Goal: Feedback & Contribution: Contribute content

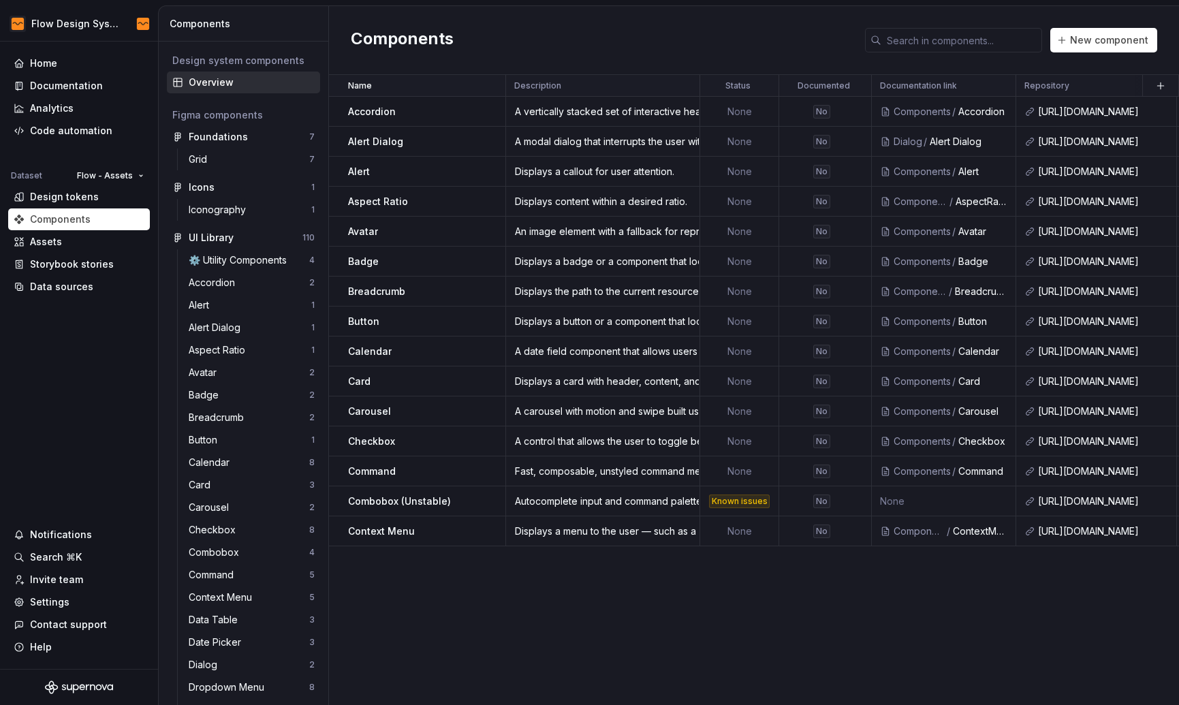
click at [686, 592] on div "Name Description Status Documented Documentation link Repository Figma componen…" at bounding box center [754, 390] width 850 height 630
click at [900, 42] on span "New component" at bounding box center [1109, 40] width 78 height 14
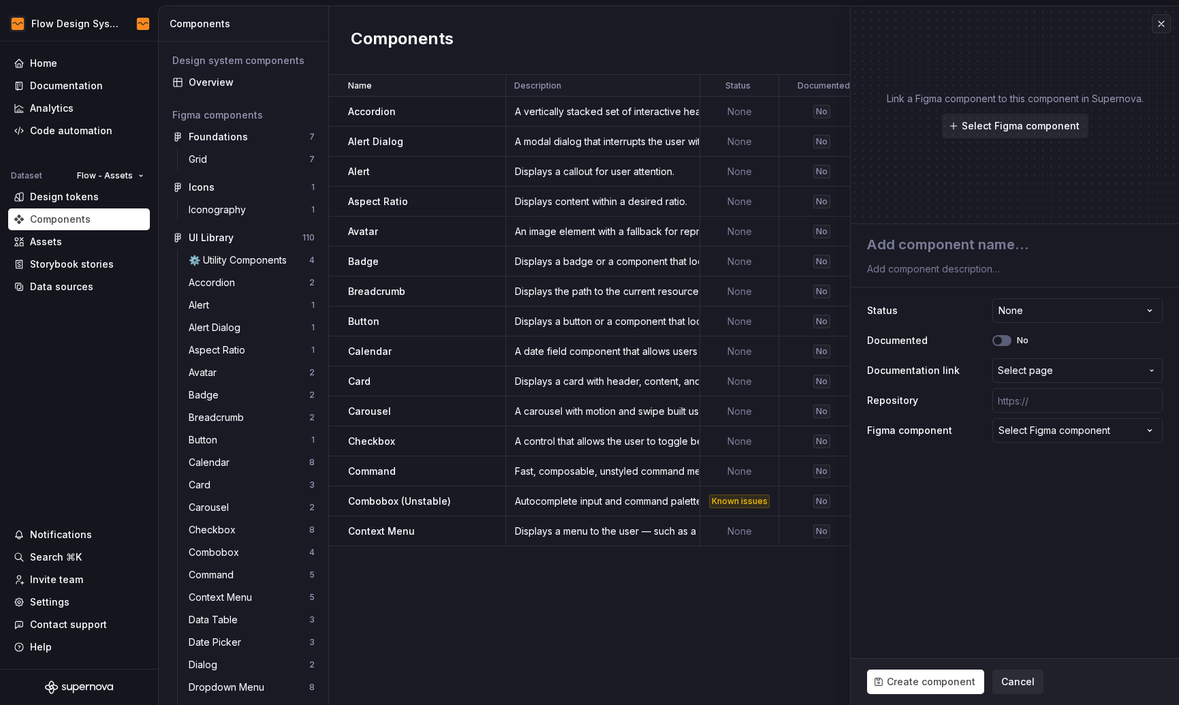
click at [720, 573] on div "Name Description Status Documented Documentation link Repository Figma componen…" at bounding box center [754, 390] width 850 height 630
click at [690, 31] on div "Components New component" at bounding box center [754, 40] width 850 height 69
click at [620, 117] on div "A vertically stacked set of interactive headings that each reveal a section of …" at bounding box center [603, 112] width 192 height 14
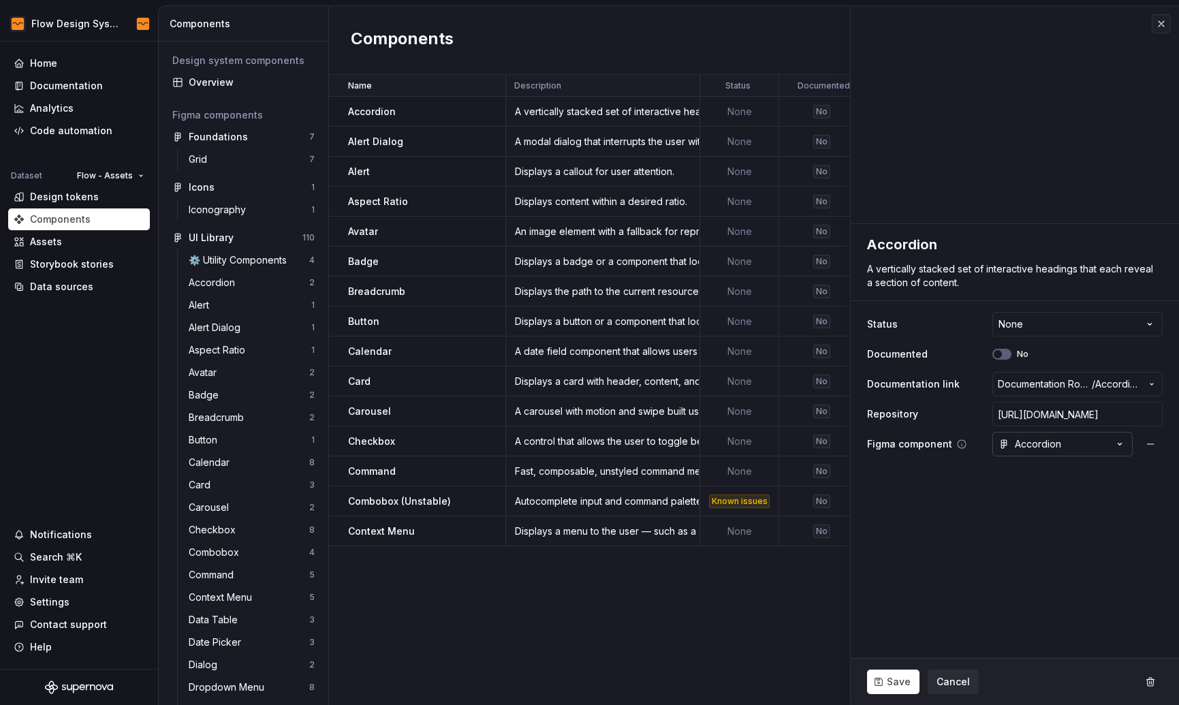
click at [900, 440] on button "Accordion" at bounding box center [1062, 444] width 140 height 25
click at [900, 530] on html "Flow Design System Home Documentation Analytics Code automation Dataset Flow - …" at bounding box center [589, 352] width 1179 height 705
type textarea "*"
click at [553, 571] on div "Name Description Status Documented Documentation link Repository Figma componen…" at bounding box center [754, 390] width 850 height 630
click at [609, 599] on div "Name Description Status Documented Documentation link Repository Figma componen…" at bounding box center [754, 390] width 850 height 630
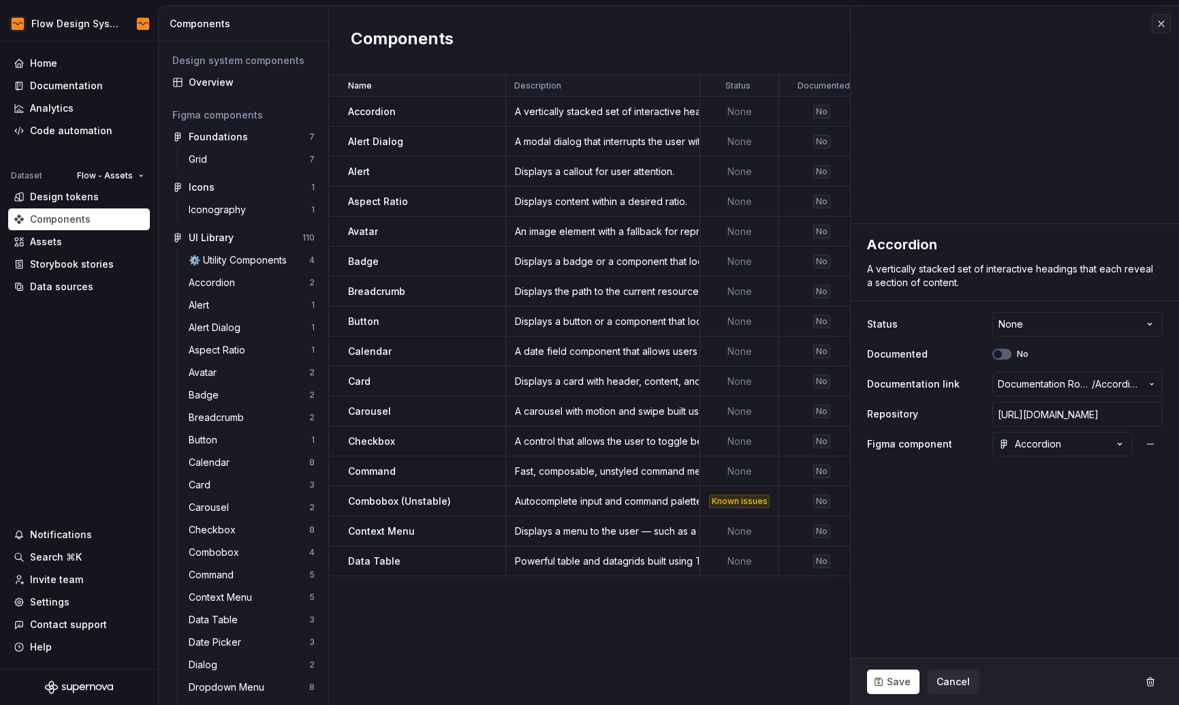
click at [712, 630] on div "Name Description Status Documented Documentation link Repository Figma componen…" at bounding box center [754, 390] width 850 height 630
click at [1160, 25] on button "button" at bounding box center [1160, 23] width 19 height 19
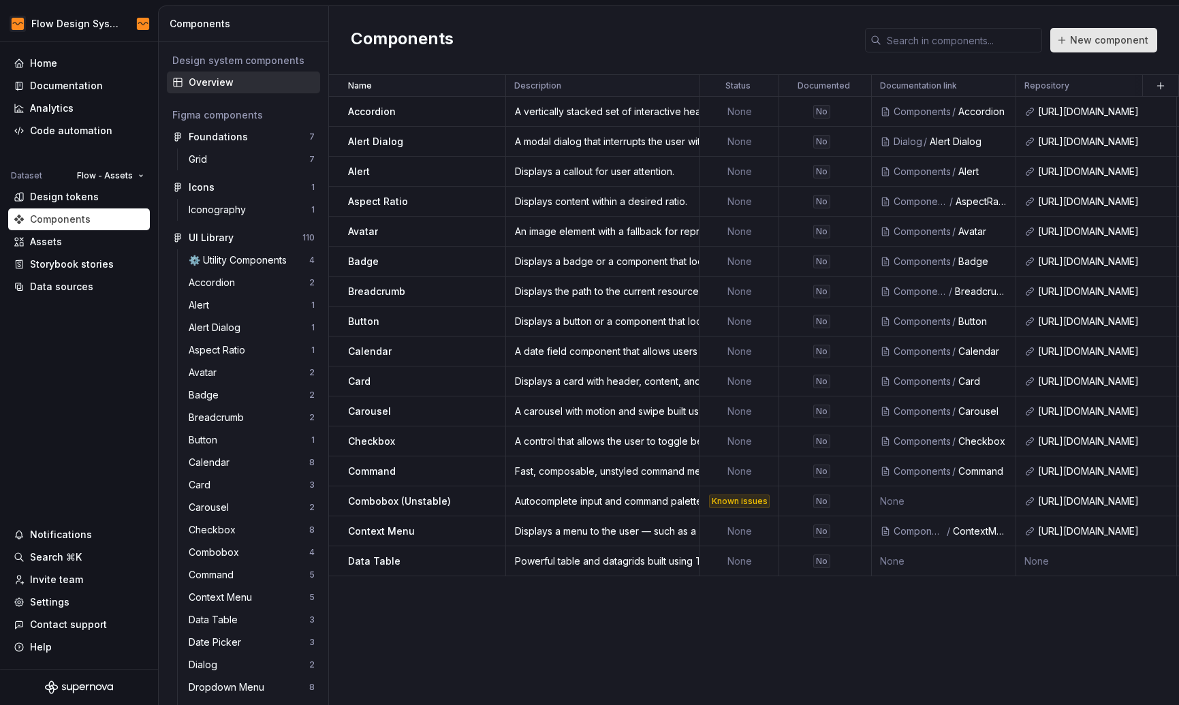
click at [1081, 37] on span "New component" at bounding box center [1109, 40] width 78 height 14
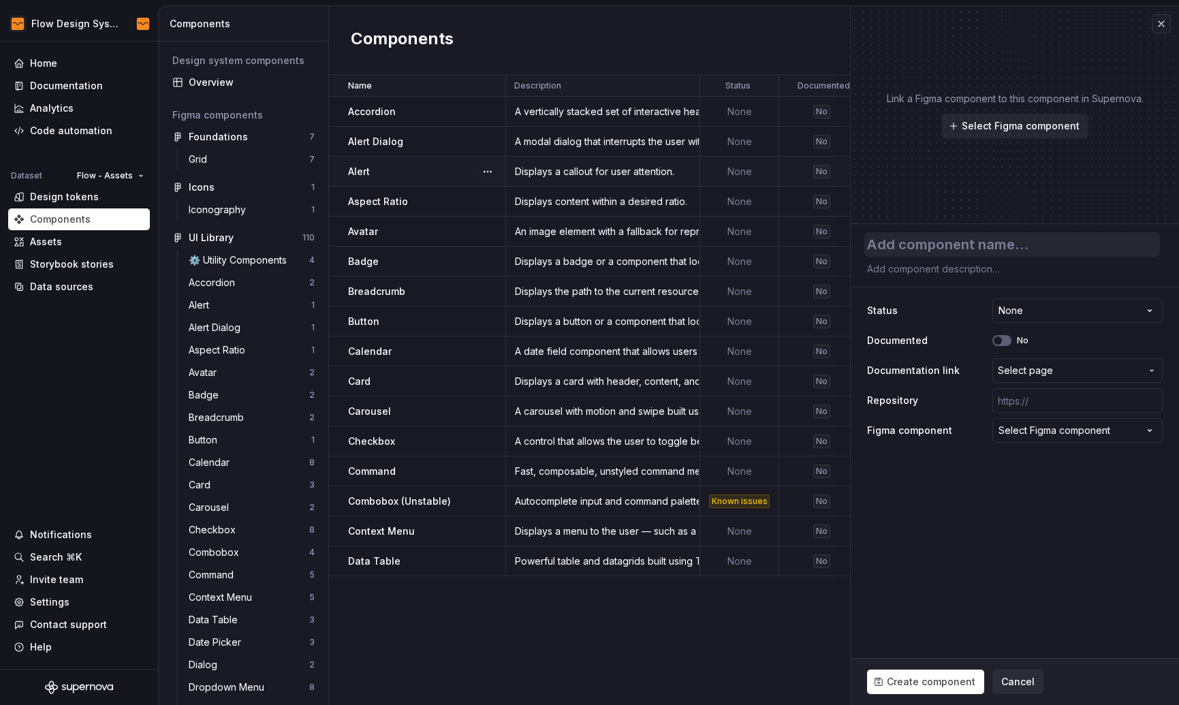
click at [880, 248] on textarea at bounding box center [1012, 244] width 296 height 25
type textarea "*"
type textarea "F"
type textarea "*"
type textarea "Fs"
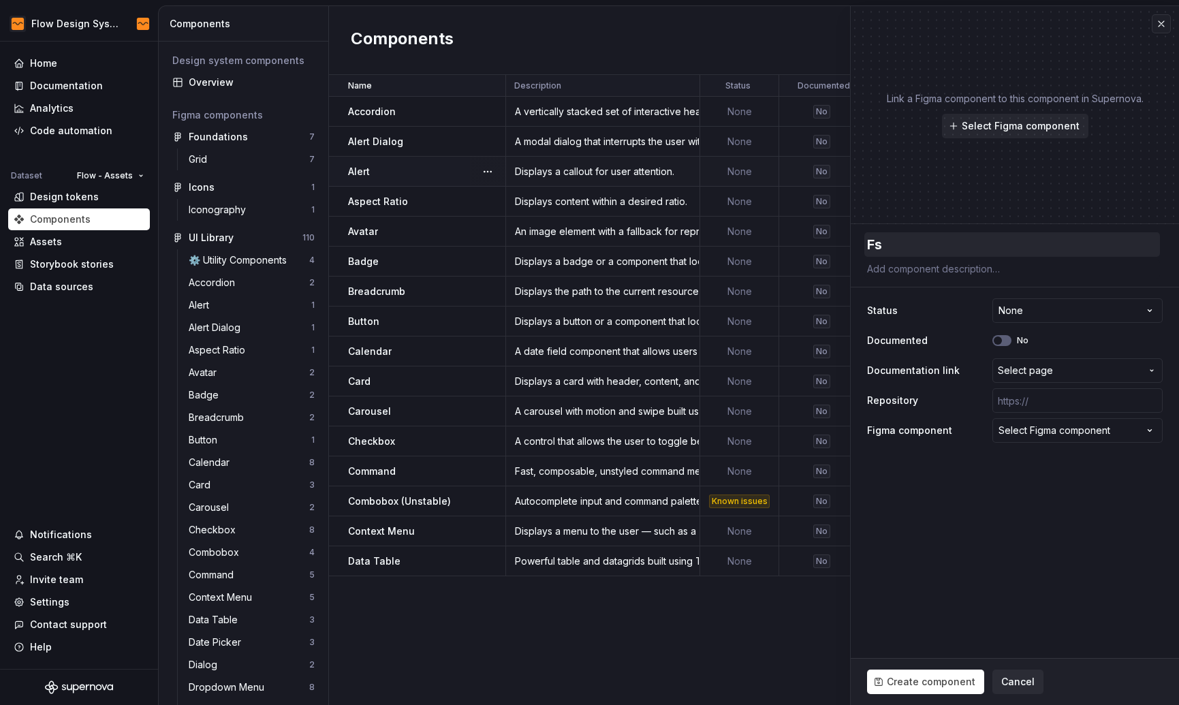
type textarea "*"
type textarea "Fsy"
type textarea "*"
type textarea "Fsyr"
type textarea "*"
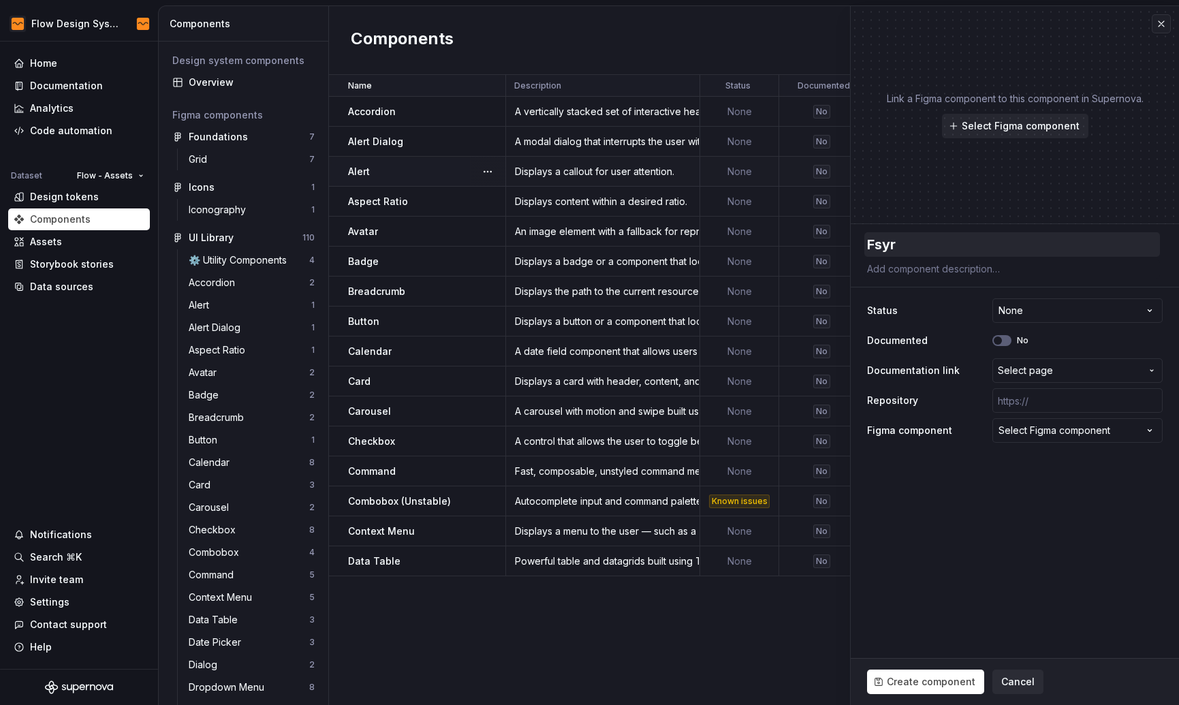
type textarea "Fsyr"
type textarea "*"
type textarea "Da"
type textarea "*"
type textarea "Dat"
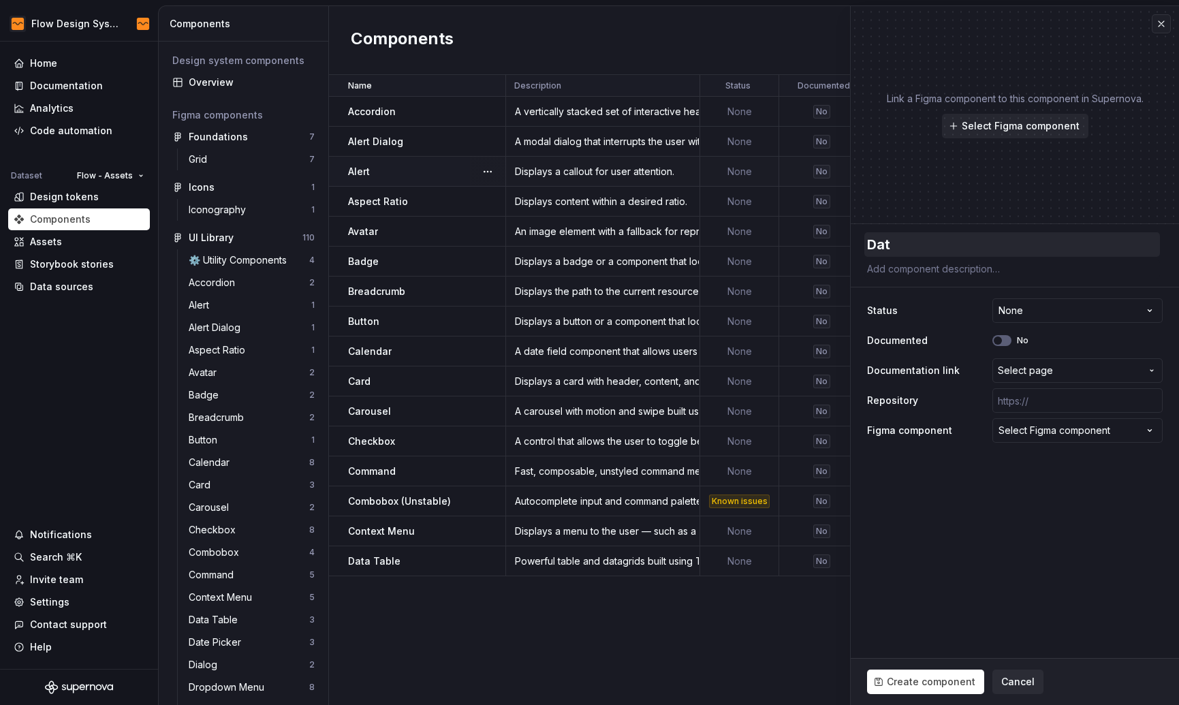
type textarea "*"
type textarea "Date"
type textarea "*"
type textarea "Date"
type textarea "*"
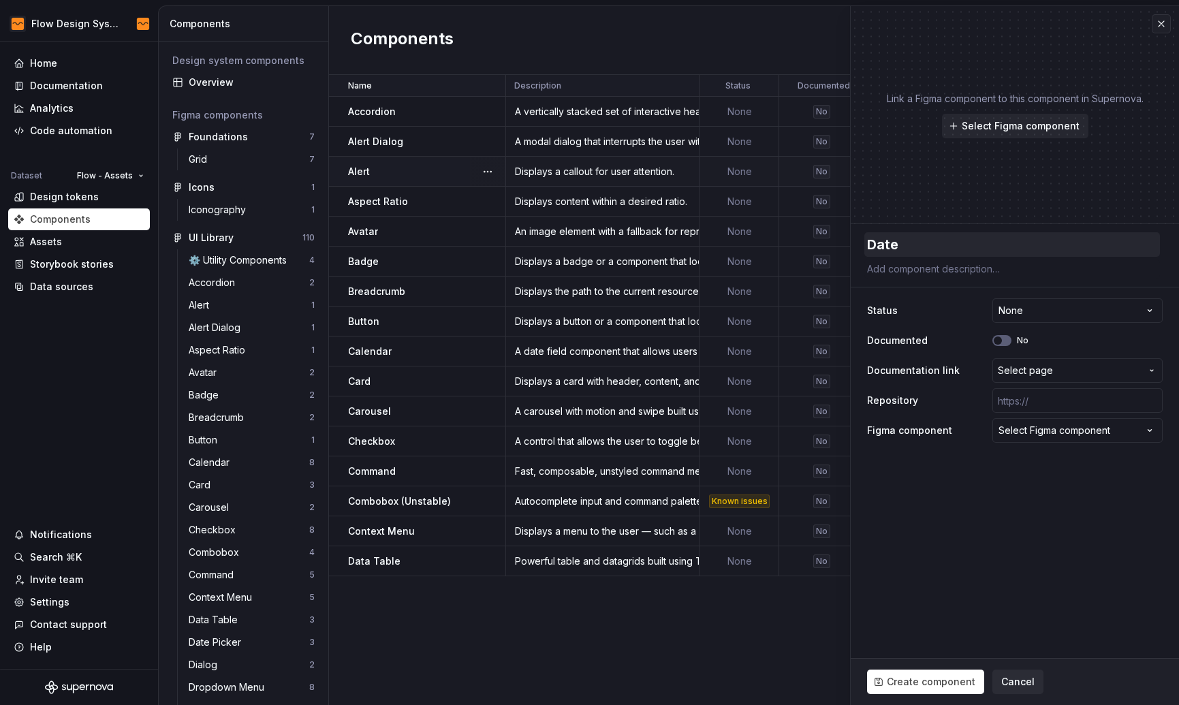
type textarea "Date P"
type textarea "*"
type textarea "Date Pi"
type textarea "*"
type textarea "Date Pik"
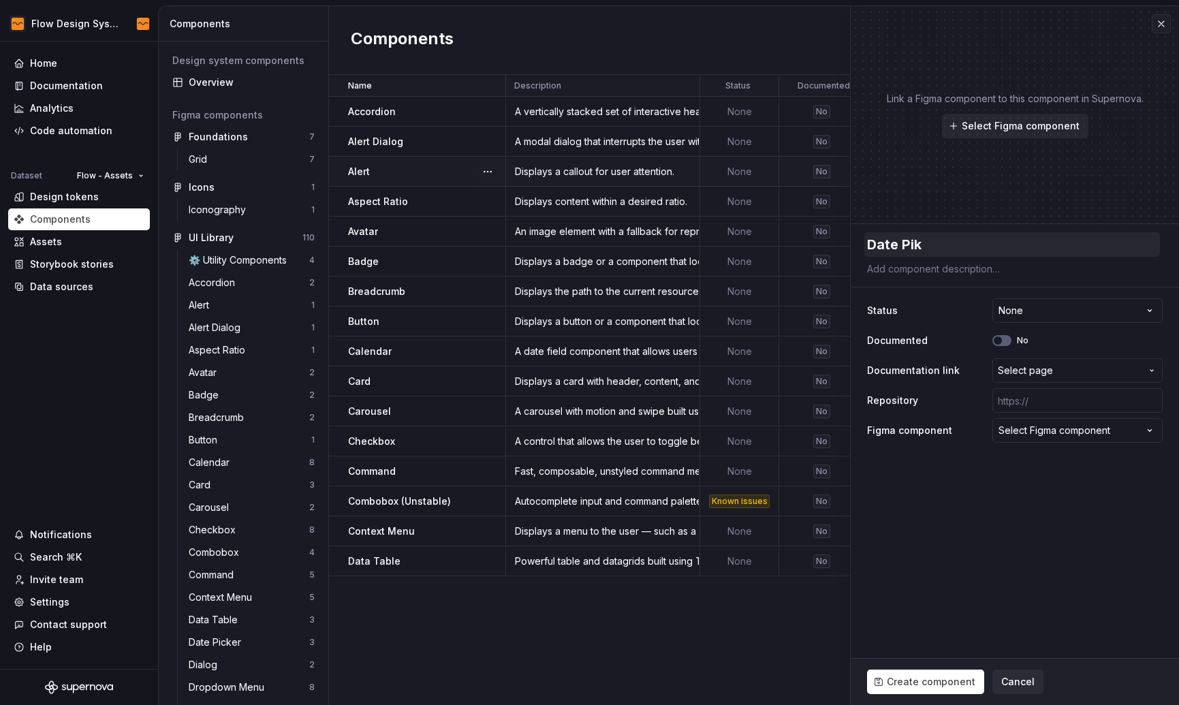
type textarea "*"
type textarea "Date Pi"
type textarea "*"
type textarea "Date Pic"
type textarea "*"
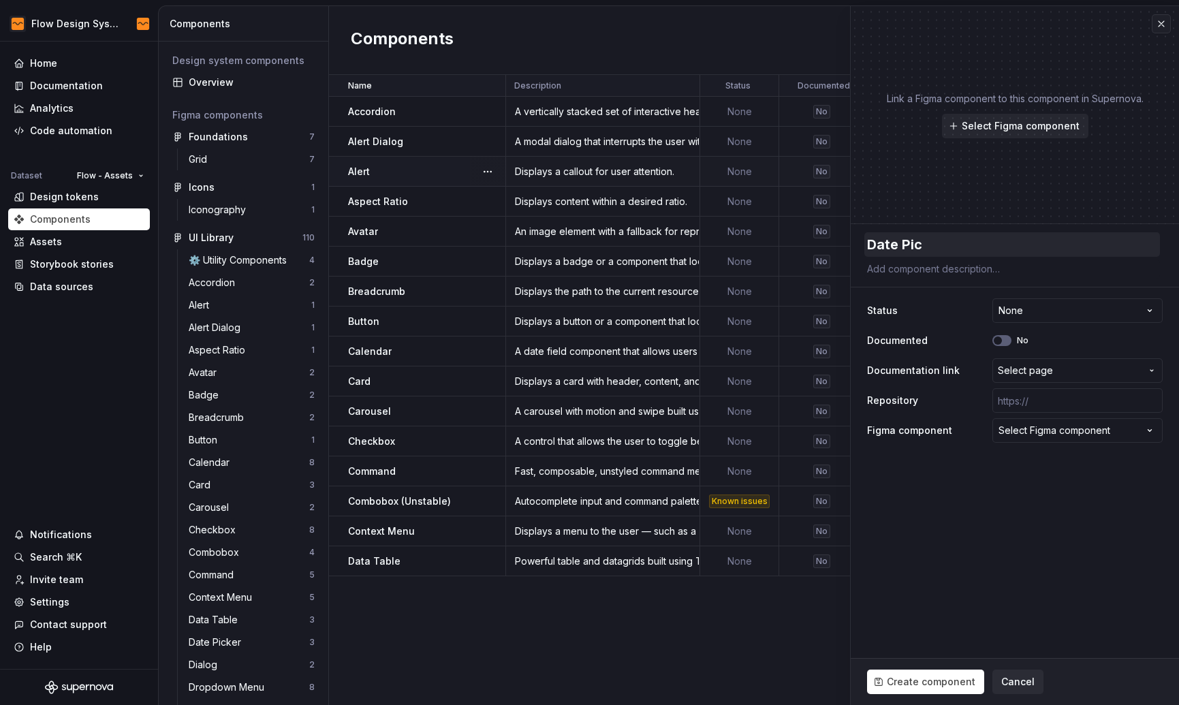
type textarea "Date Pick"
type textarea "*"
type textarea "Date Picke"
type textarea "*"
type textarea "Date Picker"
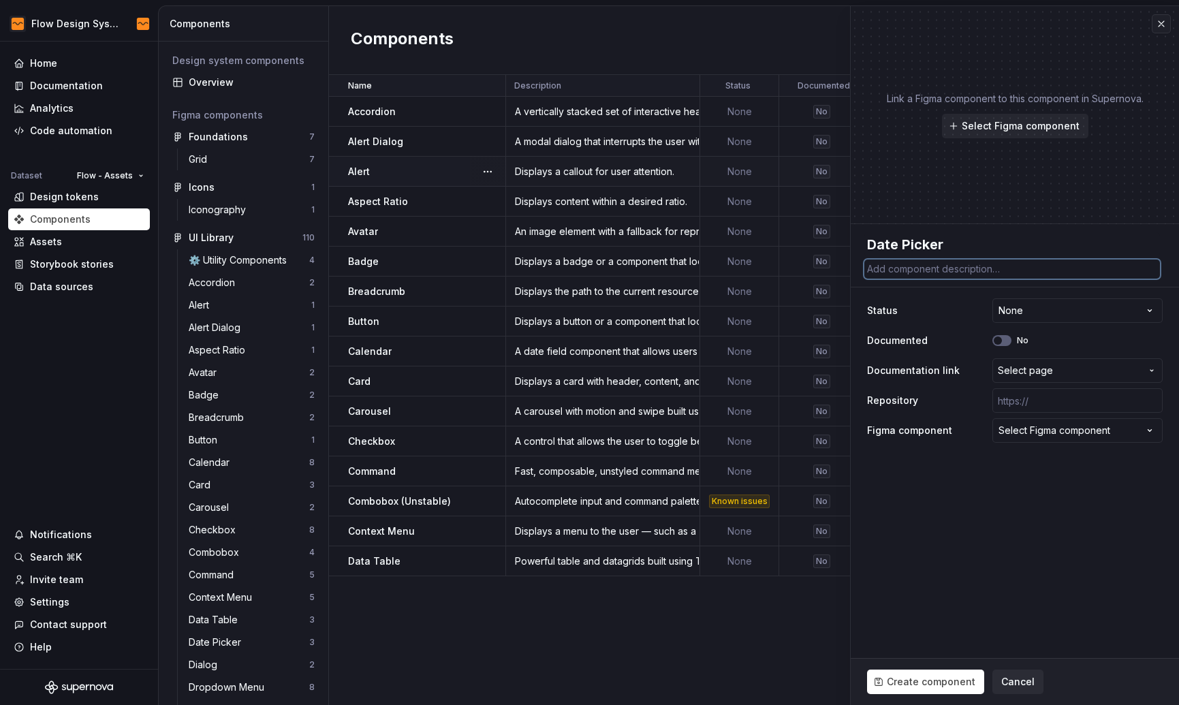
click at [905, 272] on textarea at bounding box center [1012, 268] width 296 height 19
paste textarea "A date picker component with range and presets."
type textarea "*"
type textarea "A date picker component with range and presets."
click at [955, 313] on div "**********" at bounding box center [1015, 310] width 296 height 25
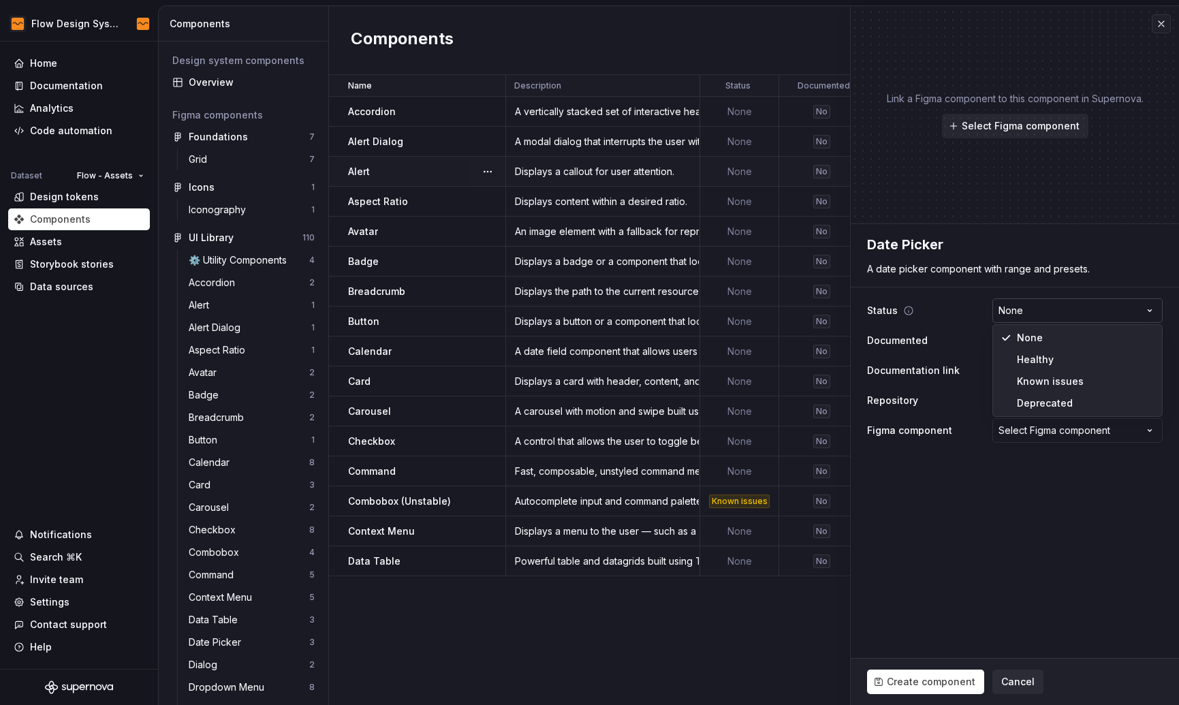
click at [1048, 306] on html "Flow Design System Home Documentation Analytics Code automation Dataset Flow - …" at bounding box center [589, 352] width 1179 height 705
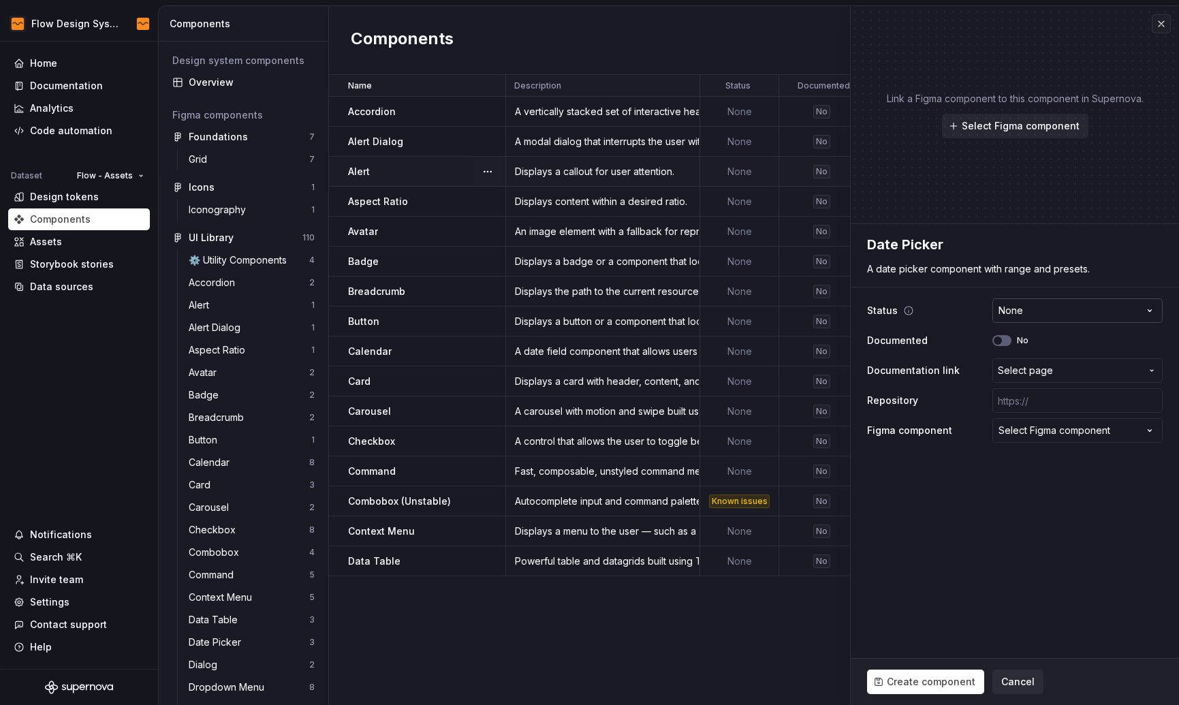
click at [1048, 306] on html "Flow Design System Home Documentation Analytics Code automation Dataset Flow - …" at bounding box center [589, 352] width 1179 height 705
click at [1023, 432] on div "Select Figma component" at bounding box center [1054, 431] width 112 height 14
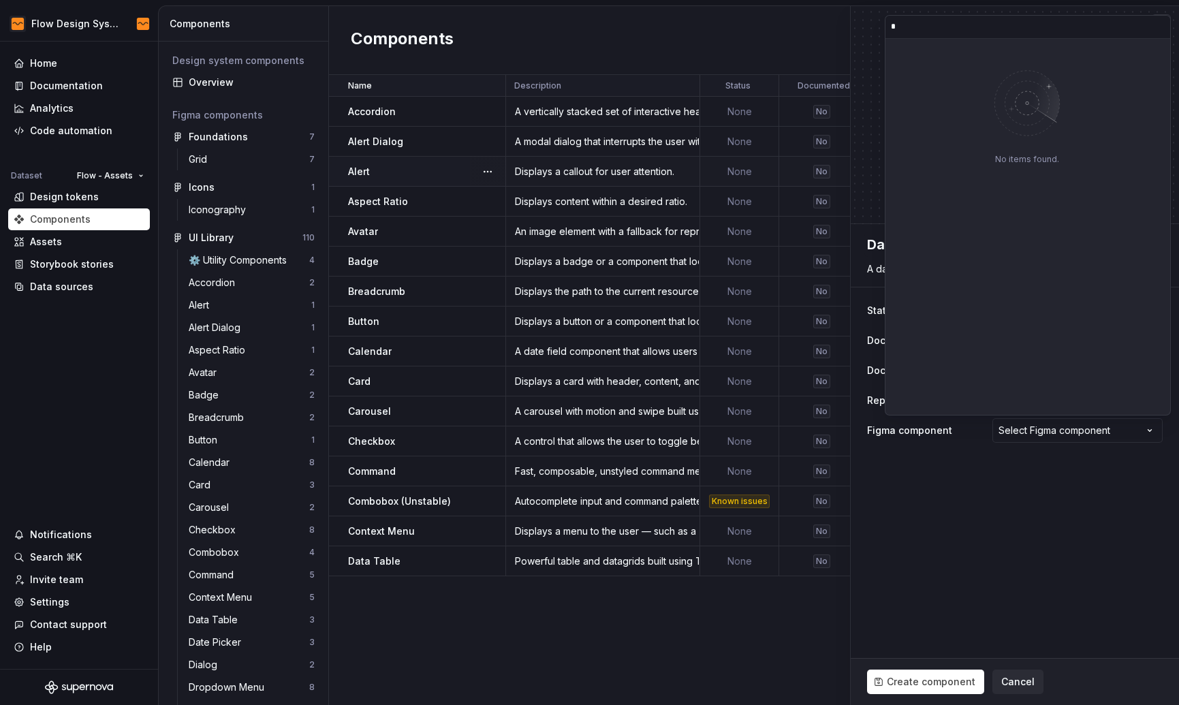
type input "*"
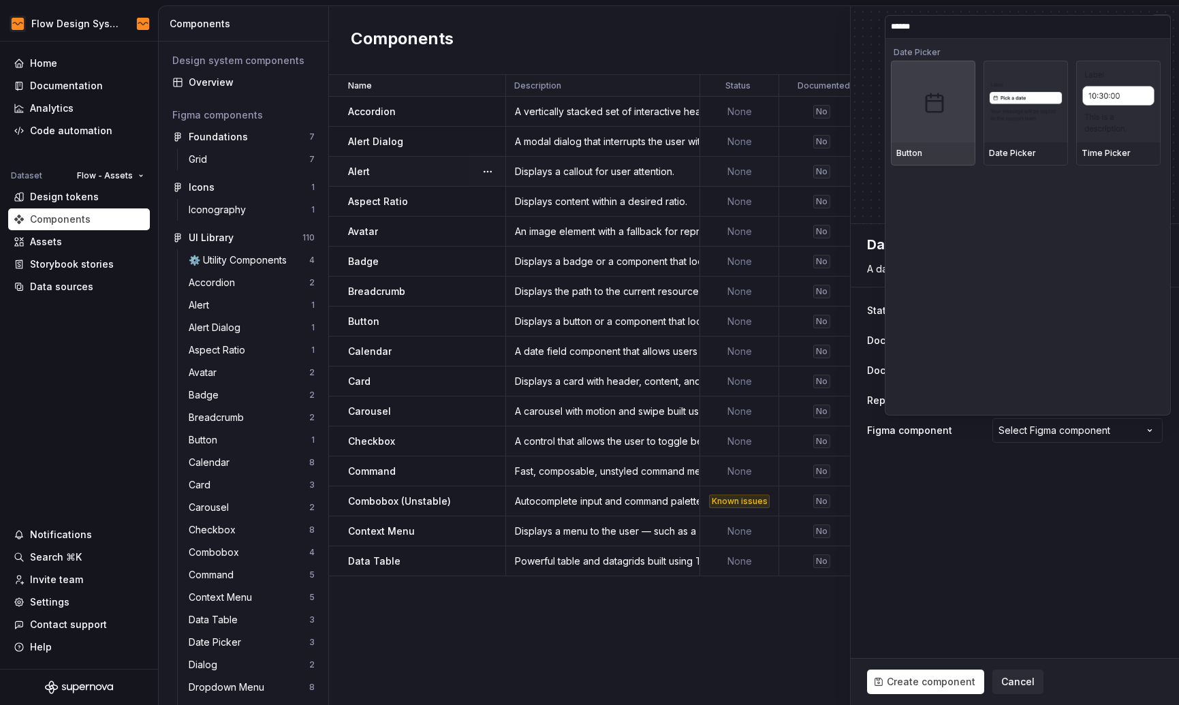
type input "*******"
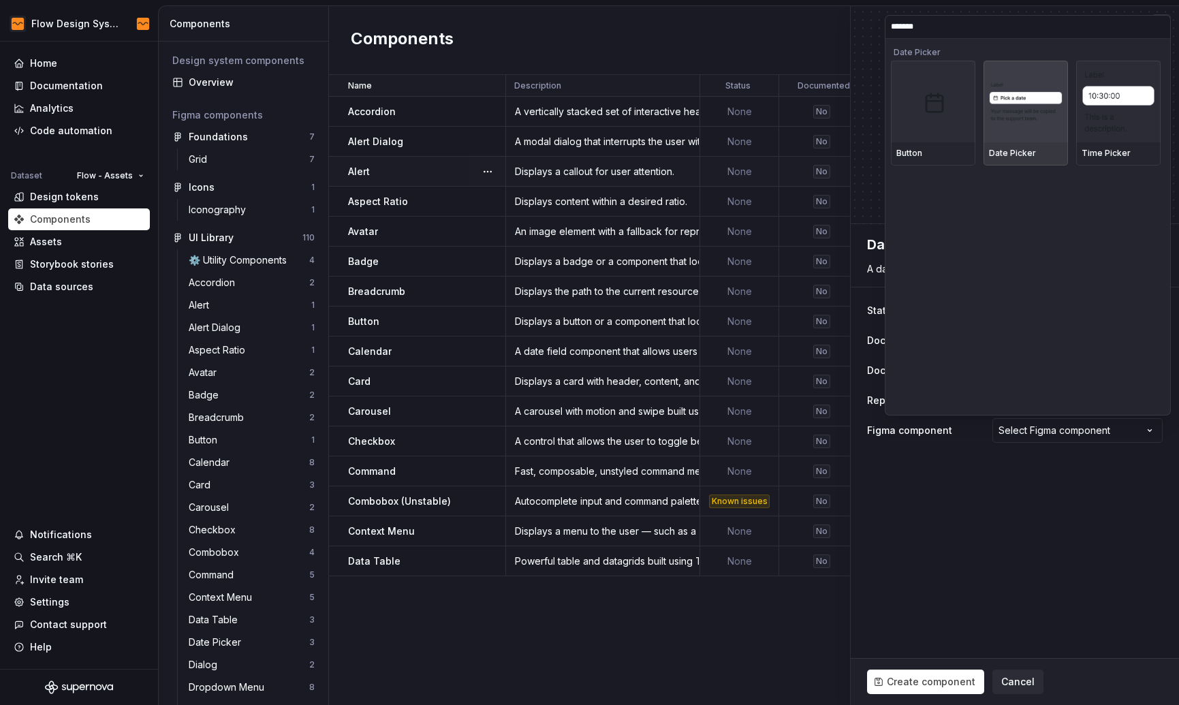
click at [1015, 128] on div at bounding box center [1025, 102] width 84 height 82
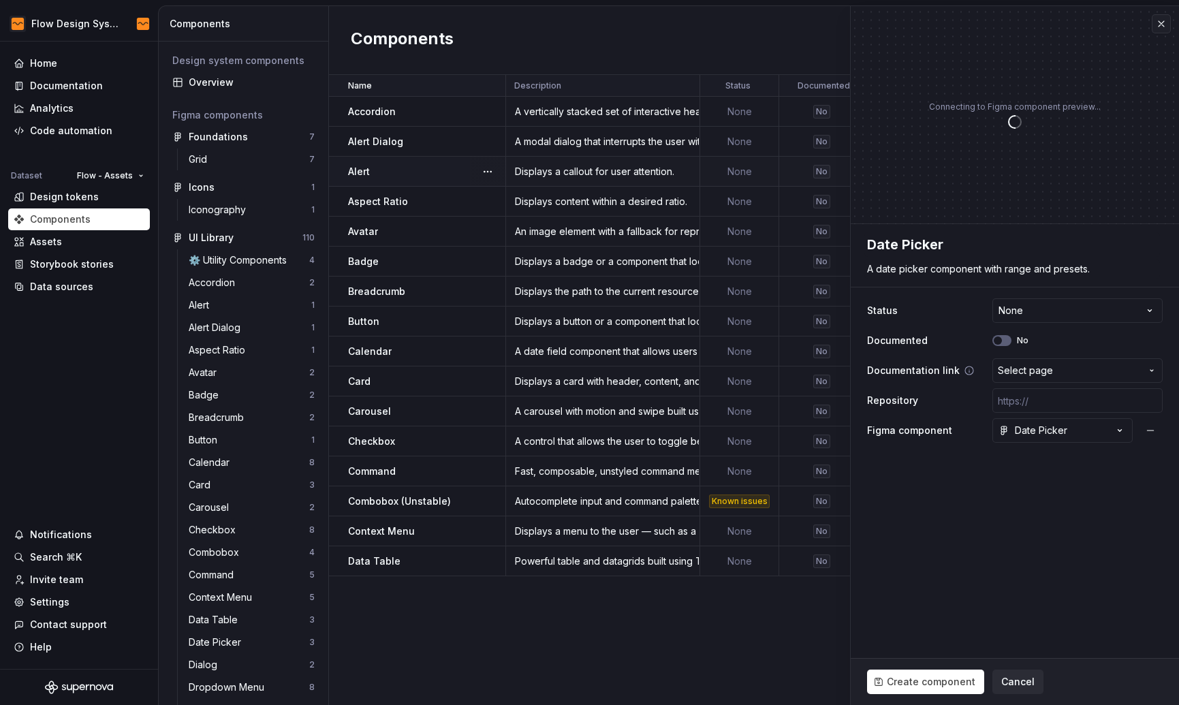
click at [1085, 369] on span "Select page" at bounding box center [1069, 371] width 143 height 14
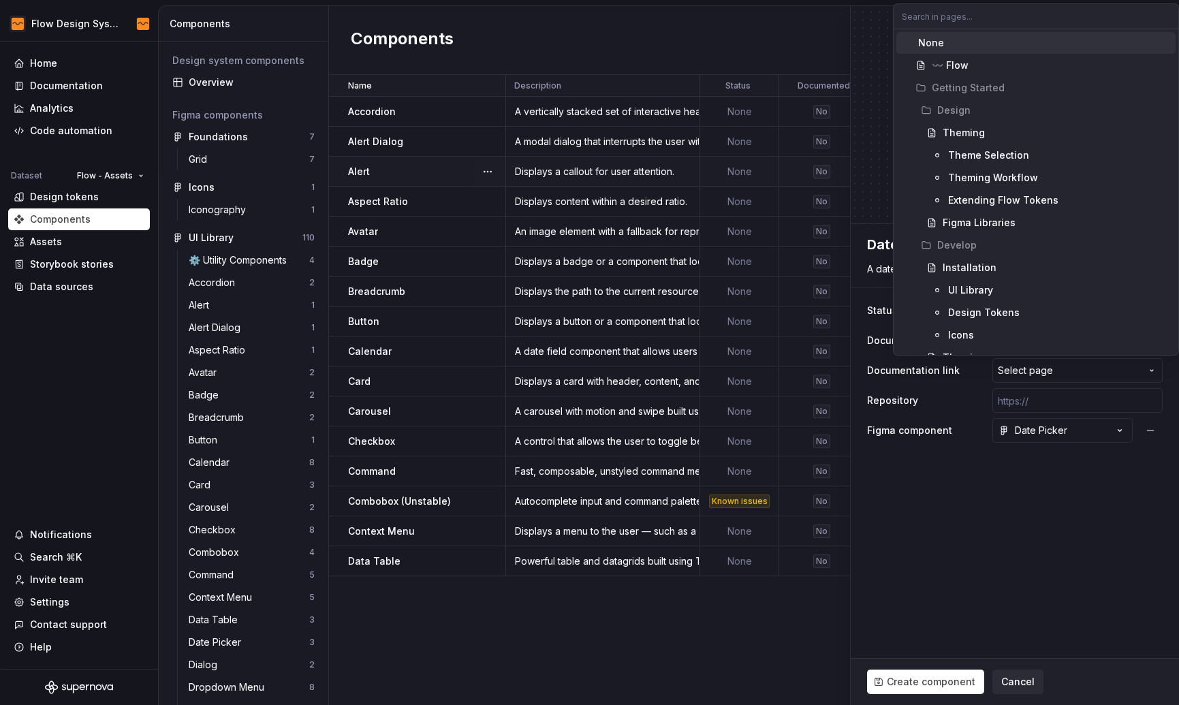
type textarea "*"
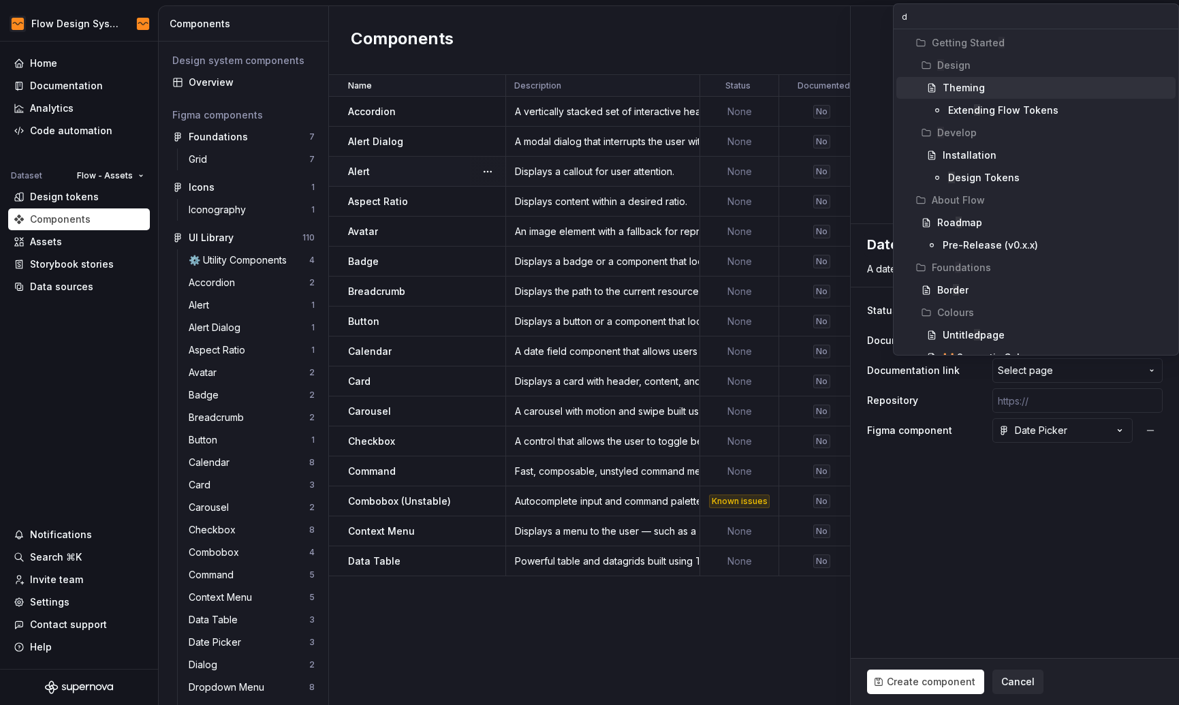
type input "da"
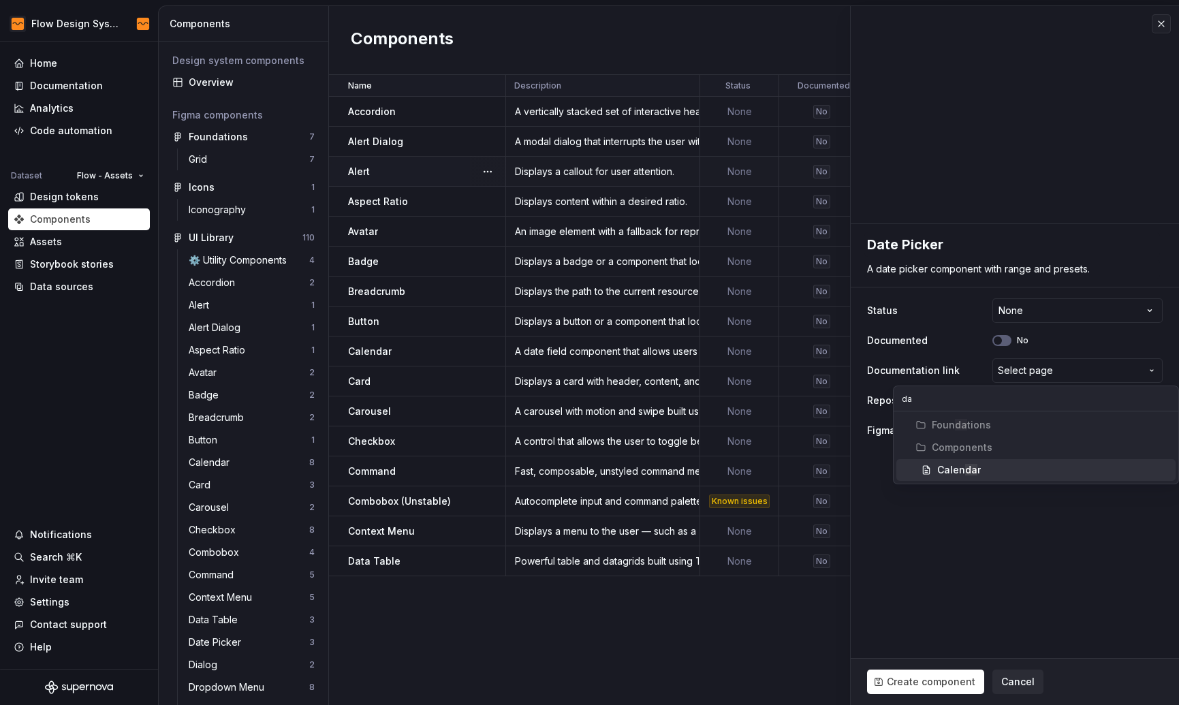
click at [997, 543] on html "Flow Design System Home Documentation Analytics Code automation Dataset Flow - …" at bounding box center [589, 352] width 1179 height 705
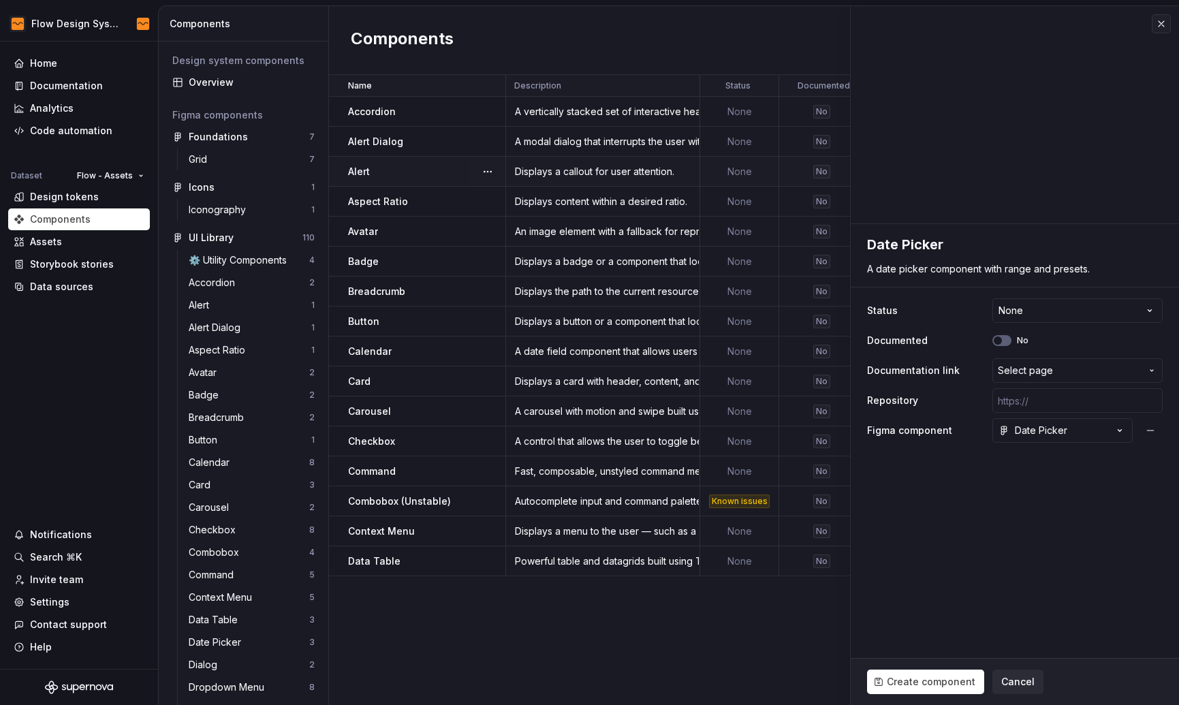
click at [1046, 550] on fieldset "**********" at bounding box center [1014, 464] width 328 height 481
click at [1155, 19] on button "button" at bounding box center [1160, 23] width 19 height 19
click at [1158, 27] on button "button" at bounding box center [1160, 23] width 19 height 19
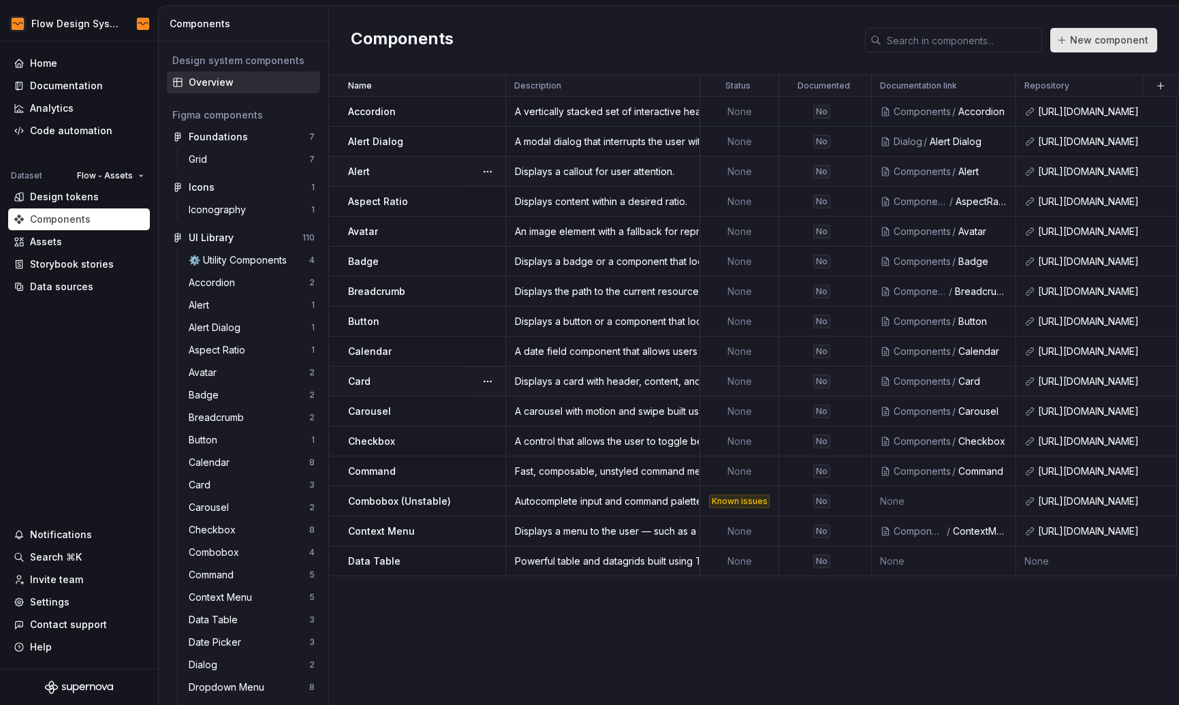
click at [1137, 48] on button "New component" at bounding box center [1103, 40] width 107 height 25
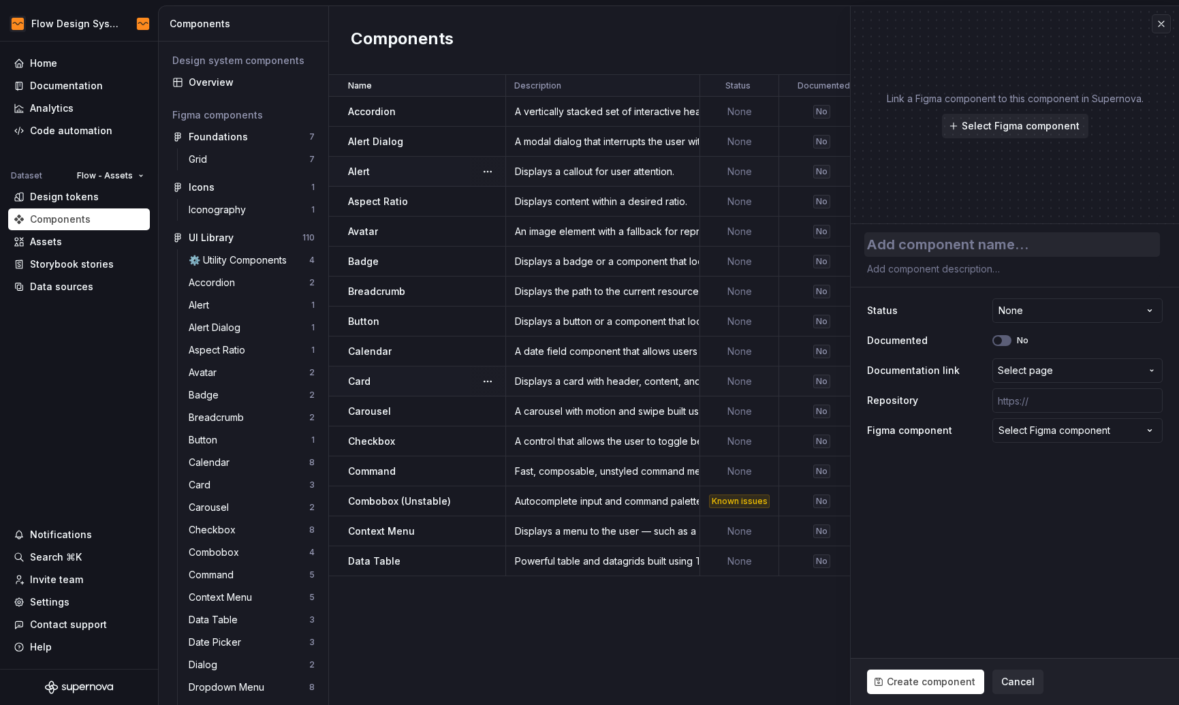
type textarea "*"
type textarea "D"
type textarea "*"
type textarea "Da"
type textarea "*"
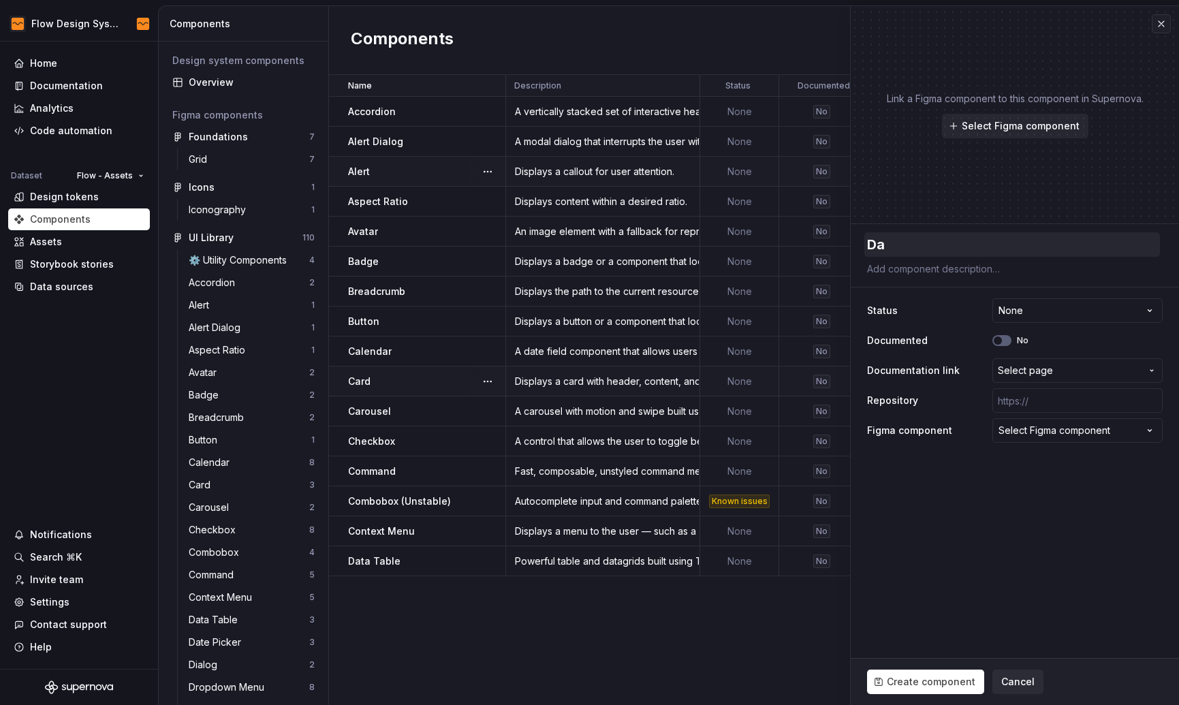
type textarea "Dat"
type textarea "*"
type textarea "Date"
type textarea "*"
type textarea "Date"
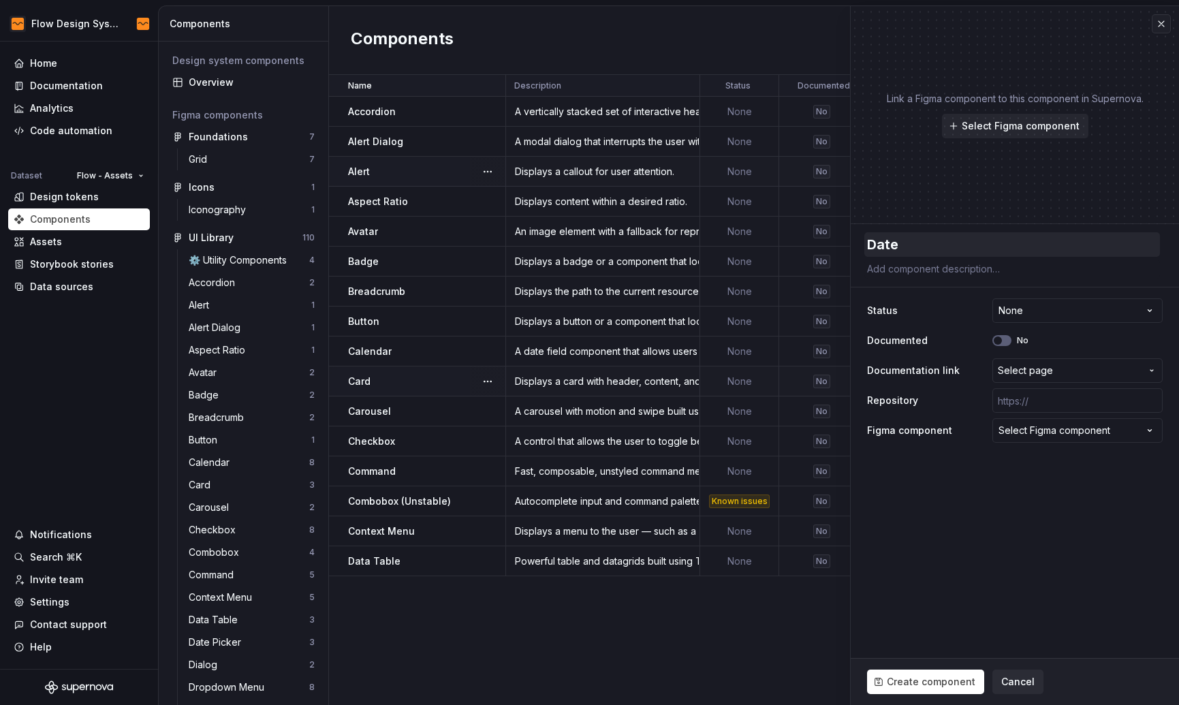
type textarea "*"
type textarea "Date P"
type textarea "*"
type textarea "Date Pi"
type textarea "*"
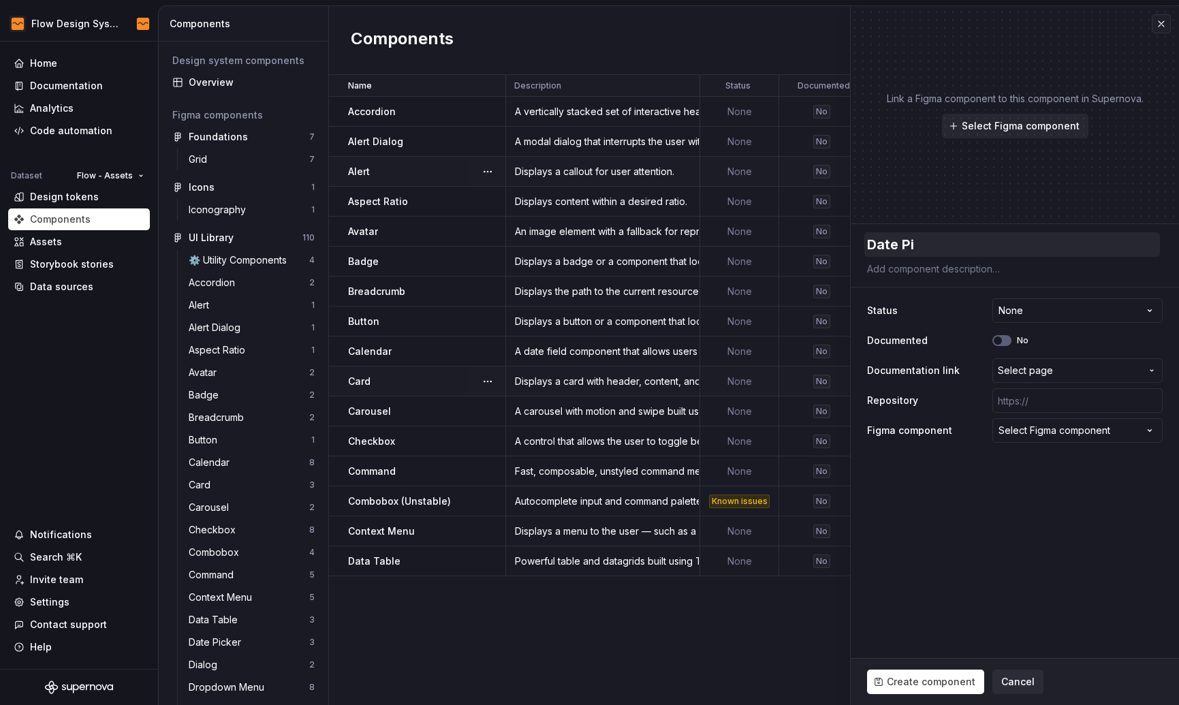
type textarea "Date Pic"
type textarea "*"
type textarea "Date Pick"
type textarea "*"
type textarea "Date Picke"
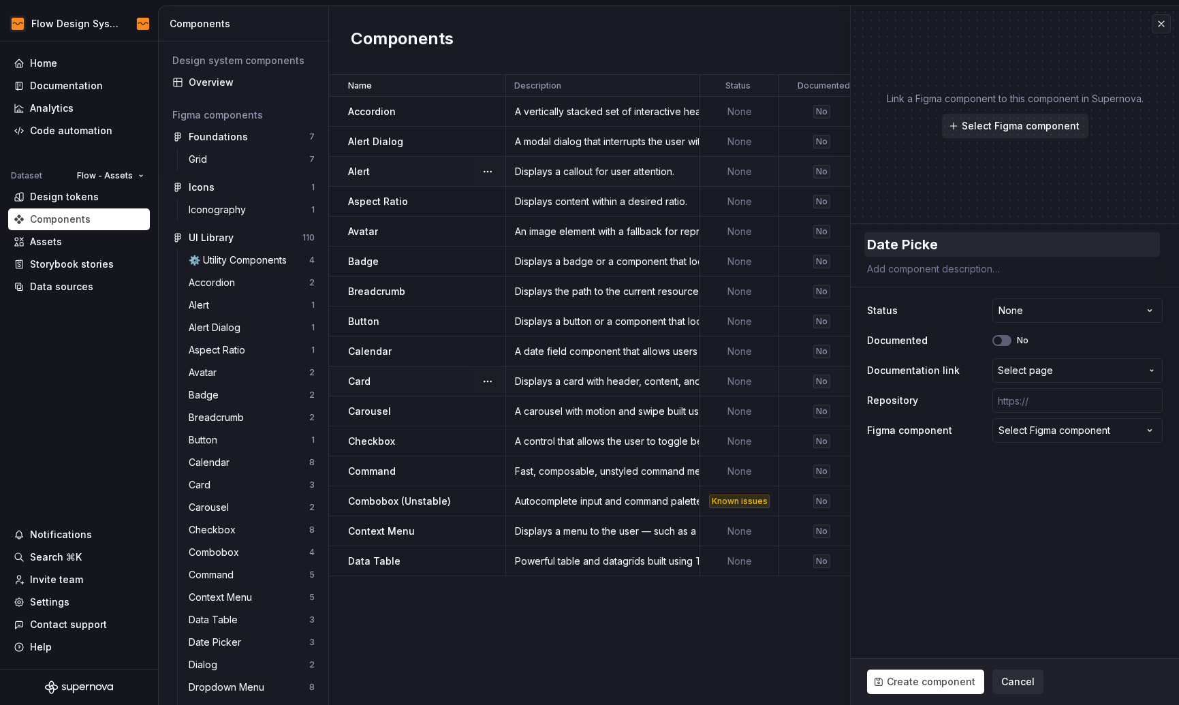
type textarea "*"
type textarea "Date Picker"
click at [955, 271] on textarea at bounding box center [1012, 268] width 296 height 19
paste textarea "A date picker component with range and presets."
type textarea "*"
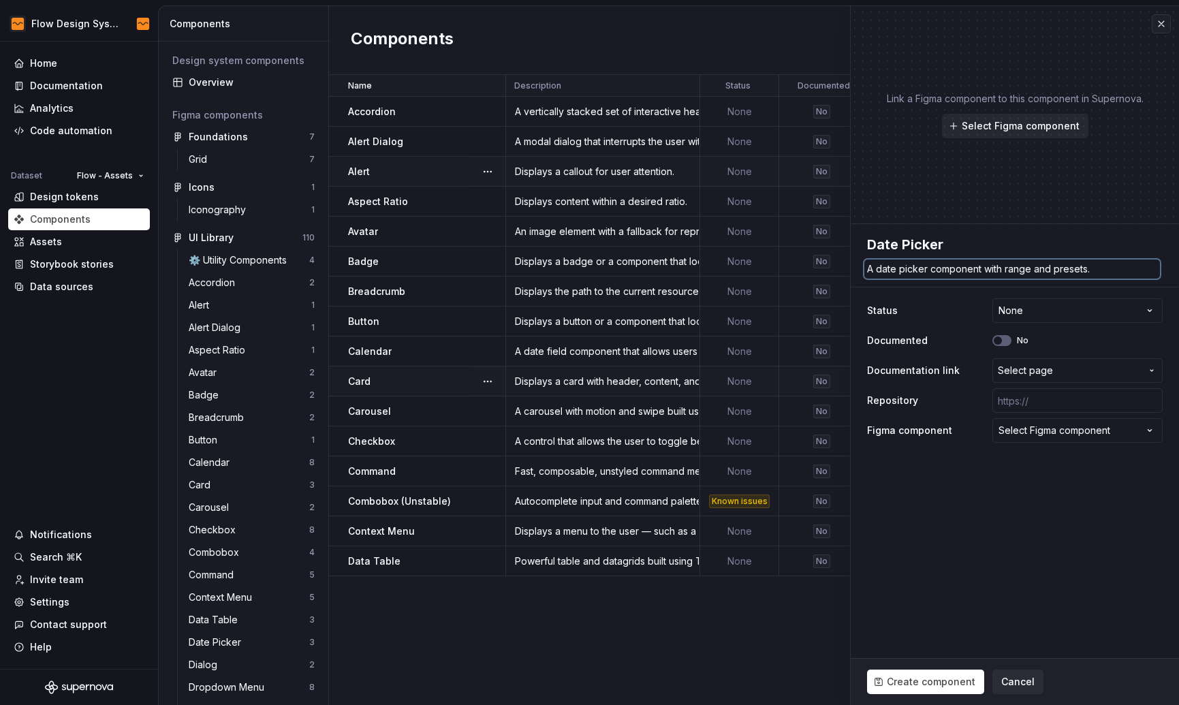
type textarea "A date picker component with range and presets."
click at [995, 493] on fieldset "**********" at bounding box center [1014, 464] width 328 height 481
type textarea "*"
click at [1077, 430] on div "Select Figma component" at bounding box center [1054, 431] width 112 height 14
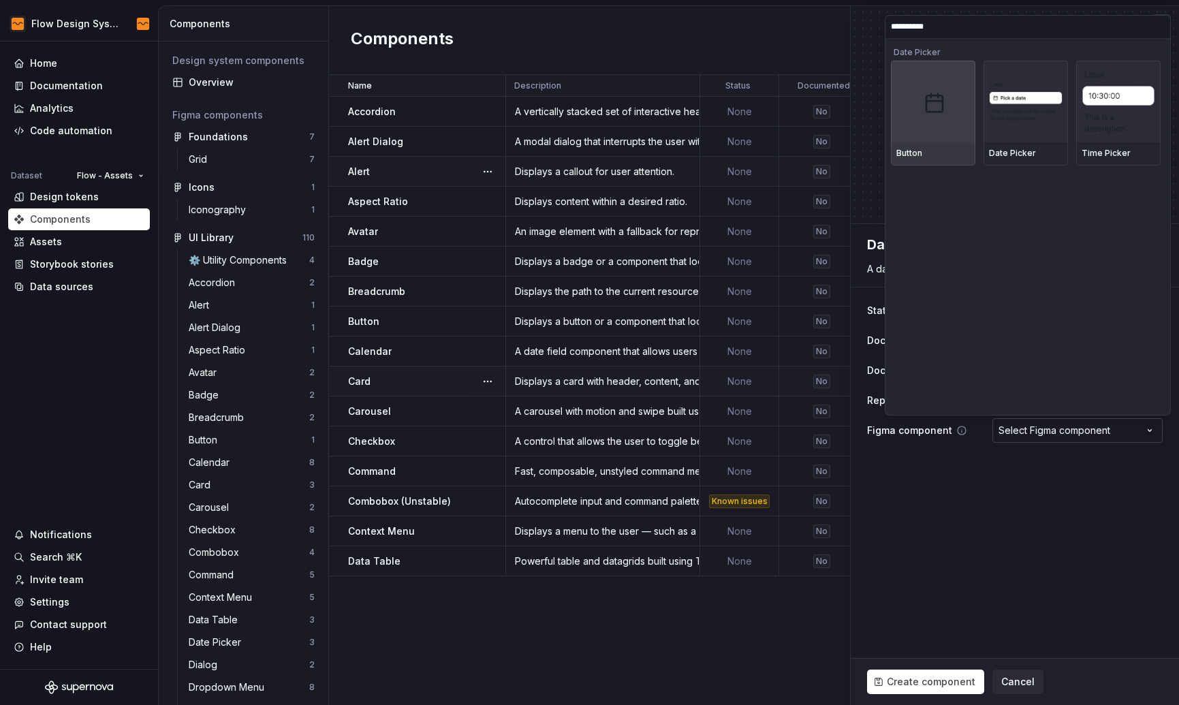
type input "**********"
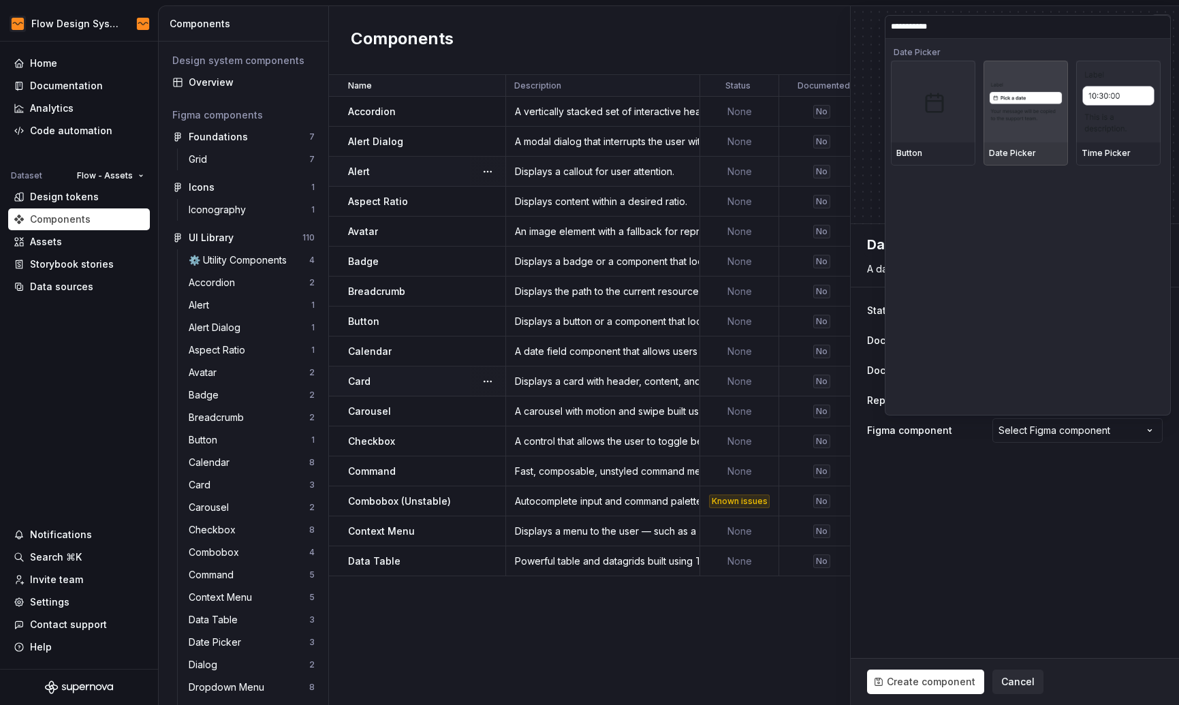
click at [1032, 126] on div at bounding box center [1025, 102] width 84 height 82
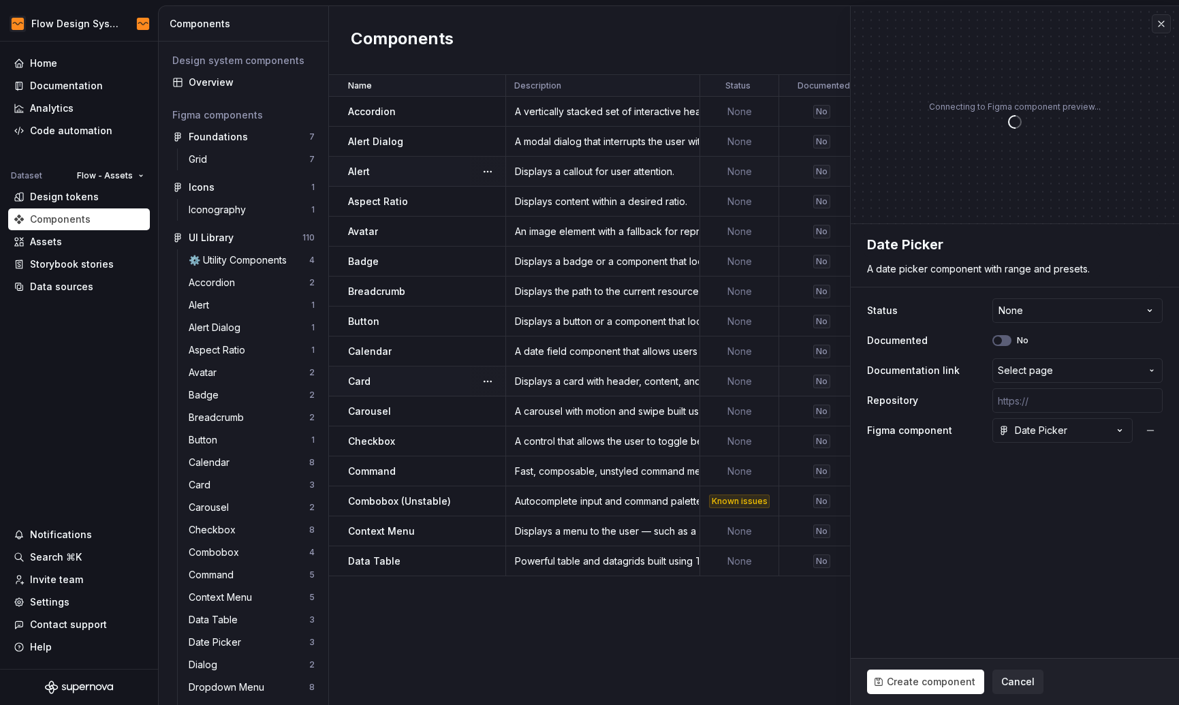
click at [1036, 515] on fieldset "**********" at bounding box center [1014, 464] width 328 height 481
click at [1002, 342] on icon "button" at bounding box center [997, 340] width 11 height 8
click at [1002, 342] on span "button" at bounding box center [1006, 340] width 8 height 8
click at [1021, 316] on html "Flow Design System Home Documentation Analytics Code automation Dataset Flow - …" at bounding box center [589, 352] width 1179 height 705
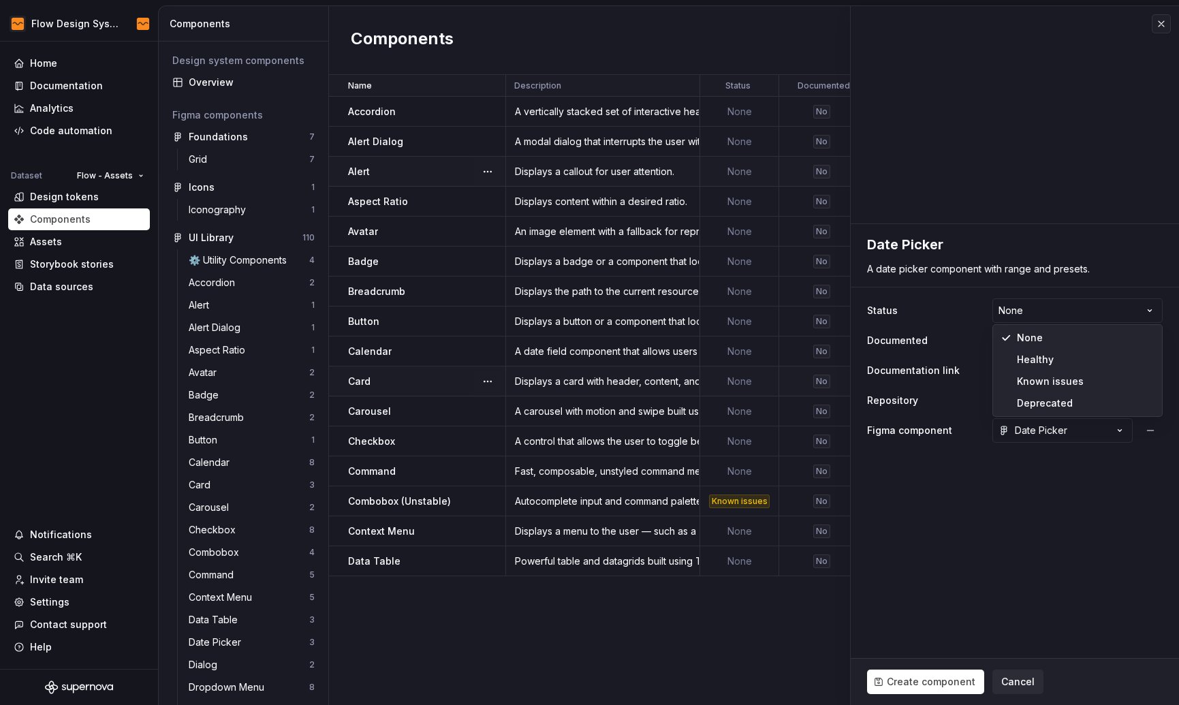
click at [1025, 308] on html "Flow Design System Home Documentation Analytics Code automation Dataset Flow - …" at bounding box center [589, 352] width 1179 height 705
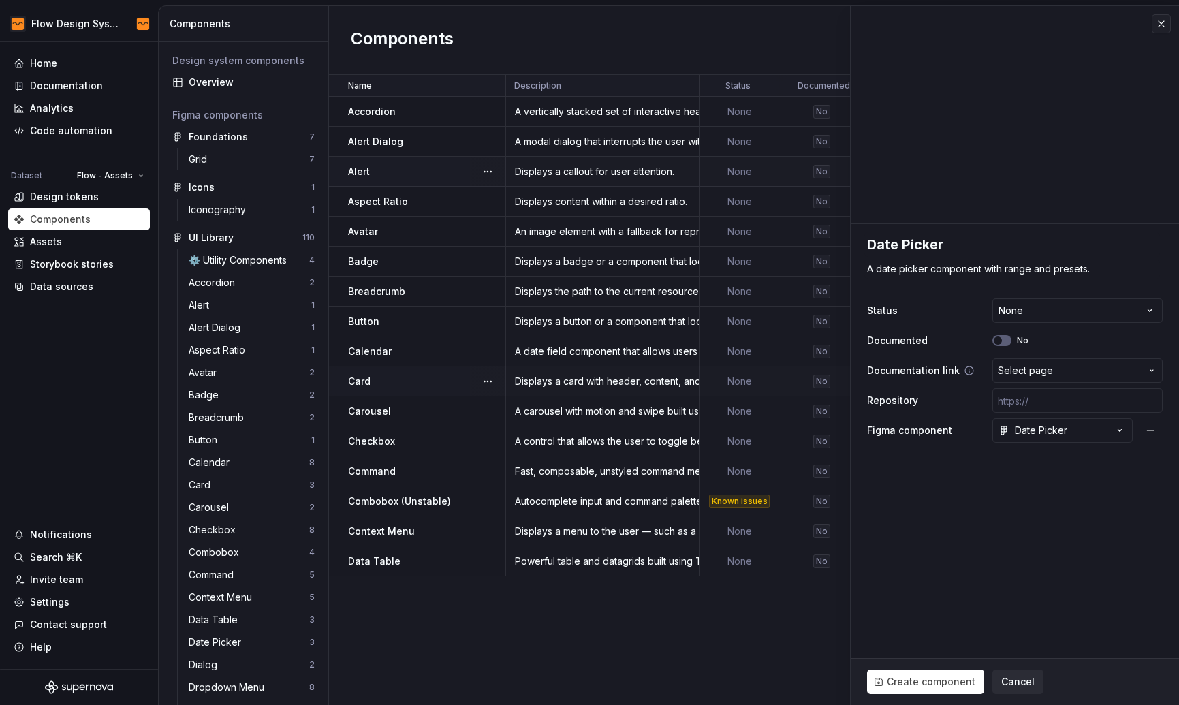
click at [1038, 369] on span "Select page" at bounding box center [1025, 371] width 55 height 14
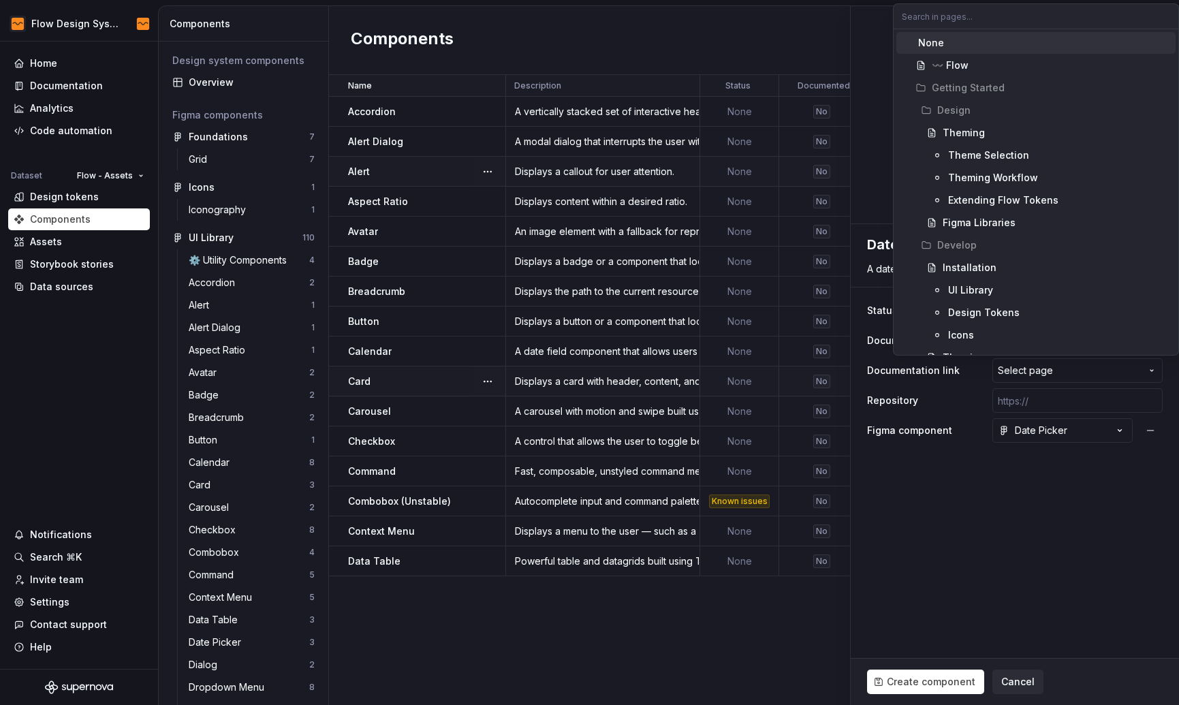
click at [999, 500] on html "Flow Design System Home Documentation Analytics Code automation Dataset Flow - …" at bounding box center [589, 352] width 1179 height 705
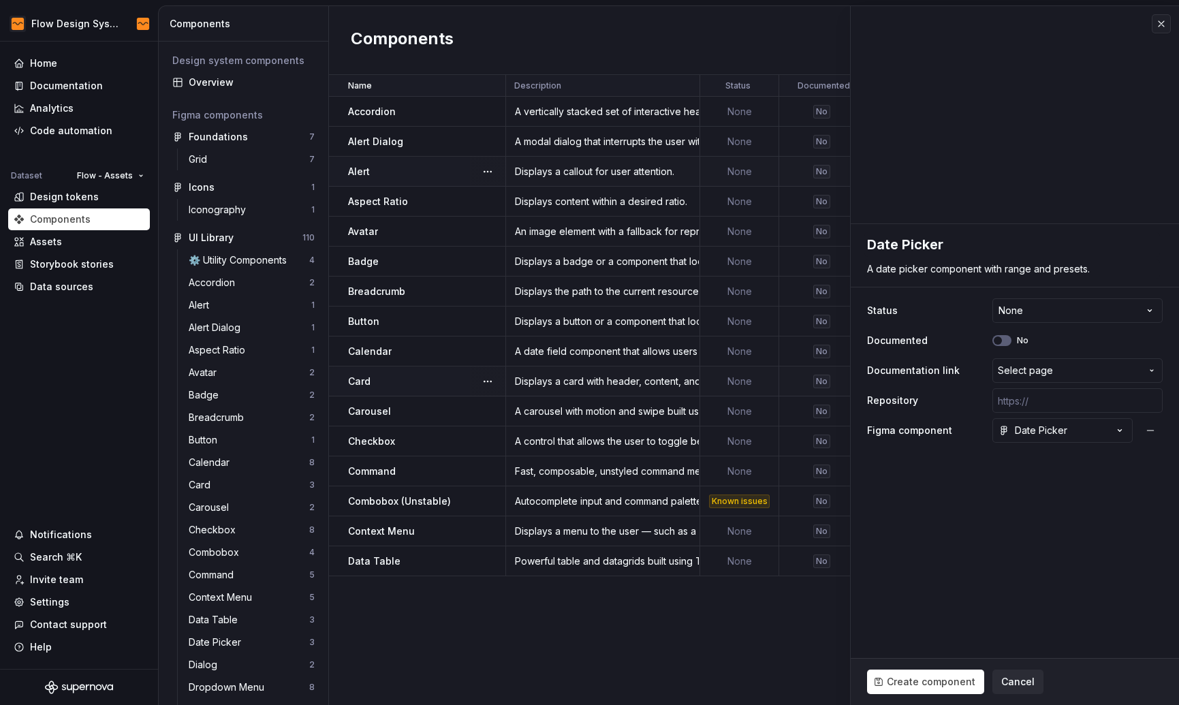
click at [1062, 523] on fieldset "**********" at bounding box center [1014, 464] width 328 height 481
click at [1032, 398] on input "text" at bounding box center [1077, 400] width 170 height 25
click at [978, 629] on fieldset "**********" at bounding box center [1014, 464] width 328 height 481
click at [921, 678] on span "Create component" at bounding box center [931, 682] width 89 height 14
type textarea "*"
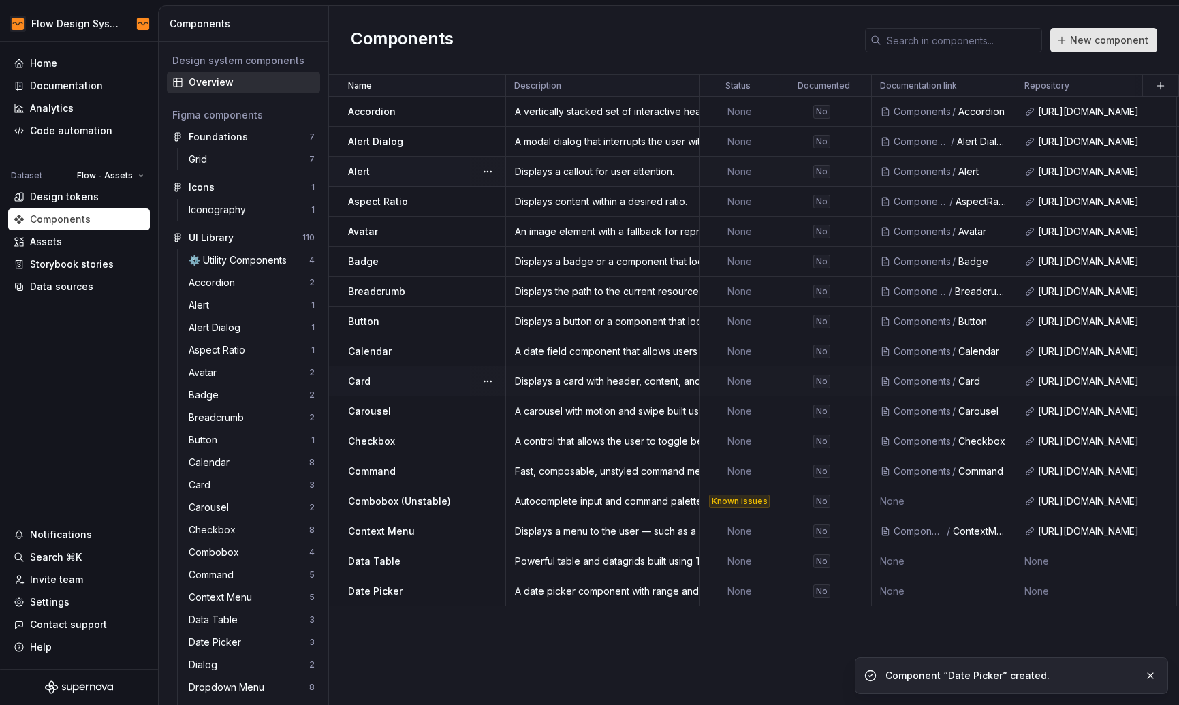
click at [1083, 38] on span "New component" at bounding box center [1109, 40] width 78 height 14
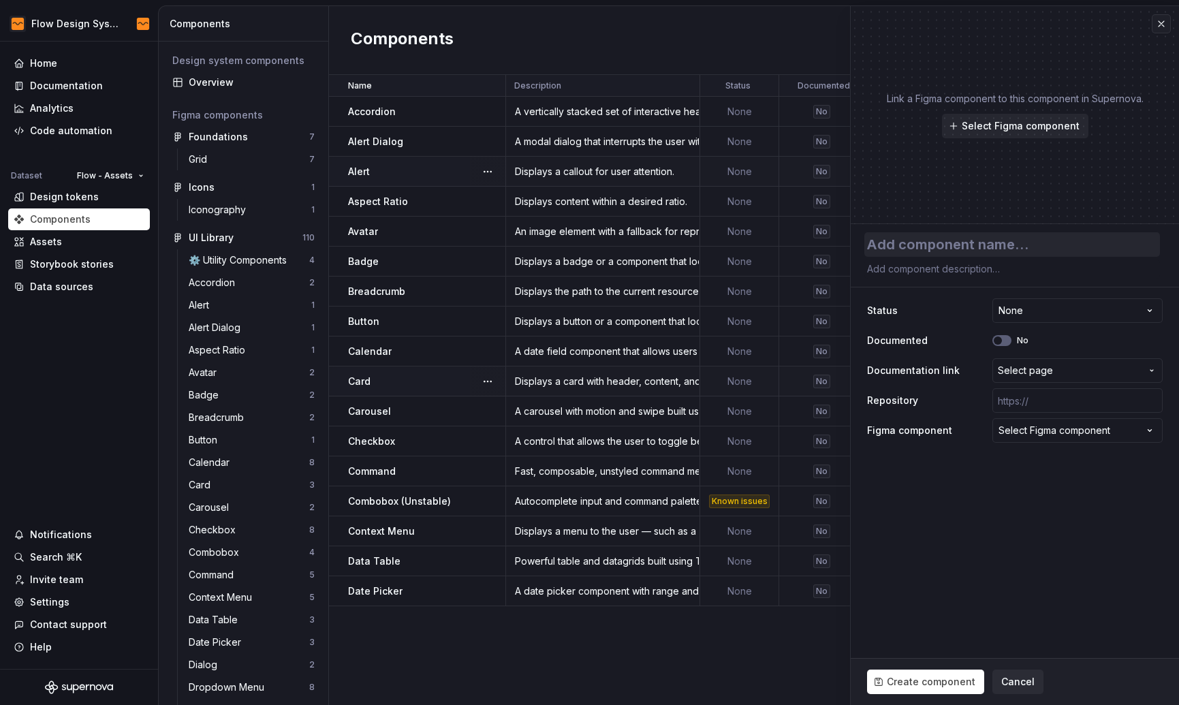
click at [901, 250] on textarea at bounding box center [1012, 244] width 296 height 25
type textarea "*"
type textarea "D"
type textarea "*"
type textarea "Di"
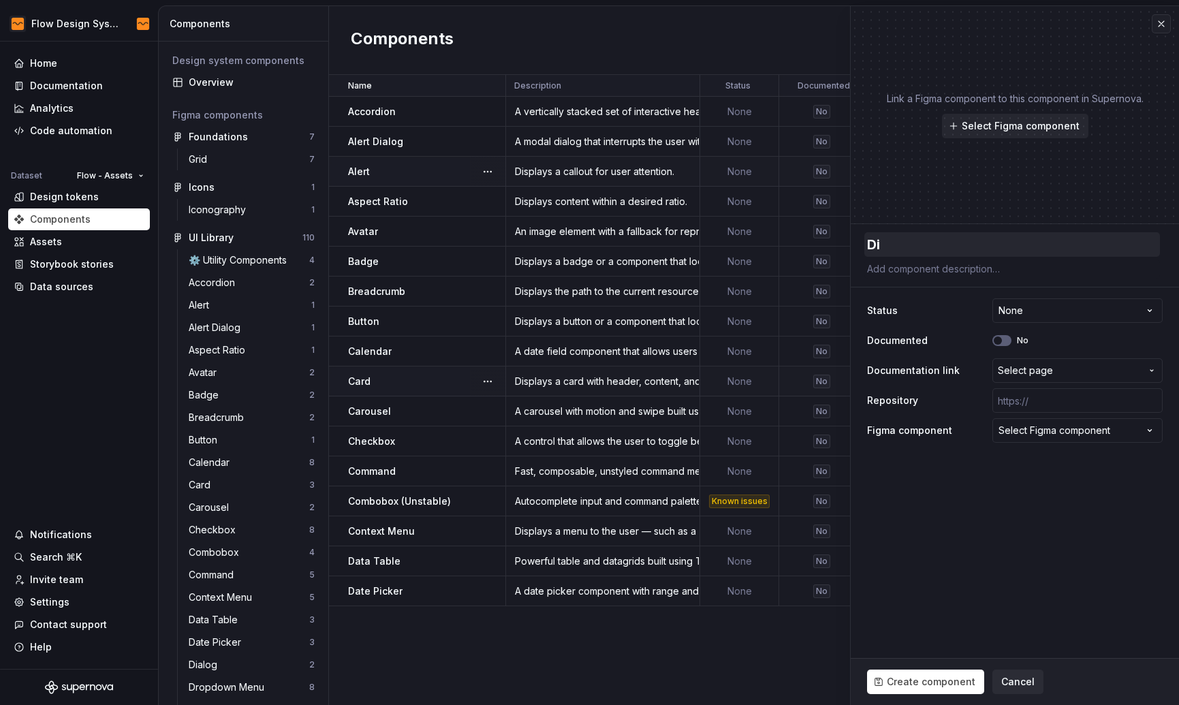
type textarea "*"
type textarea "Dia"
type textarea "*"
type textarea "Dial"
type textarea "*"
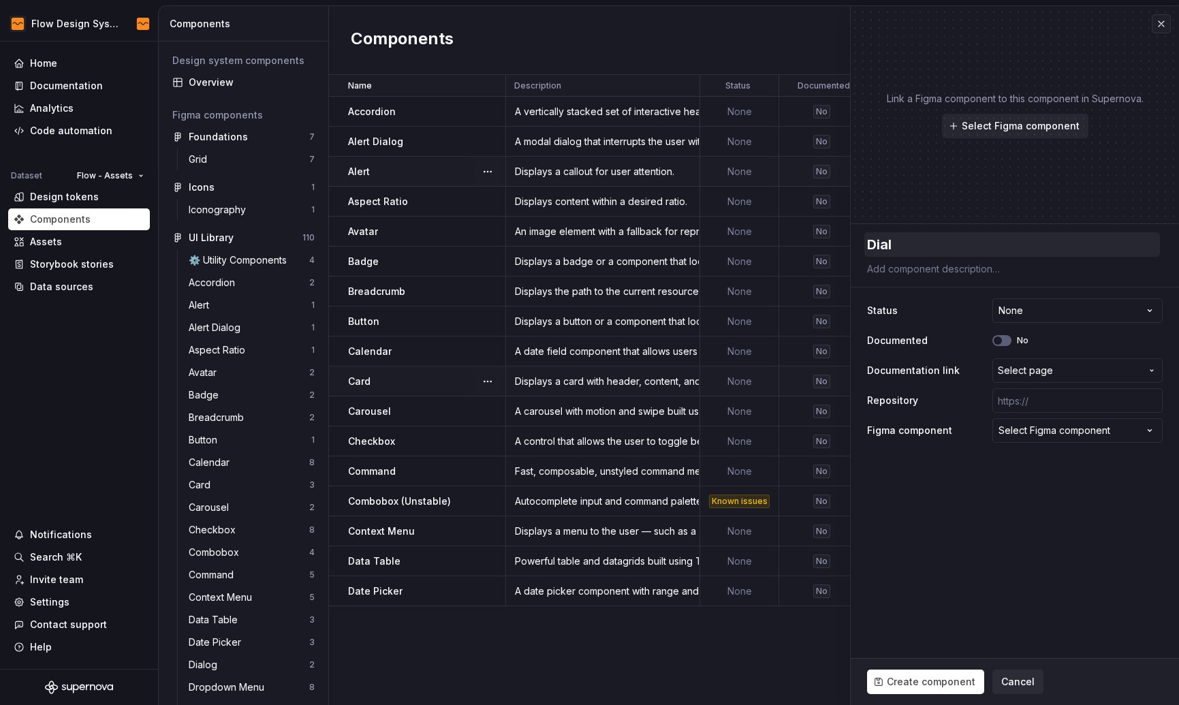
type textarea "Dialo"
type textarea "*"
type textarea "Dialog"
click at [916, 274] on textarea at bounding box center [1012, 268] width 296 height 19
paste textarea "A window overlaid on either the primary window or another dialog window, render…"
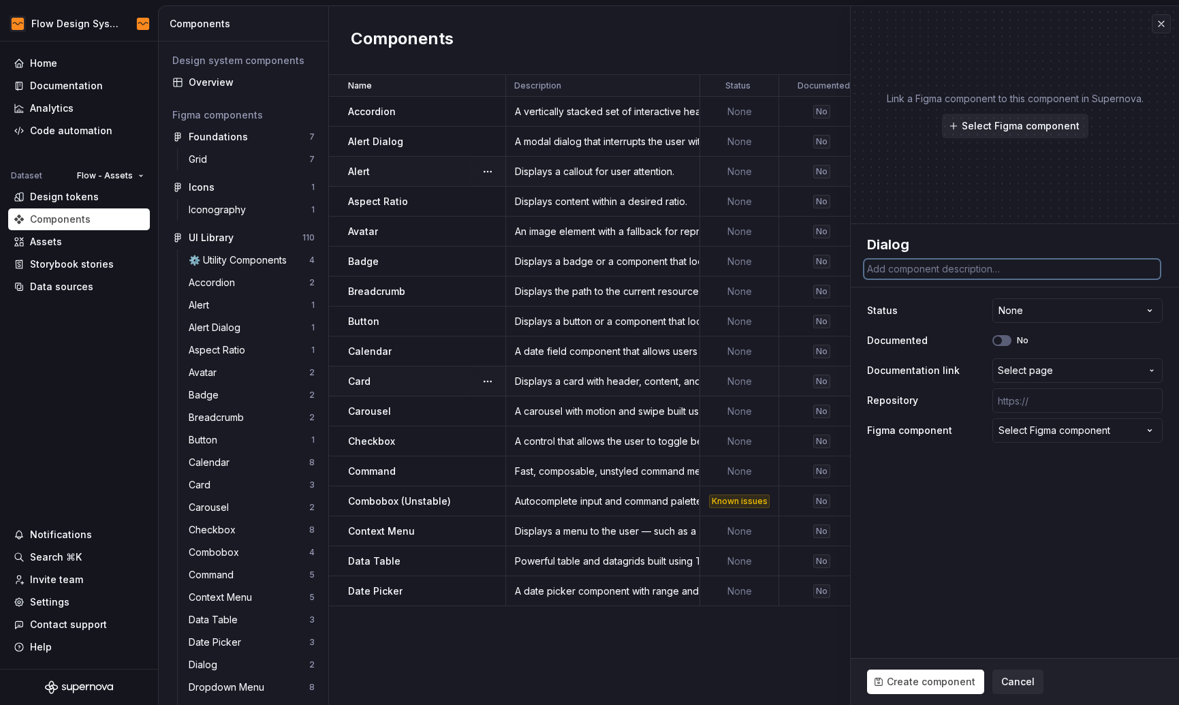
type textarea "*"
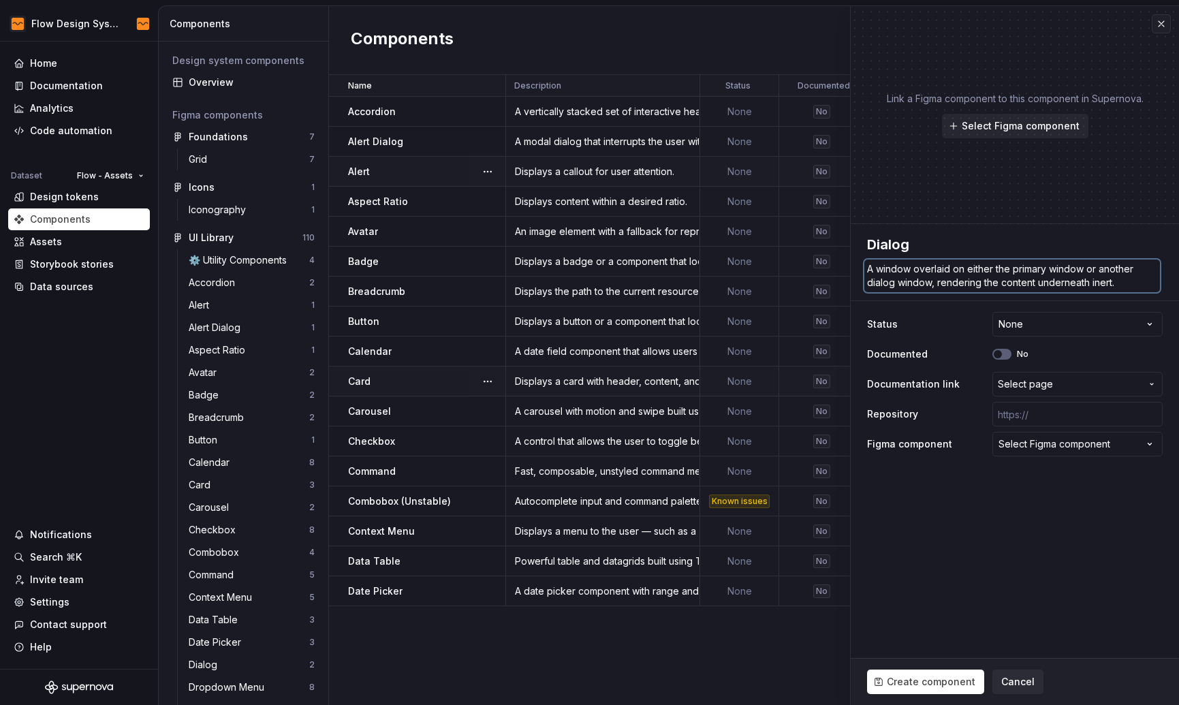
type textarea "A window overlaid on either the primary window or another dialog window, render…"
click at [1044, 368] on div "**********" at bounding box center [1015, 384] width 296 height 150
click at [1040, 402] on input "text" at bounding box center [1077, 414] width 170 height 25
type textarea "*"
click at [1048, 389] on span "Select page" at bounding box center [1025, 384] width 55 height 14
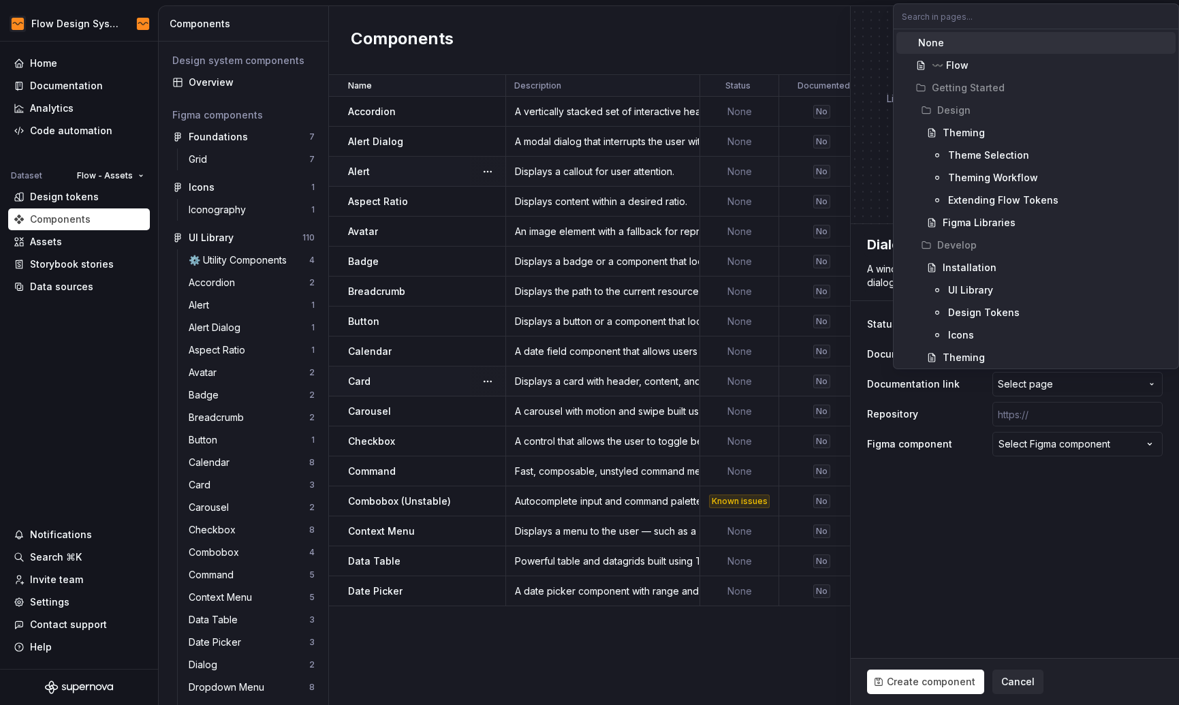
click at [1030, 493] on html "Flow Design System Home Documentation Analytics Code automation Dataset Flow - …" at bounding box center [589, 352] width 1179 height 705
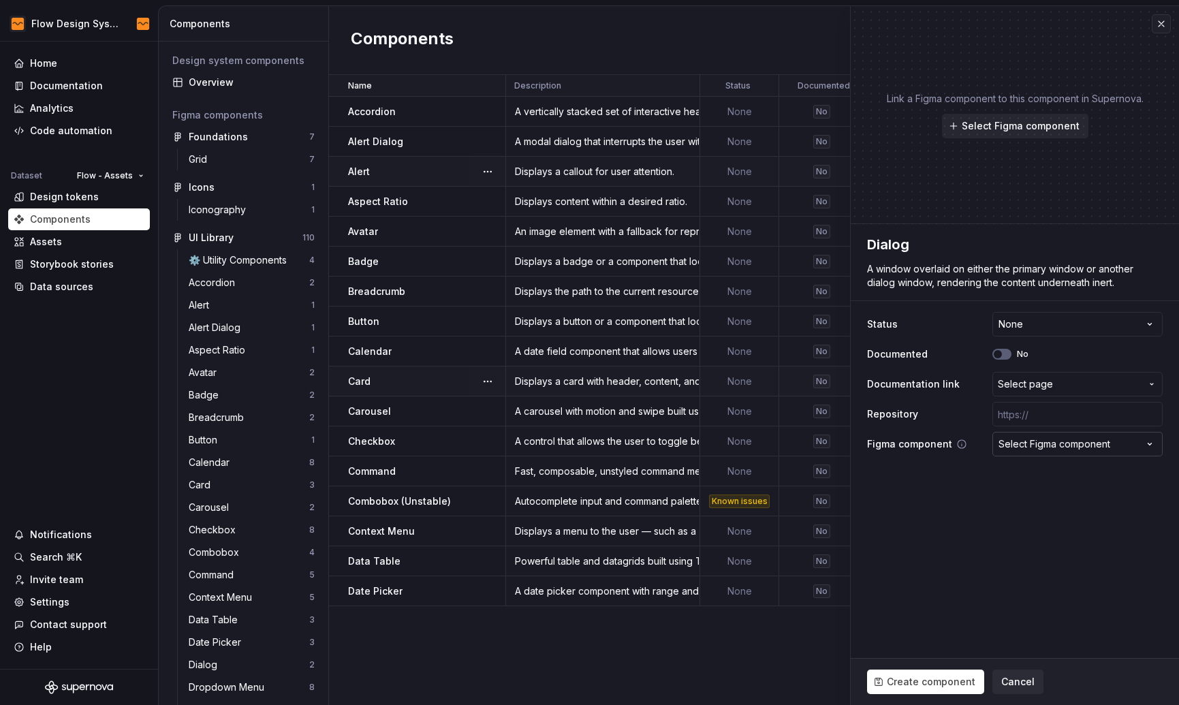
click at [1069, 440] on div "Select Figma component" at bounding box center [1054, 444] width 112 height 14
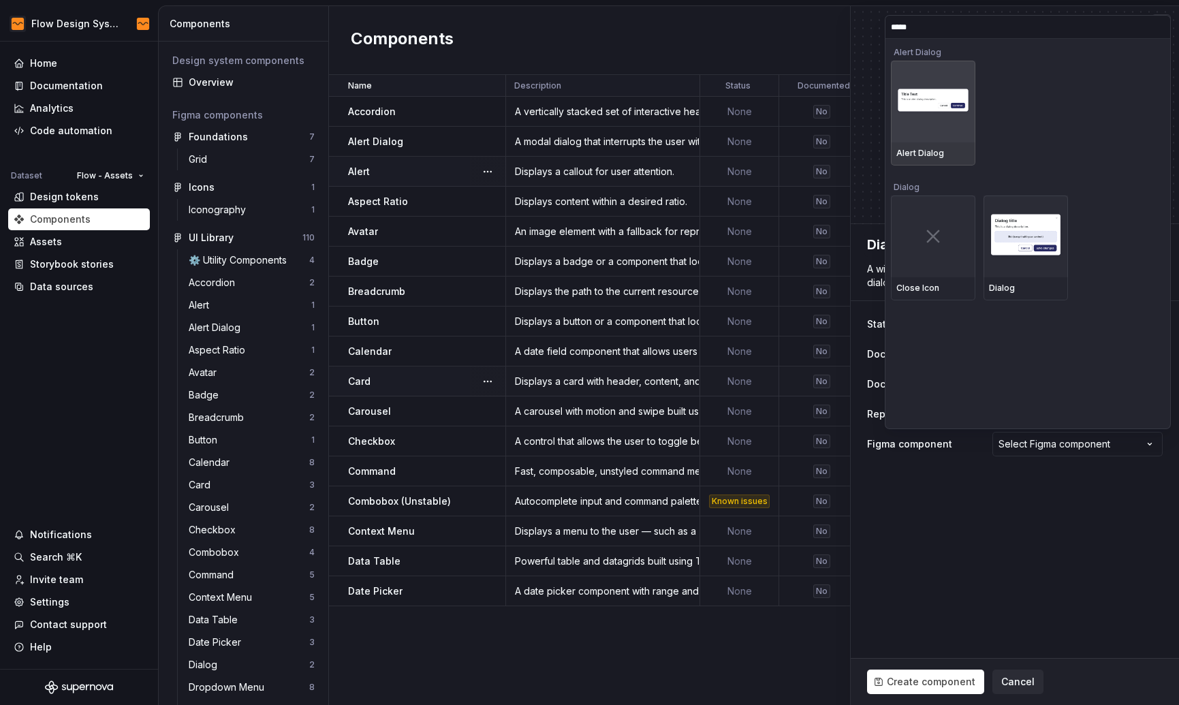
type input "******"
click at [1031, 250] on img at bounding box center [1026, 237] width 74 height 46
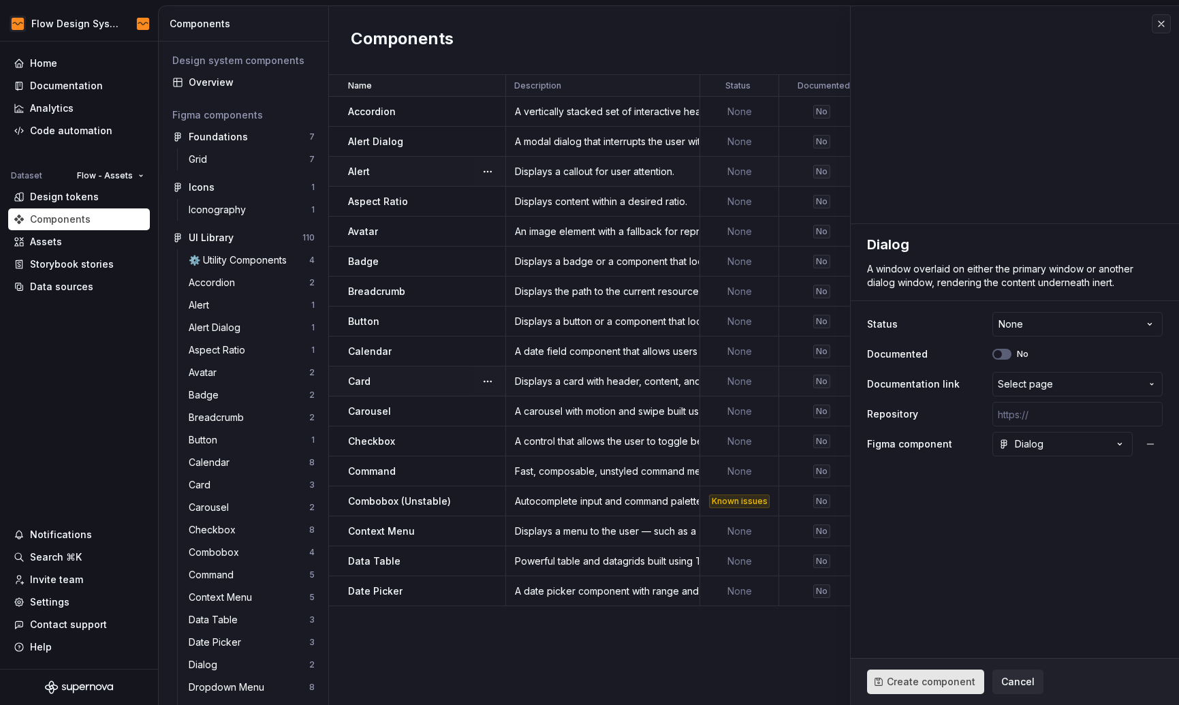
click at [913, 689] on button "Create component" at bounding box center [925, 681] width 117 height 25
type textarea "*"
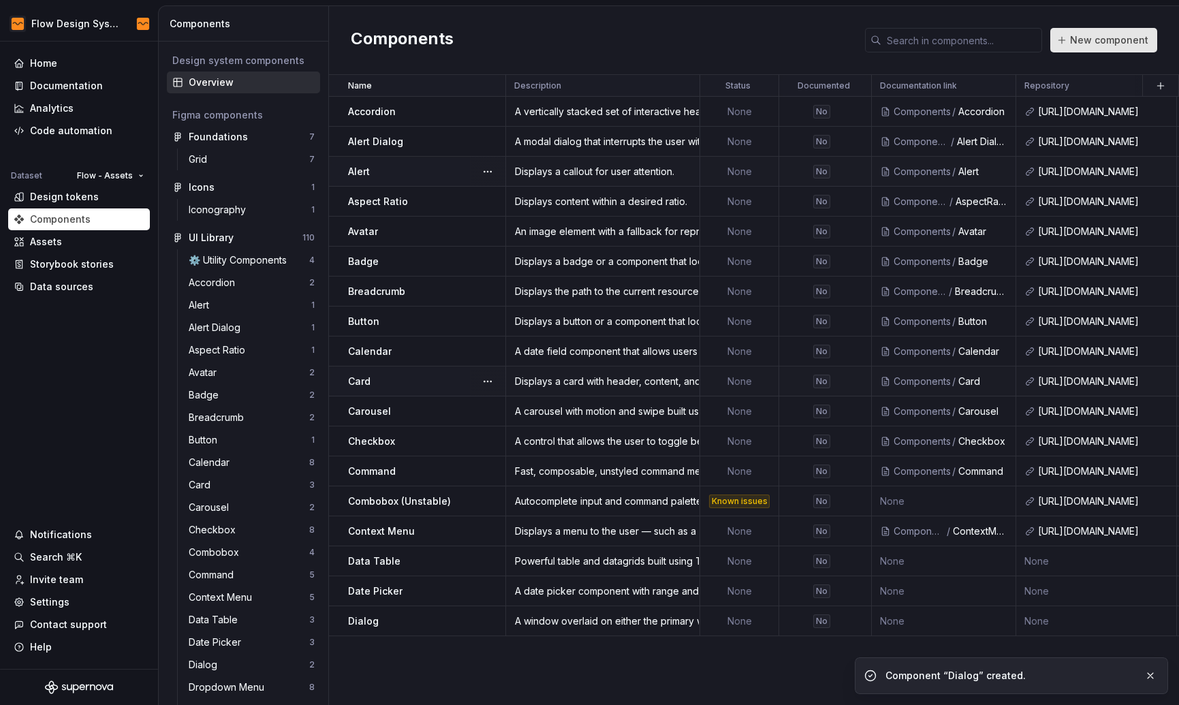
click at [1115, 35] on span "New component" at bounding box center [1109, 40] width 78 height 14
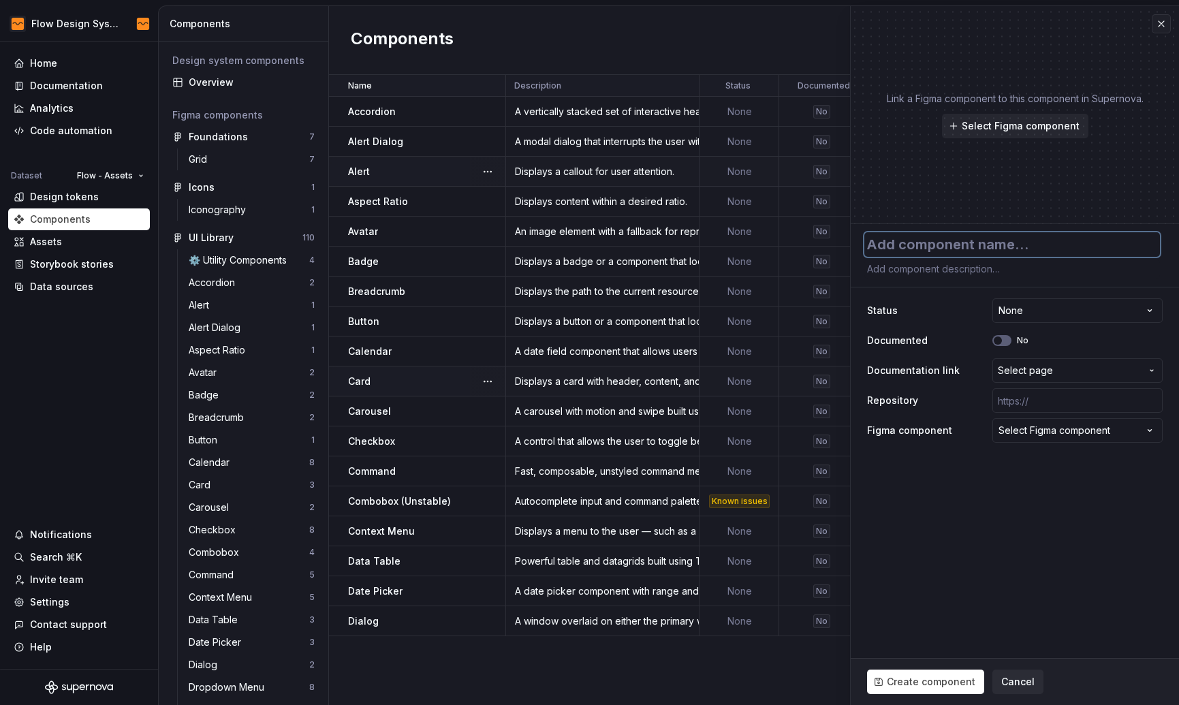
click at [925, 240] on textarea at bounding box center [1012, 244] width 296 height 25
type textarea "*"
type textarea "D"
type textarea "*"
type textarea "Dro"
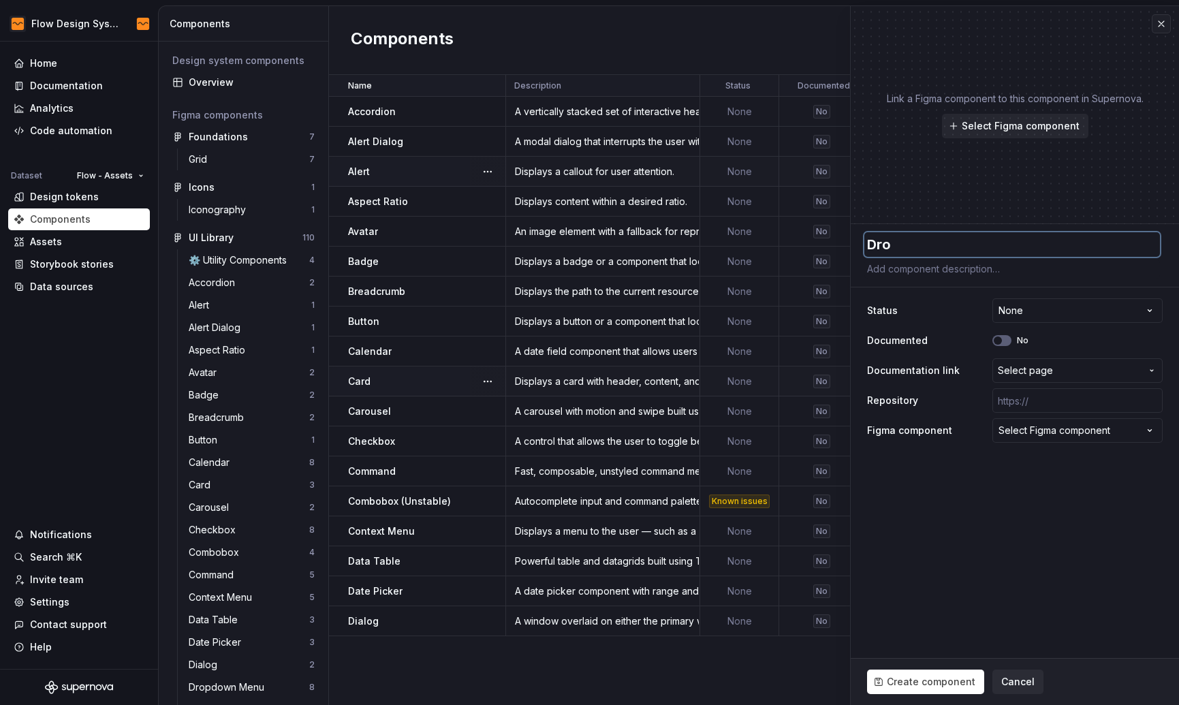
type textarea "*"
type textarea "Drop"
type textarea "*"
type textarea "Dropd"
type textarea "*"
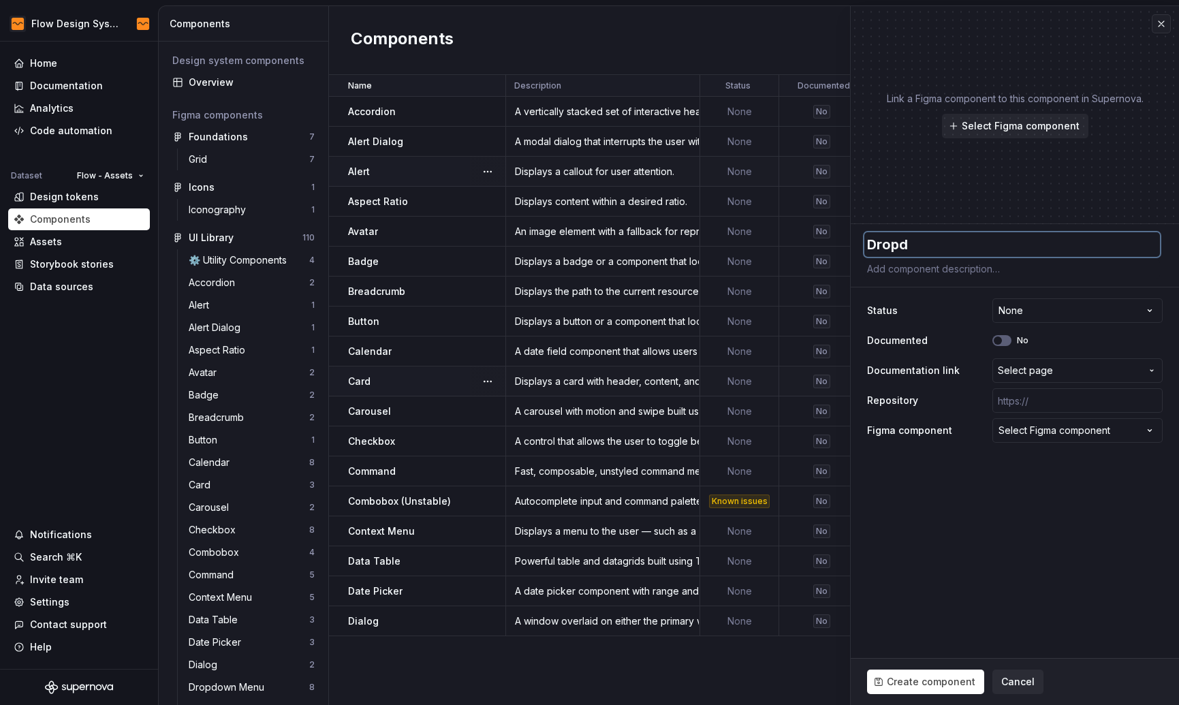
type textarea "Dropdo"
type textarea "*"
type textarea "Dropdow"
type textarea "*"
type textarea "Dropdown"
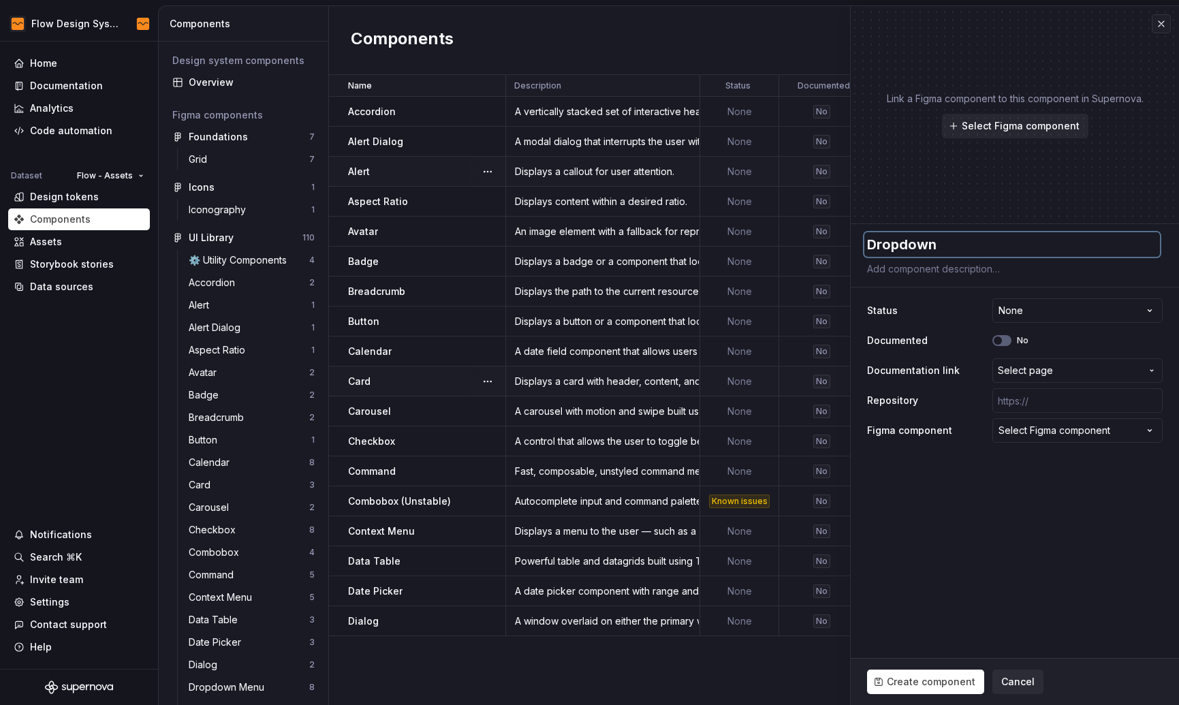
type textarea "*"
type textarea "Dropdown M"
type textarea "*"
type textarea "Dropdown Me"
type textarea "*"
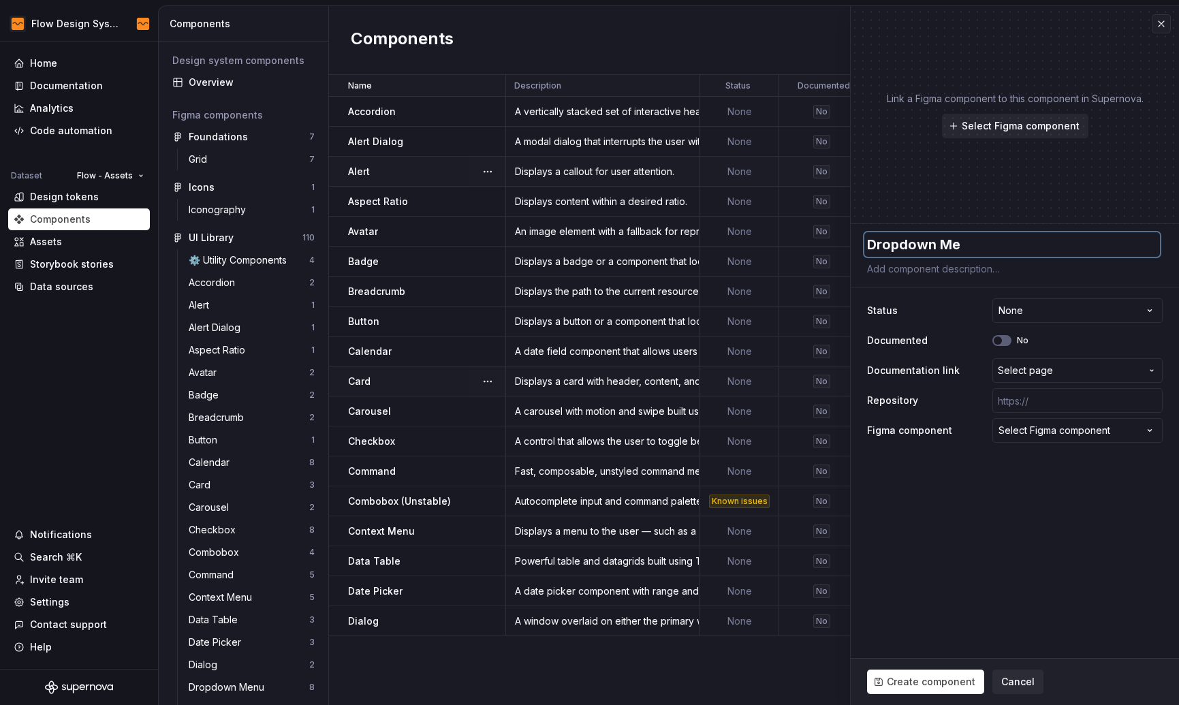
type textarea "Dropdown Men"
type textarea "*"
type textarea "Dropdown Menu"
click at [955, 272] on textarea at bounding box center [1012, 268] width 296 height 19
paste textarea "Displays a menu to the user — such as a set of actions or functions — triggered…"
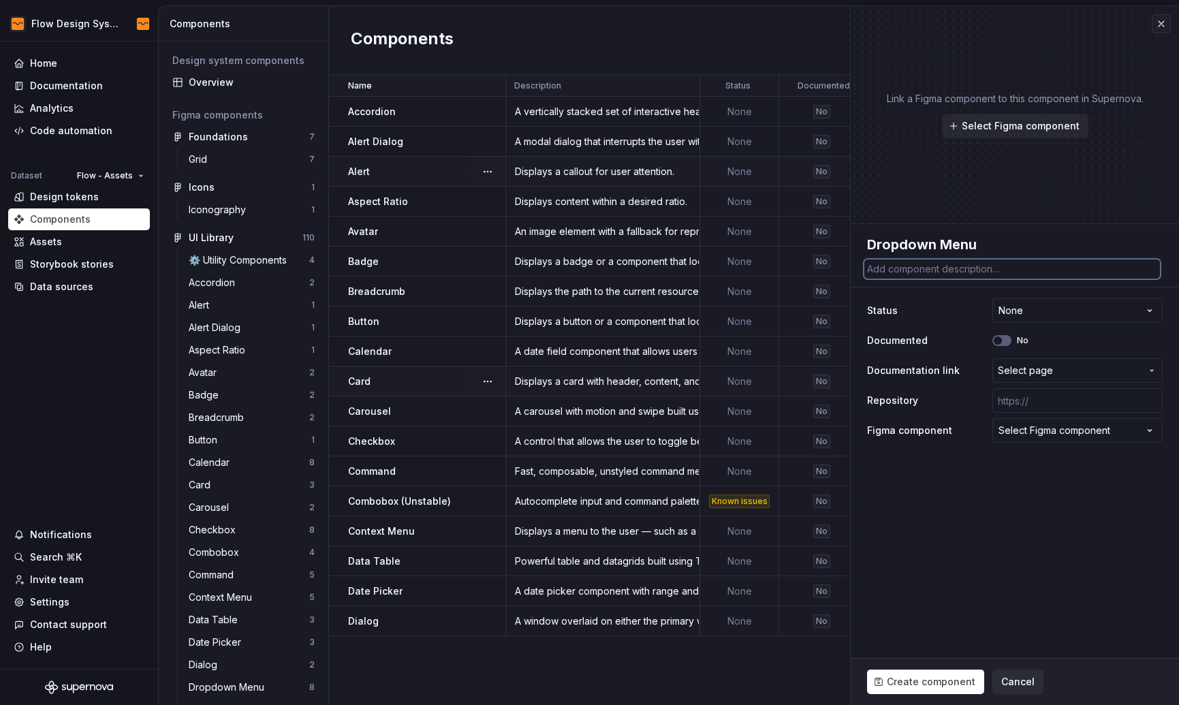
type textarea "*"
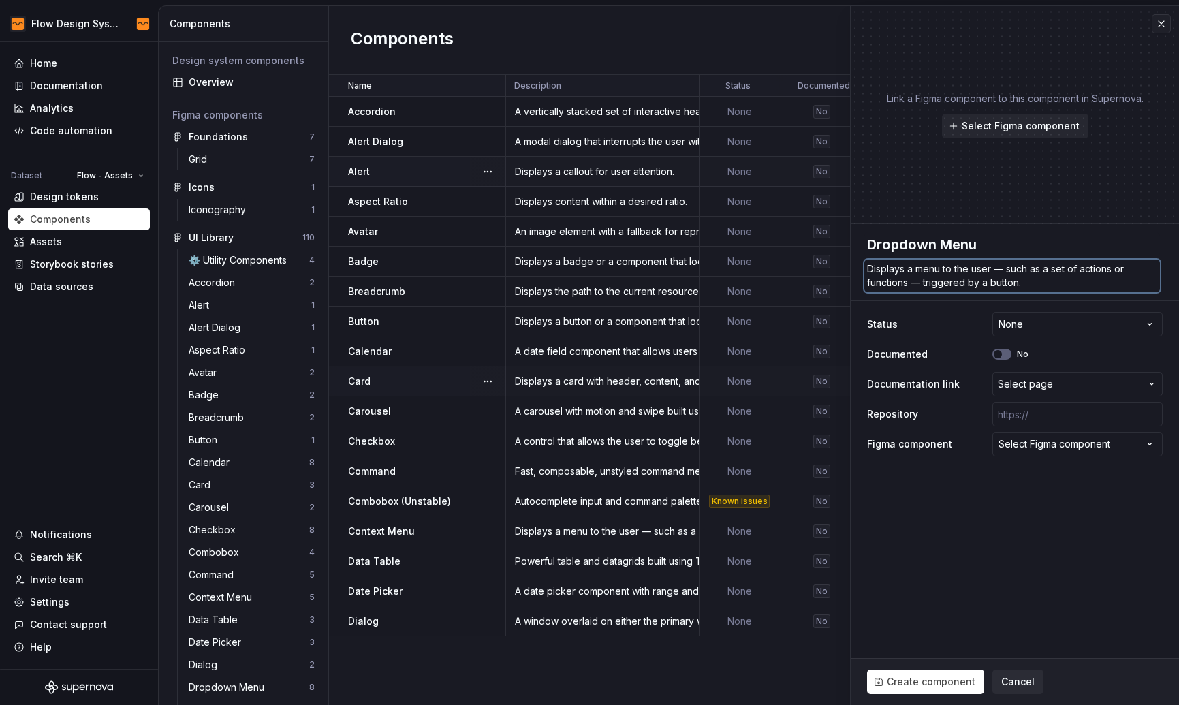
type textarea "Displays a menu to the user — such as a set of actions or functions — triggered…"
click at [1073, 430] on div "**********" at bounding box center [1015, 384] width 296 height 150
click at [1065, 446] on div "Select Figma component" at bounding box center [1054, 444] width 112 height 14
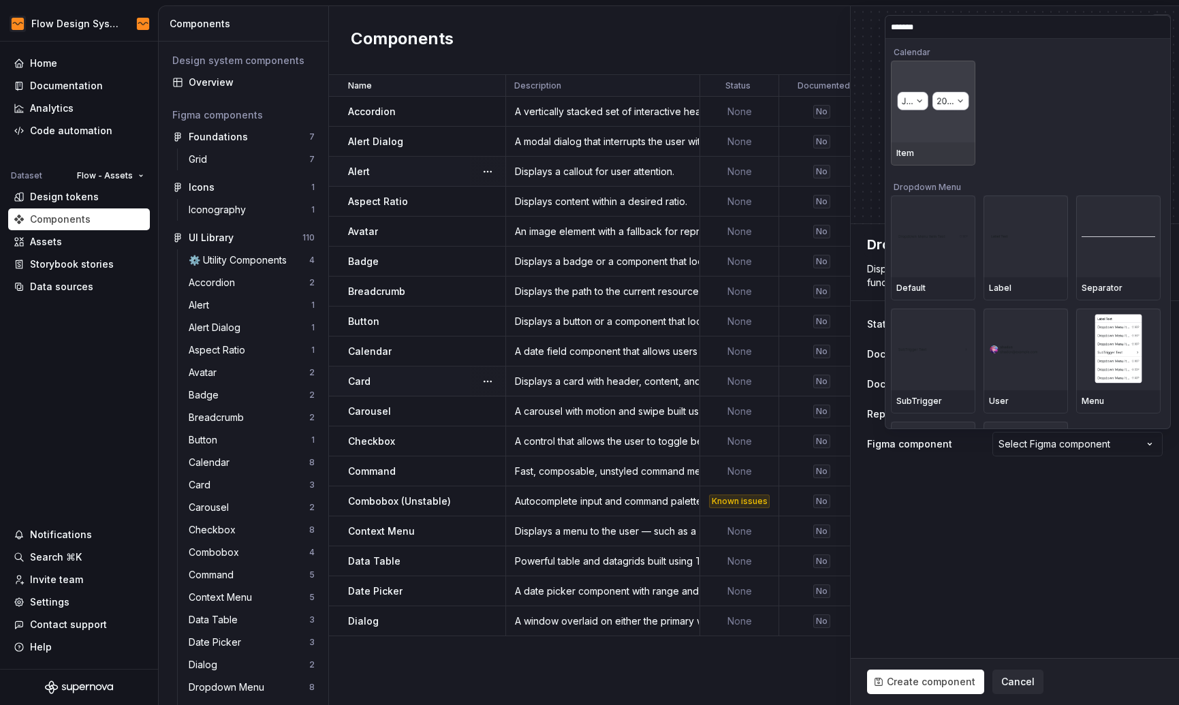
type input "********"
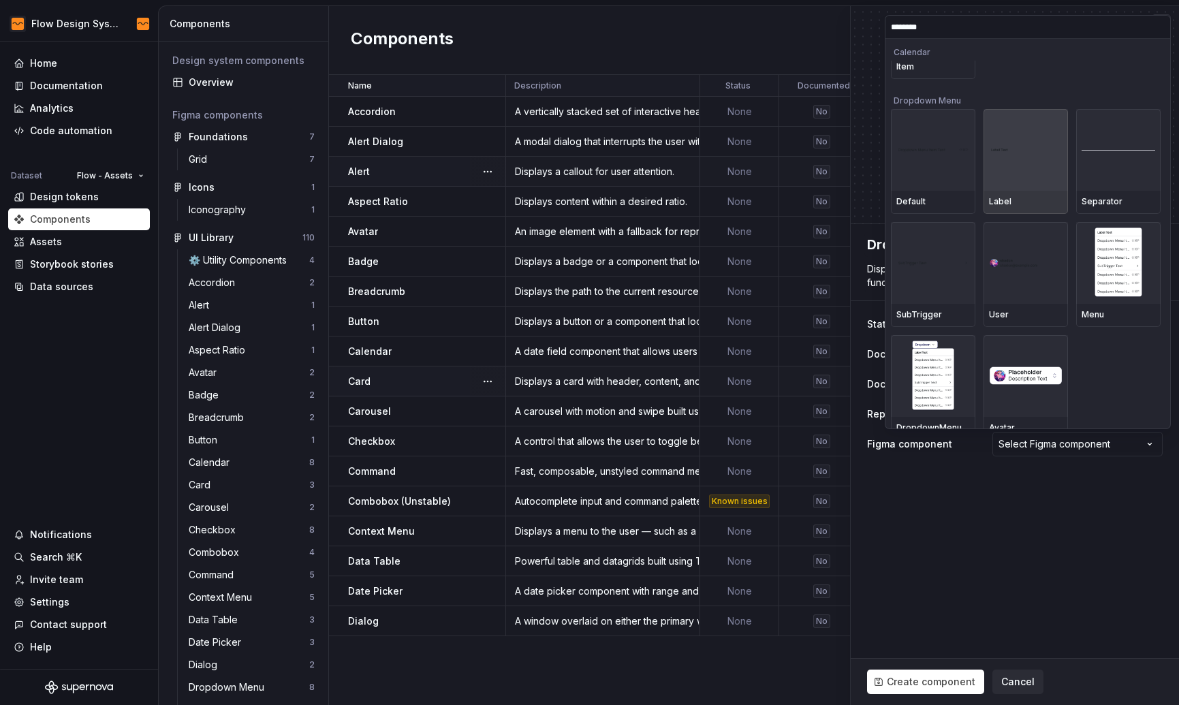
scroll to position [98, 0]
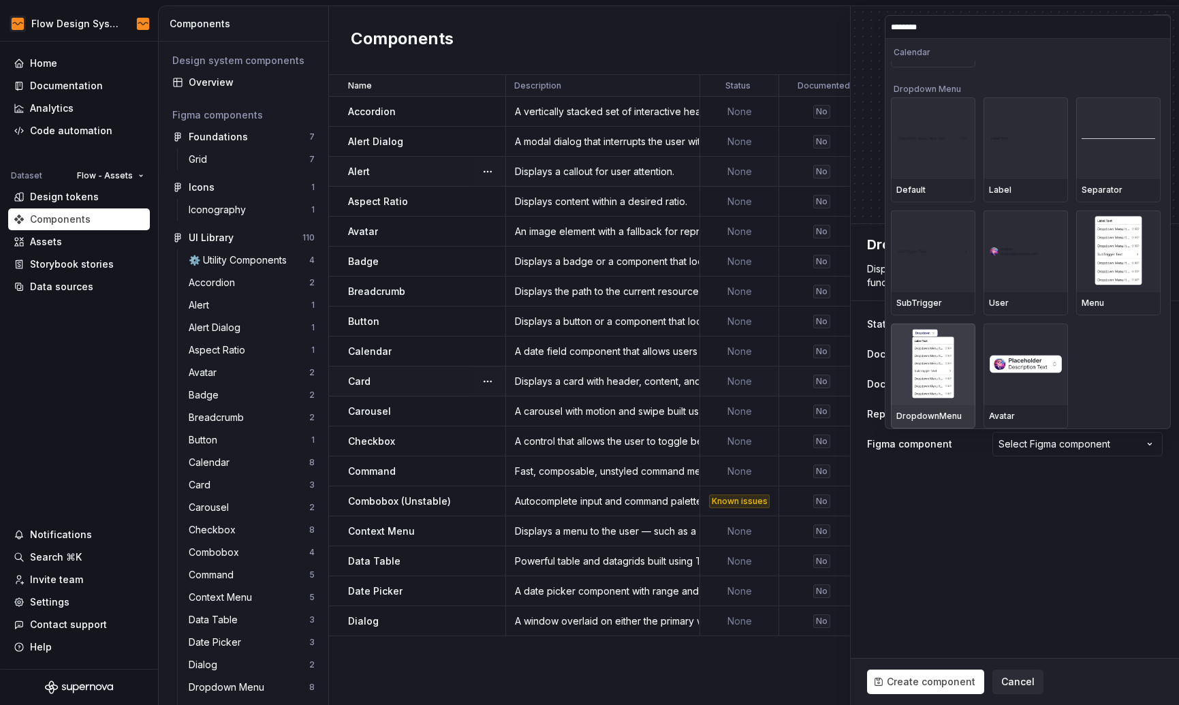
click at [956, 385] on div at bounding box center [933, 364] width 84 height 82
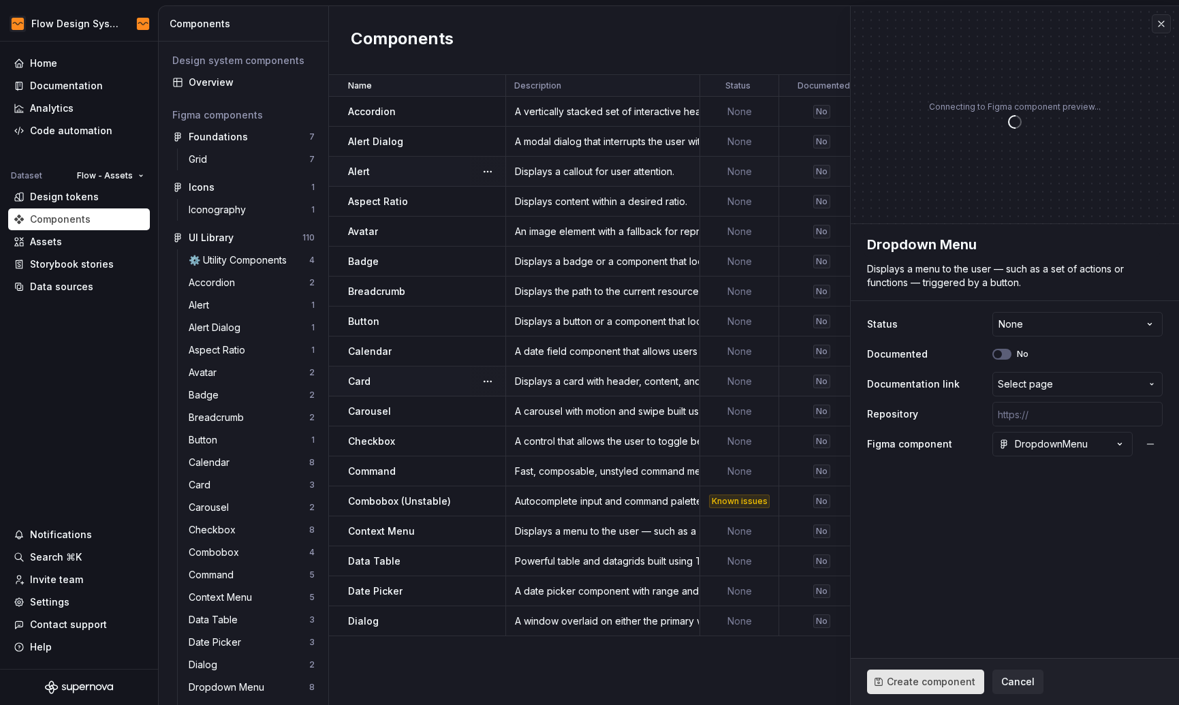
click at [926, 683] on span "Create component" at bounding box center [931, 682] width 89 height 14
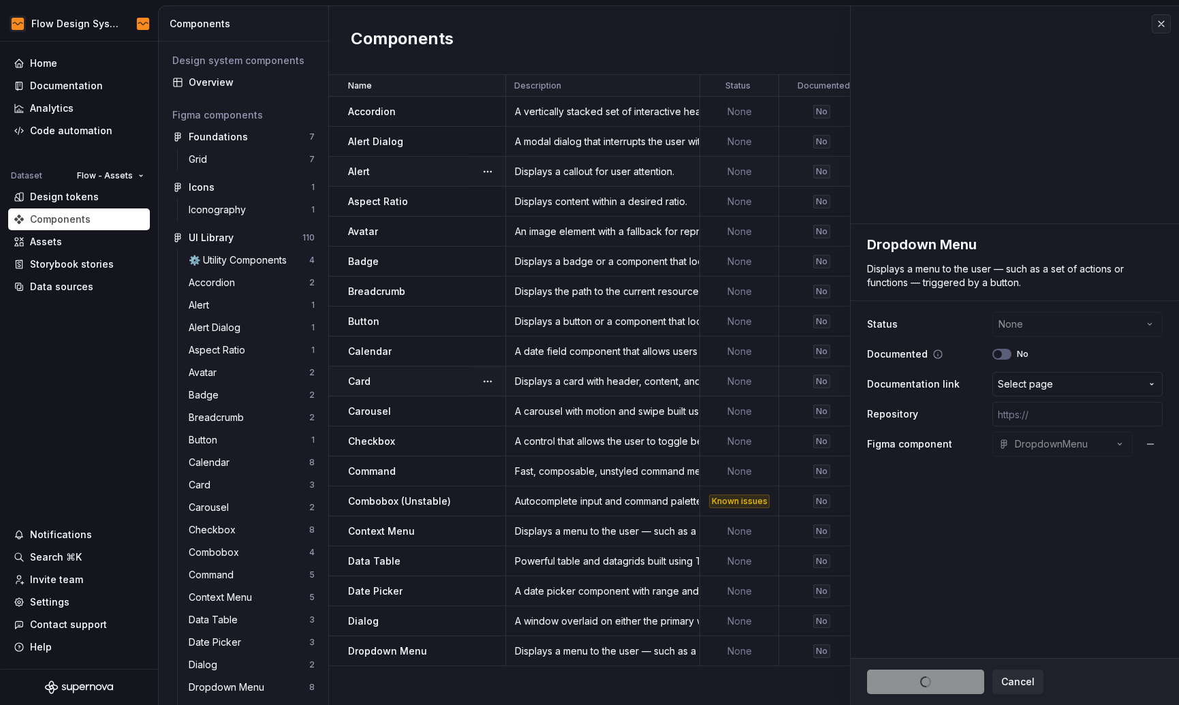
type textarea "*"
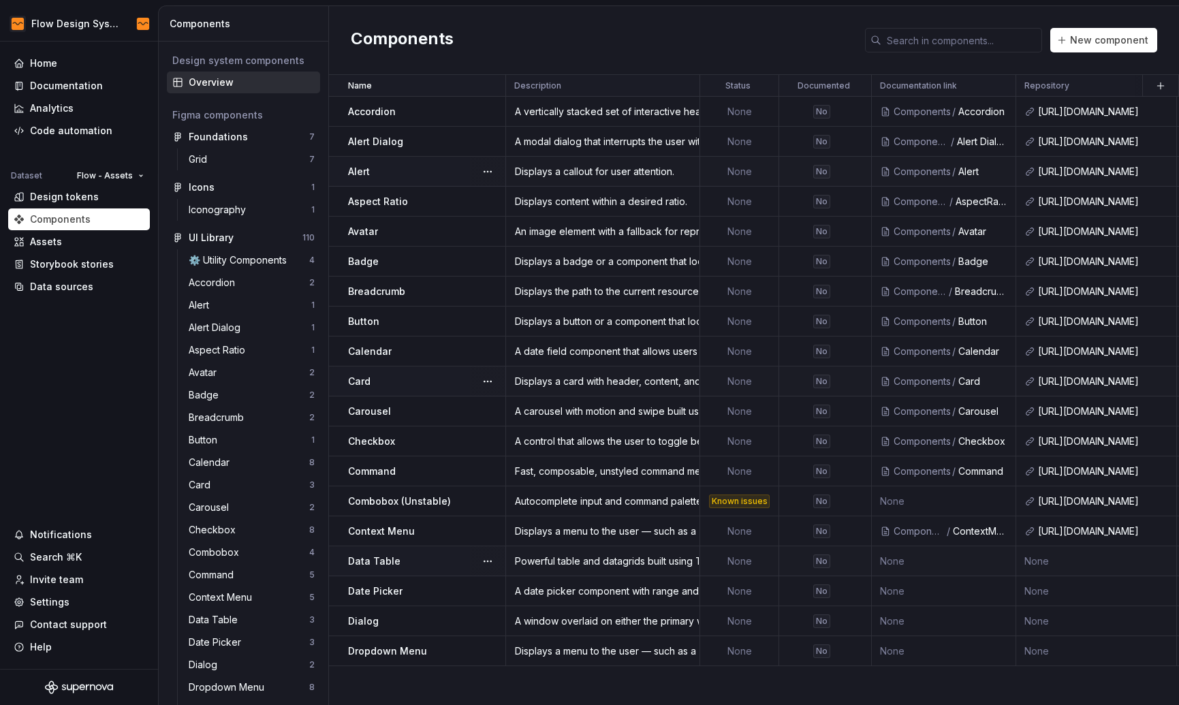
click at [914, 554] on td "None" at bounding box center [944, 561] width 144 height 30
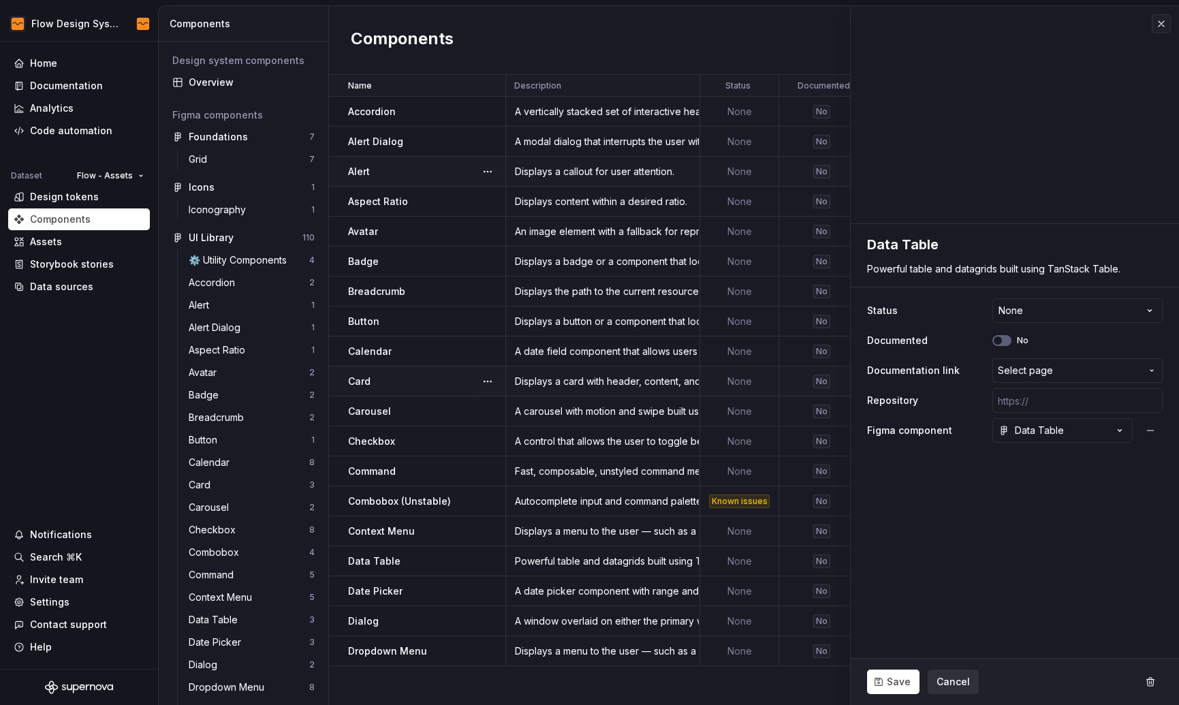
click at [963, 680] on span "Cancel" at bounding box center [952, 682] width 33 height 14
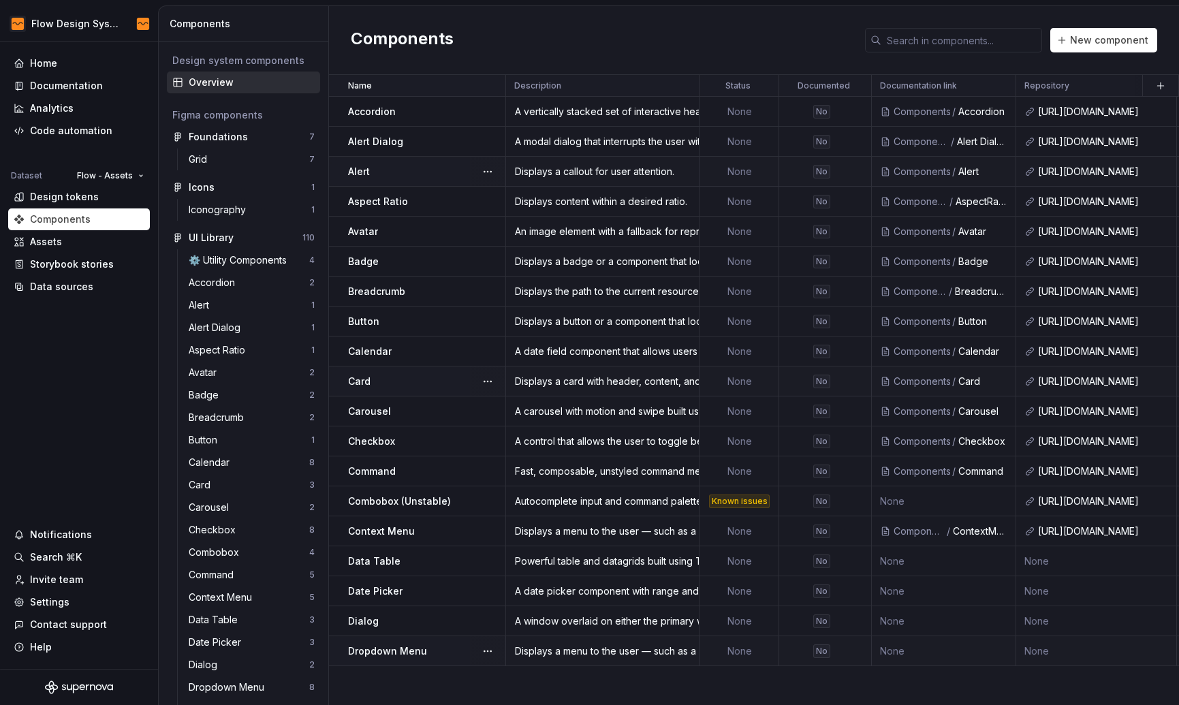
click at [902, 648] on td "None" at bounding box center [944, 651] width 144 height 30
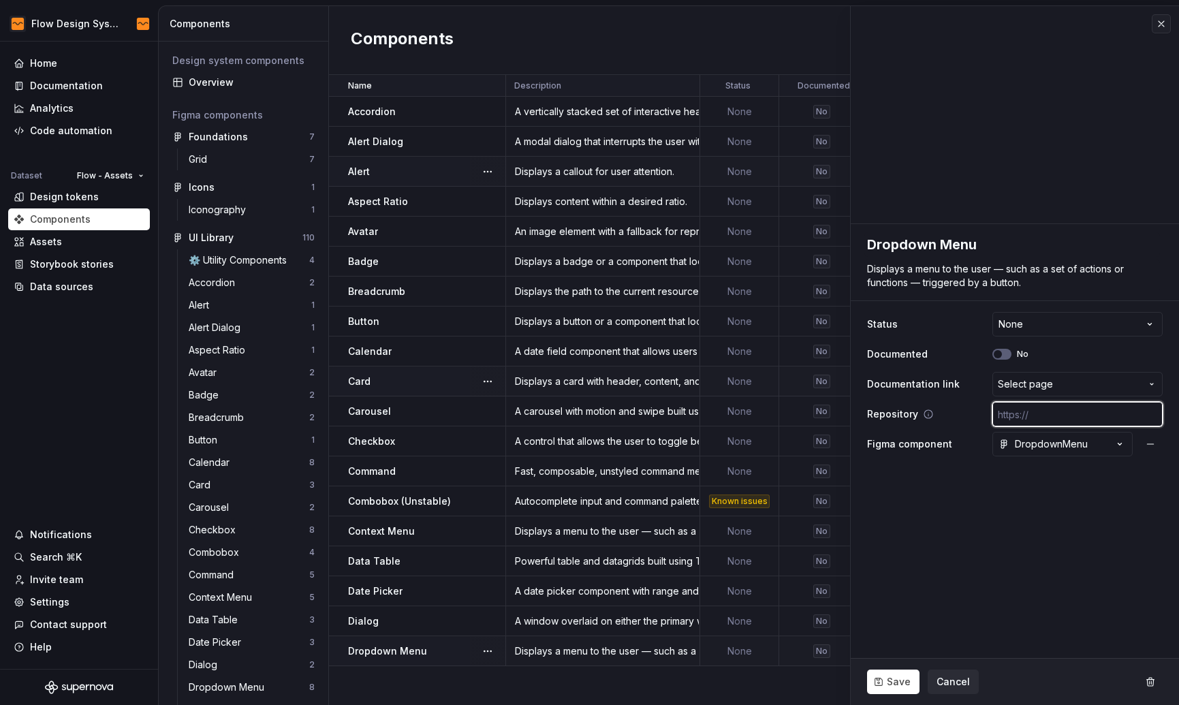
click at [1019, 418] on input "text" at bounding box center [1077, 414] width 170 height 25
type textarea "*"
click at [1036, 392] on button "Select page" at bounding box center [1077, 384] width 170 height 25
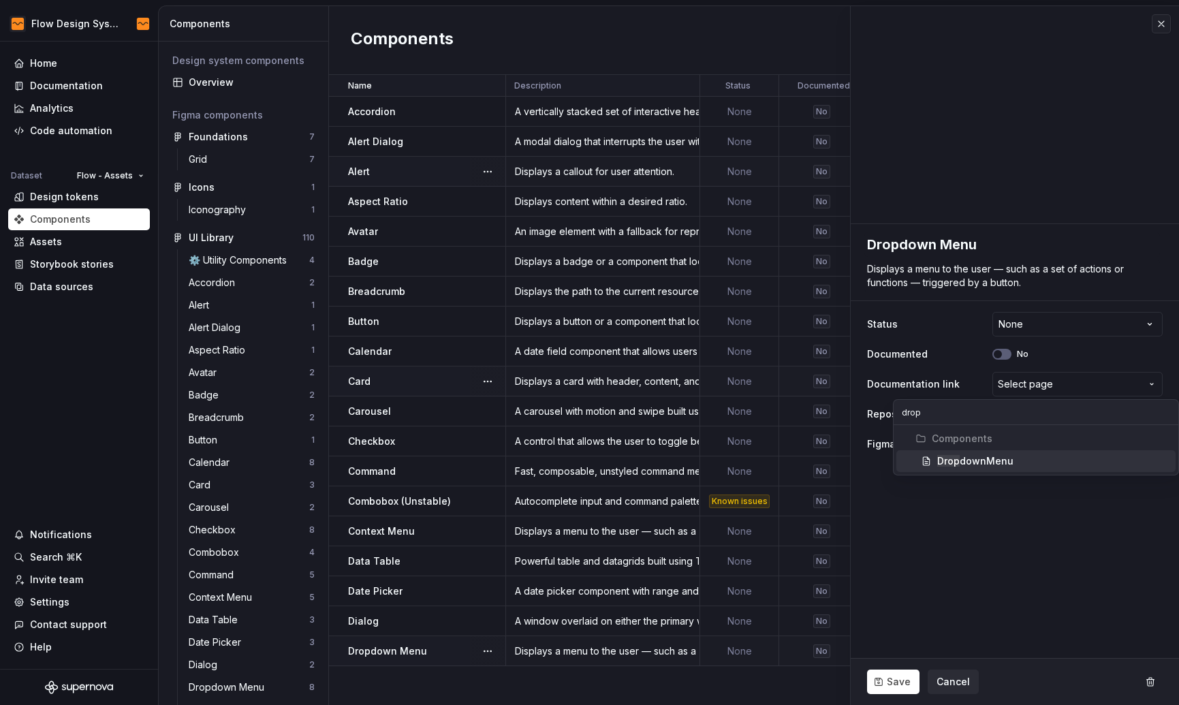
type input "drop"
click at [989, 458] on div "Drop downMenu" at bounding box center [975, 461] width 76 height 14
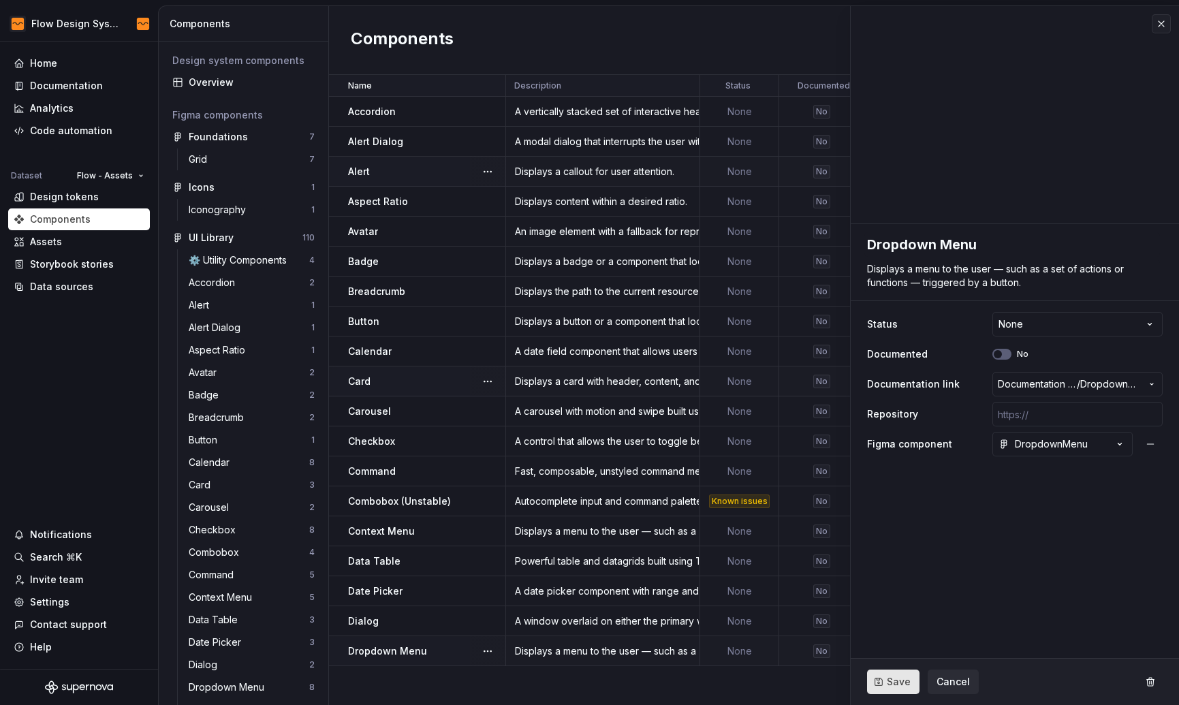
click at [881, 679] on button "Save" at bounding box center [893, 681] width 52 height 25
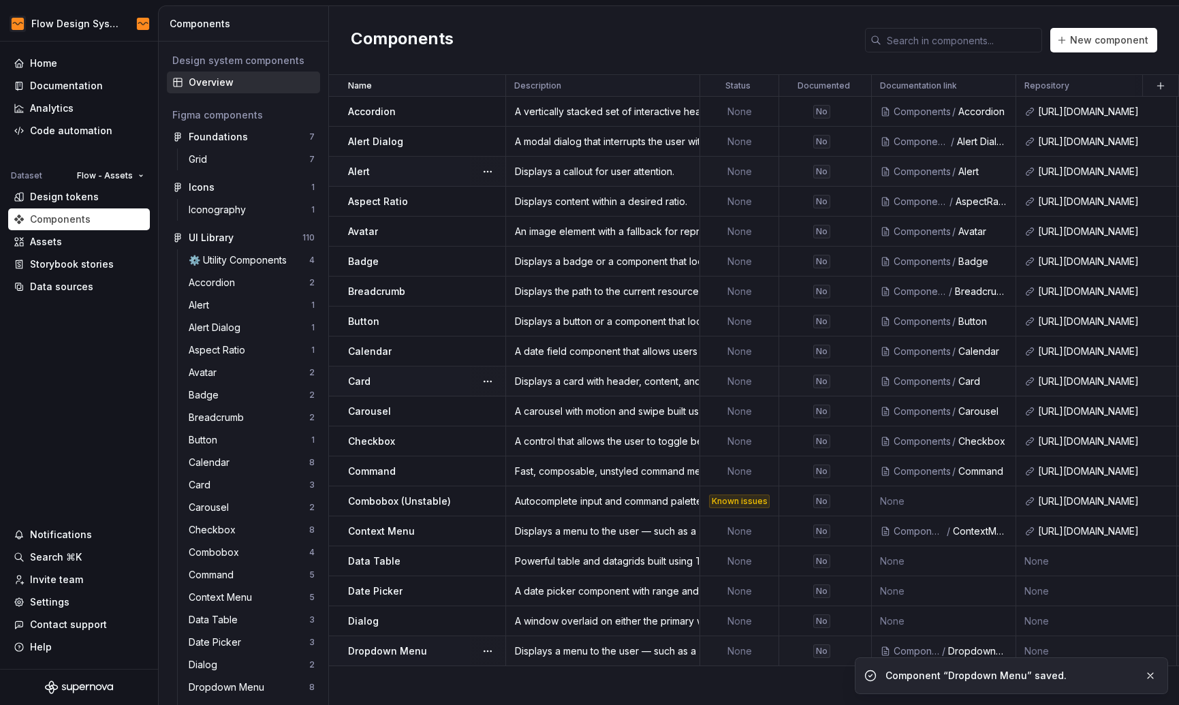
click at [793, 677] on div "Name Description Status Documented Documentation link Repository Figma componen…" at bounding box center [754, 390] width 850 height 630
click at [918, 620] on td "None" at bounding box center [944, 621] width 144 height 30
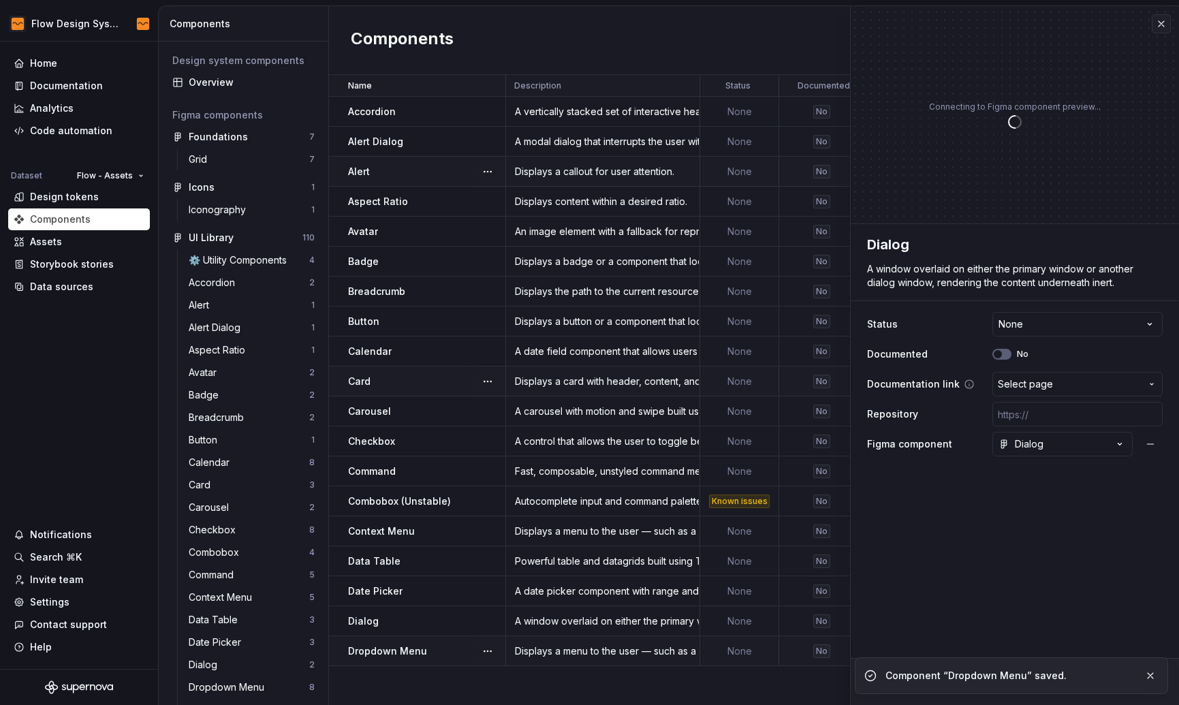
click at [1064, 387] on span "Select page" at bounding box center [1069, 384] width 143 height 14
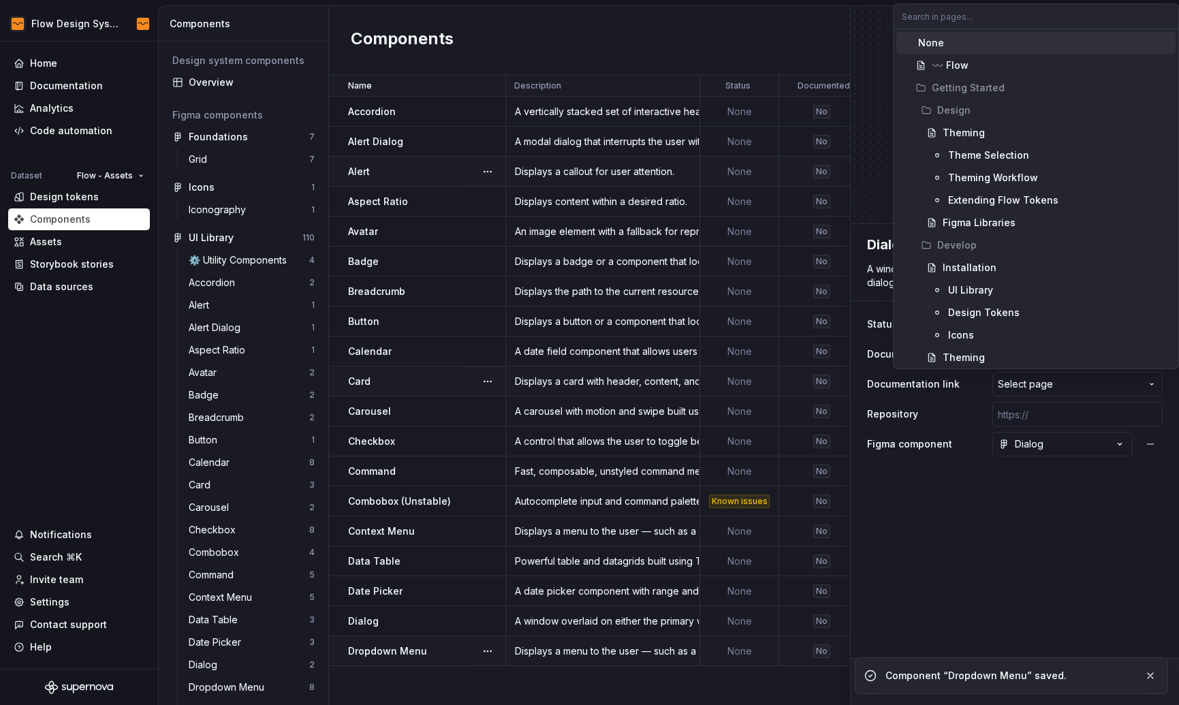
type textarea "*"
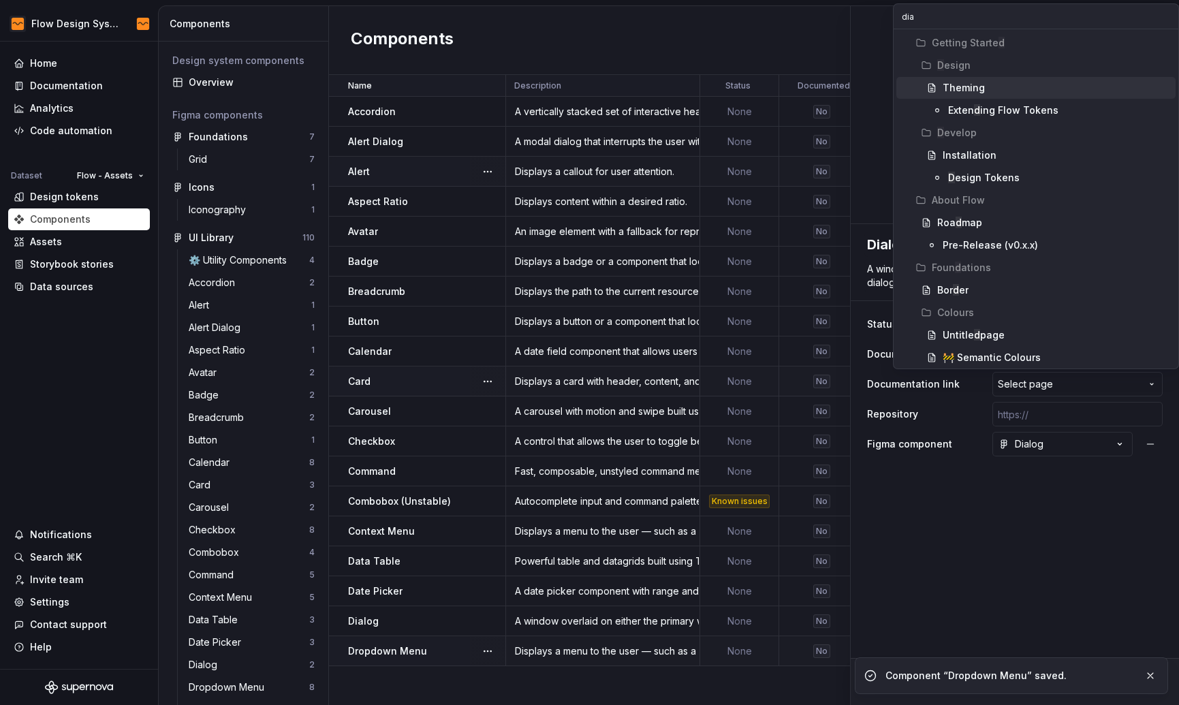
type input "dial"
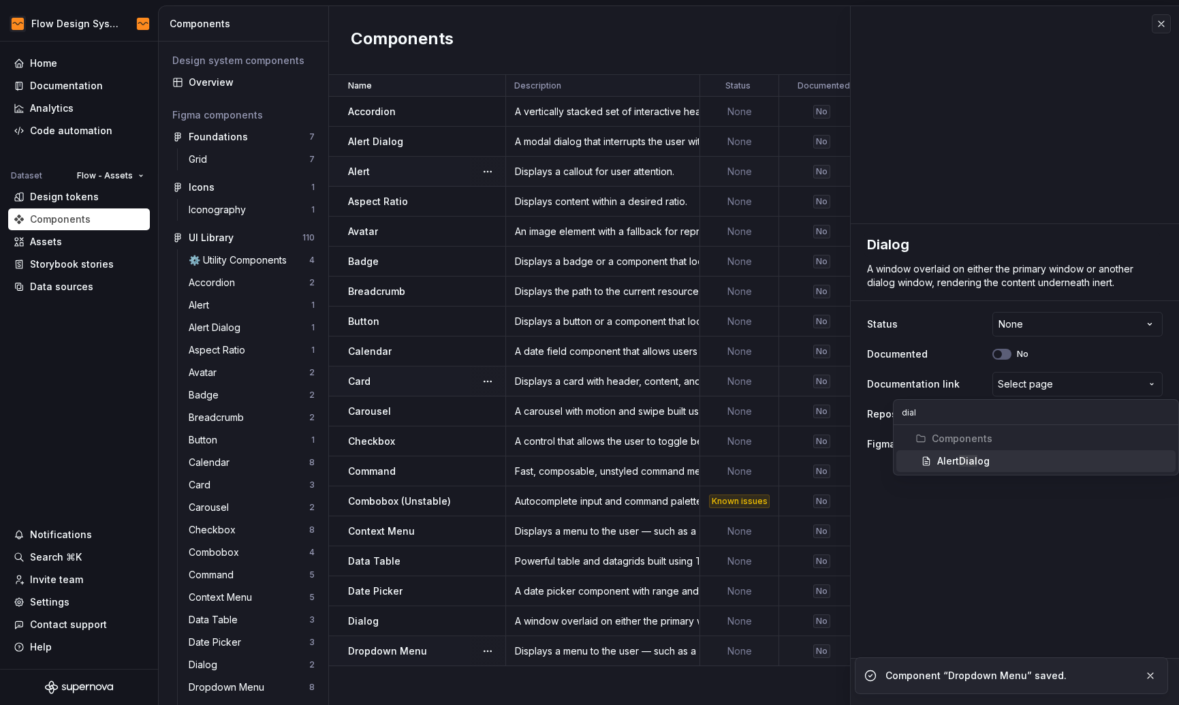
type textarea "*"
type input "dialog"
click at [942, 676] on html "Flow Design System Home Documentation Analytics Code automation Dataset Flow - …" at bounding box center [589, 352] width 1179 height 705
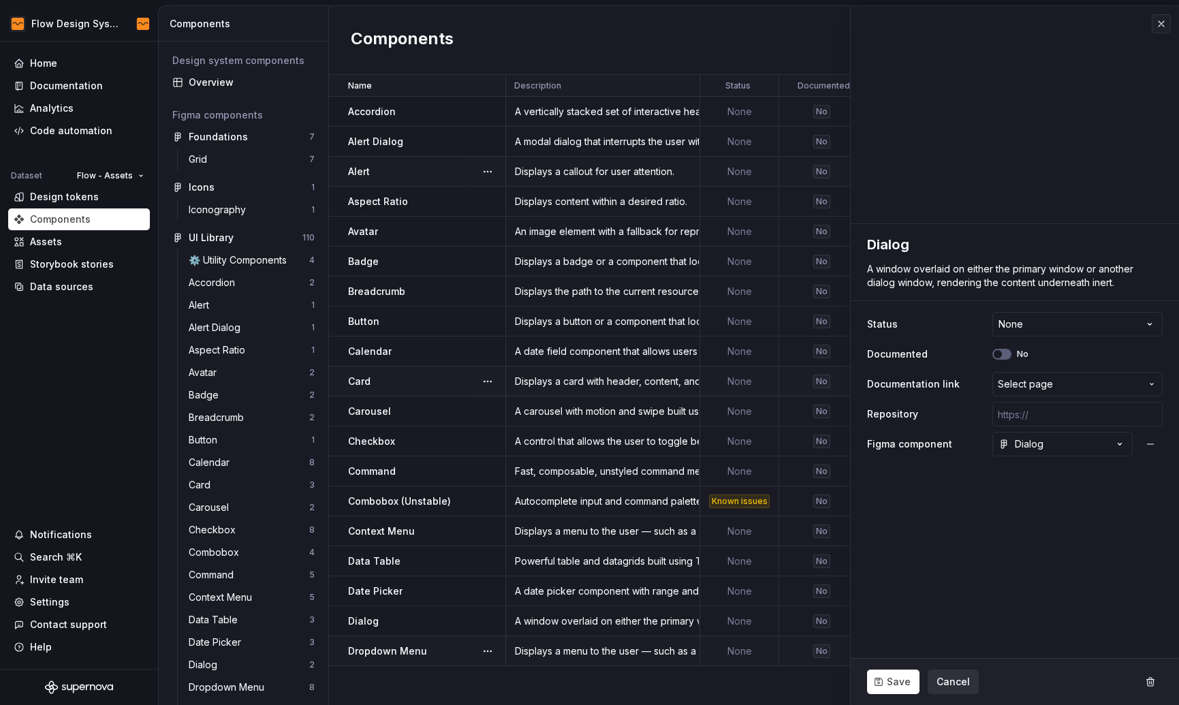
click at [948, 677] on span "Cancel" at bounding box center [952, 682] width 33 height 14
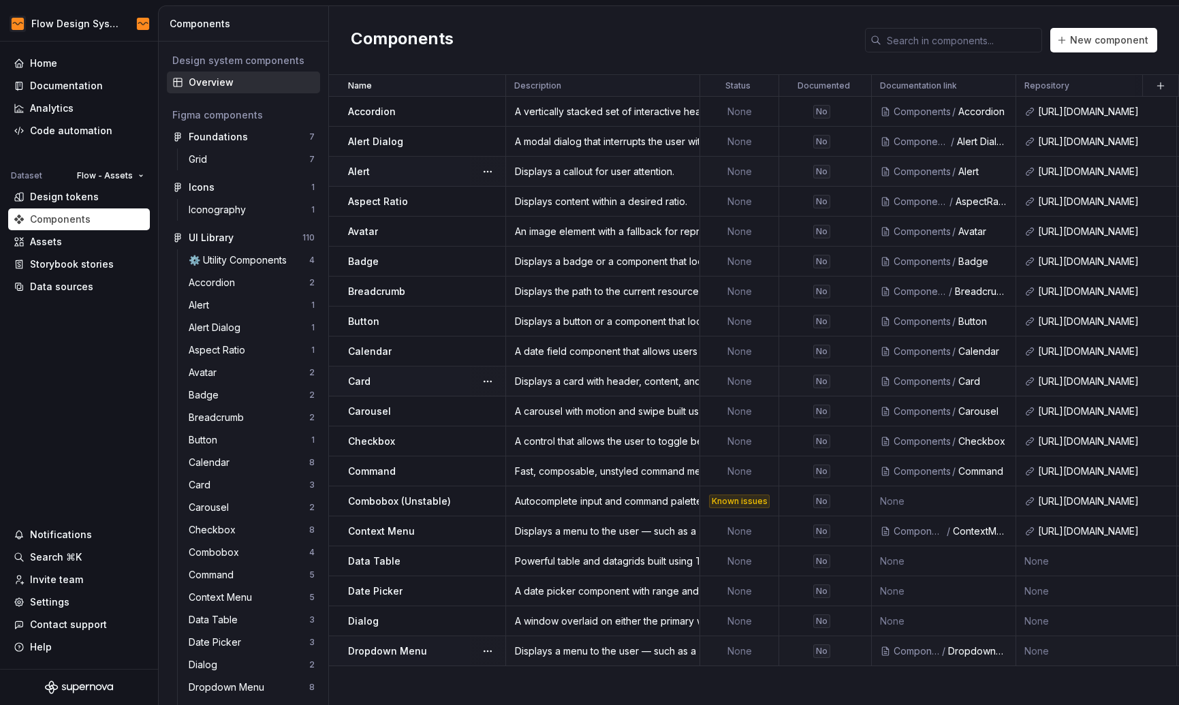
click at [759, 677] on div "Name Description Status Documented Documentation link Repository Figma componen…" at bounding box center [754, 390] width 850 height 630
click at [947, 586] on td "None" at bounding box center [944, 591] width 144 height 30
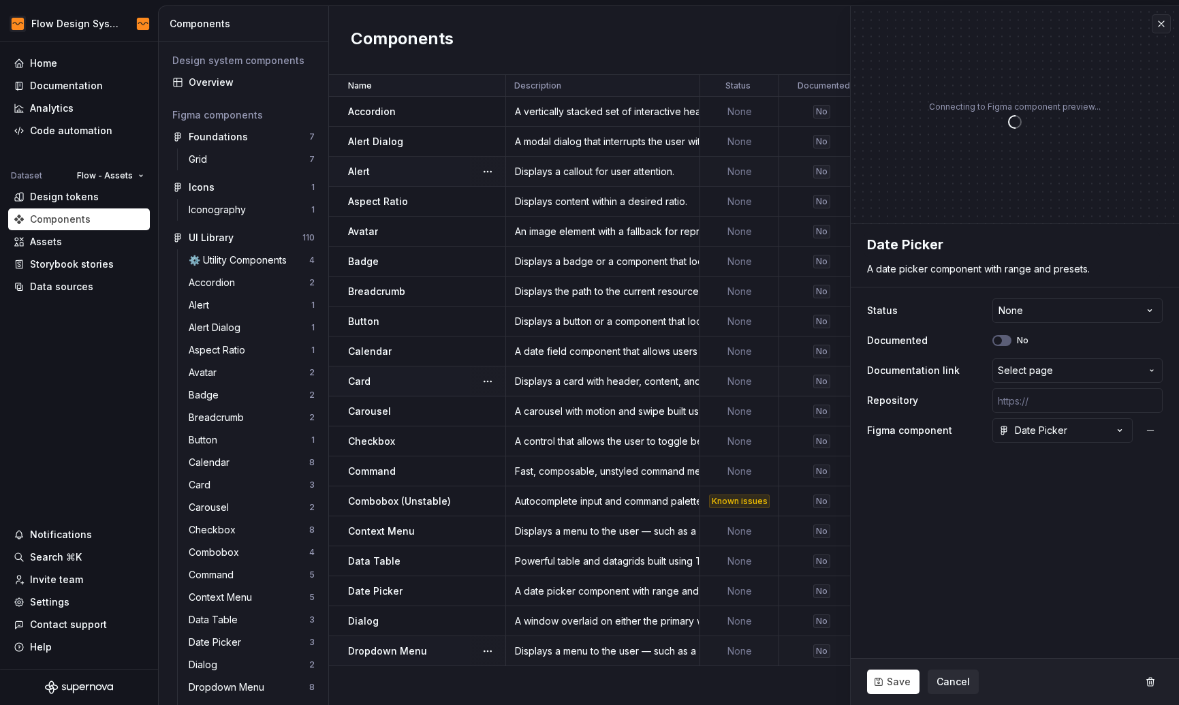
click at [1083, 370] on span "Select page" at bounding box center [1069, 371] width 143 height 14
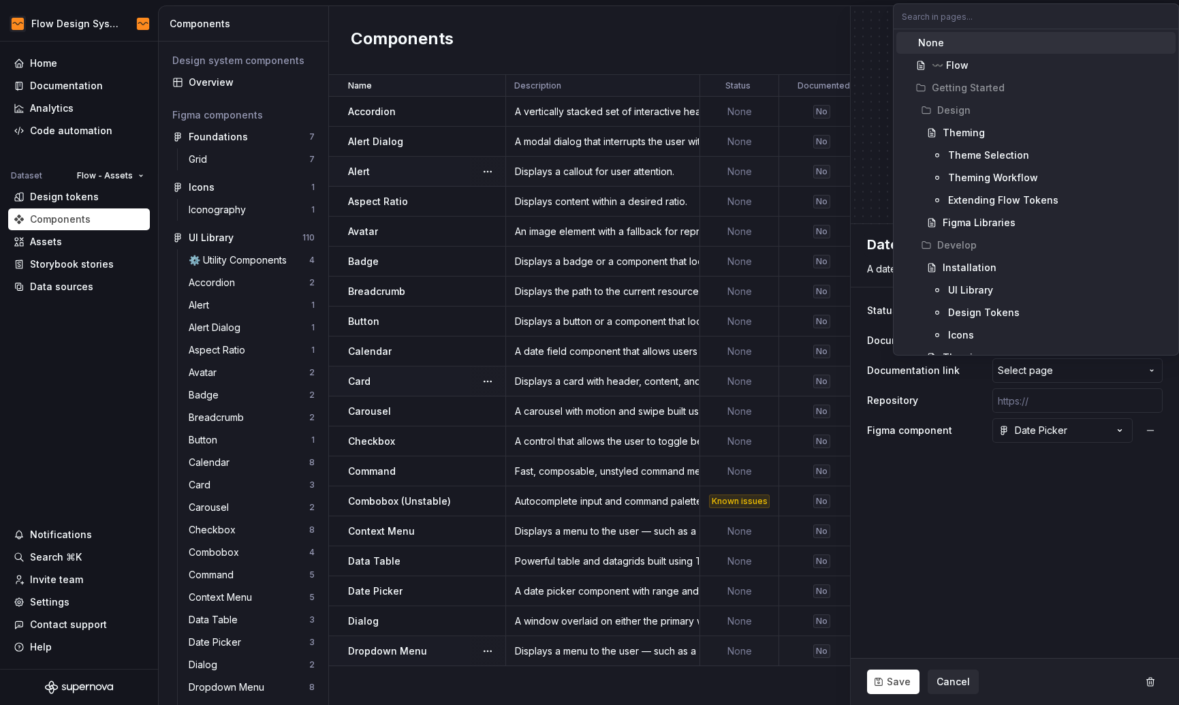
type textarea "*"
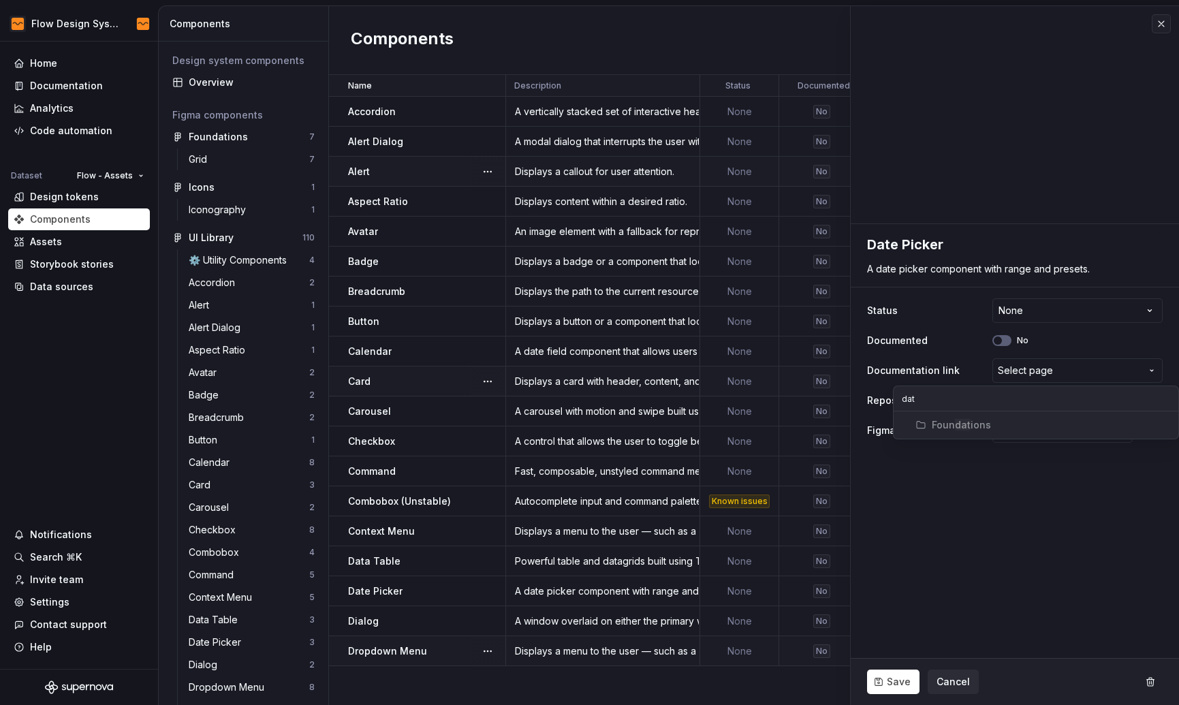
type input "date"
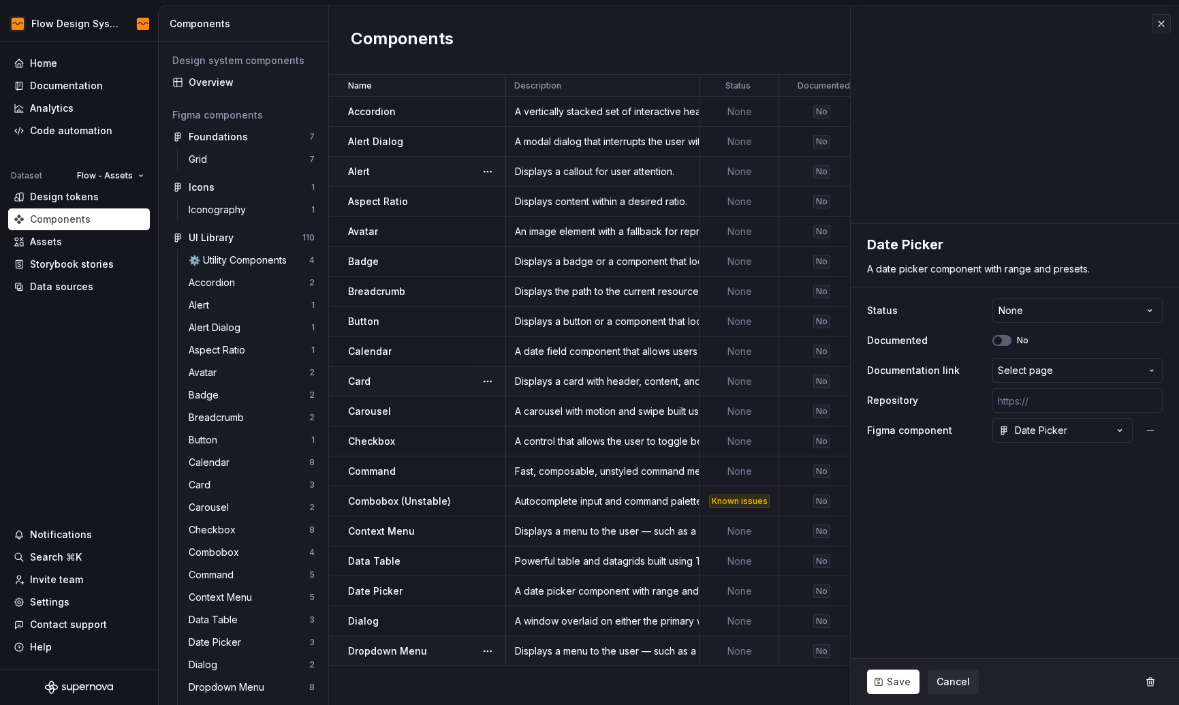
click at [943, 686] on html "Flow Design System Home Documentation Analytics Code automation Dataset Flow - …" at bounding box center [589, 352] width 1179 height 705
click at [937, 684] on span "Cancel" at bounding box center [952, 682] width 33 height 14
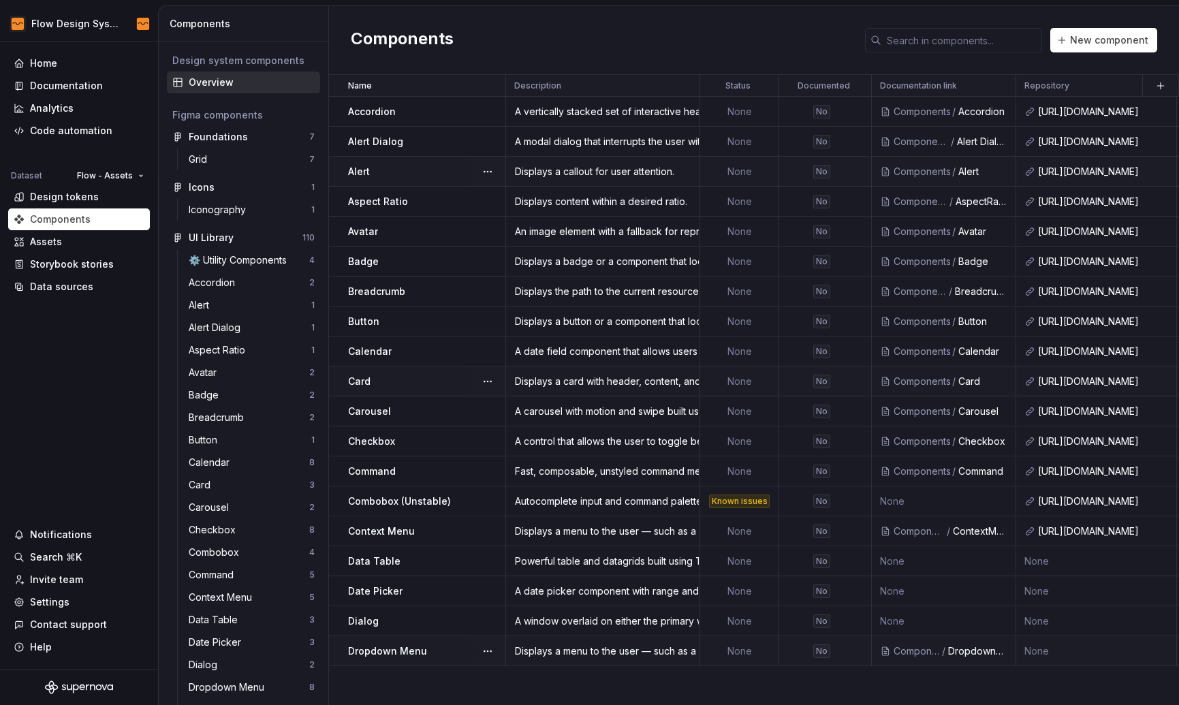
click at [784, 680] on div "Name Description Status Documented Documentation link Repository Figma componen…" at bounding box center [754, 390] width 850 height 630
click at [1111, 39] on span "New component" at bounding box center [1109, 40] width 78 height 14
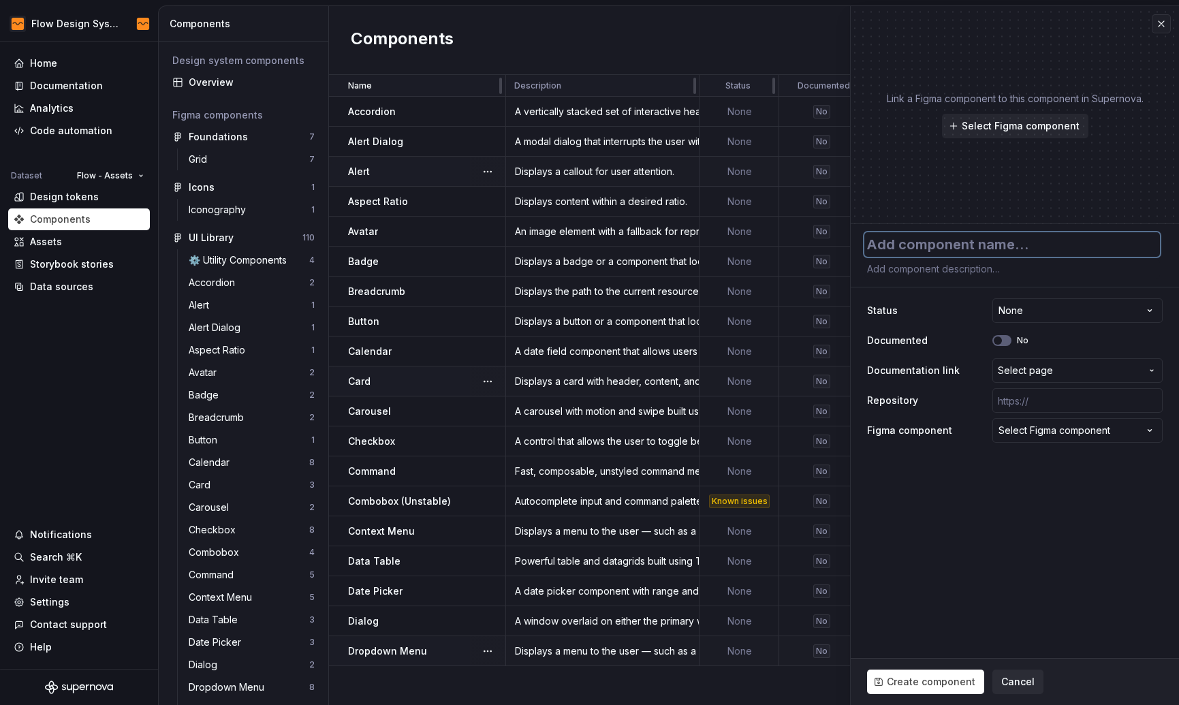
click at [924, 243] on textarea at bounding box center [1012, 244] width 296 height 25
type textarea "*"
type textarea "H"
type textarea "*"
type textarea "Ho"
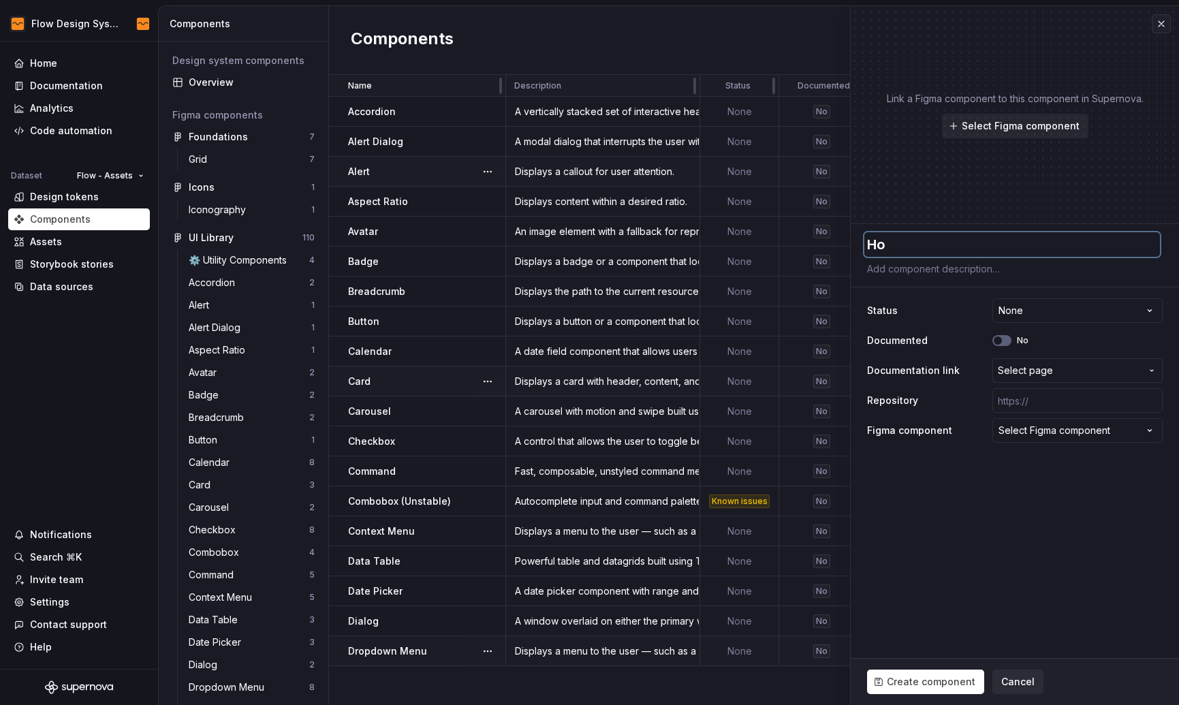
type textarea "*"
type textarea "Hov"
type textarea "*"
type textarea "Hove"
type textarea "*"
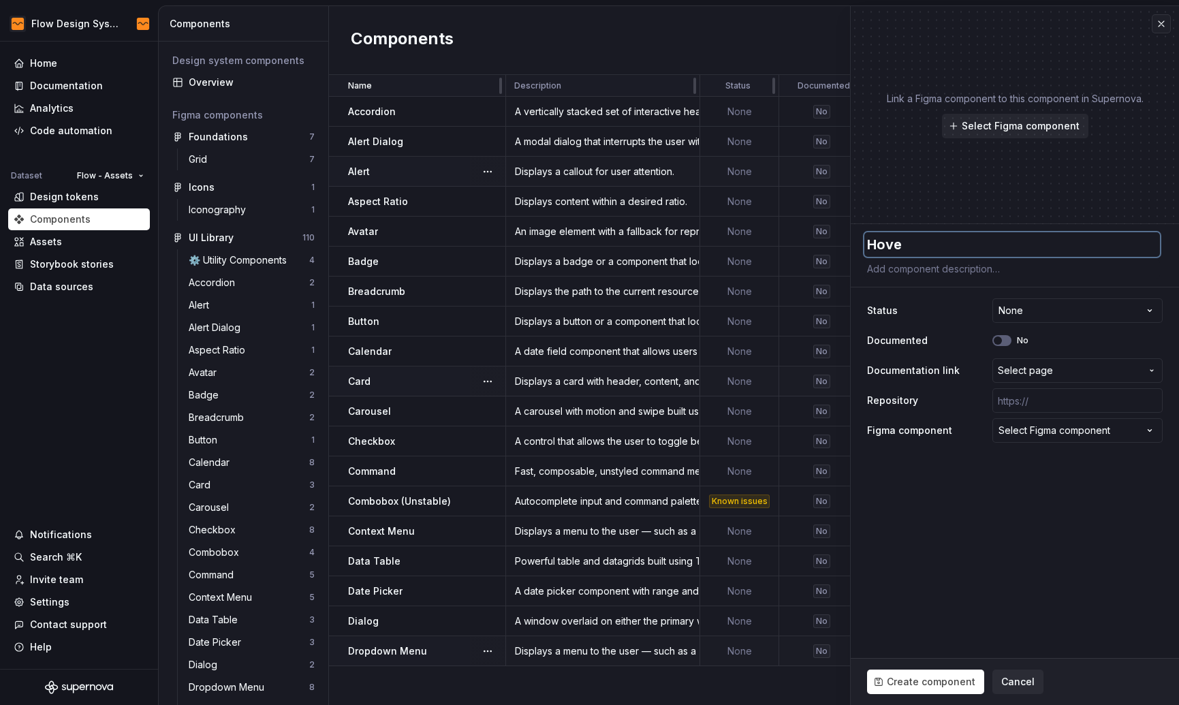
type textarea "Hover"
type textarea "*"
type textarea "Hover"
type textarea "*"
type textarea "Hover C"
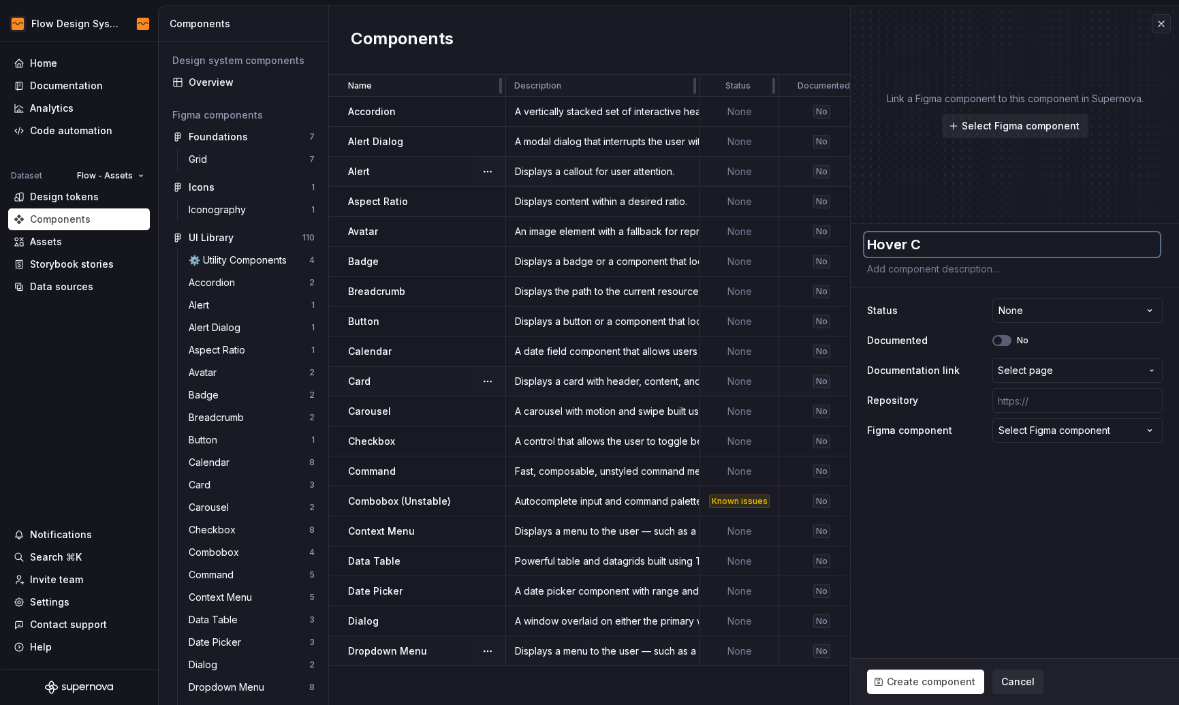
type textarea "*"
type textarea "Hover Ca"
type textarea "*"
type textarea "Hover Car"
type textarea "*"
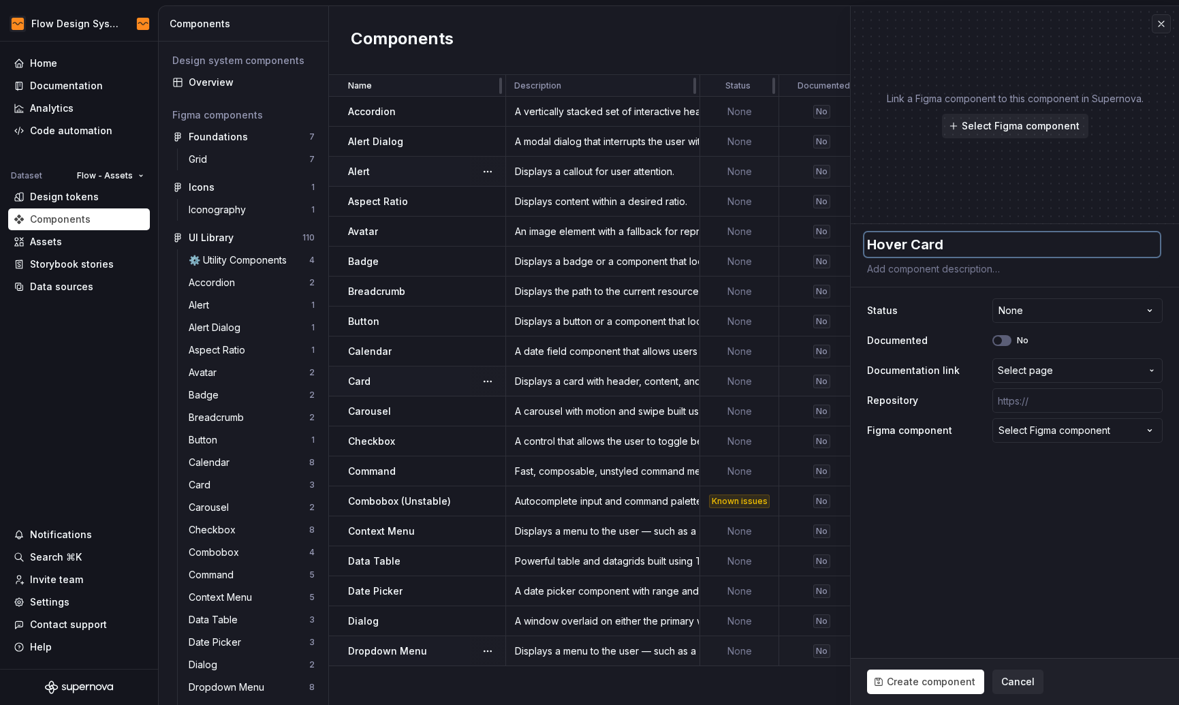
type textarea "Hover Card"
click at [944, 274] on textarea at bounding box center [1012, 268] width 296 height 19
paste textarea "For sighted users to preview content available behind a link."
type textarea "*"
type textarea "For sighted users to preview content available behind a link."
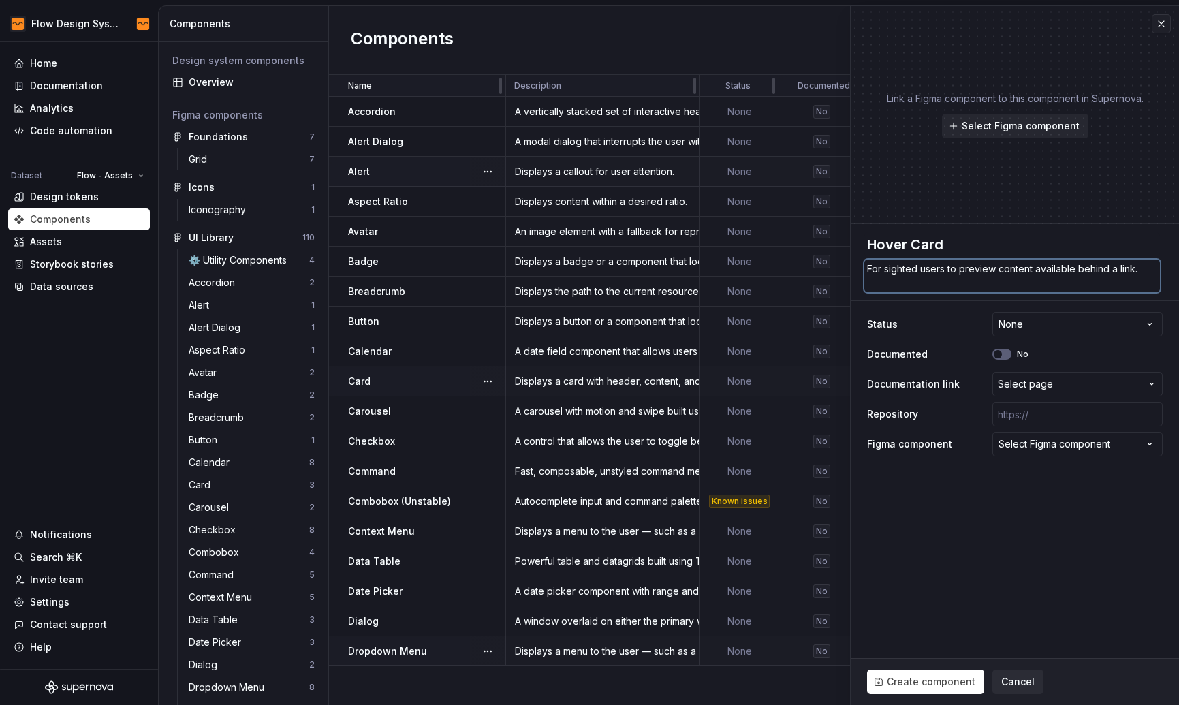
type textarea "*"
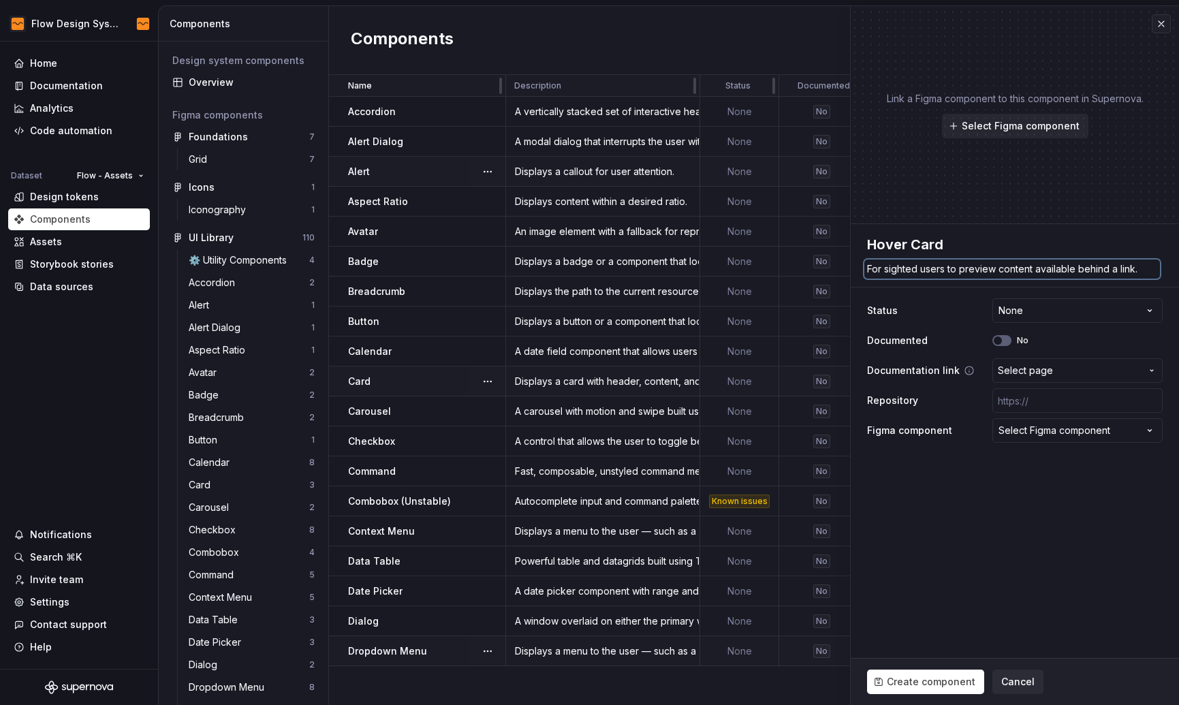
type textarea "For sighted users to preview content available behind a link."
click at [1043, 372] on span "Select page" at bounding box center [1025, 371] width 55 height 14
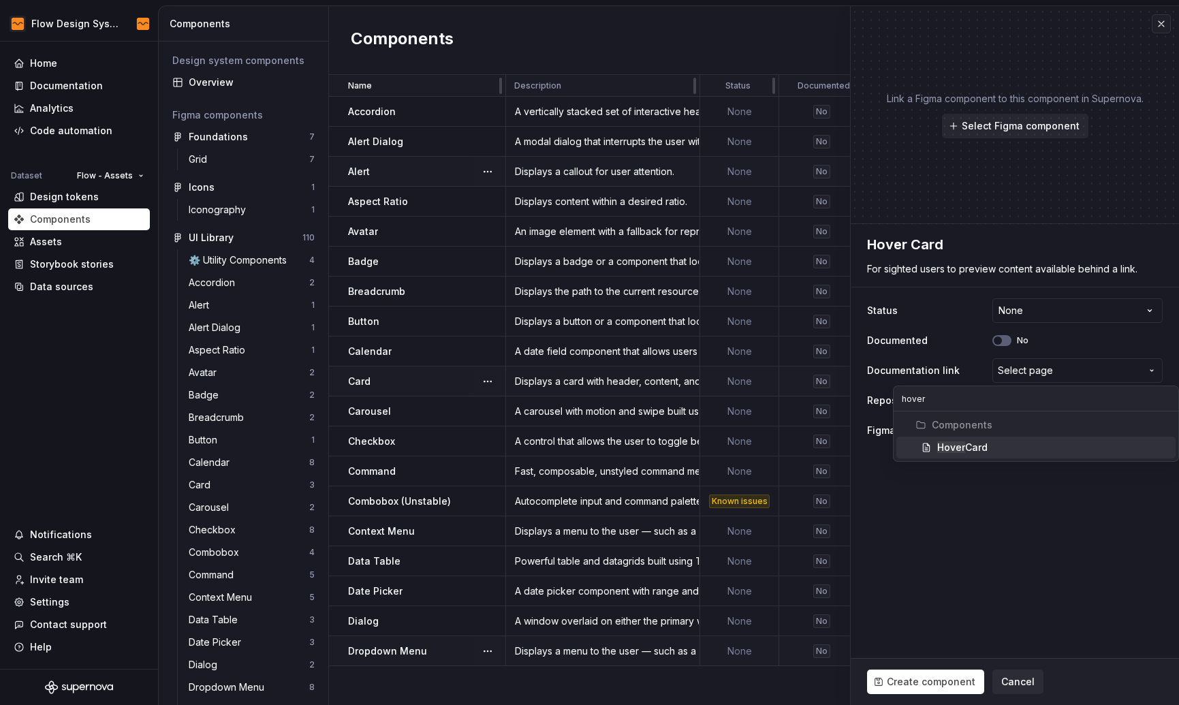
type input "hover"
click at [991, 460] on div "Components Hover Card" at bounding box center [1035, 436] width 285 height 50
click at [991, 453] on div "Hover Card" at bounding box center [1053, 448] width 233 height 14
type textarea "*"
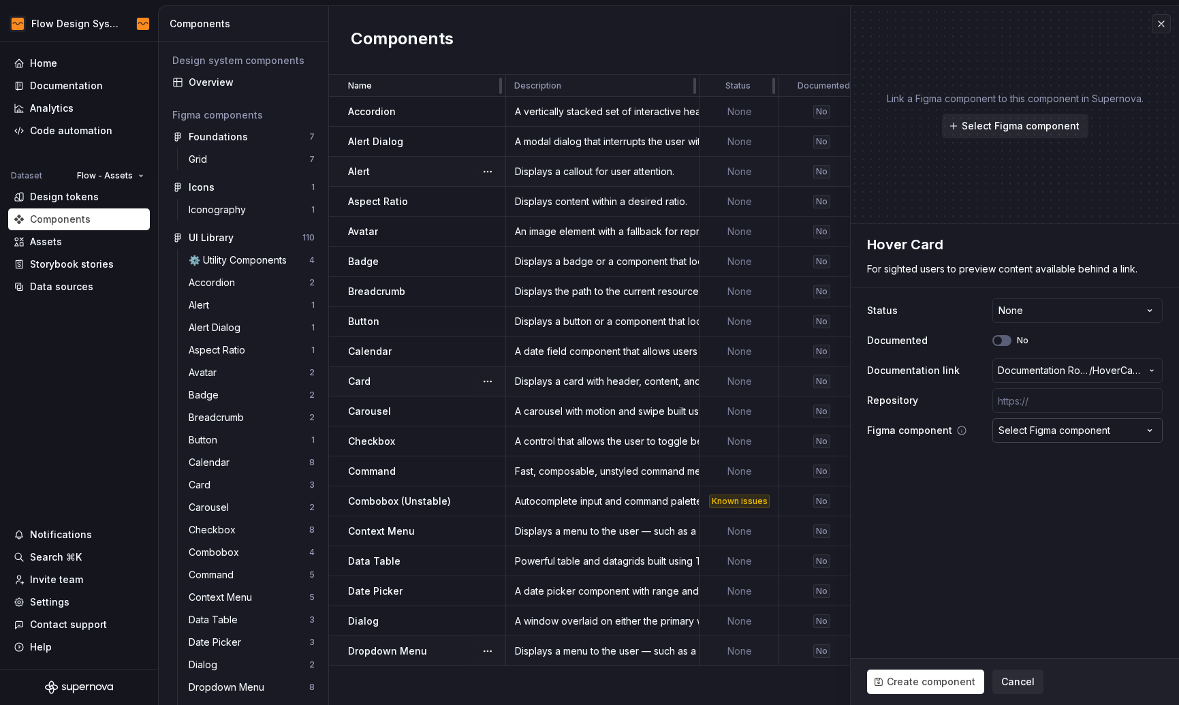
click at [1049, 429] on div "Select Figma component" at bounding box center [1054, 431] width 112 height 14
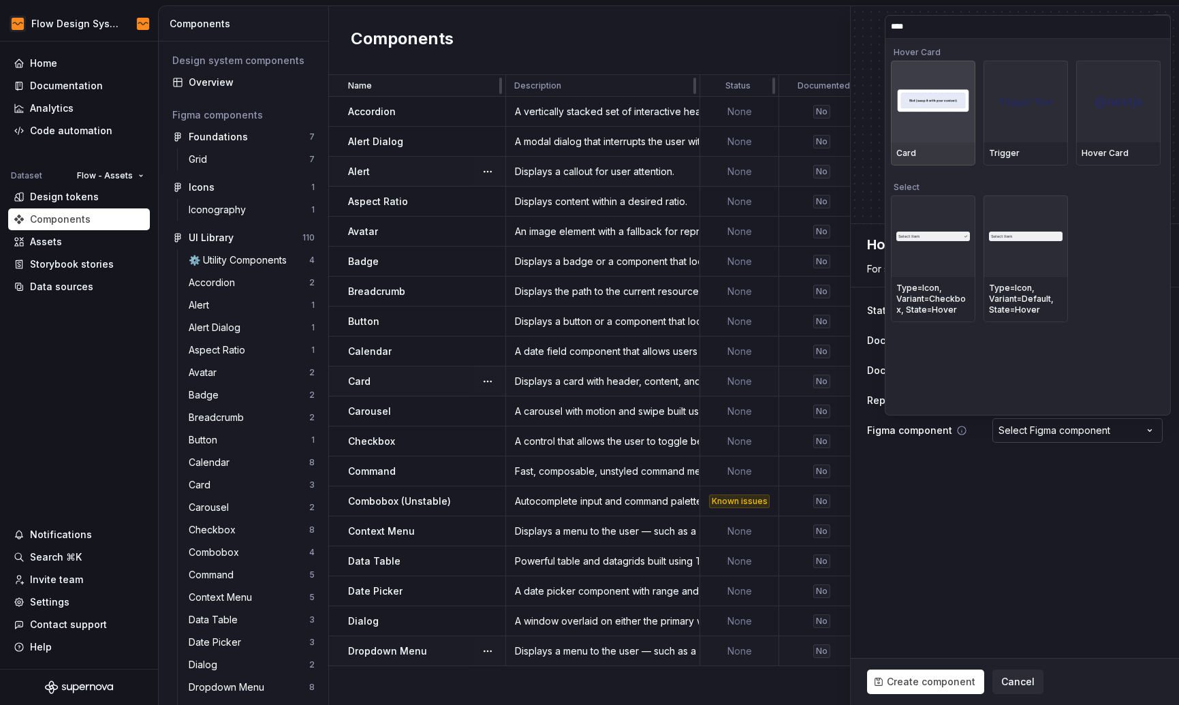
type input "*****"
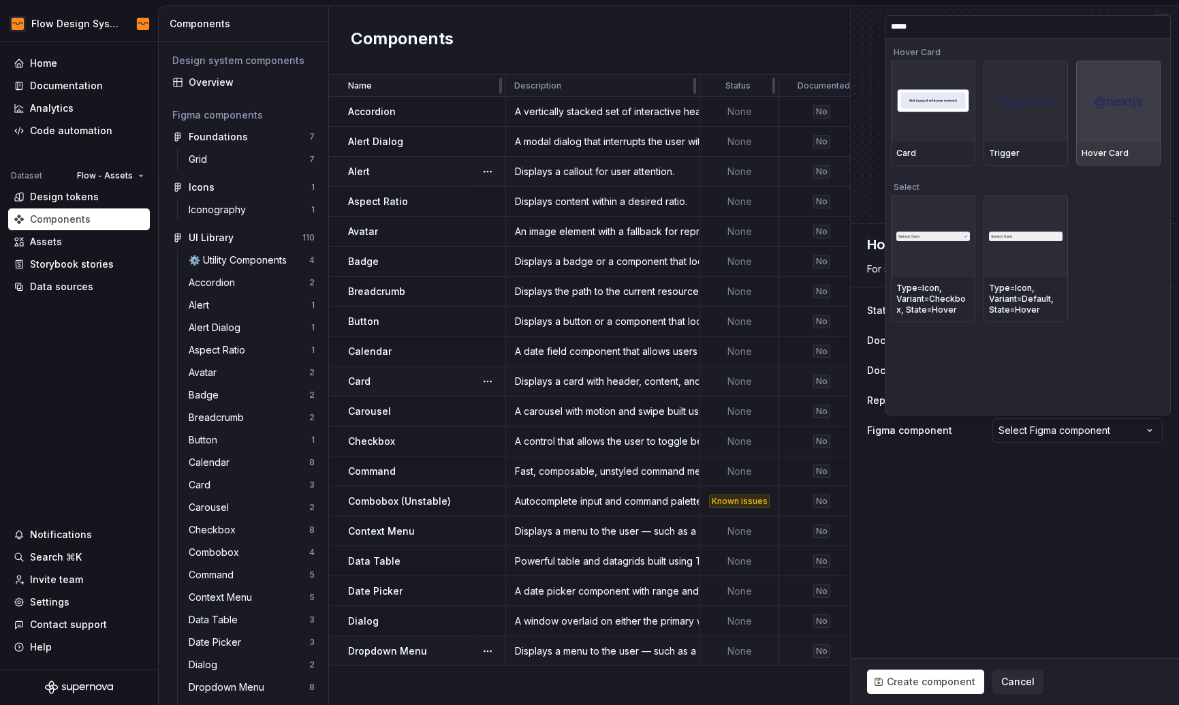
click at [1109, 117] on div at bounding box center [1118, 102] width 84 height 82
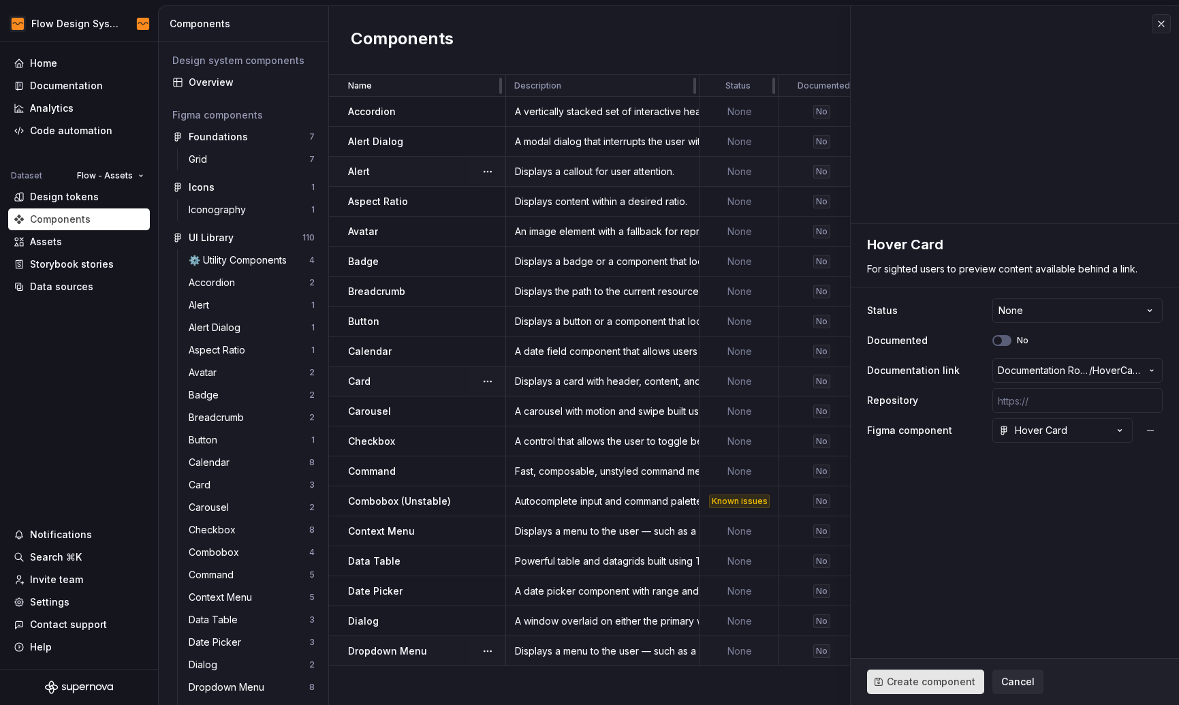
click at [919, 682] on span "Create component" at bounding box center [931, 682] width 89 height 14
type textarea "*"
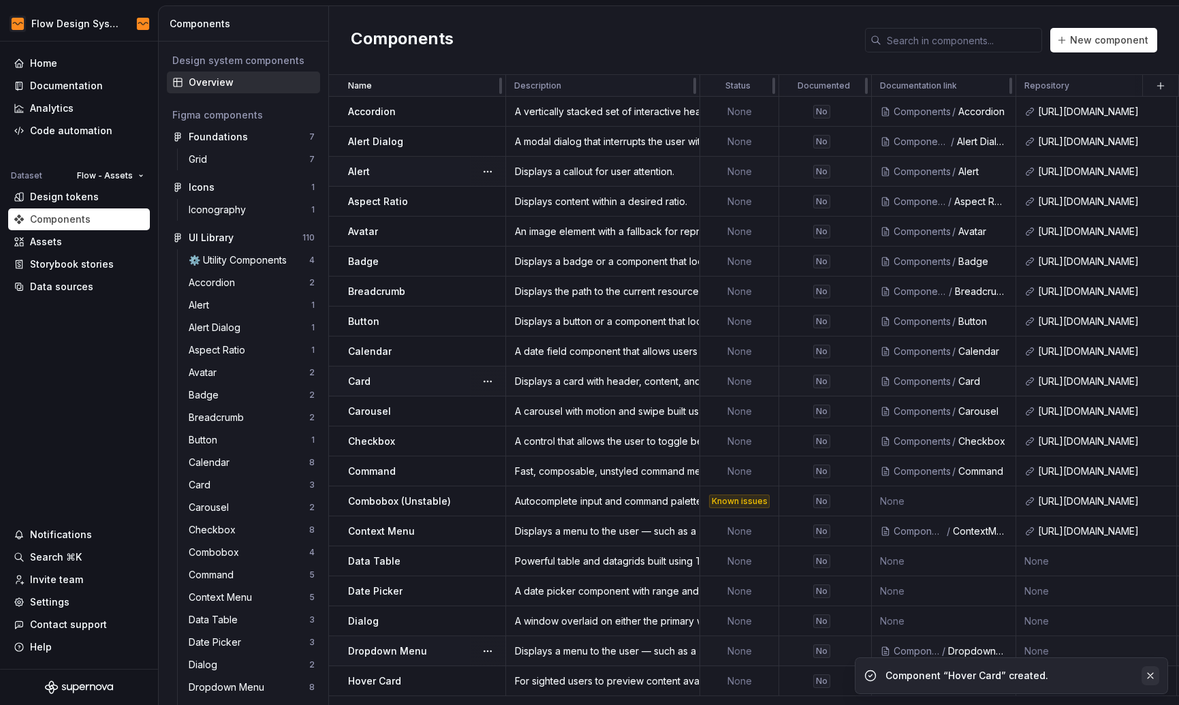
click at [1144, 674] on button "button" at bounding box center [1150, 675] width 18 height 19
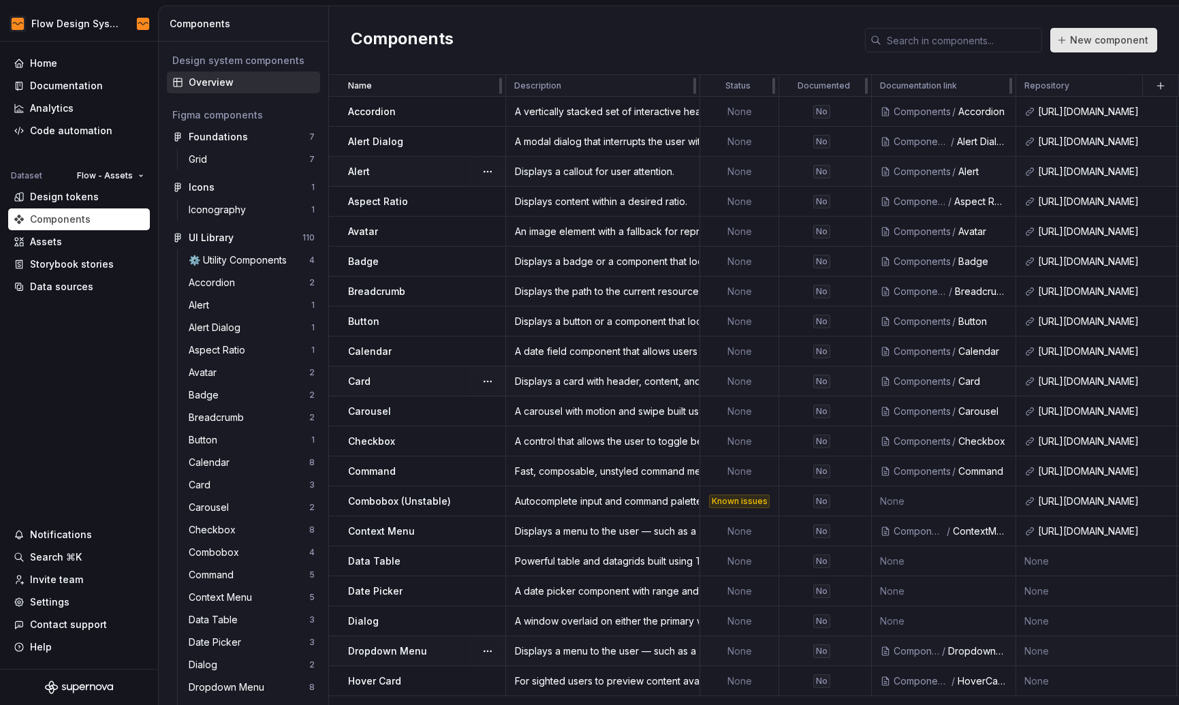
click at [1100, 44] on span "New component" at bounding box center [1109, 40] width 78 height 14
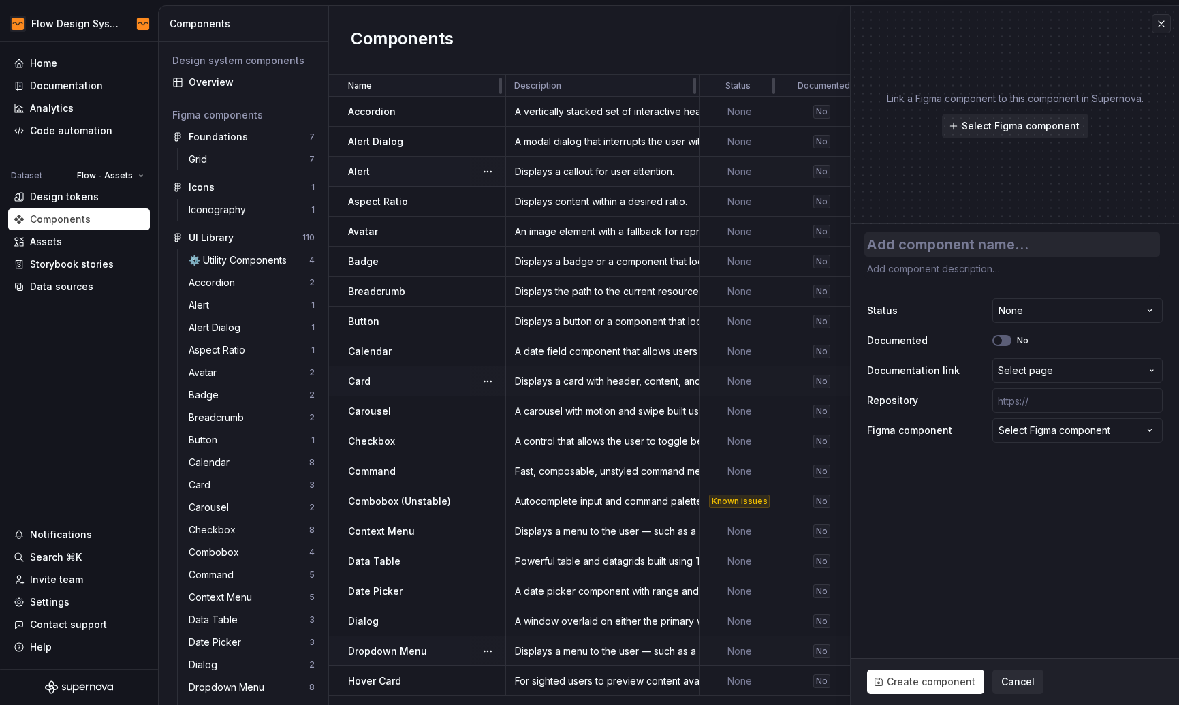
click at [889, 240] on textarea at bounding box center [1012, 244] width 296 height 25
type textarea "*"
type textarea "I"
type textarea "*"
type textarea "In"
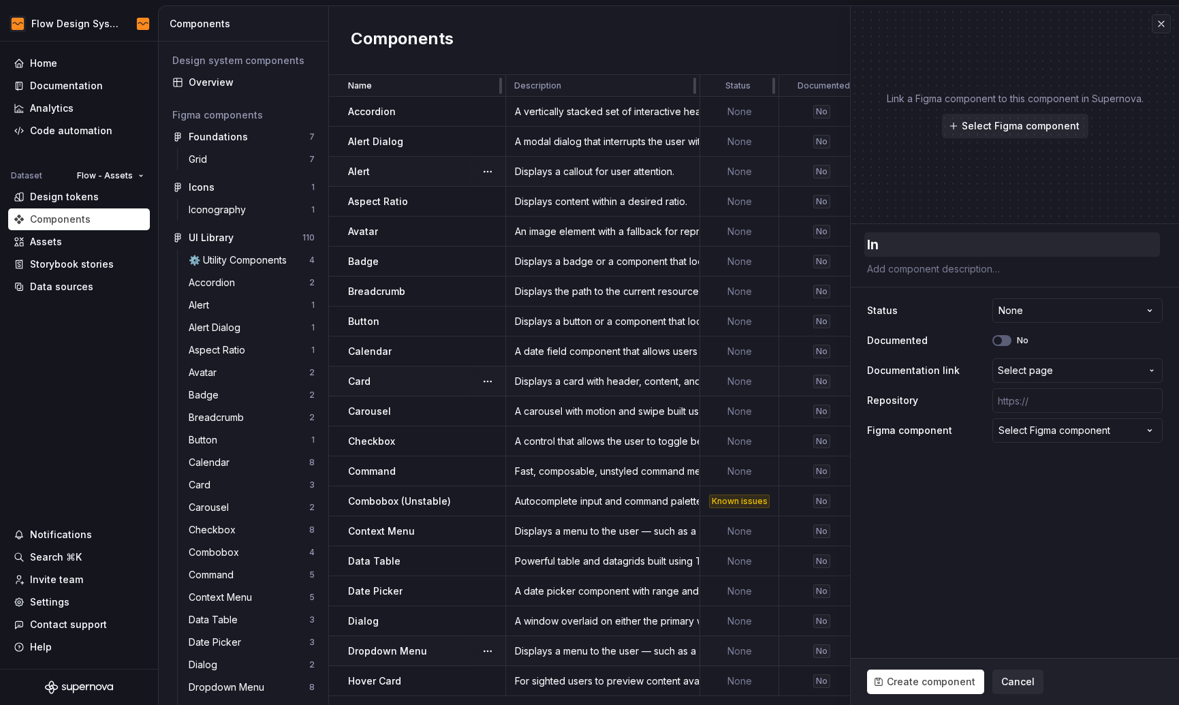
type textarea "*"
type textarea "Inp"
type textarea "*"
type textarea "Inpu"
type textarea "*"
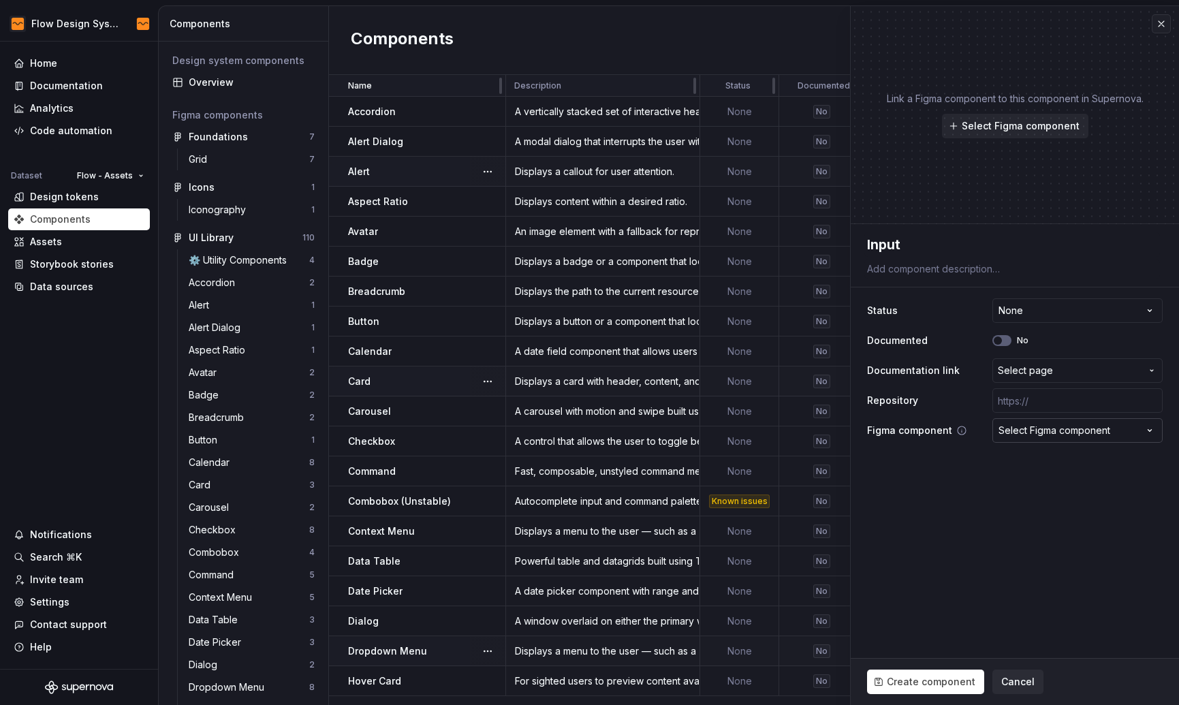
type textarea "Input"
click at [910, 274] on textarea at bounding box center [1012, 268] width 296 height 19
paste textarea "Displays a form input field or a component that looks like an input field."
type textarea "*"
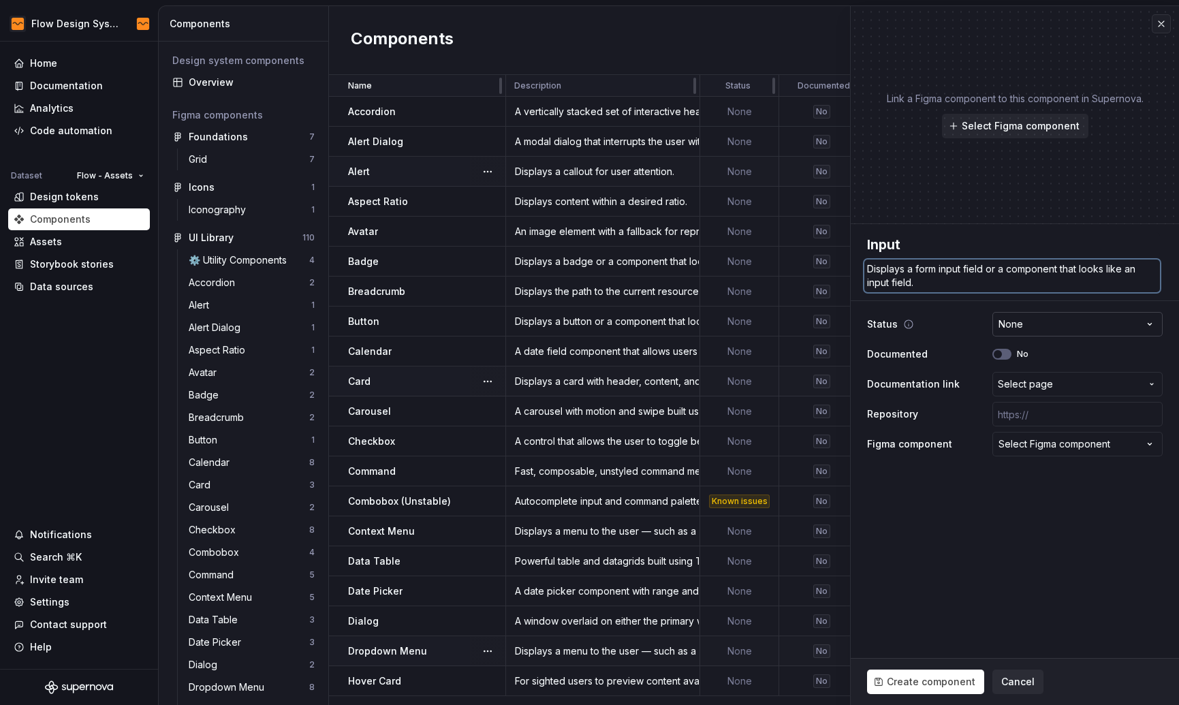
type textarea "Displays a form input field or a component that looks like an input field."
click at [1073, 327] on html "Flow Design System Home Documentation Analytics Code automation Dataset Flow - …" at bounding box center [589, 352] width 1179 height 705
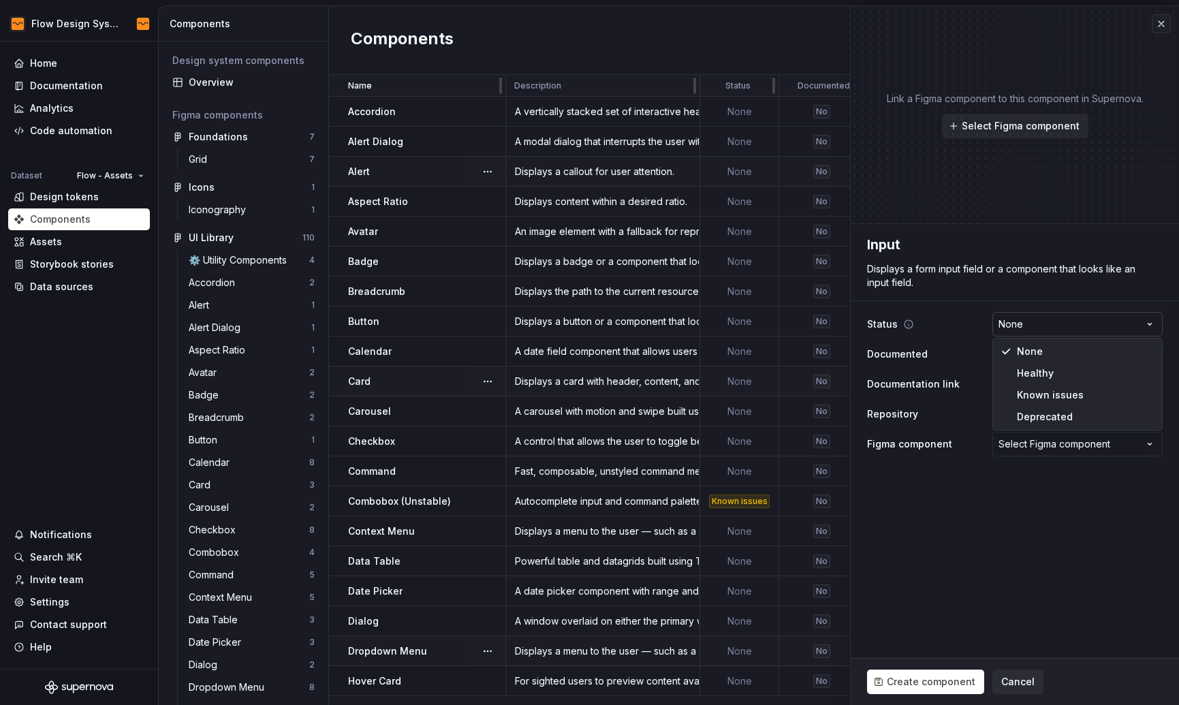
click at [1073, 327] on html "Flow Design System Home Documentation Analytics Code automation Dataset Flow - …" at bounding box center [589, 352] width 1179 height 705
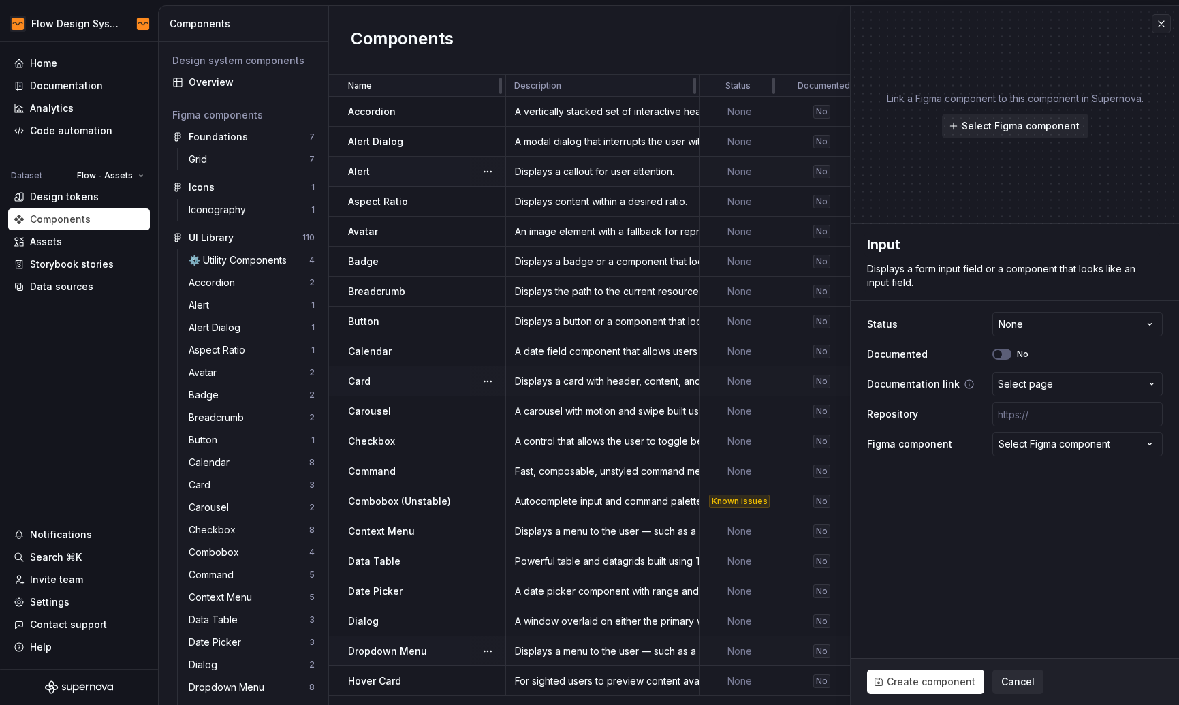
click at [1059, 383] on span "Select page" at bounding box center [1069, 384] width 143 height 14
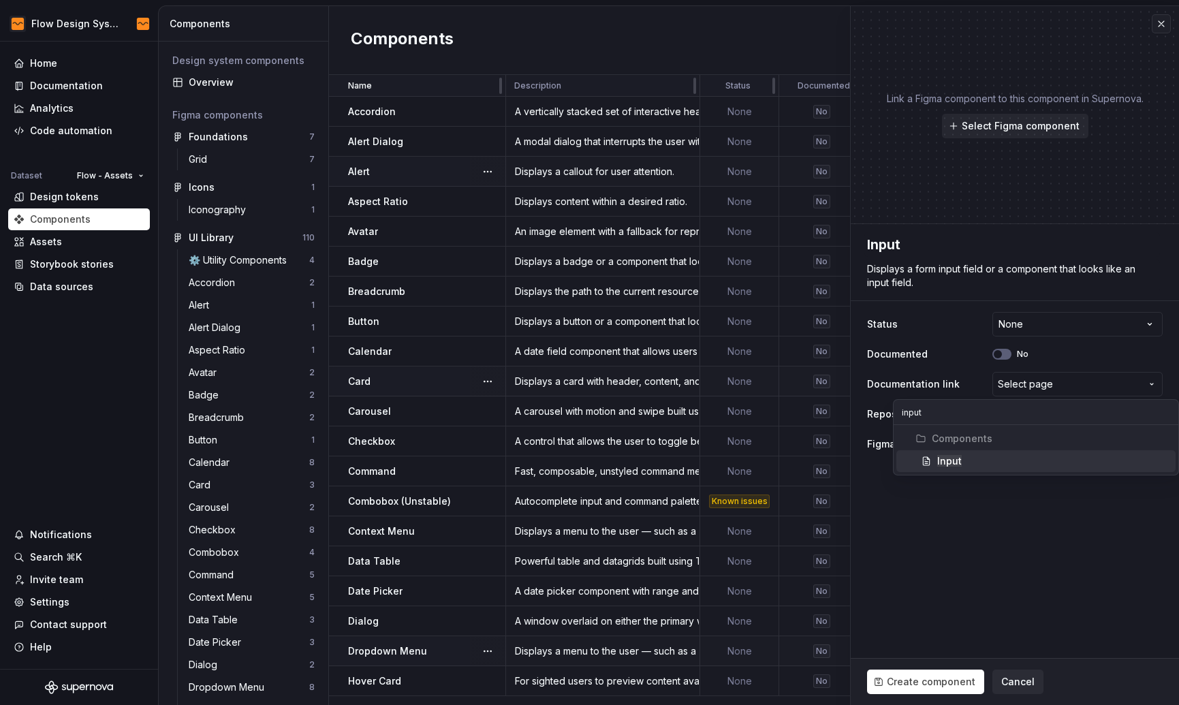
type input "input"
click at [1021, 462] on div "Input" at bounding box center [1053, 461] width 233 height 14
type textarea "*"
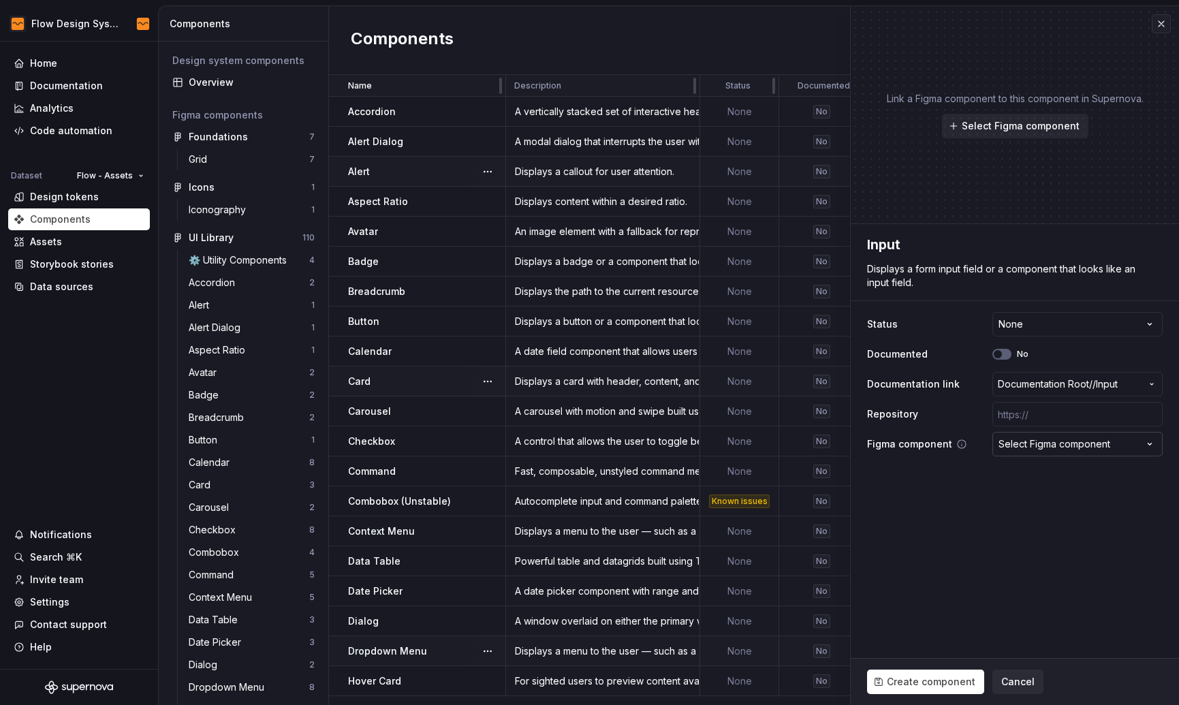
click at [1036, 449] on div "Select Figma component" at bounding box center [1054, 444] width 112 height 14
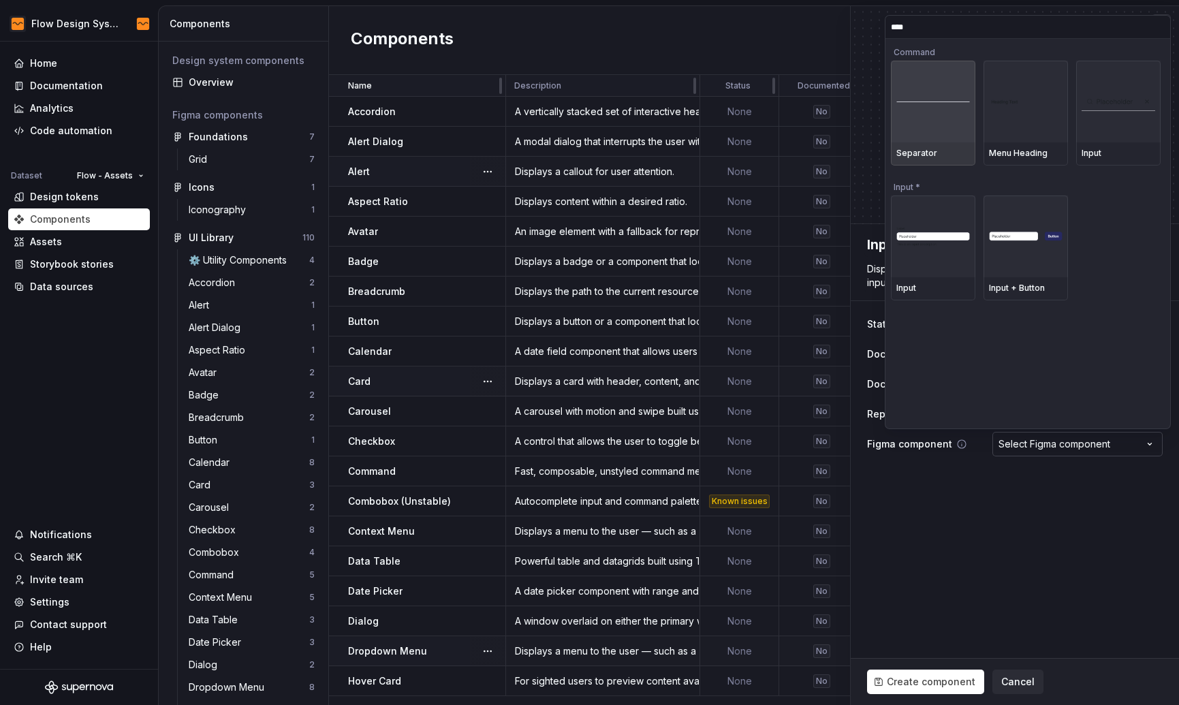
type input "*****"
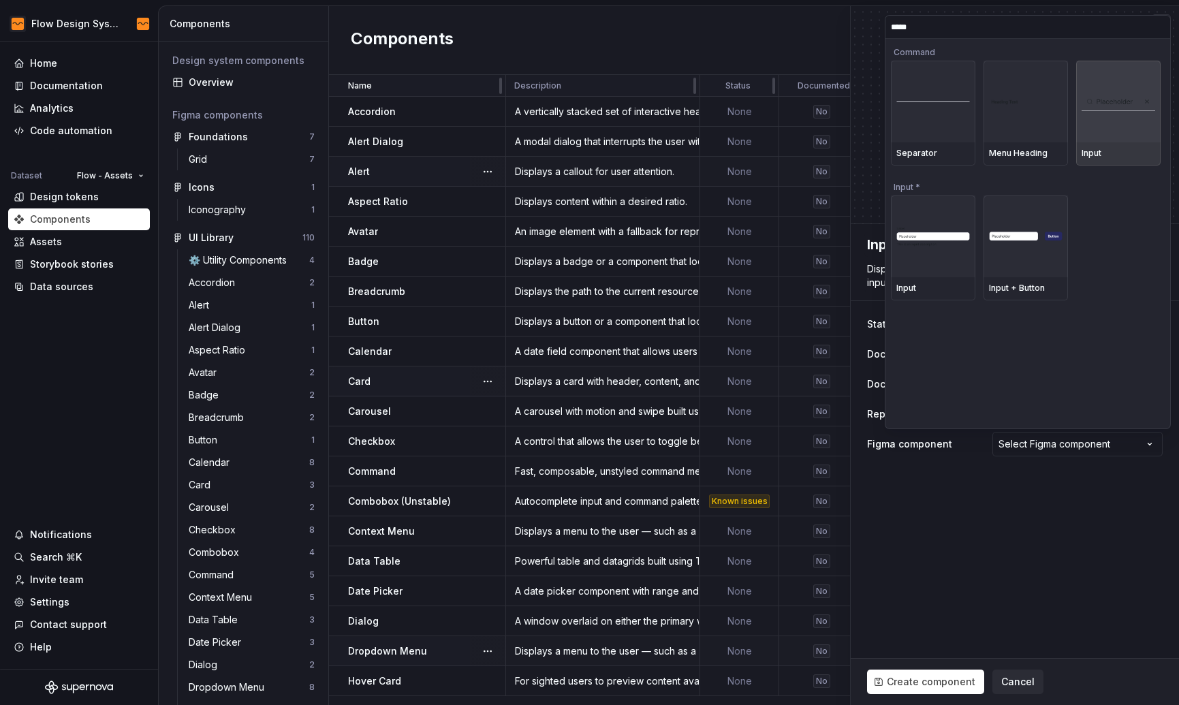
click at [1134, 135] on div at bounding box center [1118, 102] width 84 height 82
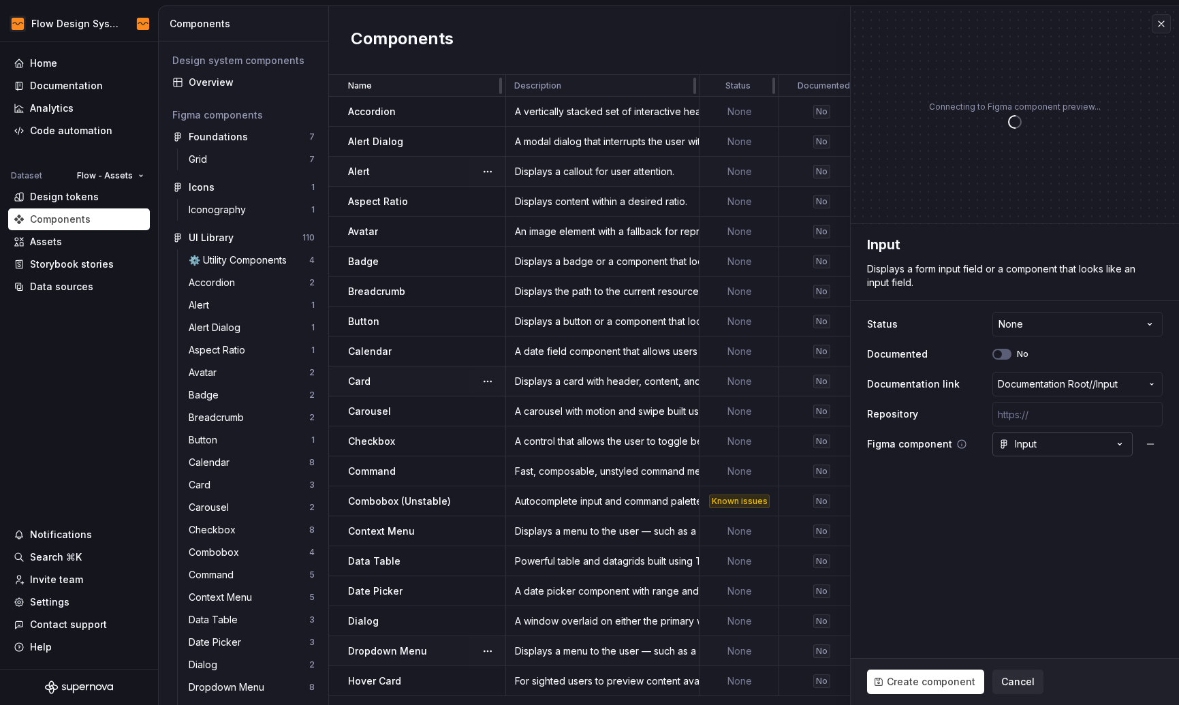
click at [1066, 449] on button "Input" at bounding box center [1062, 444] width 140 height 25
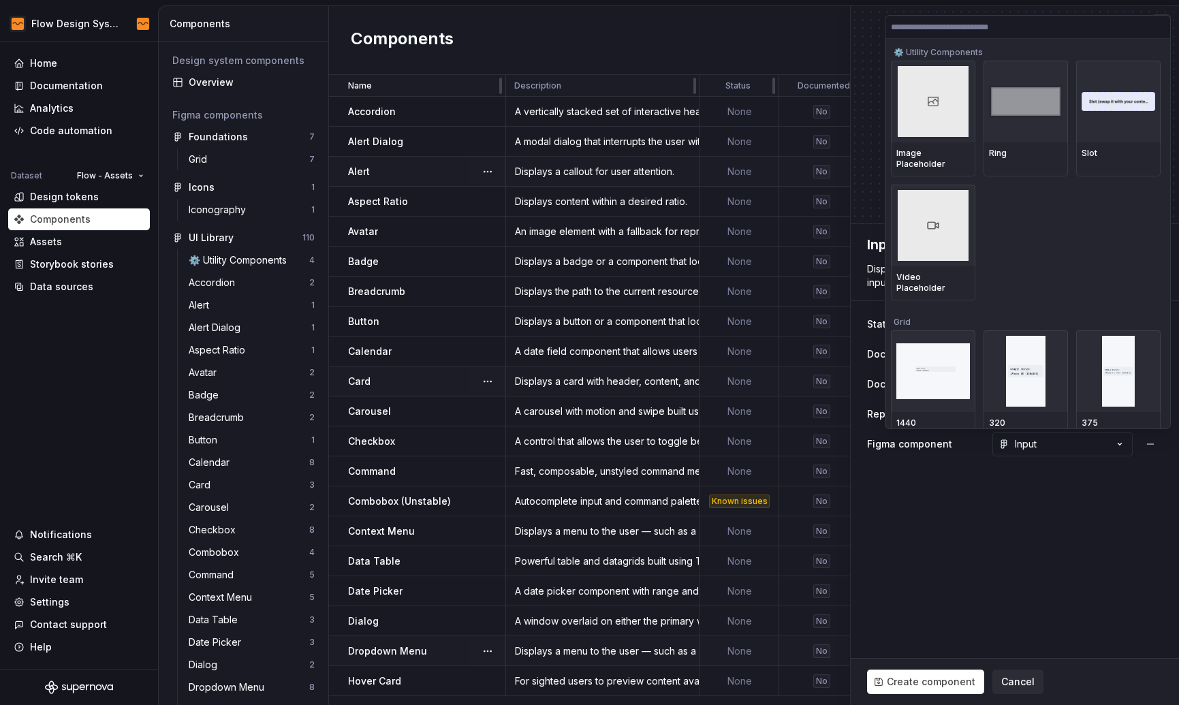
type textarea "*"
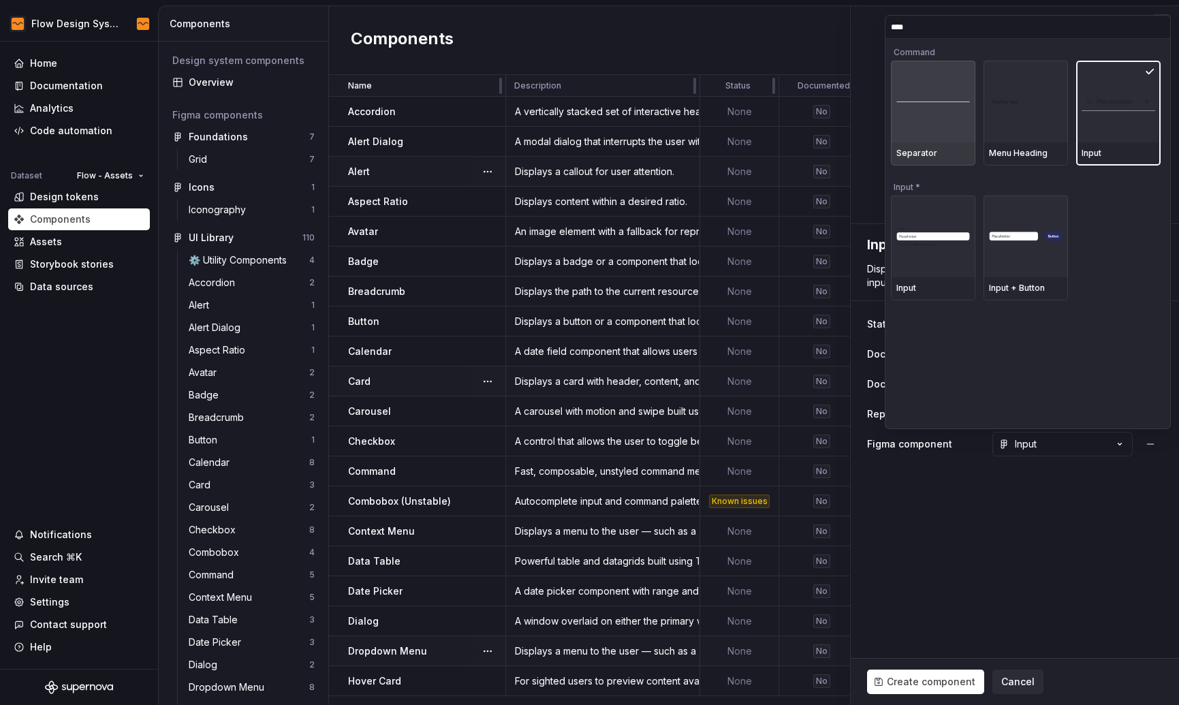
type input "*****"
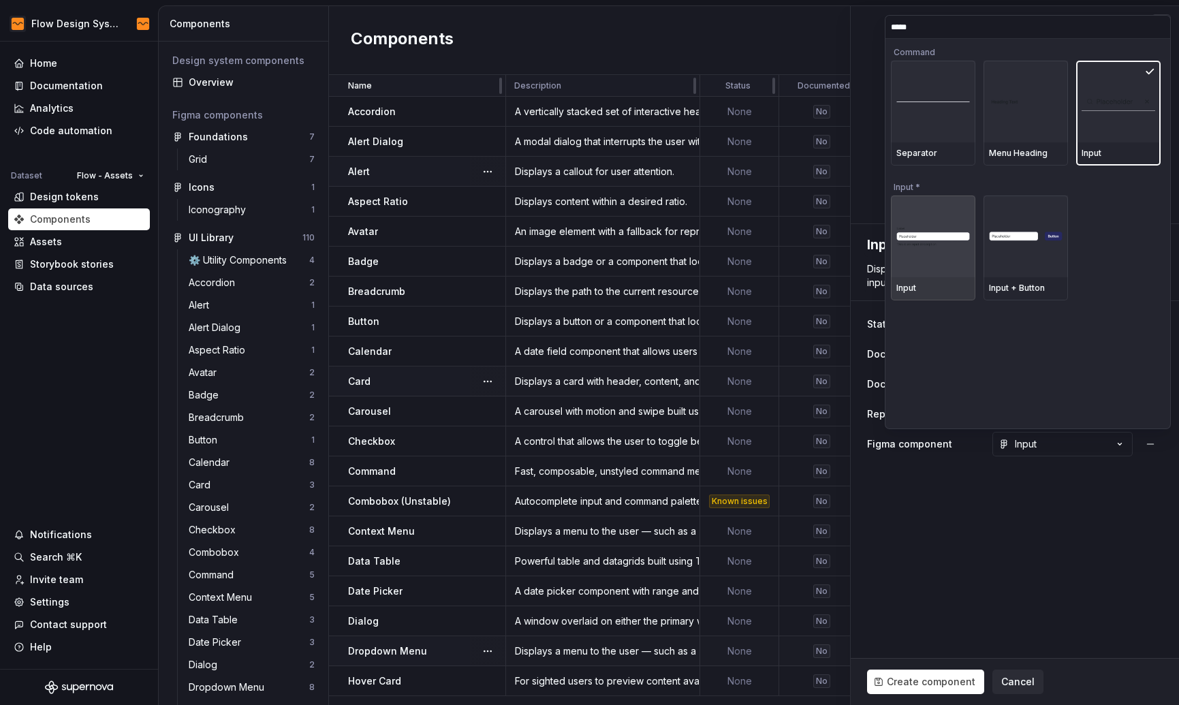
click at [944, 267] on div at bounding box center [933, 236] width 84 height 82
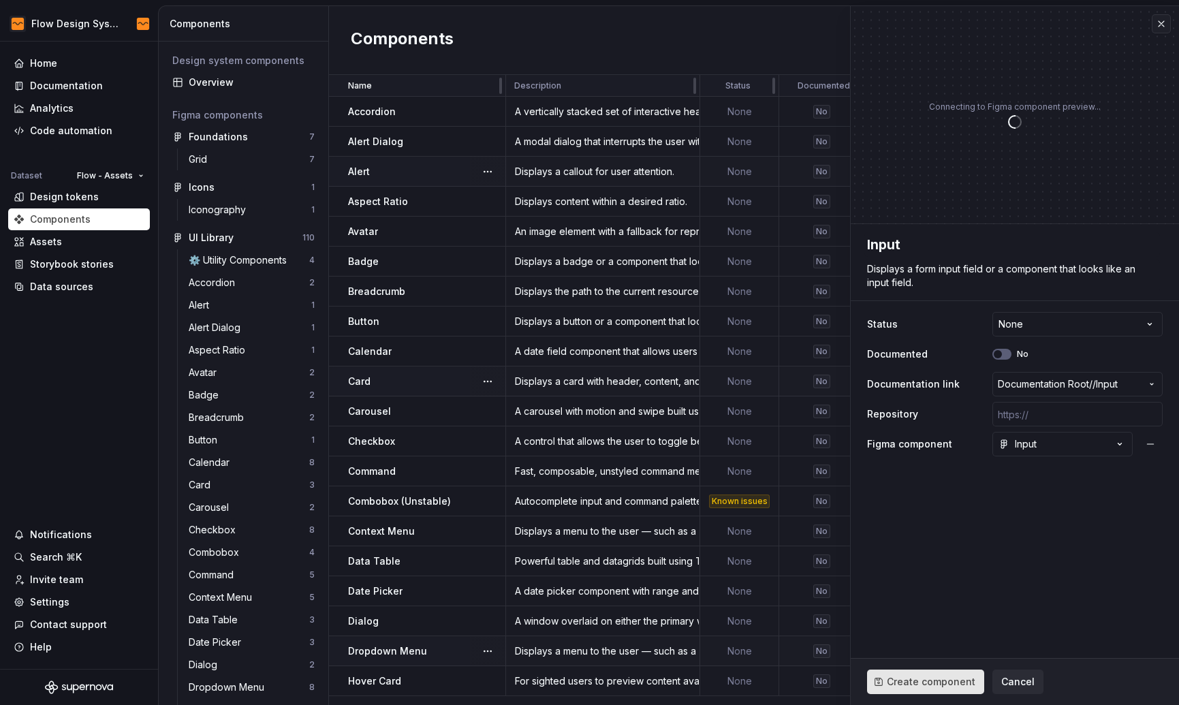
click at [920, 682] on span "Create component" at bounding box center [931, 682] width 89 height 14
type textarea "*"
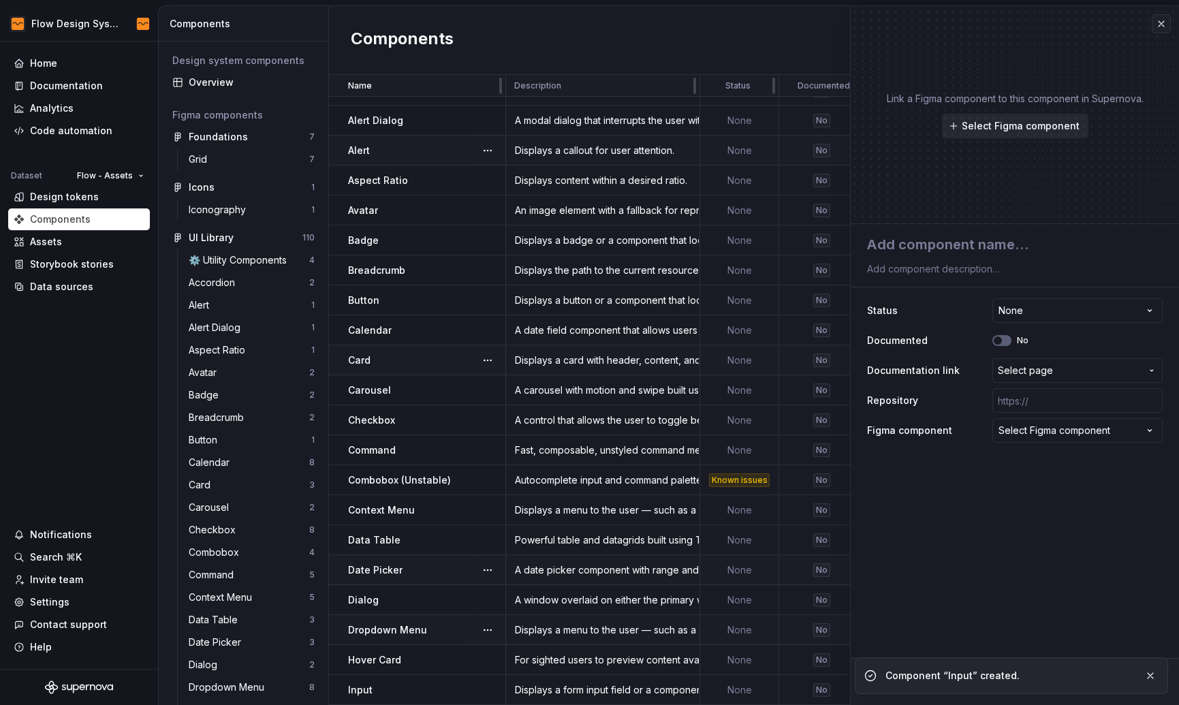
scroll to position [29, 0]
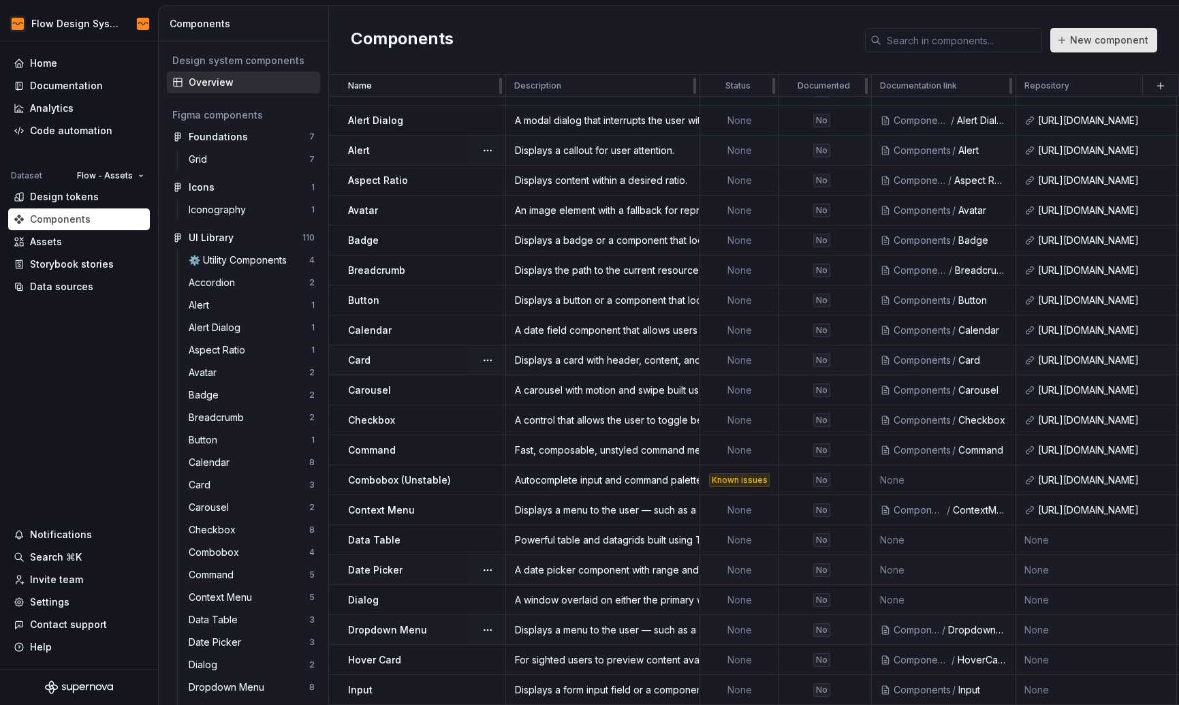
click at [1074, 36] on span "New component" at bounding box center [1109, 40] width 78 height 14
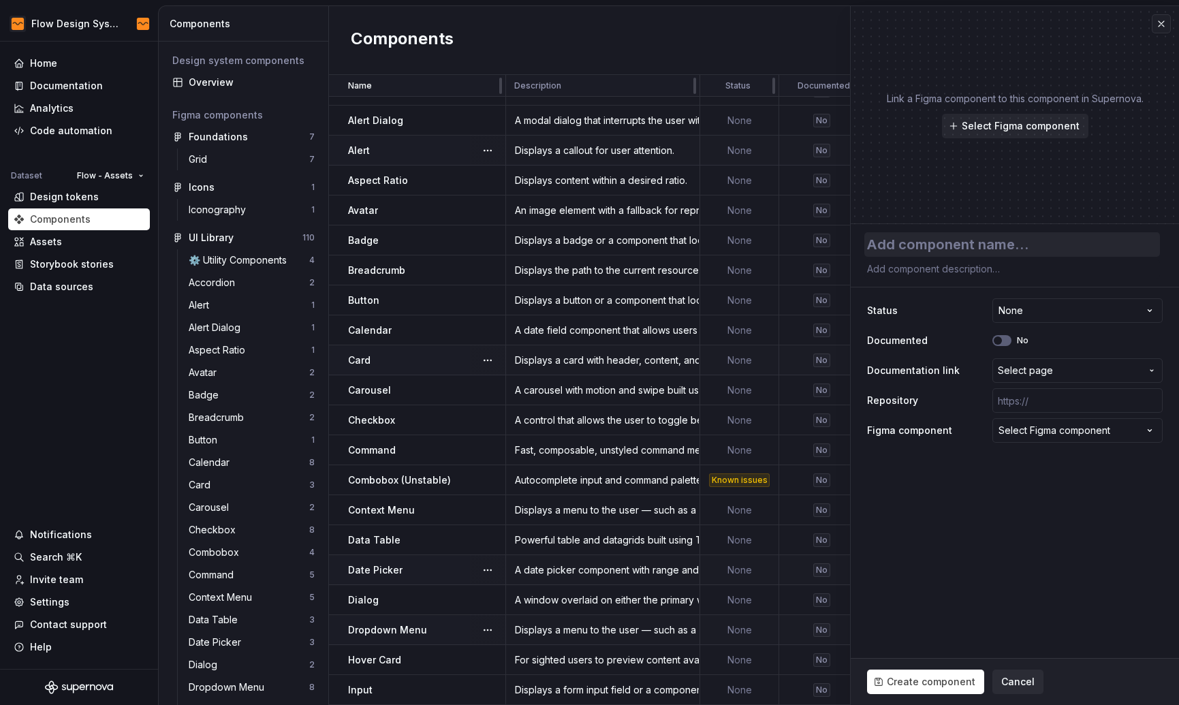
click at [955, 244] on textarea at bounding box center [1012, 244] width 296 height 25
type textarea "*"
type textarea "M"
type textarea "*"
type textarea "Me"
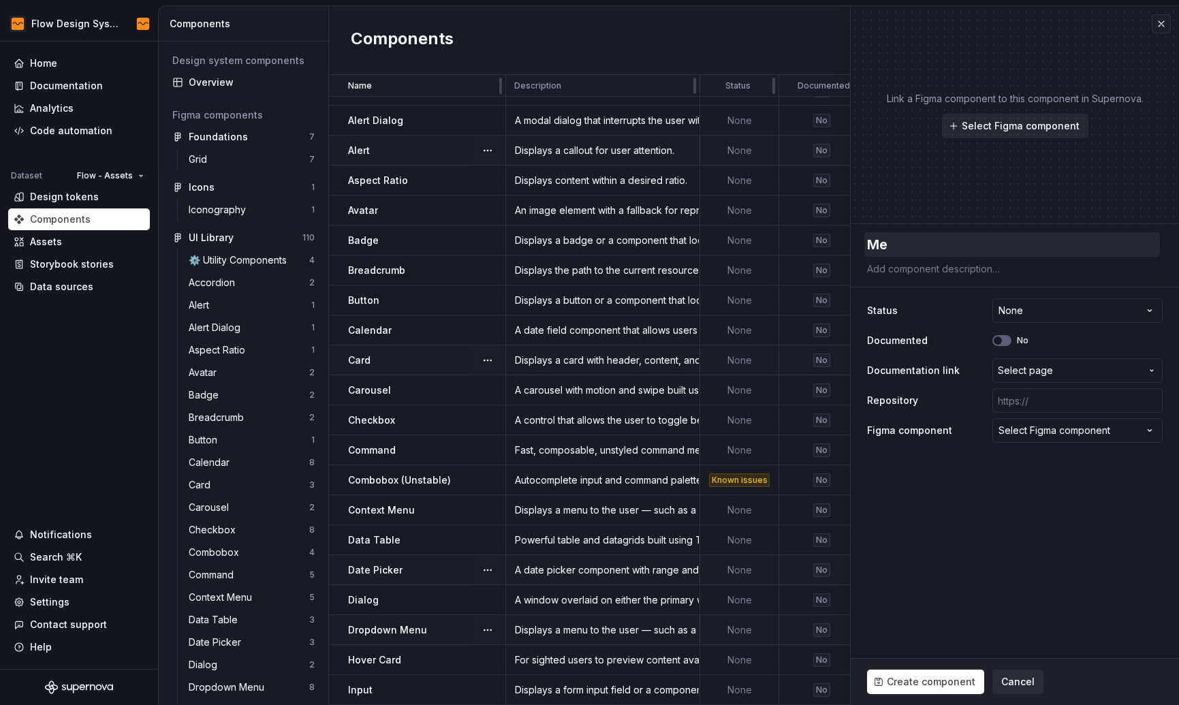
type textarea "*"
type textarea "Men"
type textarea "*"
type textarea "Menu"
type textarea "*"
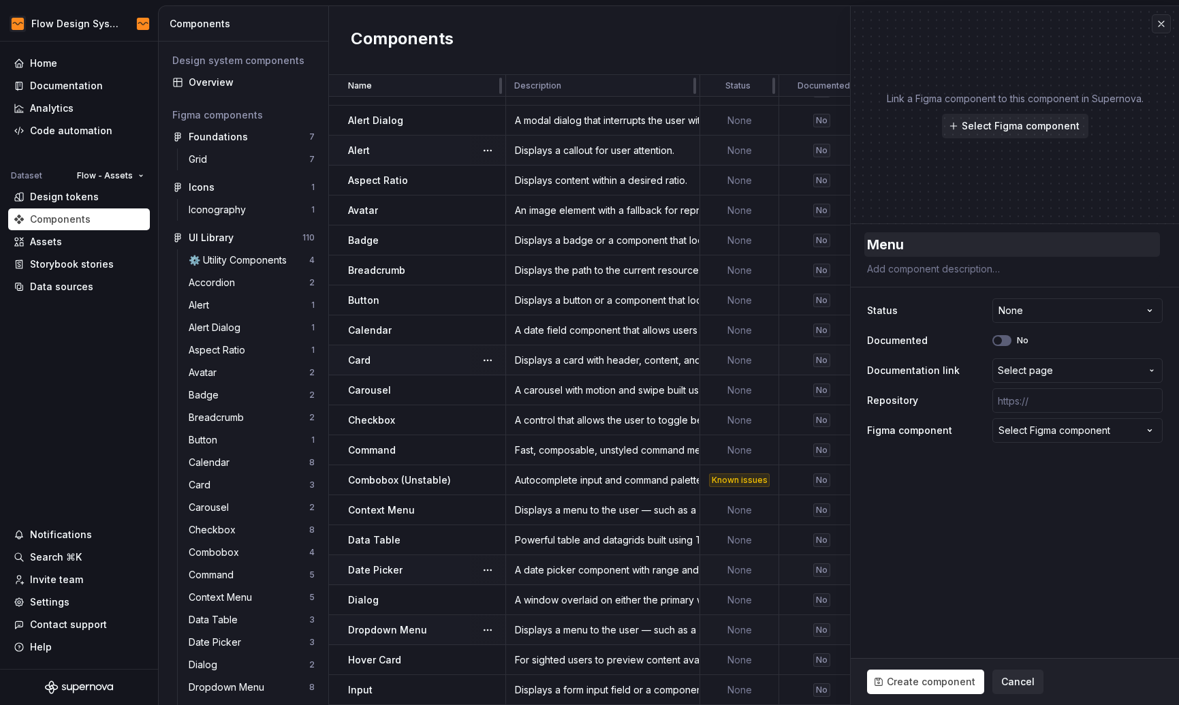
type textarea "Menub"
type textarea "*"
type textarea "Menuba"
type textarea "*"
type textarea "Menubar"
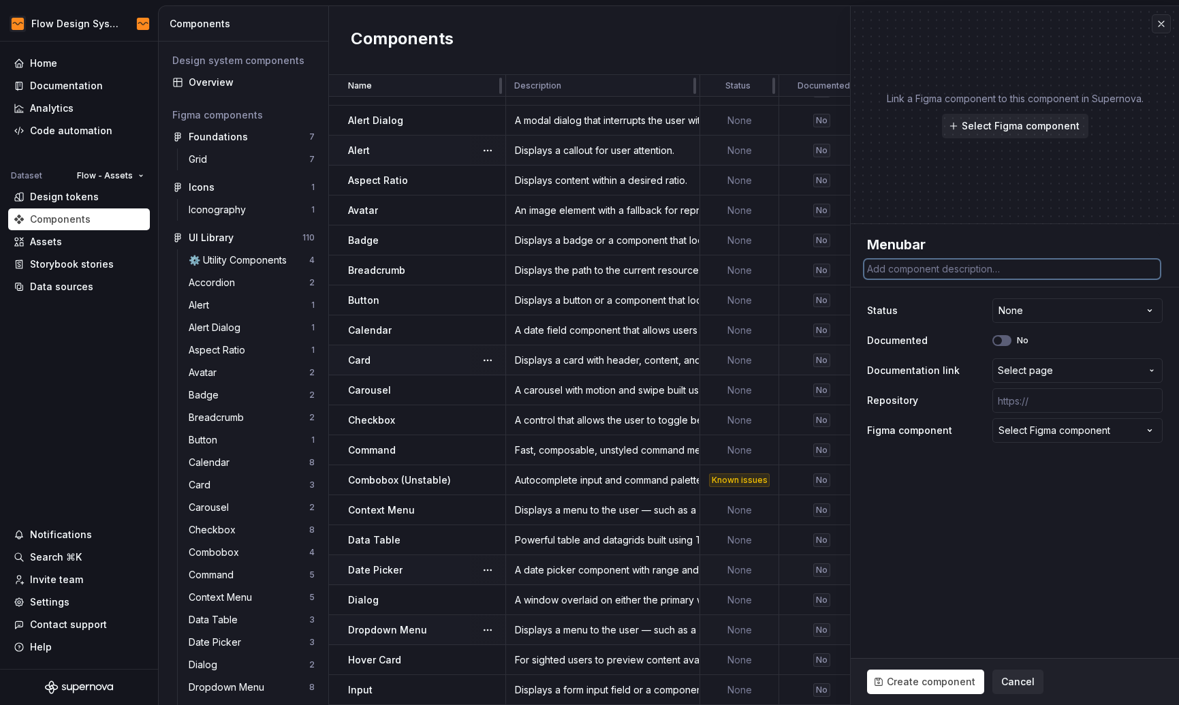
click at [951, 274] on textarea at bounding box center [1012, 268] width 296 height 19
paste textarea "A visually persistent menu common in desktop applications that provides quick a…"
type textarea "*"
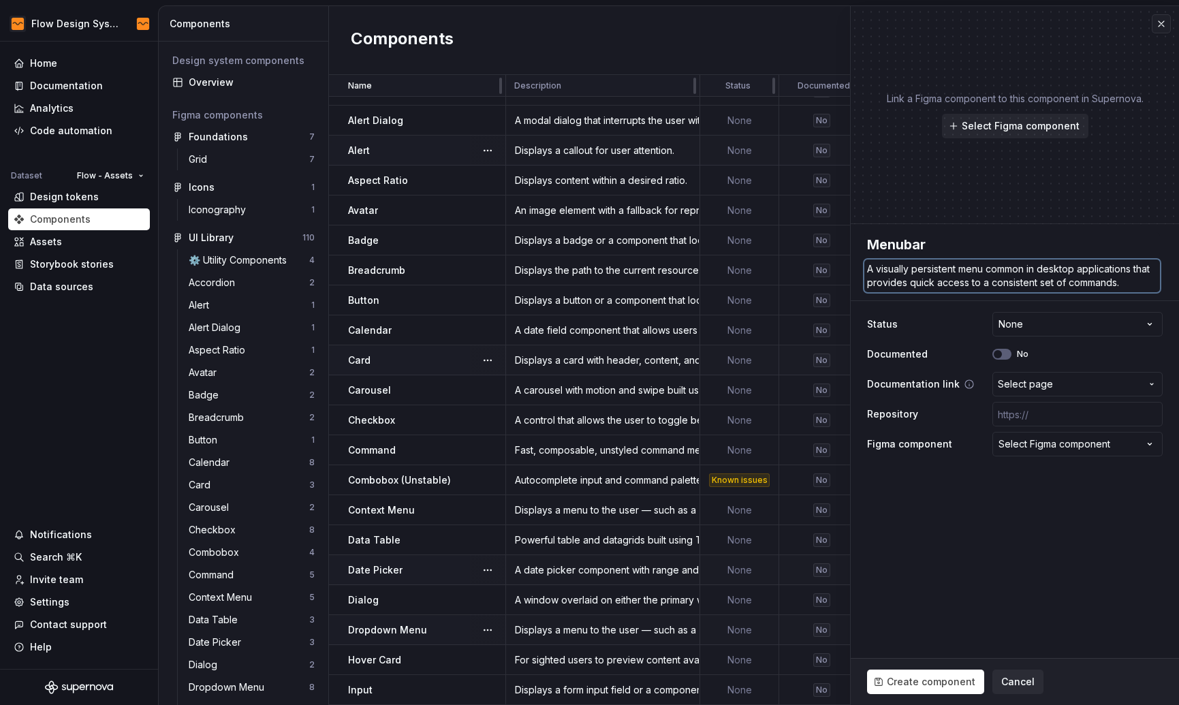
type textarea "A visually persistent menu common in desktop applications that provides quick a…"
click at [1034, 384] on span "Select page" at bounding box center [1025, 384] width 55 height 14
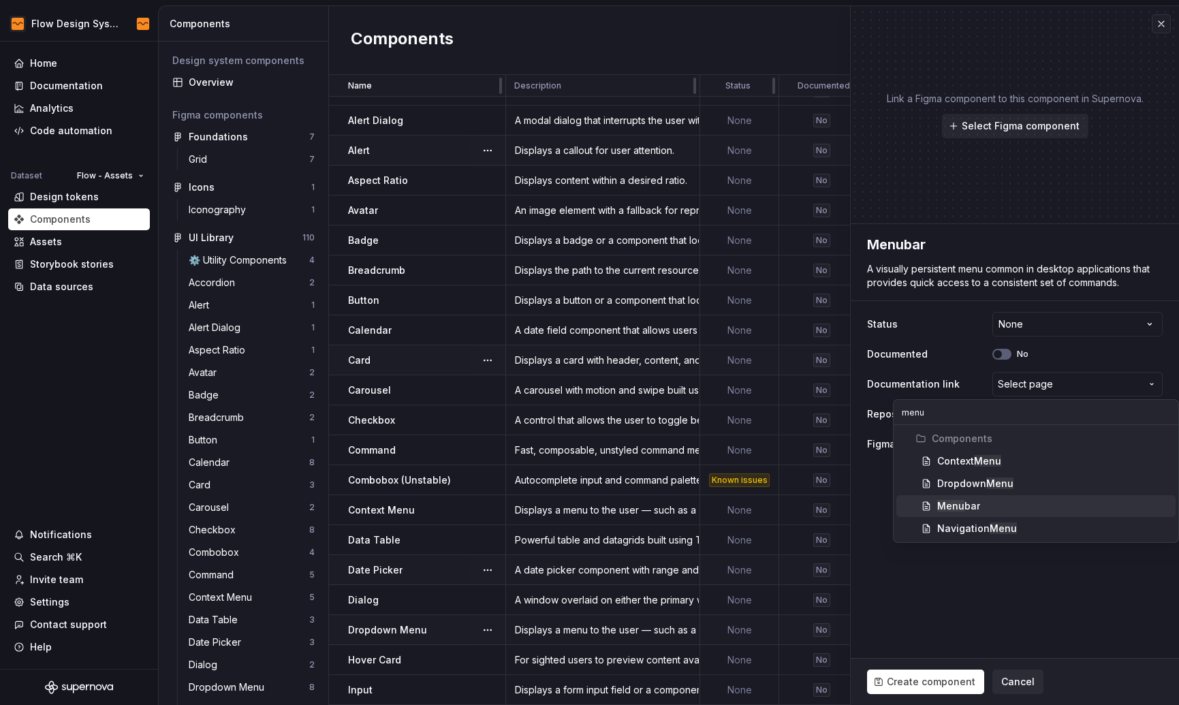
type input "menu"
click at [1006, 500] on div "Menu bar" at bounding box center [1053, 506] width 233 height 14
type textarea "*"
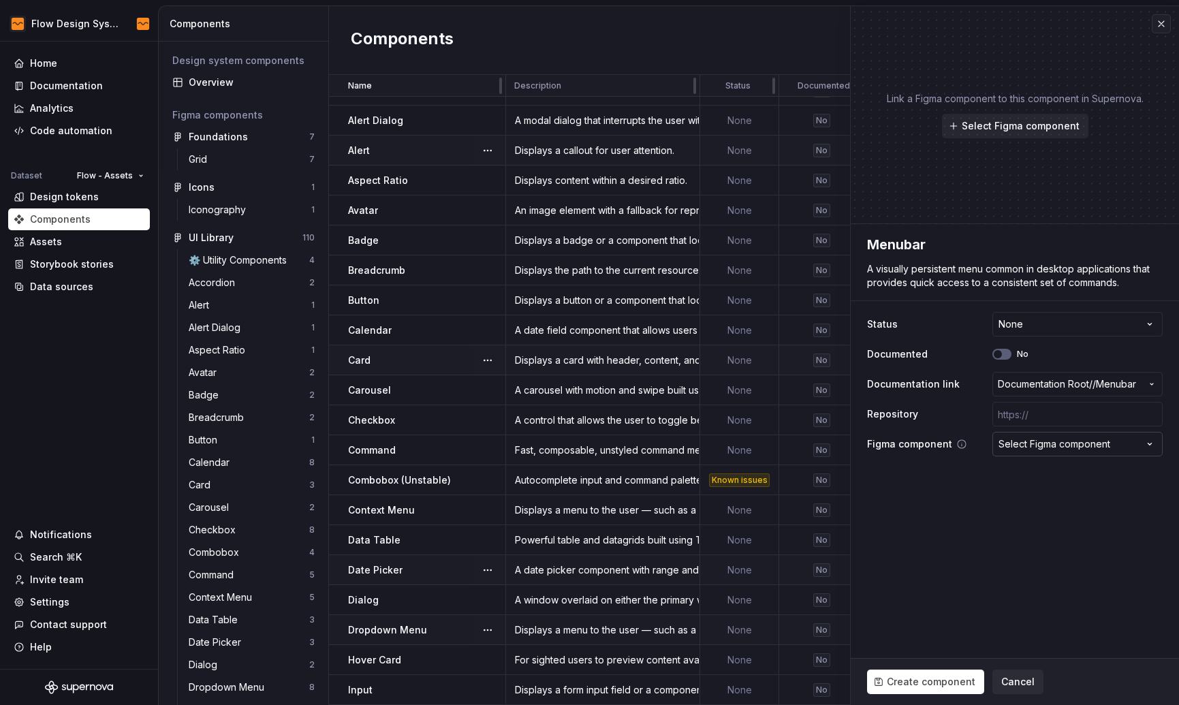
click at [1053, 451] on button "Select Figma component" at bounding box center [1077, 444] width 170 height 25
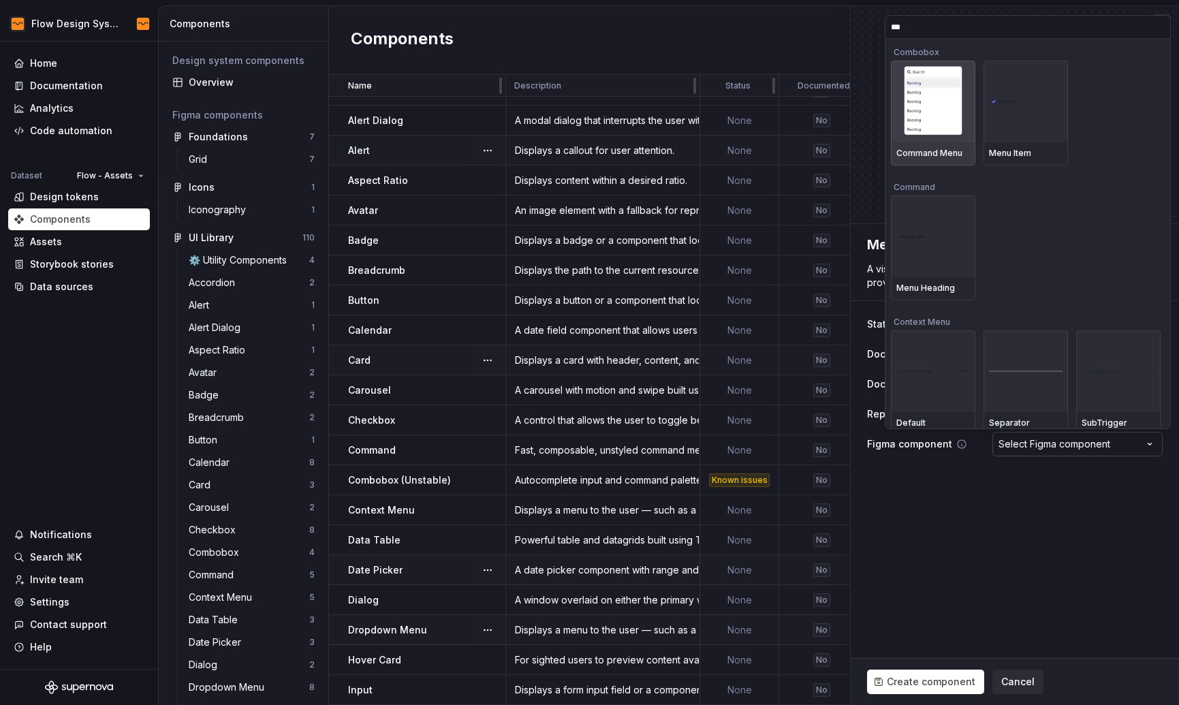
type input "****"
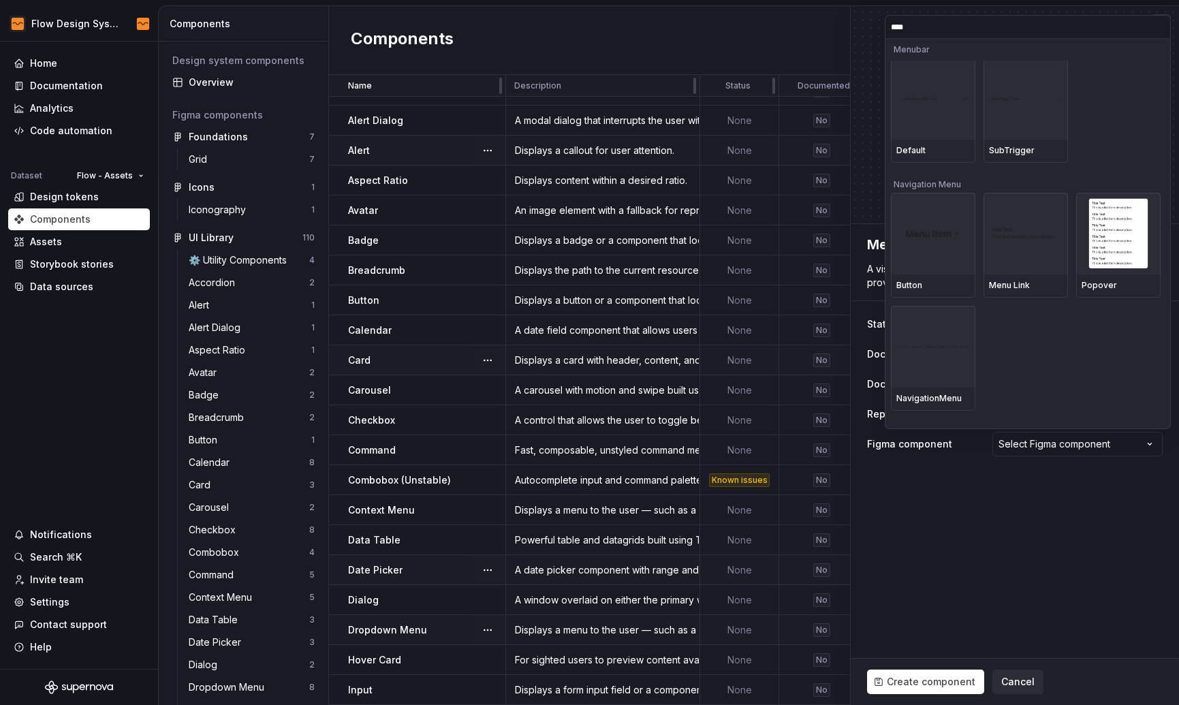
scroll to position [786, 0]
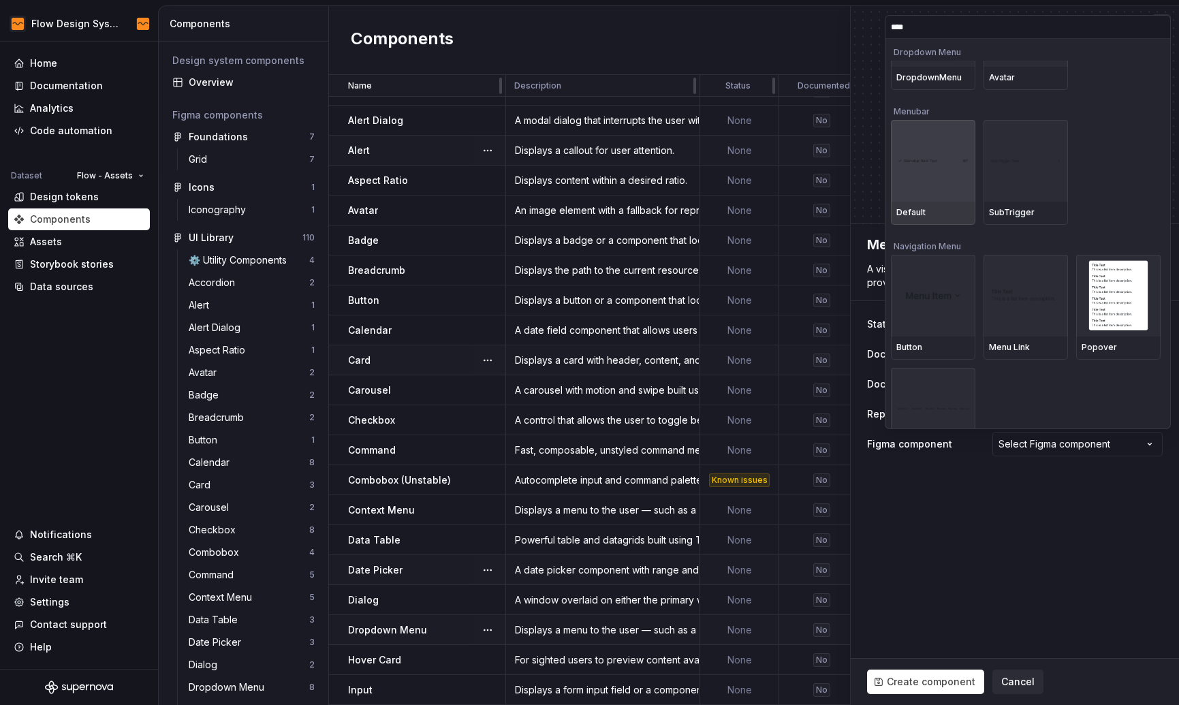
click at [925, 150] on div at bounding box center [933, 161] width 84 height 82
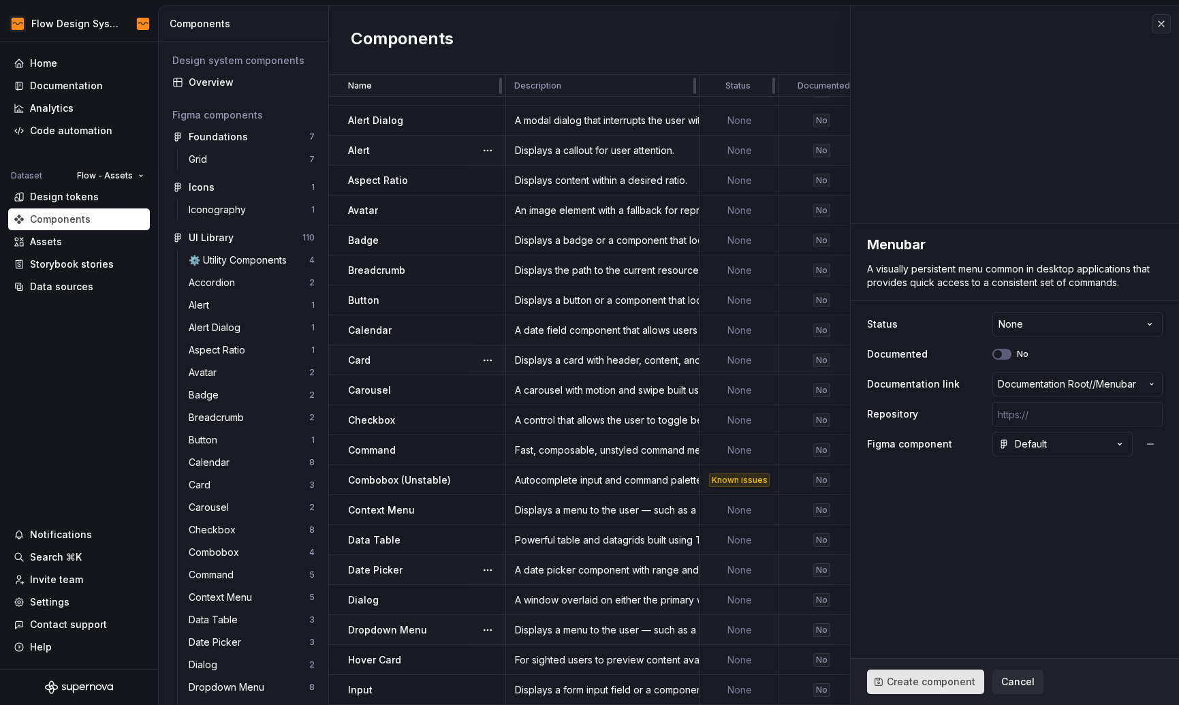
click at [903, 680] on span "Create component" at bounding box center [931, 682] width 89 height 14
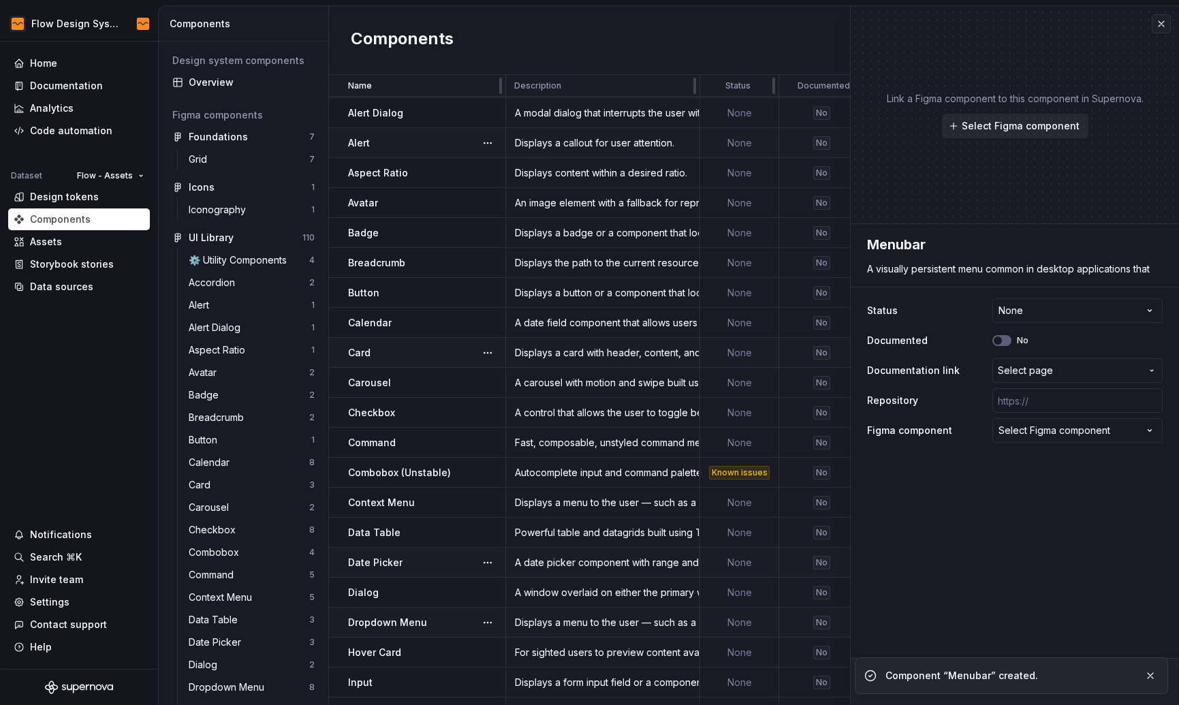
type textarea "*"
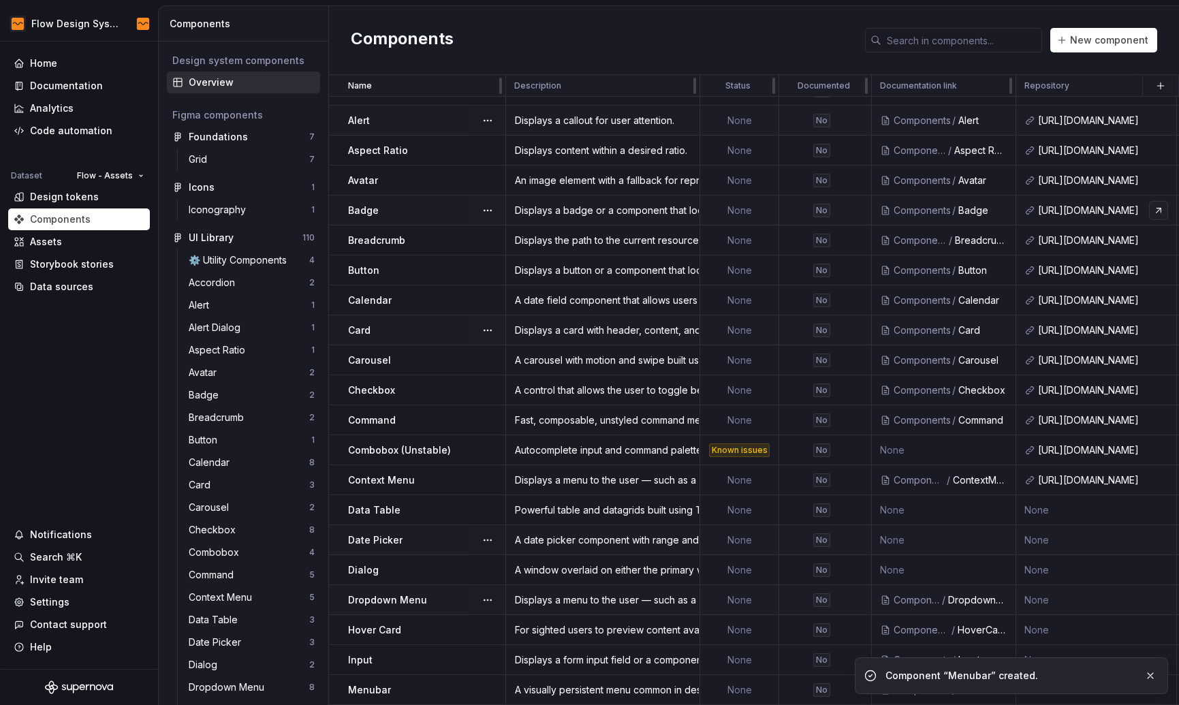
scroll to position [59, 0]
click at [1097, 41] on span "New component" at bounding box center [1109, 40] width 78 height 14
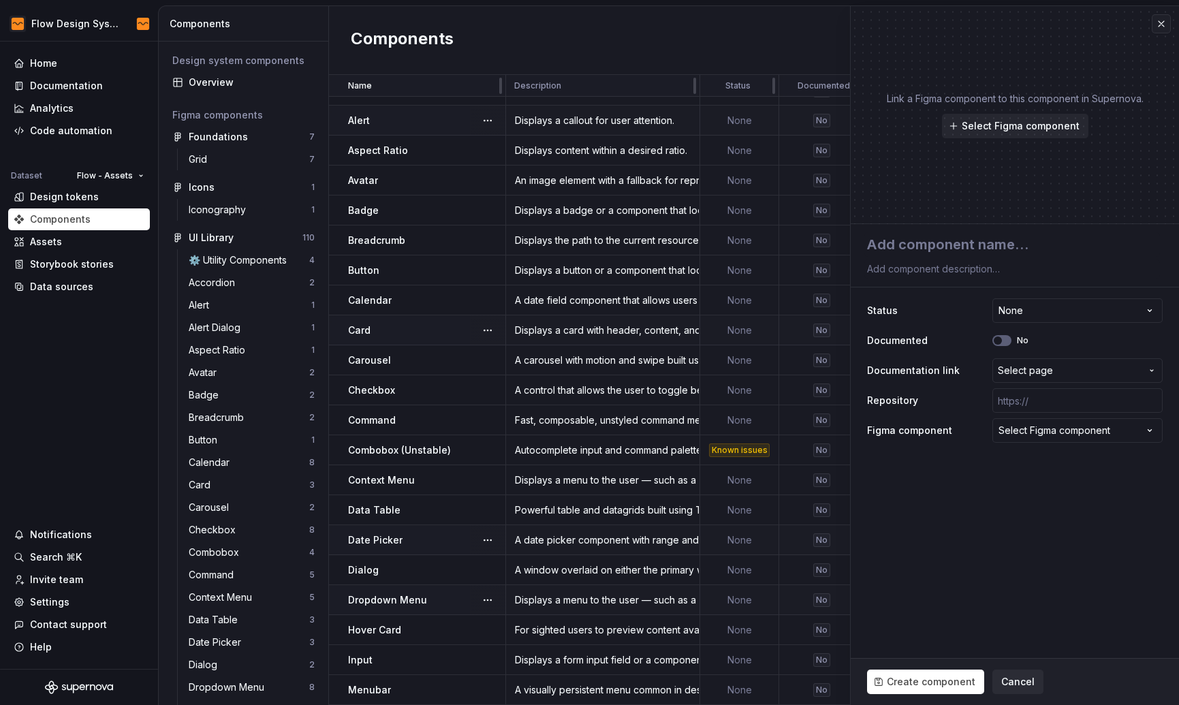
type textarea "*"
type textarea "N"
type textarea "*"
type textarea "Na"
click at [897, 274] on textarea at bounding box center [1012, 268] width 296 height 19
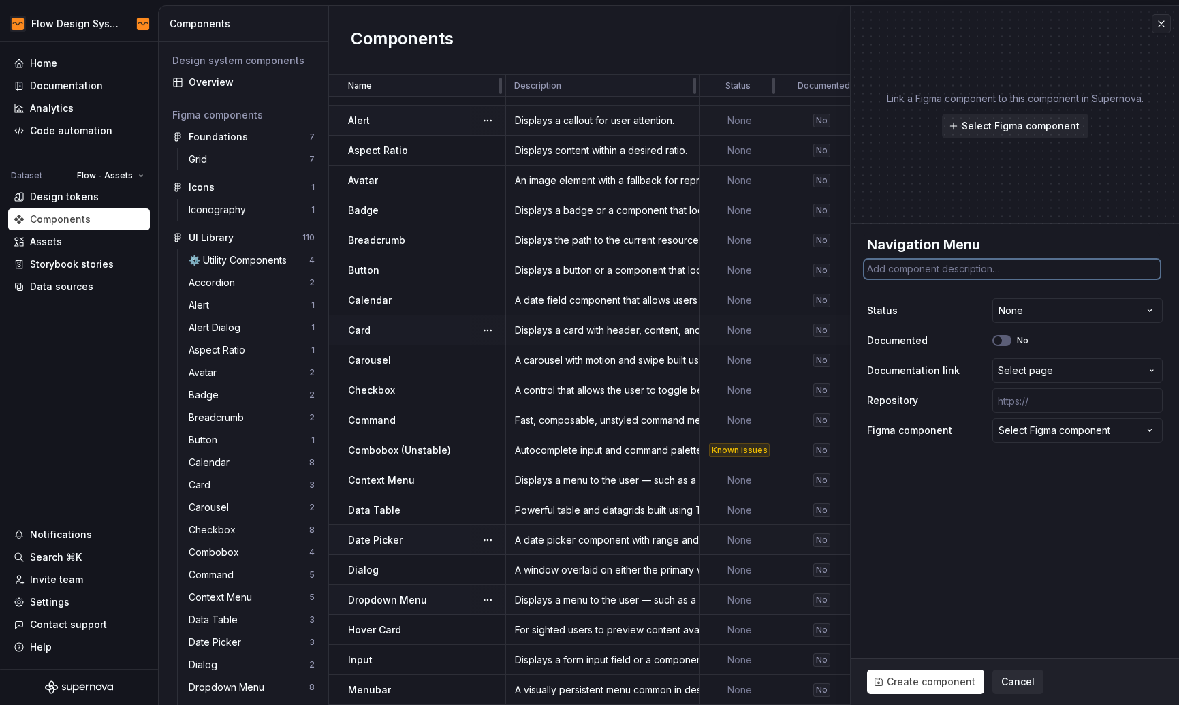
paste textarea "A collection of links for navigating websites."
click at [1038, 360] on button "Select page" at bounding box center [1077, 370] width 170 height 25
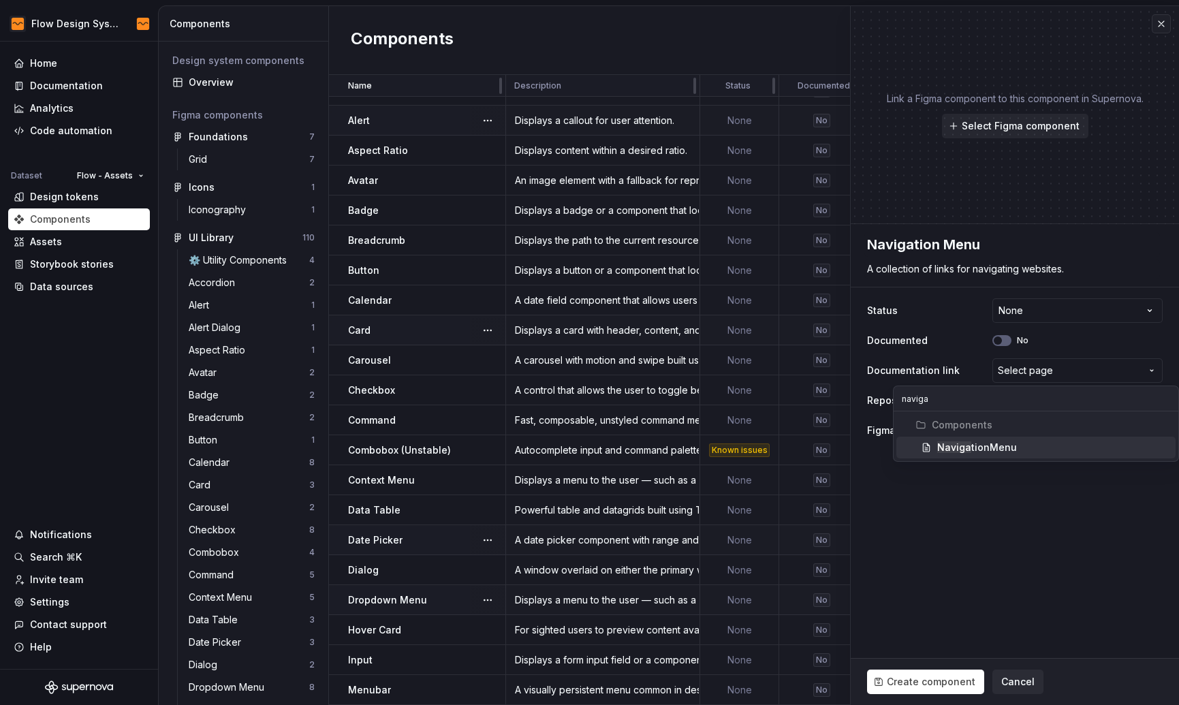
click at [1061, 455] on span "Naviga tionMenu" at bounding box center [1035, 447] width 279 height 22
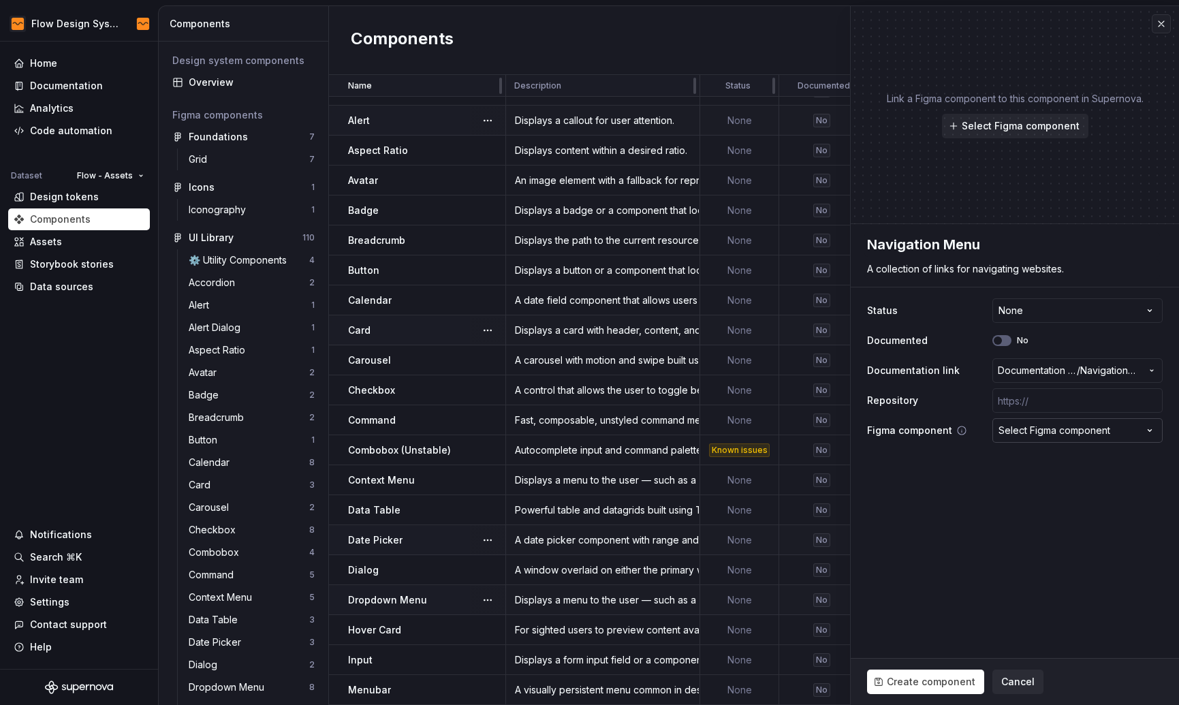
click at [1091, 426] on div "Select Figma component" at bounding box center [1054, 431] width 112 height 14
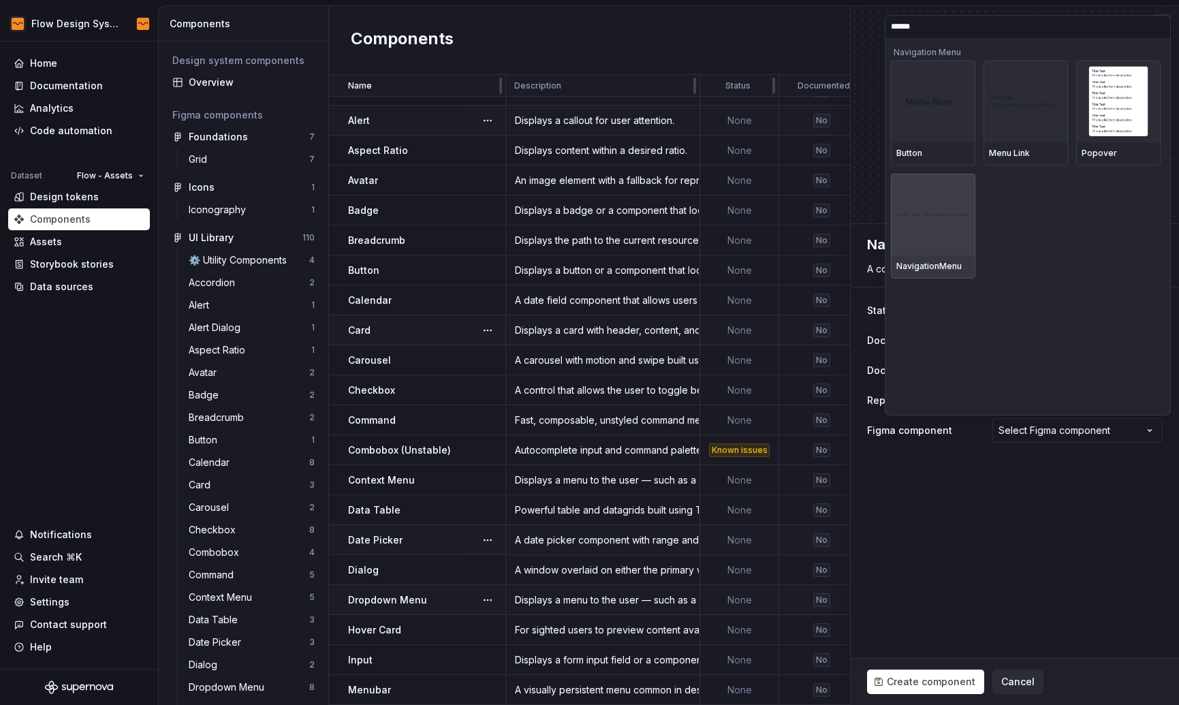
click at [947, 224] on div at bounding box center [933, 215] width 84 height 82
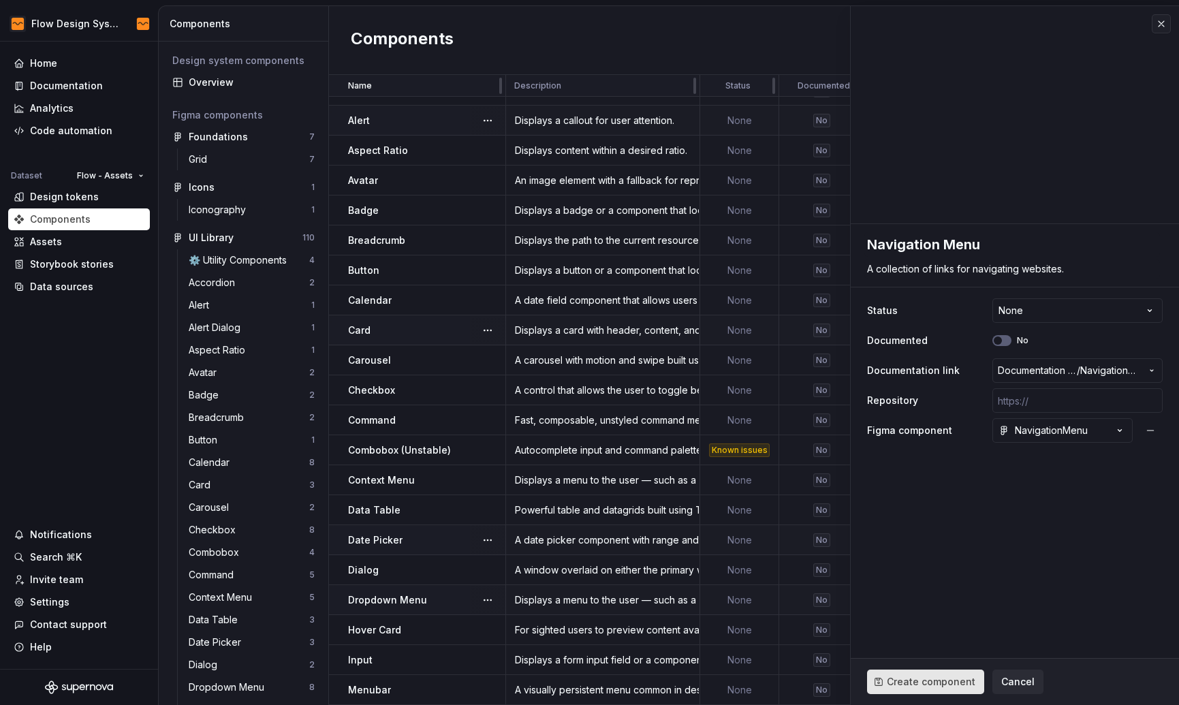
click at [904, 678] on span "Create component" at bounding box center [931, 682] width 89 height 14
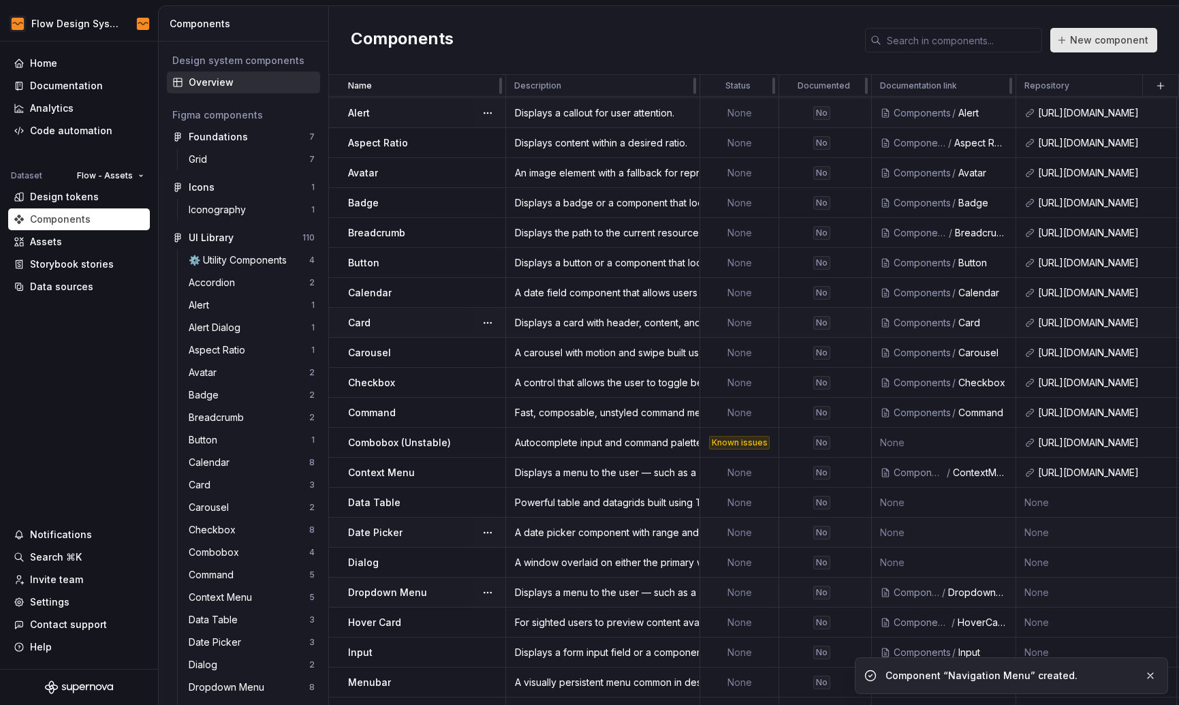
click at [1112, 44] on span "New component" at bounding box center [1109, 40] width 78 height 14
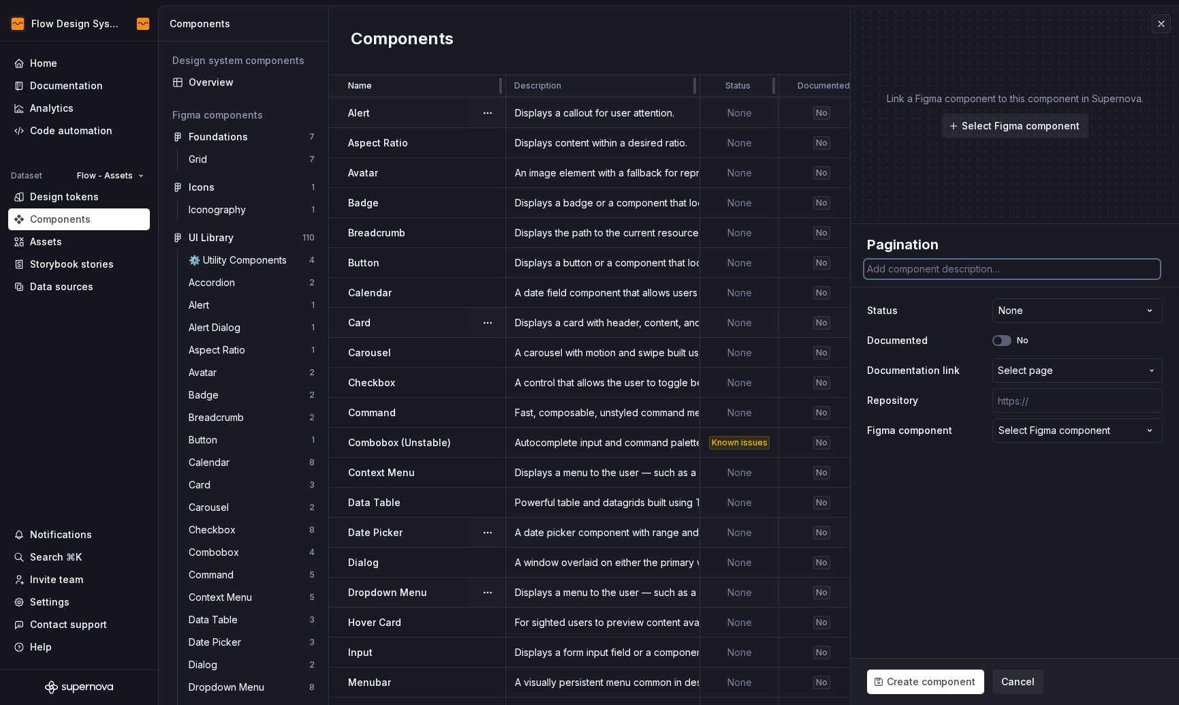
click at [938, 272] on textarea at bounding box center [1012, 268] width 296 height 19
paste textarea "Pagination with page navigation, next and previous links."
click at [1053, 372] on span "Select page" at bounding box center [1069, 371] width 143 height 14
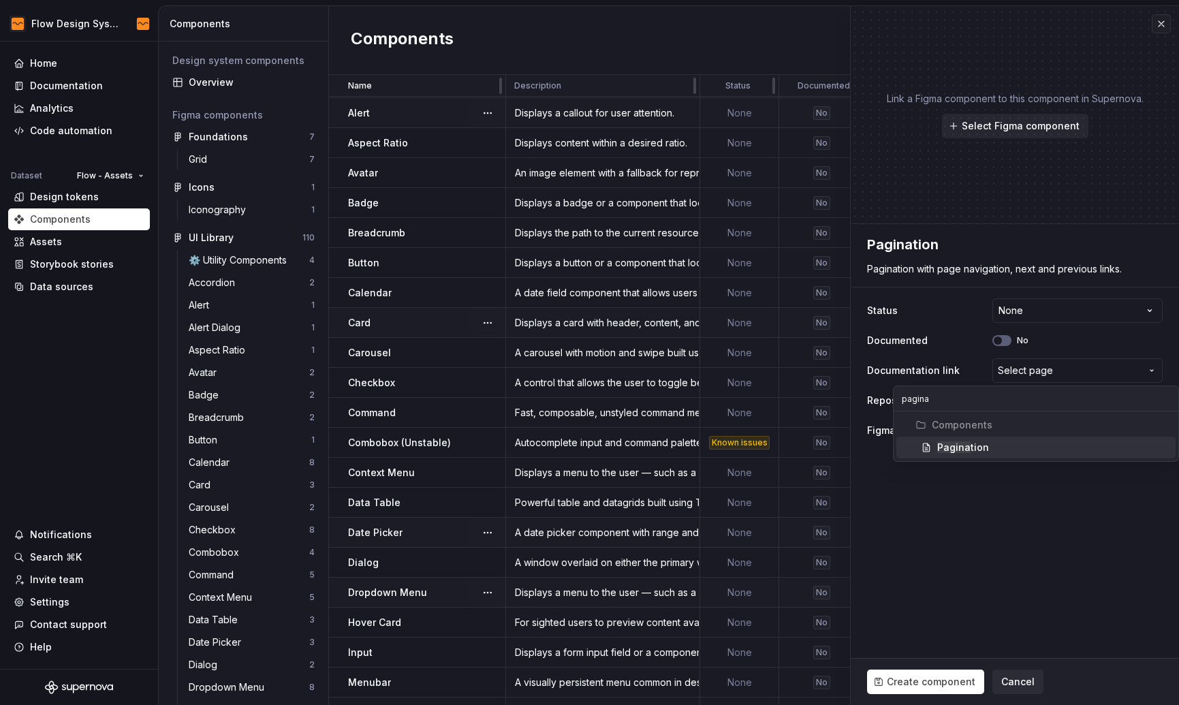
click at [991, 449] on div "Pagina tion" at bounding box center [1053, 448] width 233 height 14
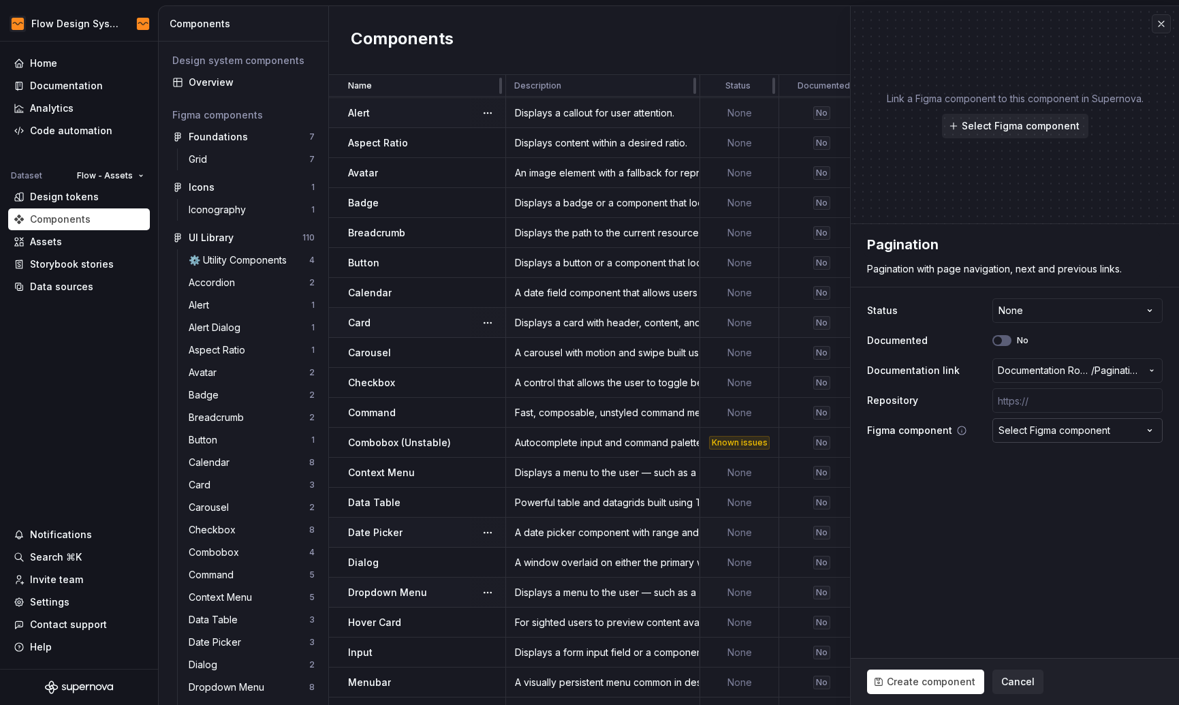
click at [1041, 438] on button "Select Figma component" at bounding box center [1077, 430] width 170 height 25
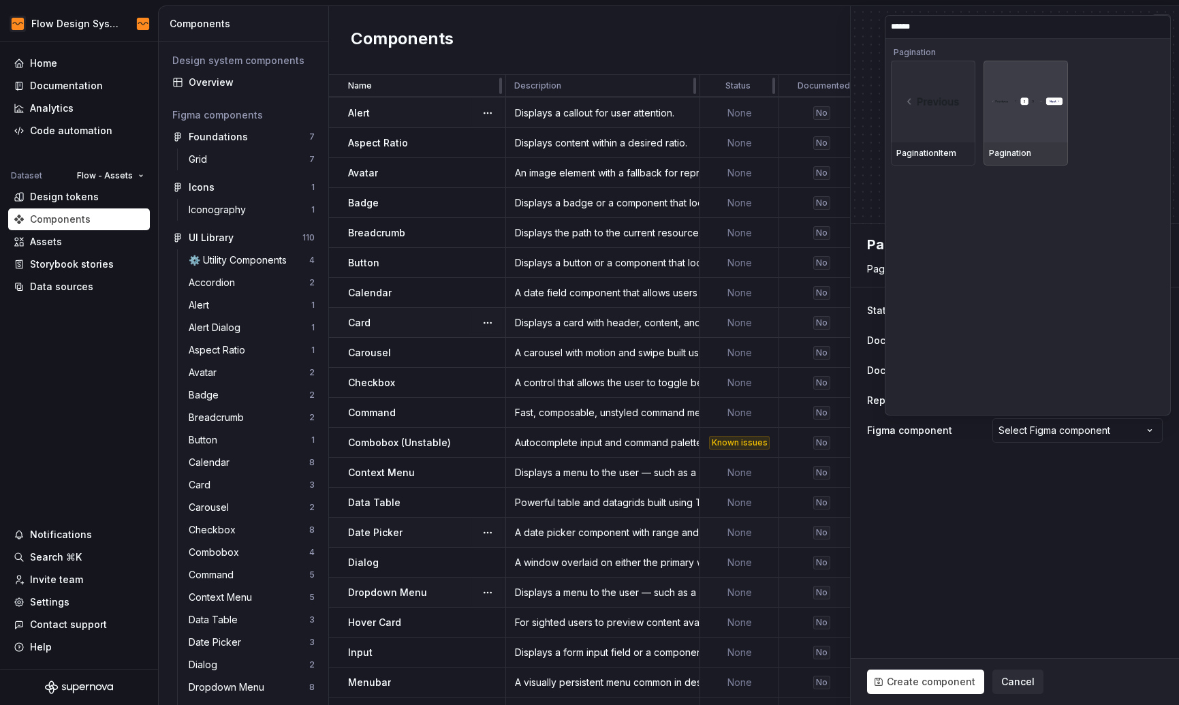
click at [1017, 120] on div at bounding box center [1025, 102] width 84 height 82
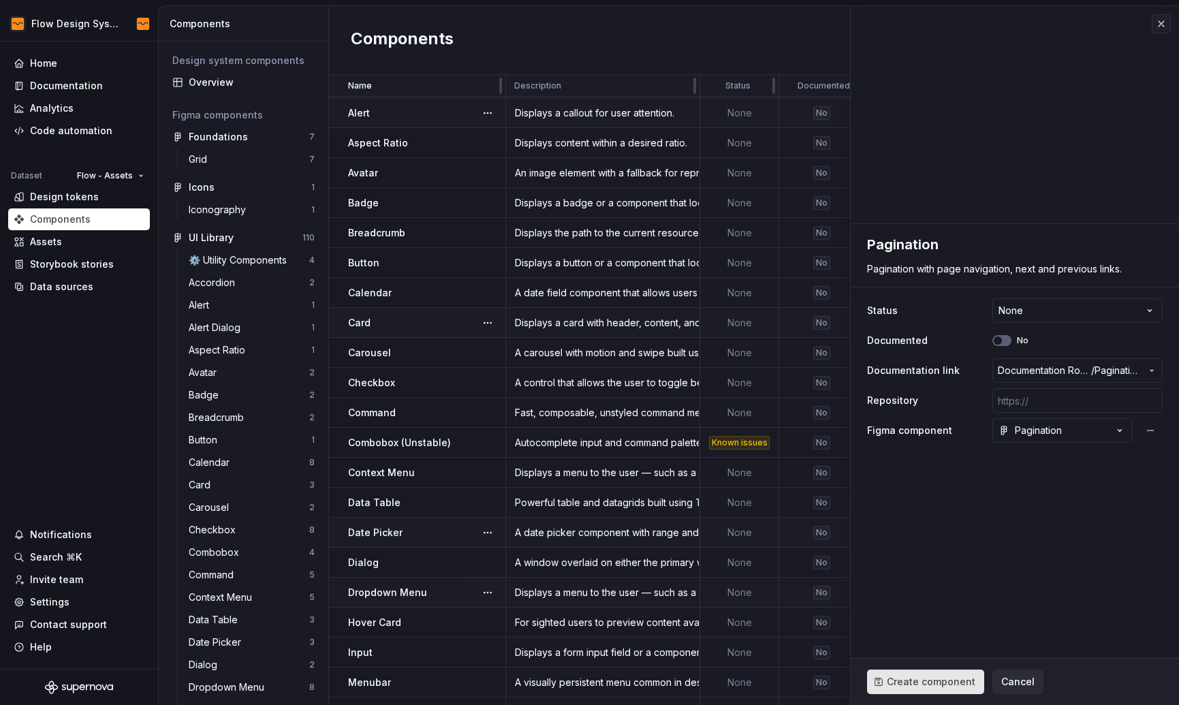
click at [912, 673] on button "Create component" at bounding box center [925, 681] width 117 height 25
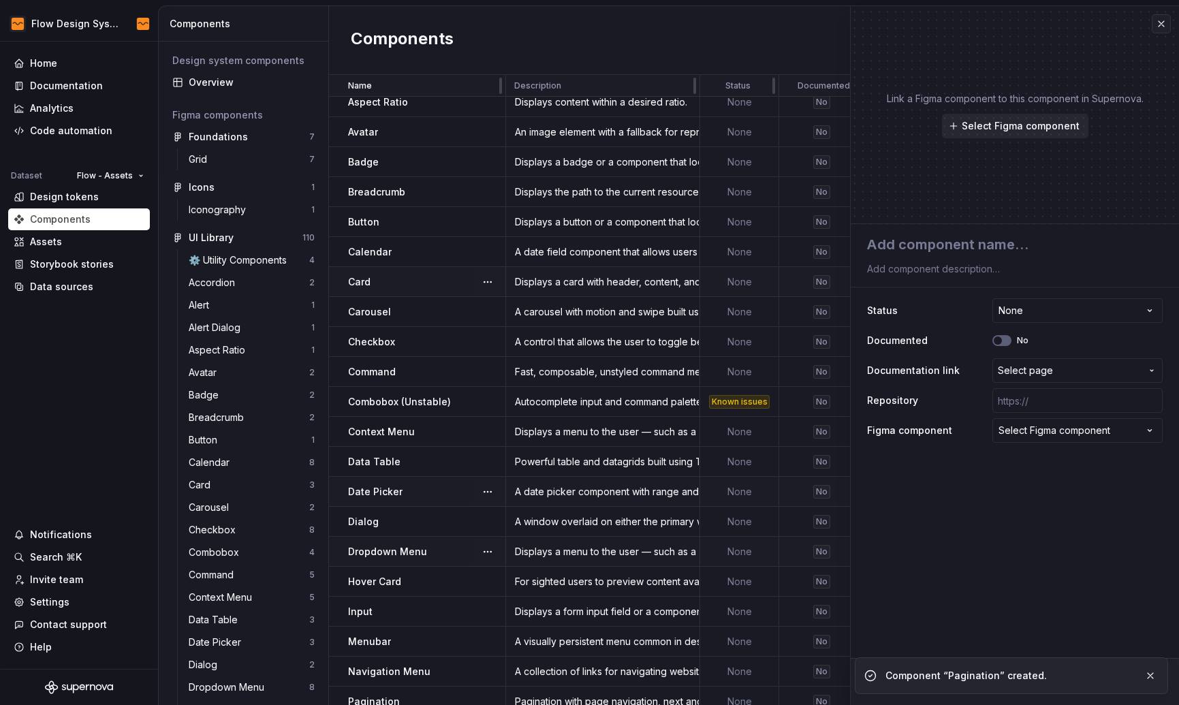
scroll to position [118, 0]
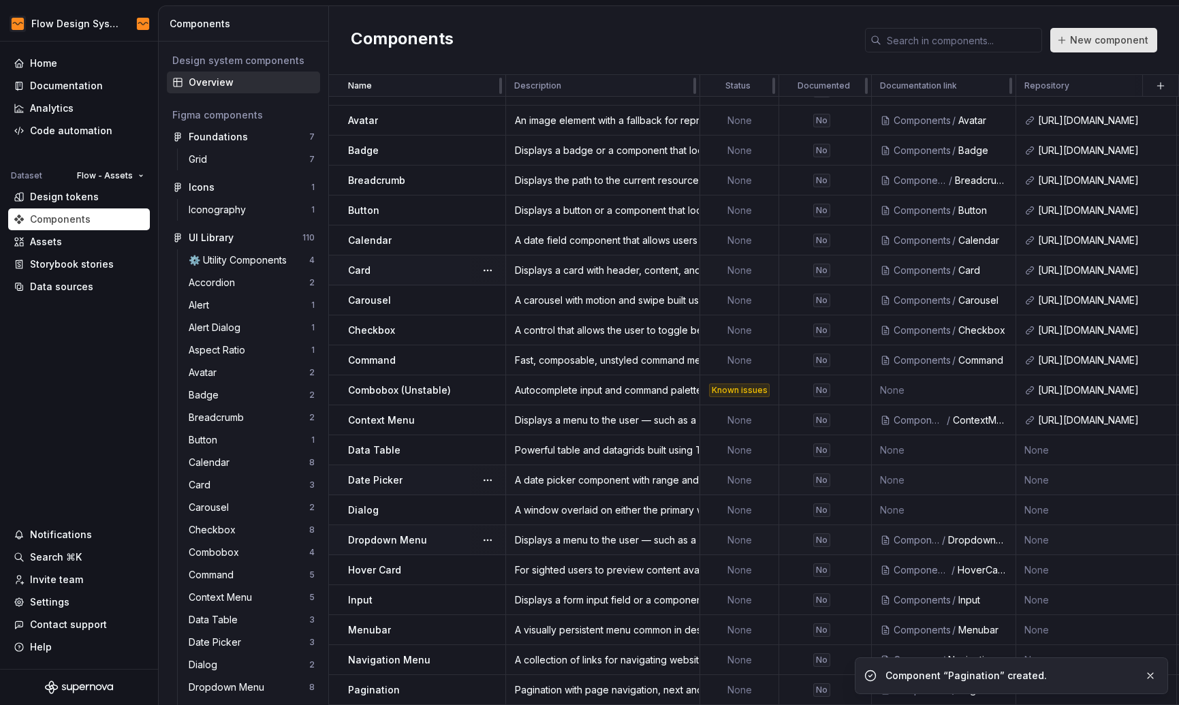
click at [1087, 31] on button "New component" at bounding box center [1103, 40] width 107 height 25
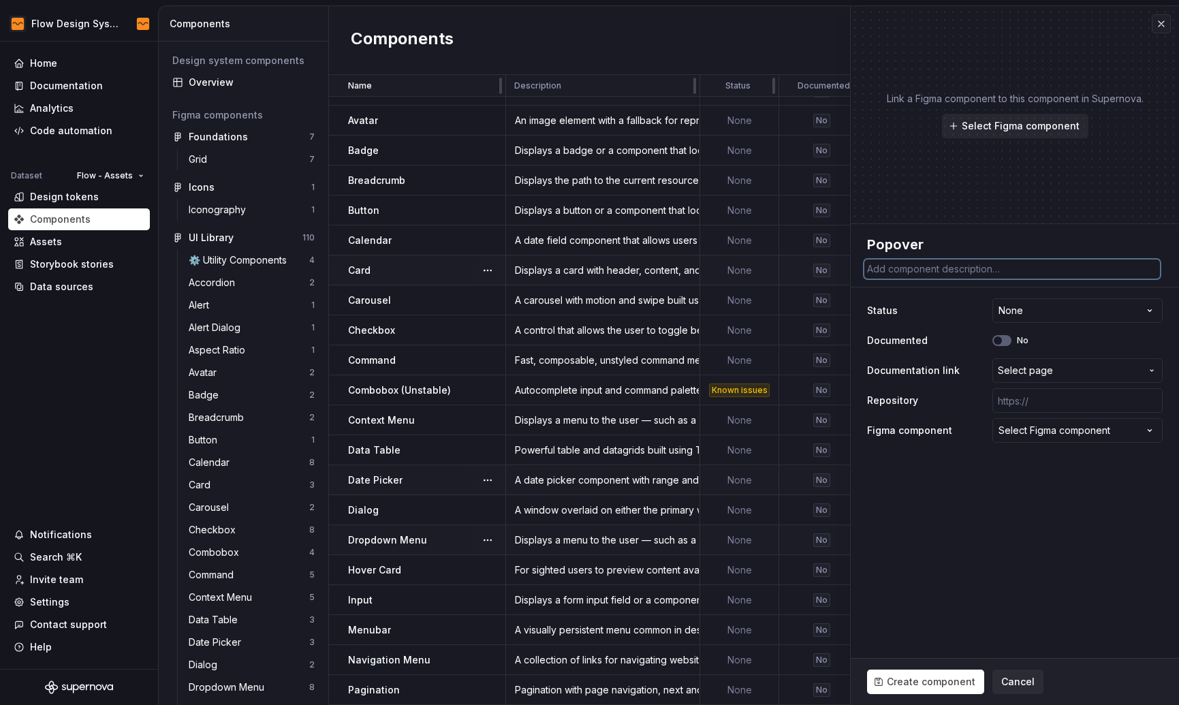
click at [936, 270] on textarea at bounding box center [1012, 268] width 296 height 19
paste textarea "Displays rich content in a portal, triggered by a button."
click at [1065, 377] on button "Select page" at bounding box center [1077, 370] width 170 height 25
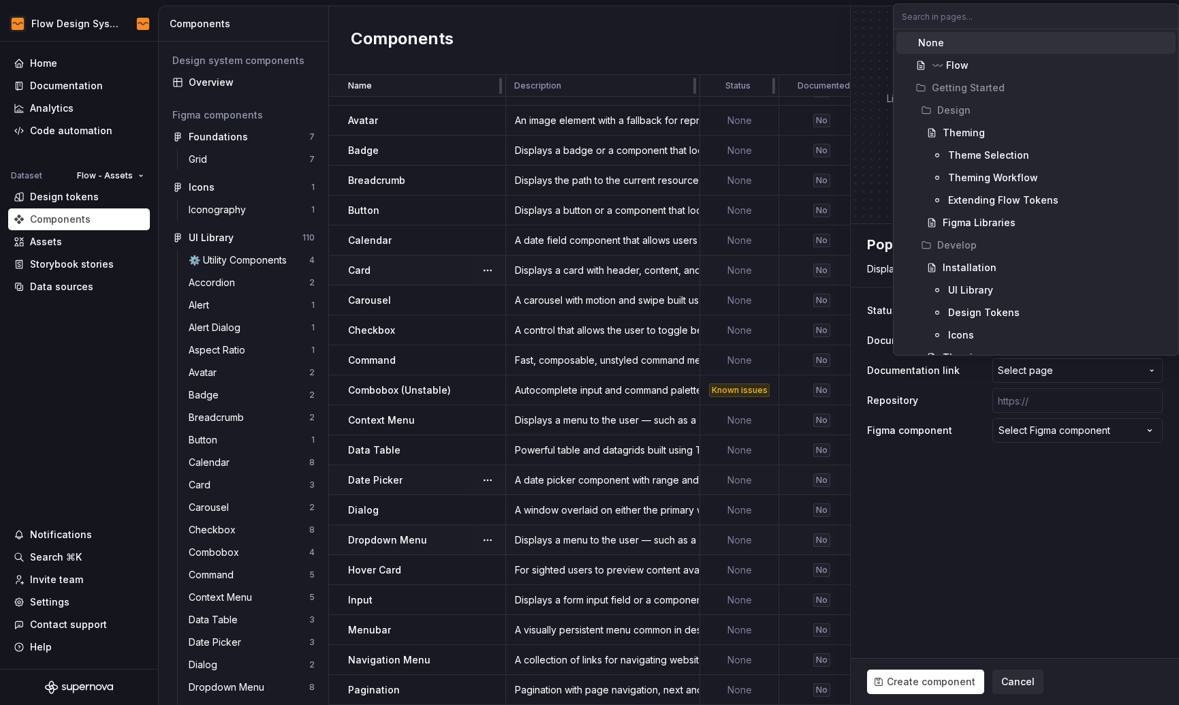
click at [1068, 368] on html "Flow Design System Home Documentation Analytics Code automation Dataset Flow - …" at bounding box center [589, 352] width 1179 height 705
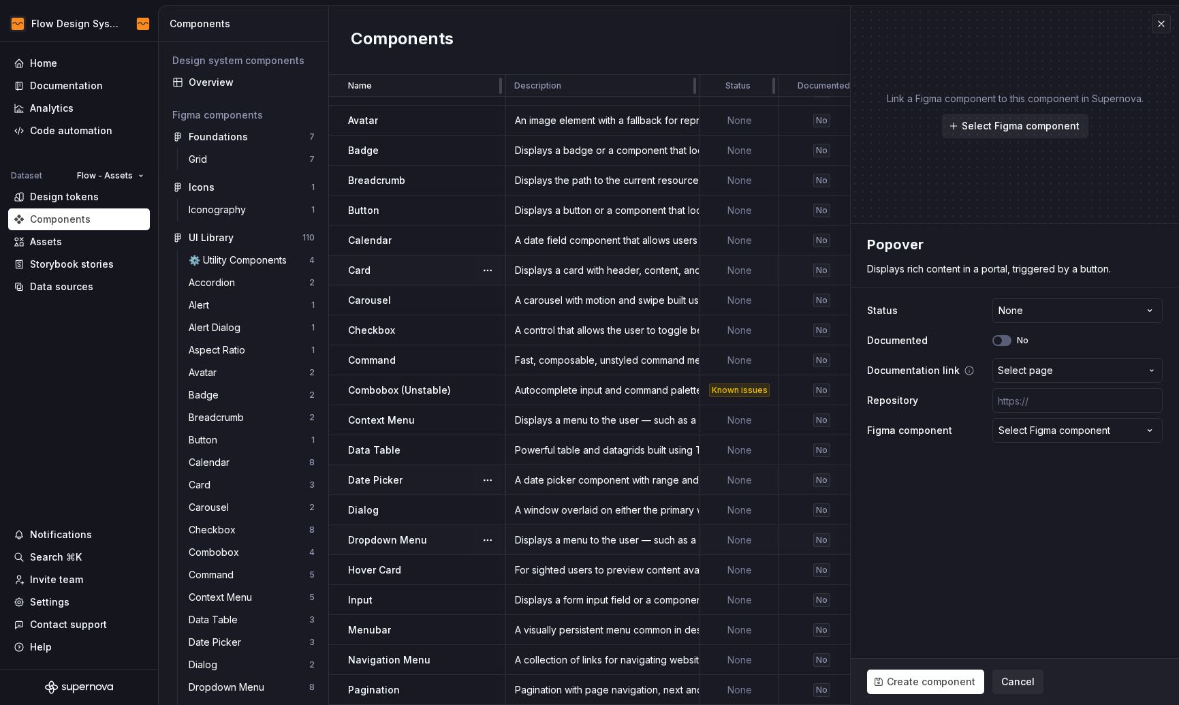
click at [1069, 368] on span "Select page" at bounding box center [1069, 371] width 143 height 14
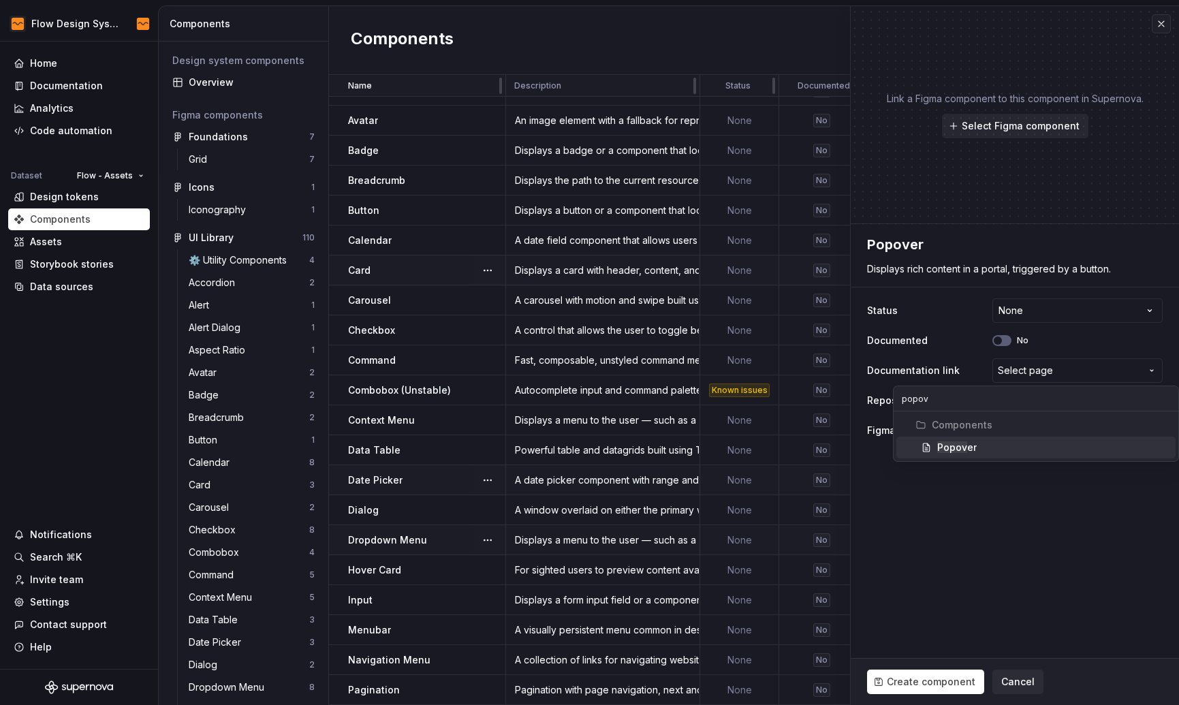
click at [1006, 445] on div "Popov er" at bounding box center [1053, 448] width 233 height 14
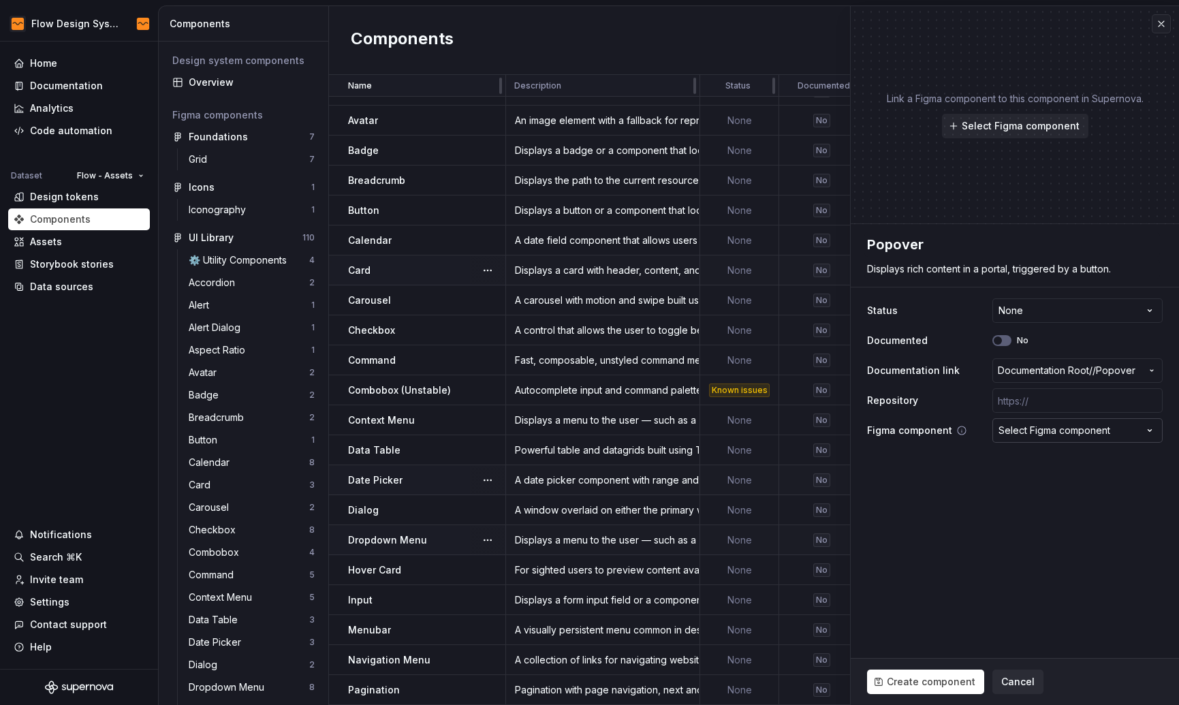
click at [1051, 421] on button "Select Figma component" at bounding box center [1077, 430] width 170 height 25
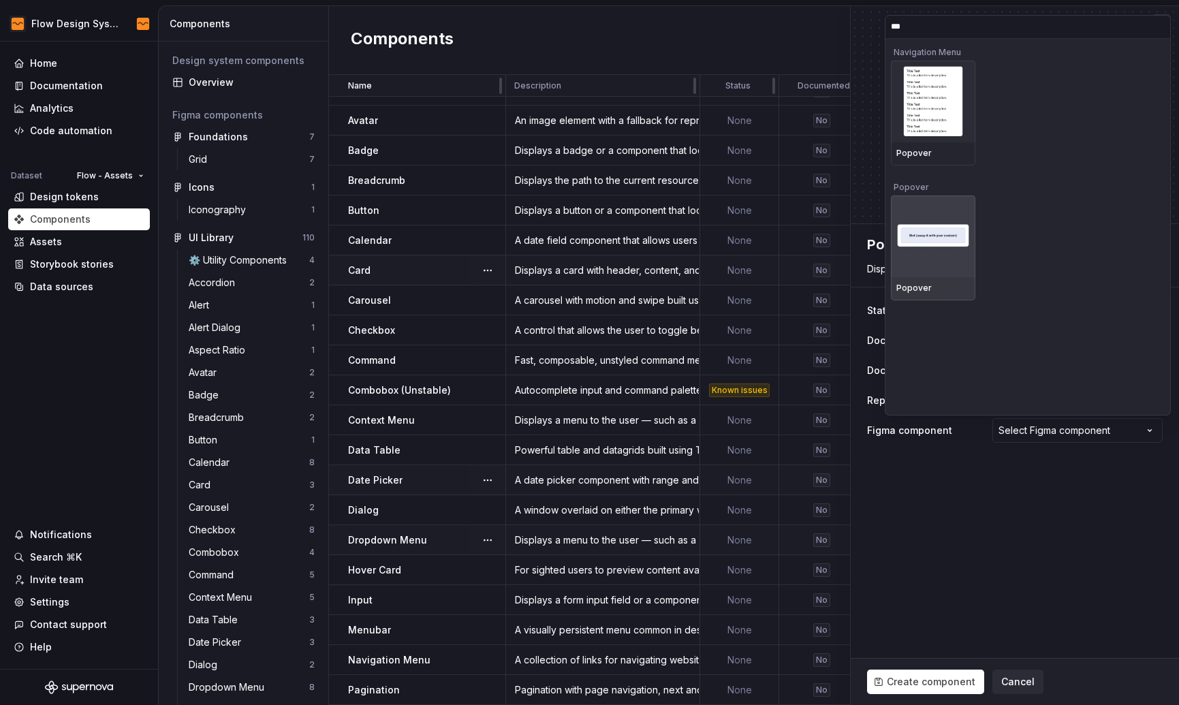
click at [908, 231] on img at bounding box center [933, 236] width 74 height 25
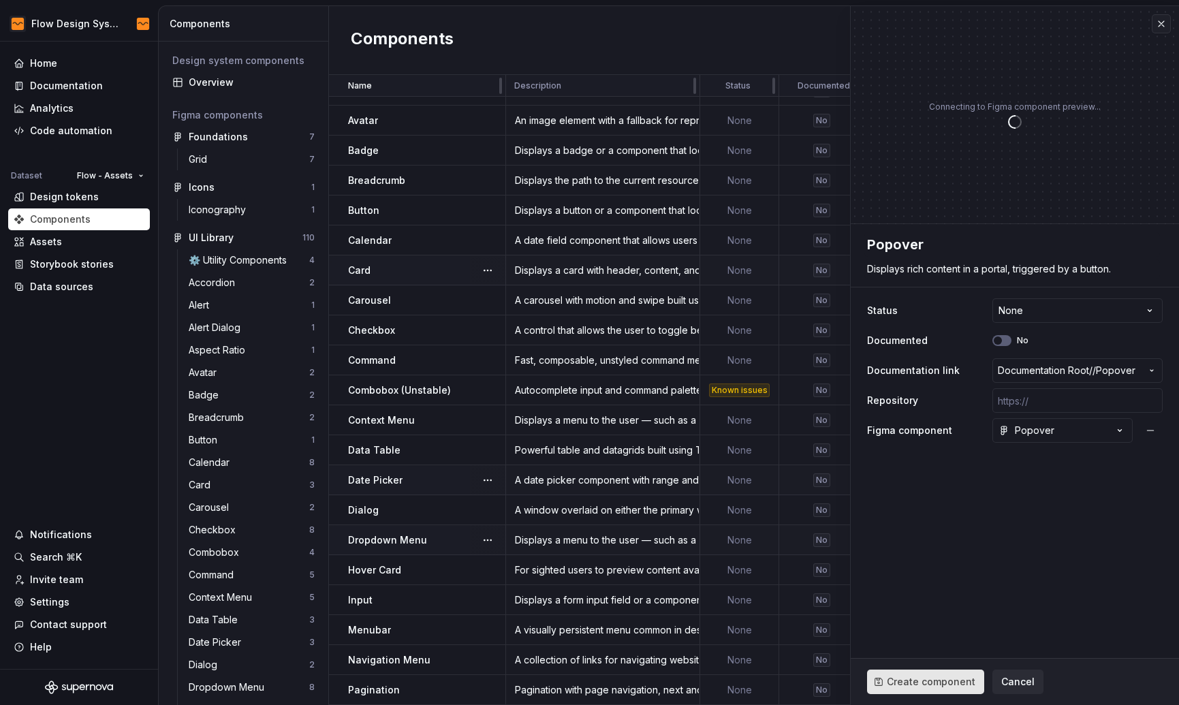
click at [893, 680] on span "Create component" at bounding box center [931, 682] width 89 height 14
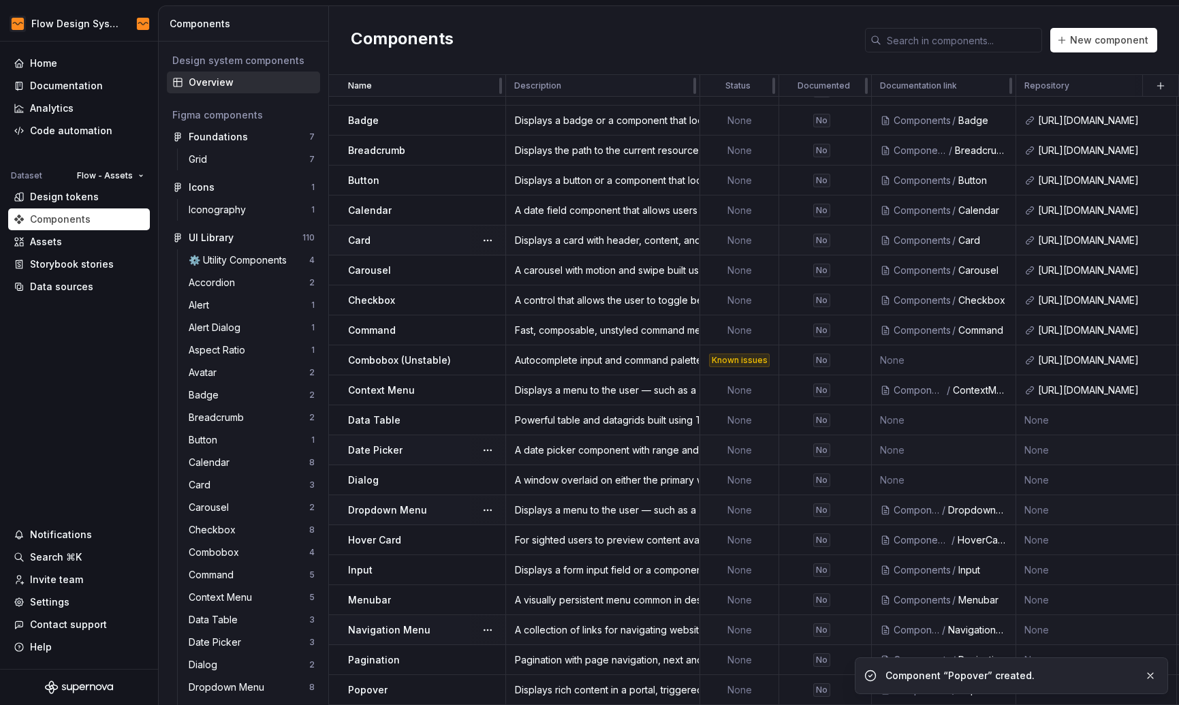
scroll to position [148, 0]
click at [1073, 37] on span "New component" at bounding box center [1109, 40] width 78 height 14
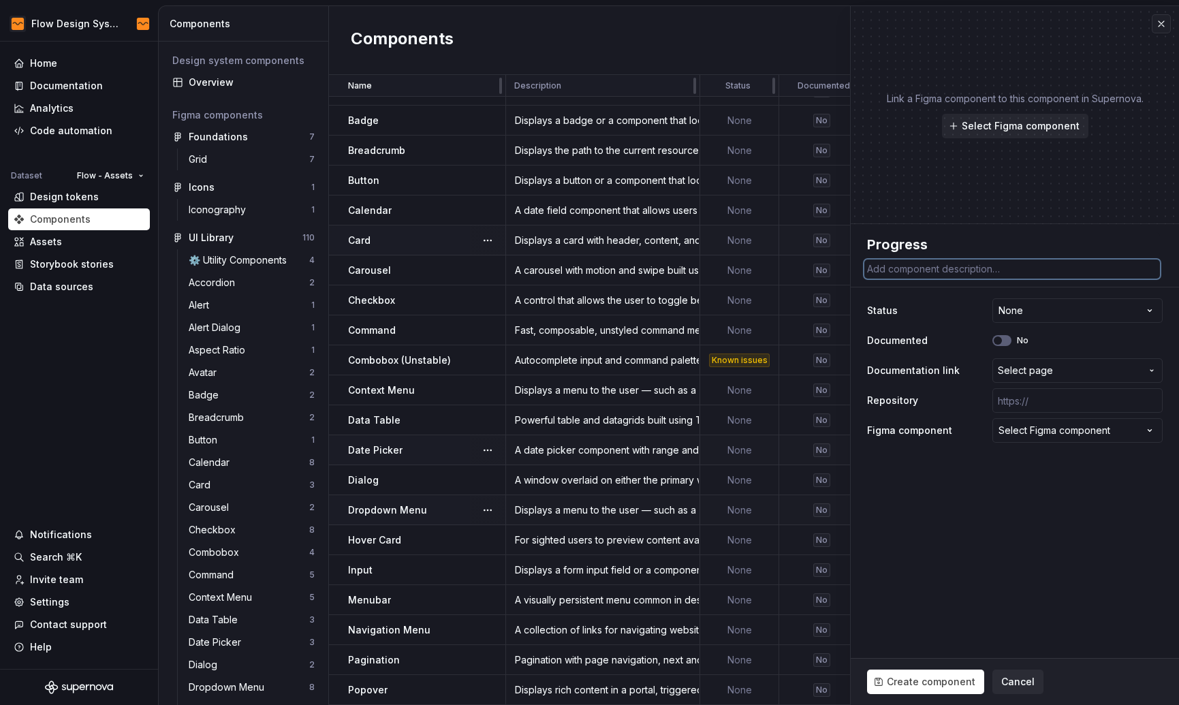
click at [913, 270] on textarea at bounding box center [1012, 268] width 296 height 19
paste textarea "Displays an indicator showing the completion progress of a task, typically disp…"
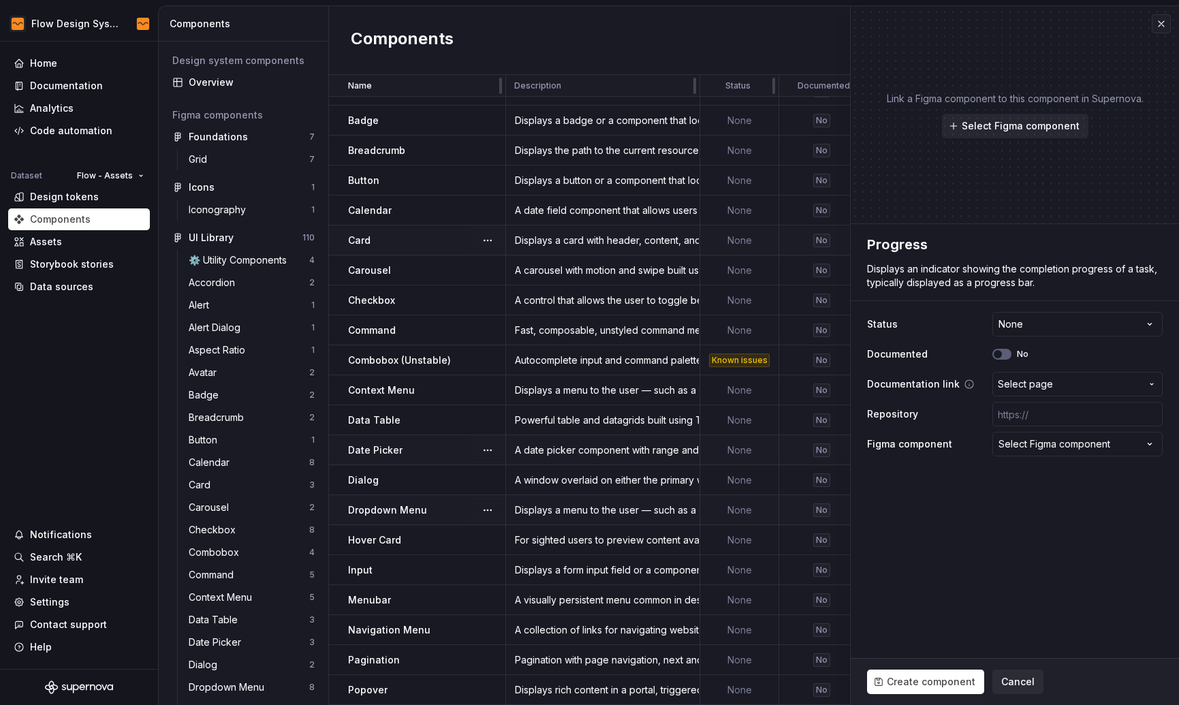
click at [1067, 376] on button "Select page" at bounding box center [1077, 384] width 170 height 25
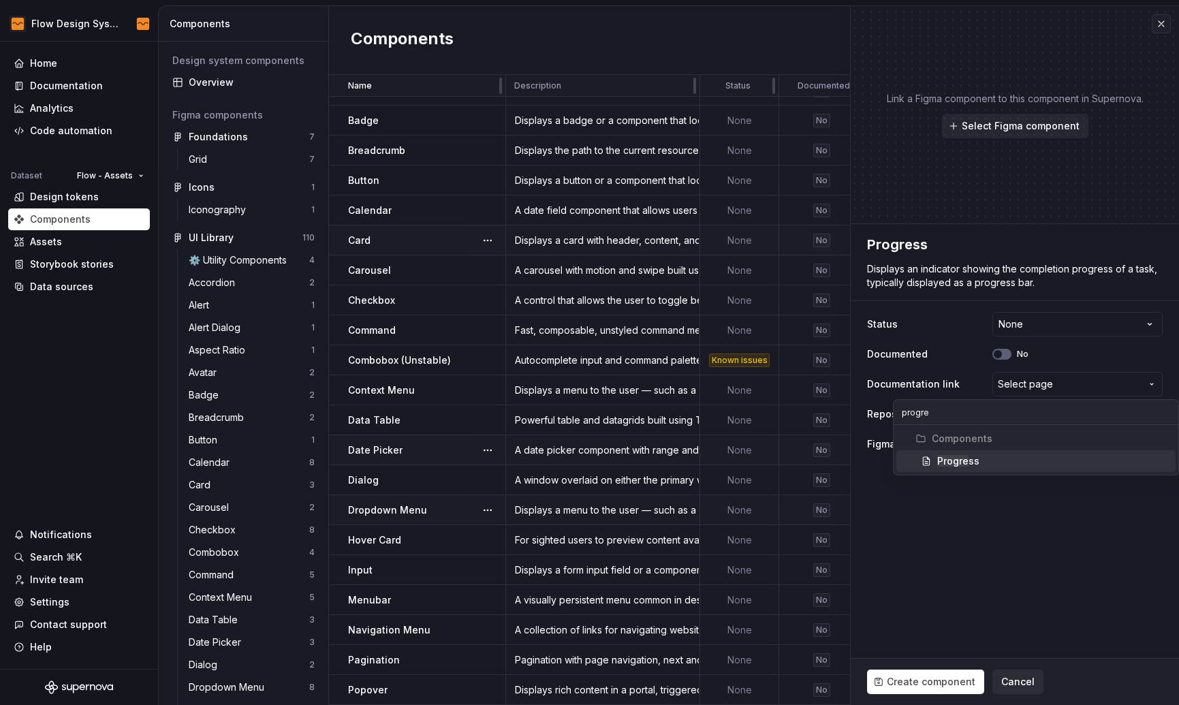
click at [1034, 451] on span "Progre ss" at bounding box center [1035, 461] width 279 height 22
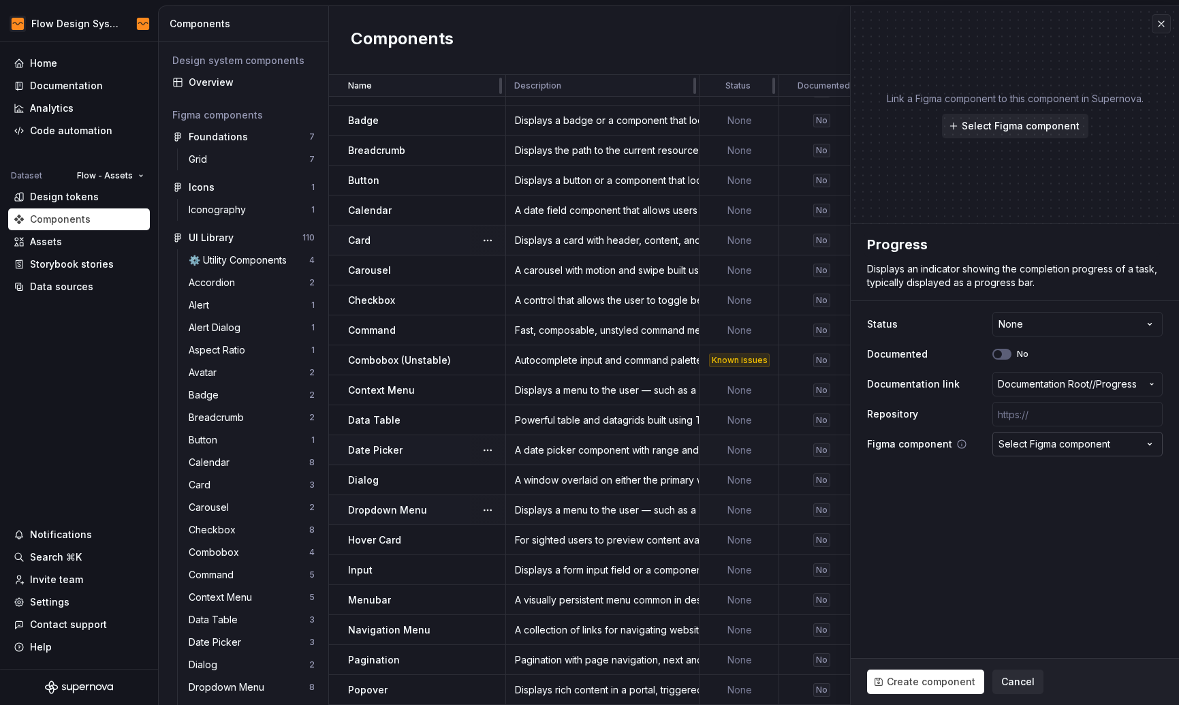
click at [1047, 435] on button "Select Figma component" at bounding box center [1077, 444] width 170 height 25
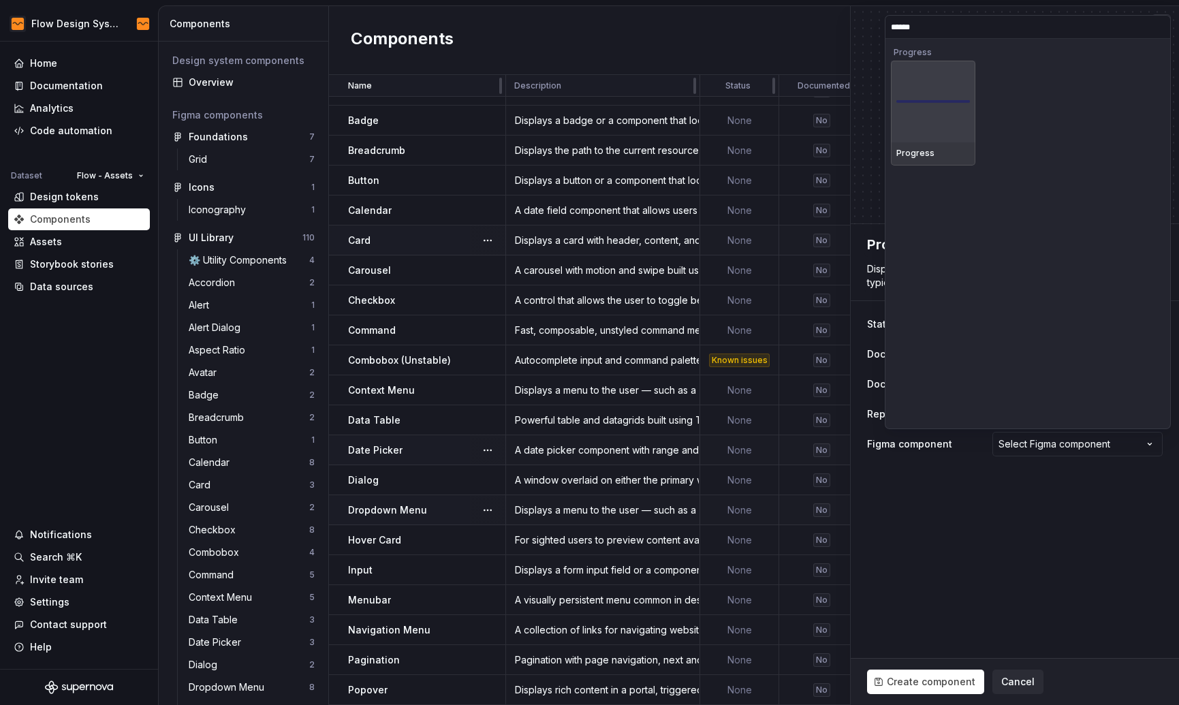
click at [929, 132] on div at bounding box center [933, 102] width 84 height 82
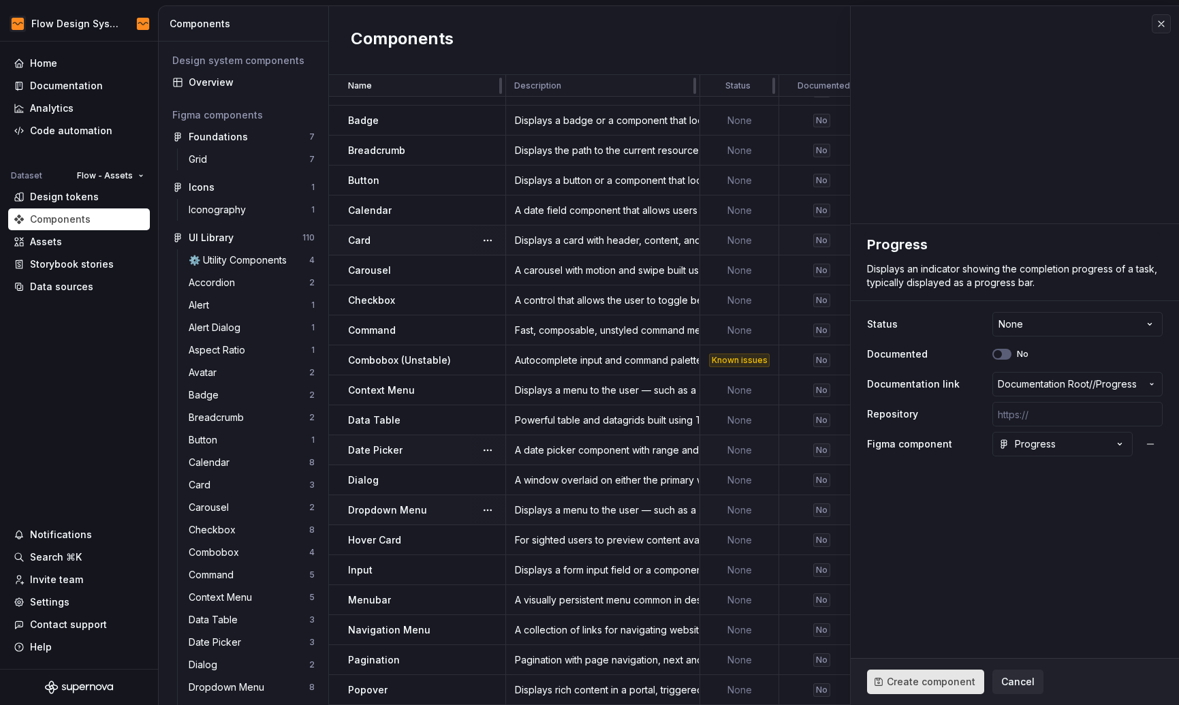
click at [935, 685] on span "Create component" at bounding box center [931, 682] width 89 height 14
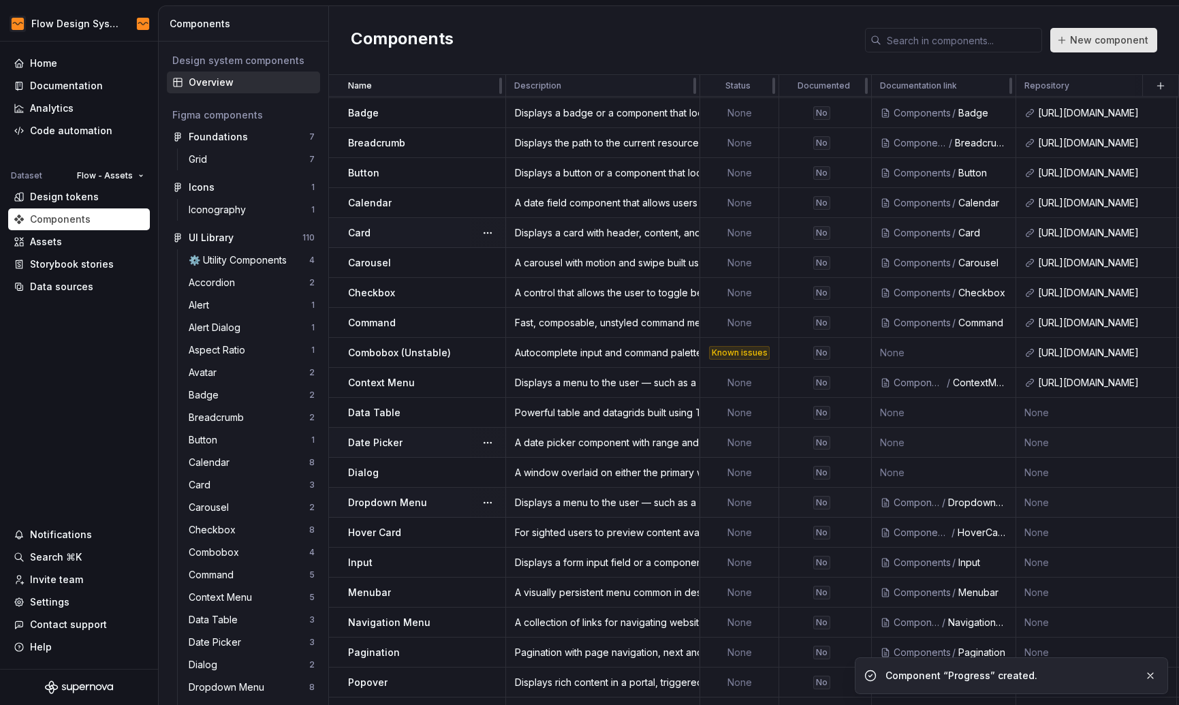
click at [1086, 39] on span "New component" at bounding box center [1109, 40] width 78 height 14
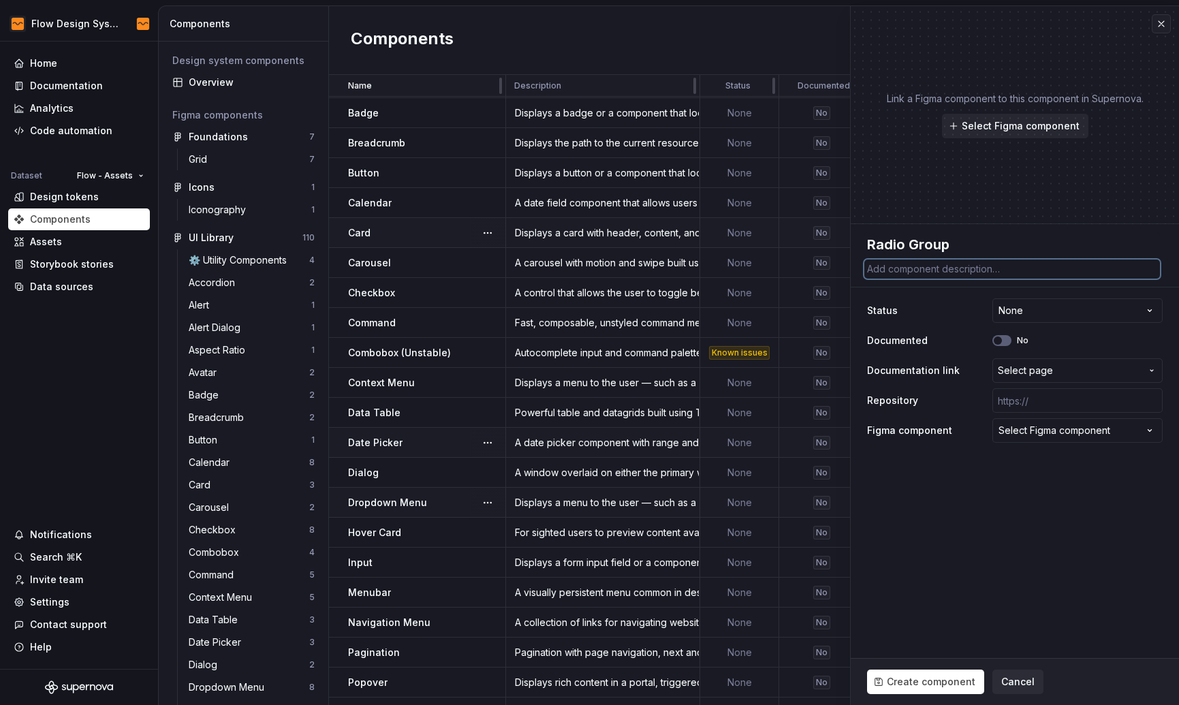
click at [960, 267] on textarea at bounding box center [1012, 268] width 296 height 19
paste textarea "A set of checkable buttons—known as radio buttons—where no more than one of the…"
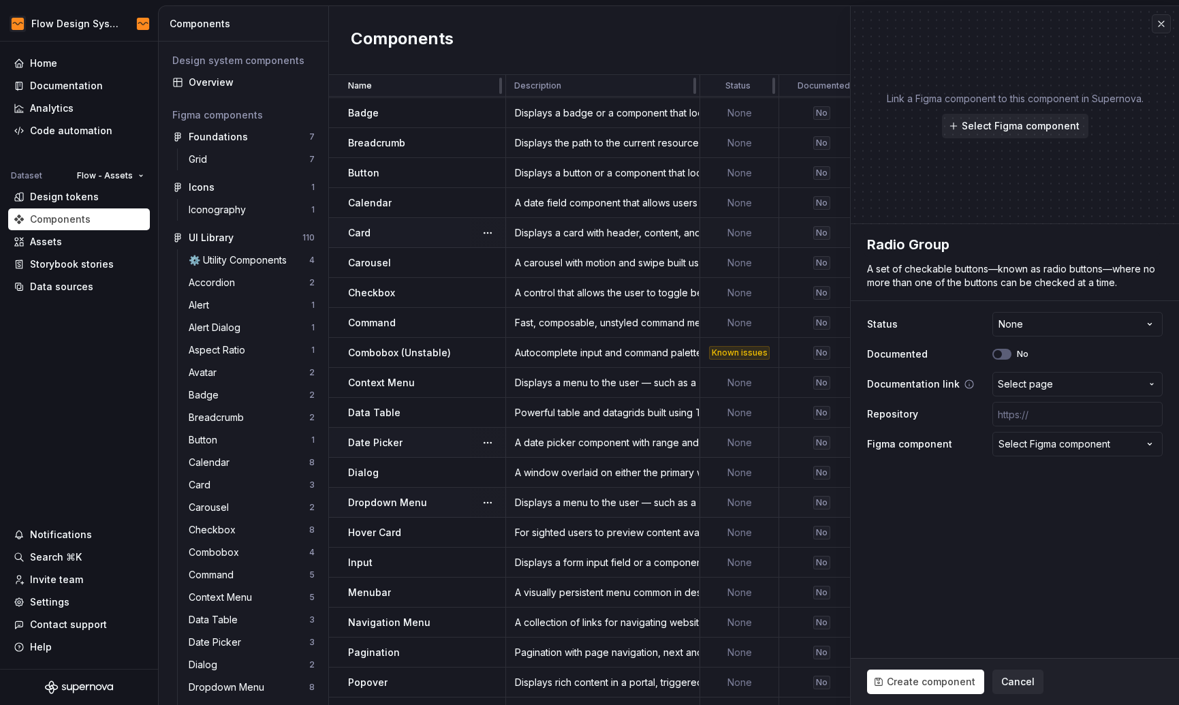
click at [1055, 390] on span "Select page" at bounding box center [1069, 384] width 143 height 14
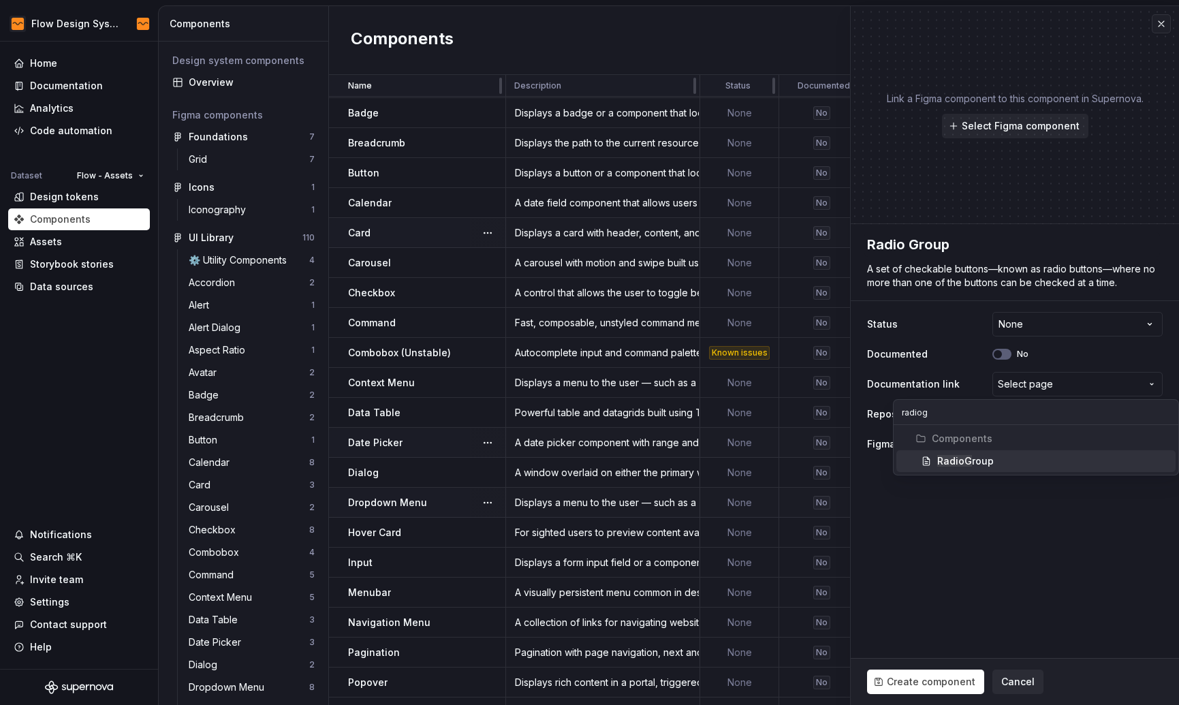
click at [989, 456] on div "RadioG roup" at bounding box center [965, 461] width 57 height 14
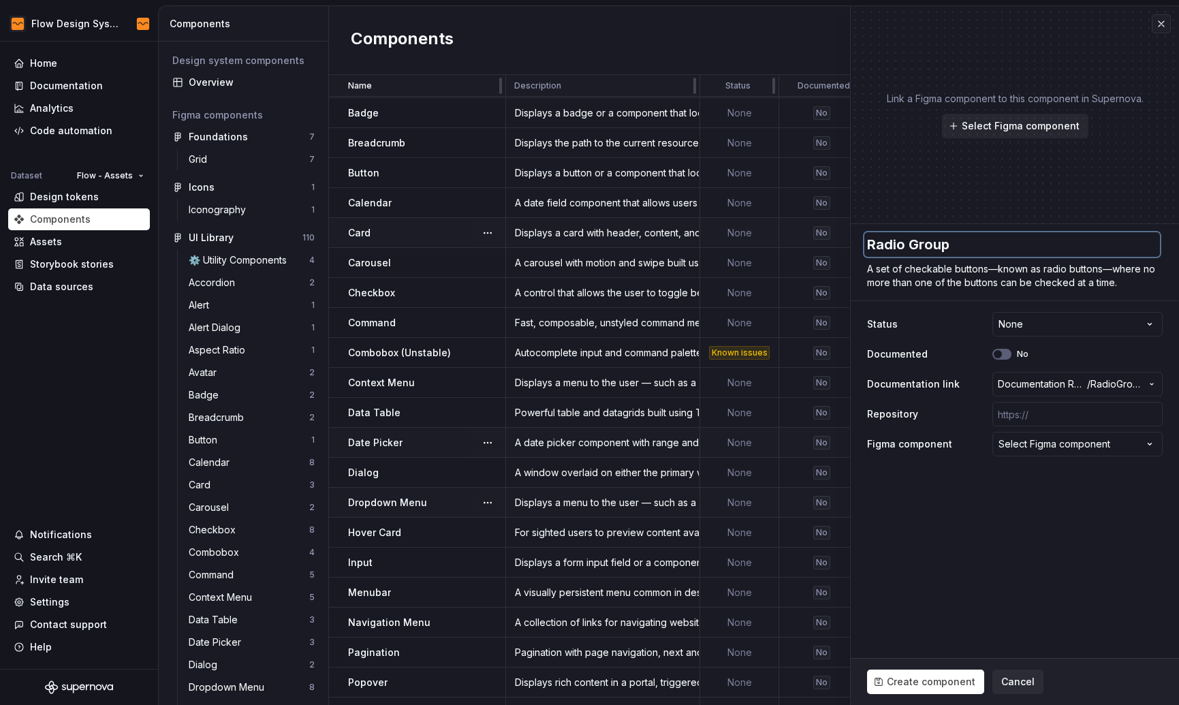
click at [906, 245] on textarea "Radio Group" at bounding box center [1012, 244] width 296 height 25
click at [1073, 445] on div "Select Figma component" at bounding box center [1054, 444] width 112 height 14
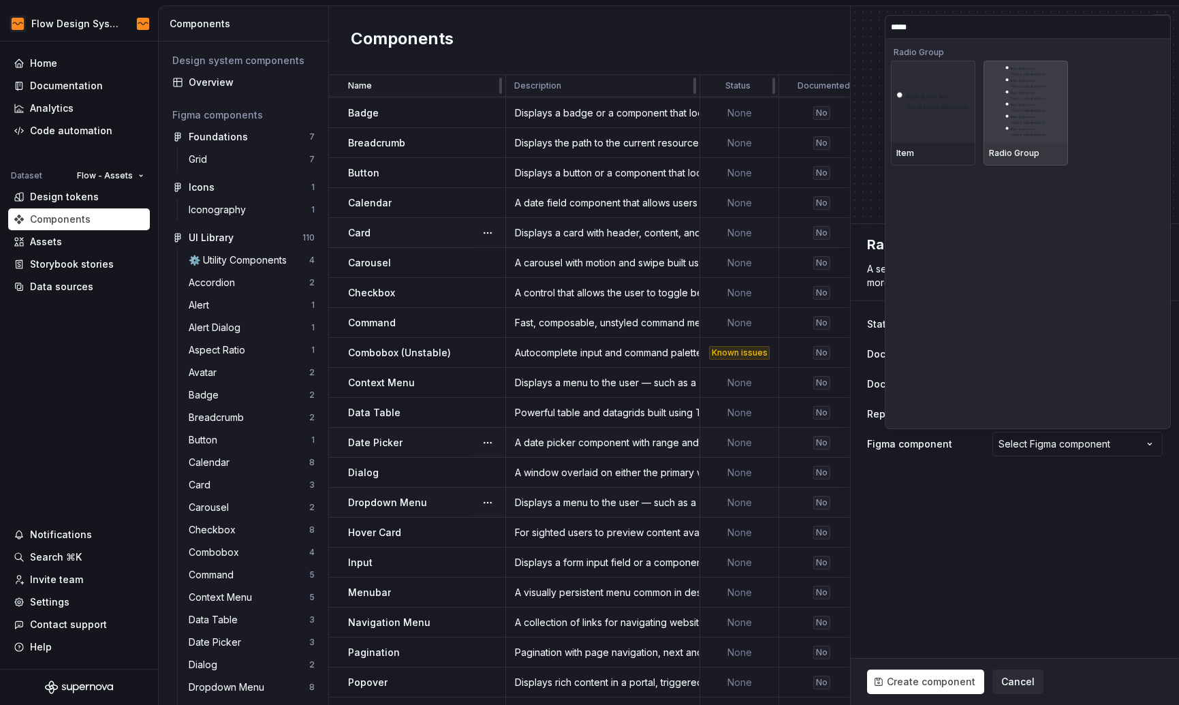
click at [1020, 112] on img at bounding box center [1025, 101] width 40 height 71
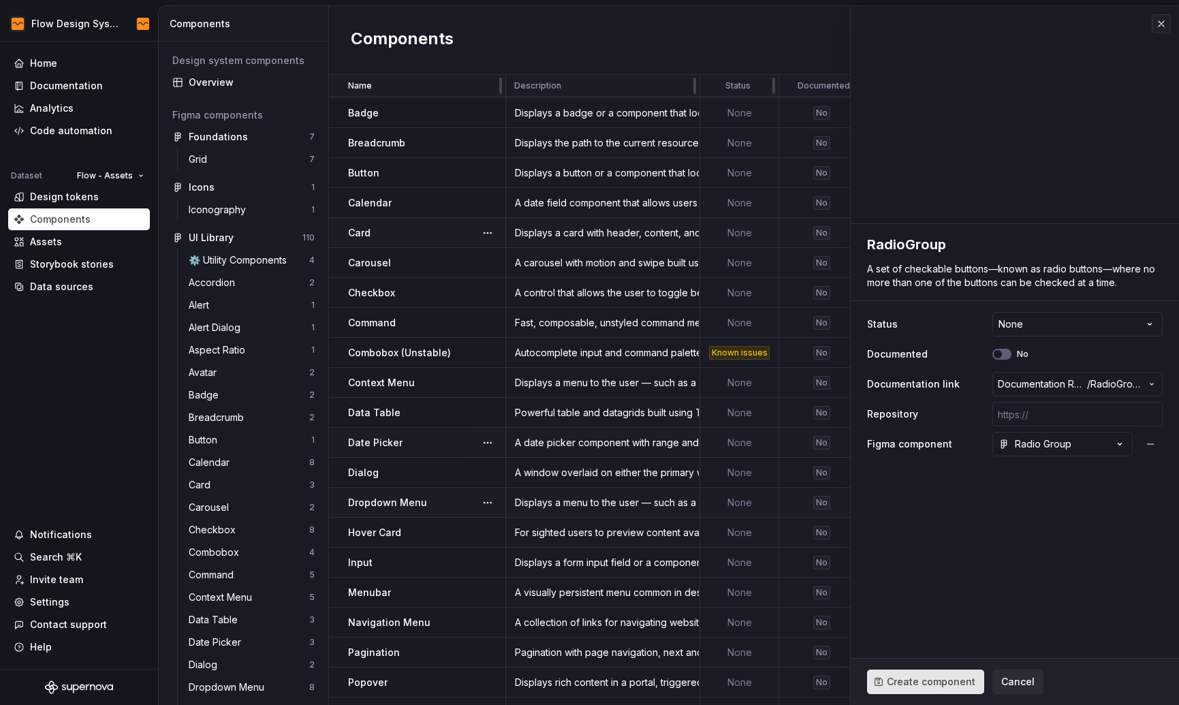
click at [928, 675] on span "Create component" at bounding box center [931, 682] width 89 height 14
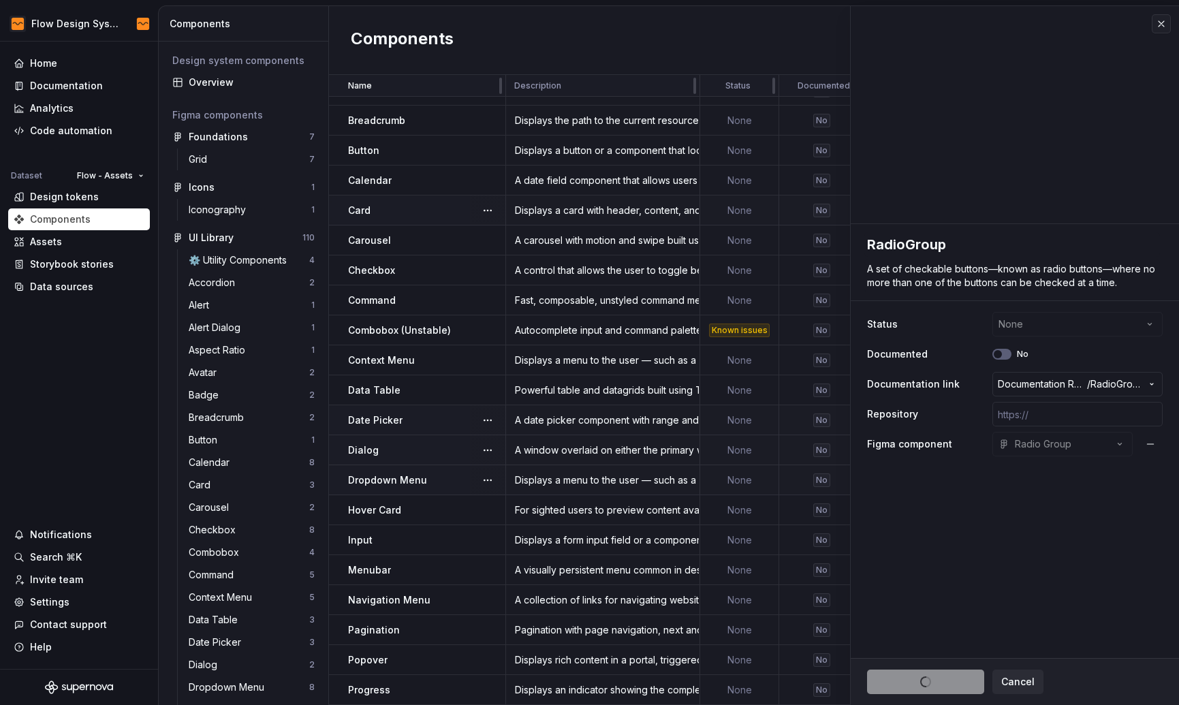
scroll to position [178, 0]
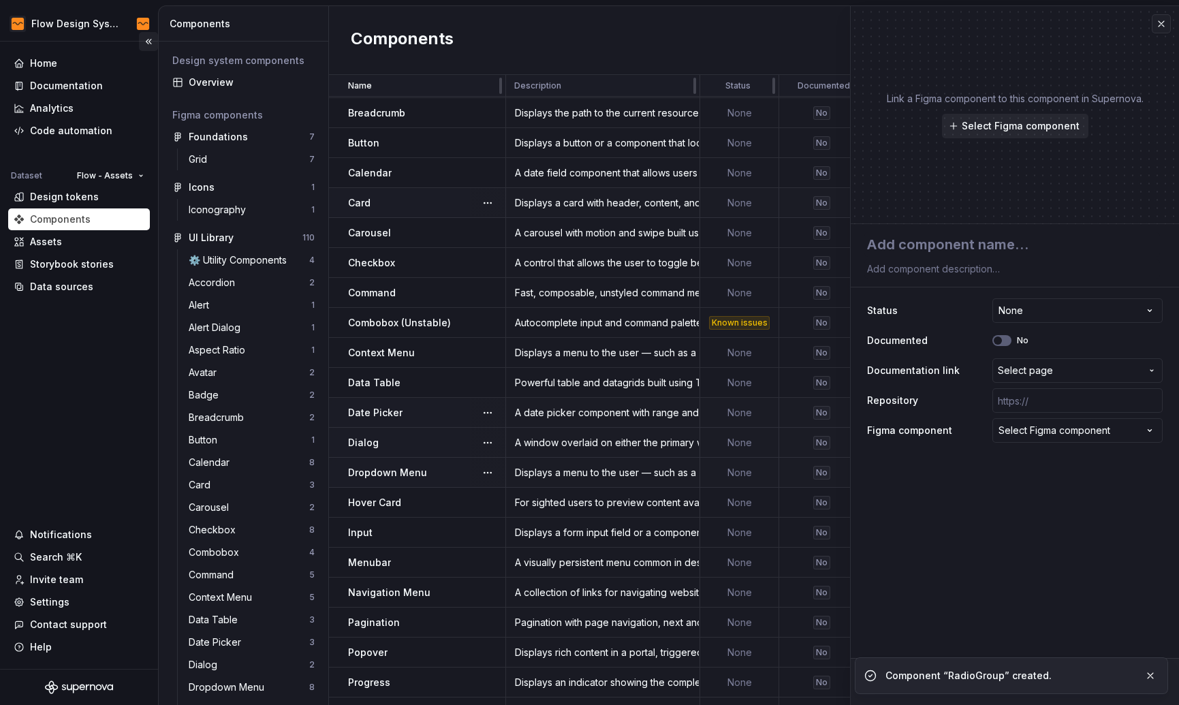
click at [147, 43] on button "Collapse sidebar" at bounding box center [148, 41] width 19 height 19
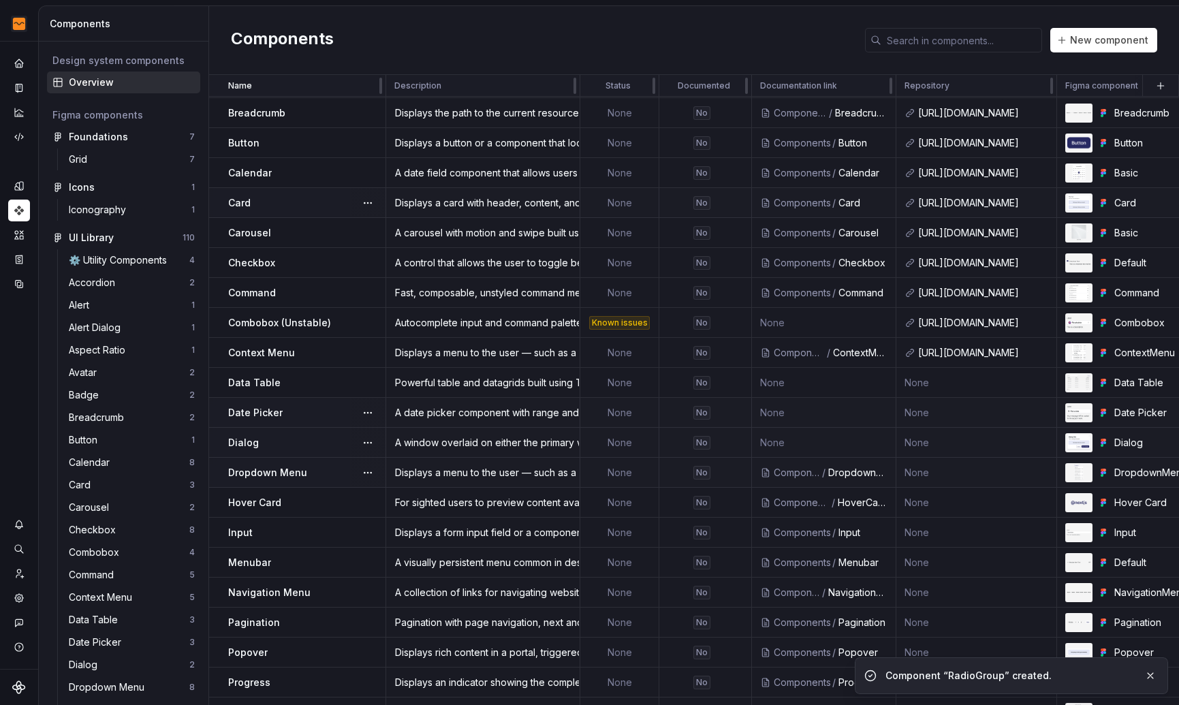
scroll to position [208, 0]
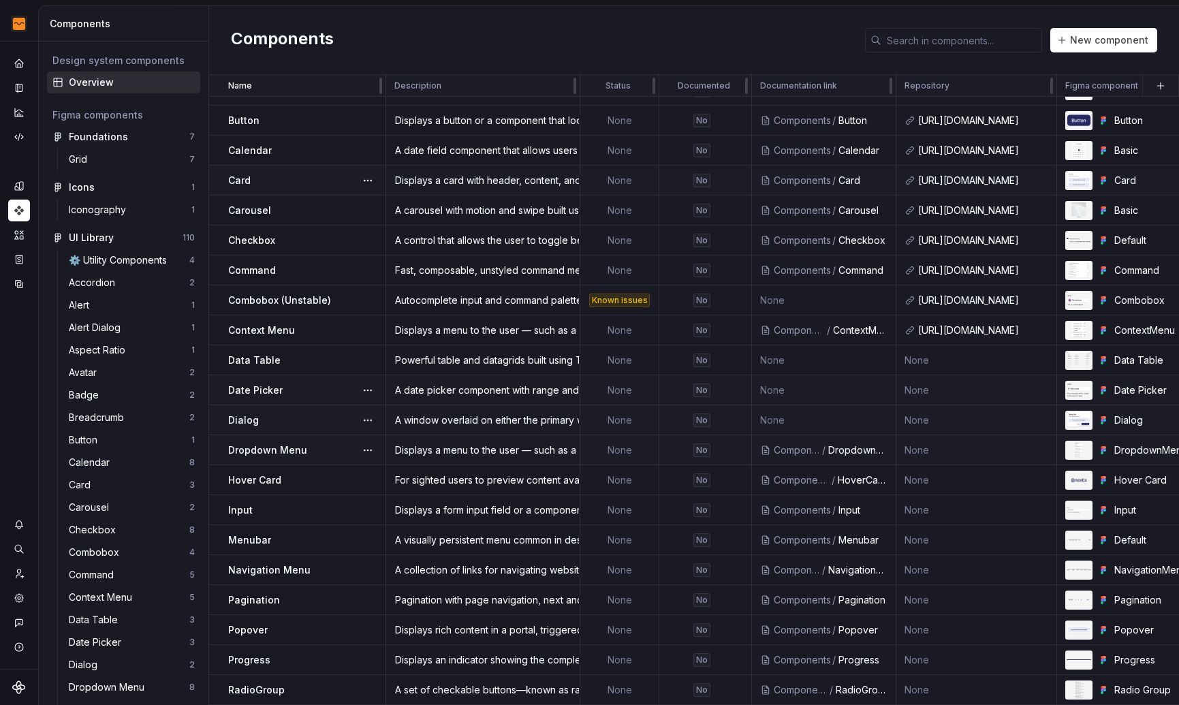
click at [818, 375] on td "None" at bounding box center [824, 390] width 144 height 30
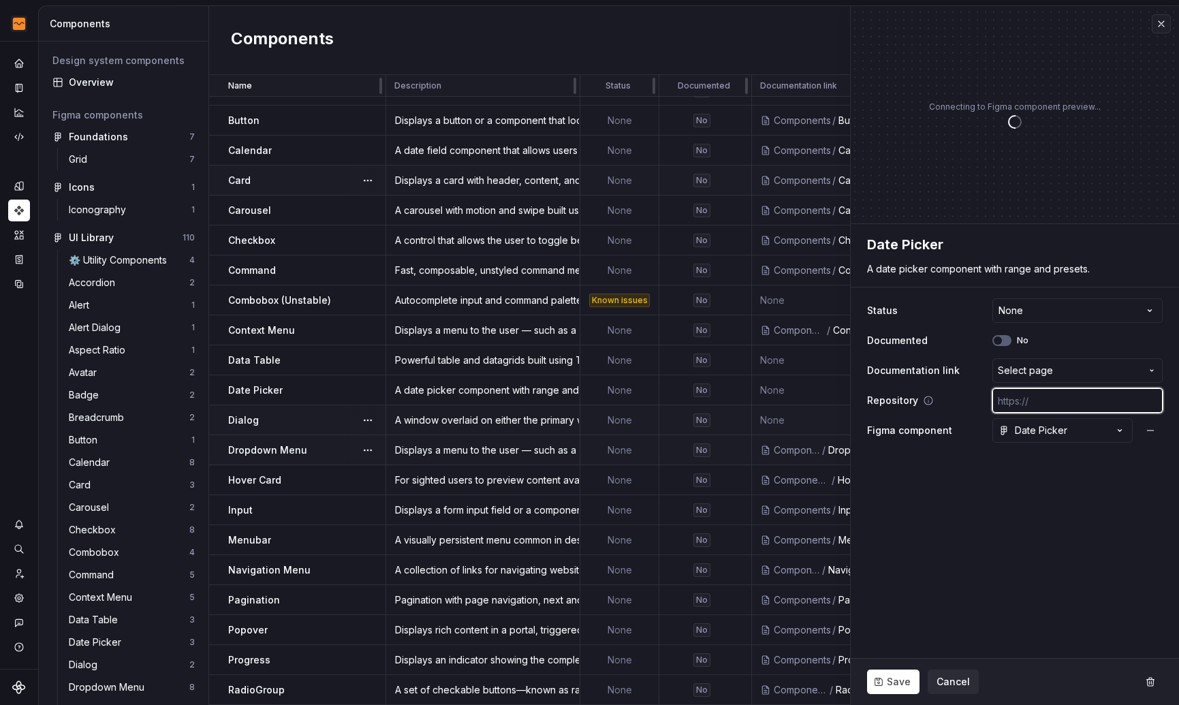
click at [1014, 405] on input "text" at bounding box center [1077, 400] width 170 height 25
click at [1034, 374] on span "Select page" at bounding box center [1025, 371] width 55 height 14
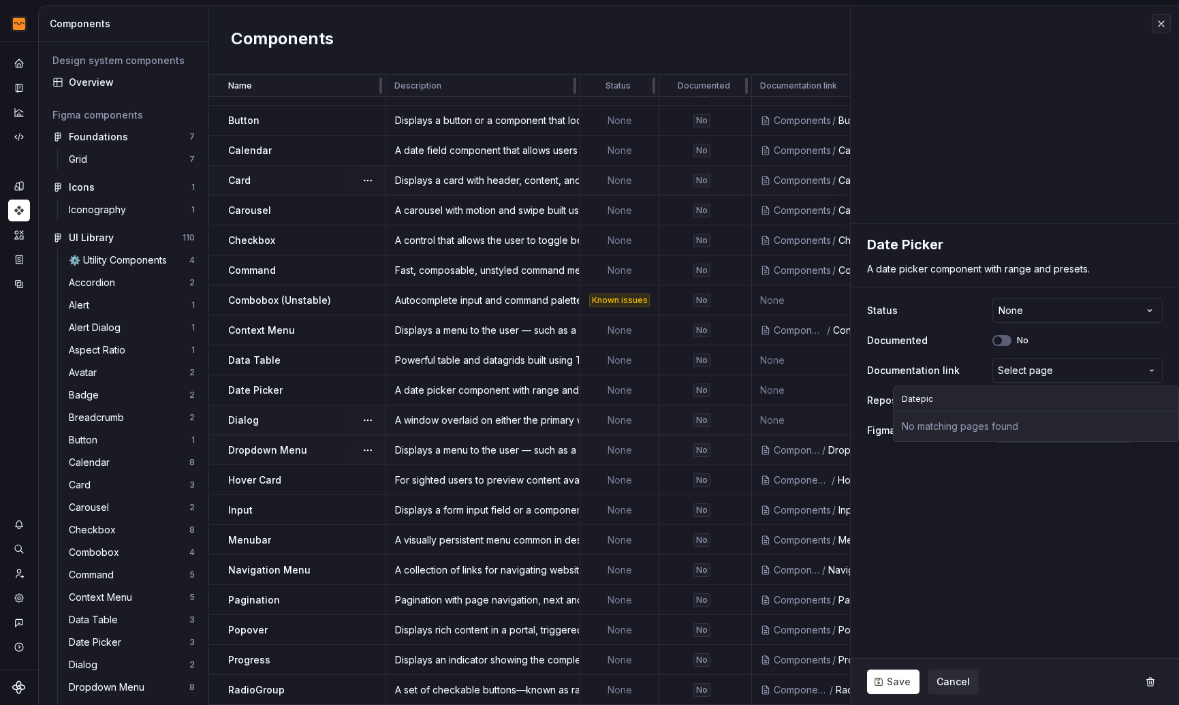
click at [936, 671] on html "Flow Design System Dataset Flow - Assets Components Design system components Ov…" at bounding box center [589, 352] width 1179 height 705
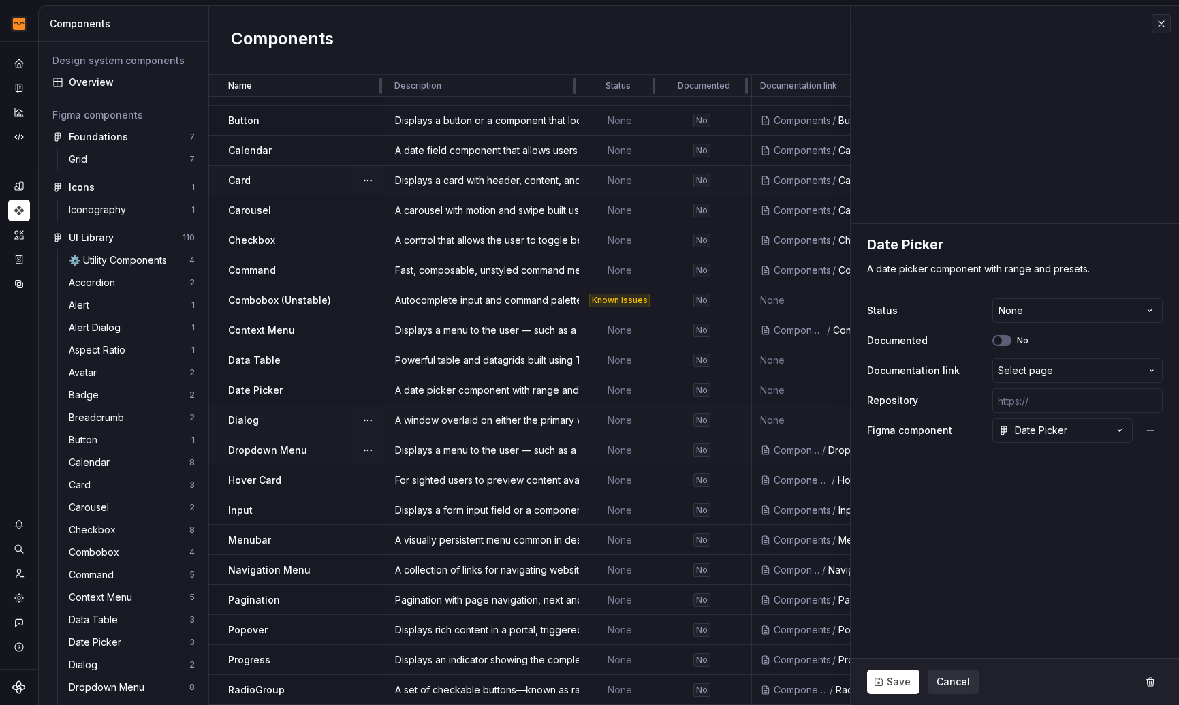
click at [936, 674] on button "Cancel" at bounding box center [952, 681] width 51 height 25
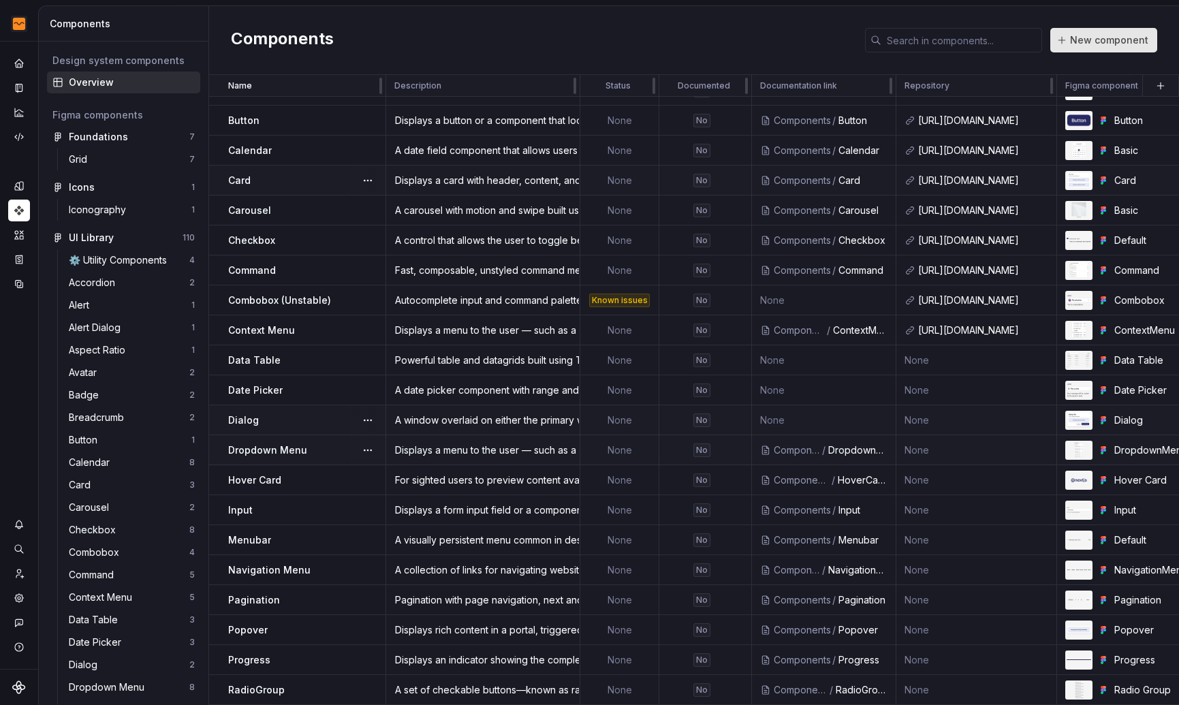
click at [1115, 46] on span "New component" at bounding box center [1109, 40] width 78 height 14
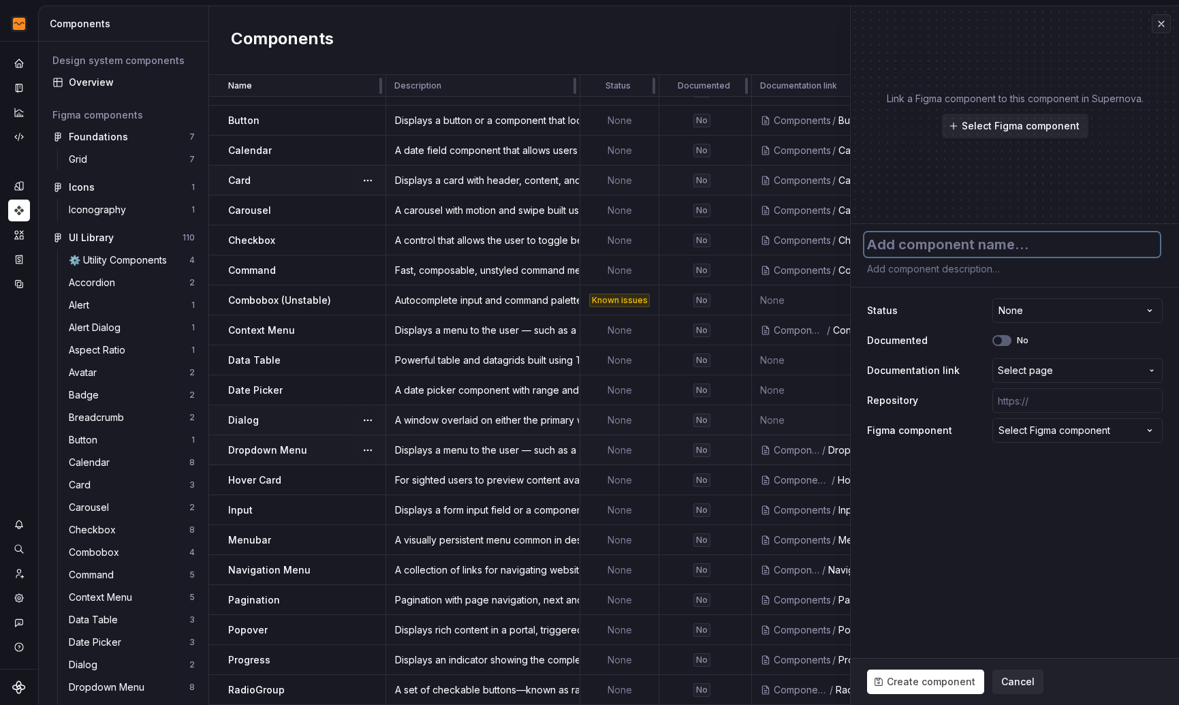
click at [969, 244] on textarea at bounding box center [1012, 244] width 296 height 25
click at [926, 270] on textarea at bounding box center [1012, 268] width 296 height 19
paste textarea "Accessible resizable panel groups and layouts with keyboard support."
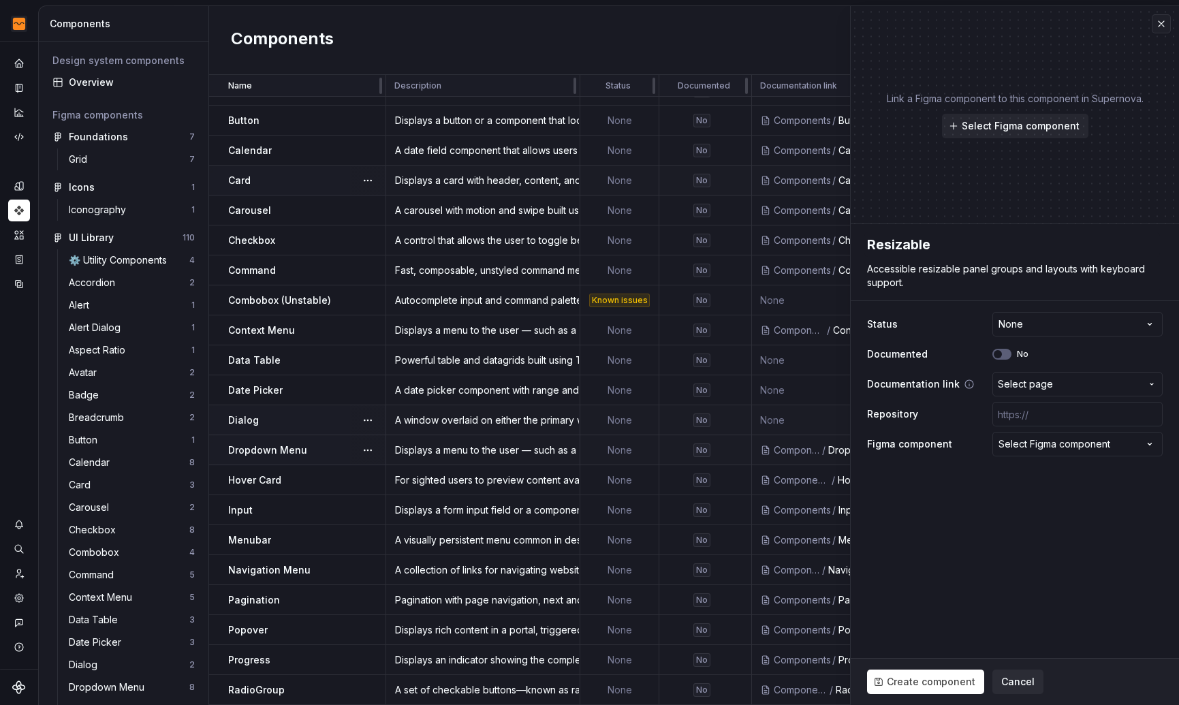
click at [1035, 383] on span "Select page" at bounding box center [1025, 384] width 55 height 14
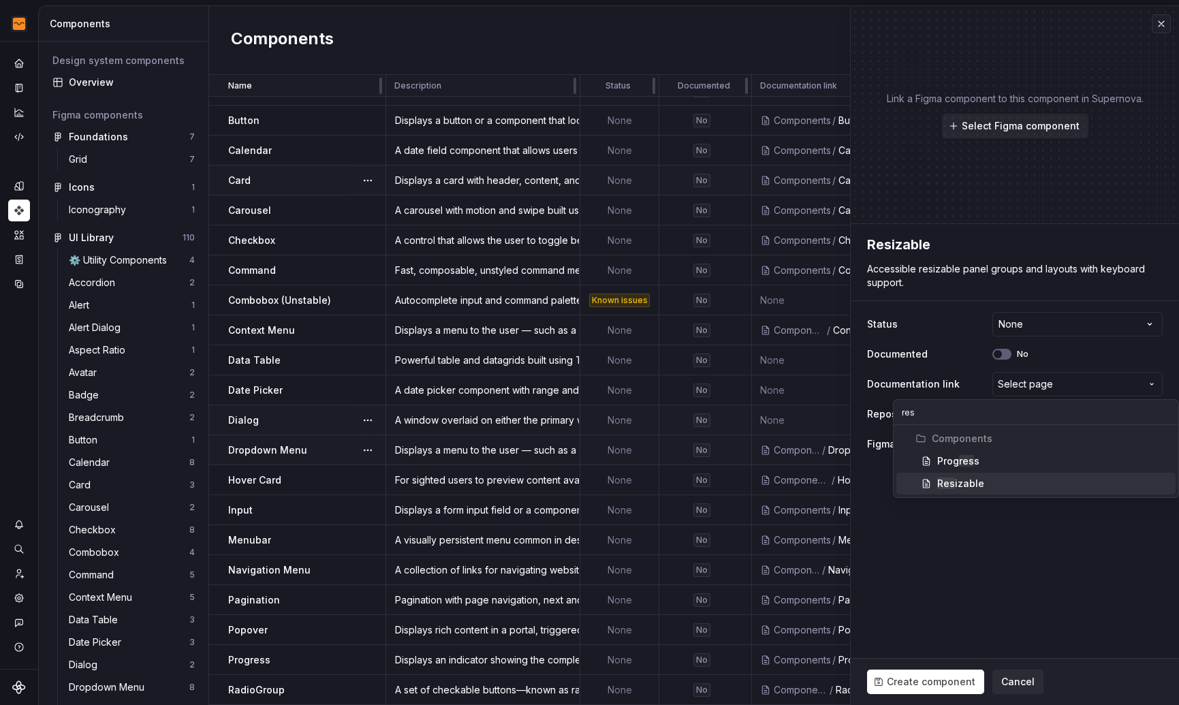
click at [976, 486] on div "Res izable" at bounding box center [960, 484] width 47 height 14
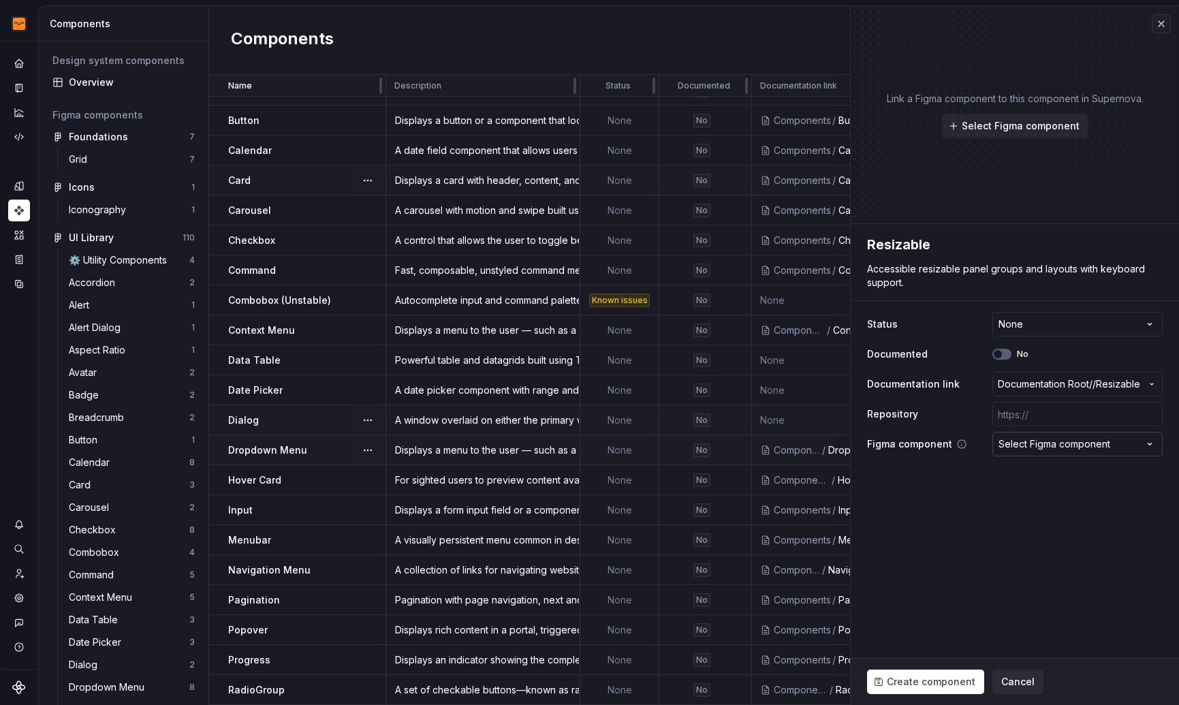
click at [1075, 441] on div "Select Figma component" at bounding box center [1054, 444] width 112 height 14
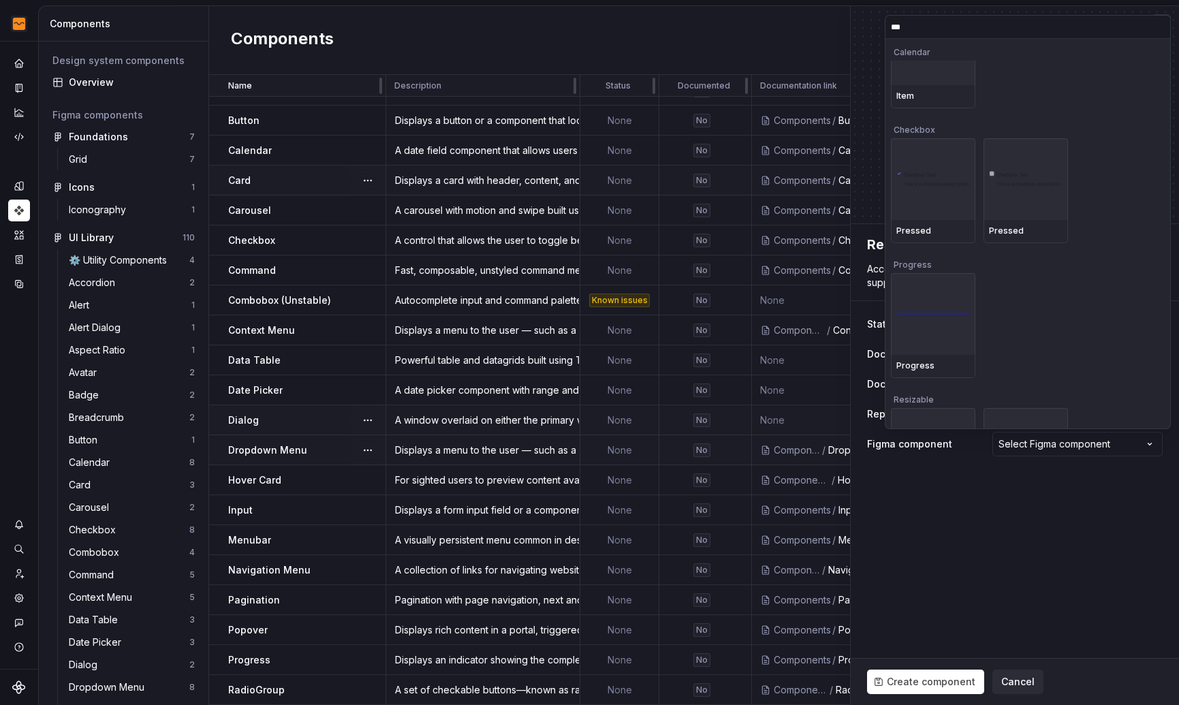
scroll to position [133, 0]
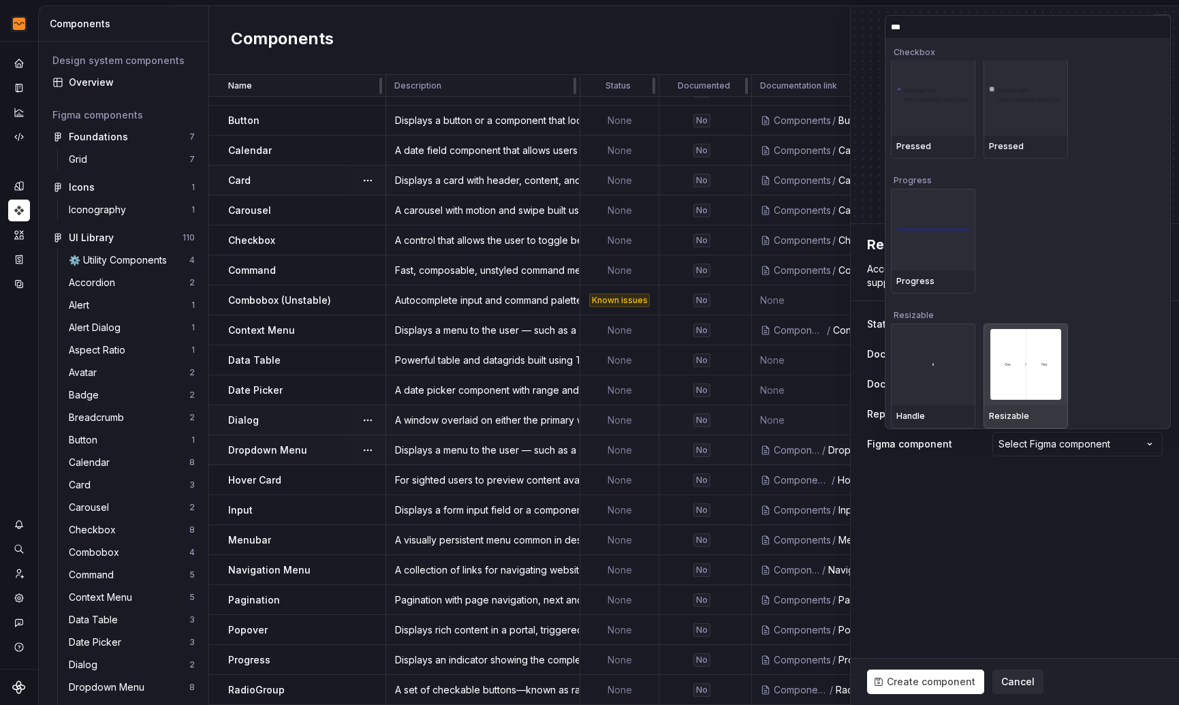
click at [1050, 379] on img at bounding box center [1025, 364] width 71 height 71
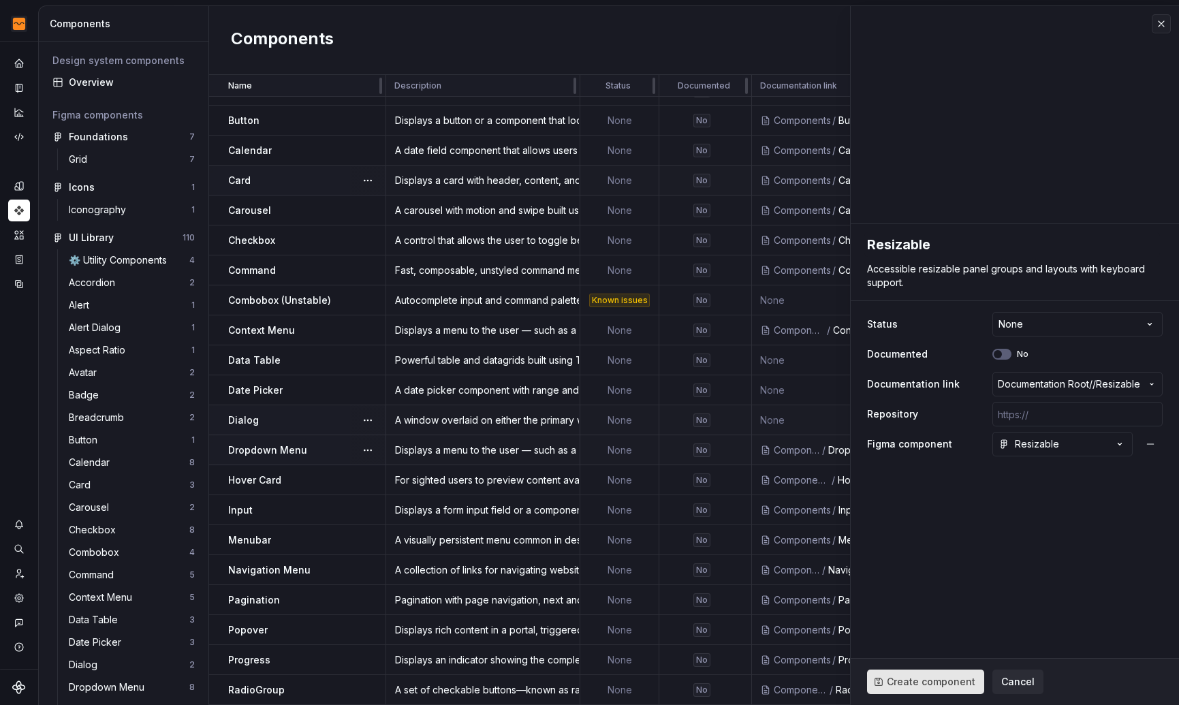
click at [927, 675] on span "Create component" at bounding box center [931, 682] width 89 height 14
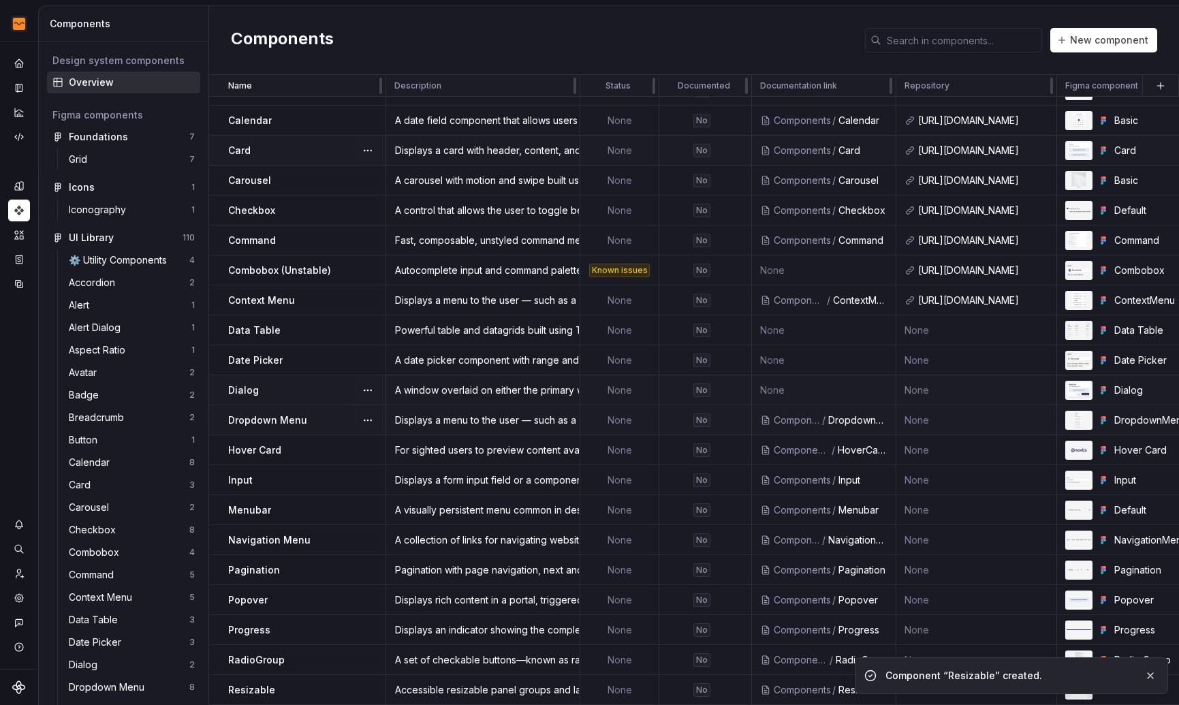
scroll to position [238, 0]
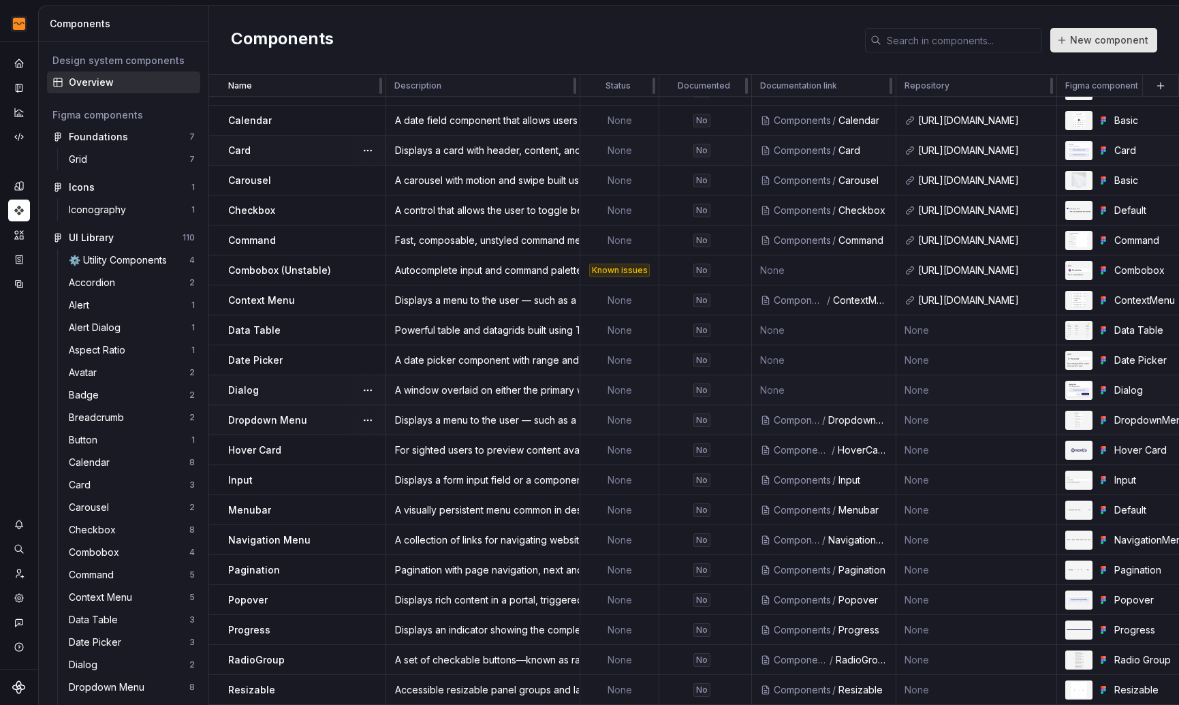
click at [1092, 37] on span "New component" at bounding box center [1109, 40] width 78 height 14
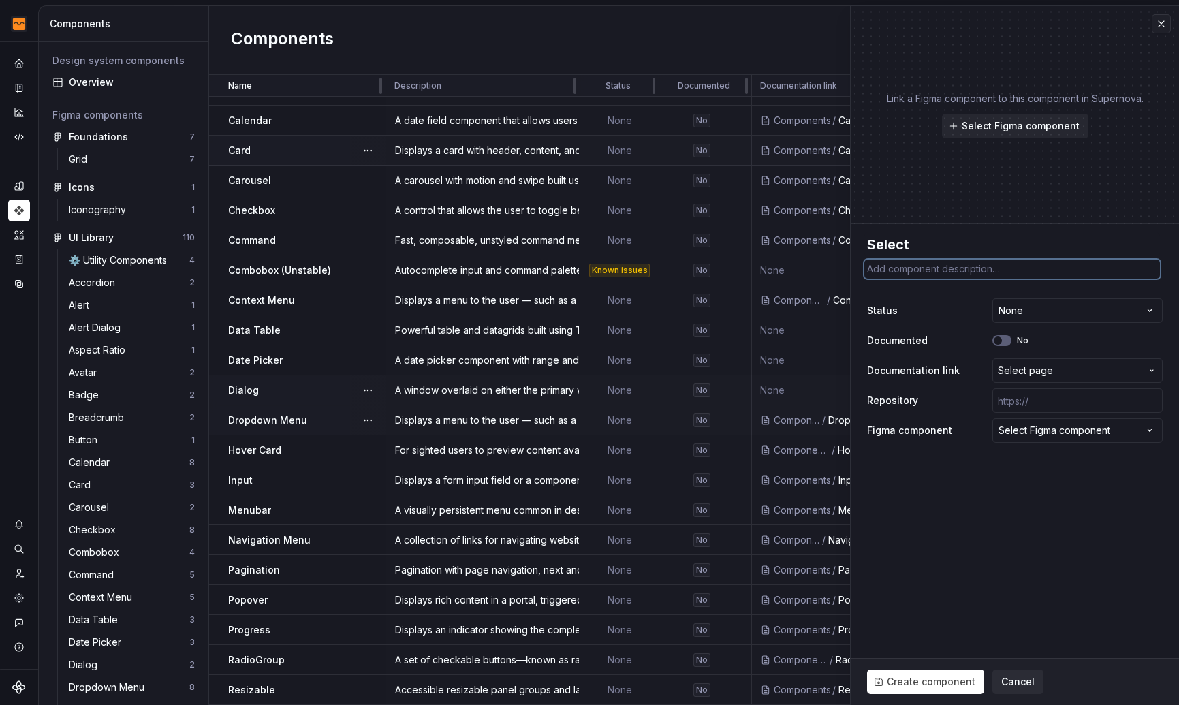
click at [930, 272] on textarea at bounding box center [1012, 268] width 296 height 19
paste textarea "Displays a list of options for the user to pick from—triggered by a button."
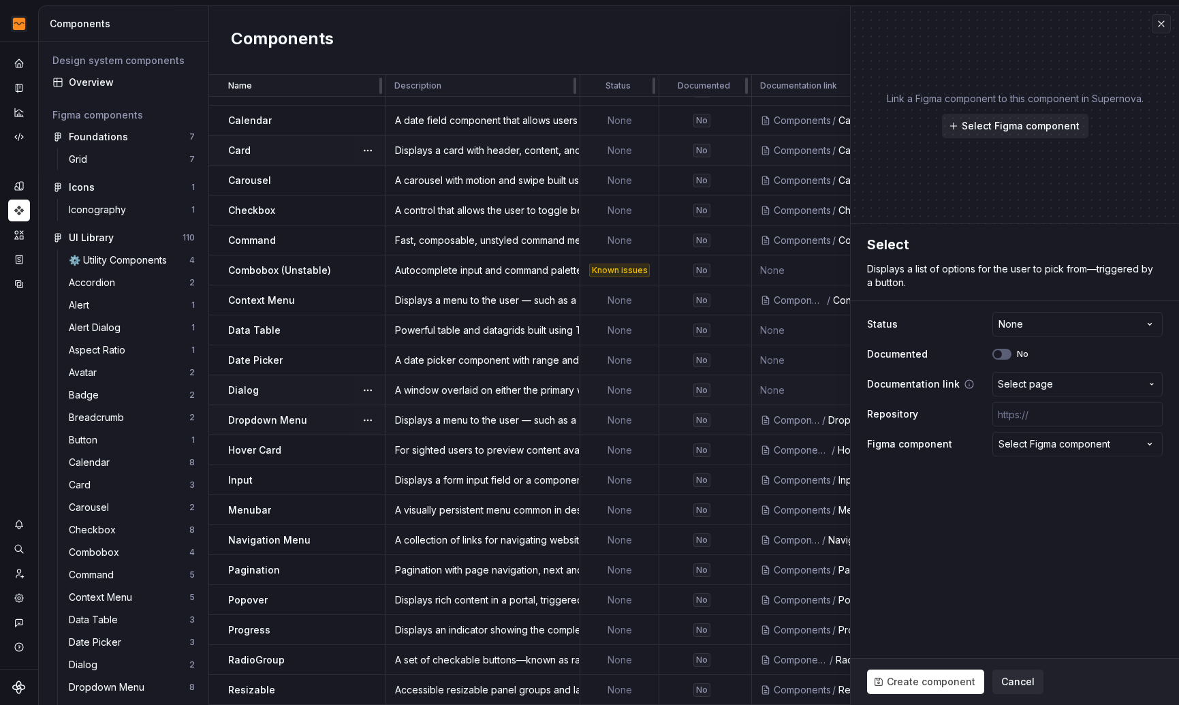
click at [1066, 384] on span "Select page" at bounding box center [1069, 384] width 143 height 14
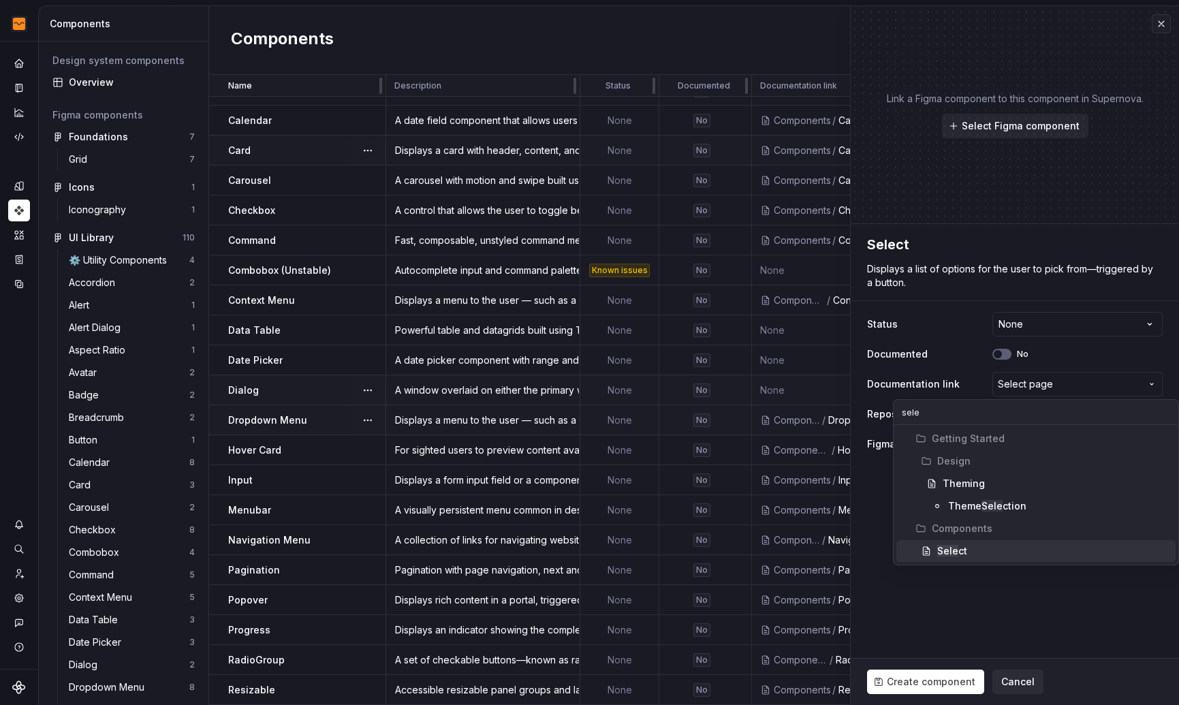
click at [1012, 540] on span "Sele ct" at bounding box center [1035, 551] width 279 height 22
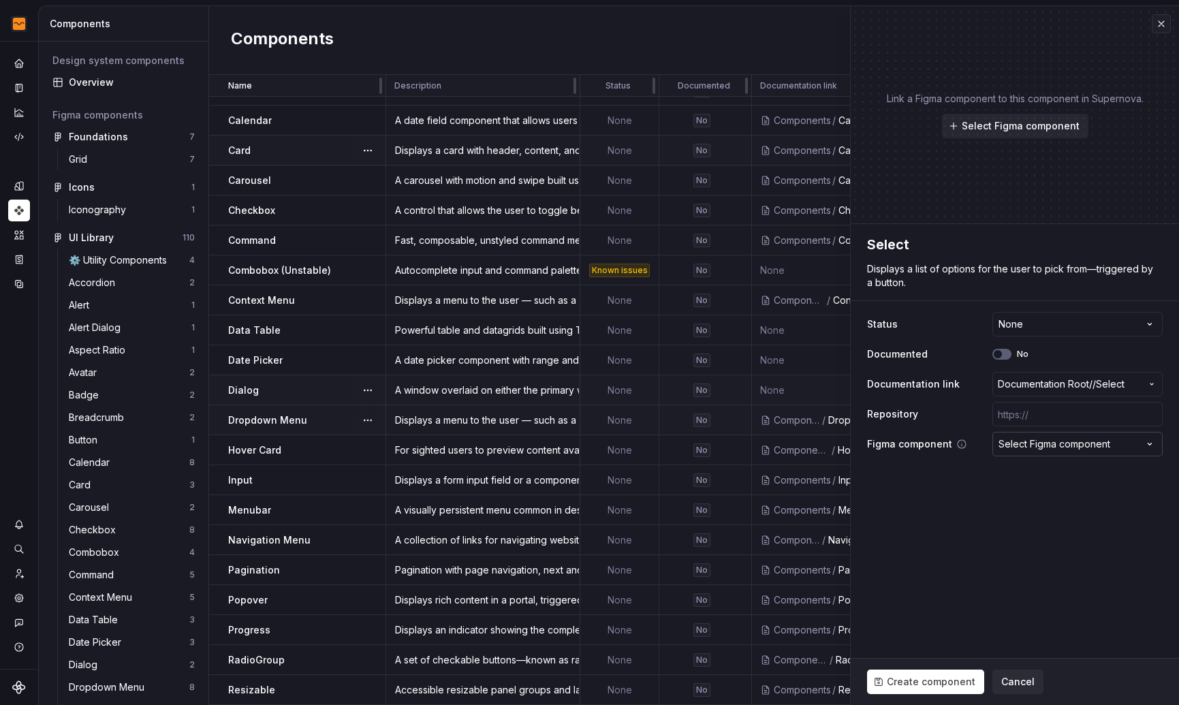
click at [1018, 450] on div "Select Figma component" at bounding box center [1054, 444] width 112 height 14
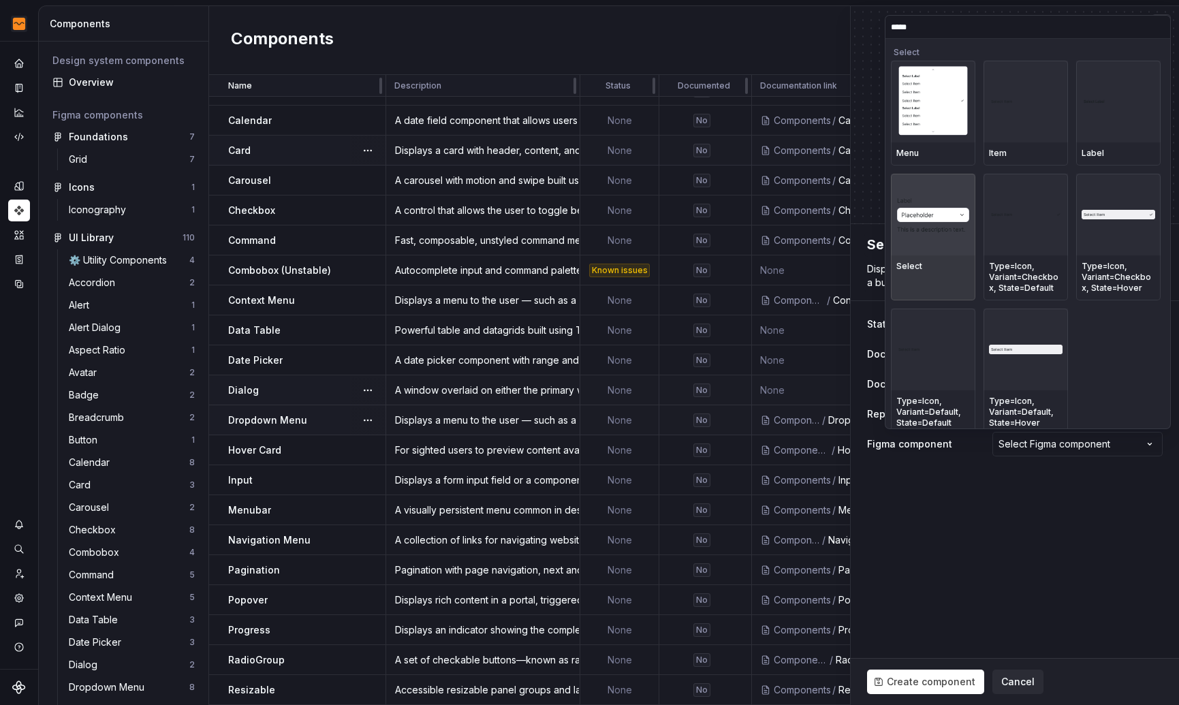
click at [927, 227] on img at bounding box center [933, 214] width 74 height 37
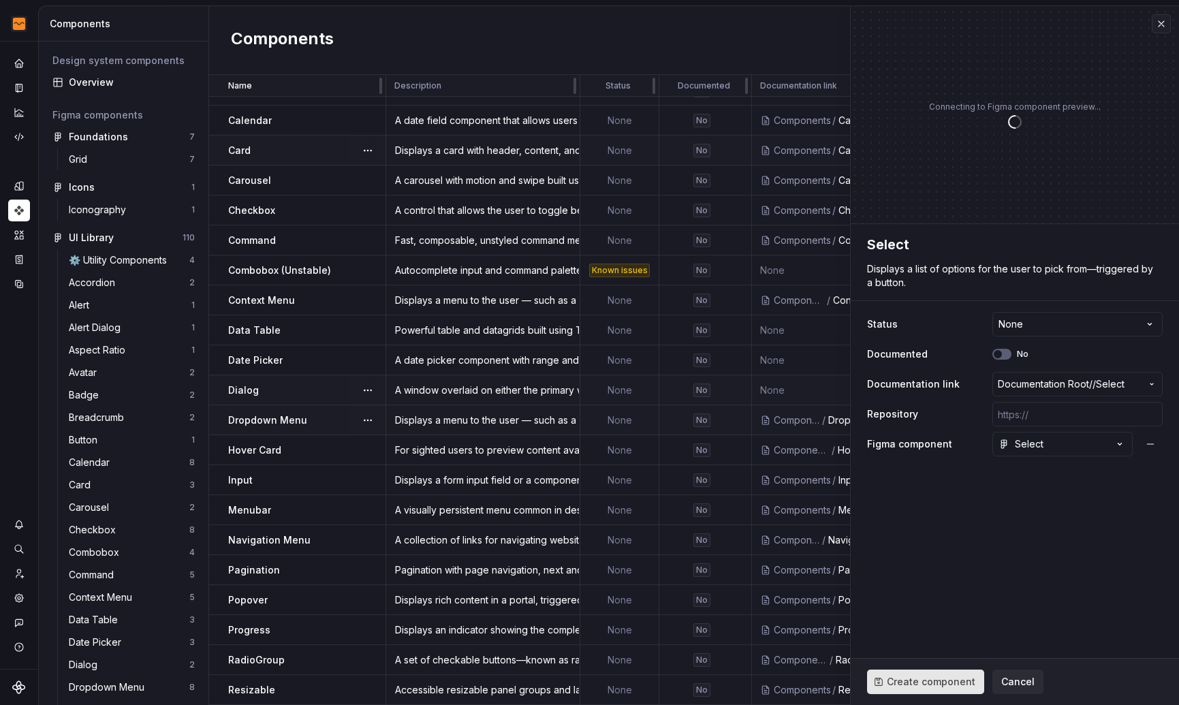
click at [930, 683] on span "Create component" at bounding box center [931, 682] width 89 height 14
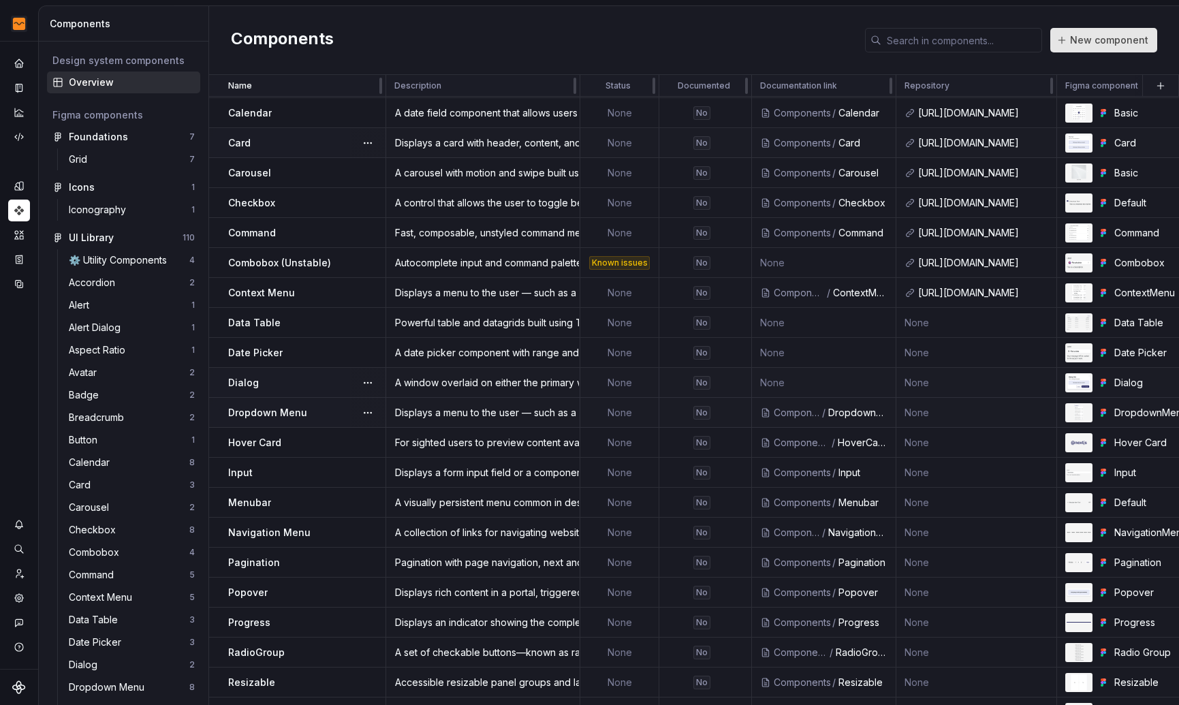
click at [1091, 39] on span "New component" at bounding box center [1109, 40] width 78 height 14
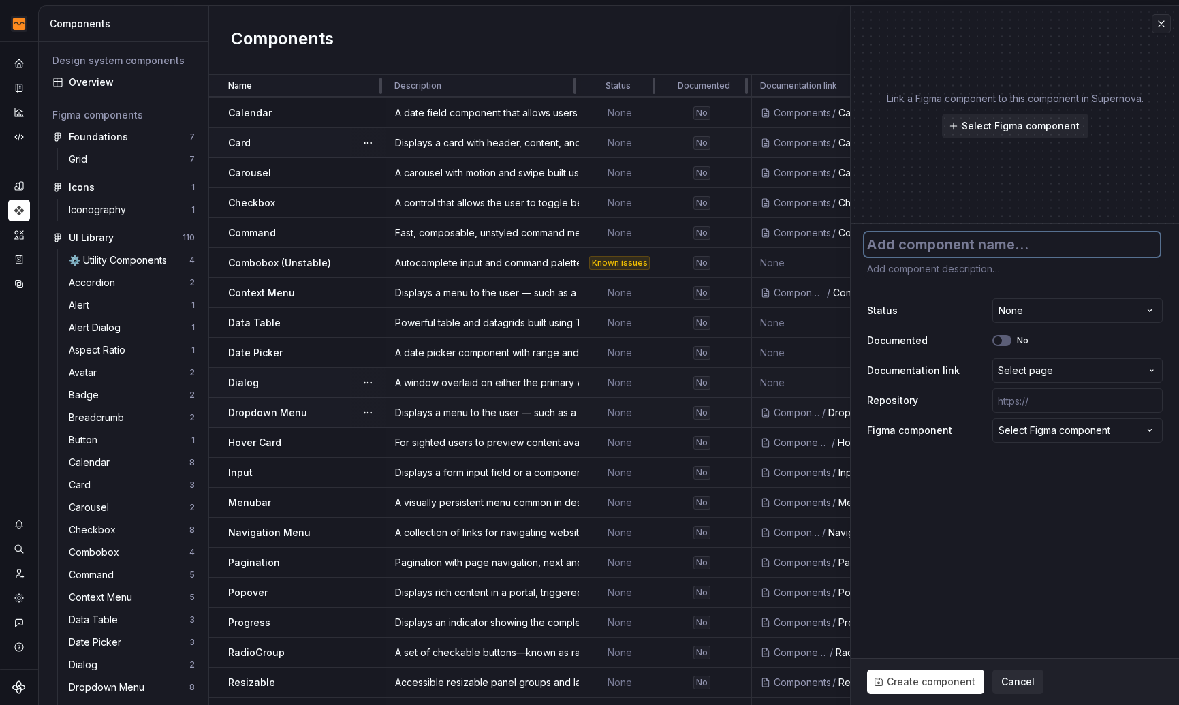
click at [939, 247] on textarea at bounding box center [1012, 244] width 296 height 25
click at [941, 270] on textarea at bounding box center [1012, 268] width 296 height 19
paste textarea "Visually or semantically separates content."
click at [1047, 372] on span "Select page" at bounding box center [1025, 371] width 55 height 14
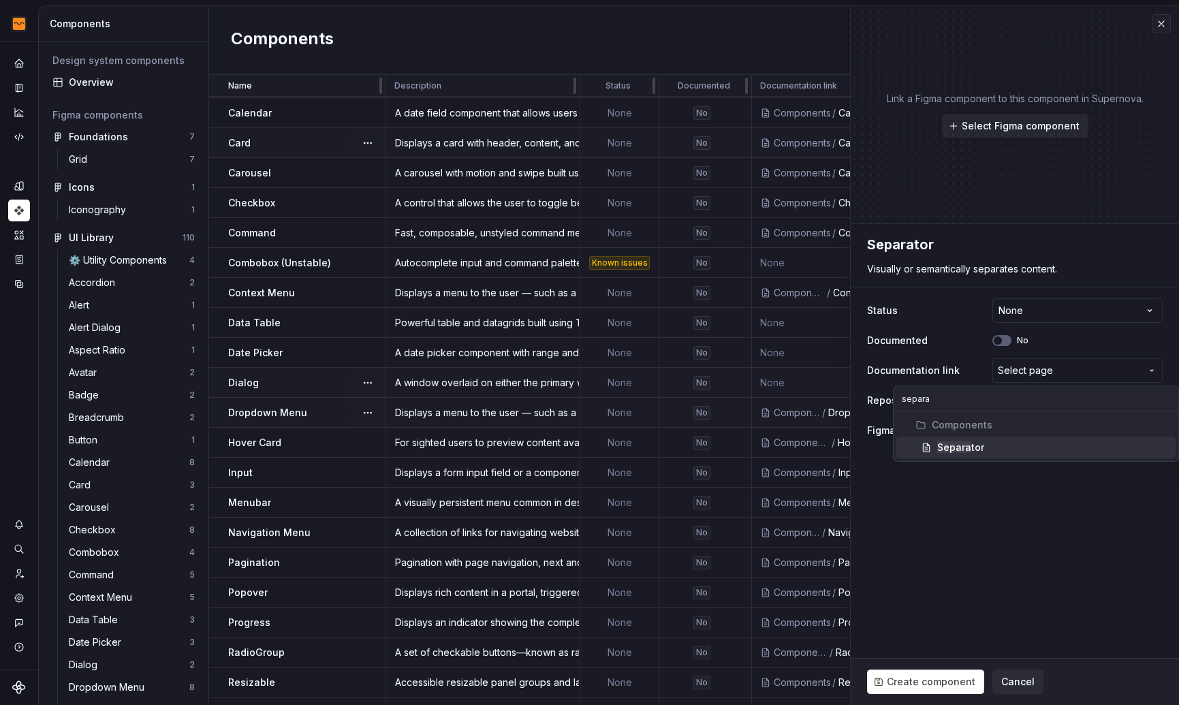
click at [1056, 439] on span "Separa tor" at bounding box center [1035, 447] width 279 height 22
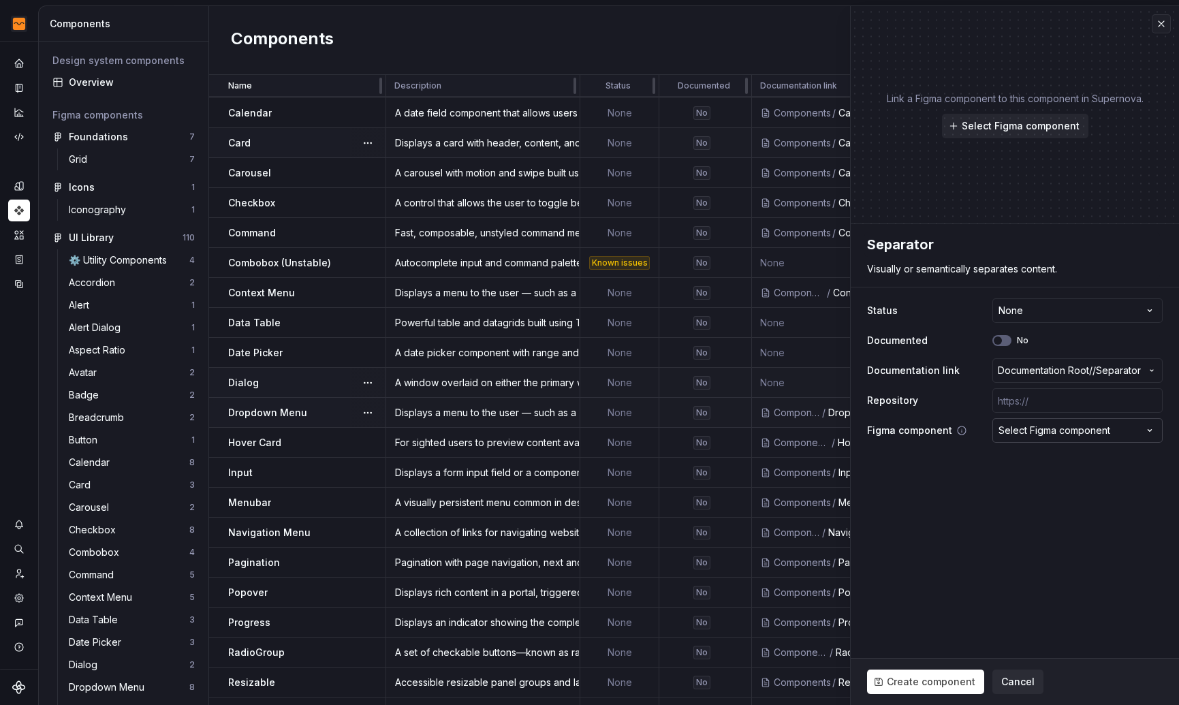
click at [1057, 436] on div "Select Figma component" at bounding box center [1054, 431] width 112 height 14
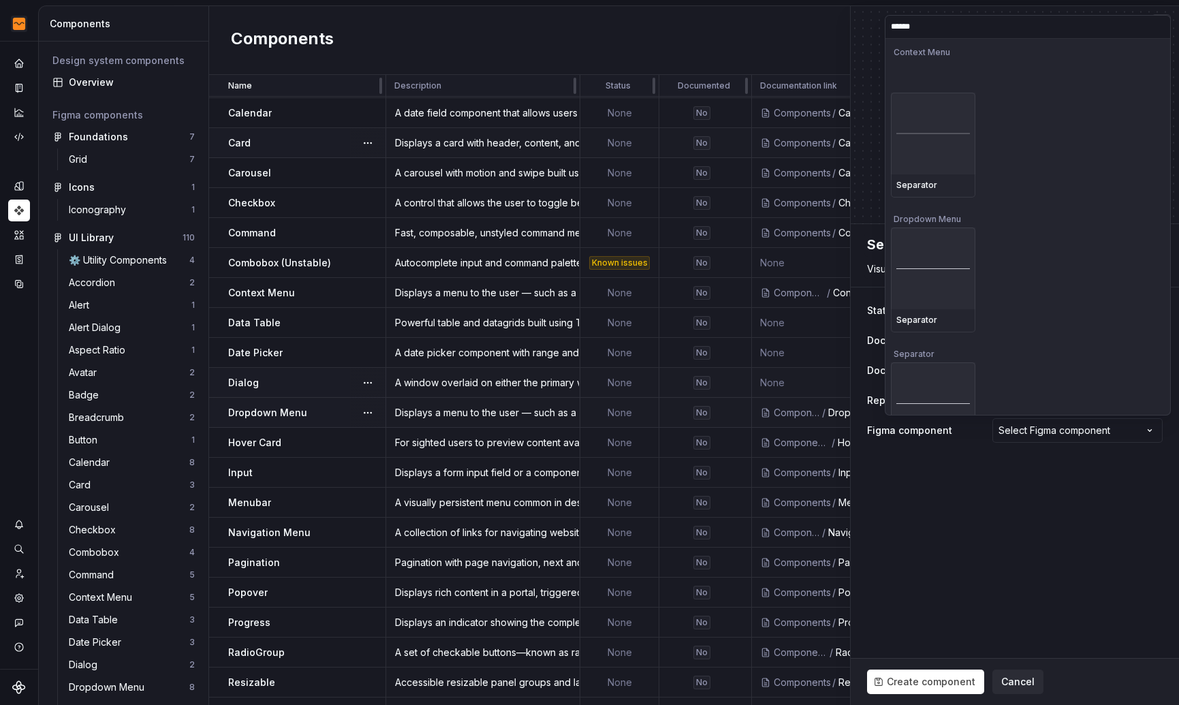
scroll to position [147, 0]
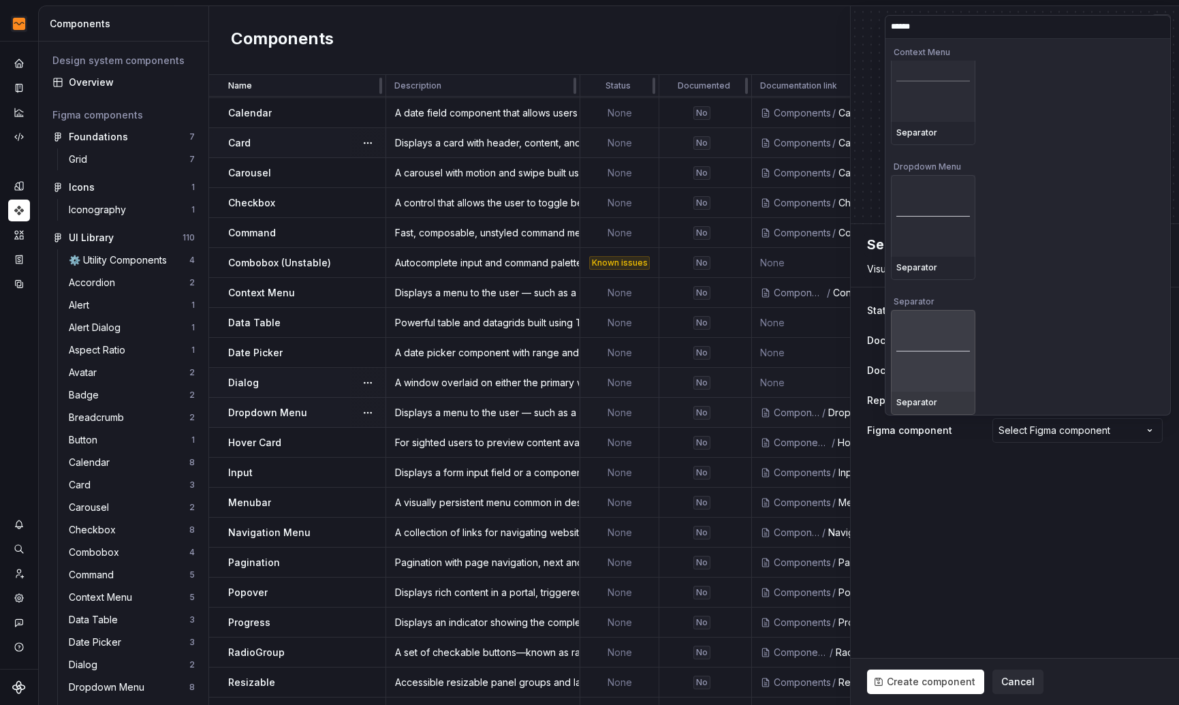
click at [928, 354] on div at bounding box center [933, 351] width 84 height 82
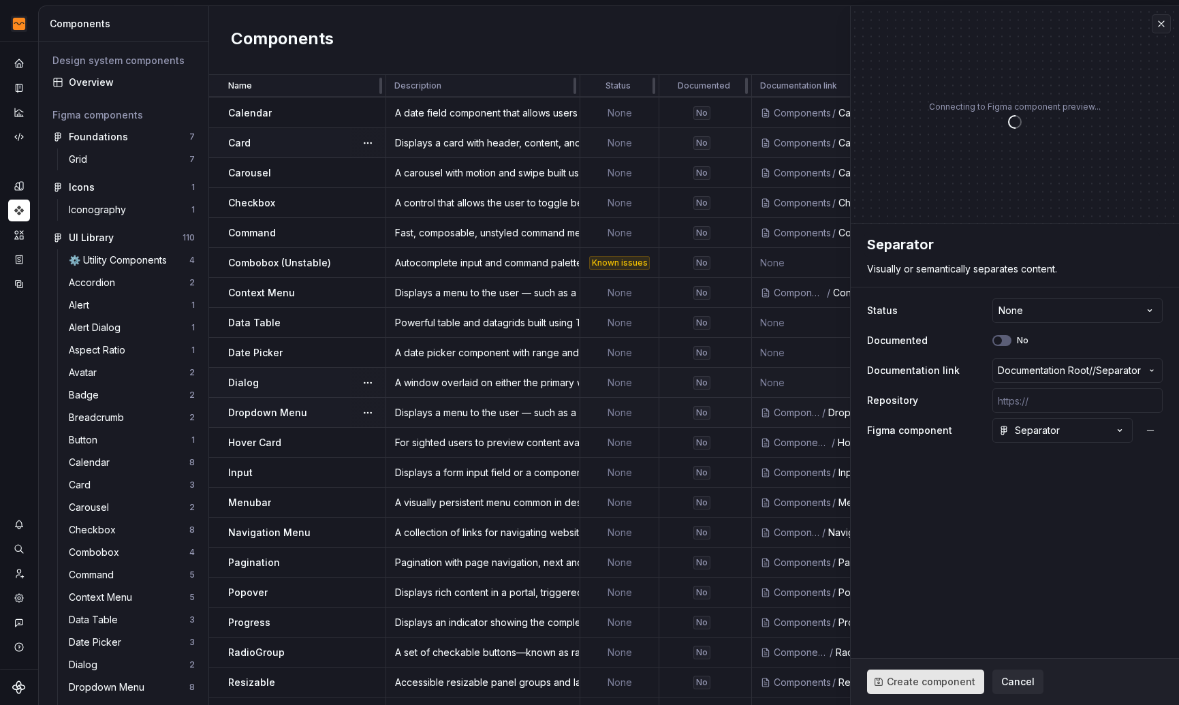
click at [926, 674] on button "Create component" at bounding box center [925, 681] width 117 height 25
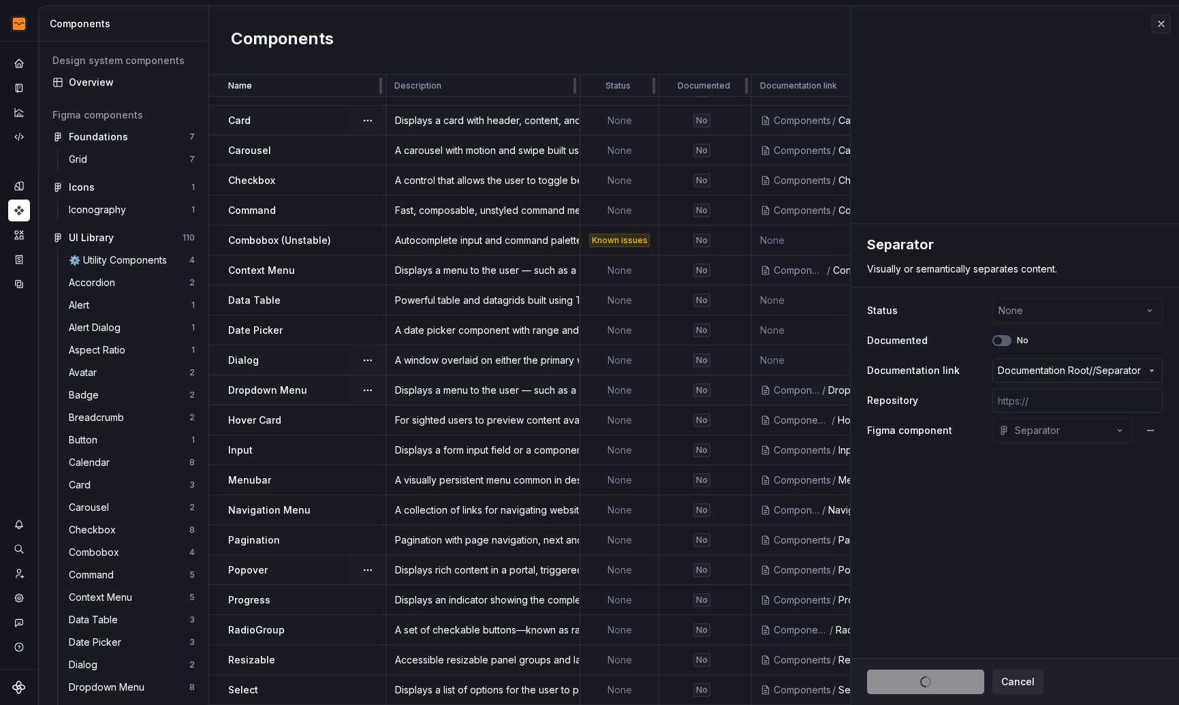
scroll to position [268, 0]
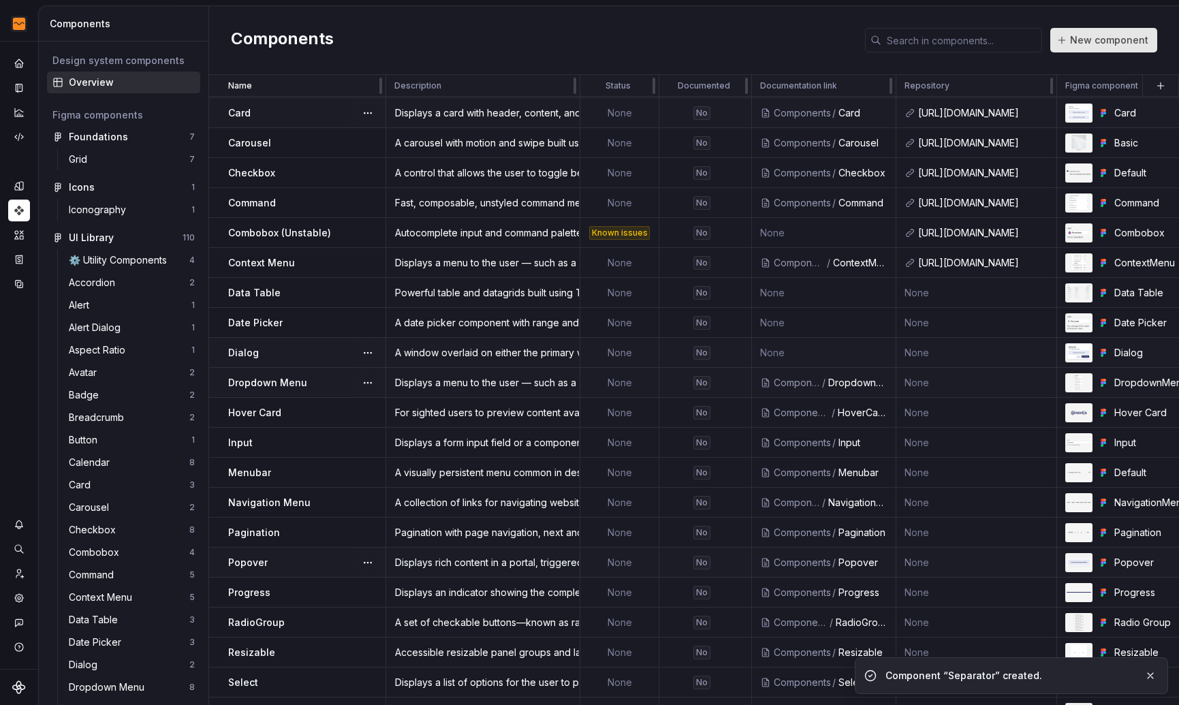
click at [1092, 39] on span "New component" at bounding box center [1109, 40] width 78 height 14
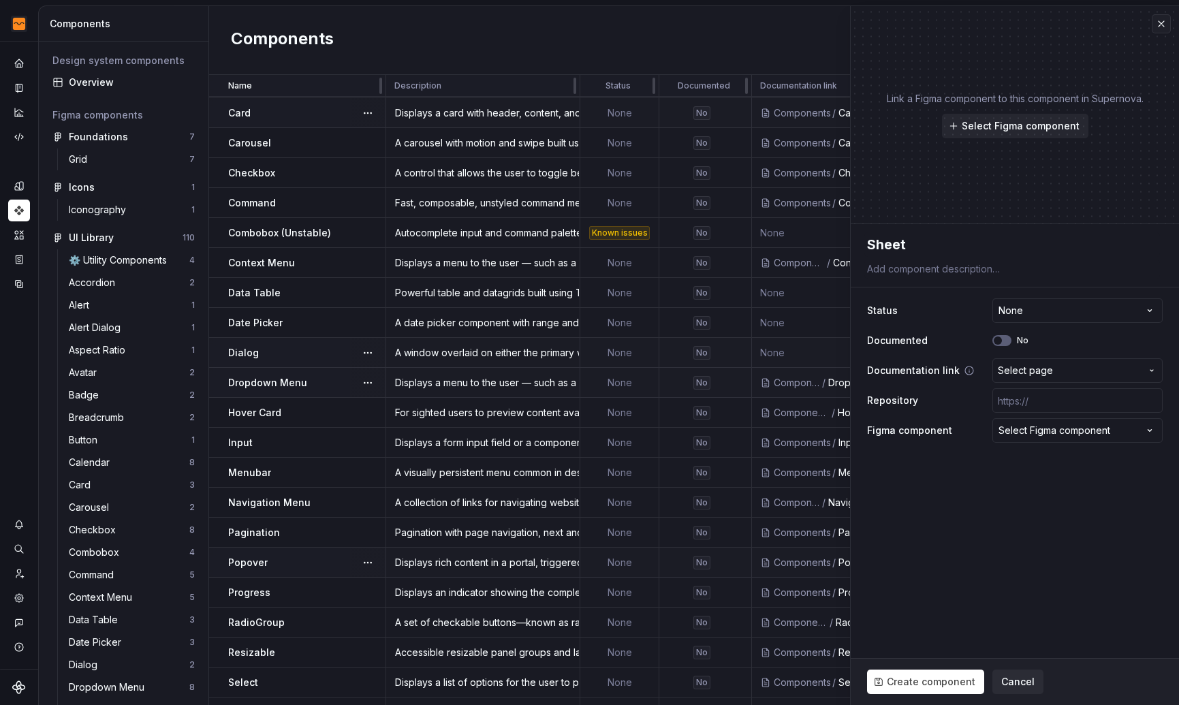
click at [1038, 374] on span "Select page" at bounding box center [1025, 371] width 55 height 14
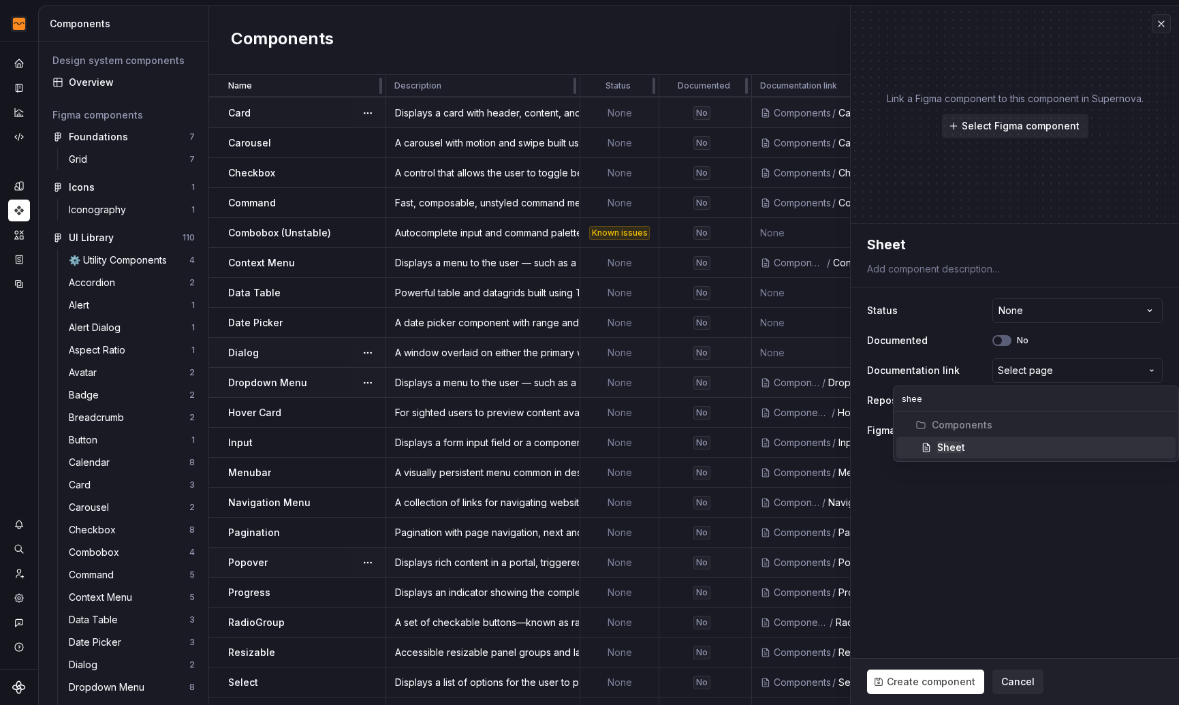
click at [1024, 449] on div "Shee t" at bounding box center [1053, 448] width 233 height 14
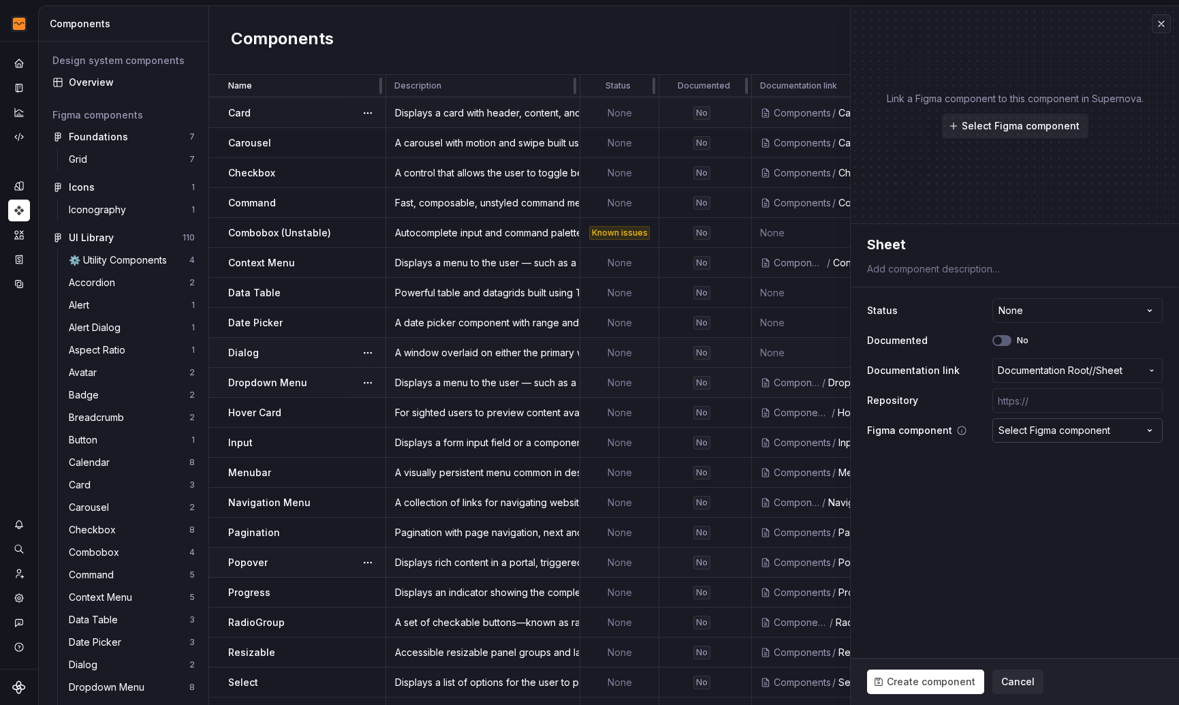
click at [1040, 427] on div "Select Figma component" at bounding box center [1054, 431] width 112 height 14
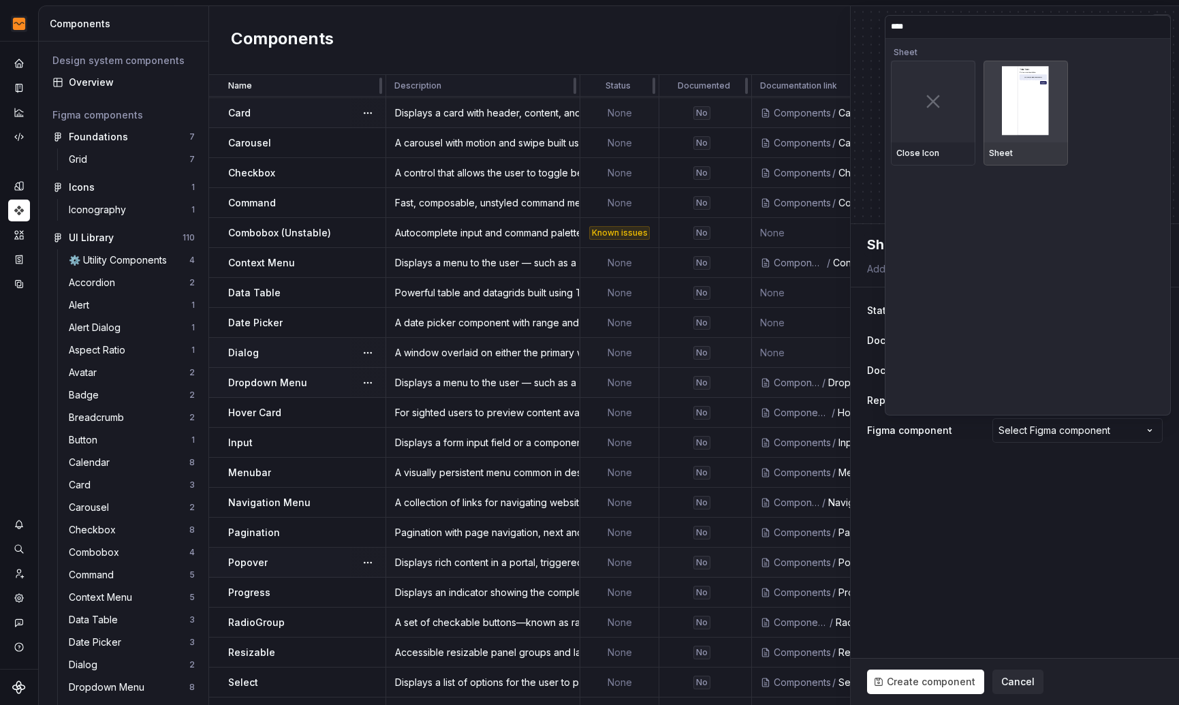
click at [1026, 119] on img at bounding box center [1025, 101] width 47 height 71
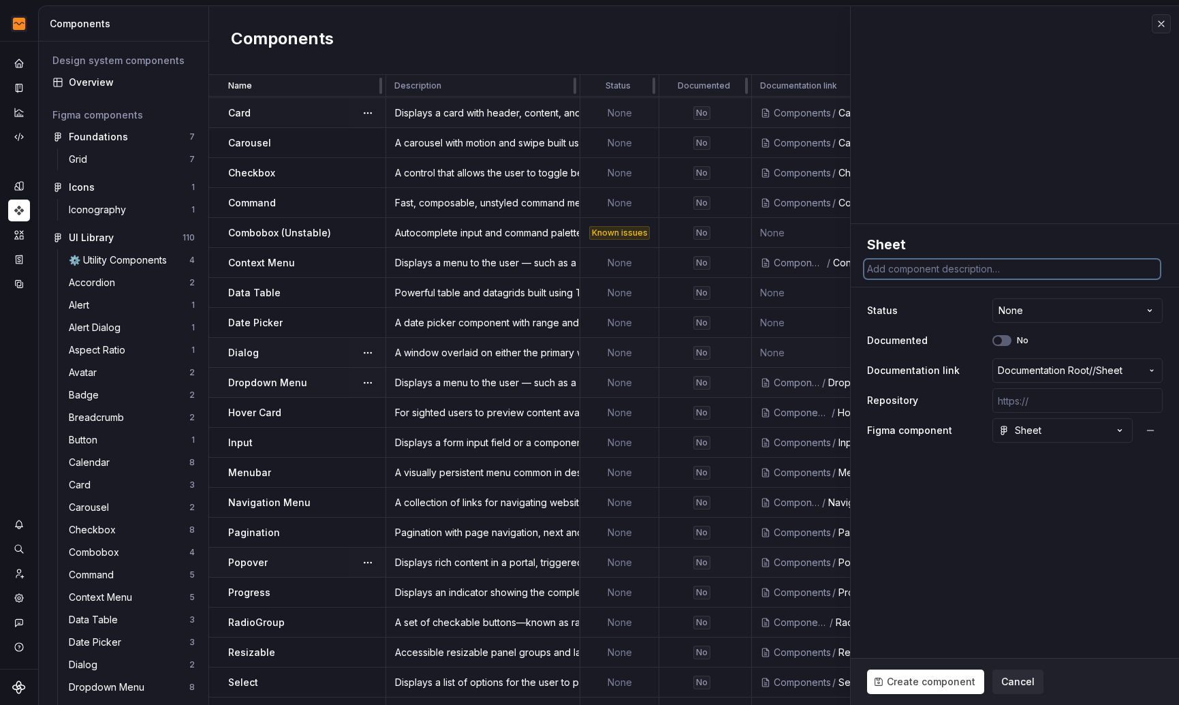
click at [936, 274] on textarea at bounding box center [1012, 268] width 296 height 19
paste textarea "Extends the Dialog component to display content that complements the main conte…"
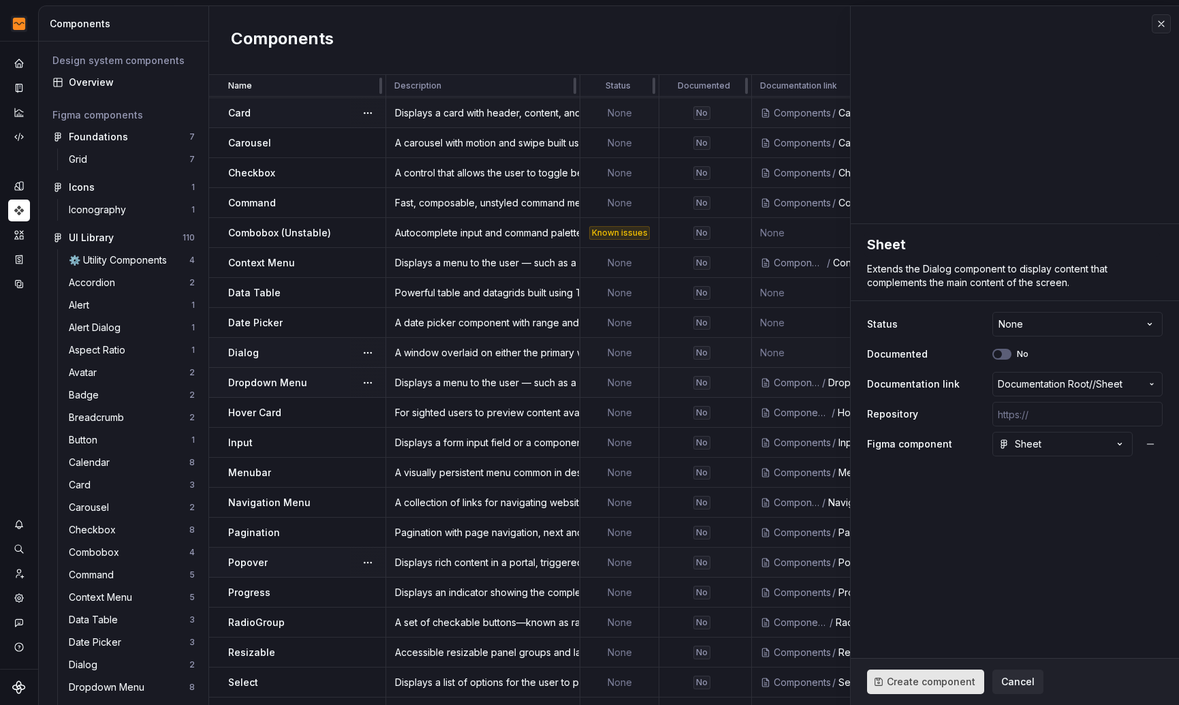
click at [915, 675] on span "Create component" at bounding box center [931, 682] width 89 height 14
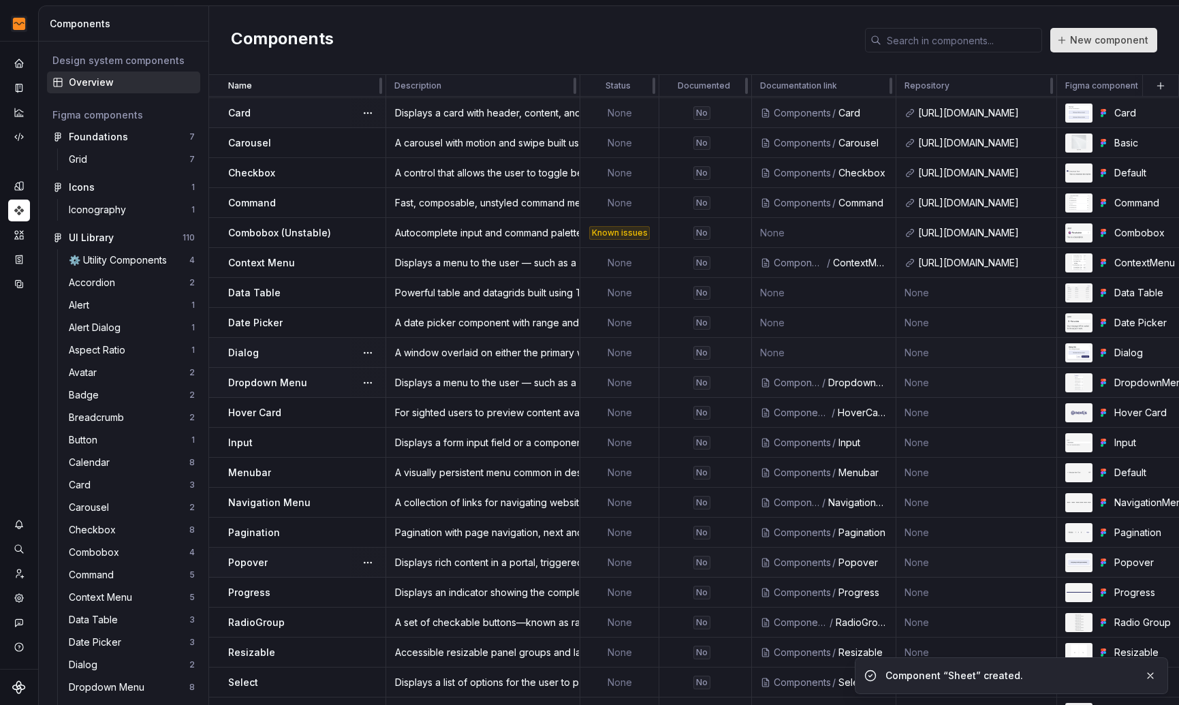
click at [1122, 41] on span "New component" at bounding box center [1109, 40] width 78 height 14
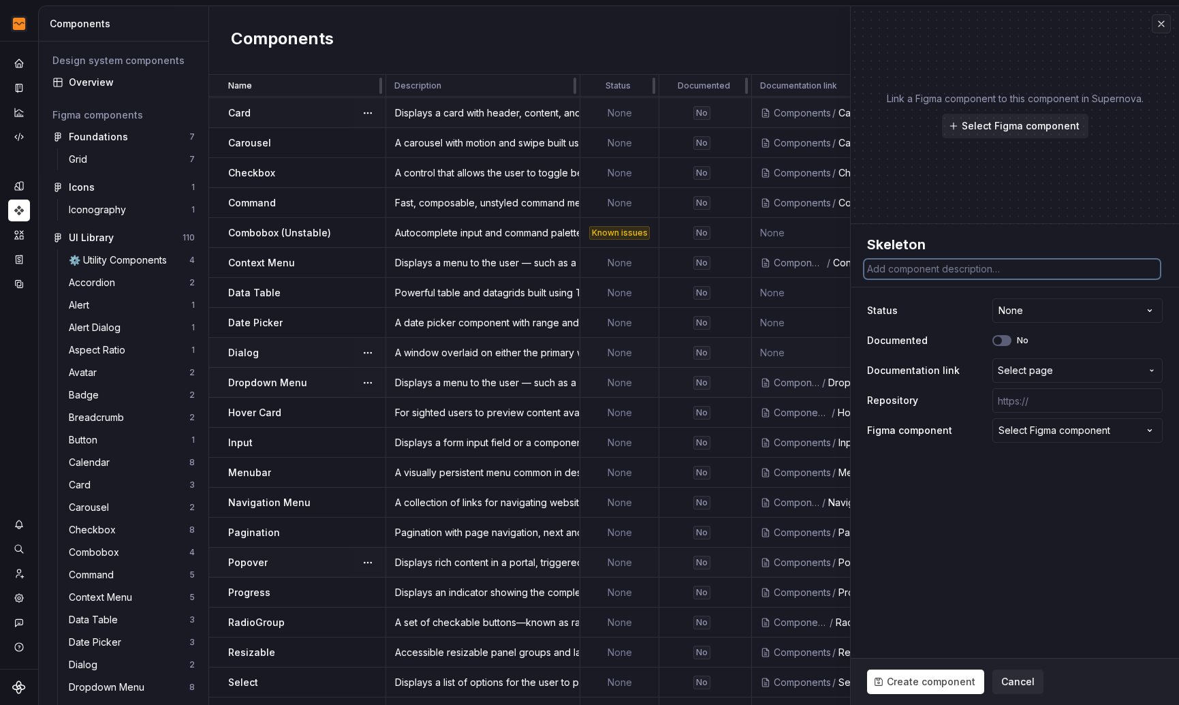
click at [917, 265] on textarea at bounding box center [1012, 268] width 296 height 19
paste textarea "Use to show a placeholder while content is loading."
click at [1059, 496] on fieldset "**********" at bounding box center [1014, 464] width 328 height 481
click at [1046, 374] on span "Select page" at bounding box center [1025, 371] width 55 height 14
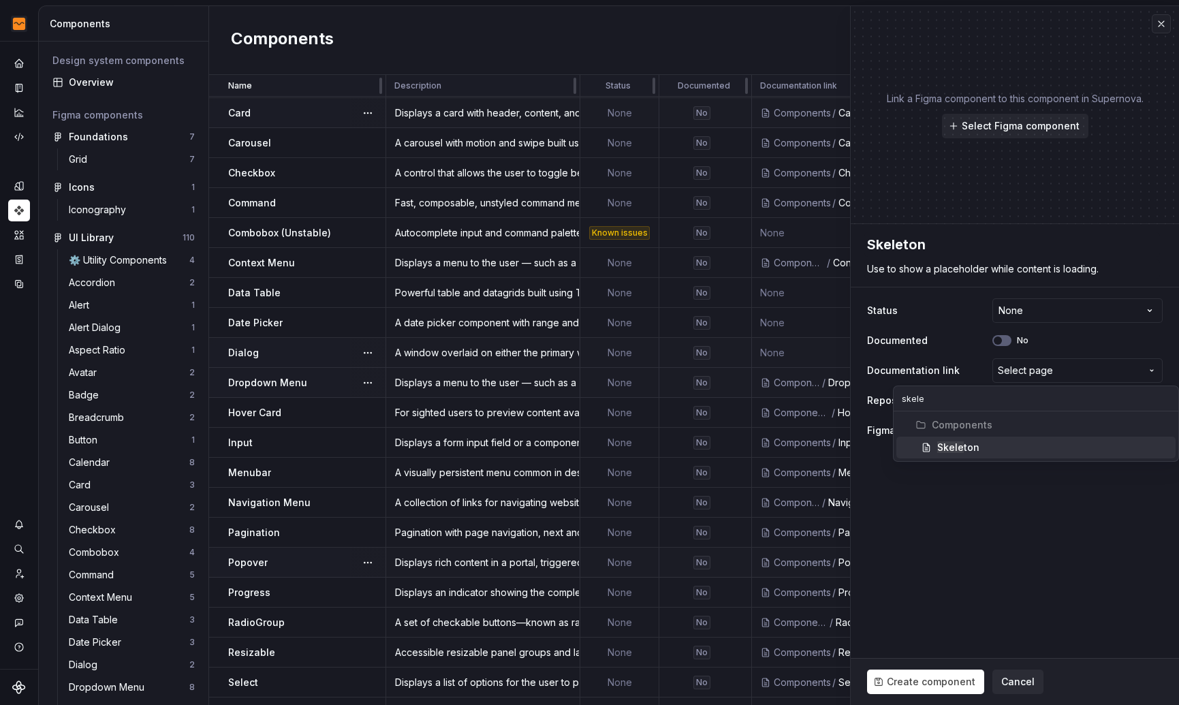
click at [1004, 453] on div "Skele ton" at bounding box center [1053, 448] width 233 height 14
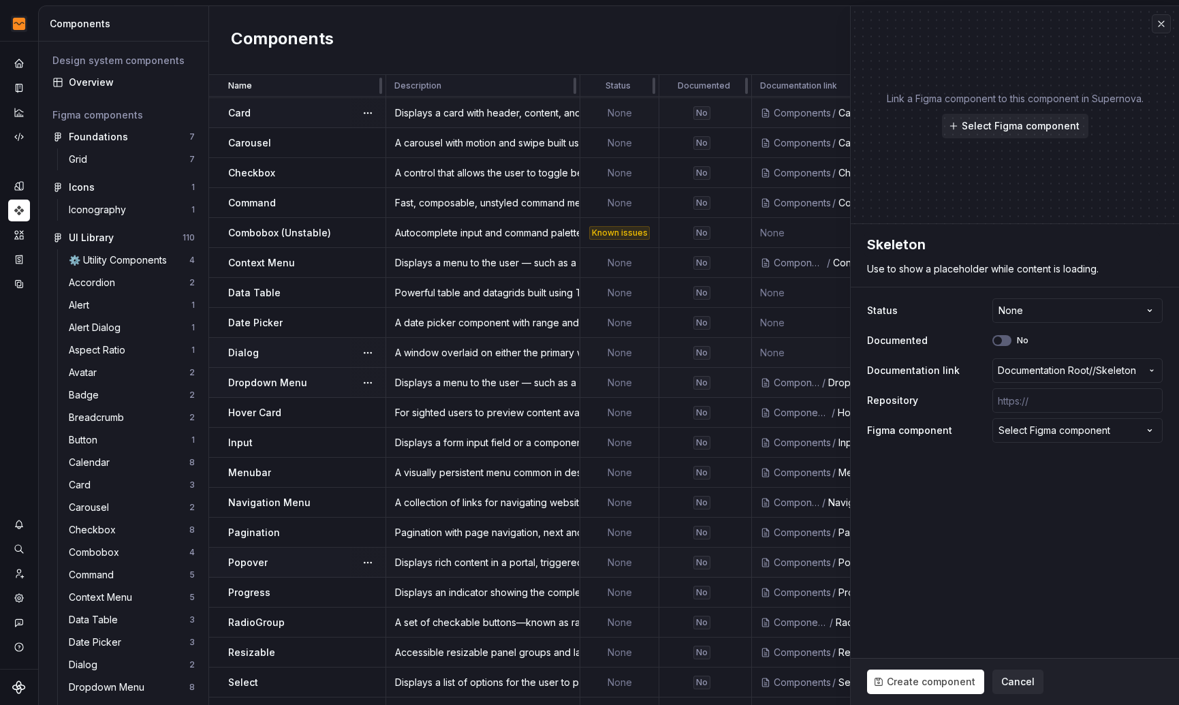
click at [1058, 415] on div "**********" at bounding box center [1015, 371] width 296 height 150
click at [1049, 435] on div "Select Figma component" at bounding box center [1054, 431] width 112 height 14
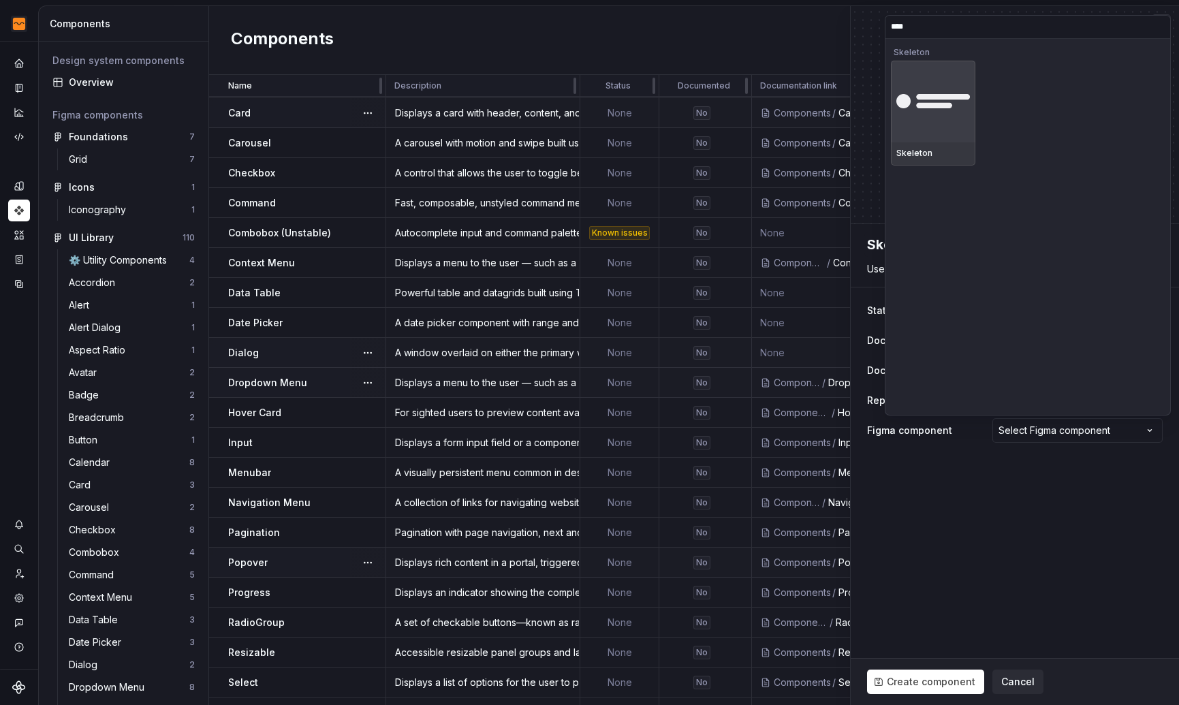
click at [946, 128] on div at bounding box center [933, 102] width 84 height 82
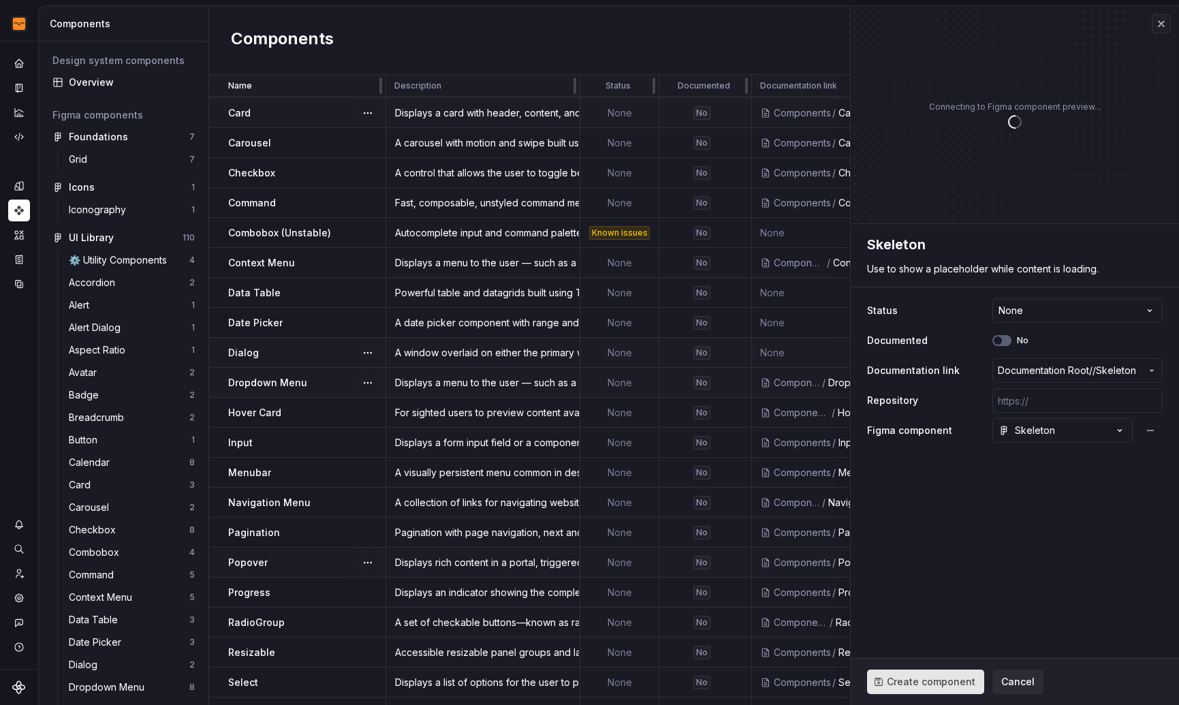
click at [911, 680] on span "Create component" at bounding box center [931, 682] width 89 height 14
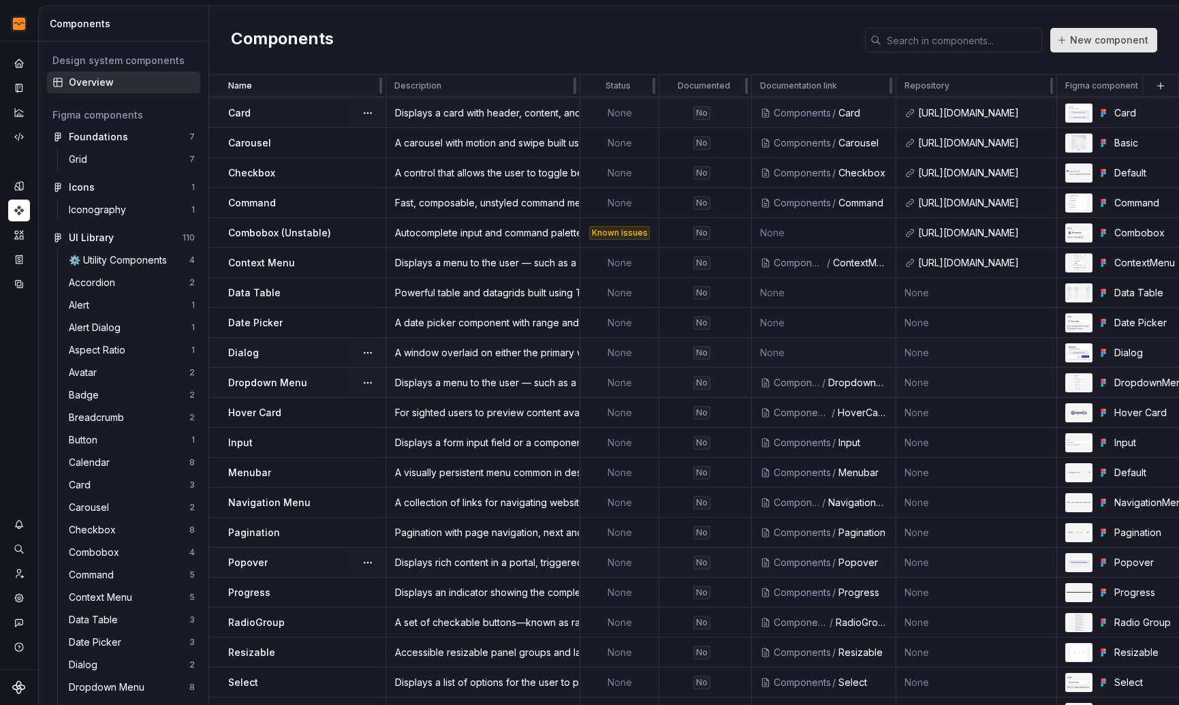
click at [1128, 45] on span "New component" at bounding box center [1109, 40] width 78 height 14
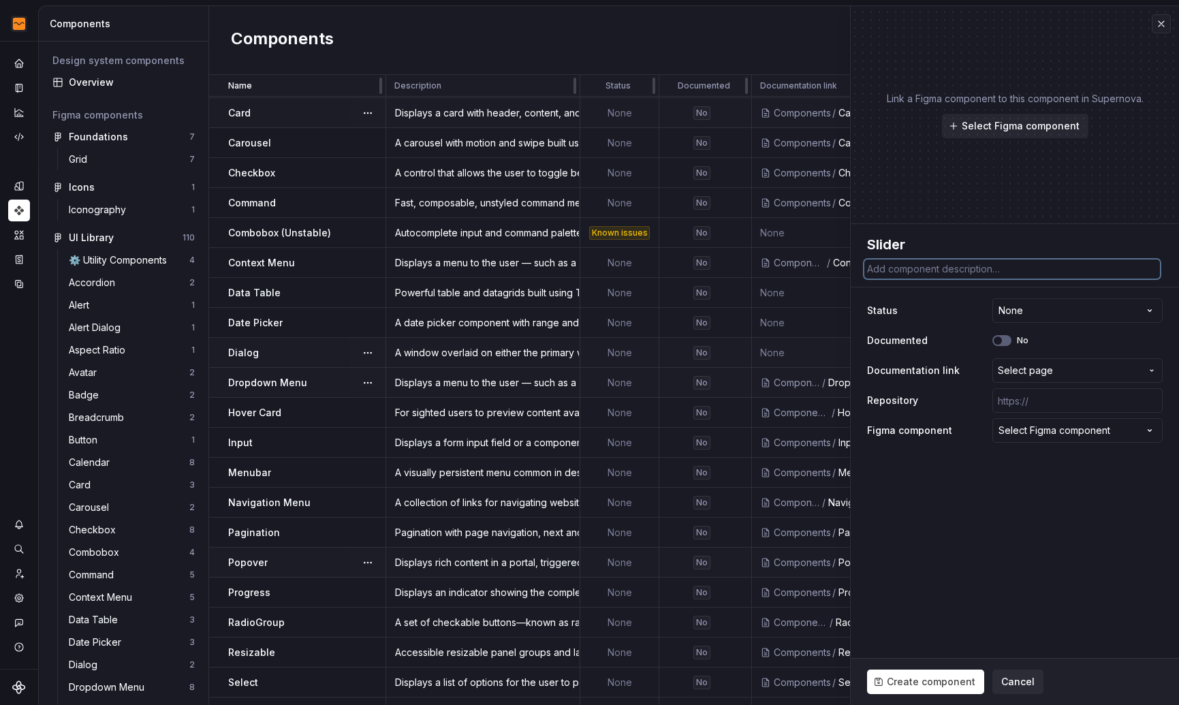
click at [916, 275] on textarea at bounding box center [1012, 268] width 296 height 19
paste textarea "An input where the user selects a value from within a given range."
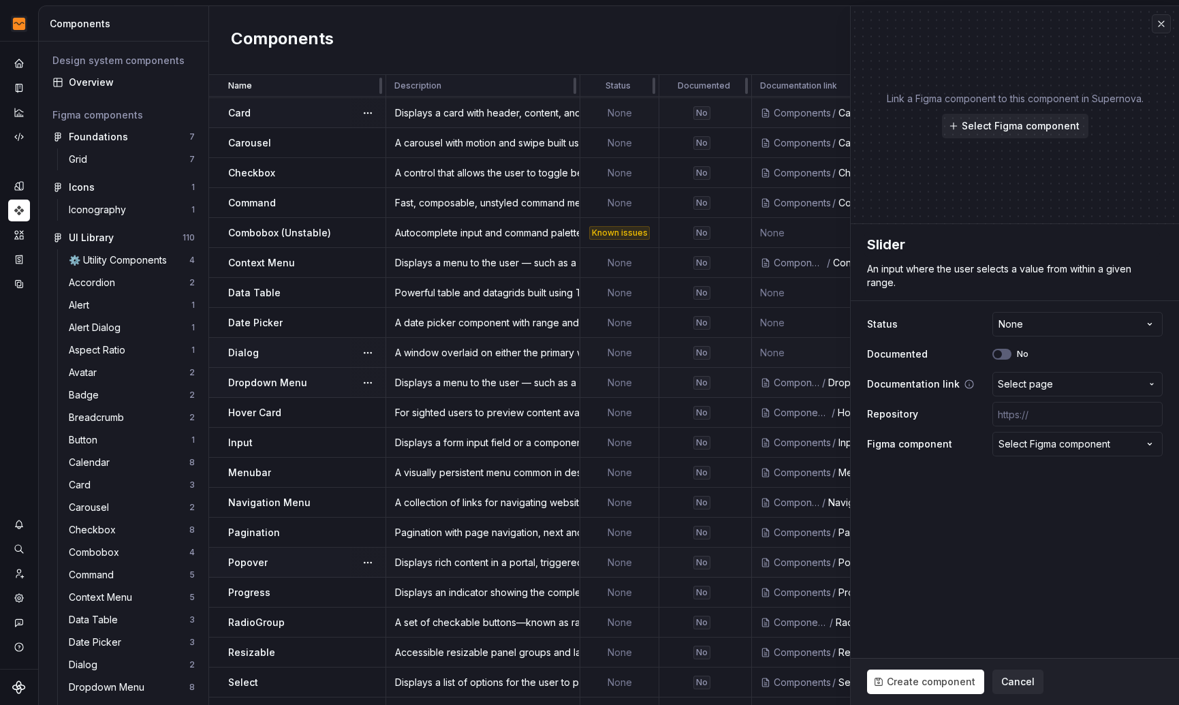
click at [1035, 386] on span "Select page" at bounding box center [1025, 384] width 55 height 14
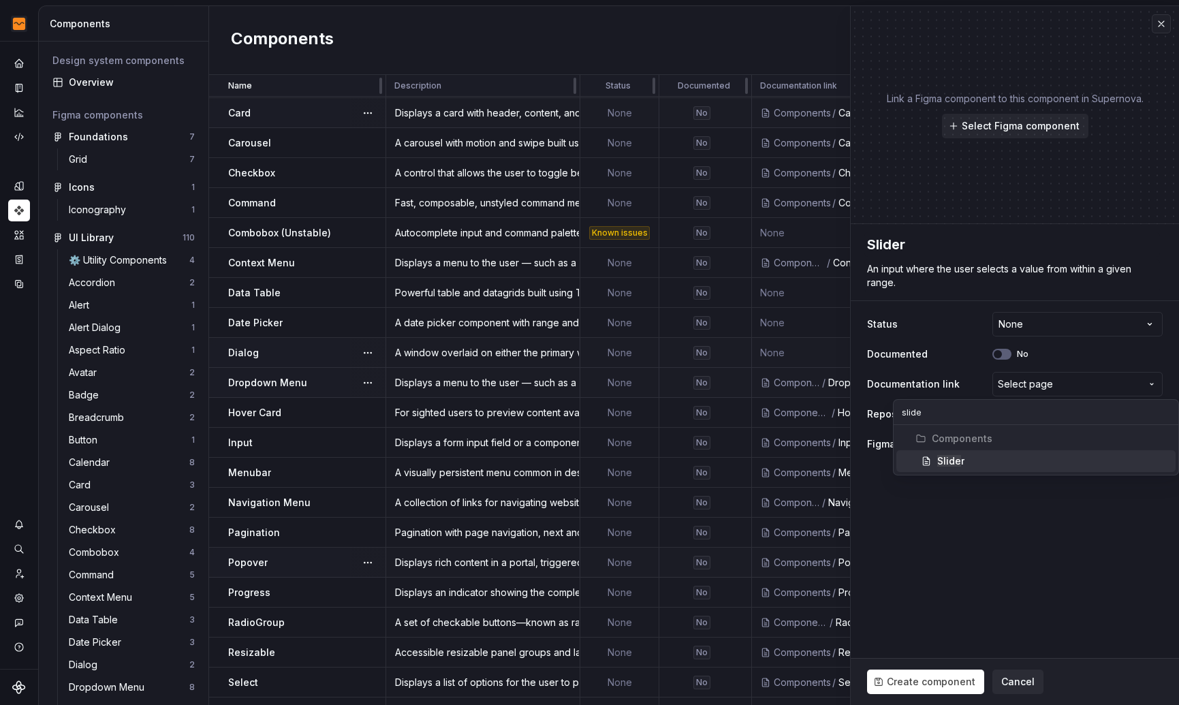
click at [1015, 449] on span "Components" at bounding box center [1035, 439] width 279 height 22
click at [1010, 456] on div "Slide r" at bounding box center [1053, 461] width 233 height 14
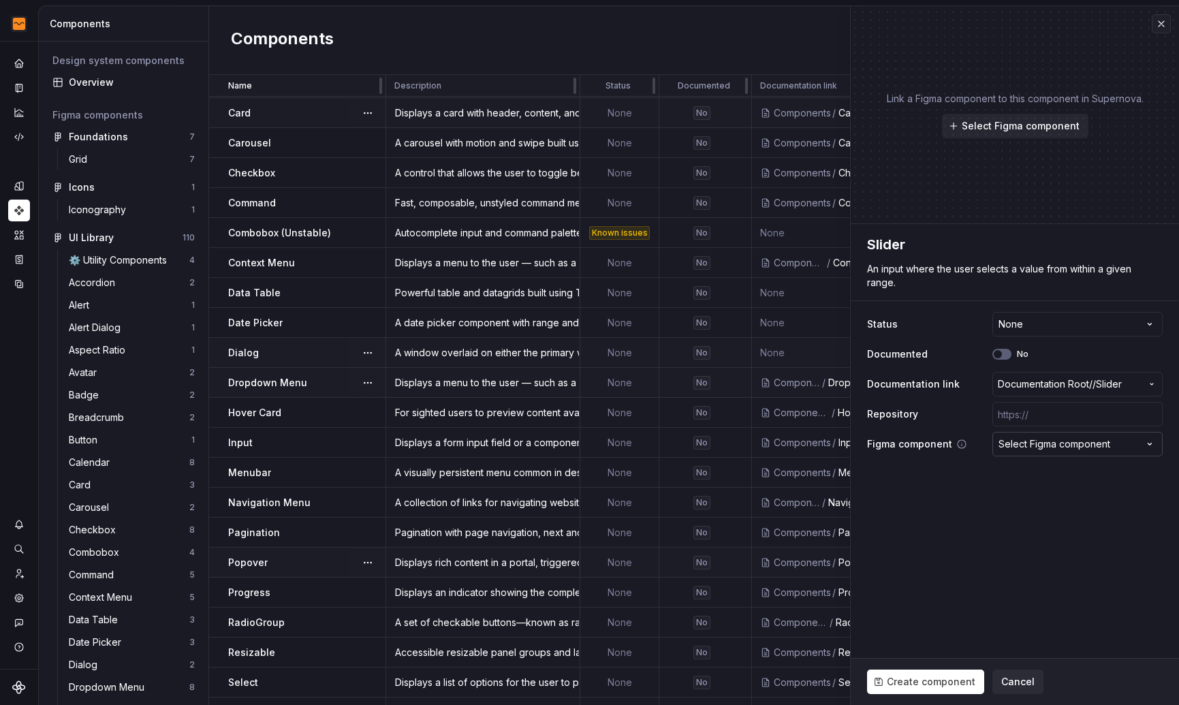
click at [1038, 436] on button "Select Figma component" at bounding box center [1077, 444] width 170 height 25
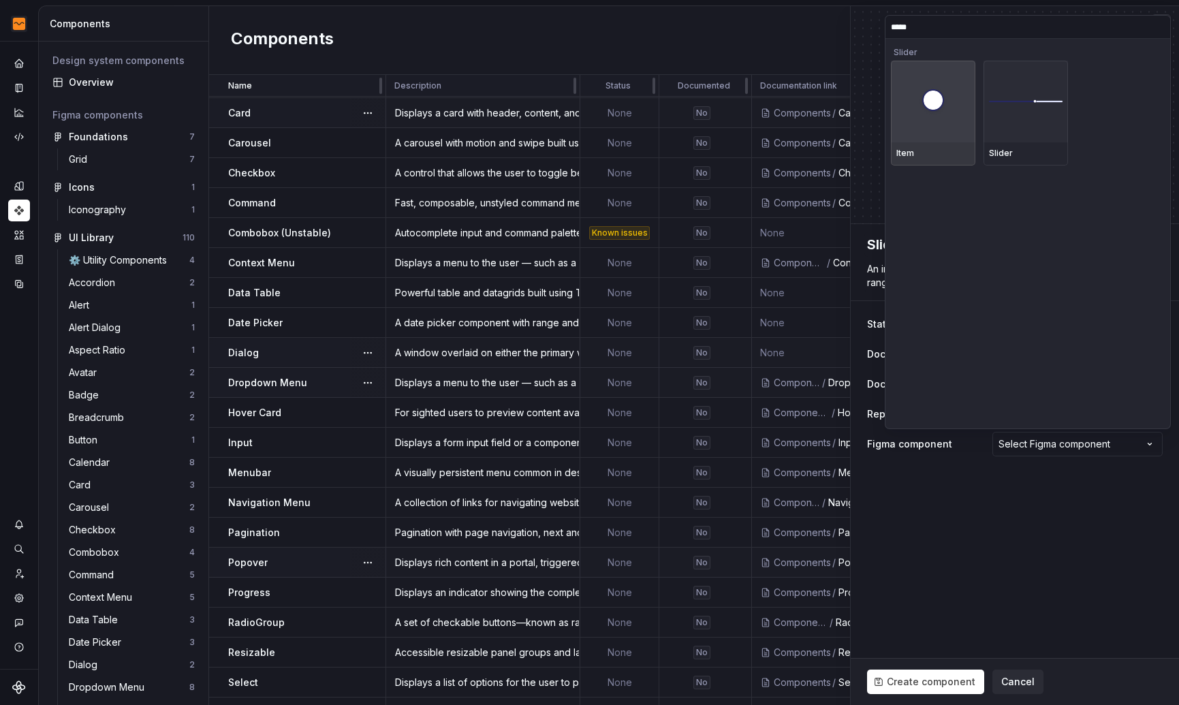
click at [1052, 110] on div at bounding box center [1025, 102] width 84 height 82
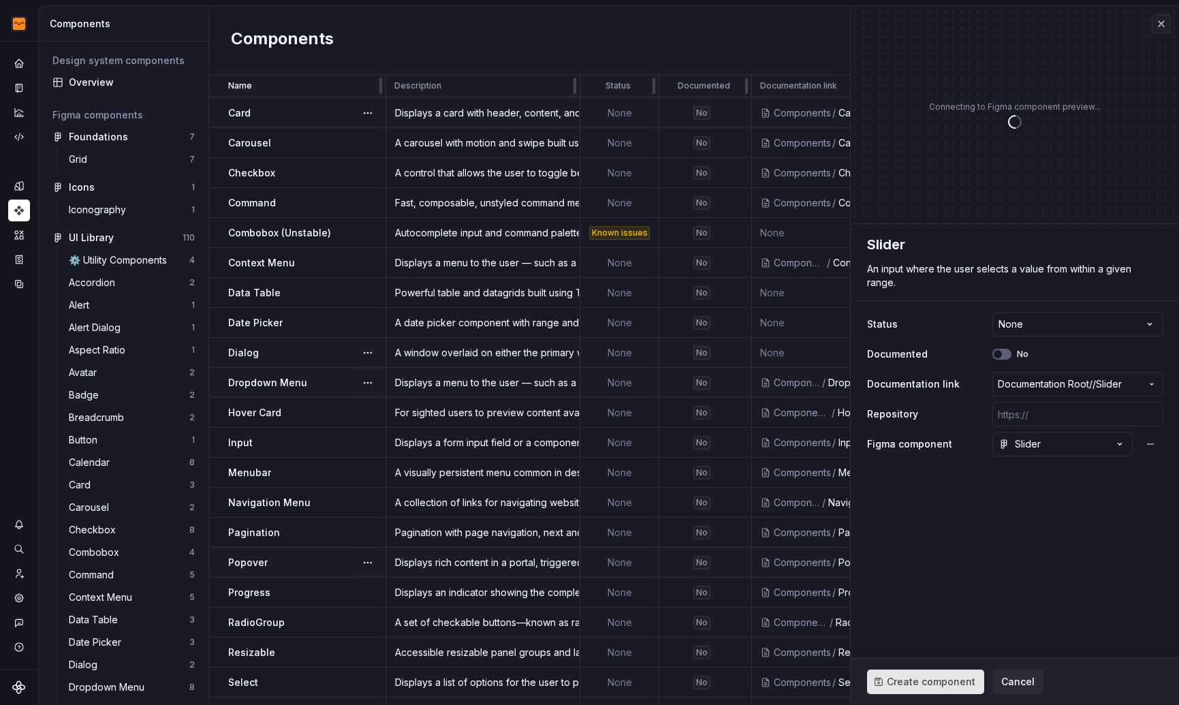
click at [922, 682] on span "Create component" at bounding box center [931, 682] width 89 height 14
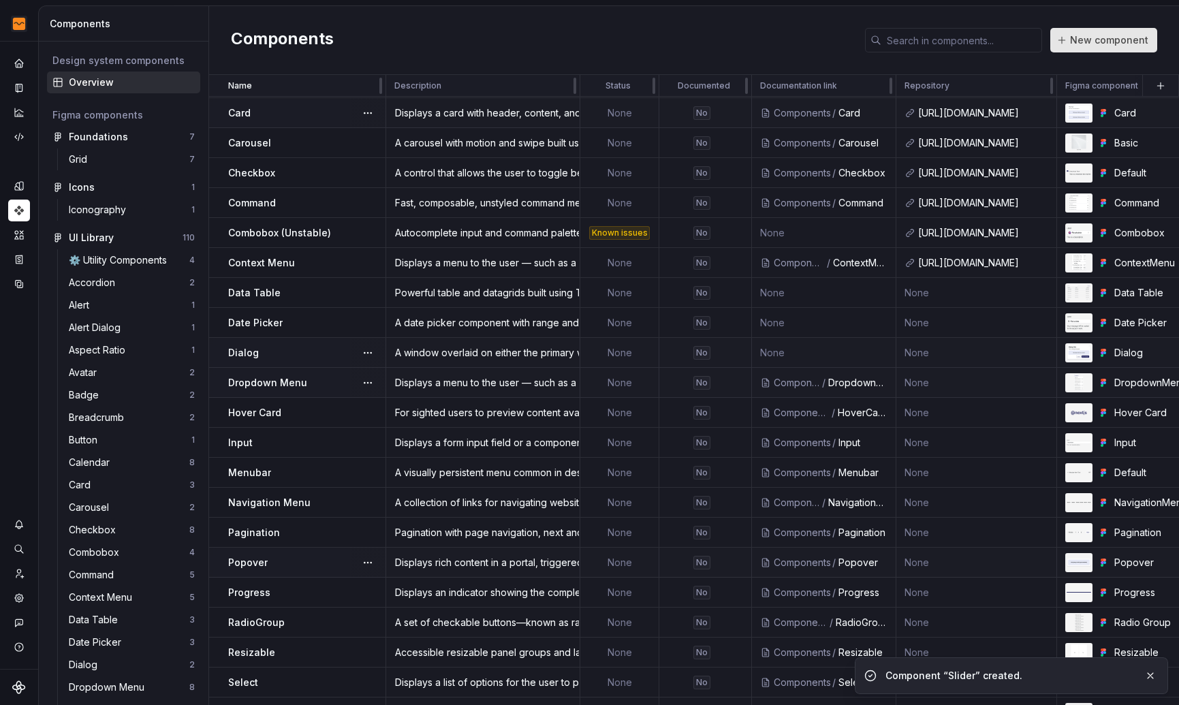
click at [1073, 40] on span "New component" at bounding box center [1109, 40] width 78 height 14
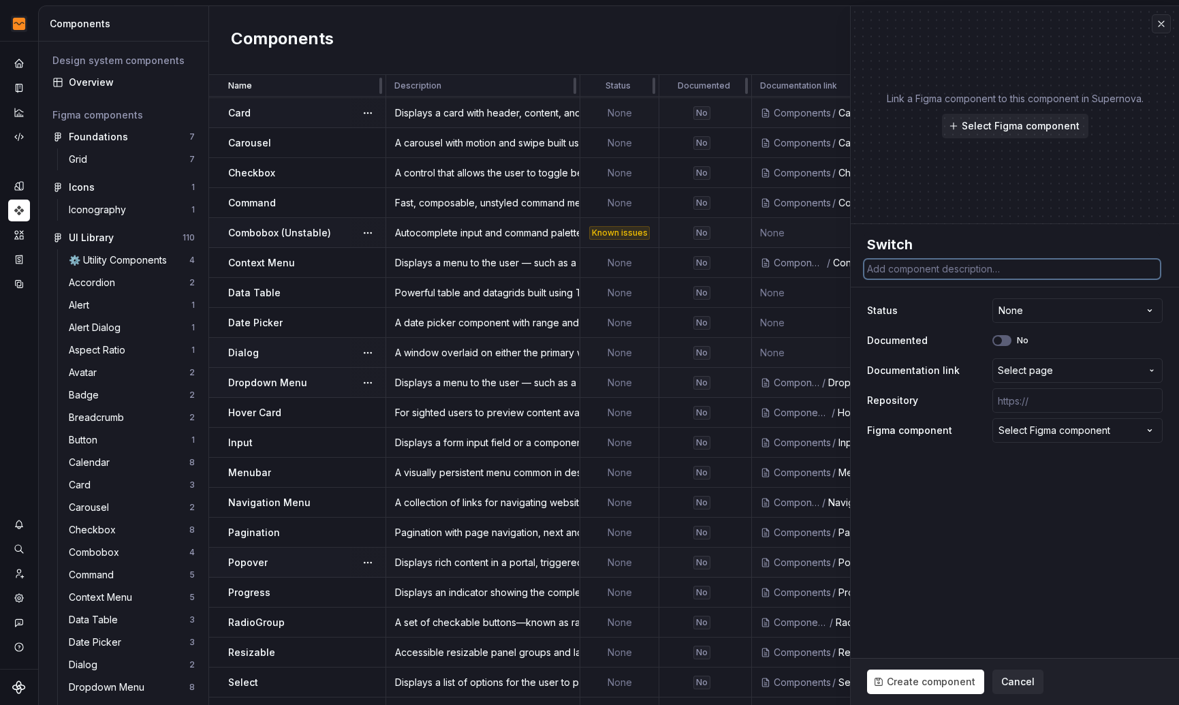
paste textarea "A control that allows the user to toggle between checked and not checked."
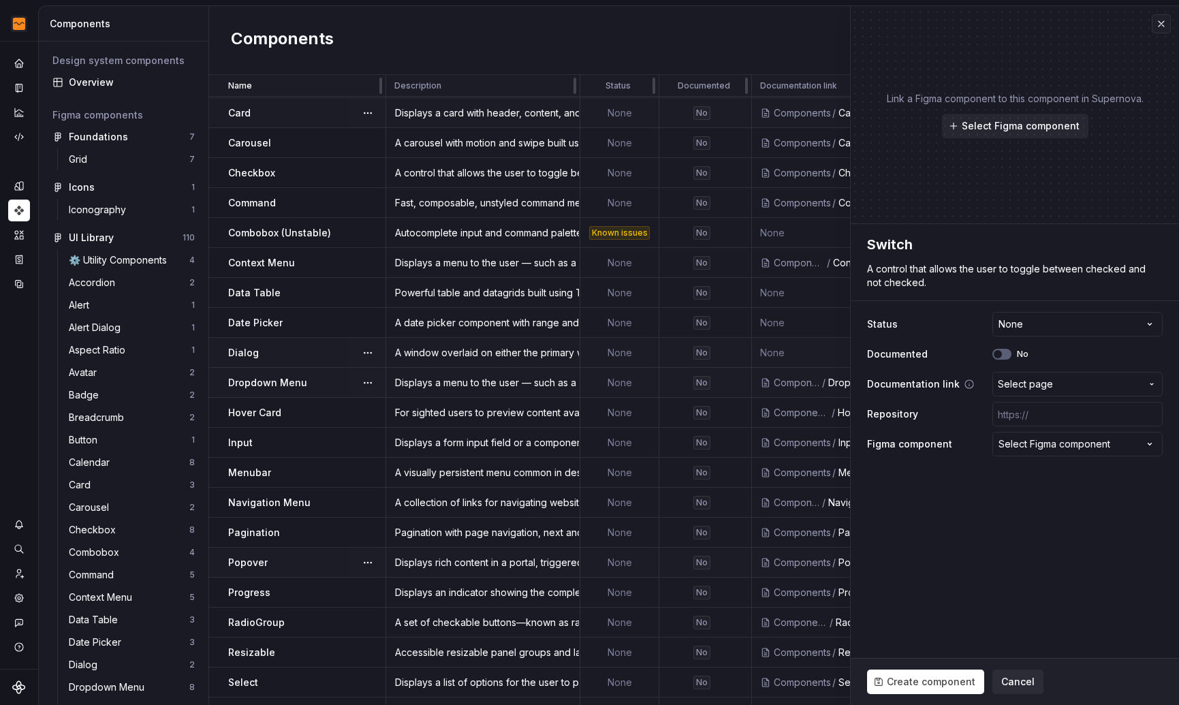
click at [1085, 392] on button "Select page" at bounding box center [1077, 384] width 170 height 25
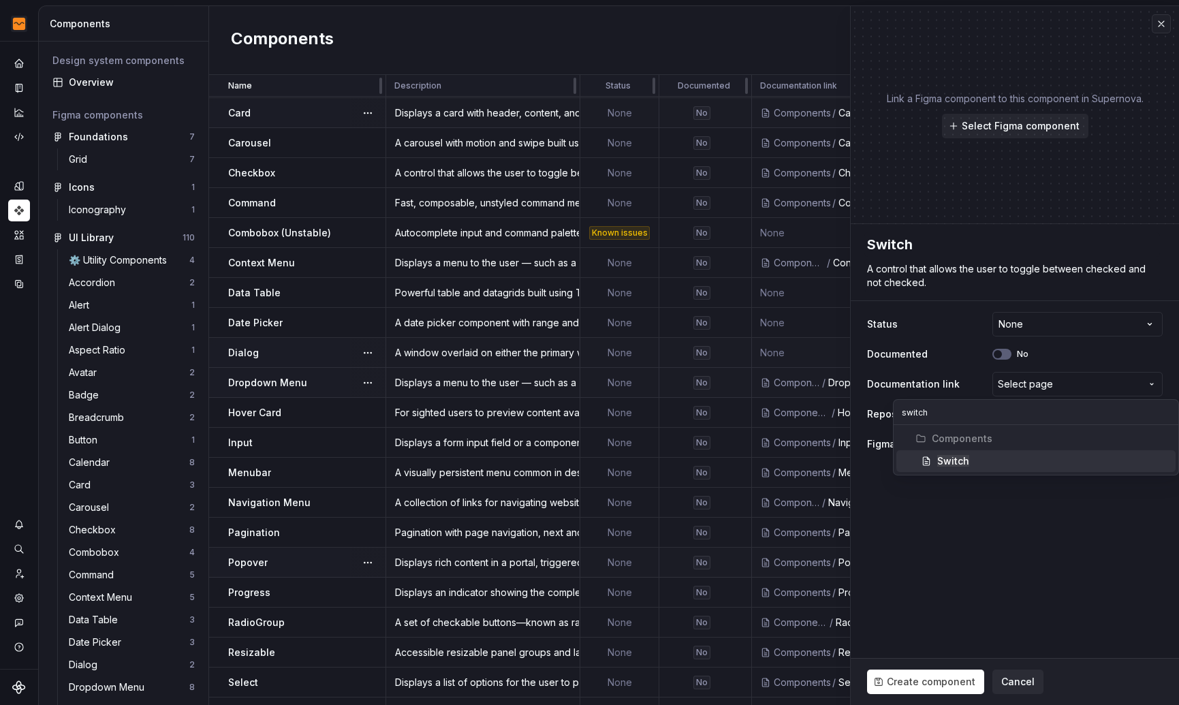
click at [1013, 457] on div "Switch" at bounding box center [1053, 461] width 233 height 14
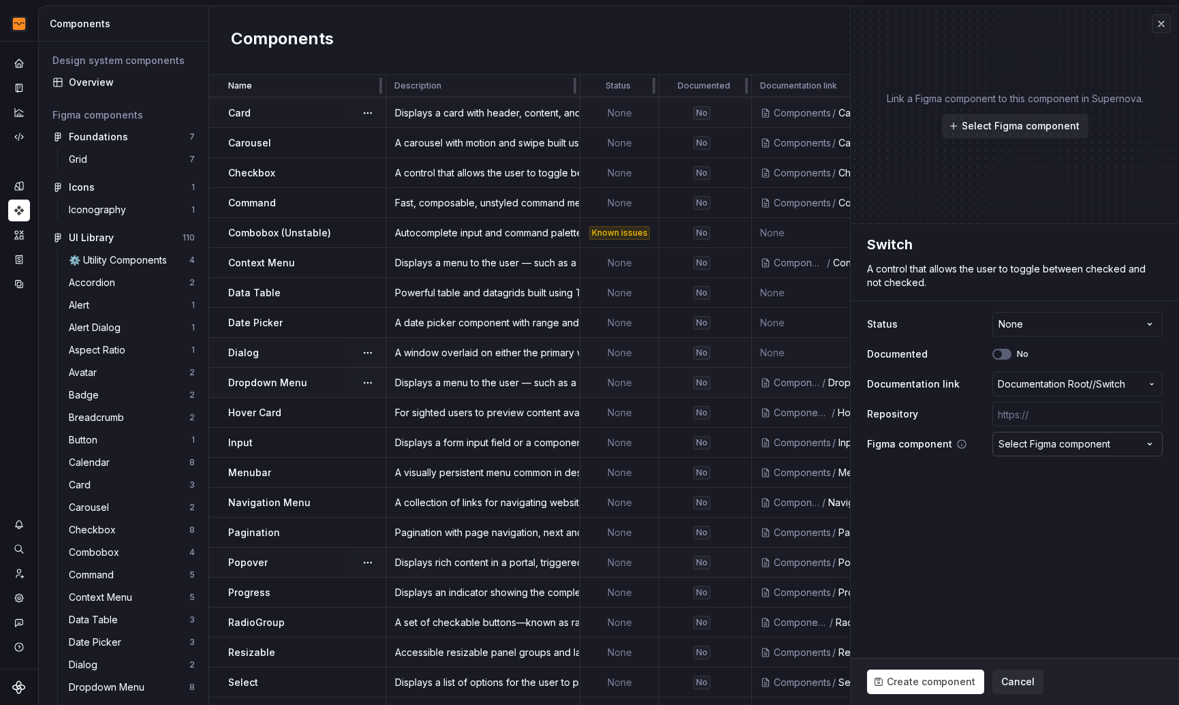
click at [1085, 441] on div "Select Figma component" at bounding box center [1054, 444] width 112 height 14
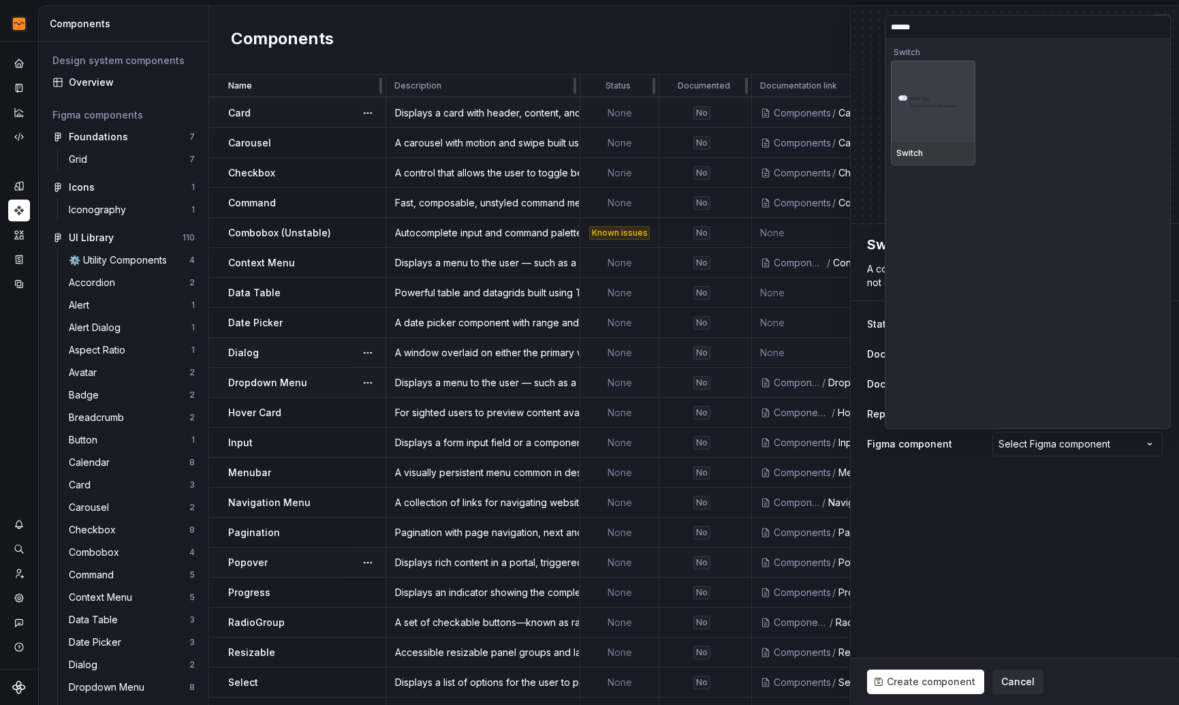
click at [927, 108] on img at bounding box center [933, 101] width 74 height 13
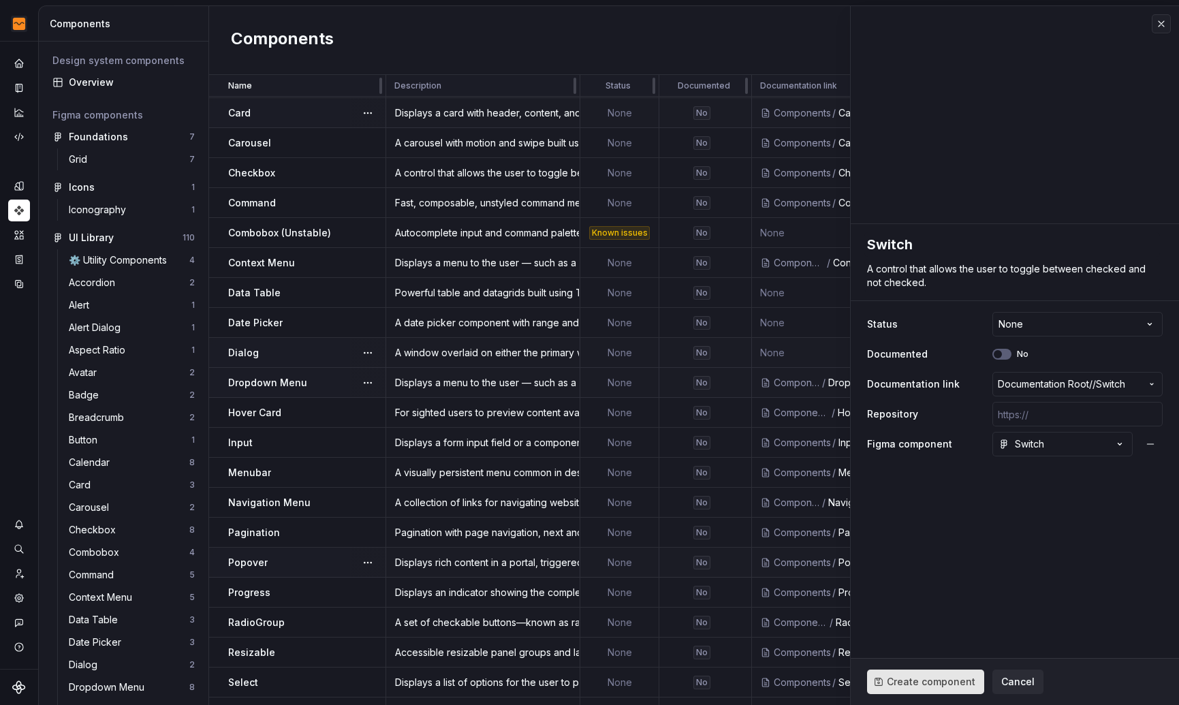
click at [914, 675] on span "Create component" at bounding box center [931, 682] width 89 height 14
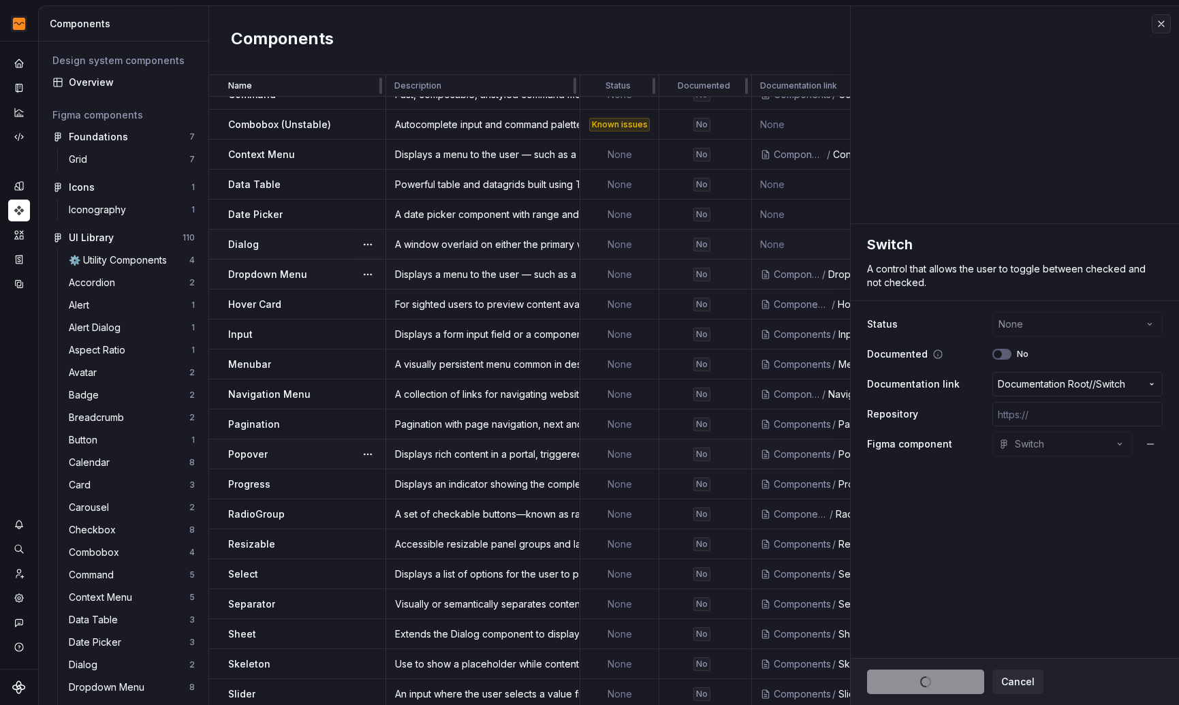
scroll to position [388, 0]
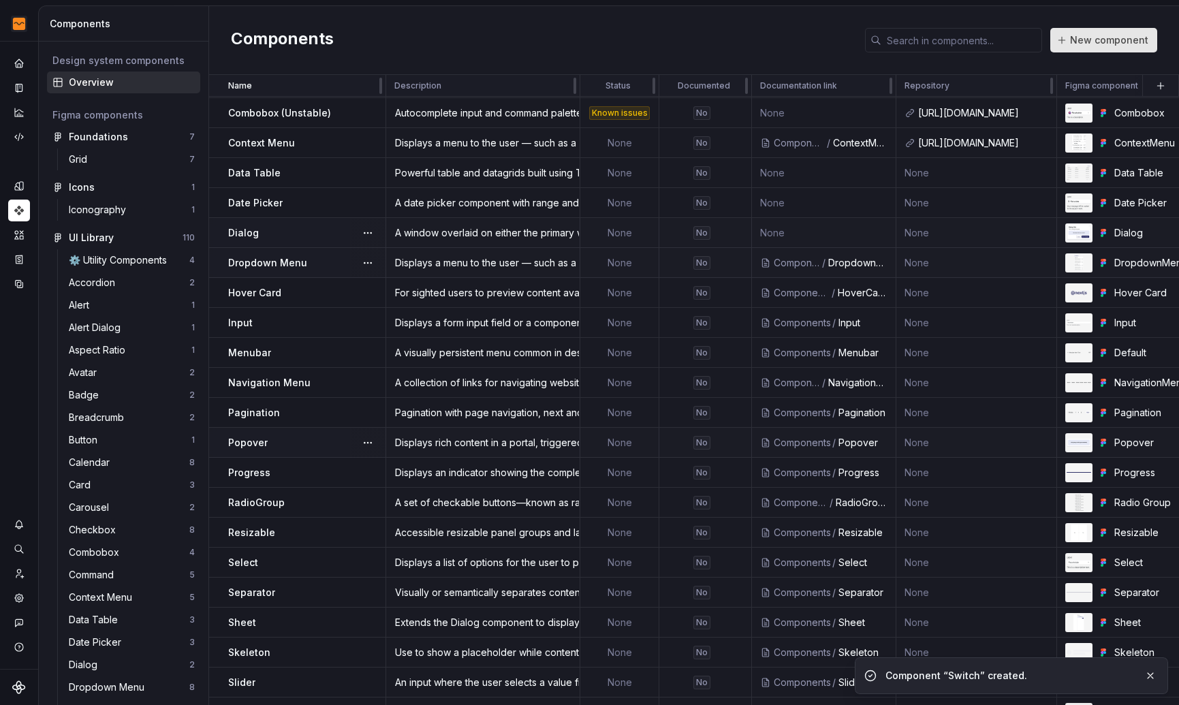
click at [1134, 41] on span "New component" at bounding box center [1109, 40] width 78 height 14
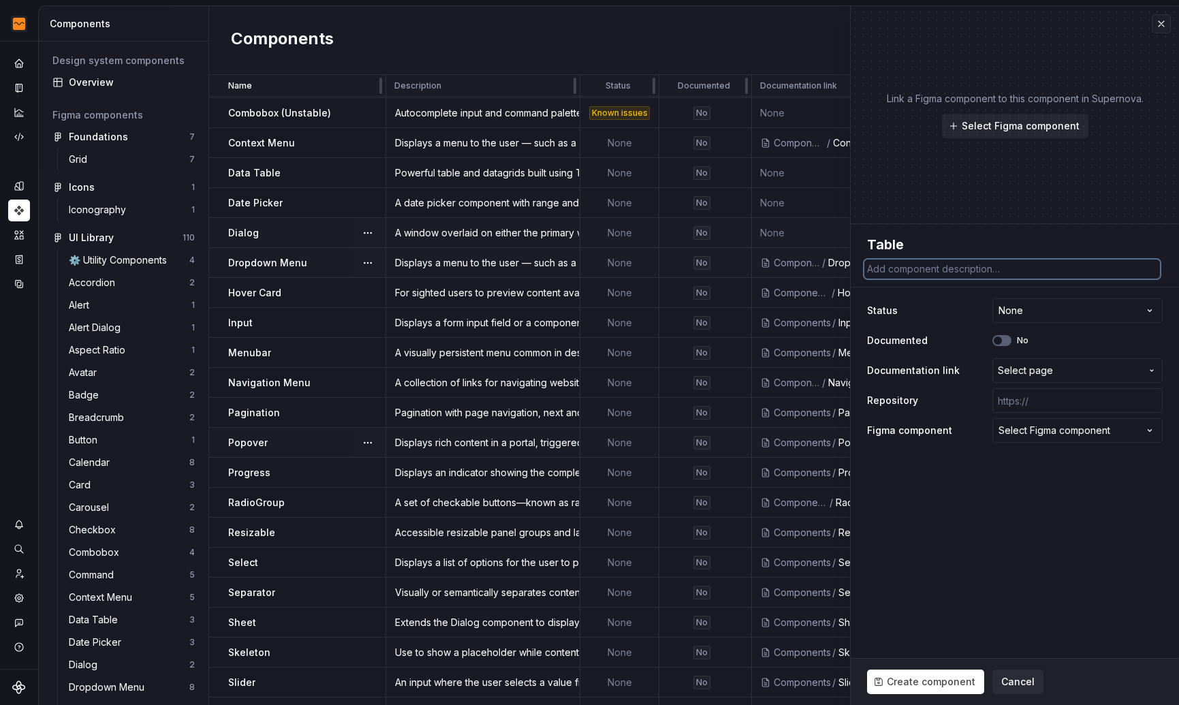
click at [979, 265] on textarea at bounding box center [1012, 268] width 296 height 19
paste textarea "A responsive table component."
click at [1070, 372] on span "Select page" at bounding box center [1069, 371] width 143 height 14
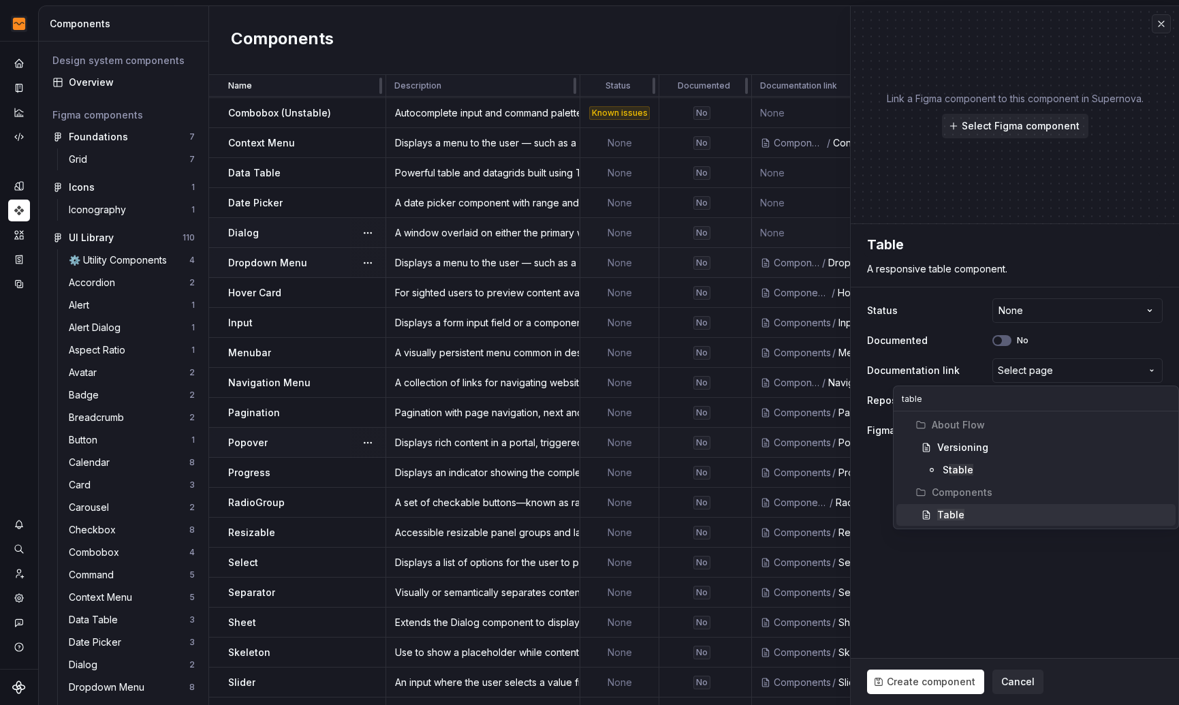
click at [966, 511] on div "Table" at bounding box center [1053, 515] width 233 height 14
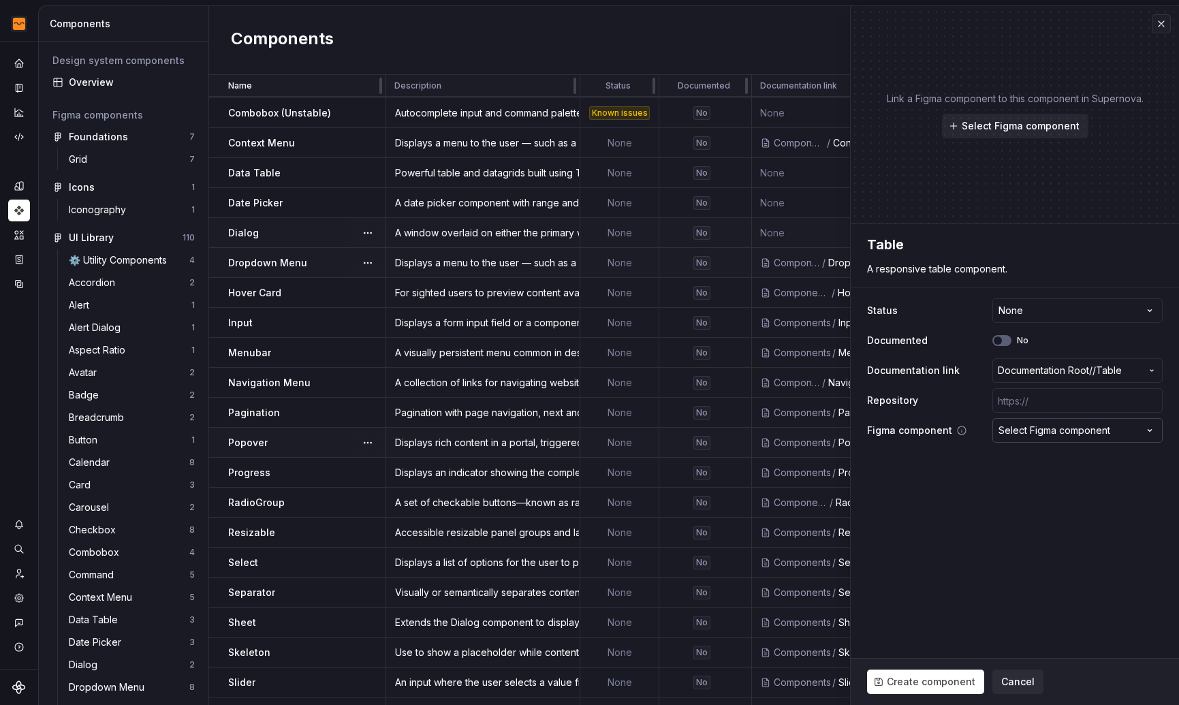
click at [1074, 431] on div "Select Figma component" at bounding box center [1054, 431] width 112 height 14
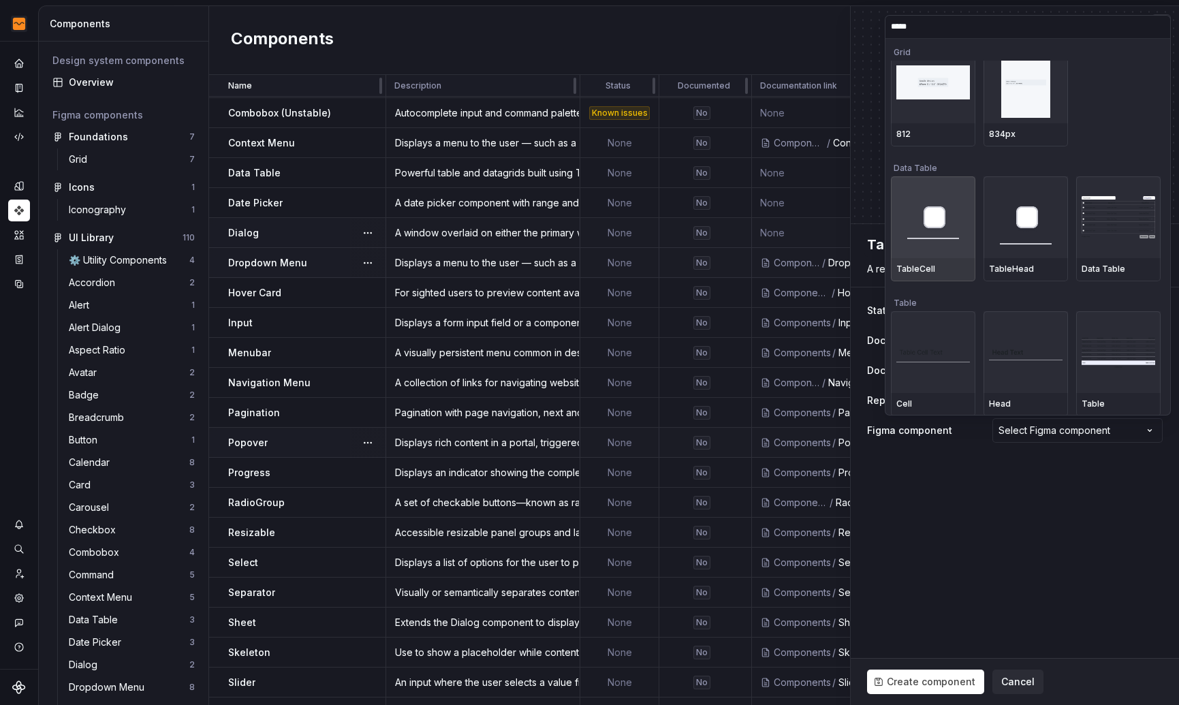
scroll to position [20, 0]
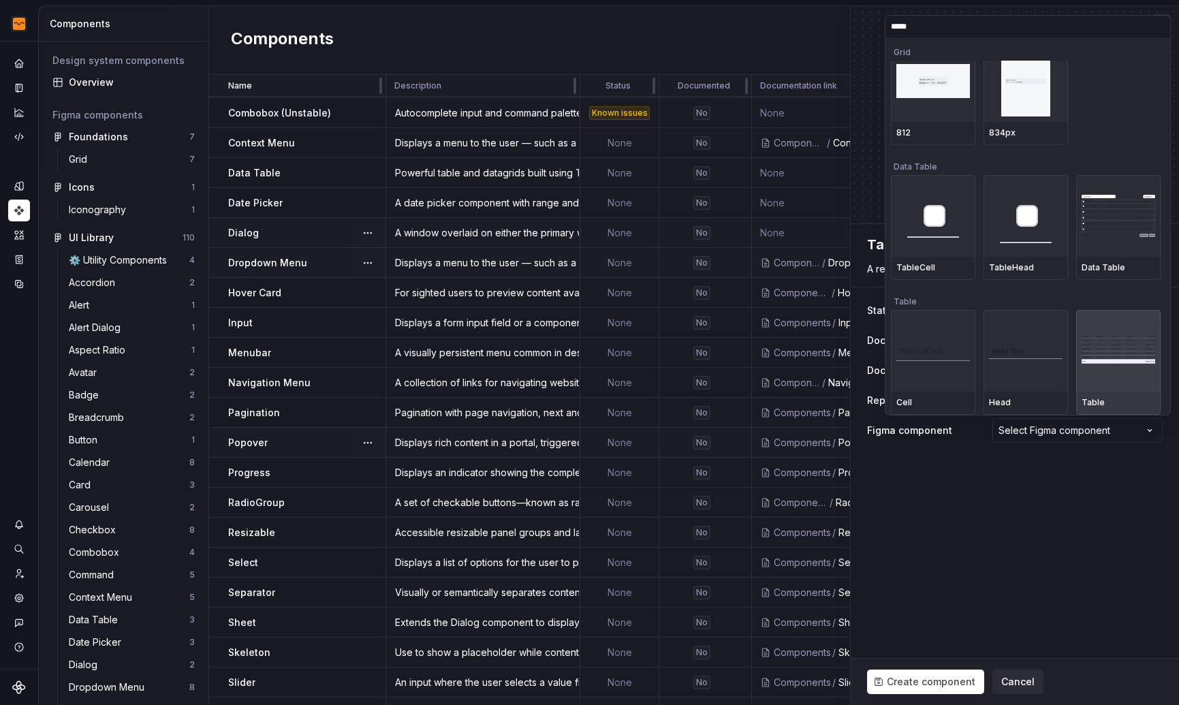
click at [1143, 370] on div at bounding box center [1118, 351] width 84 height 82
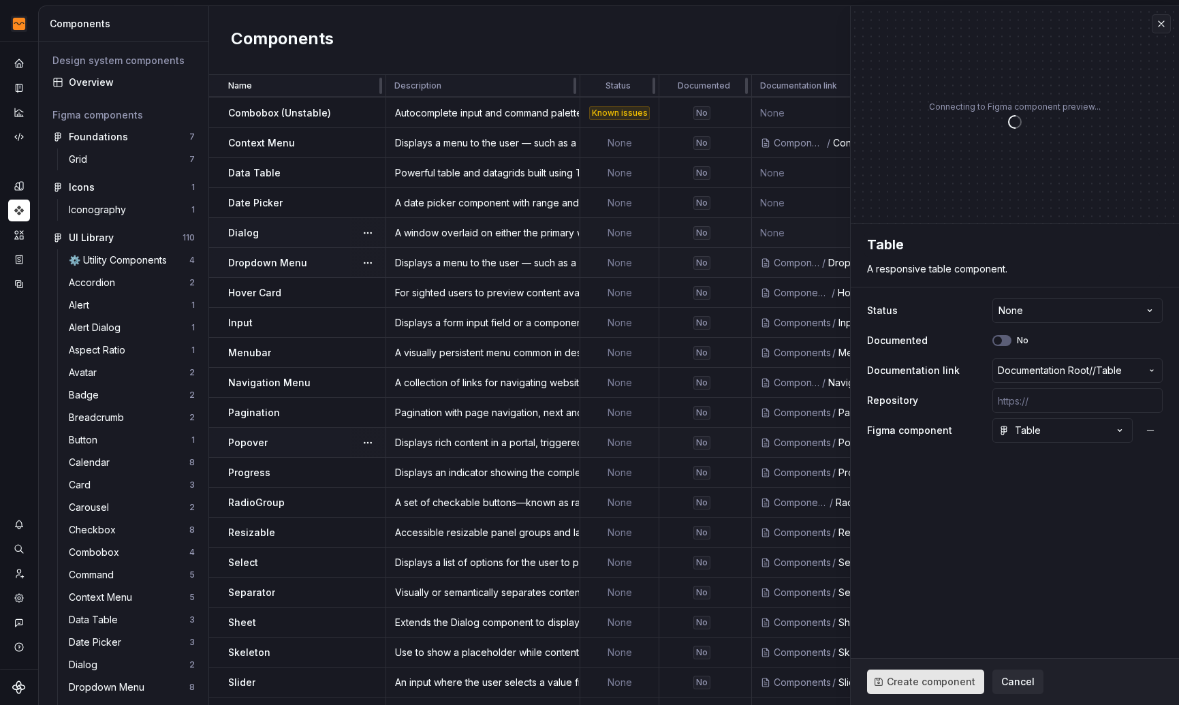
click at [930, 680] on span "Create component" at bounding box center [931, 682] width 89 height 14
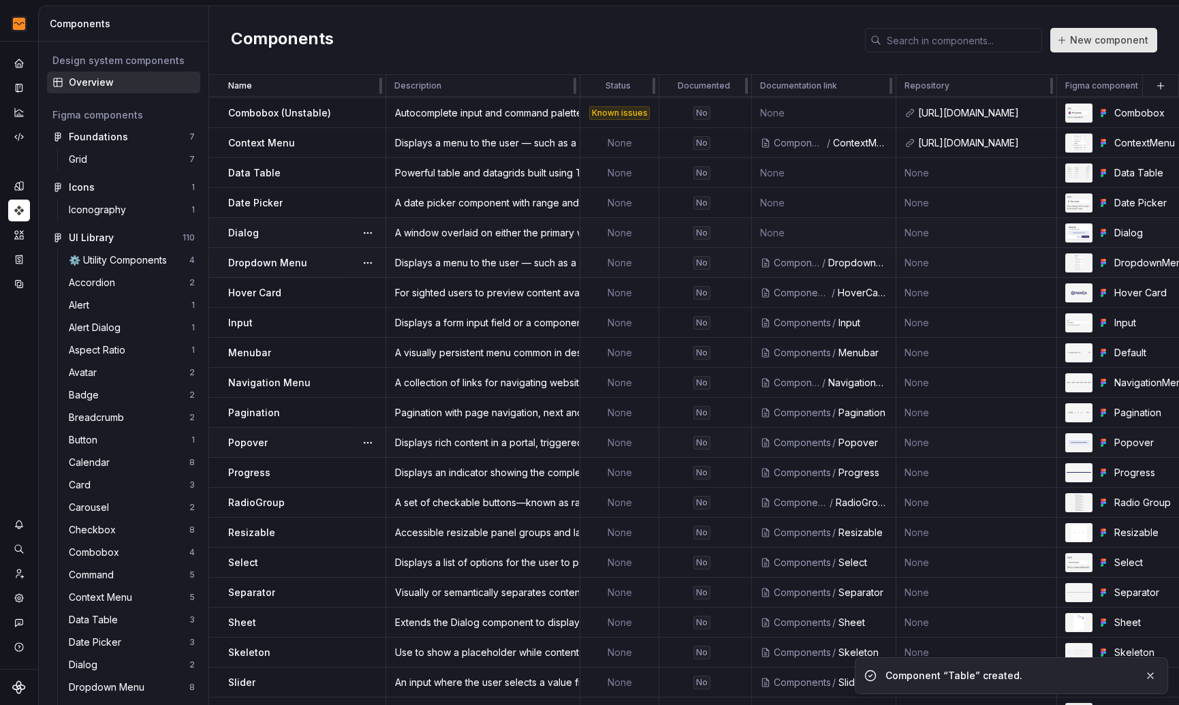
click at [1109, 39] on span "New component" at bounding box center [1109, 40] width 78 height 14
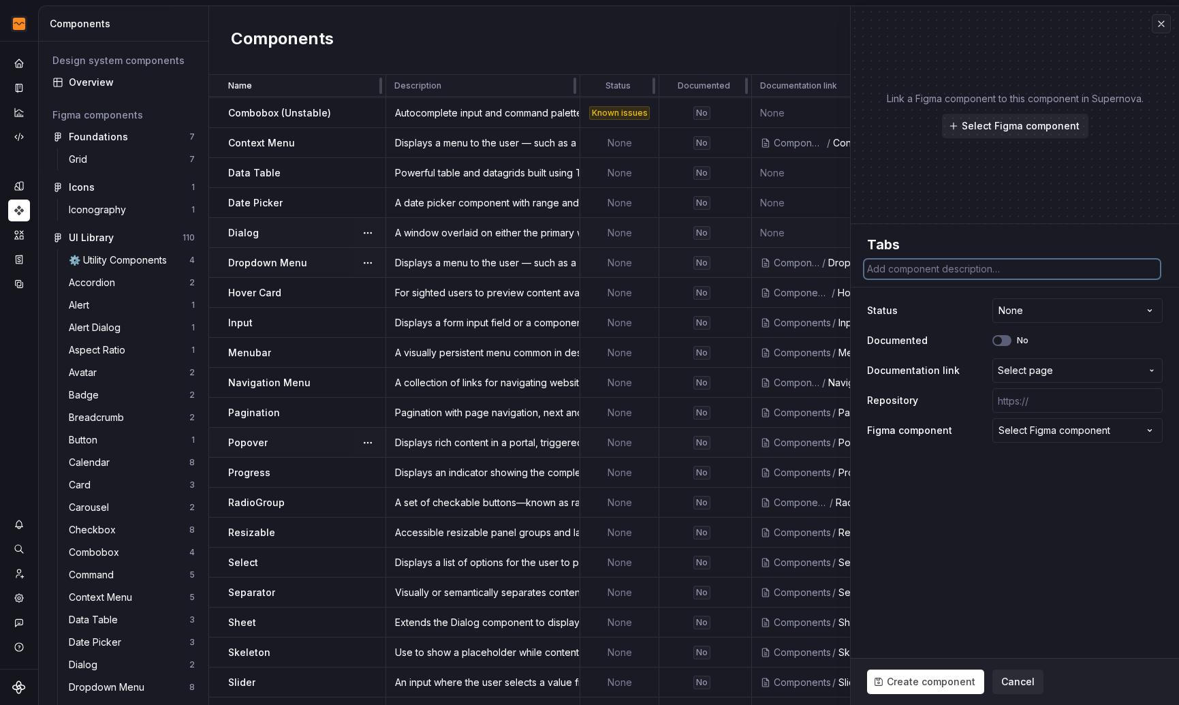
paste textarea "A set of layered sections of content—known as tab panels—that are displayed one…"
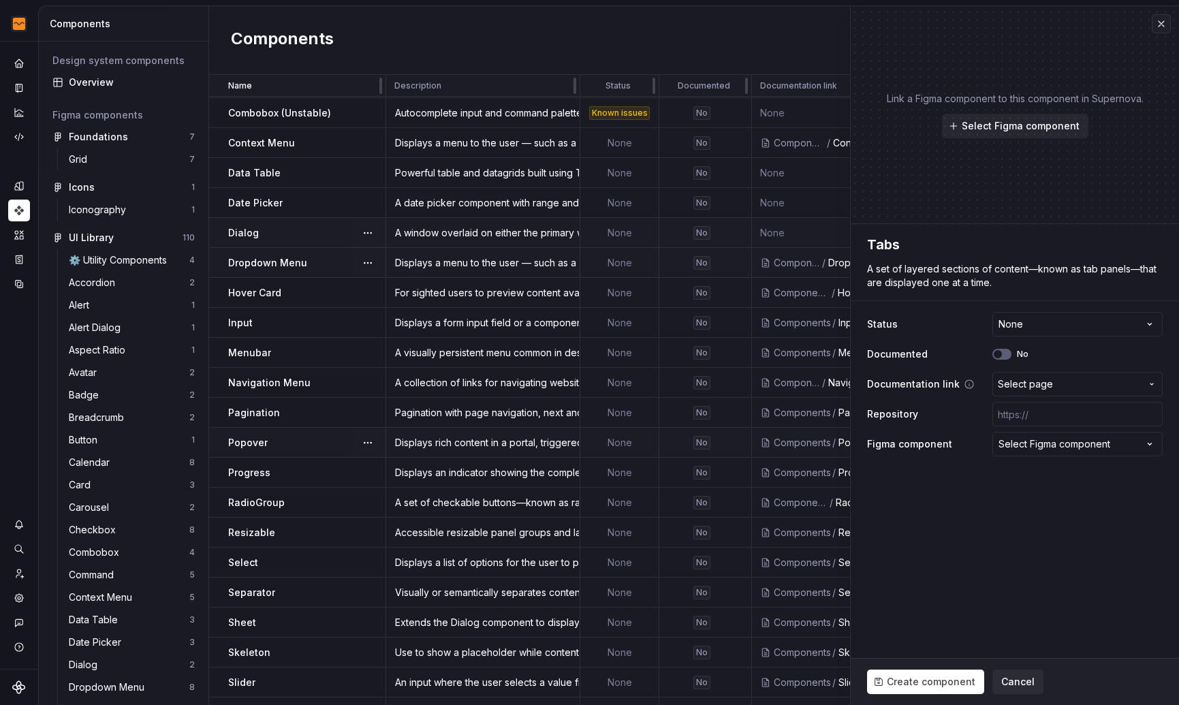
click at [1068, 385] on span "Select page" at bounding box center [1069, 384] width 143 height 14
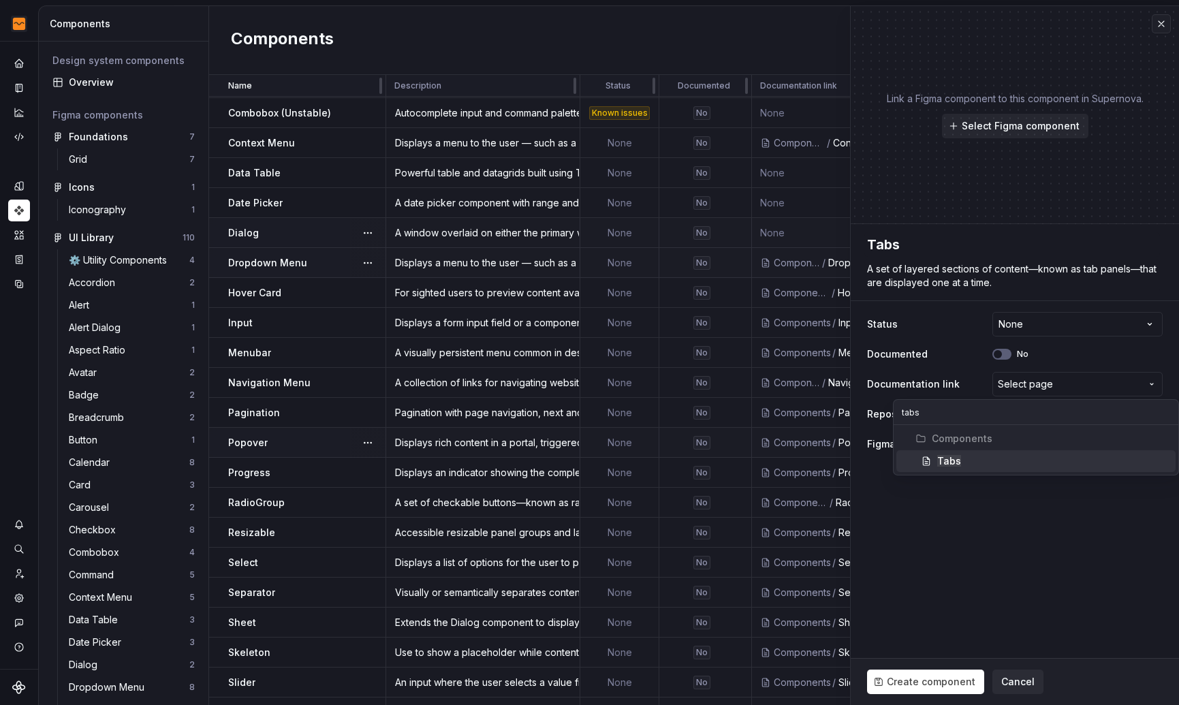
click at [1030, 456] on span "Tabs" at bounding box center [1035, 461] width 279 height 22
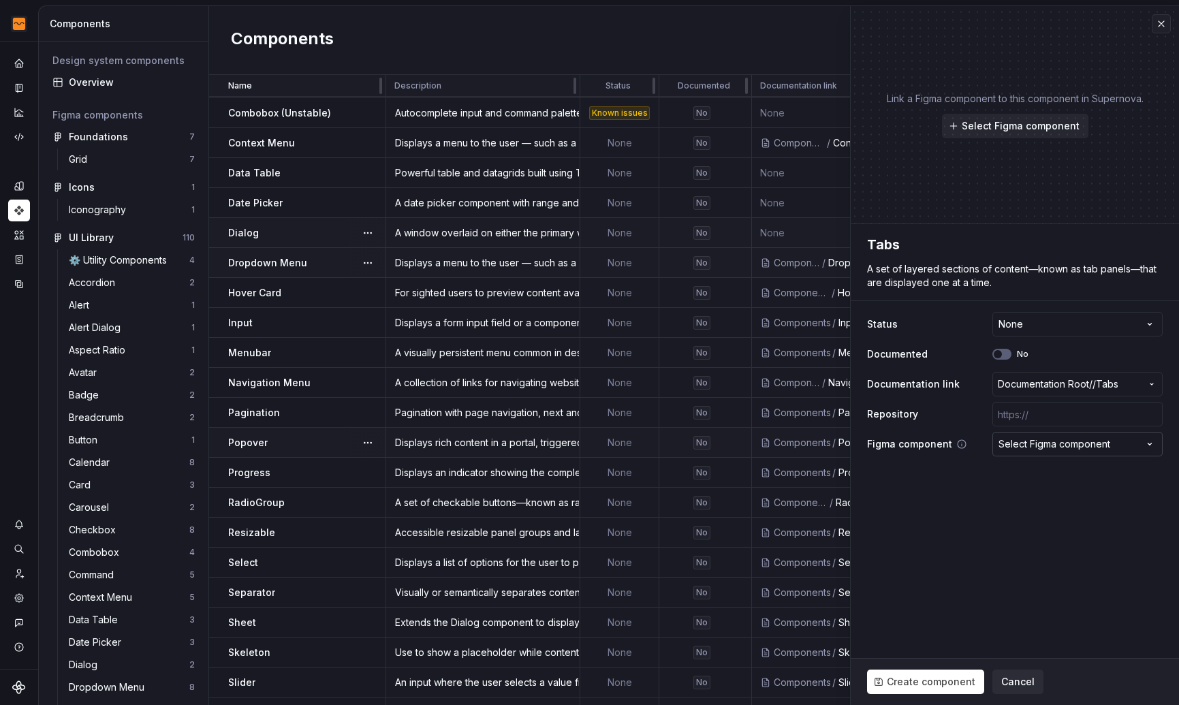
click at [1033, 451] on button "Select Figma component" at bounding box center [1077, 444] width 170 height 25
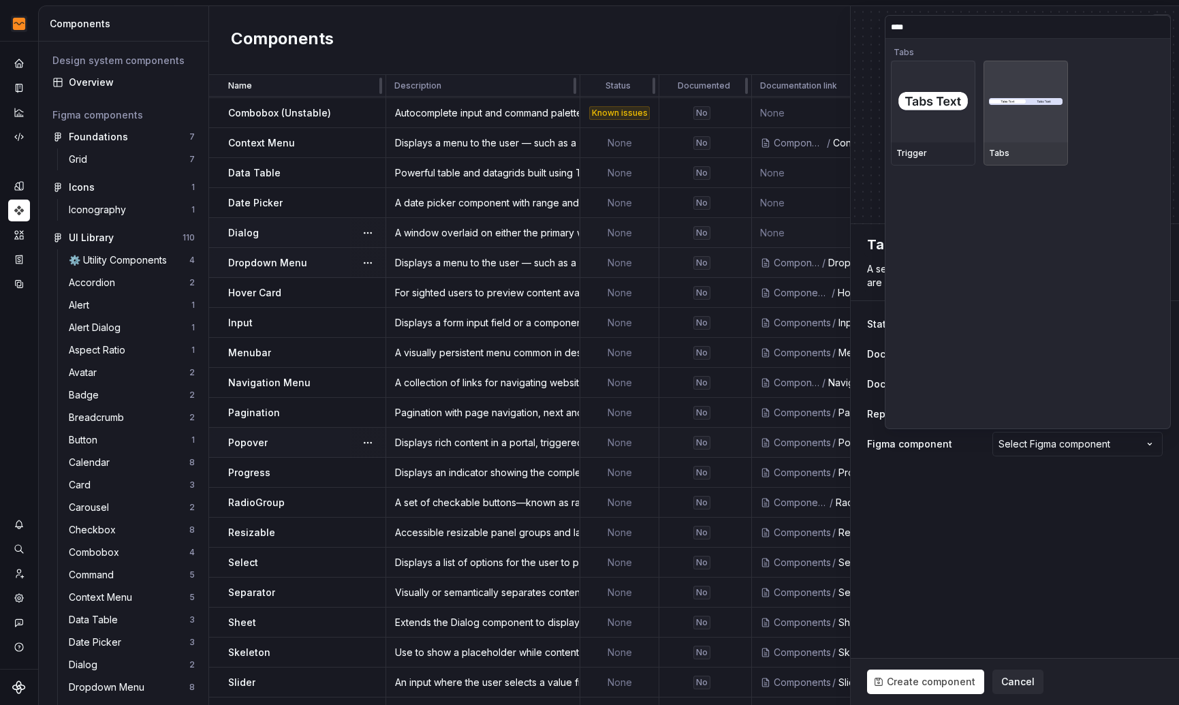
click at [1022, 115] on div at bounding box center [1025, 102] width 84 height 82
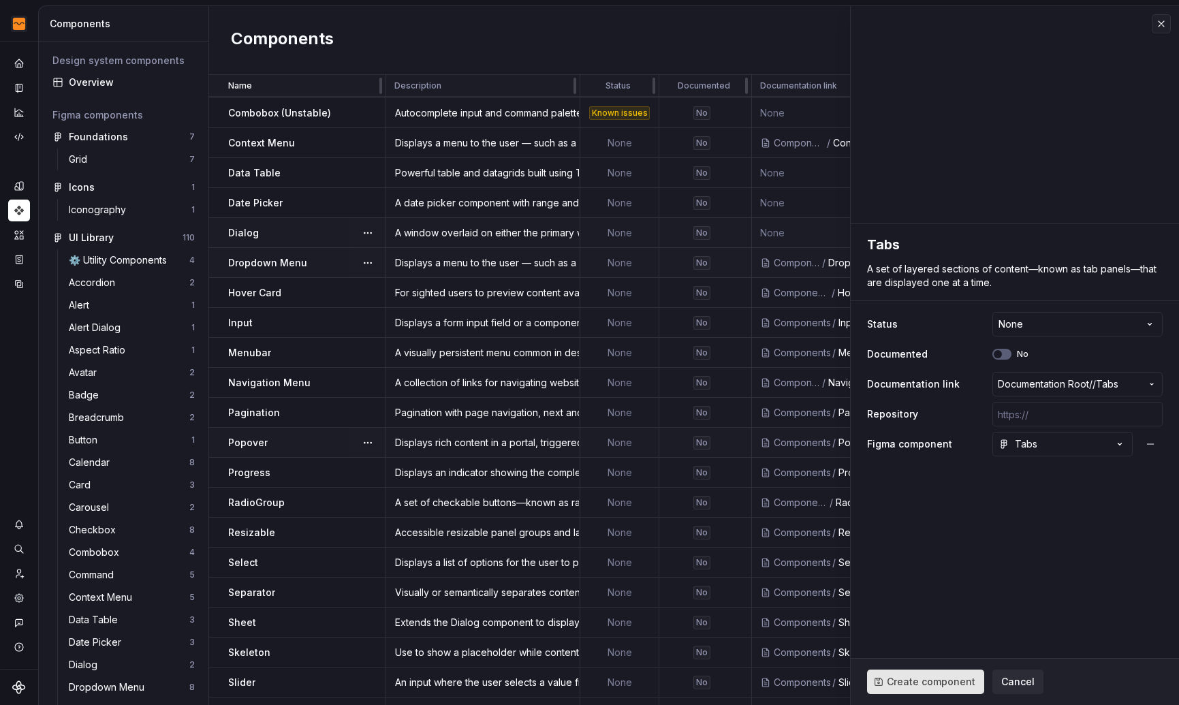
click at [914, 682] on span "Create component" at bounding box center [931, 682] width 89 height 14
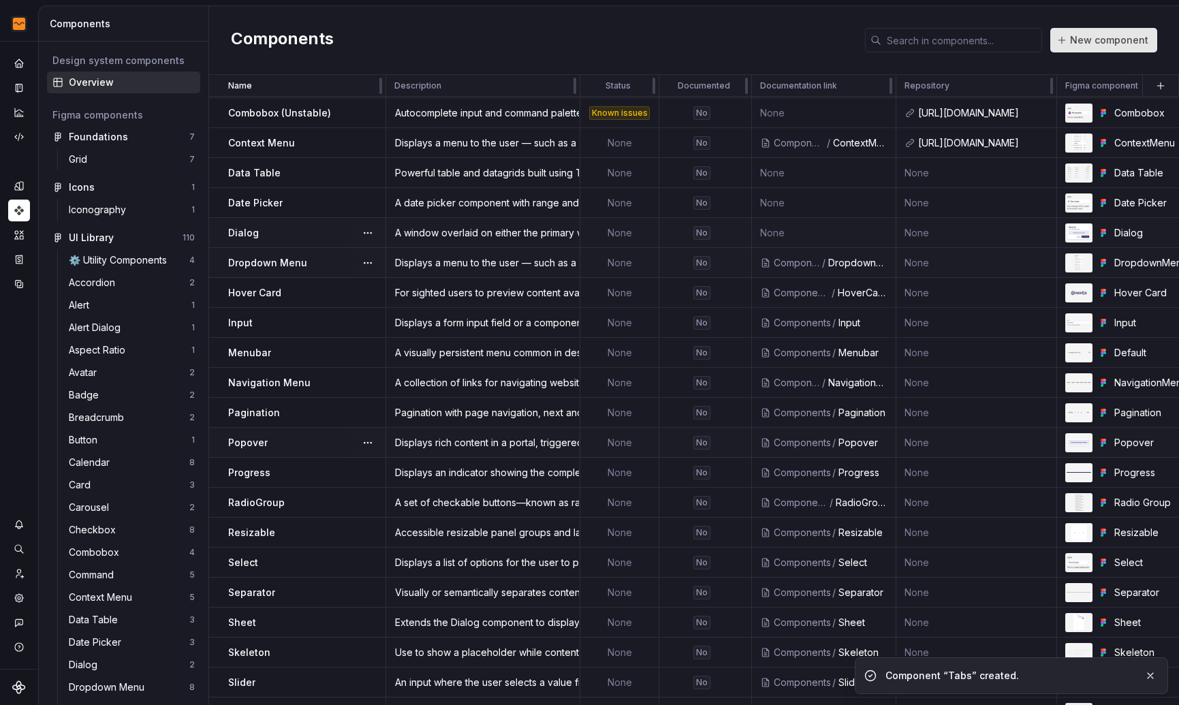
click at [1100, 37] on span "New component" at bounding box center [1109, 40] width 78 height 14
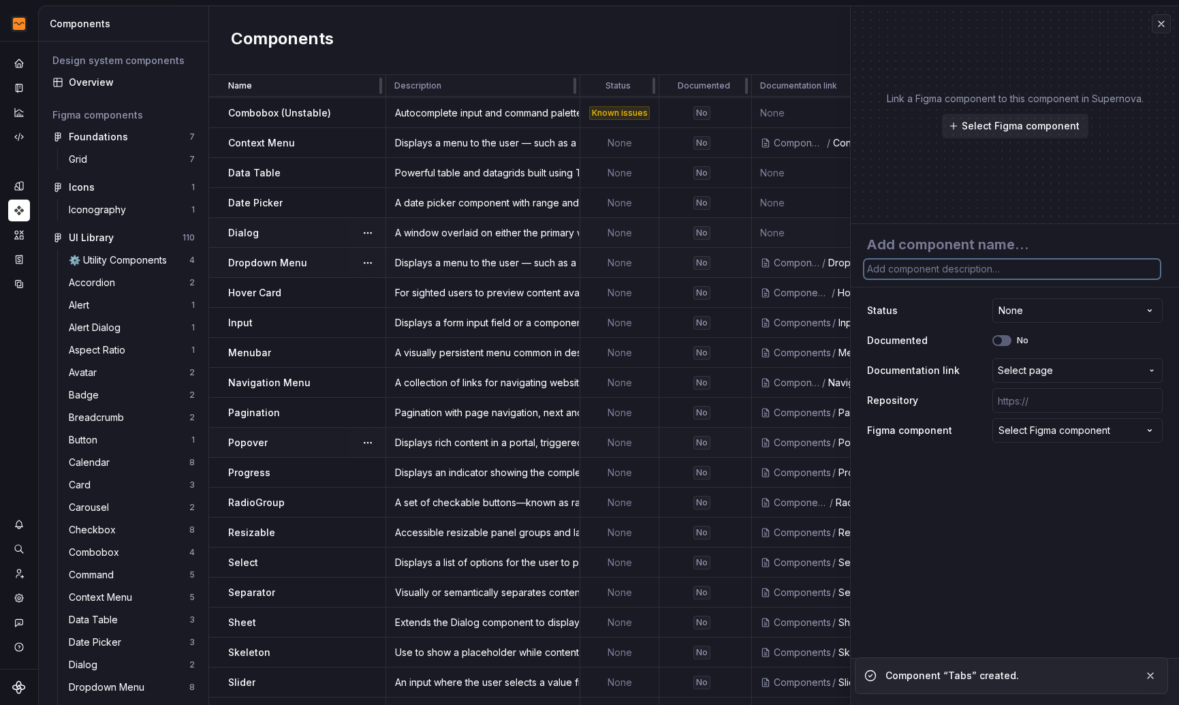
click at [933, 268] on textarea at bounding box center [1012, 268] width 296 height 19
paste textarea "Displays a form textarea or a component that looks like a textarea."
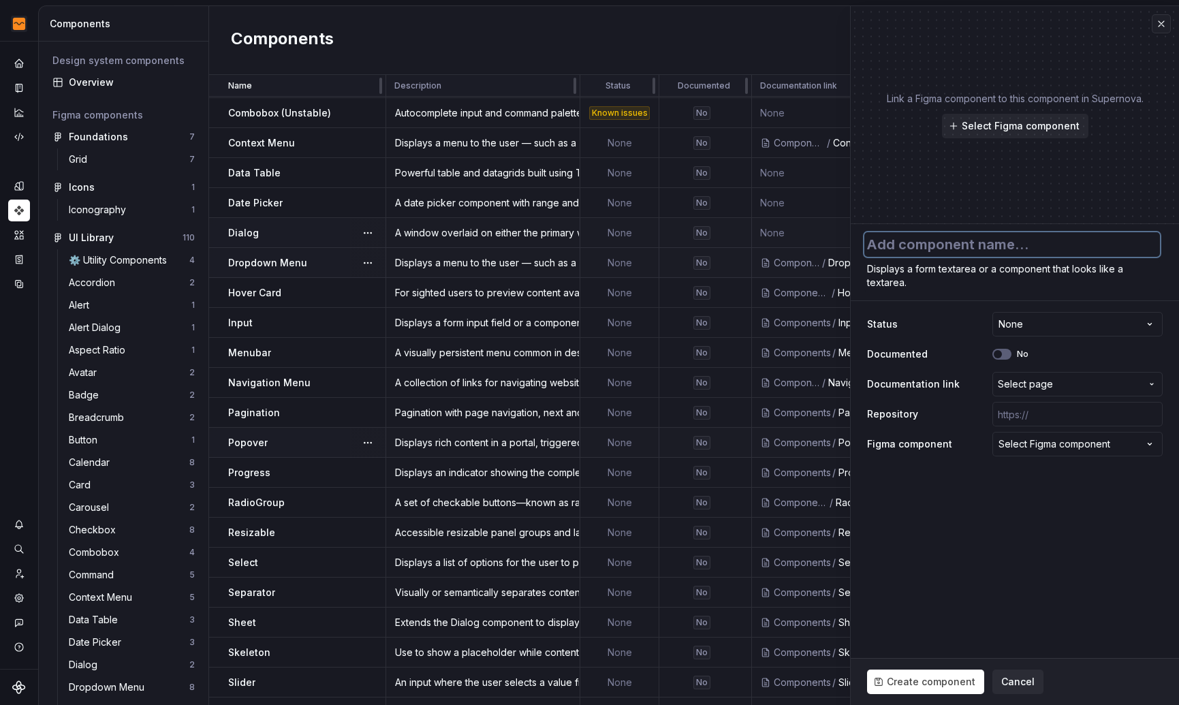
click at [936, 245] on textarea at bounding box center [1012, 244] width 296 height 25
click at [1055, 383] on span "Select page" at bounding box center [1069, 384] width 143 height 14
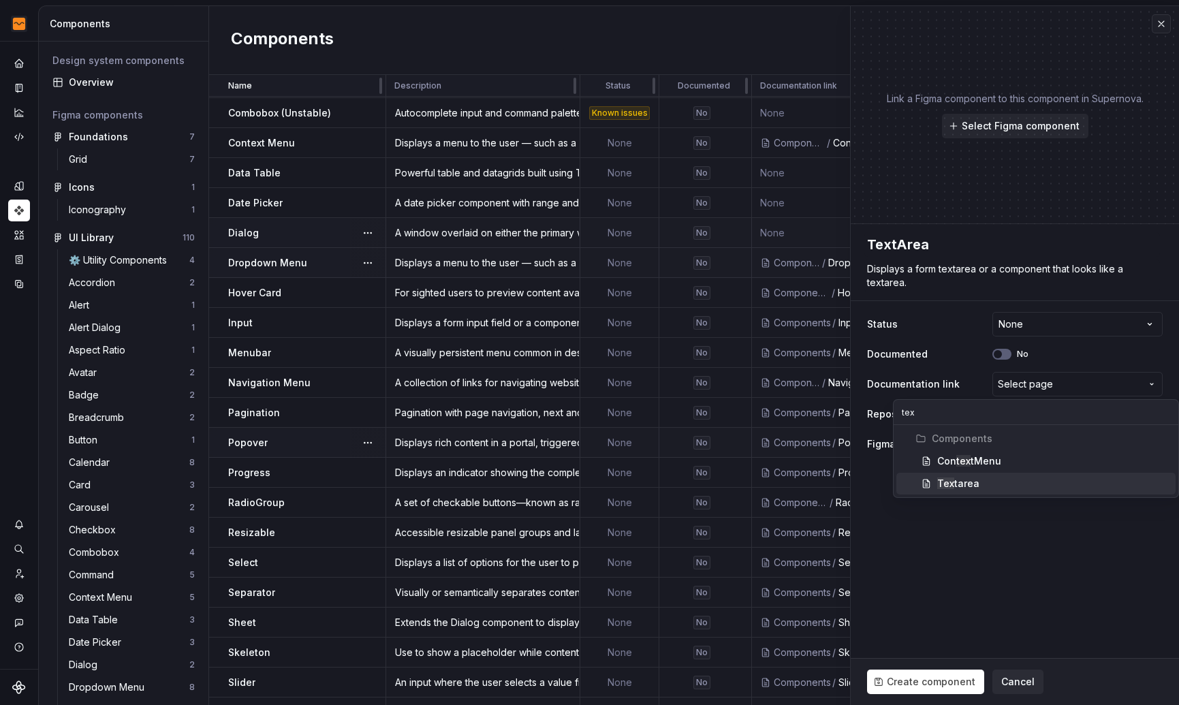
click at [989, 484] on div "Tex tarea" at bounding box center [1053, 484] width 233 height 14
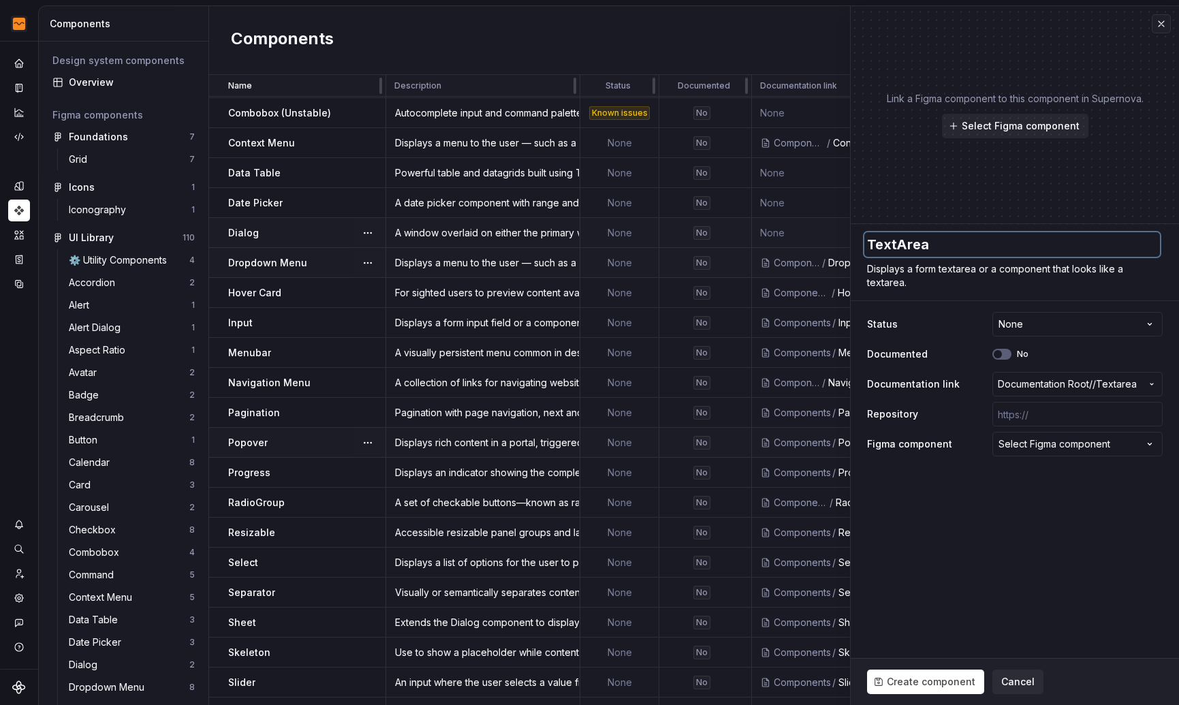
drag, startPoint x: 907, startPoint y: 247, endPoint x: 899, endPoint y: 246, distance: 7.5
click at [899, 246] on textarea "TextArea" at bounding box center [1012, 244] width 296 height 25
click at [907, 247] on textarea "TextArea" at bounding box center [1012, 244] width 296 height 25
click at [1008, 443] on div "Select Figma component" at bounding box center [1054, 444] width 112 height 14
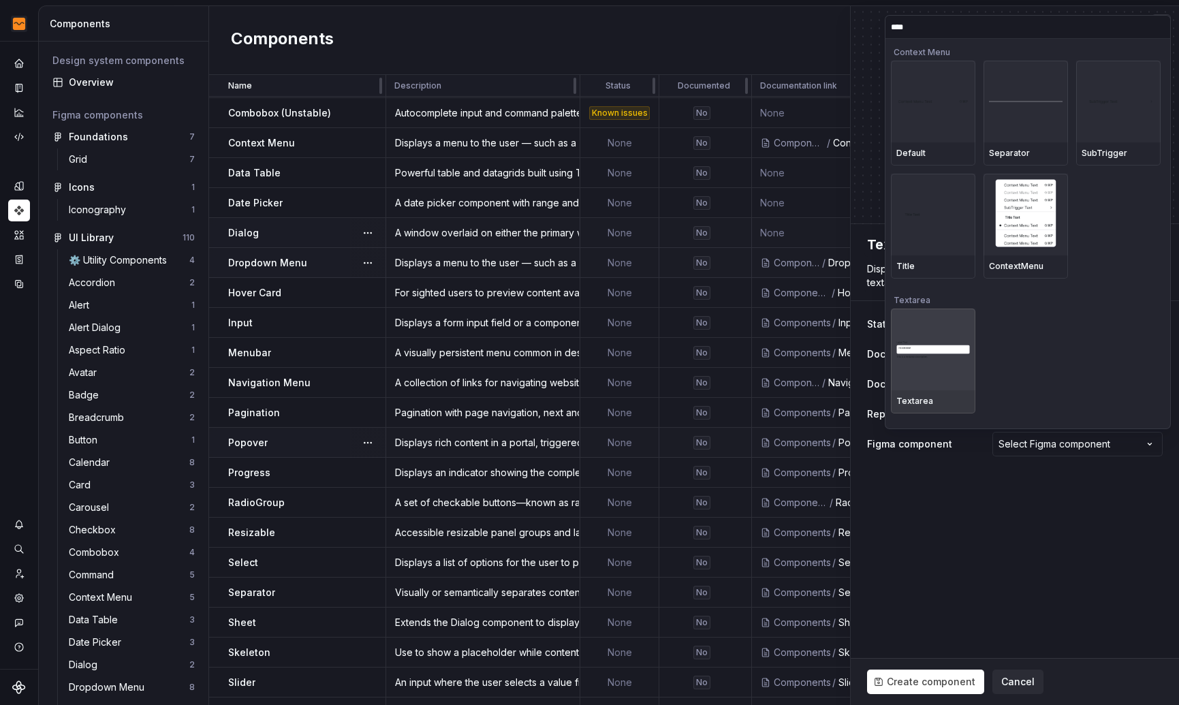
click at [957, 359] on div at bounding box center [933, 349] width 84 height 82
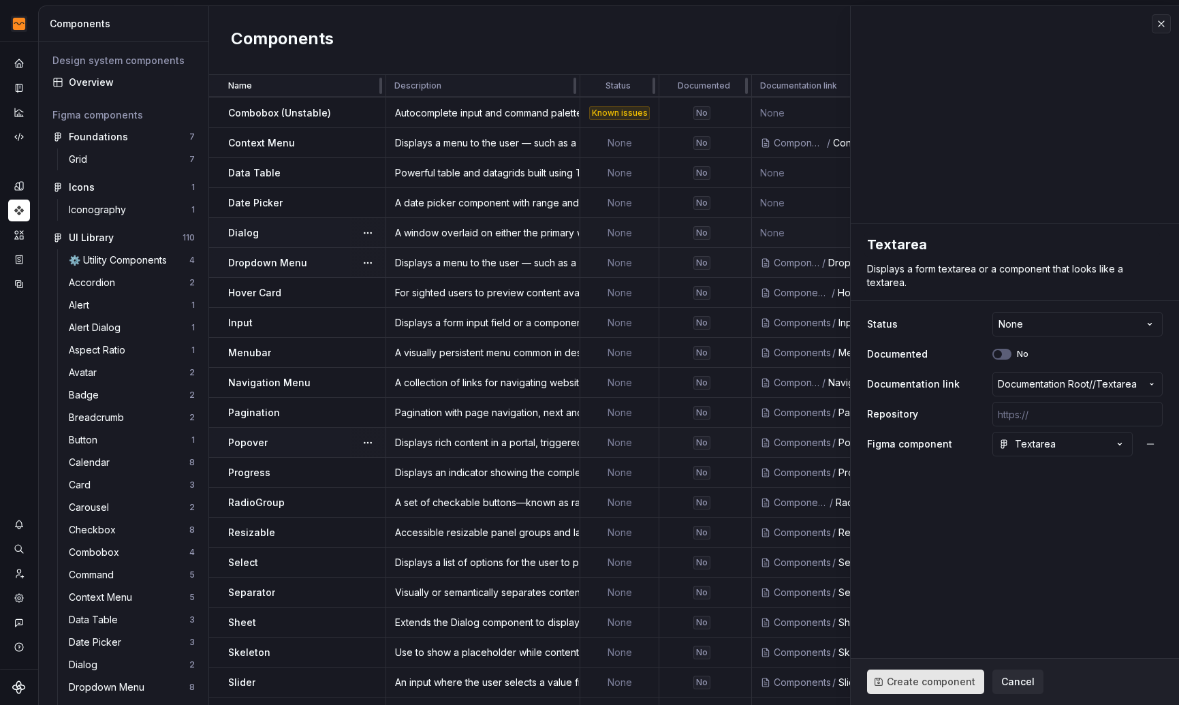
click at [925, 683] on span "Create component" at bounding box center [931, 682] width 89 height 14
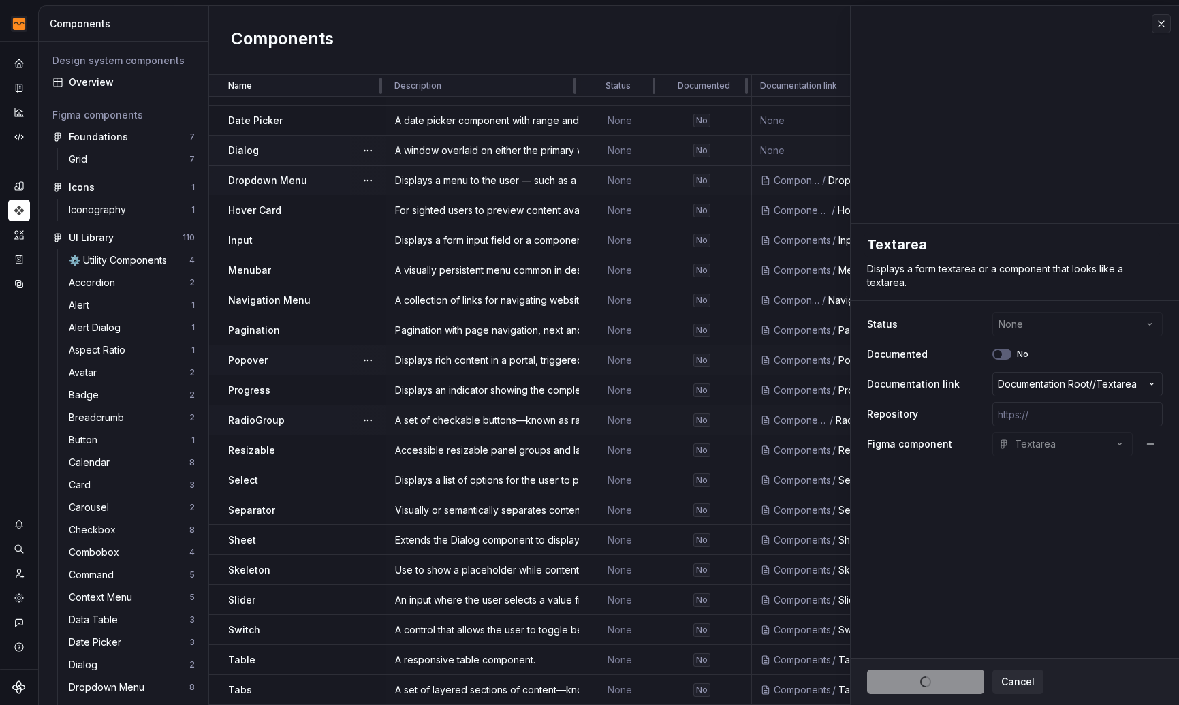
scroll to position [478, 0]
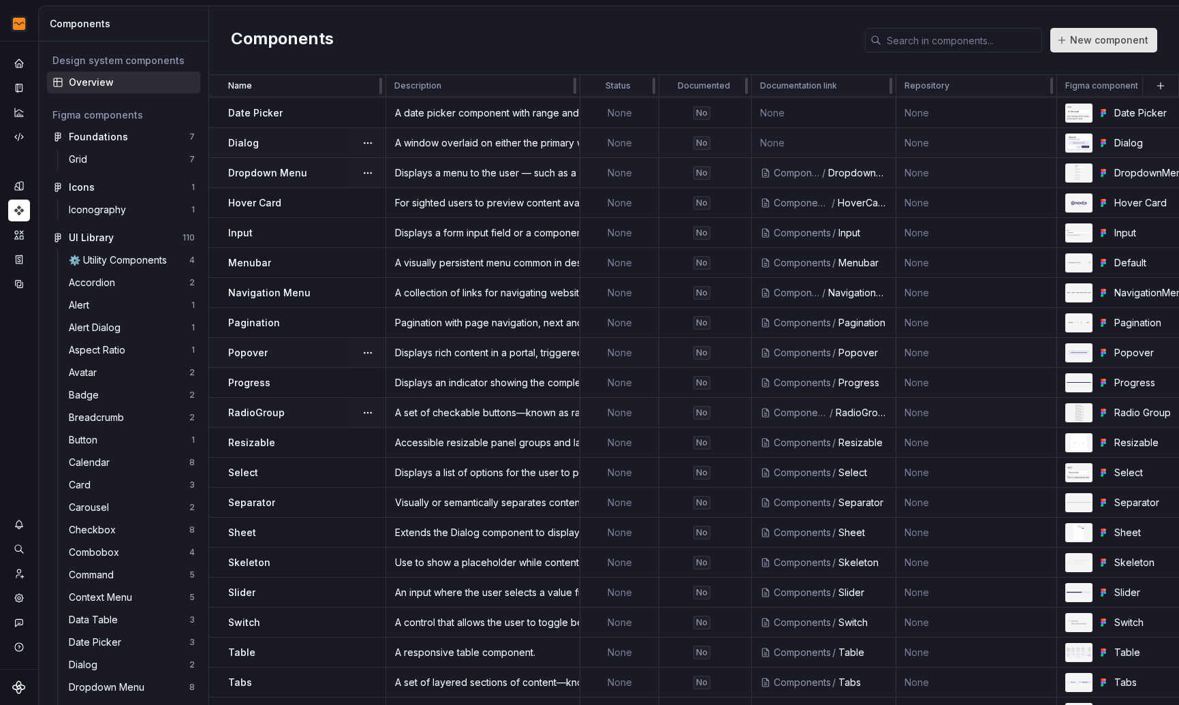
click at [1091, 44] on span "New component" at bounding box center [1109, 40] width 78 height 14
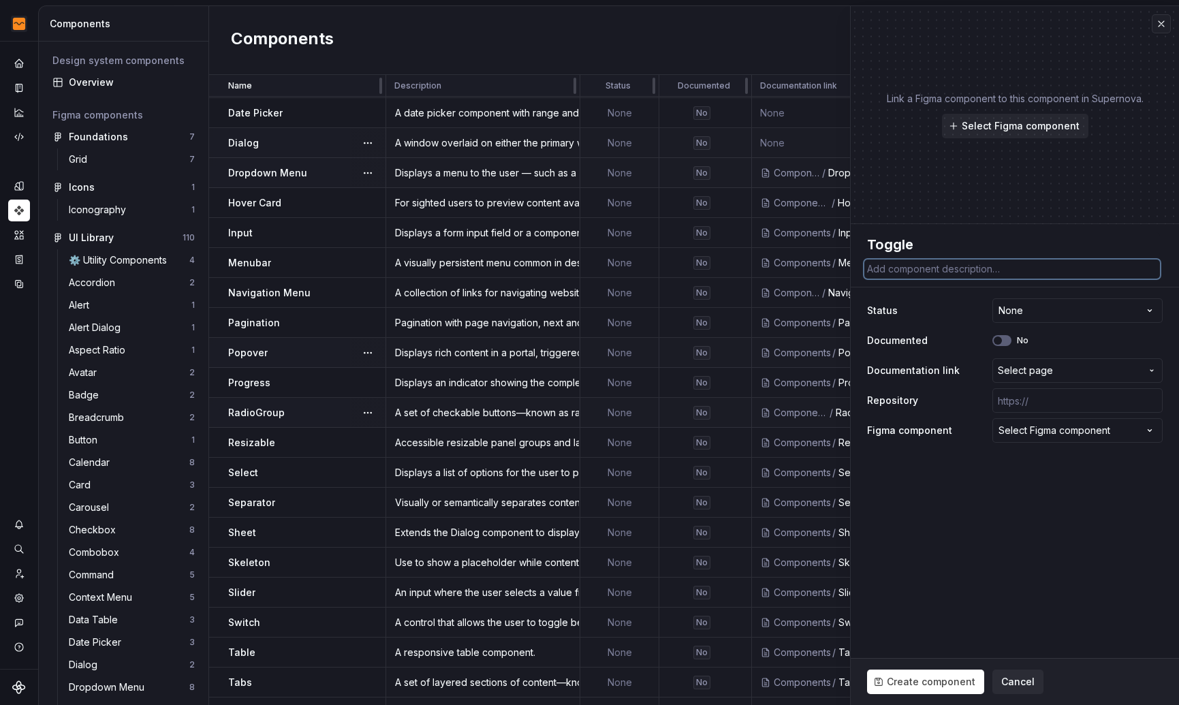
click at [966, 268] on textarea at bounding box center [1012, 268] width 296 height 19
paste textarea "A two-state button that can be either on or off."
click at [1057, 372] on span "Select page" at bounding box center [1069, 371] width 143 height 14
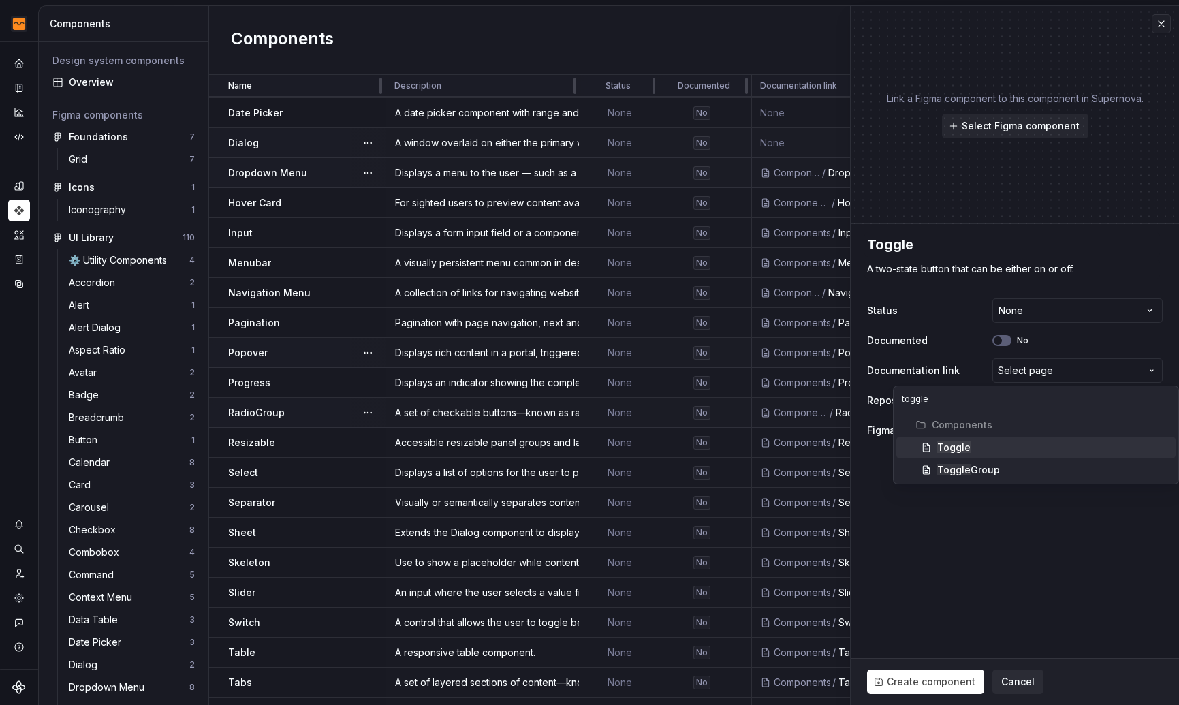
click at [1000, 445] on div "Toggle" at bounding box center [1053, 448] width 233 height 14
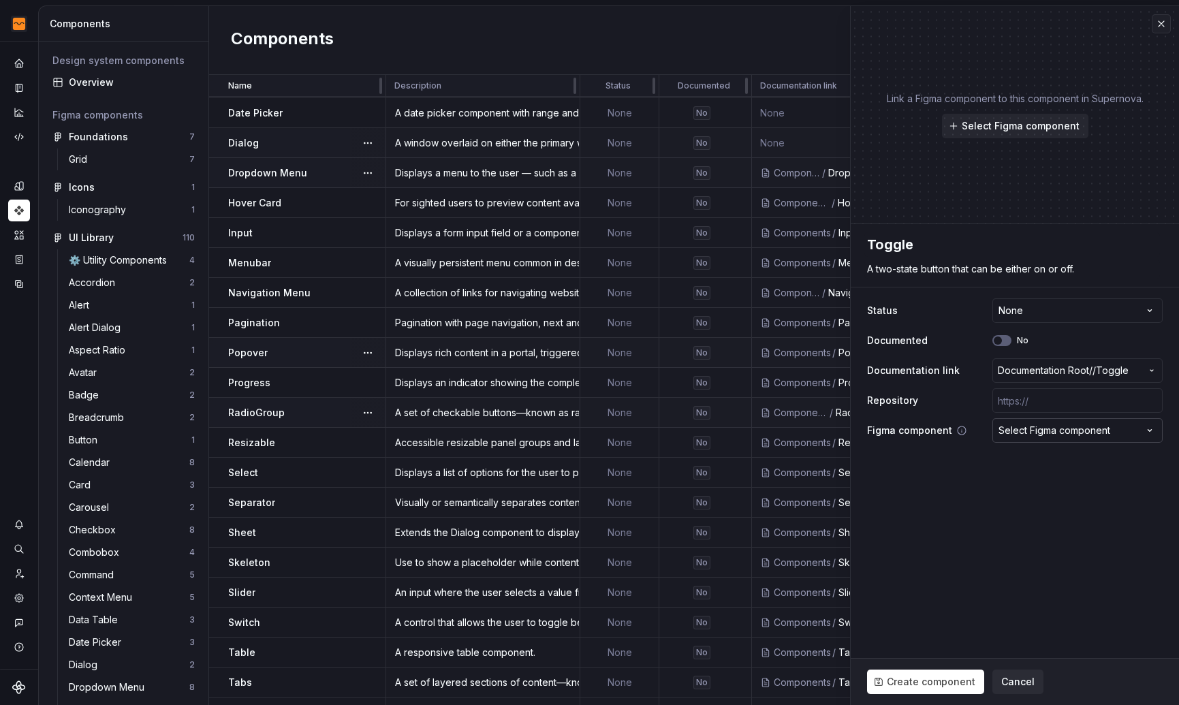
click at [1062, 434] on div "Select Figma component" at bounding box center [1054, 431] width 112 height 14
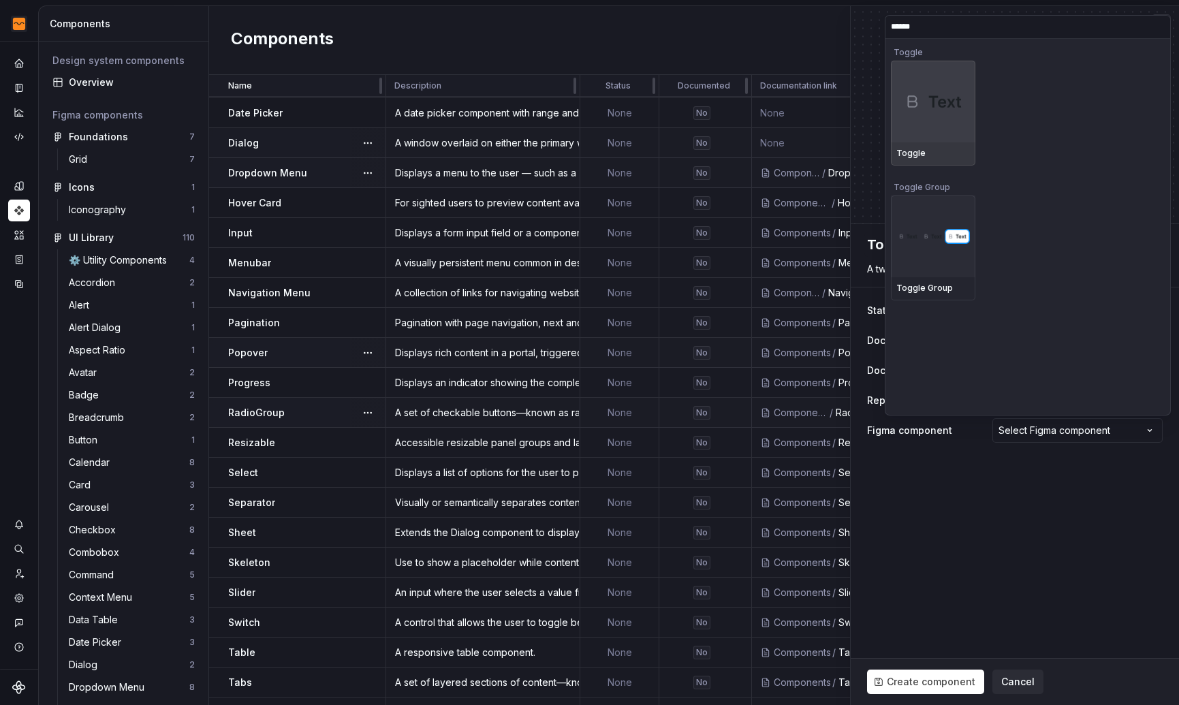
click at [935, 112] on img at bounding box center [933, 101] width 74 height 39
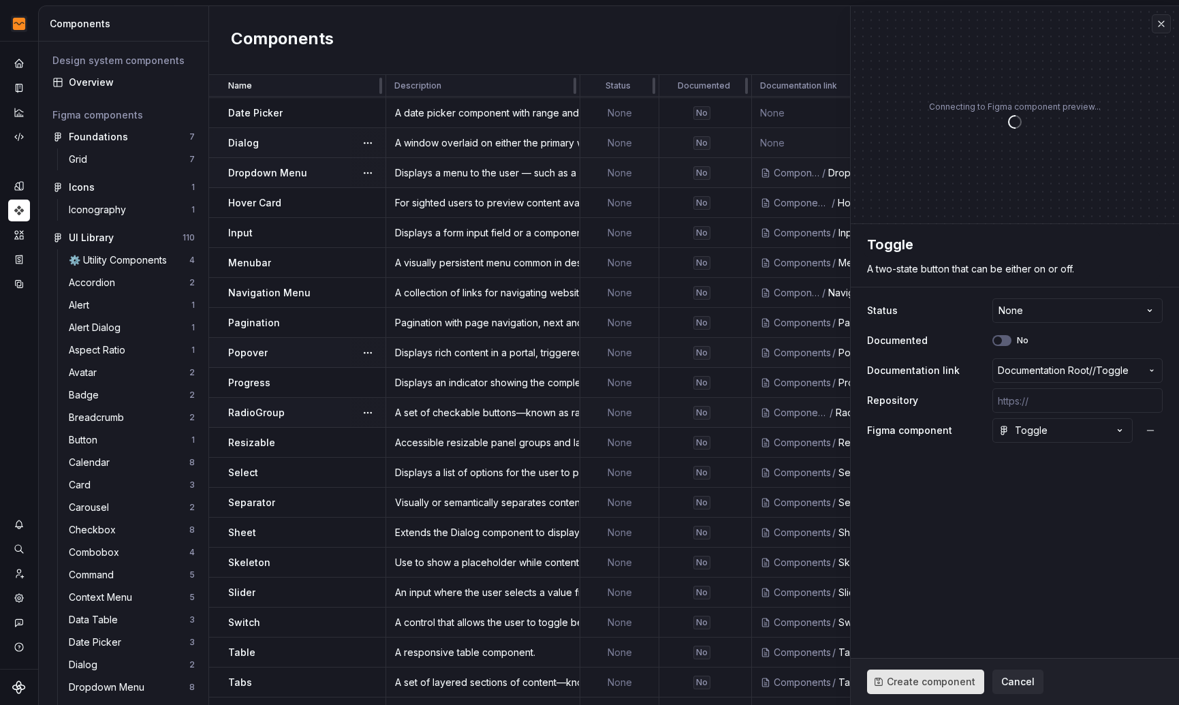
click at [908, 686] on span "Create component" at bounding box center [931, 682] width 89 height 14
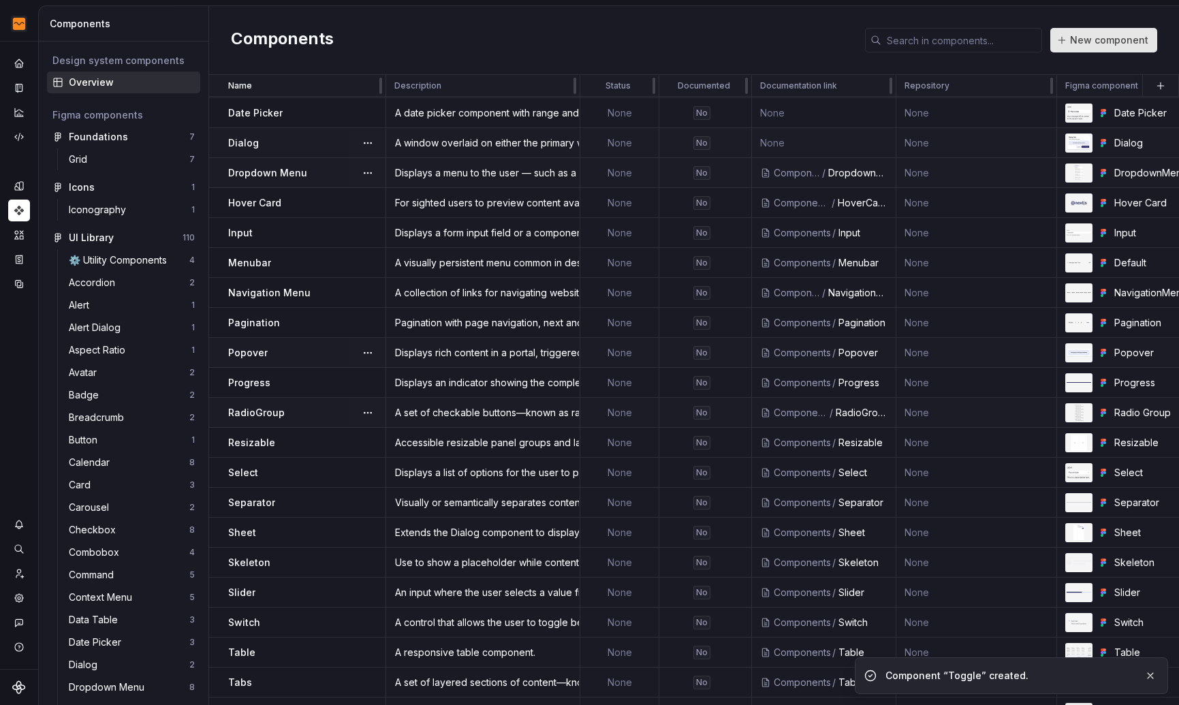
click at [1127, 39] on span "New component" at bounding box center [1109, 40] width 78 height 14
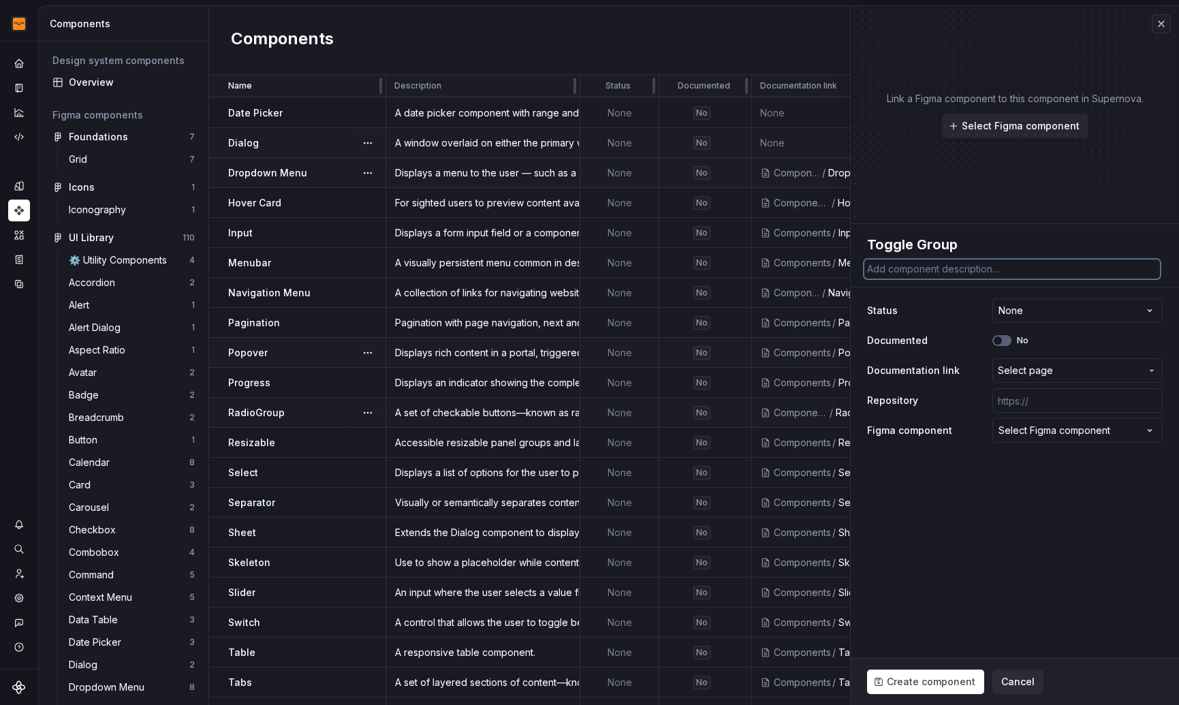
paste textarea "A set of two-state buttons that can be toggled on or off."
click at [1082, 366] on span "Select page" at bounding box center [1069, 371] width 143 height 14
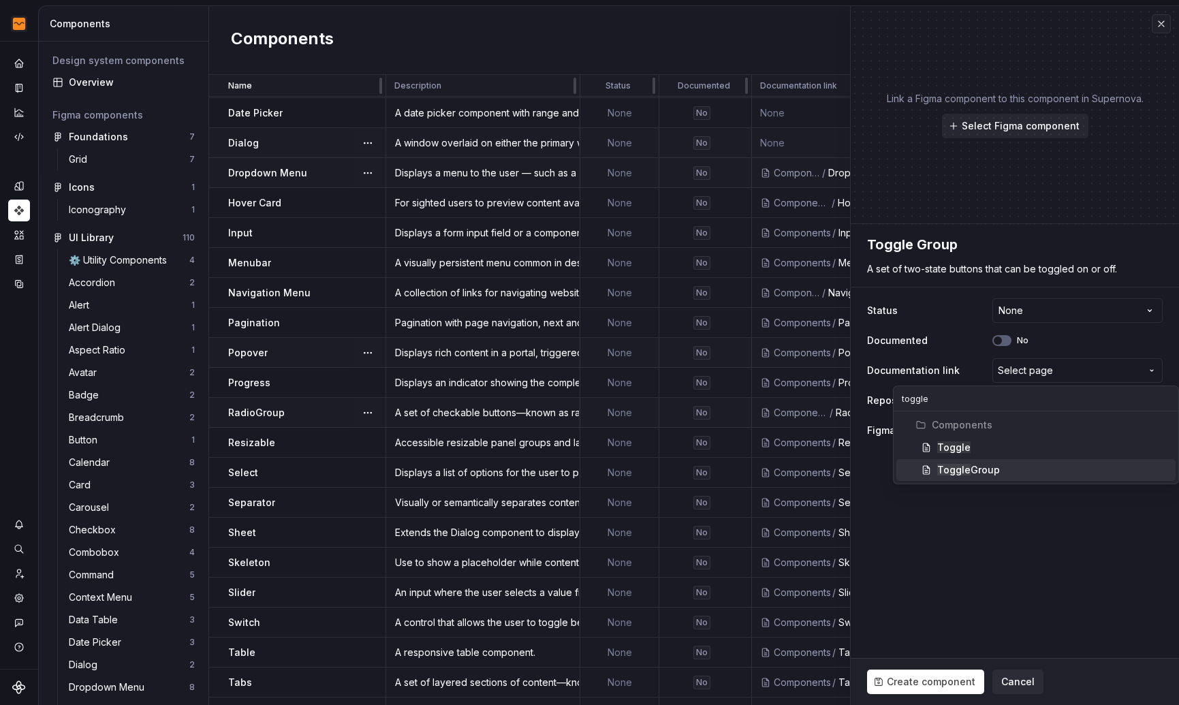
click at [988, 468] on div "Toggle Group" at bounding box center [968, 470] width 63 height 14
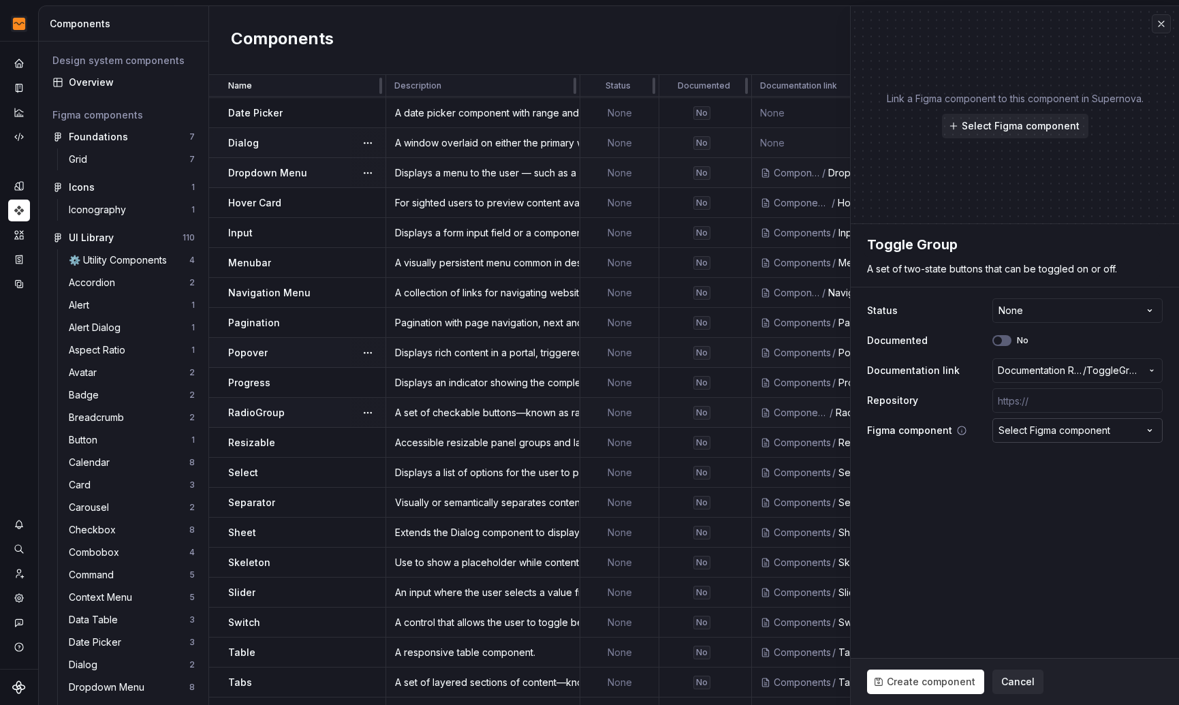
click at [1032, 430] on div "Select Figma component" at bounding box center [1054, 431] width 112 height 14
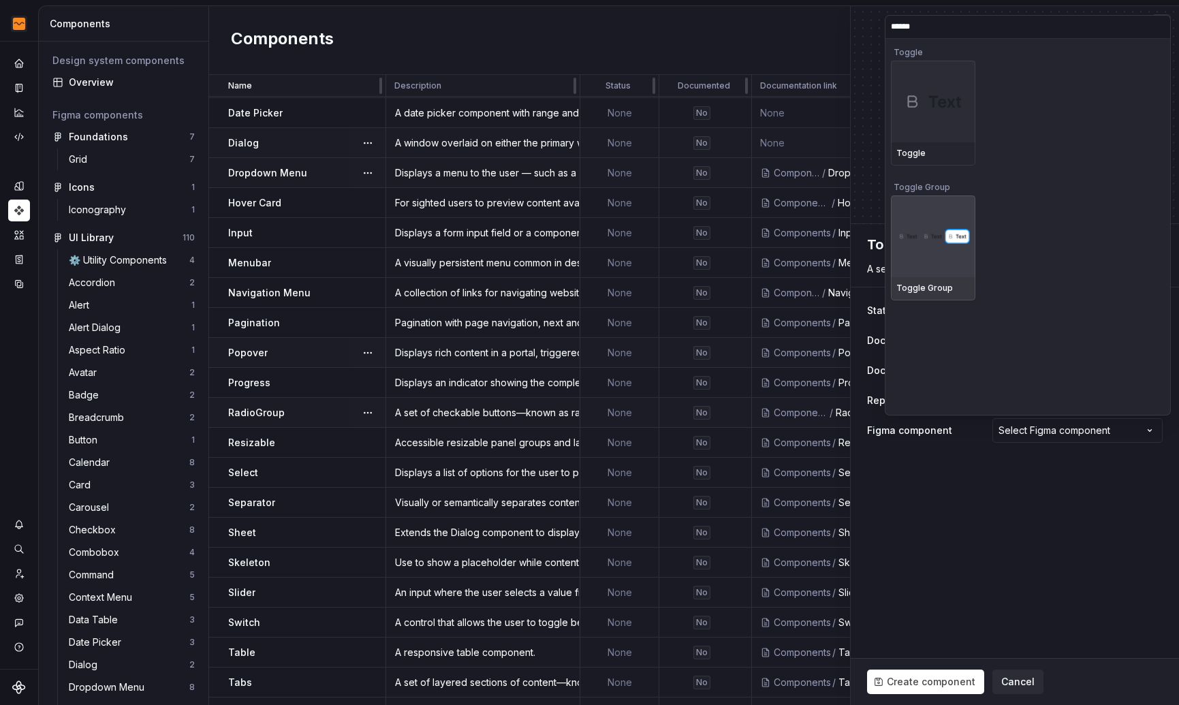
click at [954, 245] on div at bounding box center [933, 236] width 84 height 82
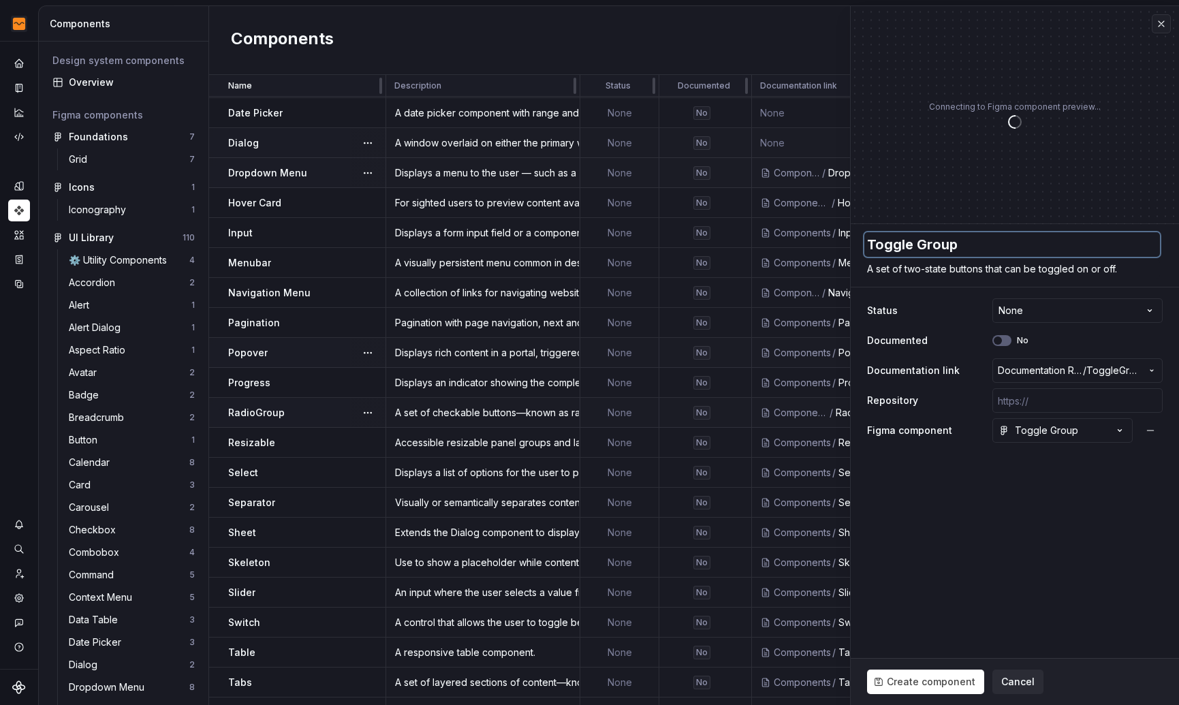
click at [915, 246] on textarea "Toggle Group" at bounding box center [1012, 244] width 296 height 25
click at [921, 677] on span "Create component" at bounding box center [931, 682] width 89 height 14
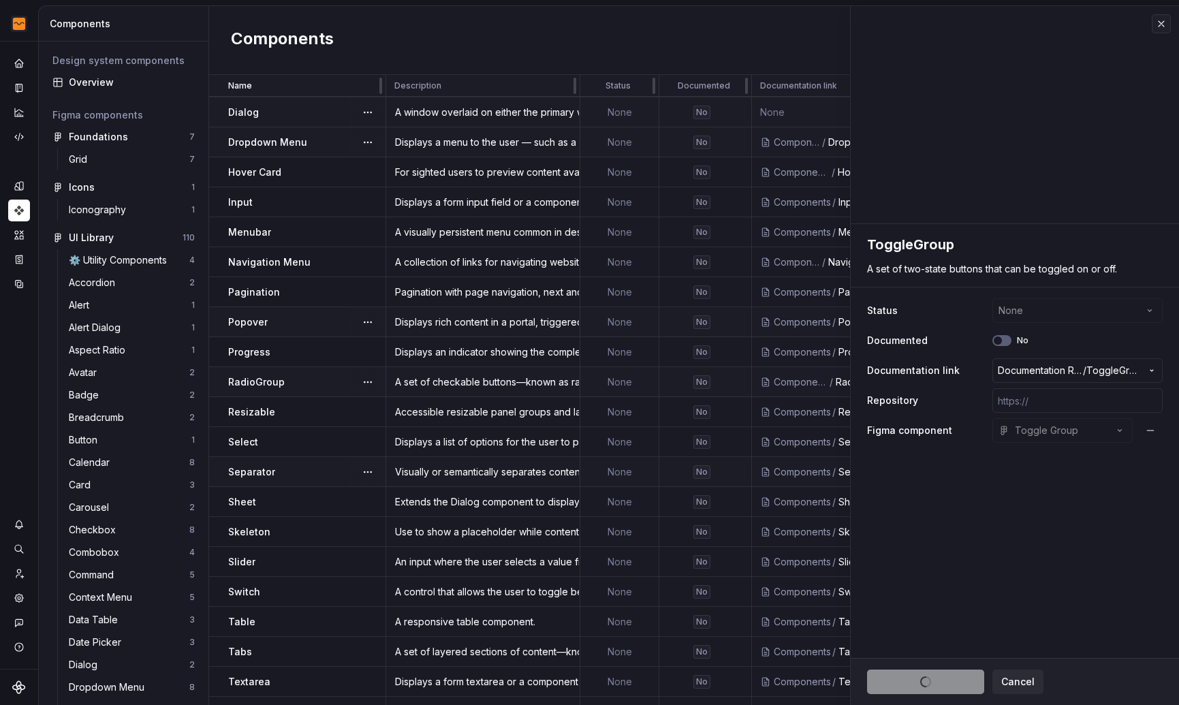
scroll to position [538, 0]
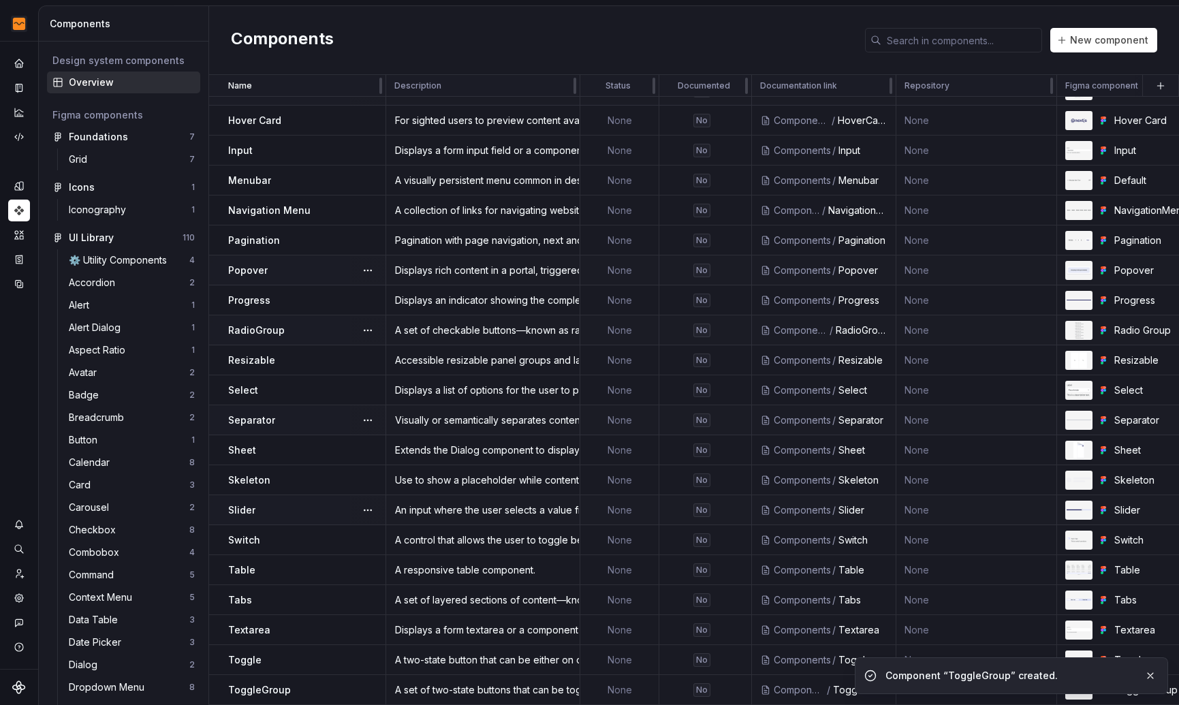
scroll to position [568, 0]
click at [1106, 40] on span "New component" at bounding box center [1109, 40] width 78 height 14
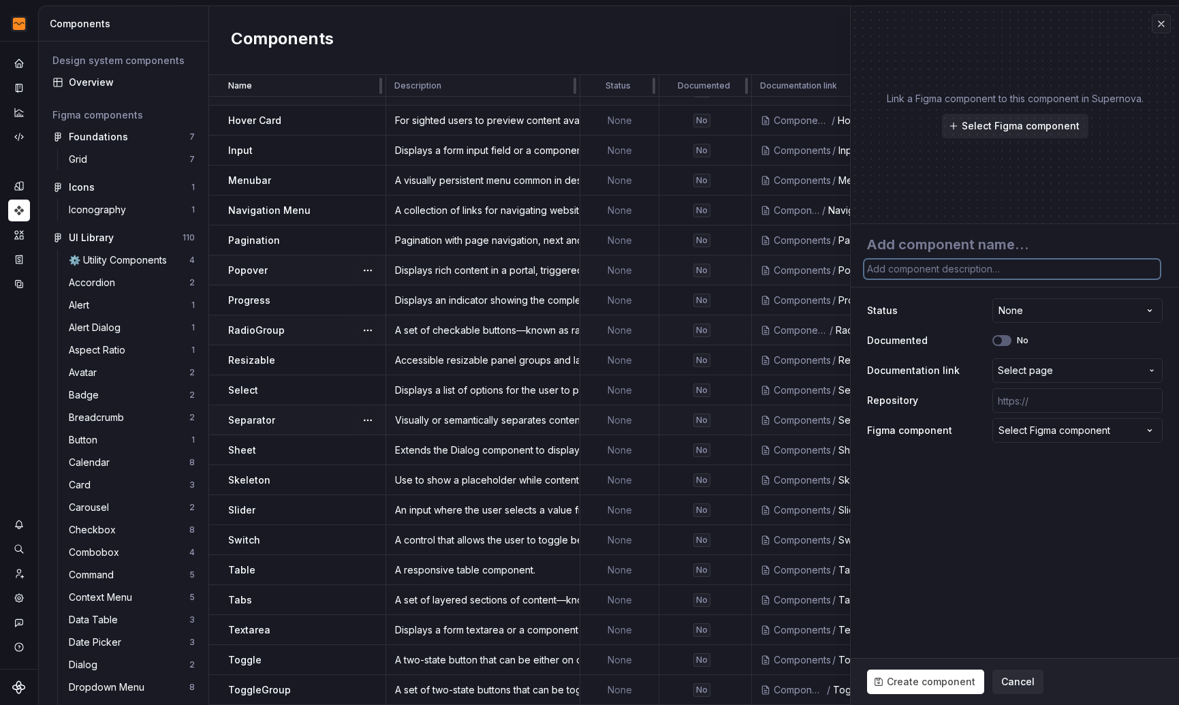
click at [912, 270] on textarea at bounding box center [1012, 268] width 296 height 19
paste textarea "A popup that displays information related to an element when the element receiv…"
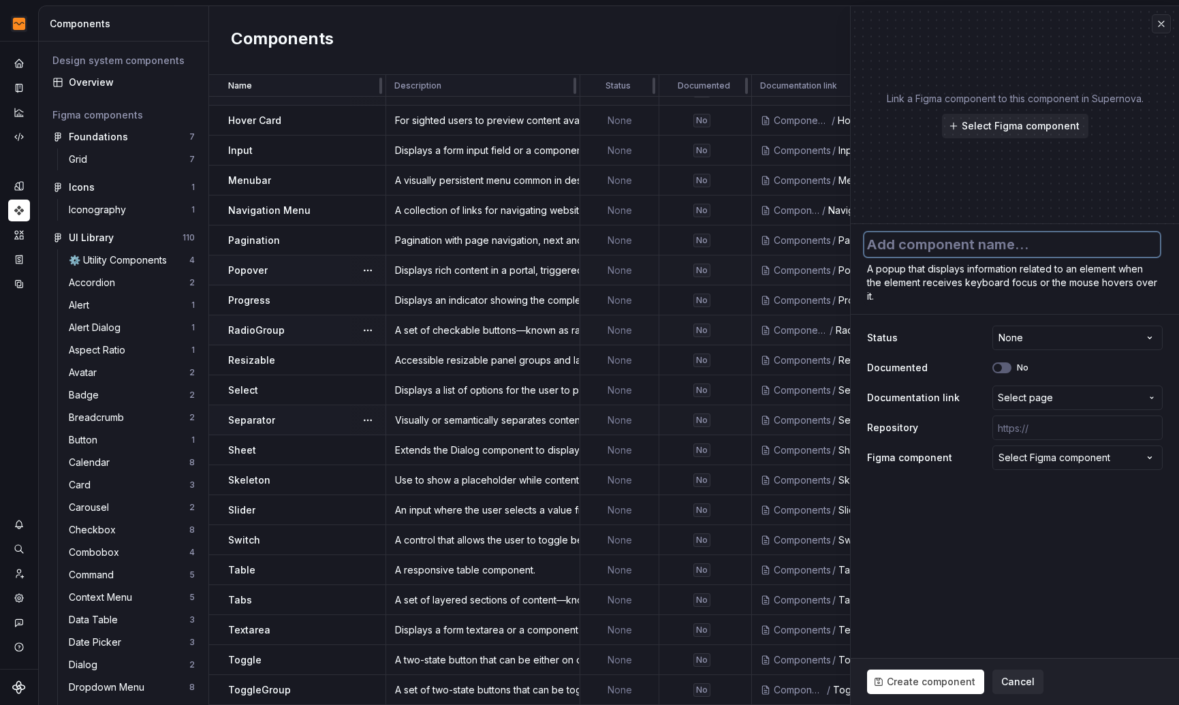
click at [914, 245] on textarea at bounding box center [1012, 244] width 296 height 25
click at [1074, 432] on input "text" at bounding box center [1077, 427] width 170 height 25
click at [1079, 400] on span "Select page" at bounding box center [1069, 398] width 143 height 14
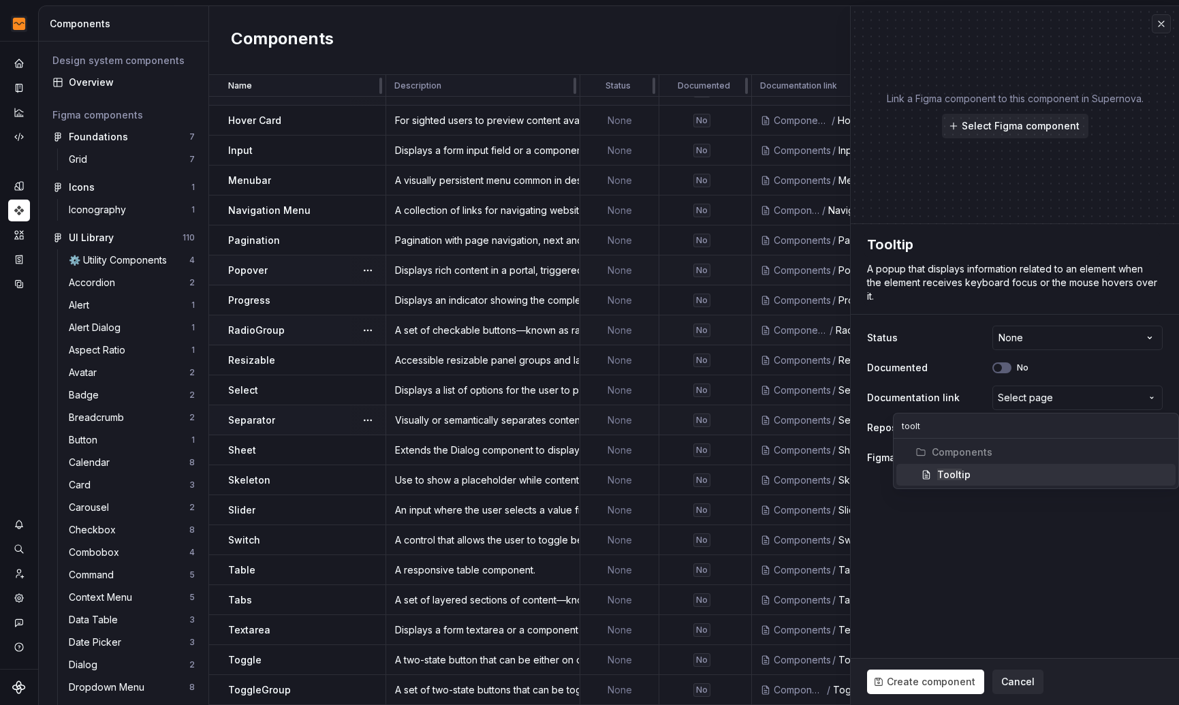
click at [1015, 473] on div "Toolt ip" at bounding box center [1053, 475] width 233 height 14
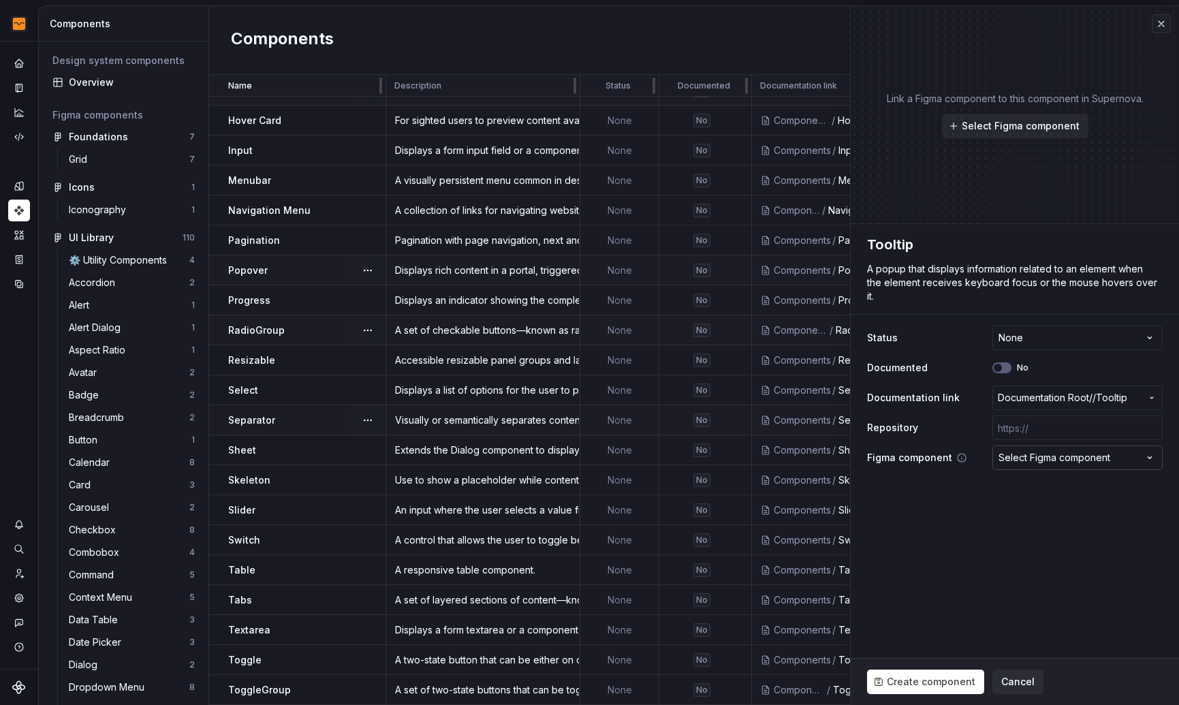
click at [1027, 462] on div "Select Figma component" at bounding box center [1054, 458] width 112 height 14
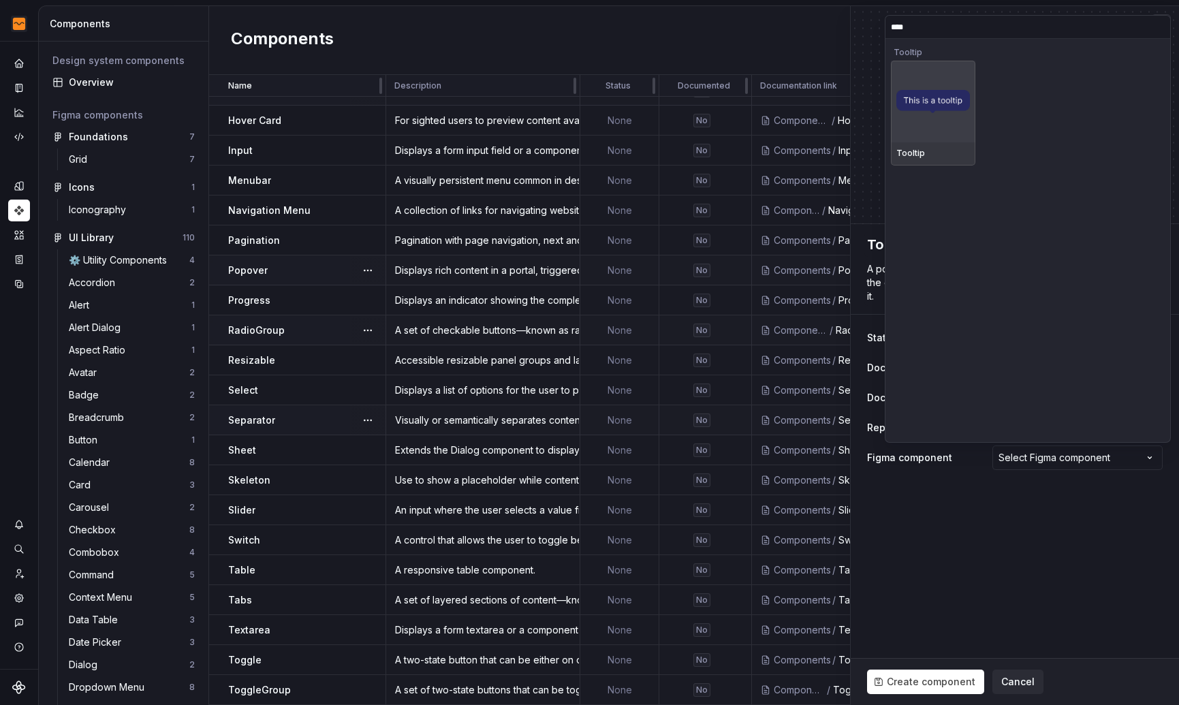
click at [958, 141] on div at bounding box center [933, 102] width 84 height 82
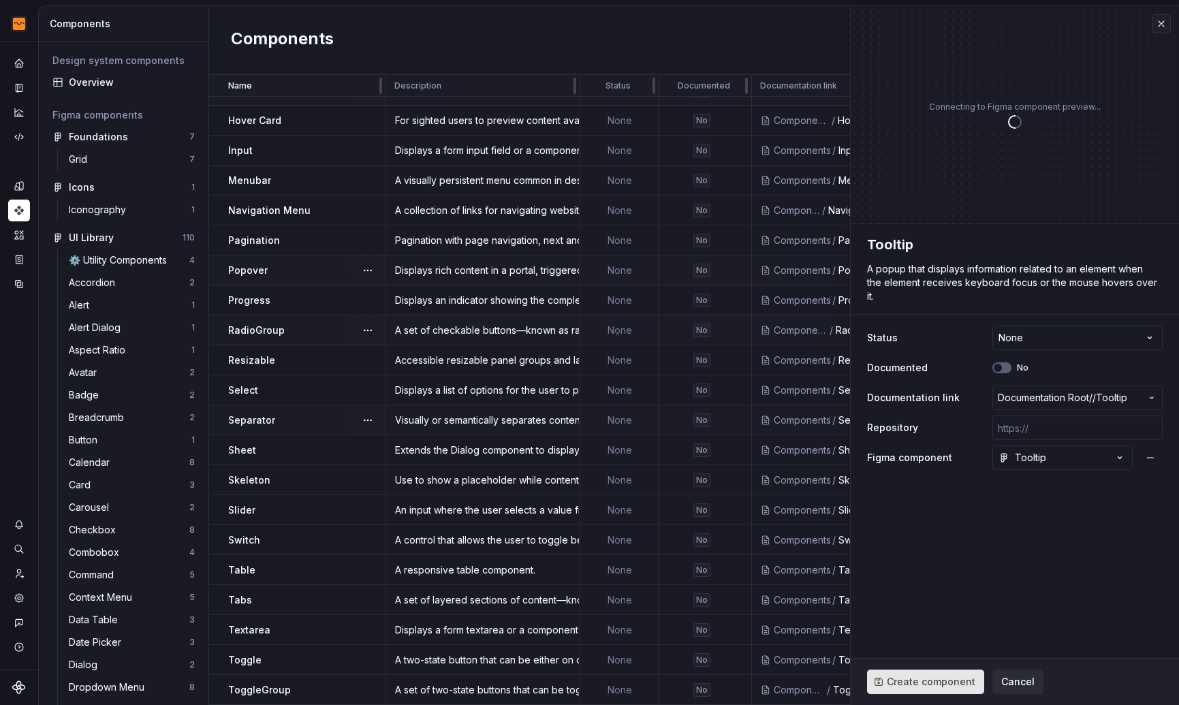
click at [921, 683] on span "Create component" at bounding box center [931, 682] width 89 height 14
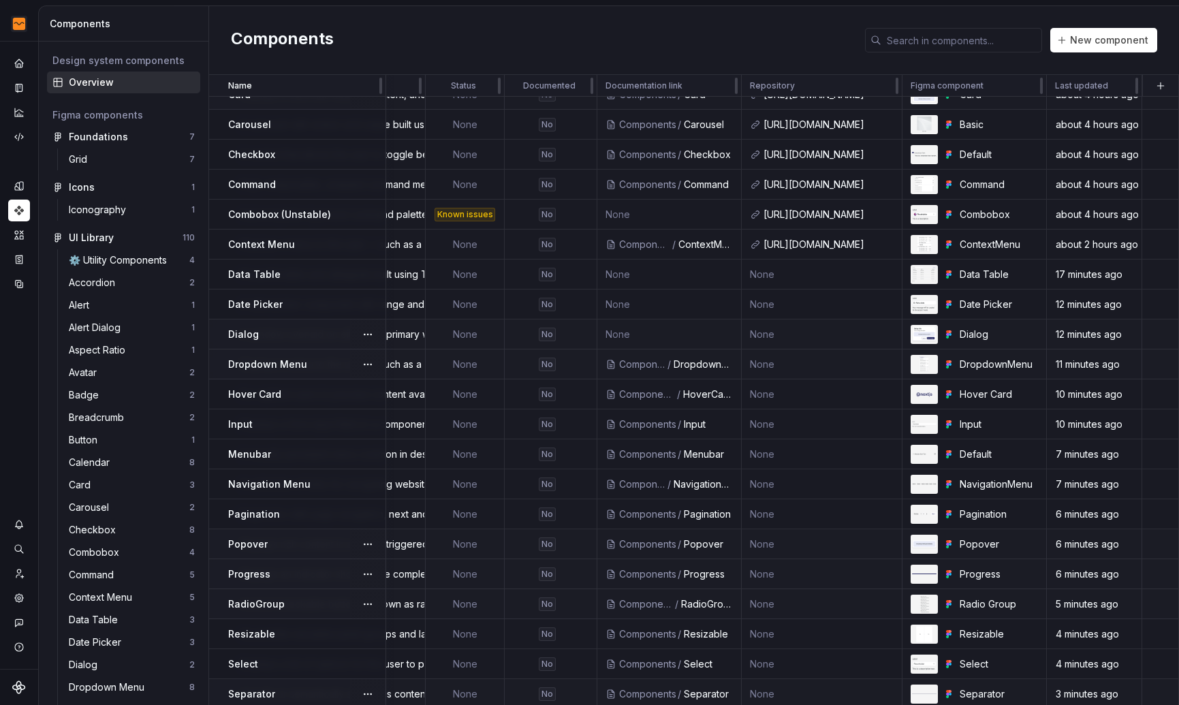
scroll to position [0, 161]
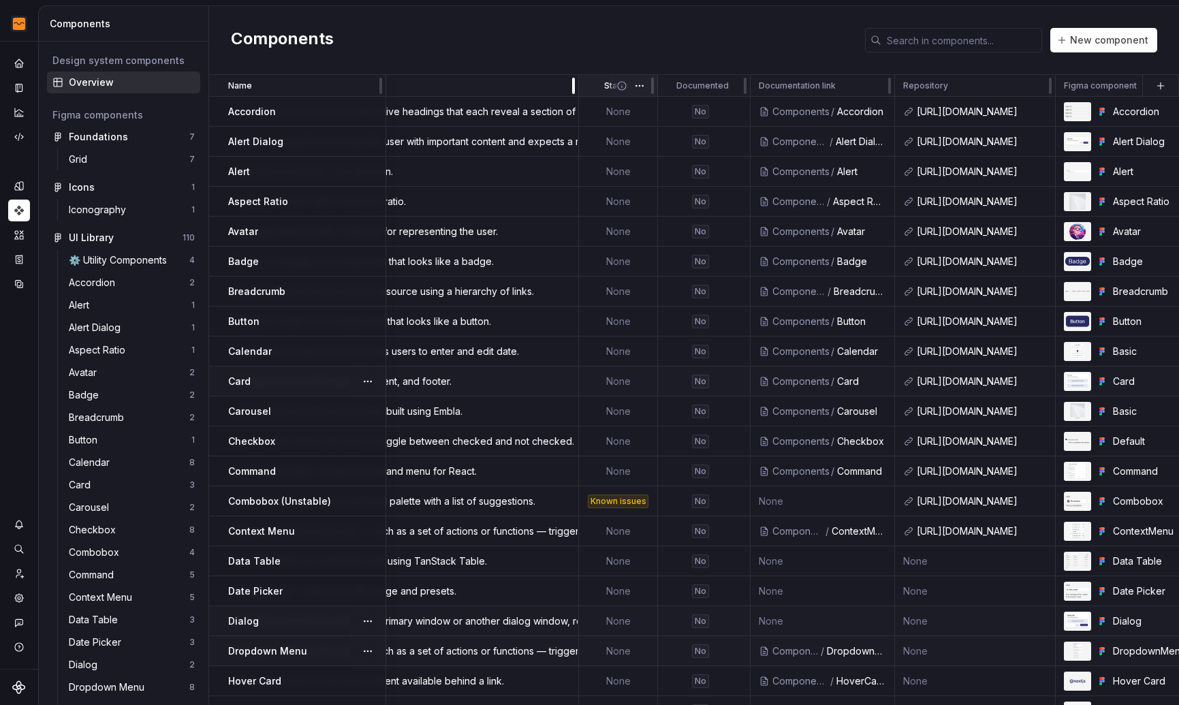
drag, startPoint x: 415, startPoint y: 86, endPoint x: 575, endPoint y: 86, distance: 160.0
click at [575, 86] on div at bounding box center [573, 86] width 11 height 22
drag, startPoint x: 384, startPoint y: 84, endPoint x: 335, endPoint y: 93, distance: 49.7
click at [335, 93] on div "Name" at bounding box center [297, 86] width 177 height 22
drag, startPoint x: 382, startPoint y: 84, endPoint x: 371, endPoint y: 89, distance: 11.9
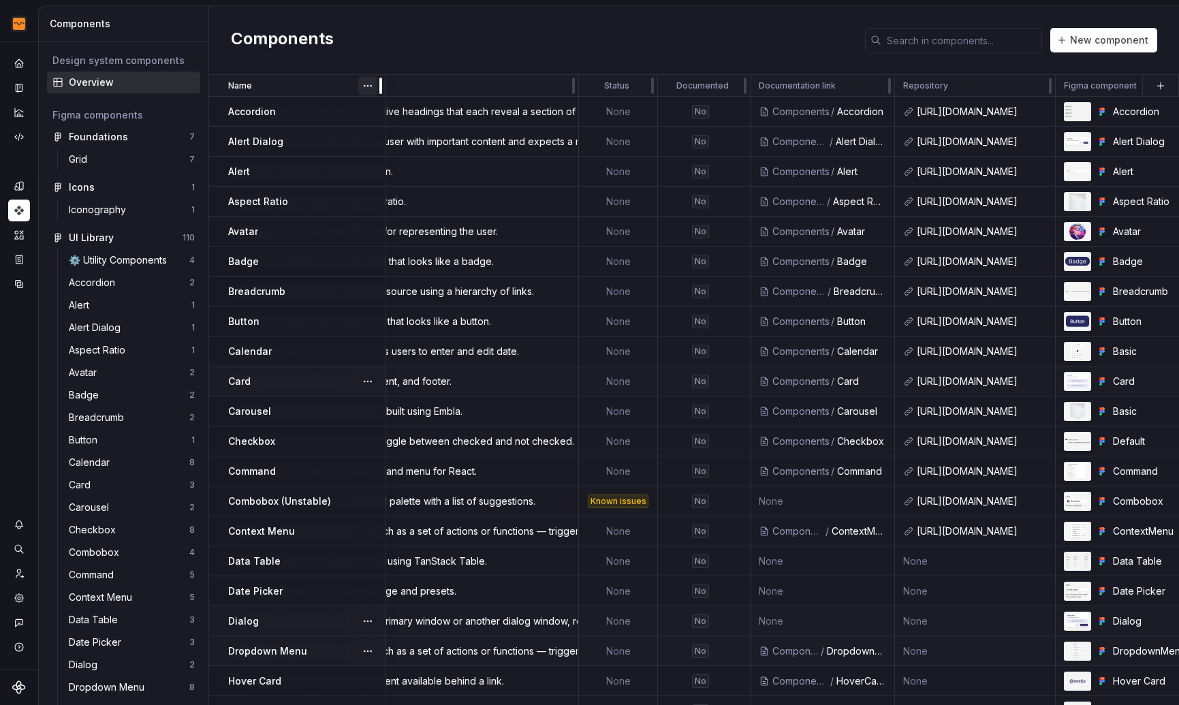
click at [371, 89] on div "Name" at bounding box center [297, 86] width 177 height 22
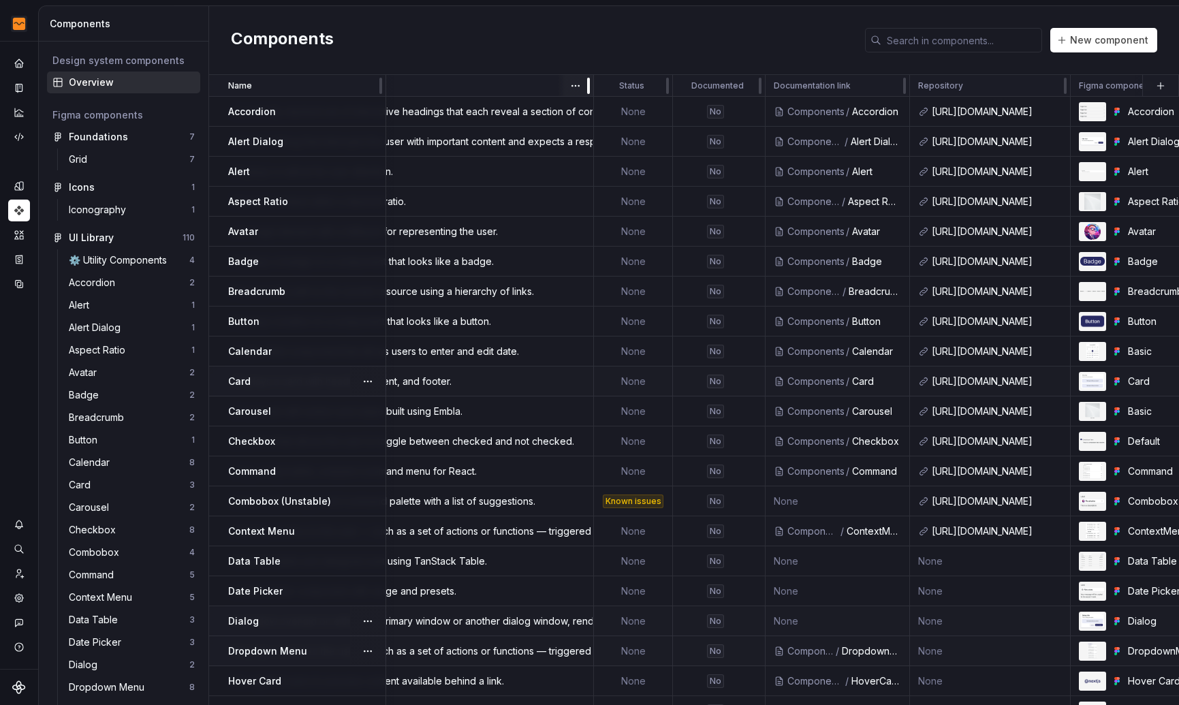
drag, startPoint x: 575, startPoint y: 85, endPoint x: 590, endPoint y: 84, distance: 15.0
click at [590, 84] on div at bounding box center [588, 86] width 11 height 22
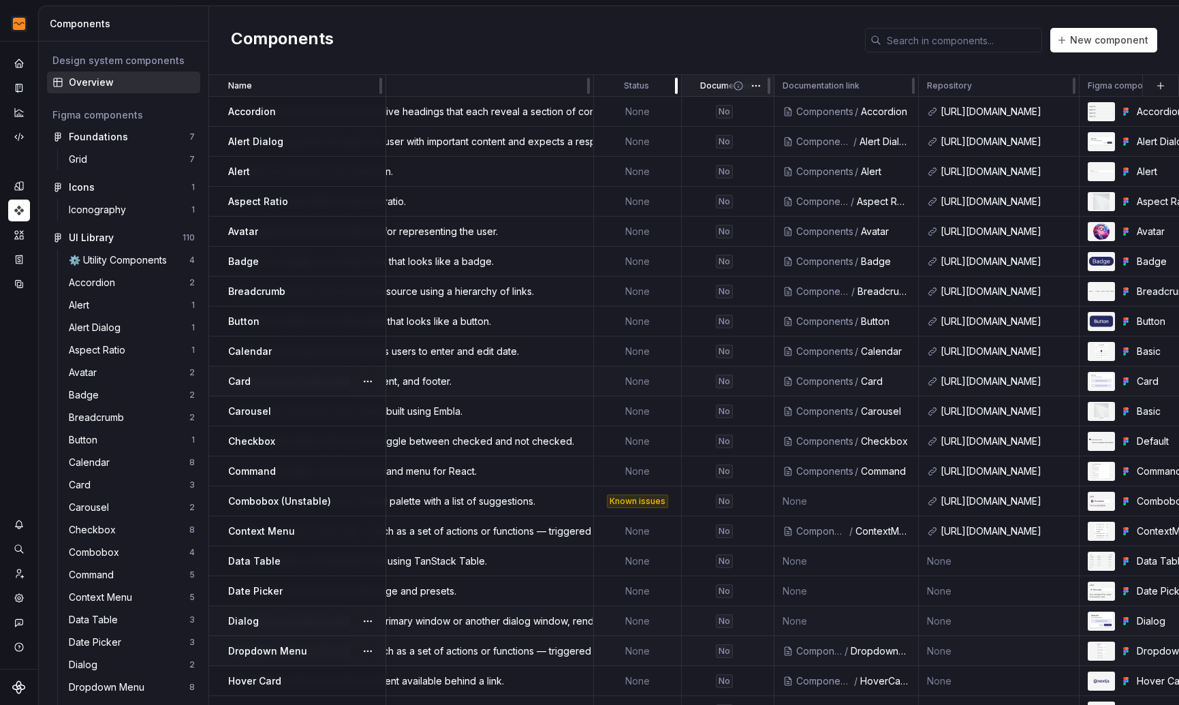
drag, startPoint x: 671, startPoint y: 84, endPoint x: 680, endPoint y: 84, distance: 8.9
click at [680, 84] on div at bounding box center [676, 86] width 11 height 22
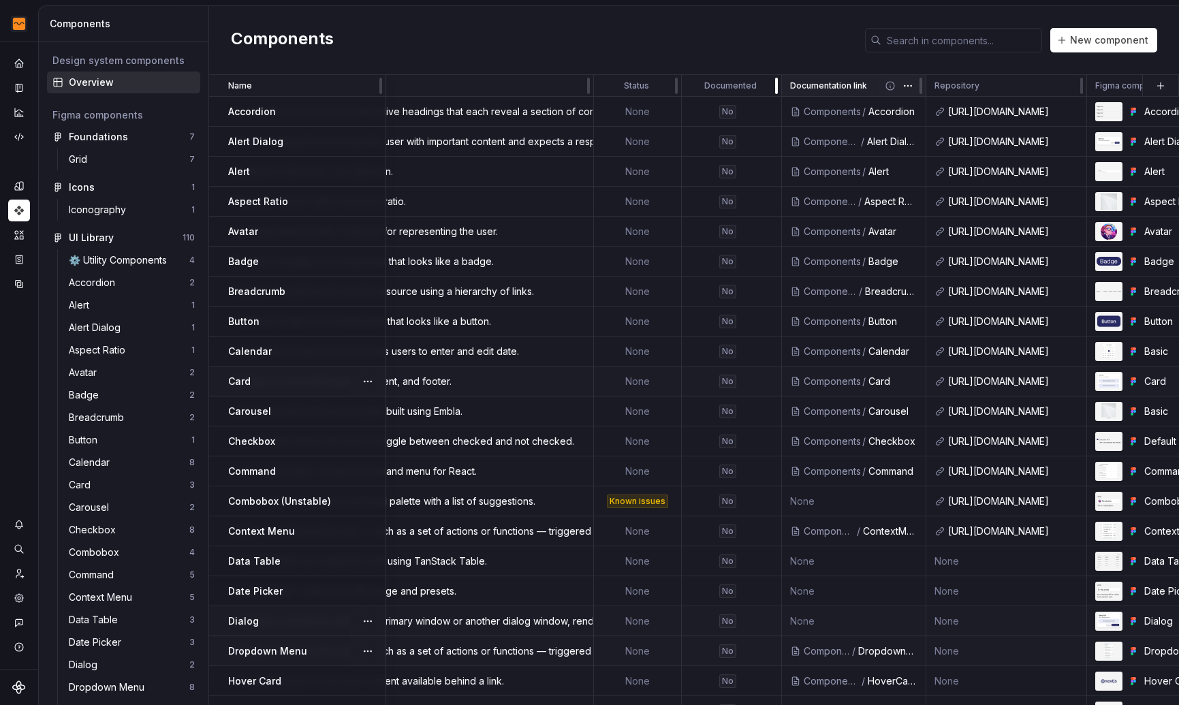
drag, startPoint x: 773, startPoint y: 89, endPoint x: 781, endPoint y: 89, distance: 8.2
click at [781, 89] on div at bounding box center [776, 86] width 11 height 22
click at [639, 317] on td "None" at bounding box center [638, 321] width 88 height 30
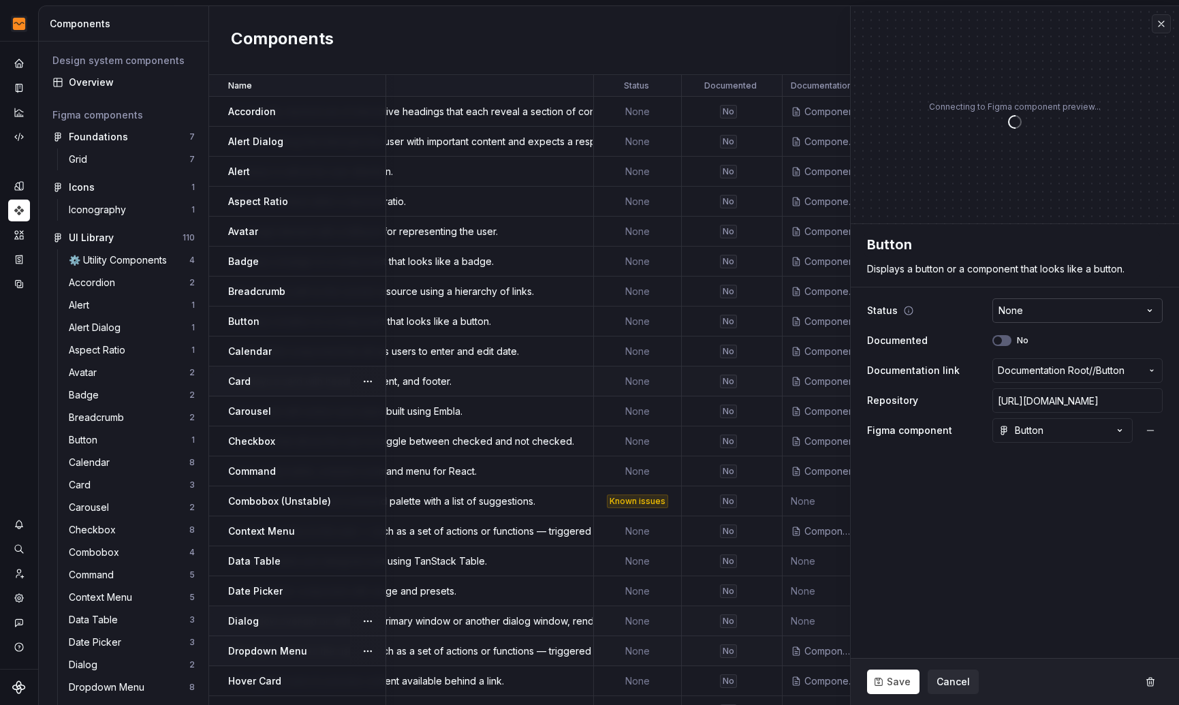
click at [1032, 310] on html "Flow Design System Dataset Flow - Assets Components Design system components Ov…" at bounding box center [589, 352] width 1179 height 705
click at [878, 679] on button "Save" at bounding box center [893, 681] width 52 height 25
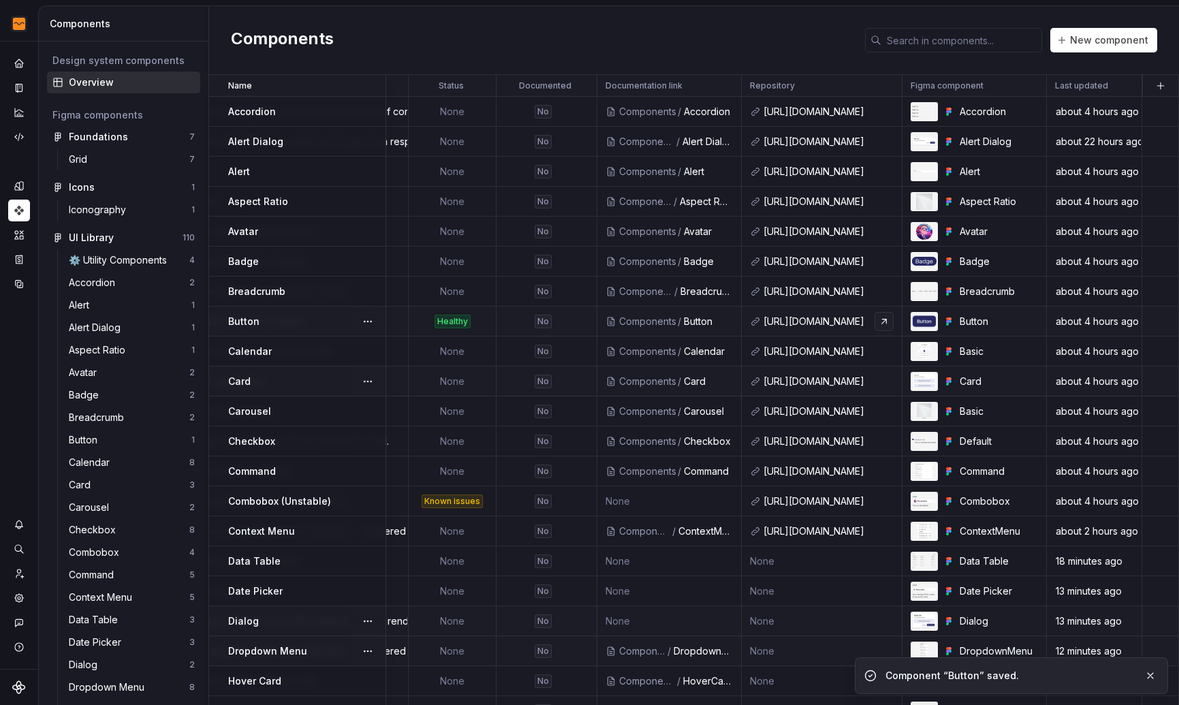
scroll to position [0, 353]
click at [539, 321] on div "No" at bounding box center [543, 322] width 17 height 14
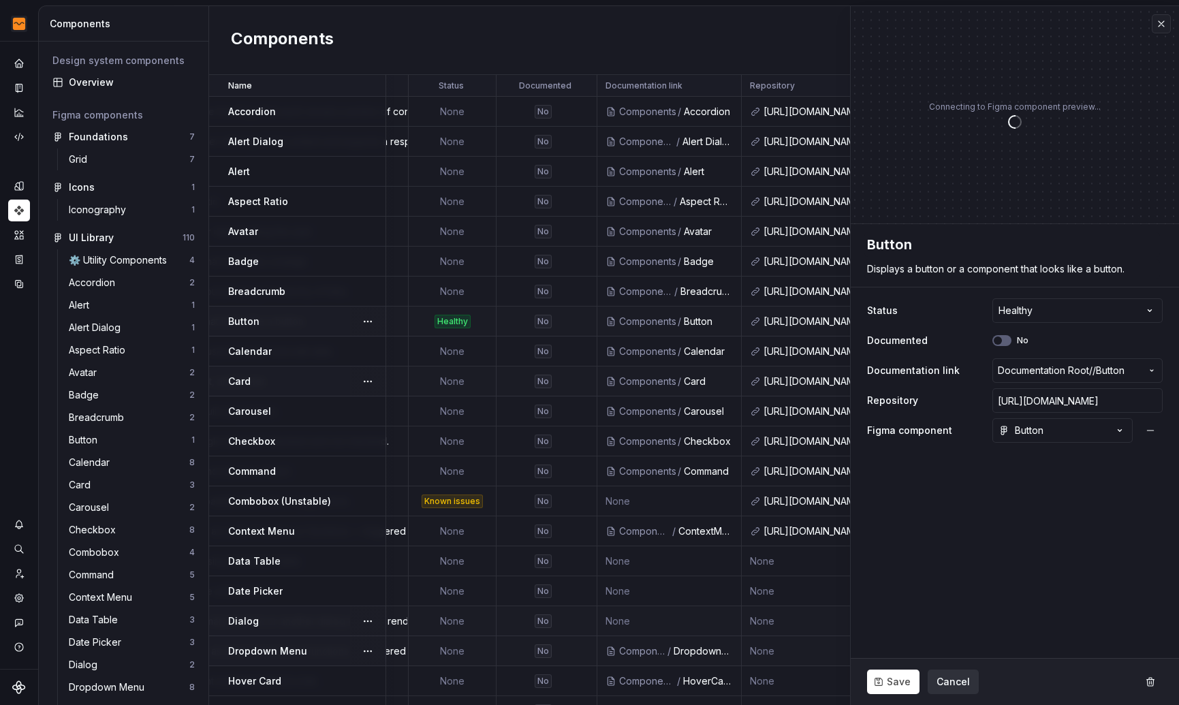
click at [949, 674] on button "Cancel" at bounding box center [952, 681] width 51 height 25
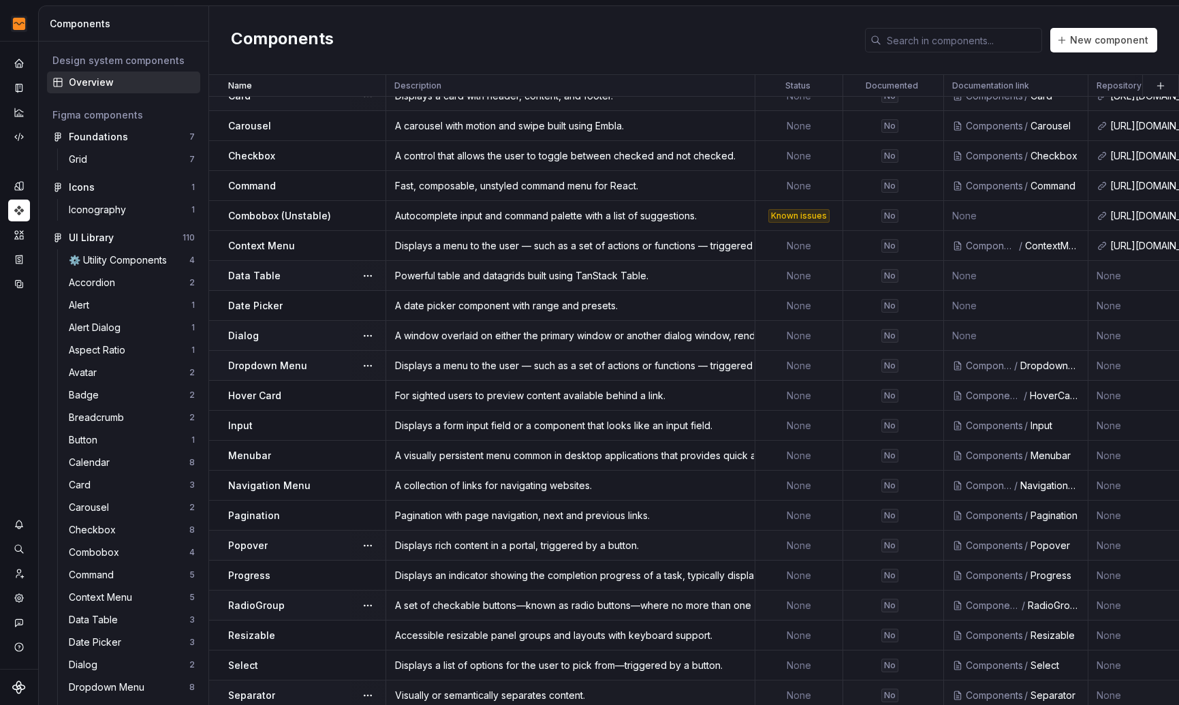
scroll to position [598, 0]
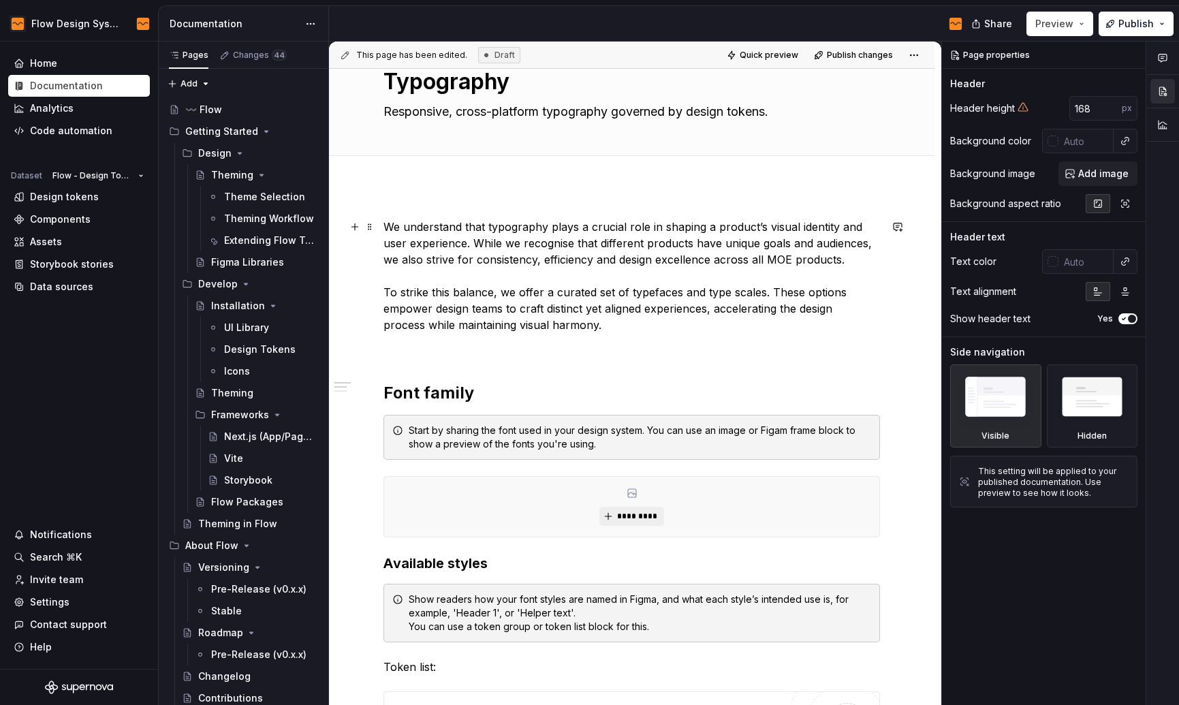
scroll to position [47, 0]
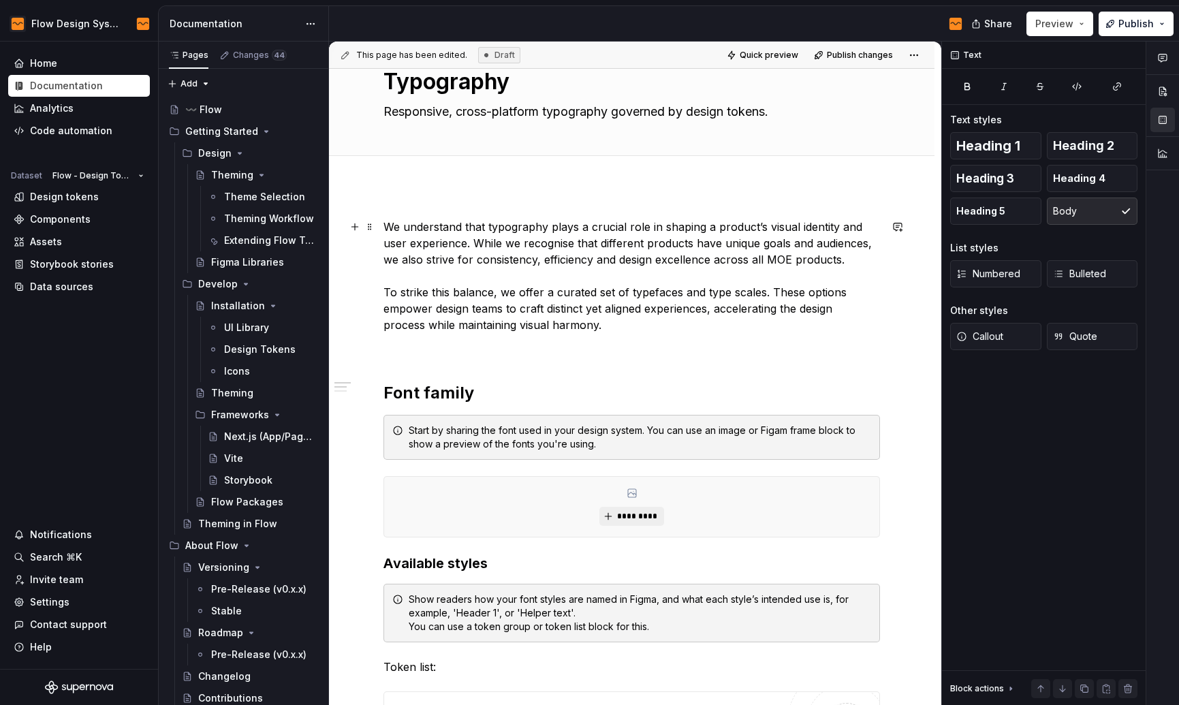
click at [682, 312] on p "We understand that typography plays a crucial role in shaping a product’s visua…" at bounding box center [631, 276] width 496 height 114
click at [652, 323] on p "We understand that typography plays a crucial role in shaping a product’s visua…" at bounding box center [631, 276] width 496 height 114
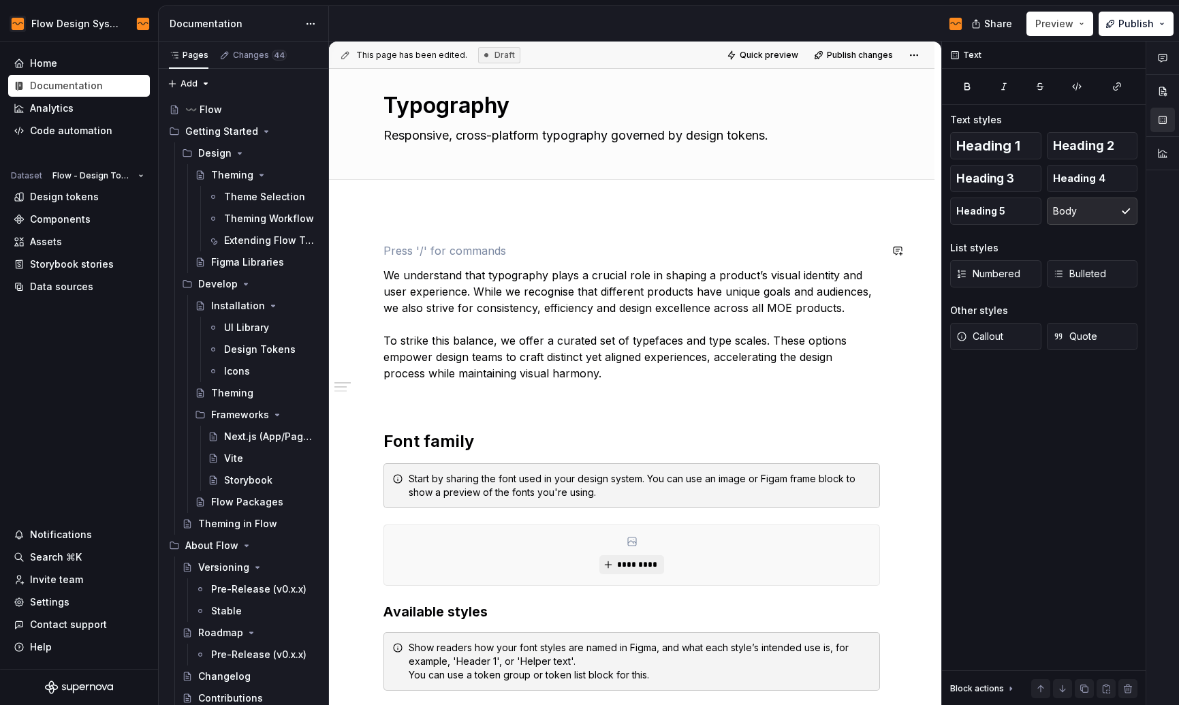
scroll to position [21, 0]
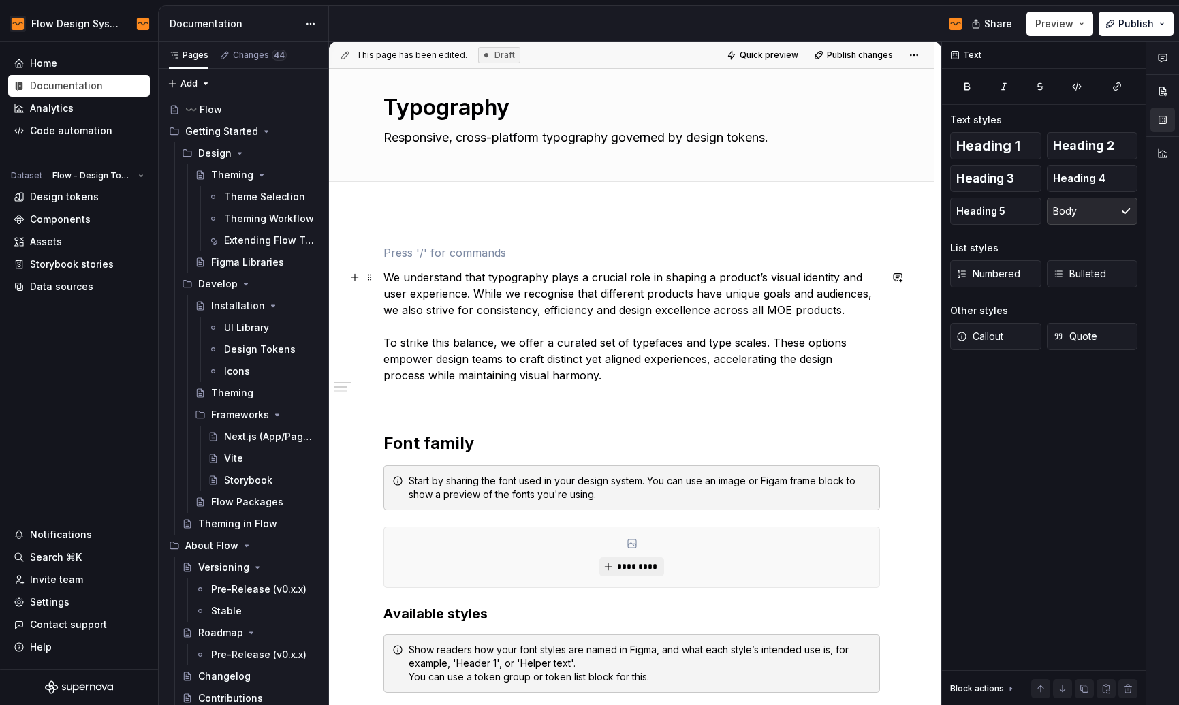
click at [384, 273] on p "We understand that typography plays a crucial role in shaping a product’s visua…" at bounding box center [631, 326] width 496 height 114
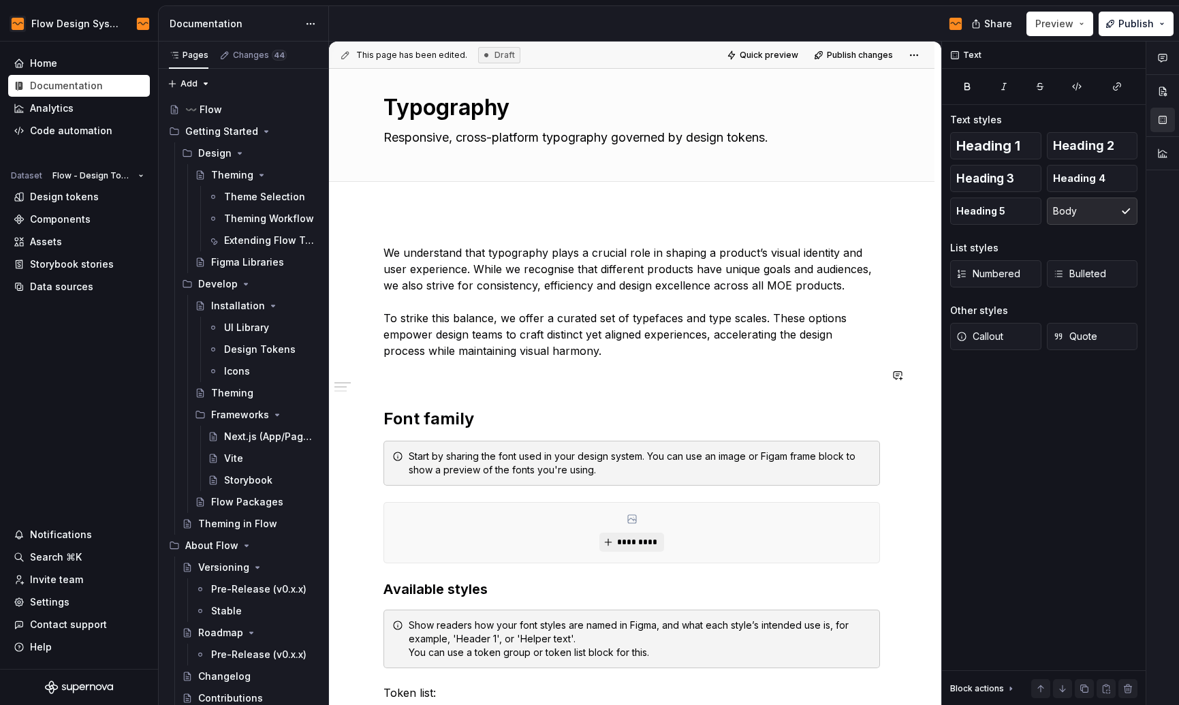
click at [522, 374] on p at bounding box center [631, 375] width 496 height 16
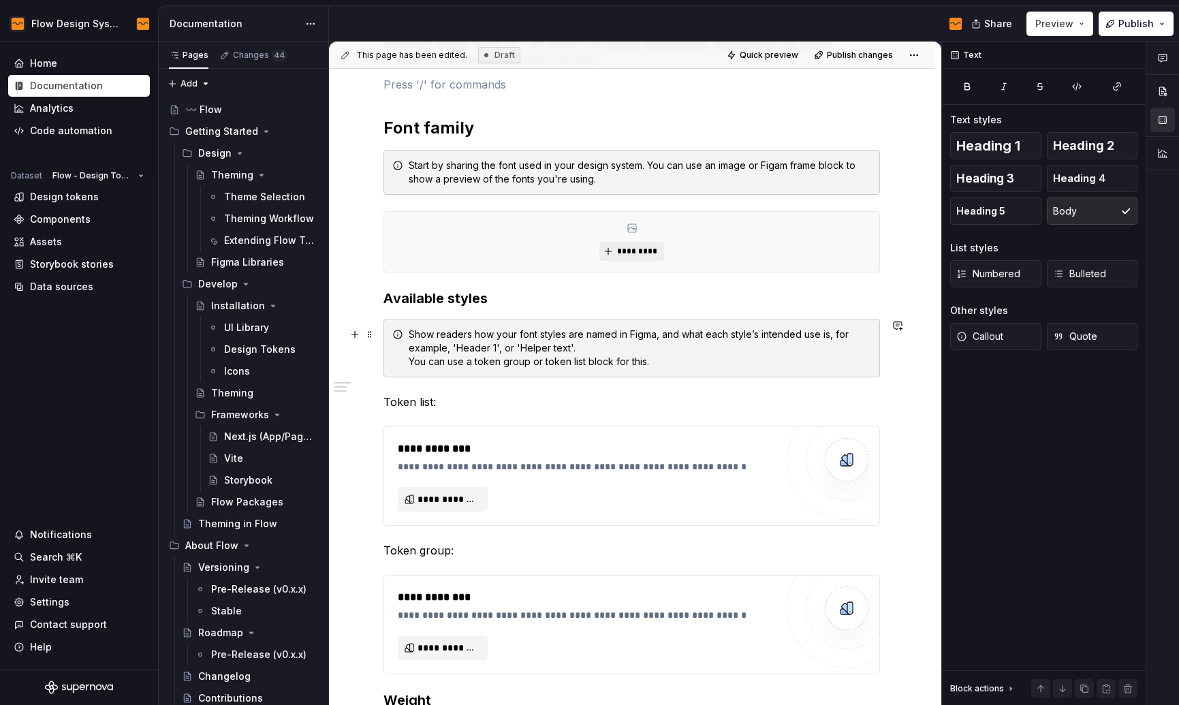
scroll to position [38, 0]
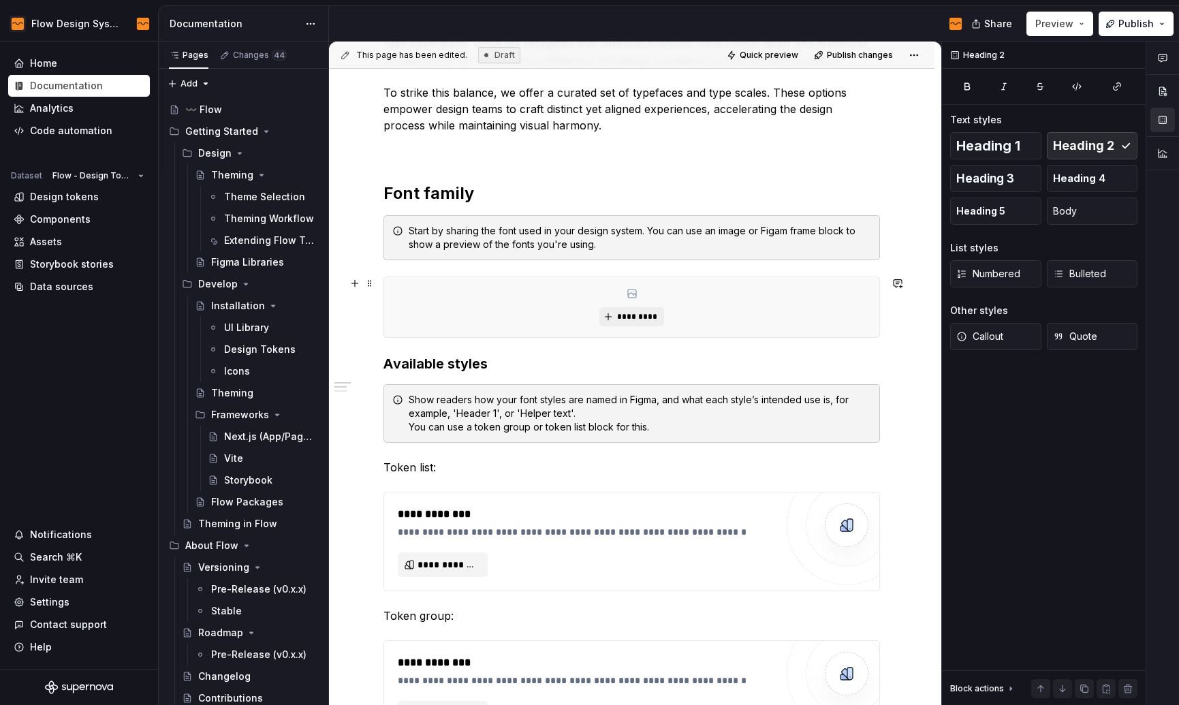
scroll to position [120, 0]
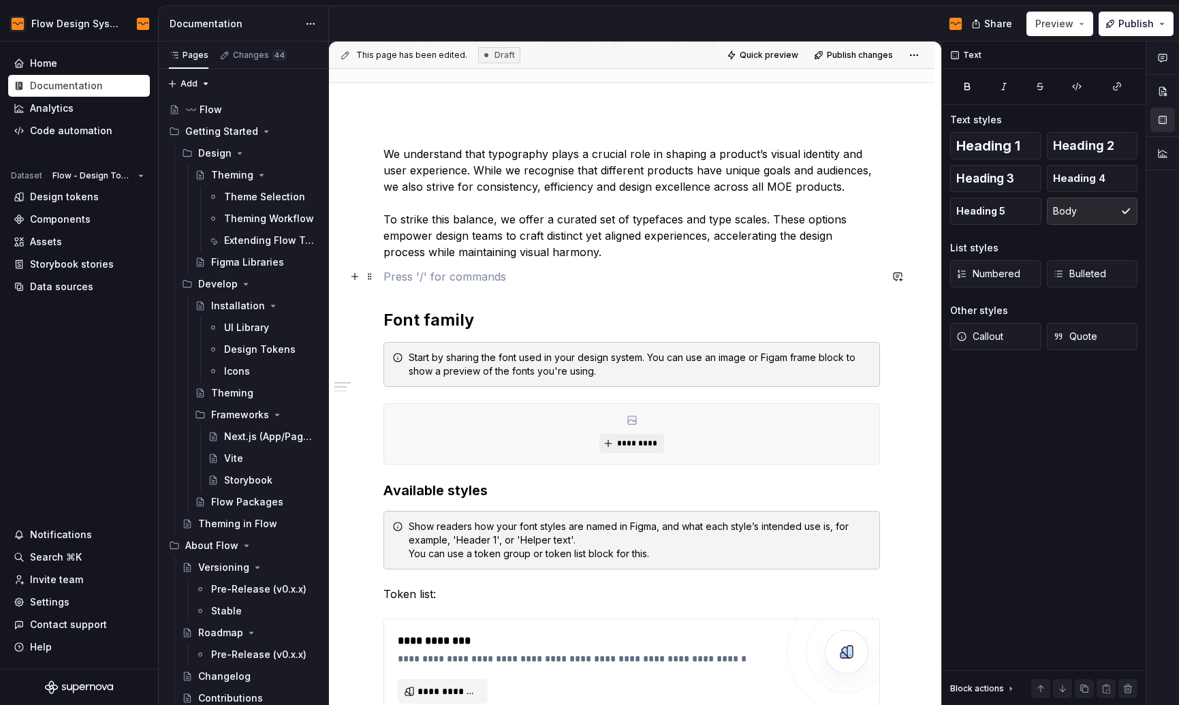
click at [453, 279] on p at bounding box center [631, 276] width 496 height 16
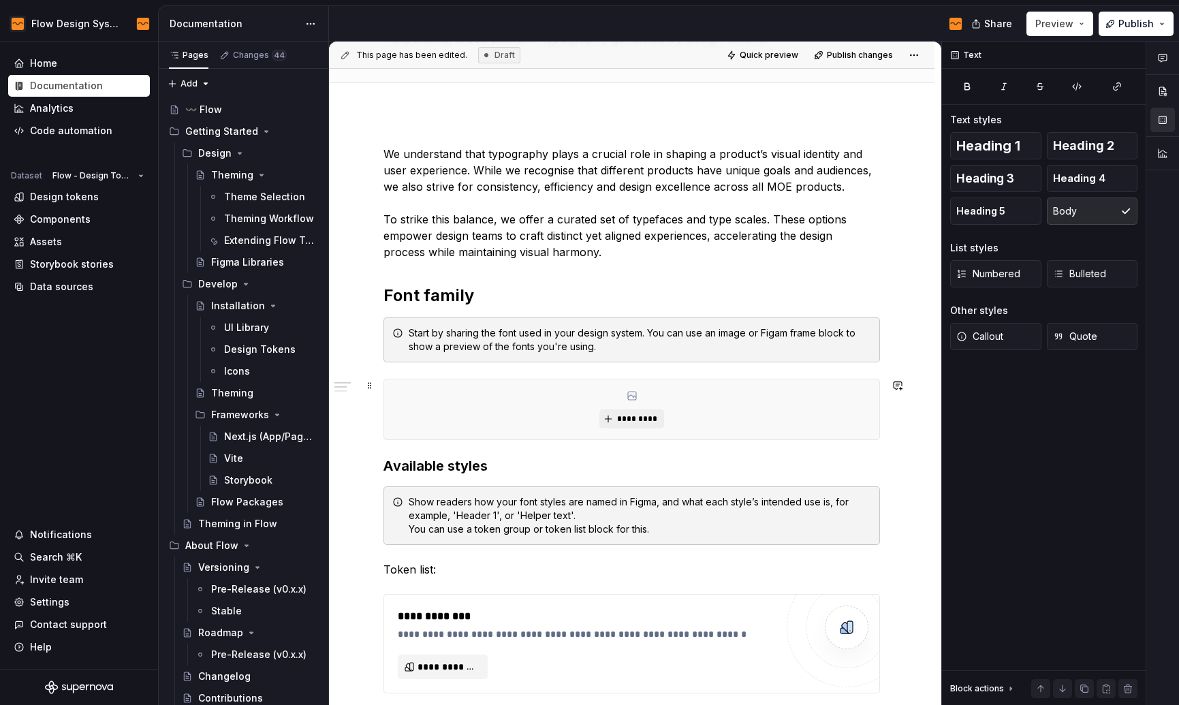
click at [492, 389] on div "*********" at bounding box center [631, 409] width 495 height 60
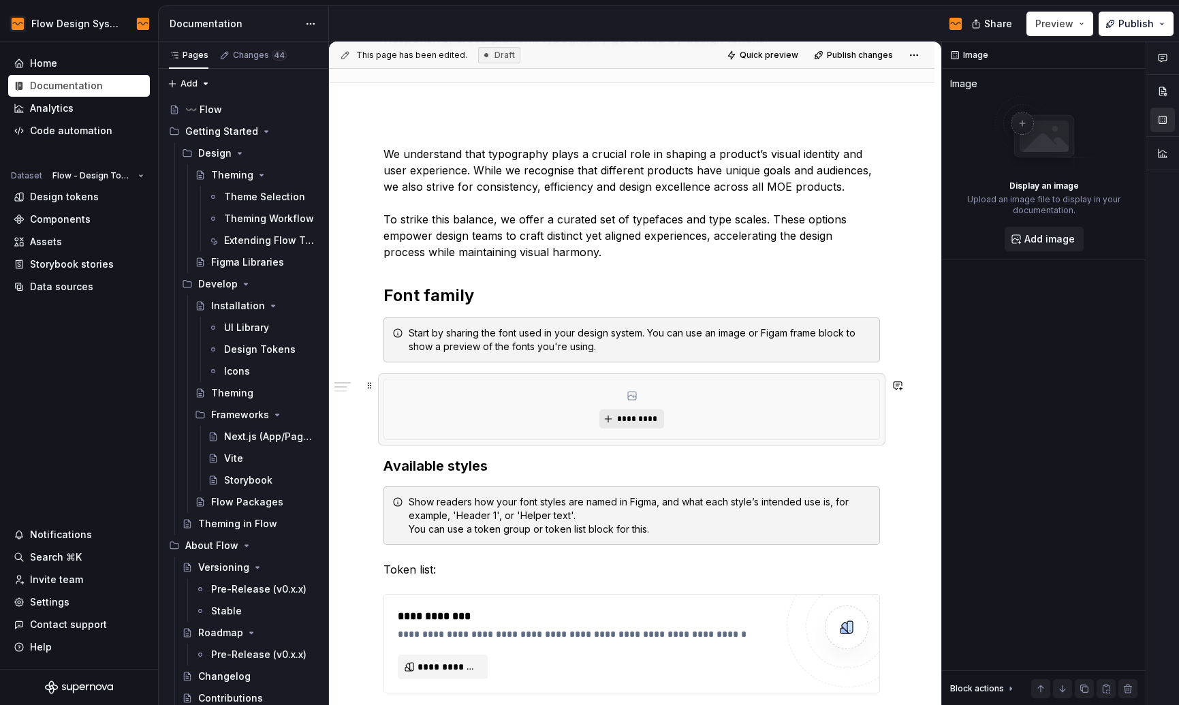
click at [619, 417] on span "*********" at bounding box center [637, 418] width 42 height 11
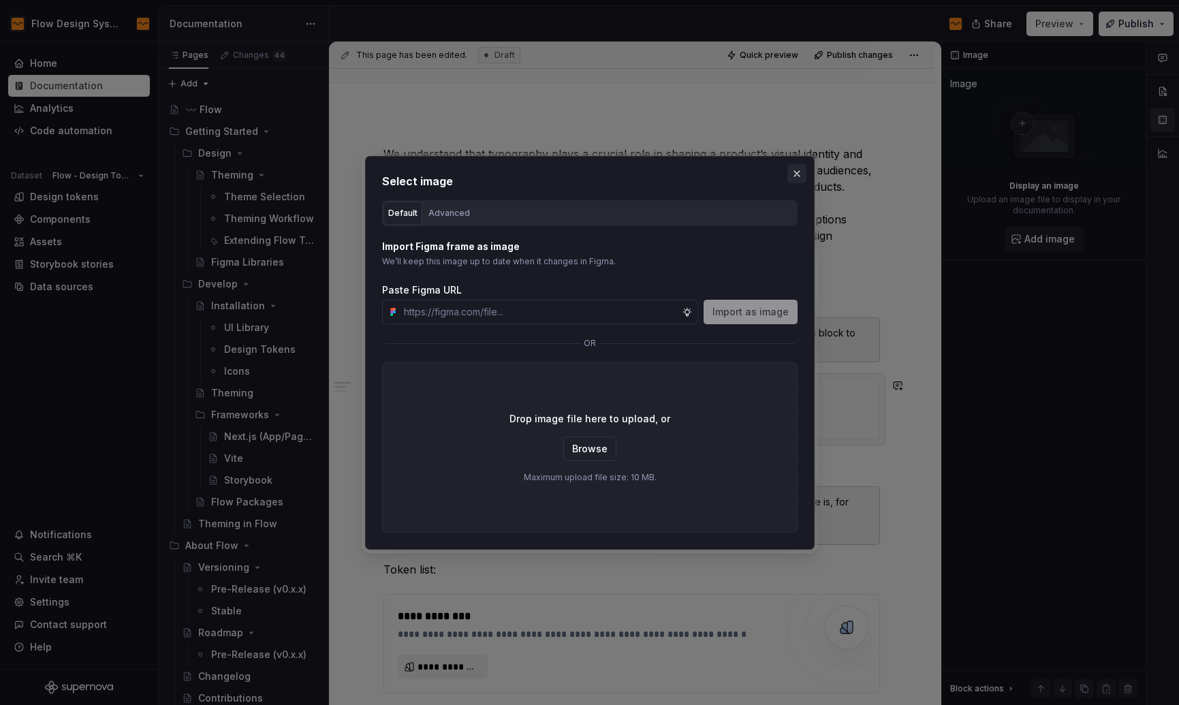
type textarea "*"
click at [797, 171] on button "button" at bounding box center [796, 173] width 19 height 19
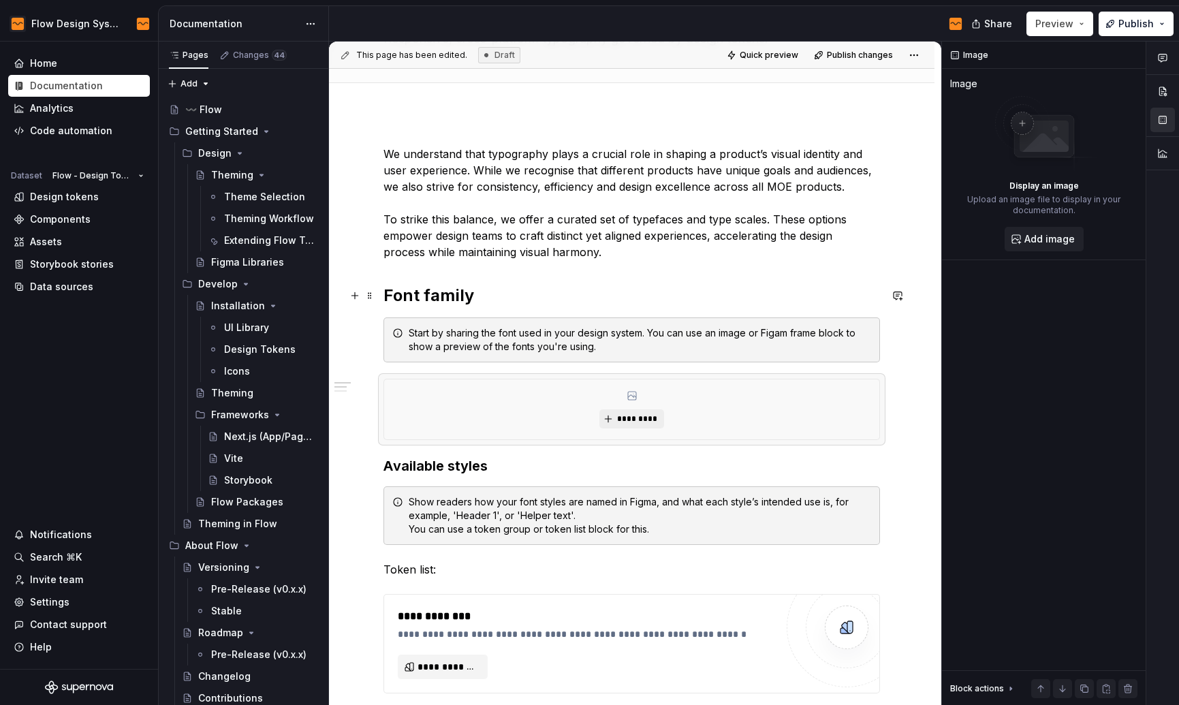
click at [481, 298] on h2 "Font family" at bounding box center [631, 296] width 496 height 22
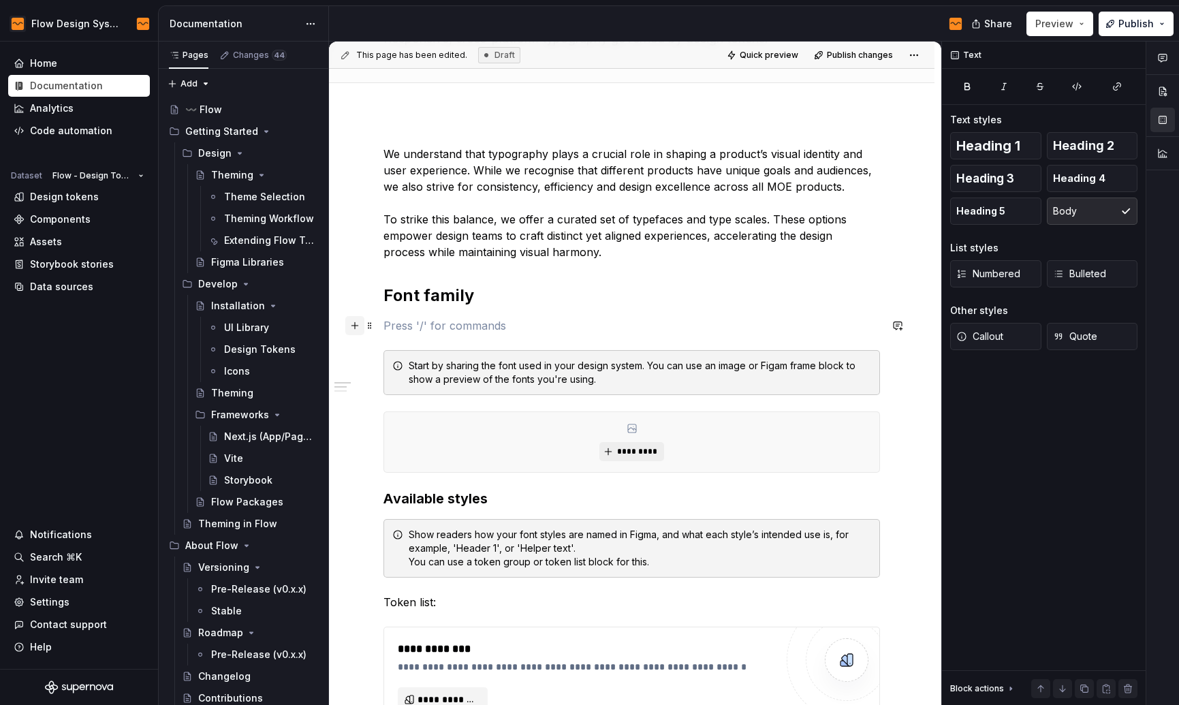
click at [356, 328] on button "button" at bounding box center [354, 325] width 19 height 19
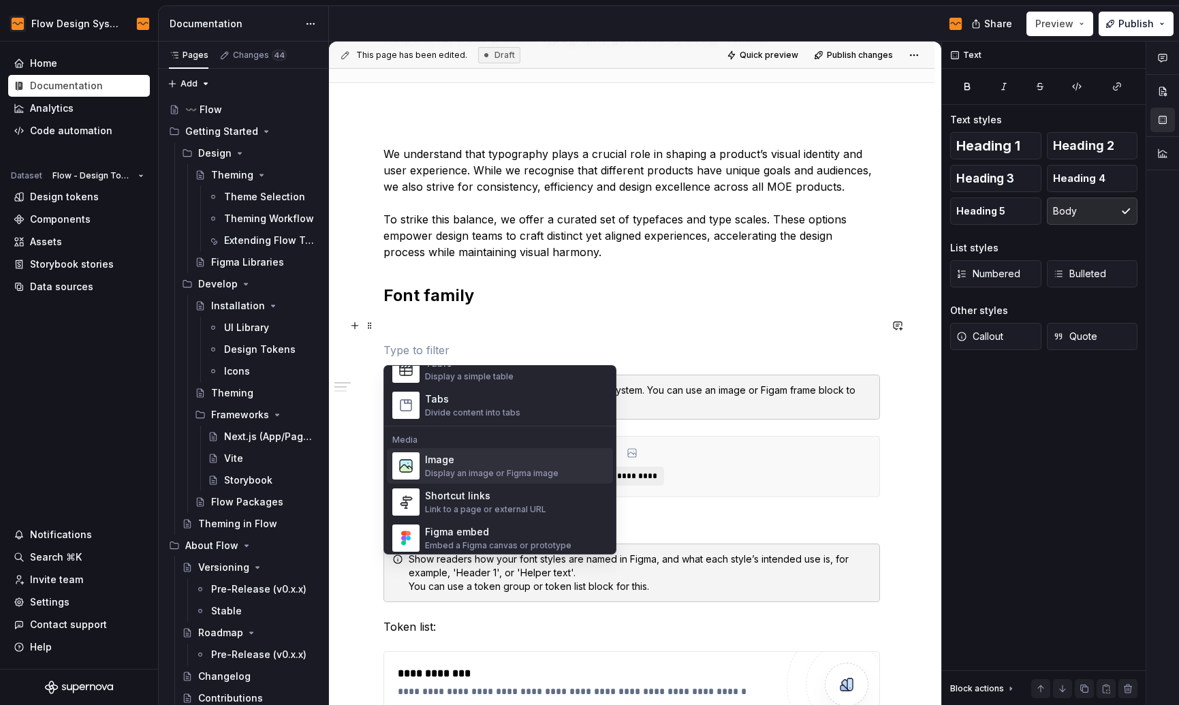
scroll to position [517, 0]
click at [491, 537] on div "Figma embed" at bounding box center [498, 533] width 146 height 14
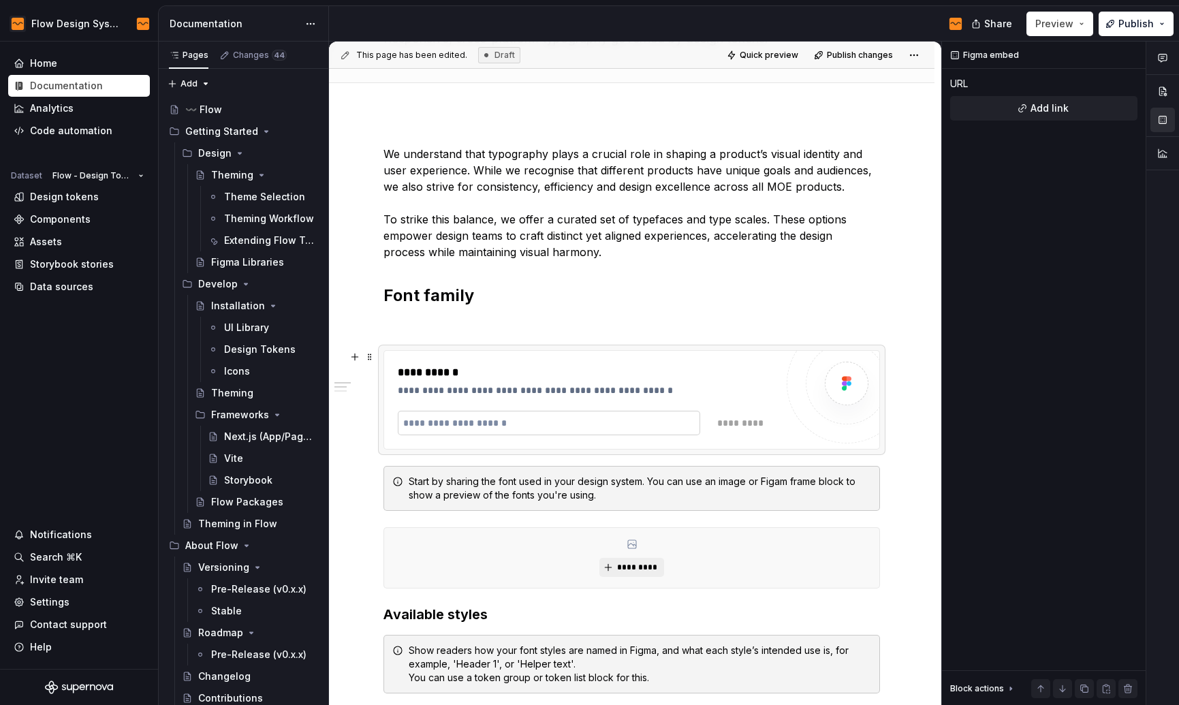
click at [471, 421] on input "text" at bounding box center [549, 423] width 302 height 25
paste input "**********"
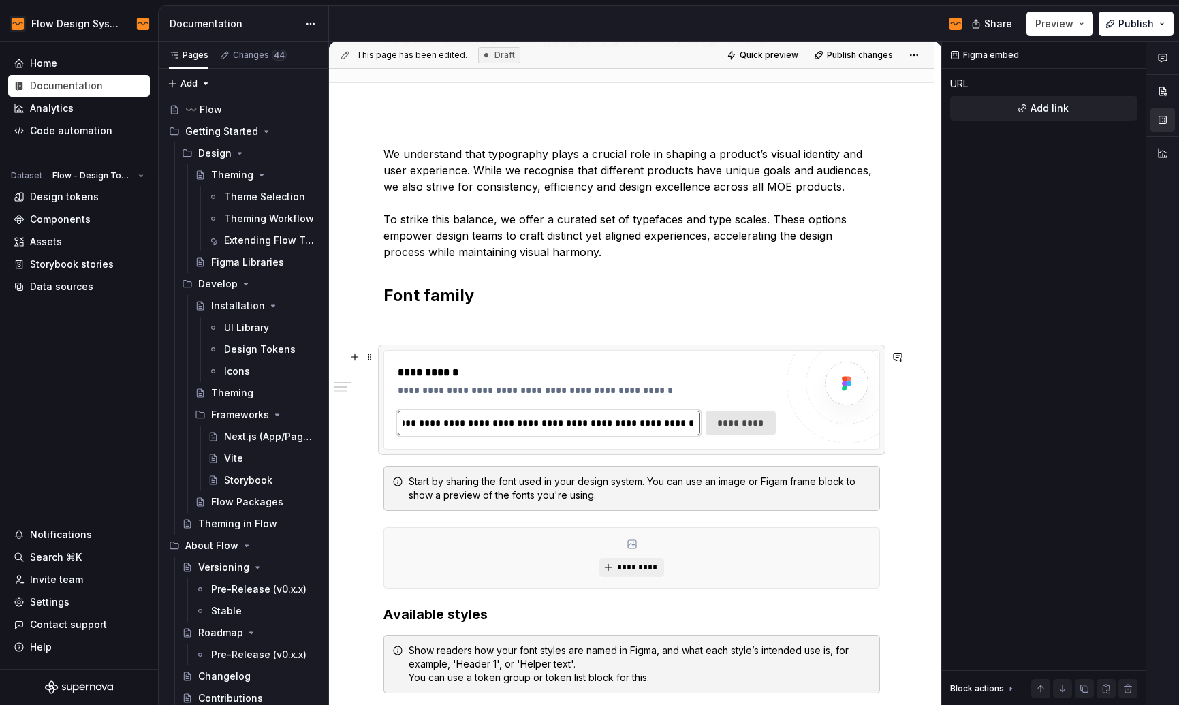
type input "**********"
click at [730, 417] on span "*********" at bounding box center [740, 423] width 52 height 14
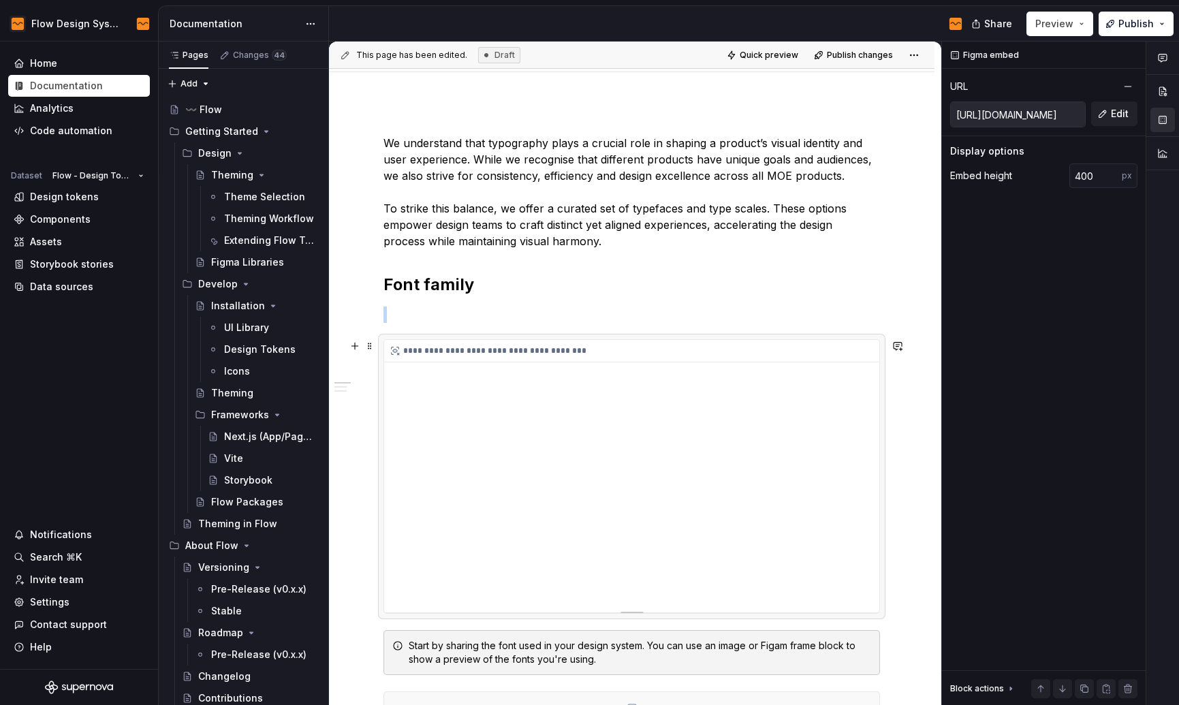
scroll to position [137, 0]
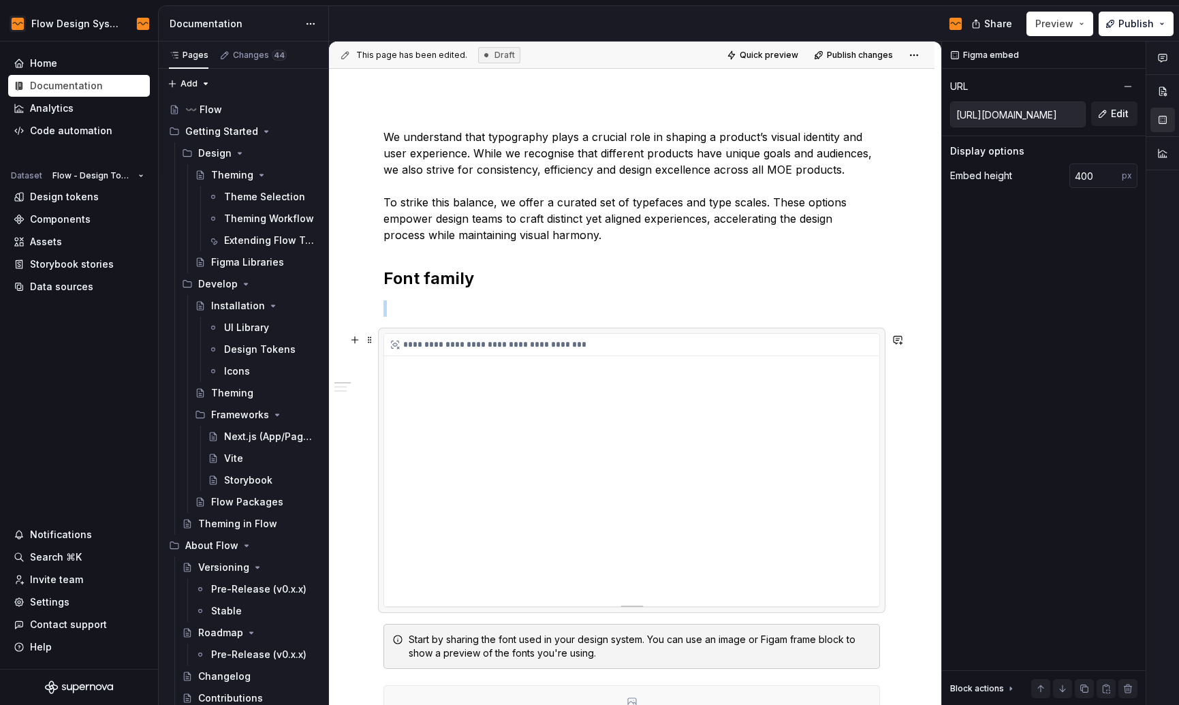
click at [859, 535] on div "**********" at bounding box center [631, 470] width 495 height 272
click at [858, 535] on div "**********" at bounding box center [631, 470] width 495 height 272
type textarea "*"
drag, startPoint x: 622, startPoint y: 428, endPoint x: 619, endPoint y: 479, distance: 51.1
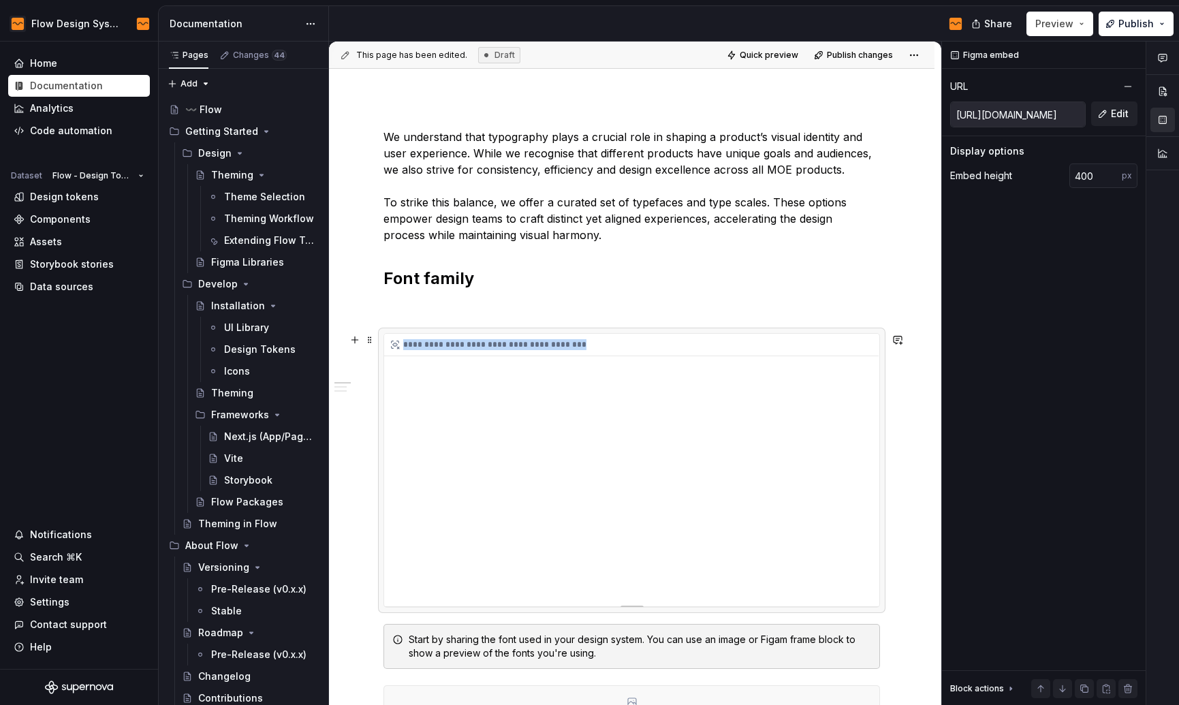
click at [619, 479] on div "**********" at bounding box center [631, 470] width 495 height 272
click at [475, 592] on div "**********" at bounding box center [631, 470] width 495 height 272
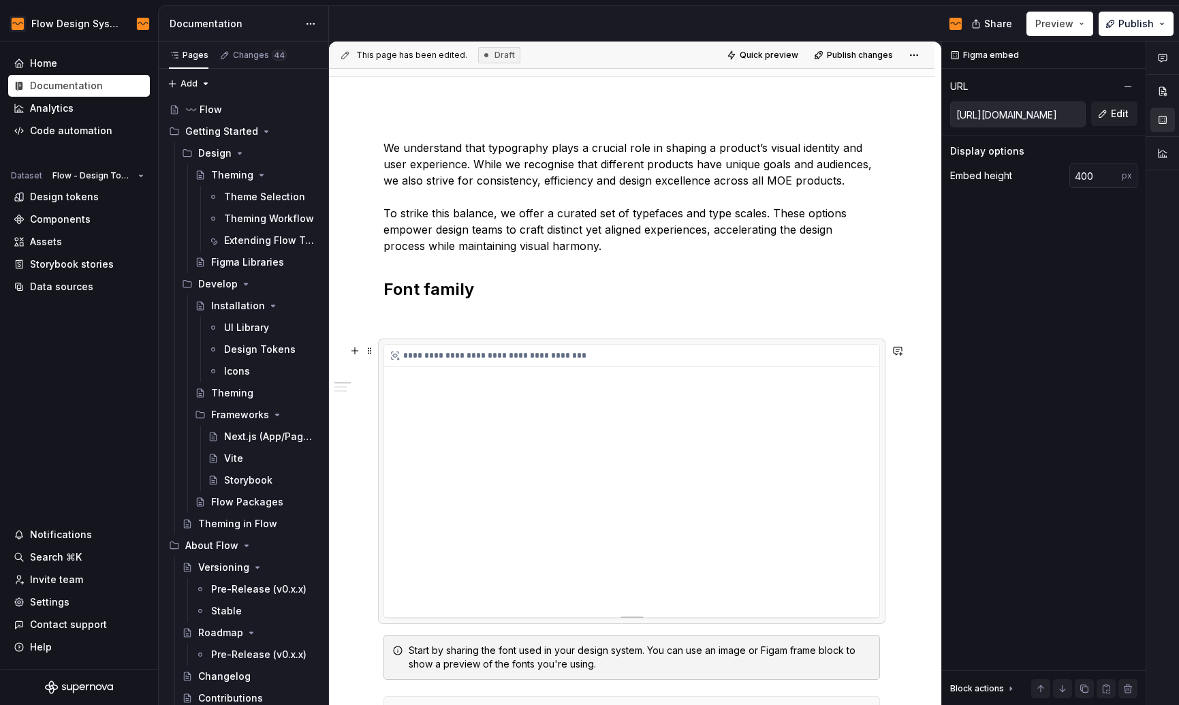
scroll to position [123, 0]
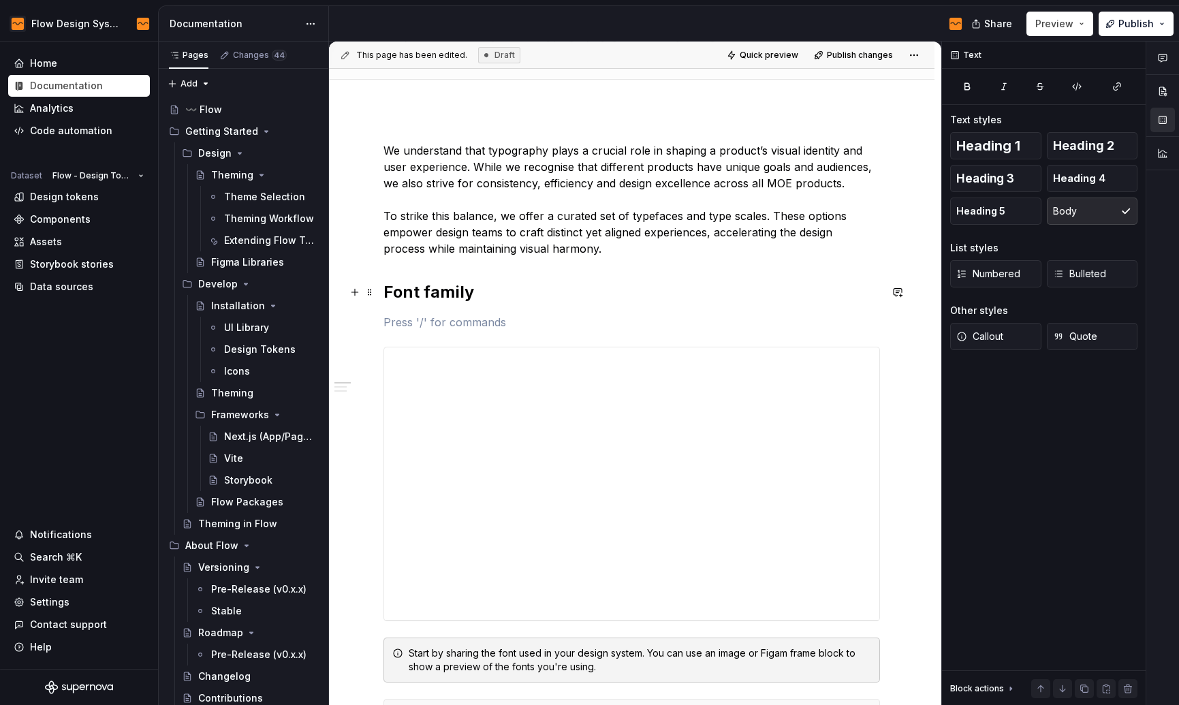
click at [451, 298] on h2 "Font family" at bounding box center [631, 292] width 496 height 22
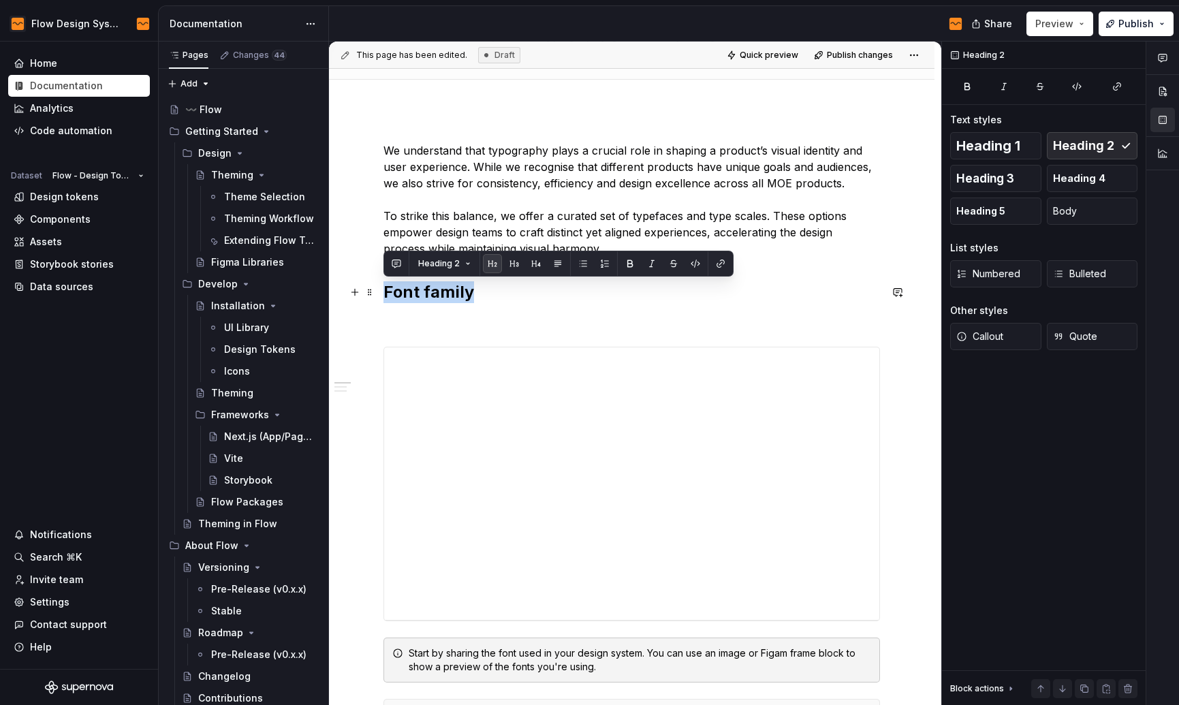
click at [451, 298] on h2 "Font family" at bounding box center [631, 292] width 496 height 22
copy h2 "Font family"
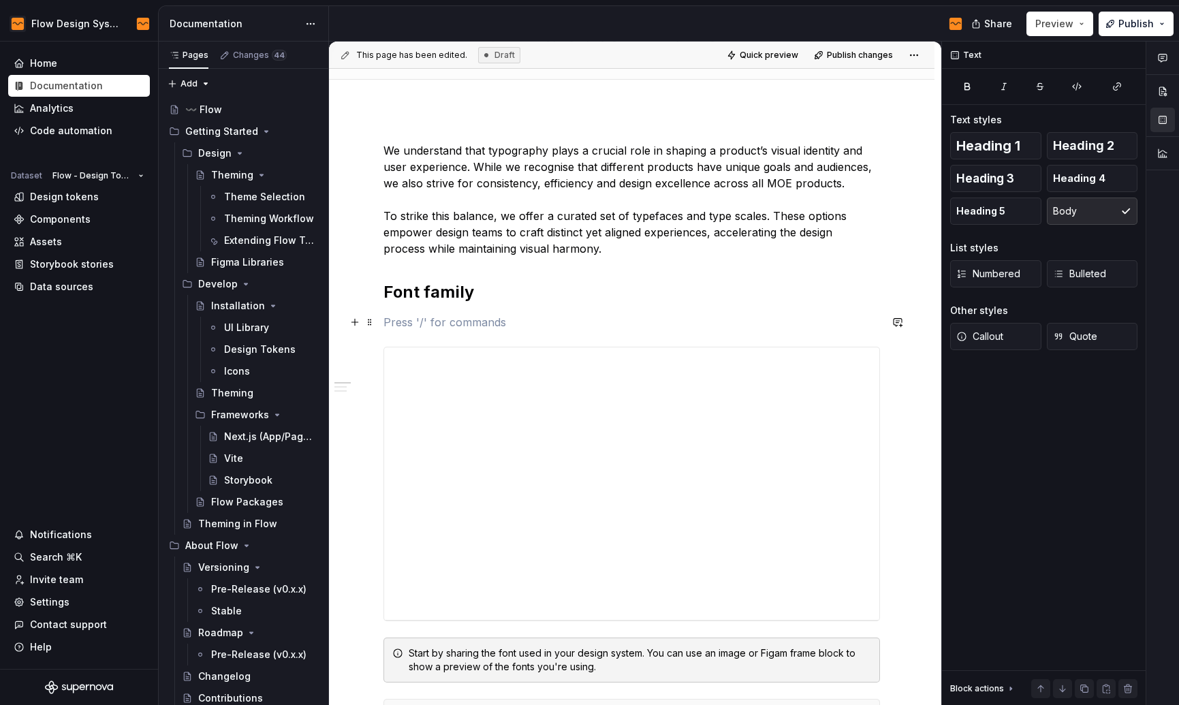
click at [440, 325] on p at bounding box center [631, 322] width 496 height 16
paste div
click at [415, 325] on p "Font family" at bounding box center [631, 322] width 496 height 16
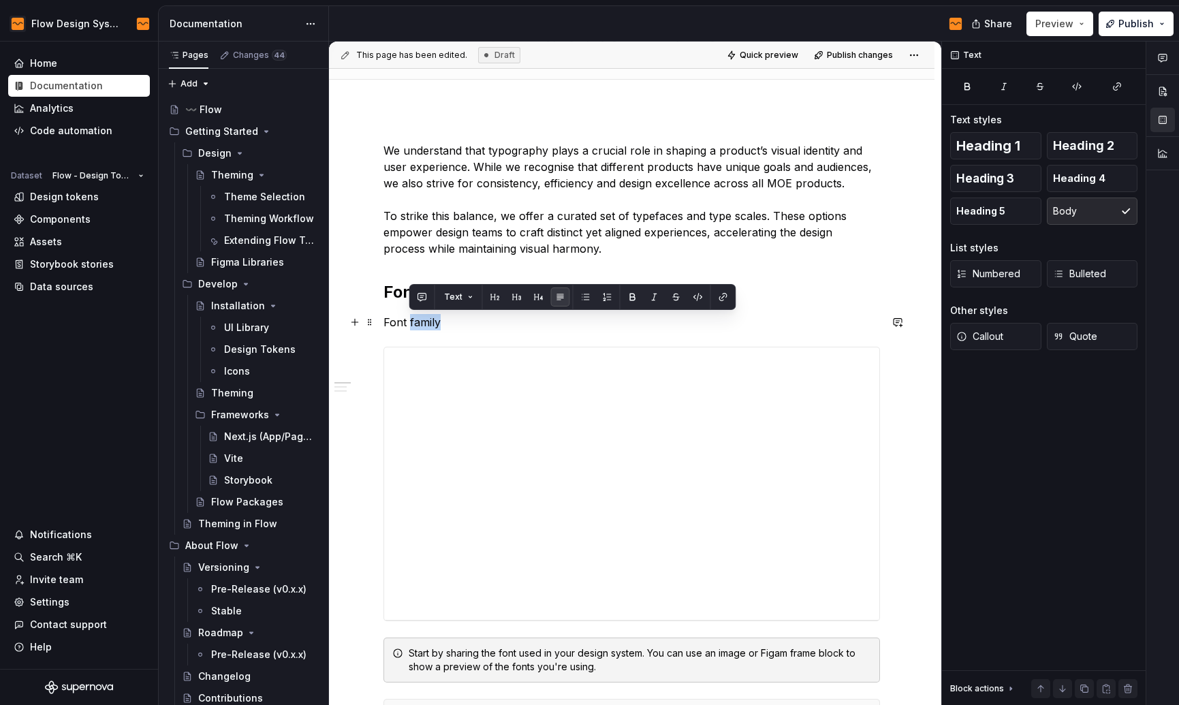
click at [415, 325] on p "Font family" at bounding box center [631, 322] width 496 height 16
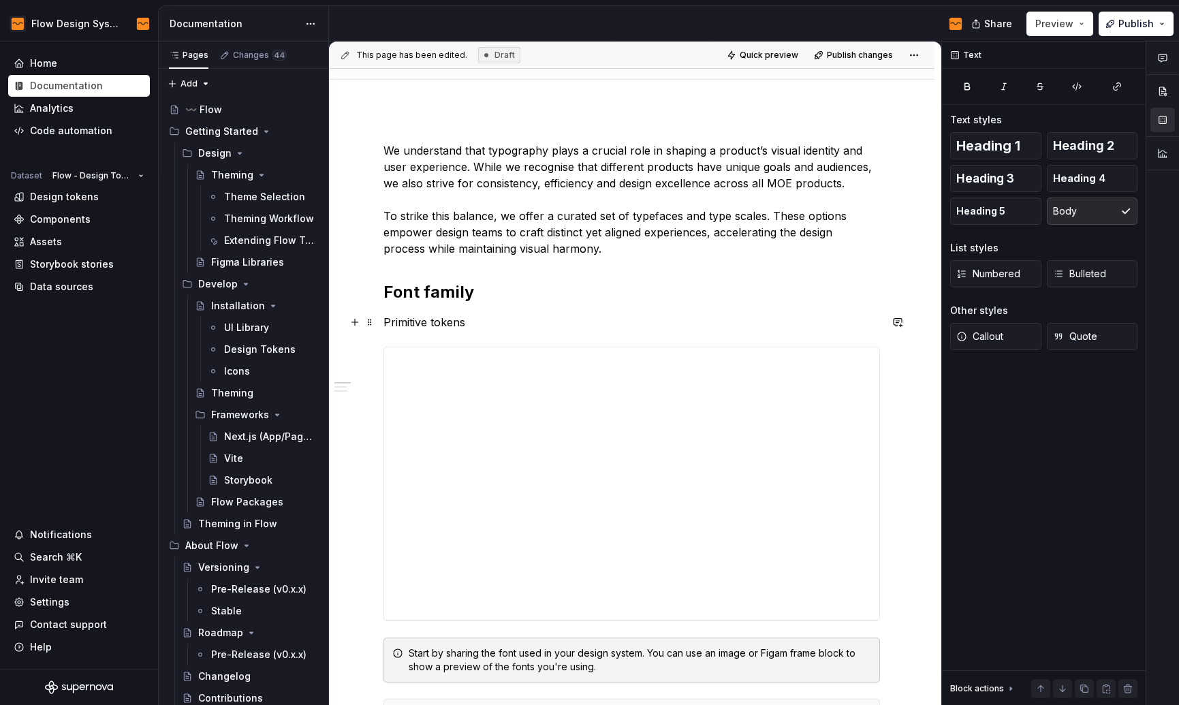
click at [428, 319] on p "Primitive tokens" at bounding box center [631, 322] width 496 height 16
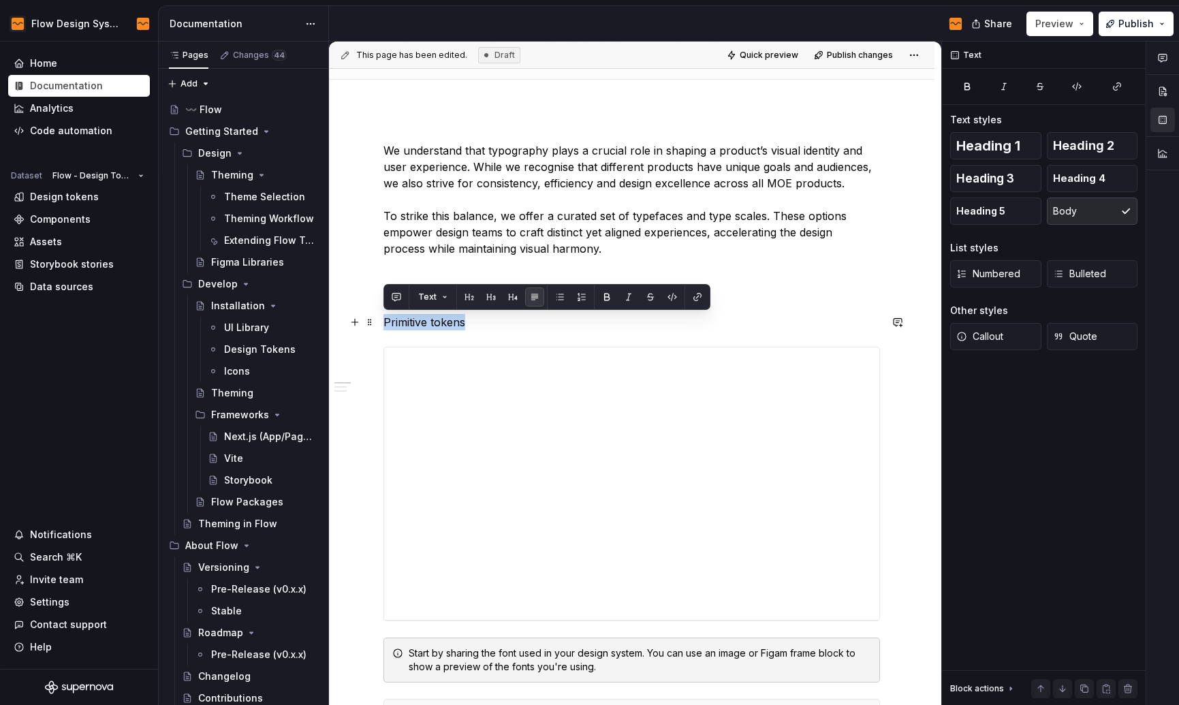
click at [428, 319] on p "Primitive tokens" at bounding box center [631, 322] width 496 height 16
click at [488, 302] on button "button" at bounding box center [490, 296] width 19 height 19
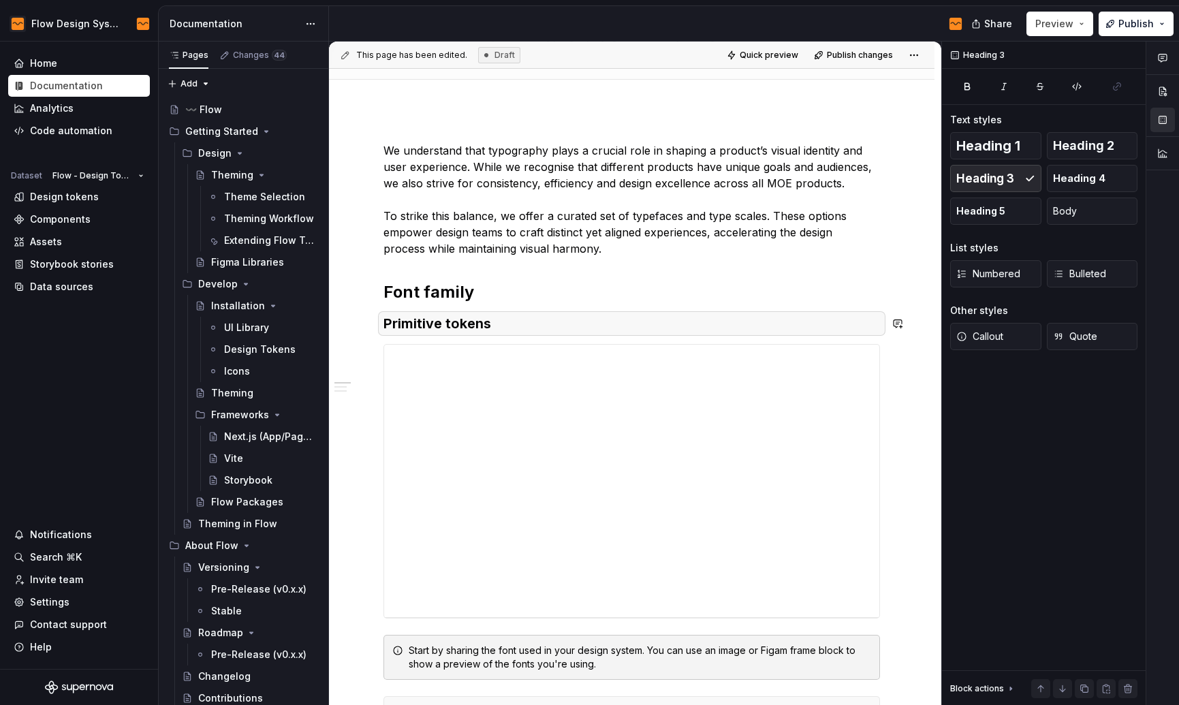
click at [511, 289] on h2 "Font family" at bounding box center [631, 292] width 496 height 22
click at [484, 324] on h3 "Primitive tokens" at bounding box center [631, 323] width 496 height 19
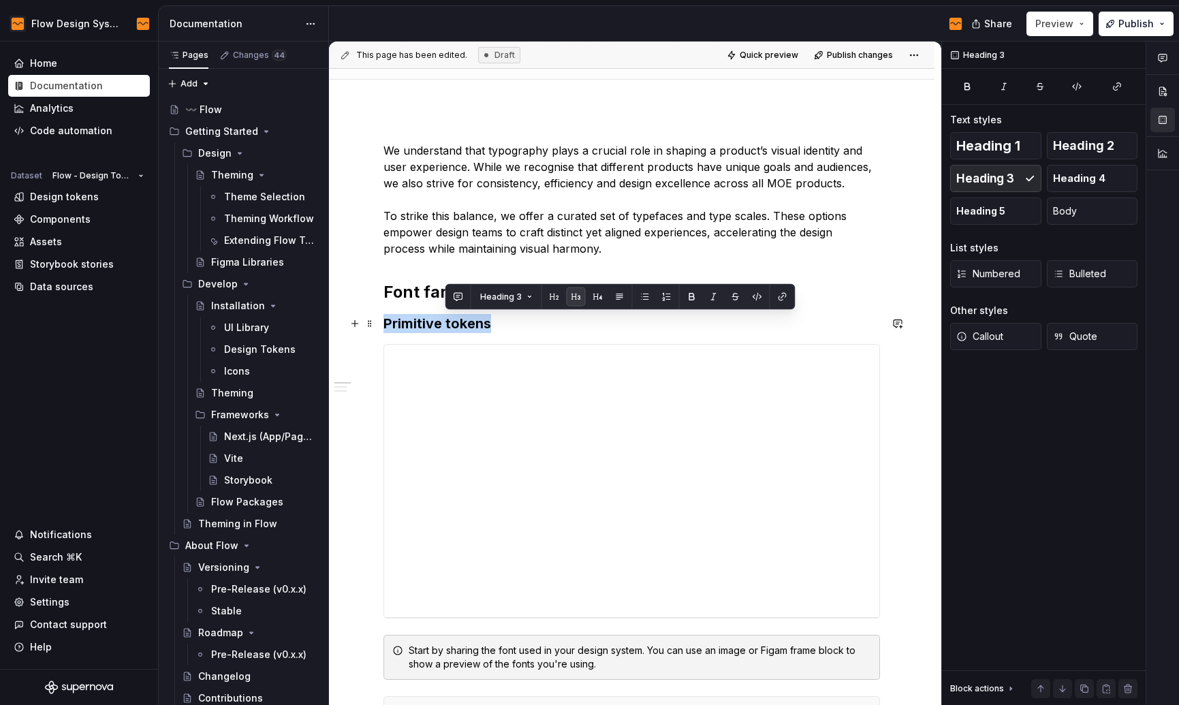
click at [484, 324] on h3 "Primitive tokens" at bounding box center [631, 323] width 496 height 19
click at [535, 300] on button "button" at bounding box center [535, 296] width 19 height 19
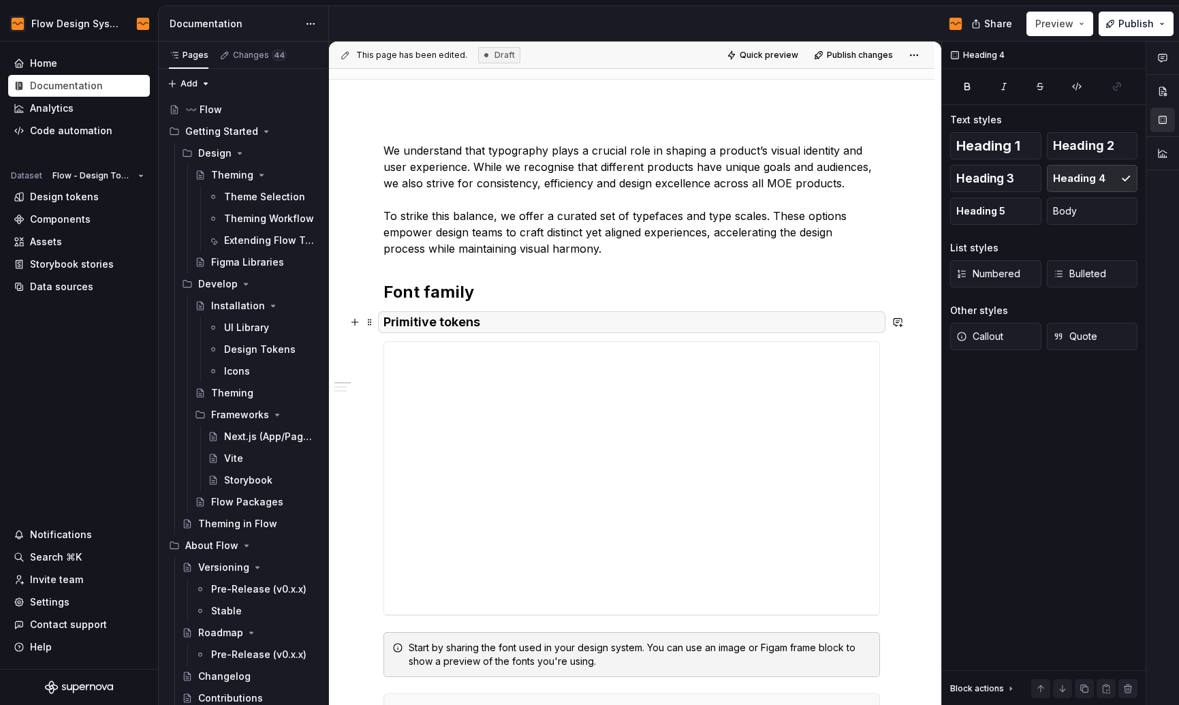
click at [462, 317] on h4 "Primitive tokens" at bounding box center [631, 322] width 496 height 16
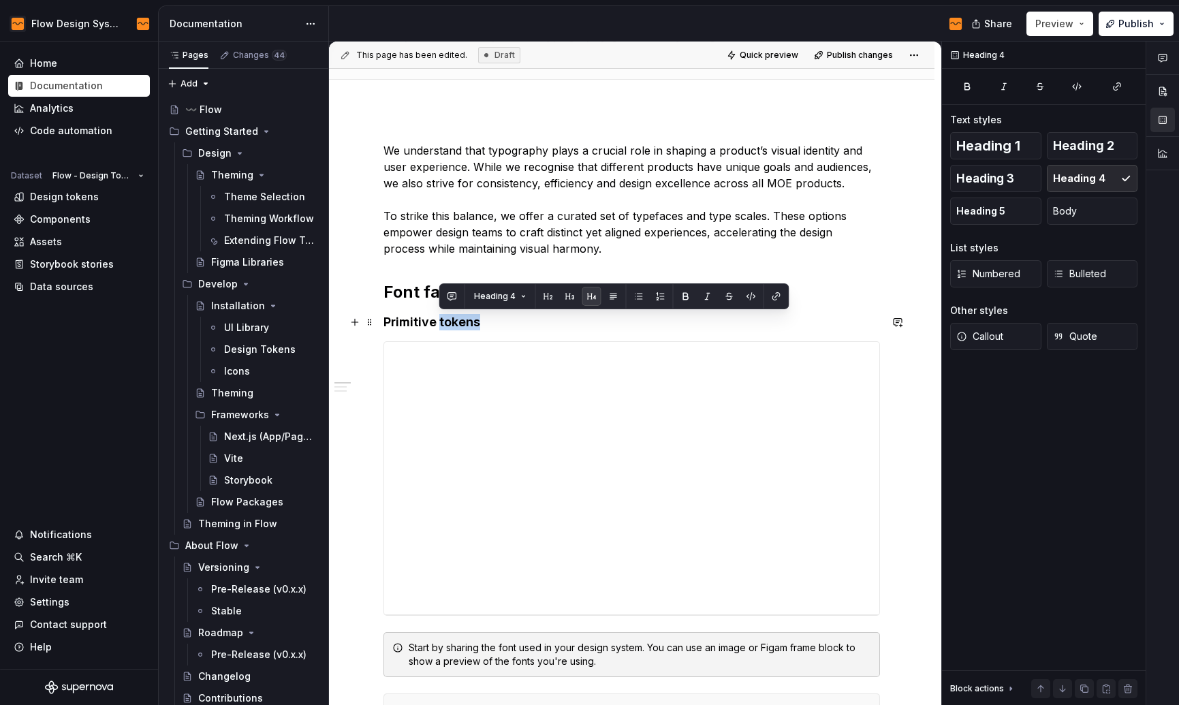
click at [462, 317] on h4 "Primitive tokens" at bounding box center [631, 322] width 496 height 16
click at [492, 295] on button "button" at bounding box center [492, 296] width 19 height 19
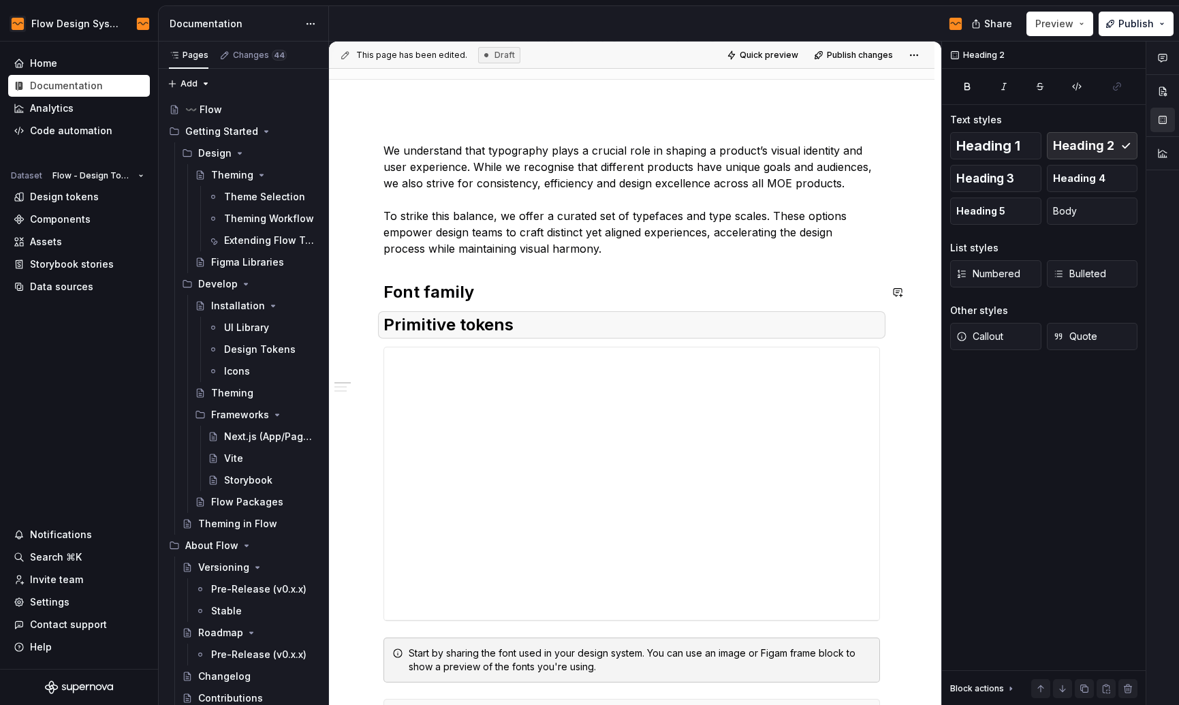
click at [488, 289] on h2 "Font family" at bounding box center [631, 292] width 496 height 22
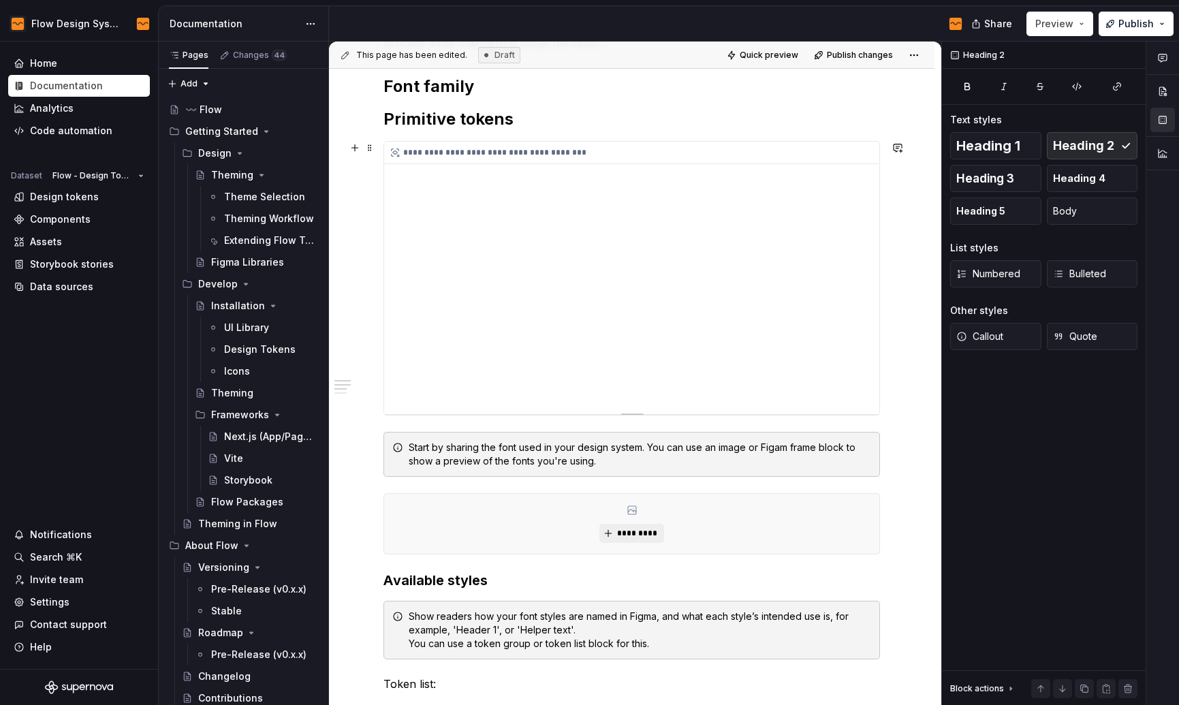
scroll to position [345, 0]
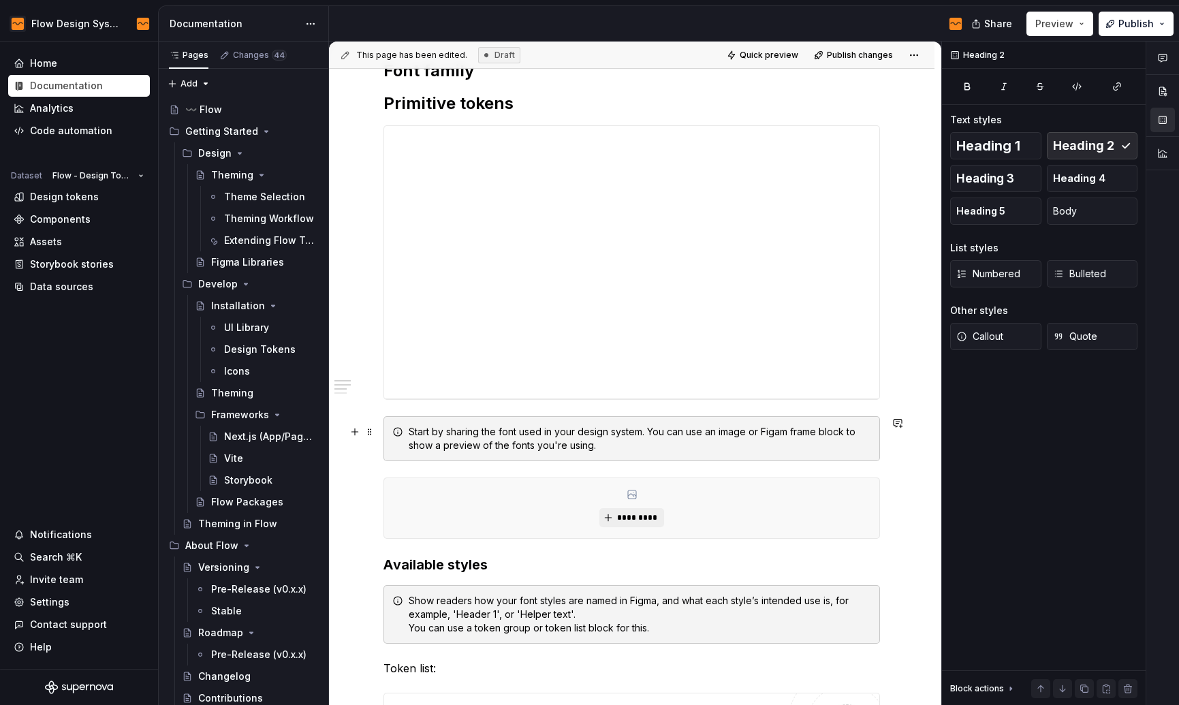
click at [603, 449] on div "Start by sharing the font used in your design system. You can use an image or F…" at bounding box center [640, 438] width 462 height 27
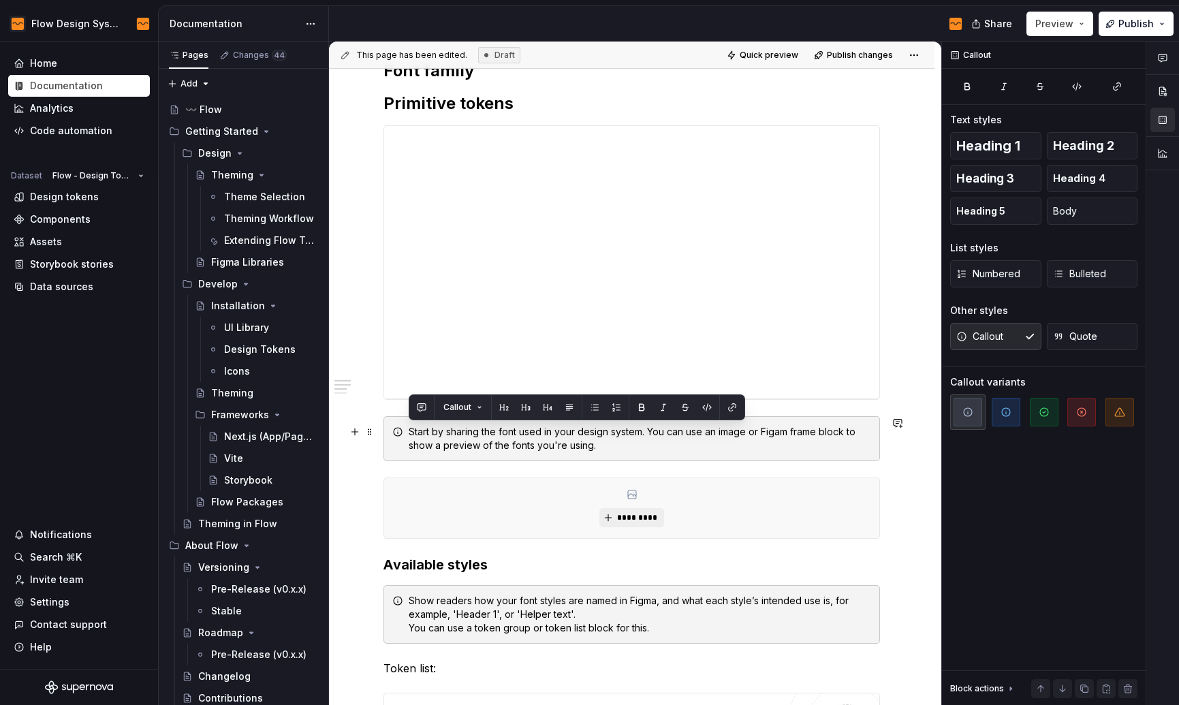
drag, startPoint x: 756, startPoint y: 449, endPoint x: 411, endPoint y: 431, distance: 346.3
click at [411, 431] on div "Start by sharing the font used in your design system. You can use an image or F…" at bounding box center [640, 438] width 462 height 27
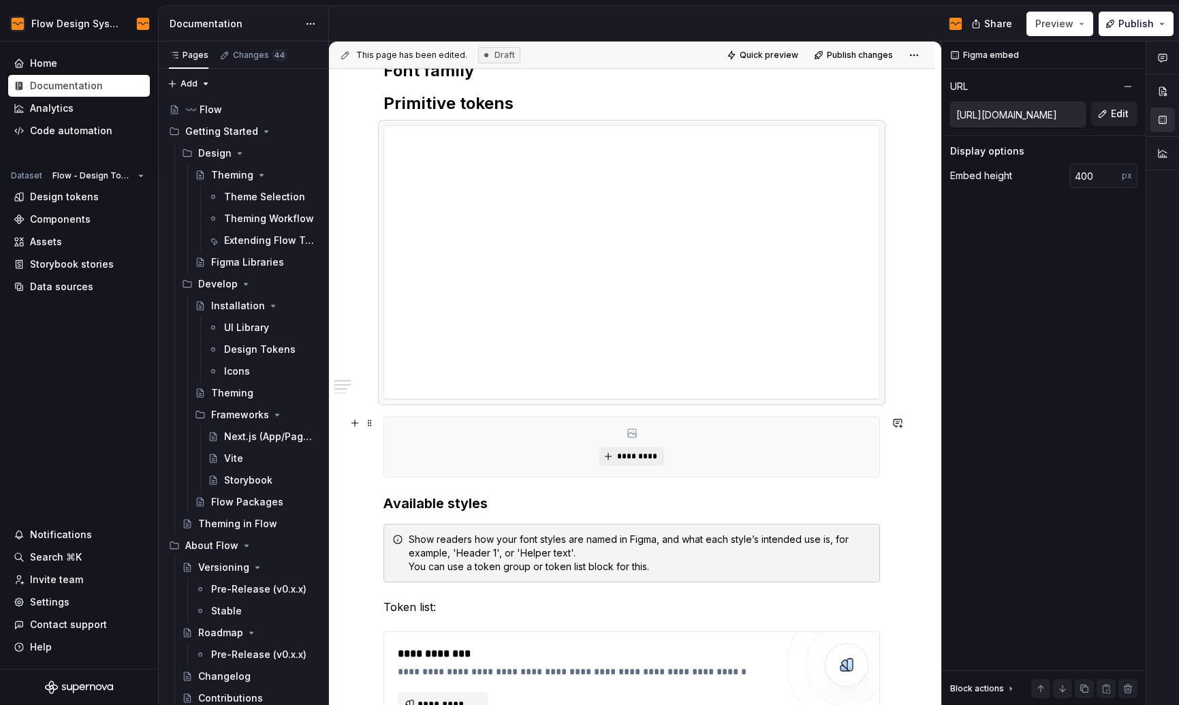
click at [569, 453] on div "*********" at bounding box center [631, 447] width 495 height 60
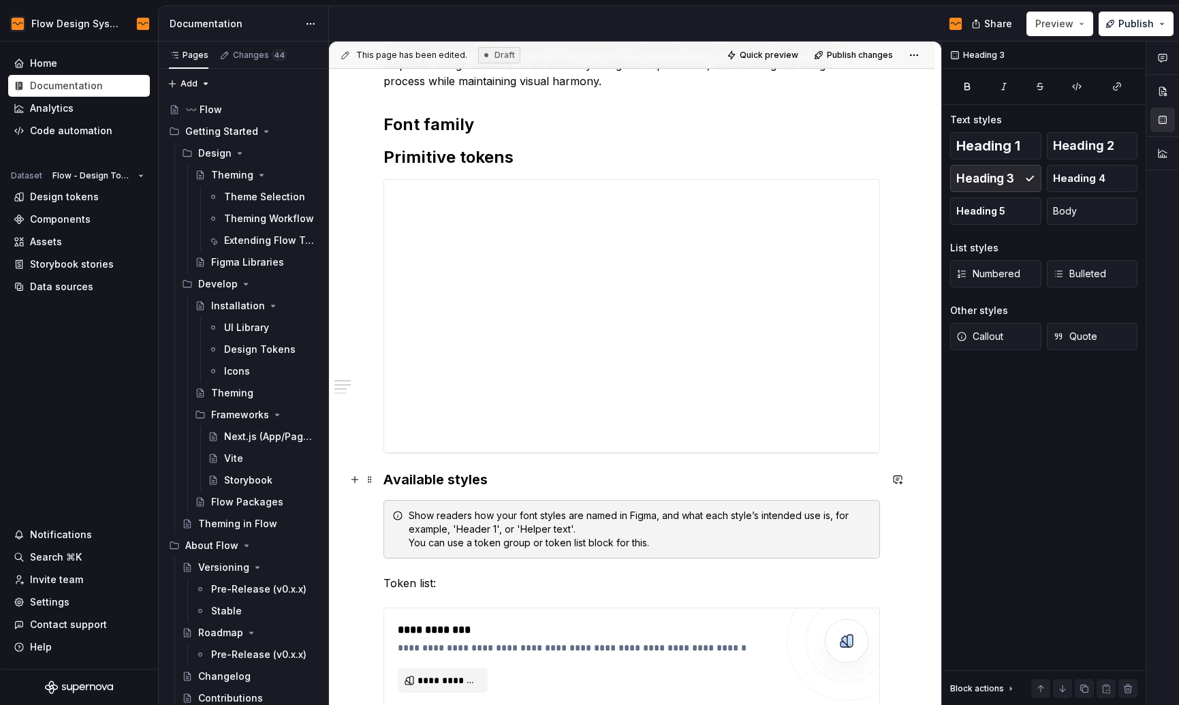
scroll to position [289, 0]
click at [503, 123] on h2 "Font family" at bounding box center [631, 126] width 496 height 22
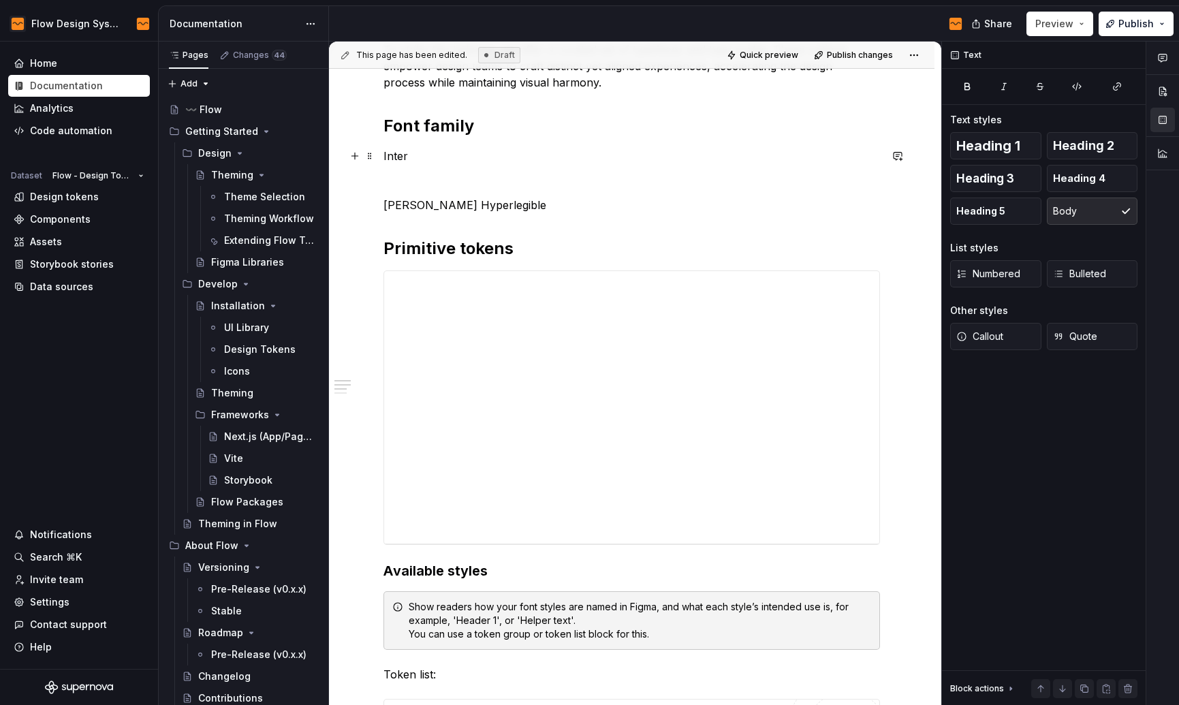
click at [398, 153] on p "Inter" at bounding box center [631, 156] width 496 height 16
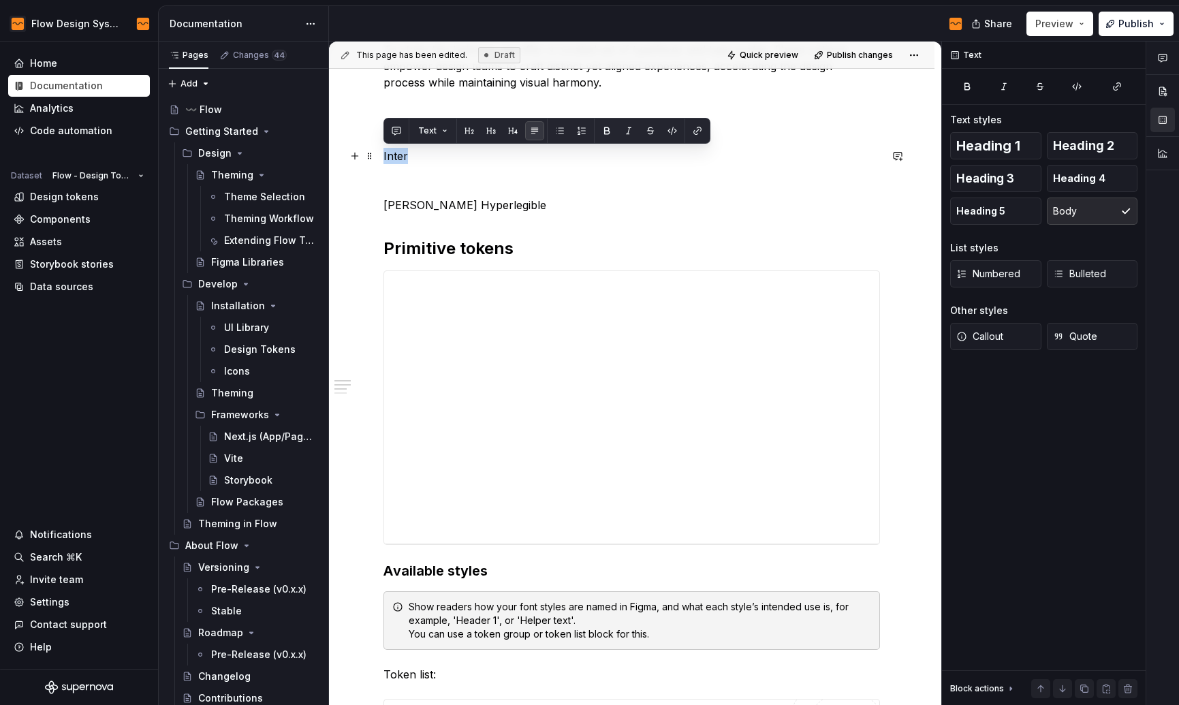
click at [398, 153] on p "Inter" at bounding box center [631, 156] width 496 height 16
click at [490, 132] on button "button" at bounding box center [490, 130] width 19 height 19
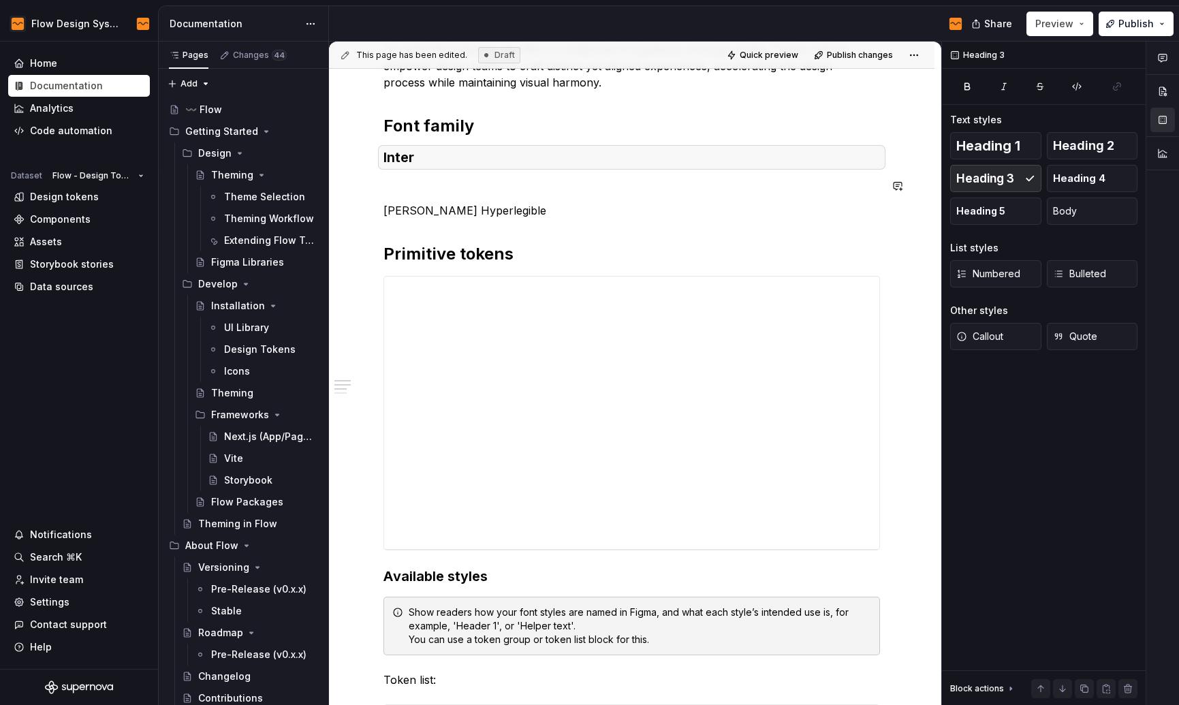
click at [444, 210] on p "[PERSON_NAME] Hyperlegible" at bounding box center [631, 210] width 496 height 16
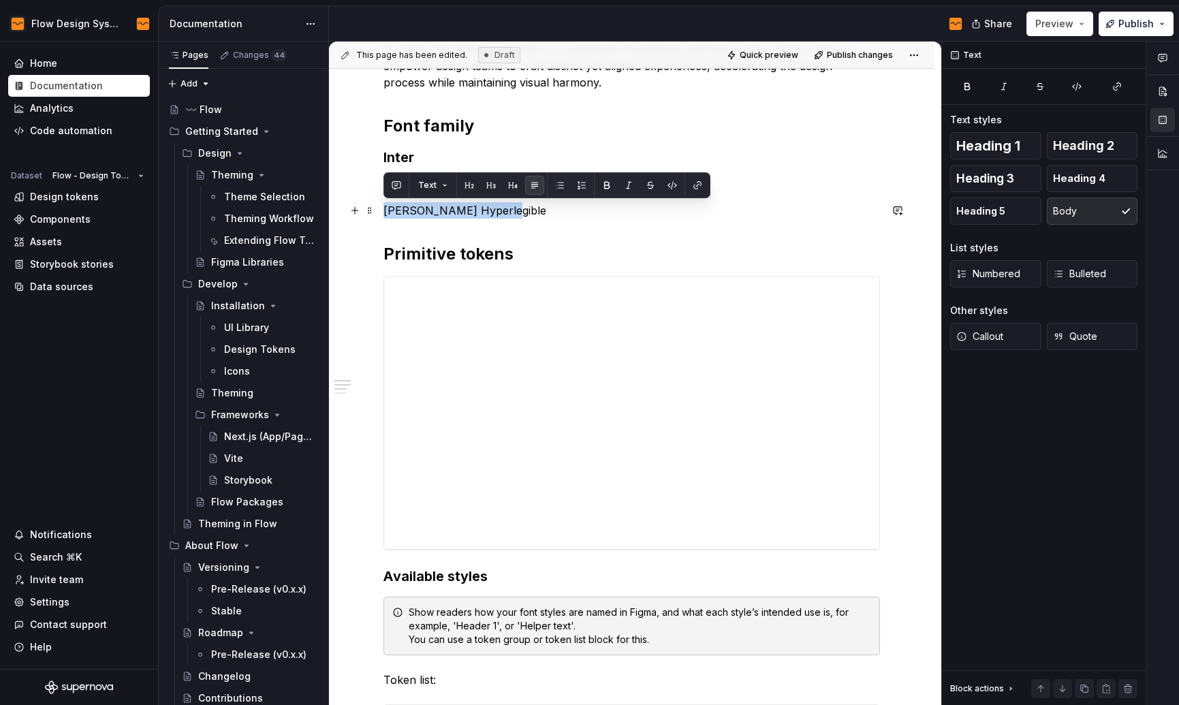
click at [444, 210] on p "[PERSON_NAME] Hyperlegible" at bounding box center [631, 210] width 496 height 16
click at [496, 185] on button "button" at bounding box center [490, 185] width 19 height 19
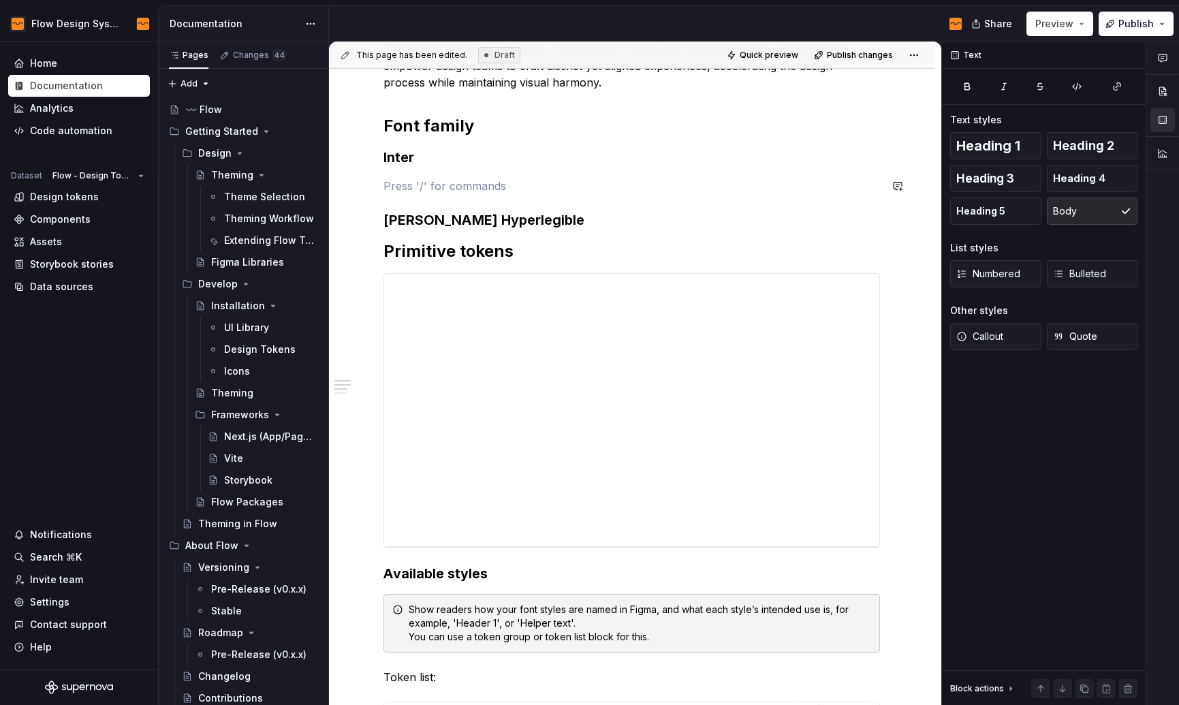
click at [432, 170] on div "**********" at bounding box center [631, 683] width 496 height 1414
click at [567, 229] on div "**********" at bounding box center [631, 683] width 496 height 1414
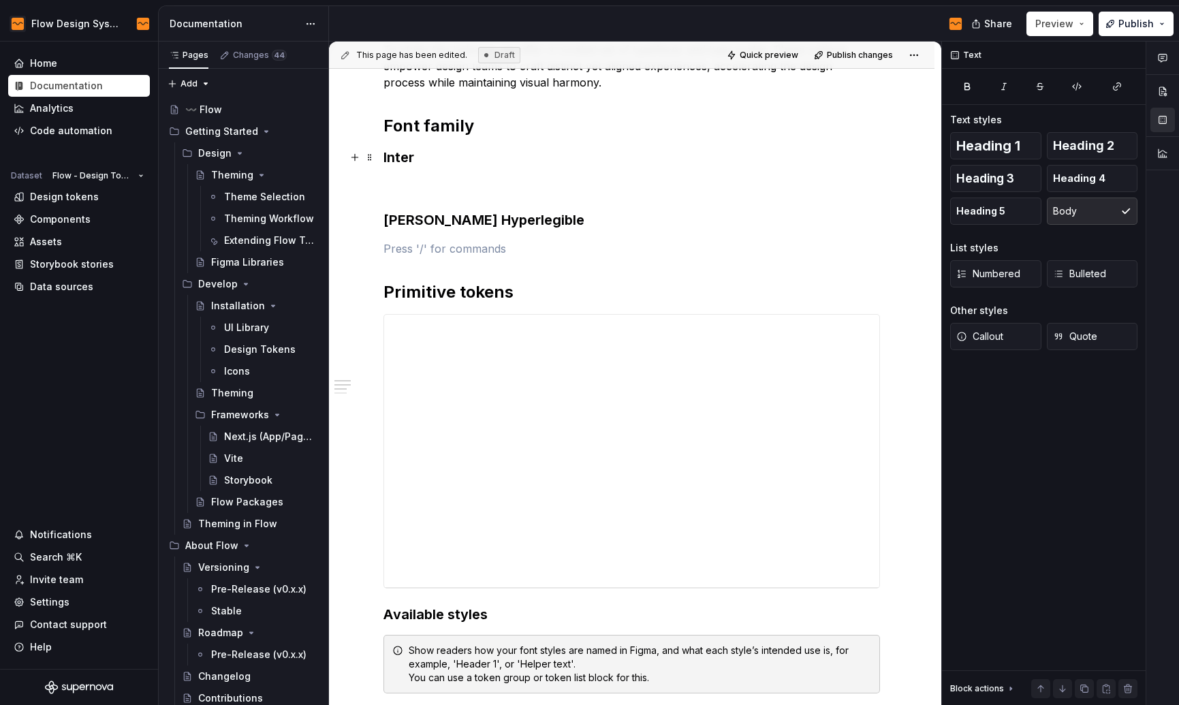
click at [448, 153] on h3 "Inter" at bounding box center [631, 157] width 496 height 19
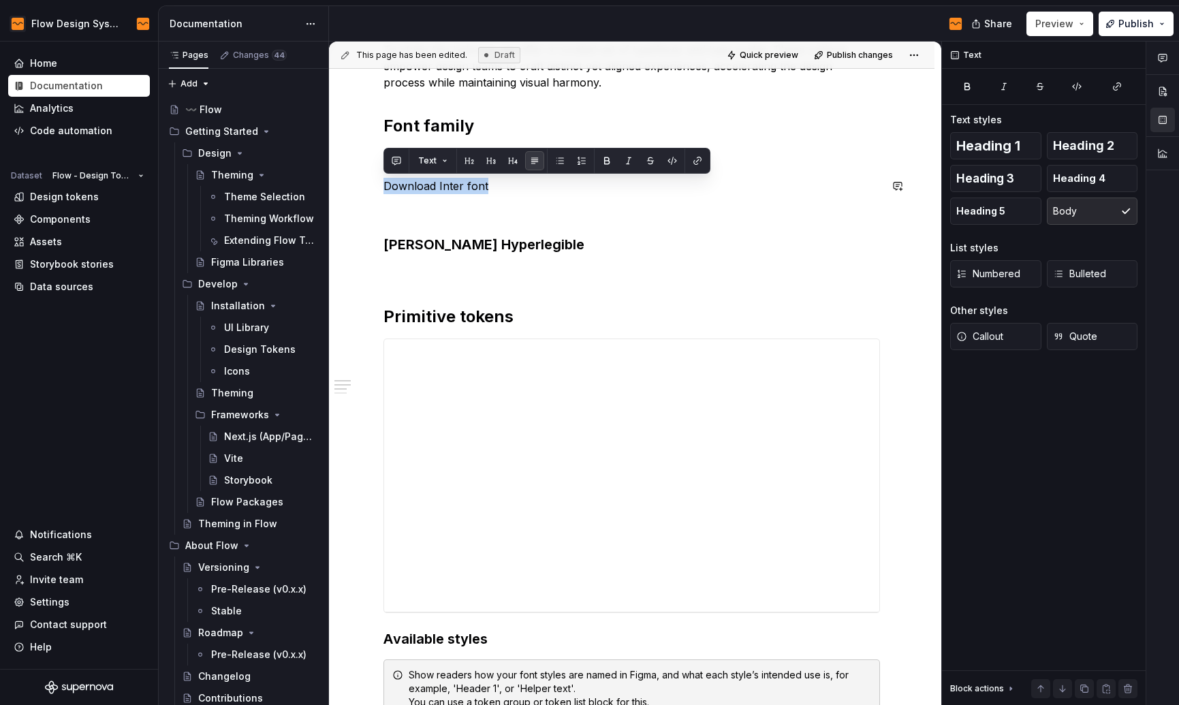
drag, startPoint x: 494, startPoint y: 179, endPoint x: 366, endPoint y: 173, distance: 128.2
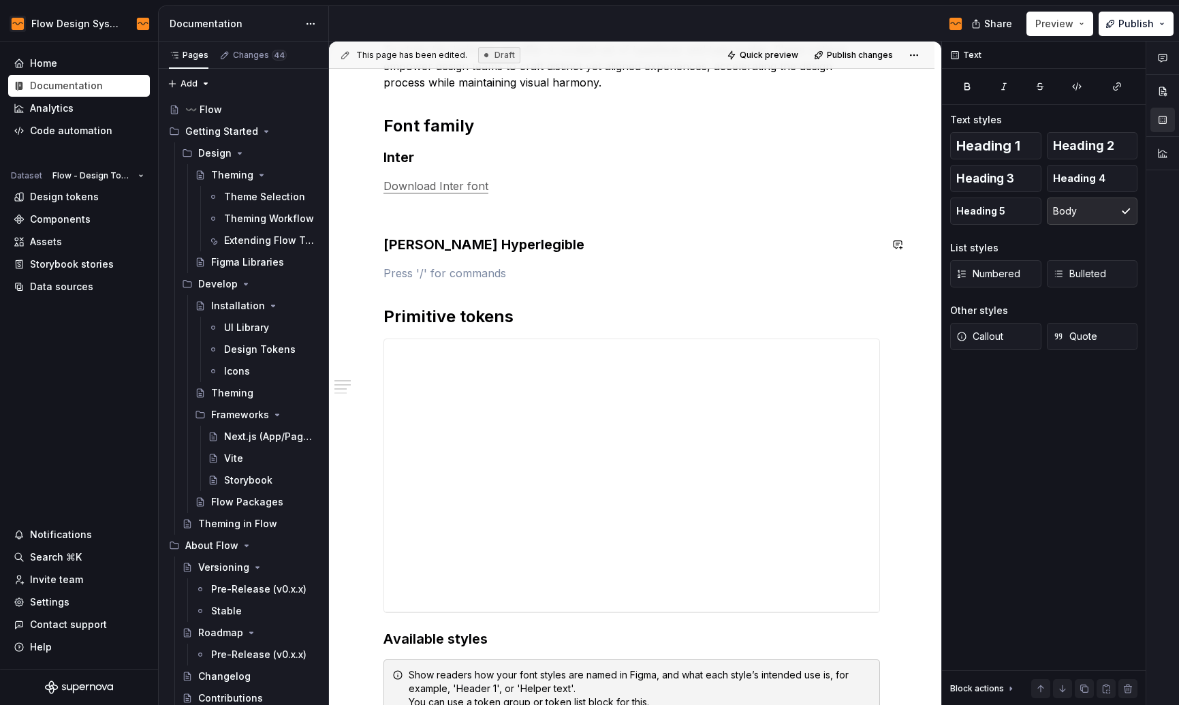
click at [565, 258] on div "**********" at bounding box center [631, 715] width 496 height 1479
click at [567, 246] on h3 "[PERSON_NAME] Hyperlegible" at bounding box center [631, 244] width 496 height 19
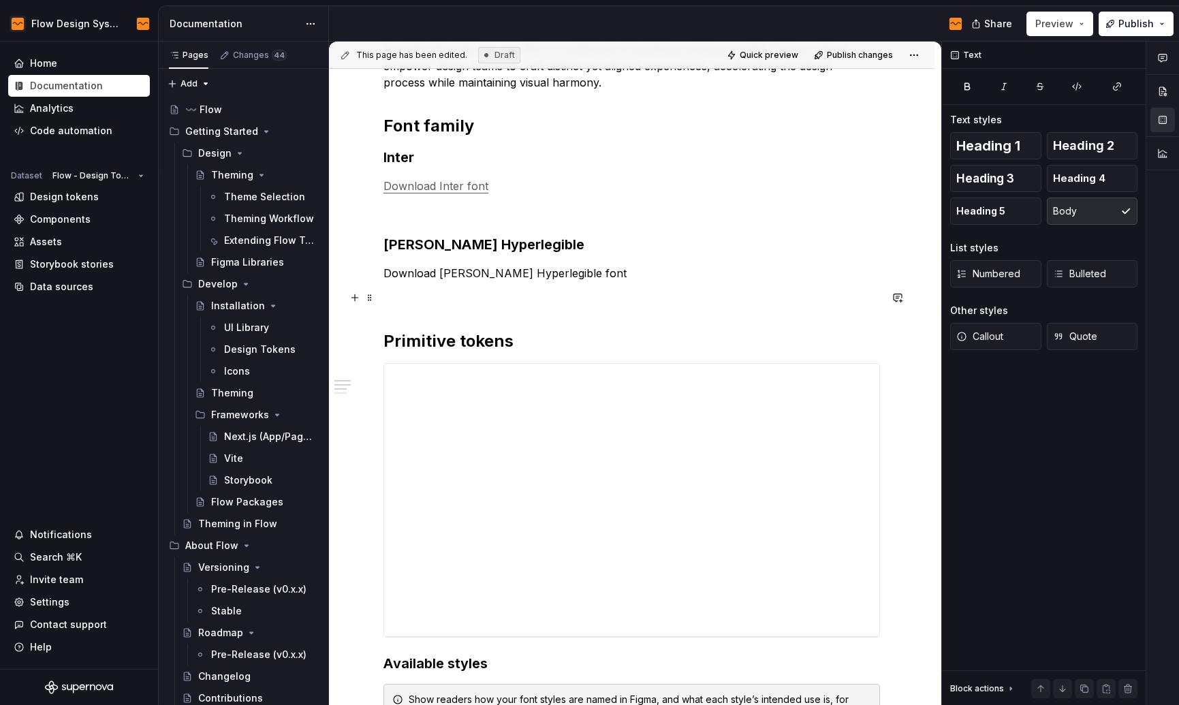
click at [584, 297] on p at bounding box center [631, 297] width 496 height 16
click at [542, 276] on p "Download [PERSON_NAME] Hyperlegible font" at bounding box center [631, 273] width 496 height 16
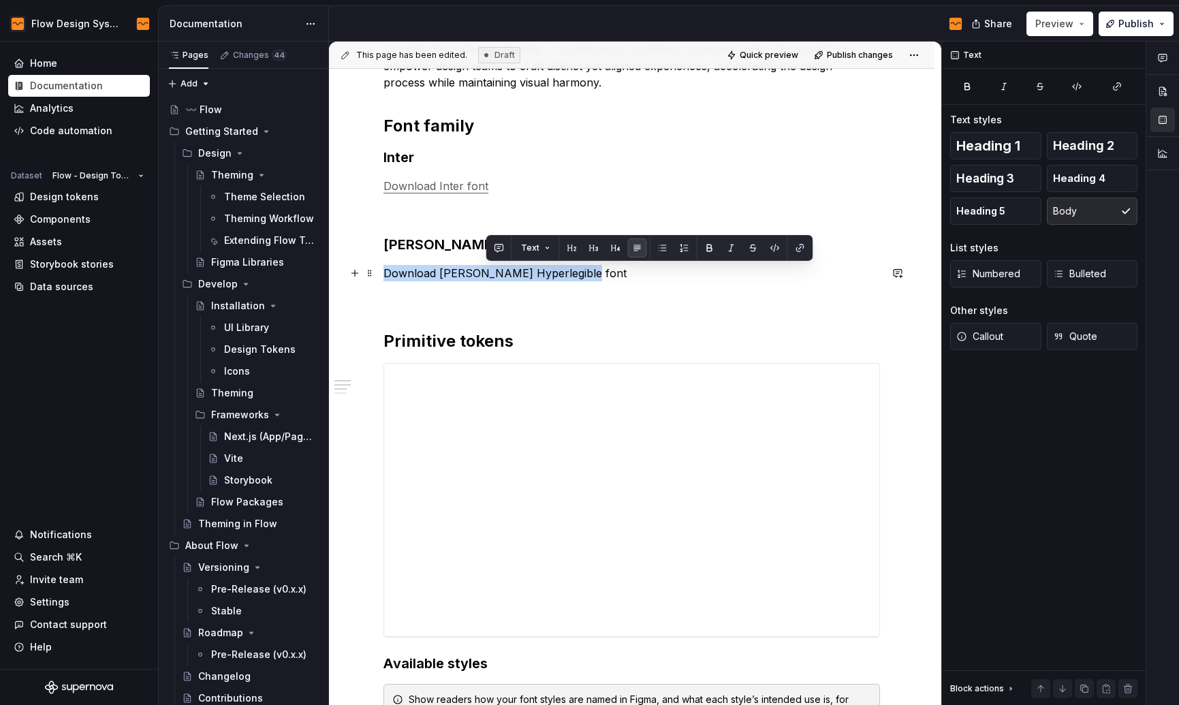
click at [542, 276] on p "Download [PERSON_NAME] Hyperlegible font" at bounding box center [631, 273] width 496 height 16
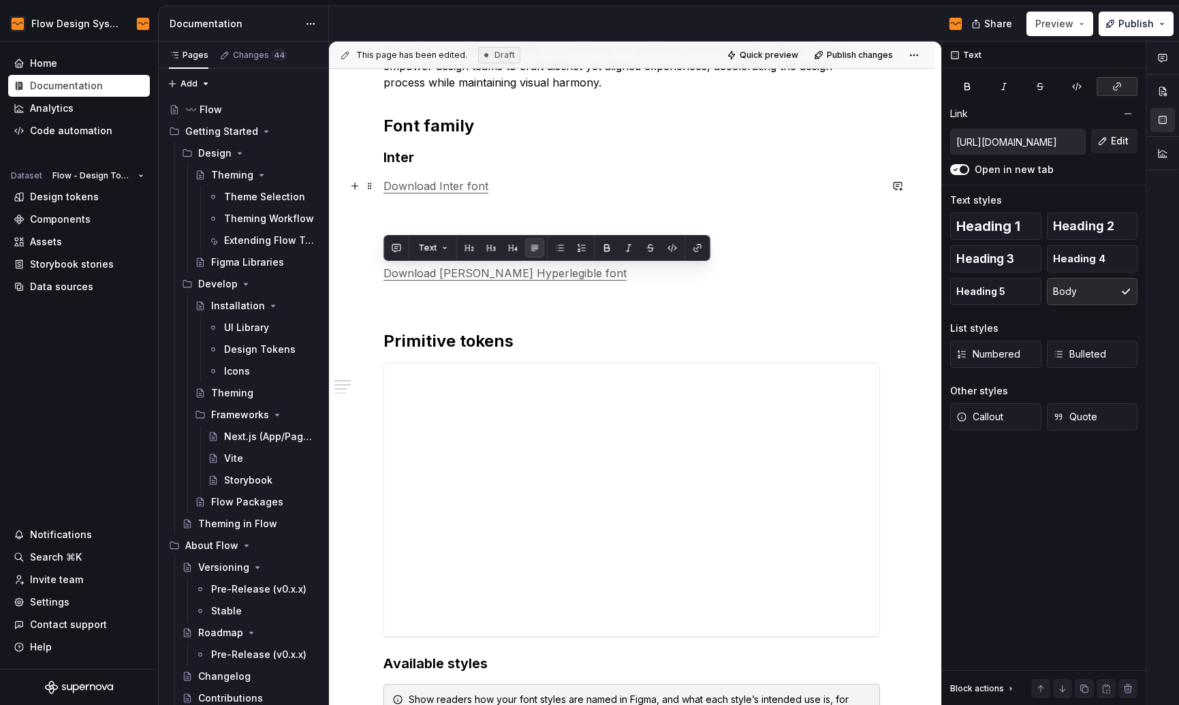
click at [556, 184] on p "Download Inter font" at bounding box center [631, 186] width 496 height 16
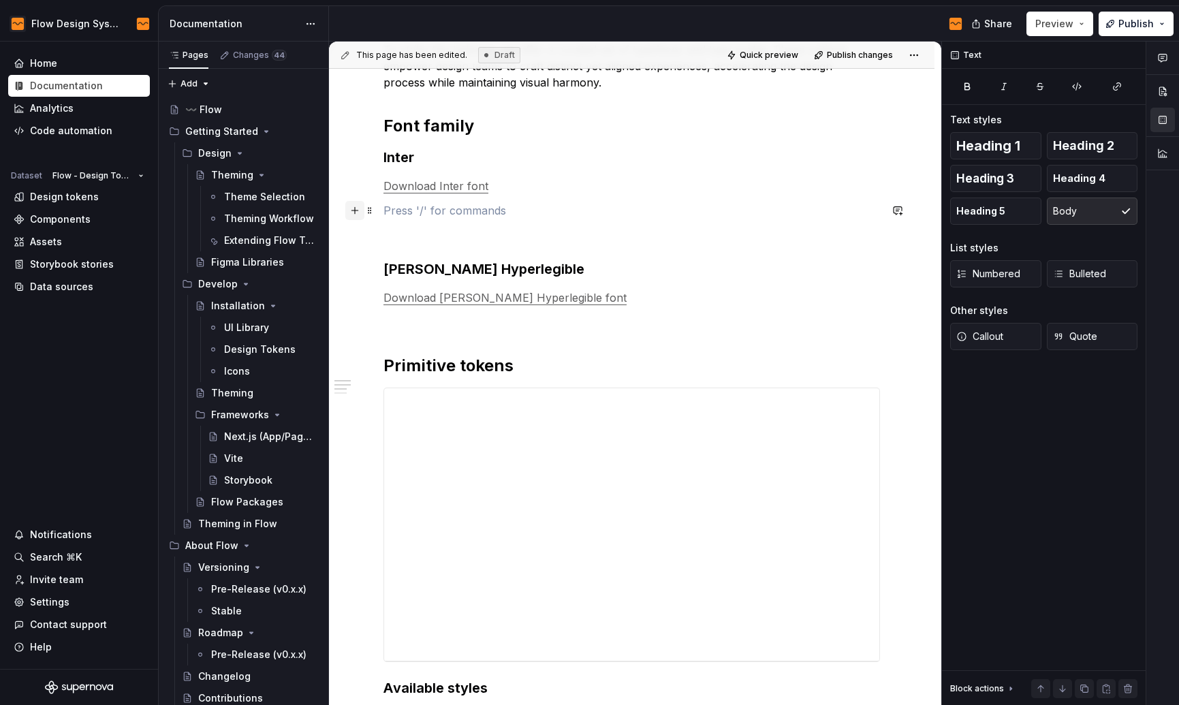
click at [353, 208] on button "button" at bounding box center [354, 210] width 19 height 19
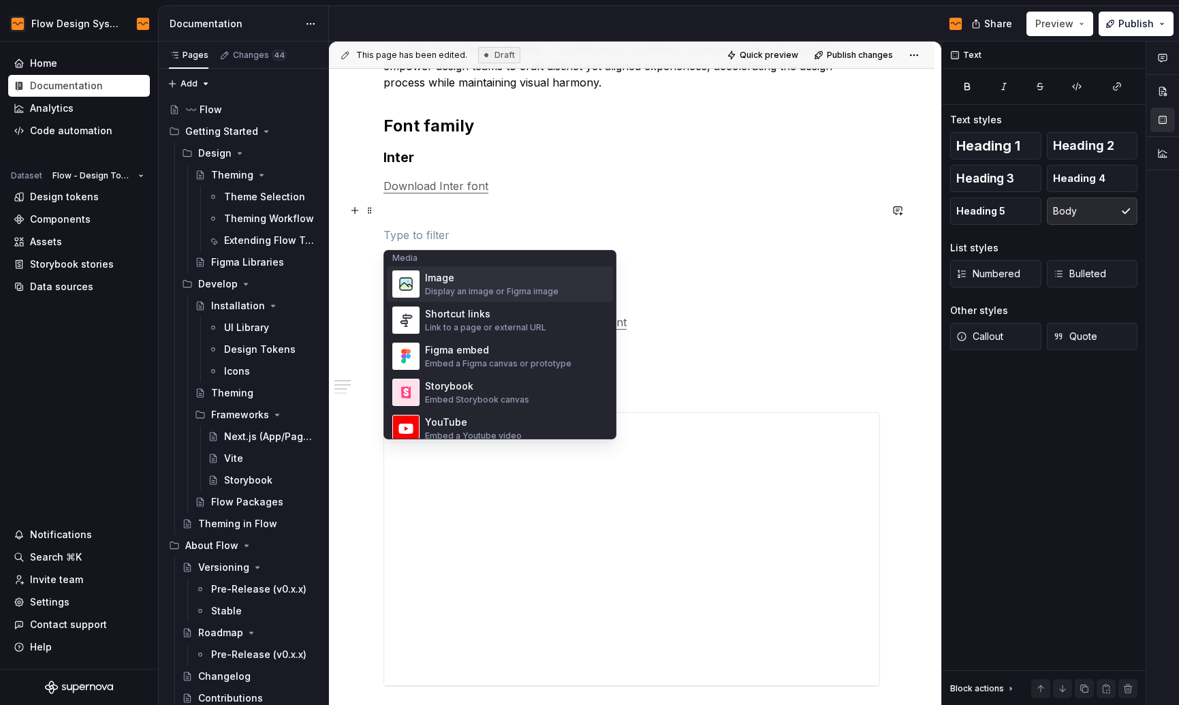
scroll to position [658, 0]
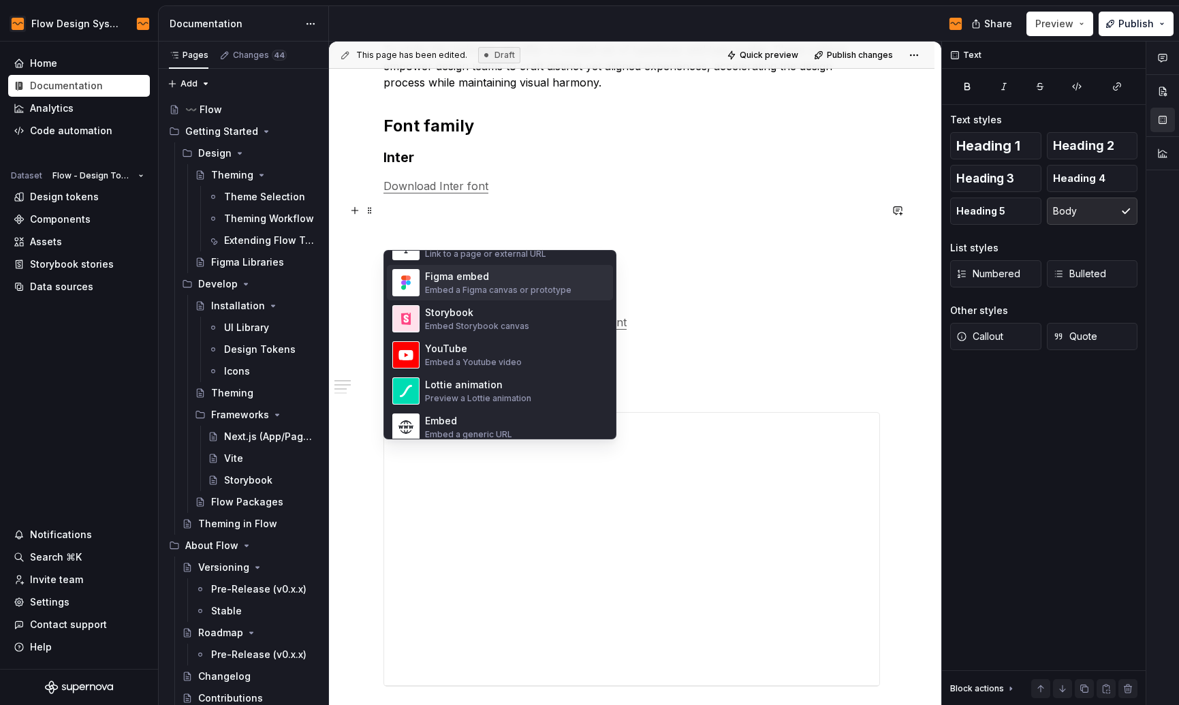
click at [512, 277] on div "Figma embed" at bounding box center [498, 277] width 146 height 14
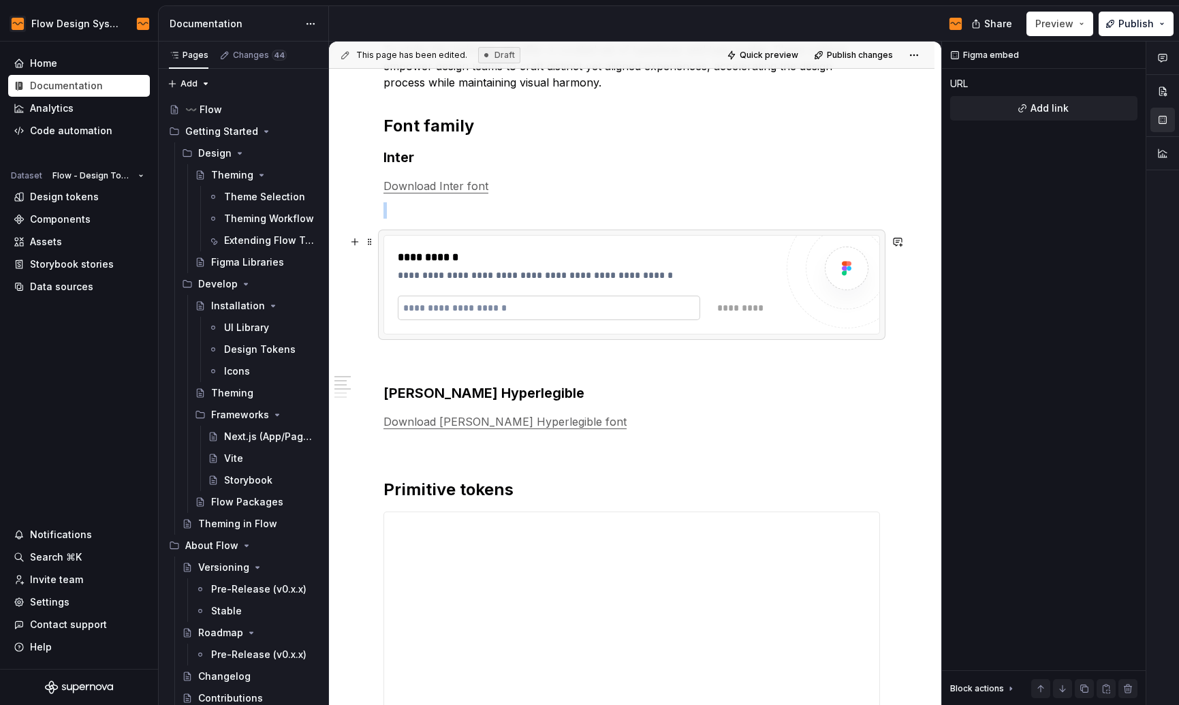
click at [559, 306] on input "text" at bounding box center [549, 308] width 302 height 25
paste input "**********"
type input "**********"
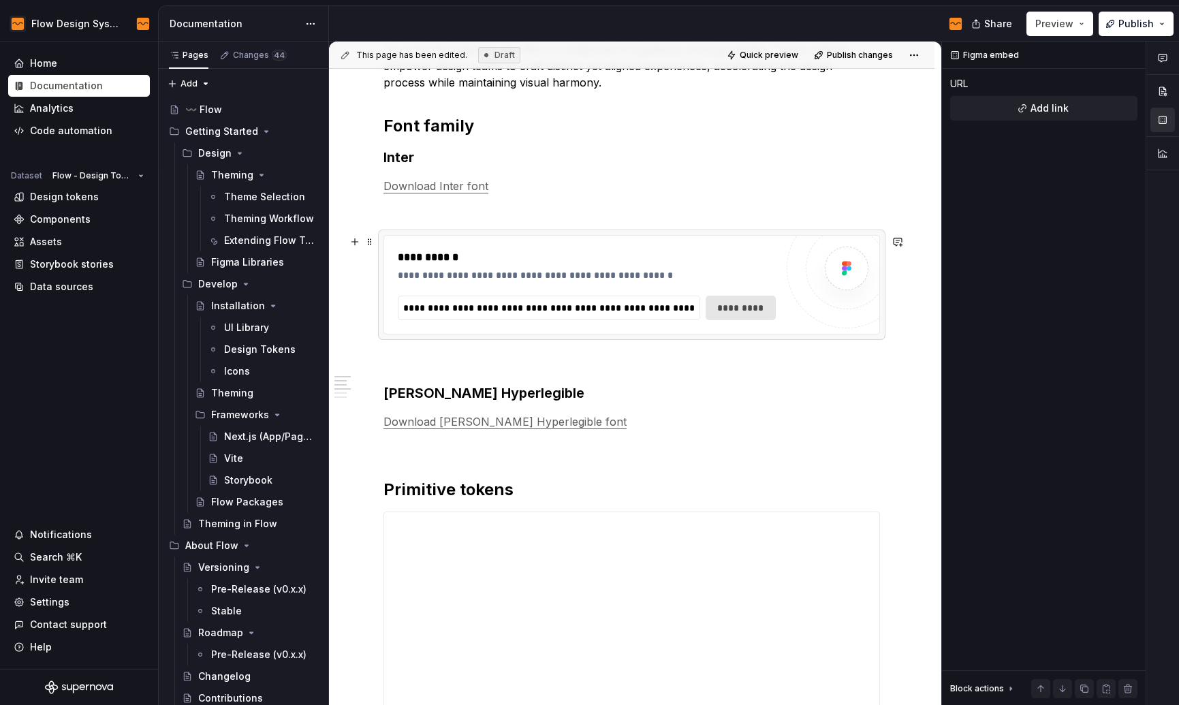
click at [742, 308] on span "*********" at bounding box center [740, 308] width 52 height 14
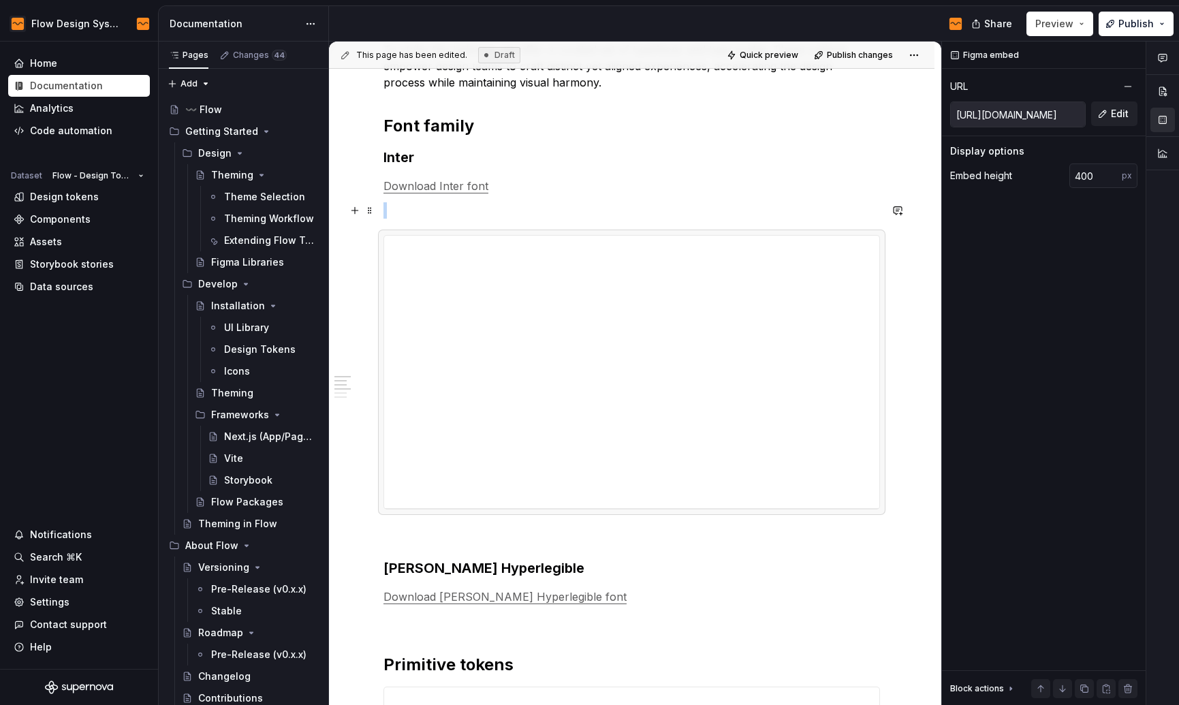
click at [489, 204] on p at bounding box center [631, 210] width 496 height 16
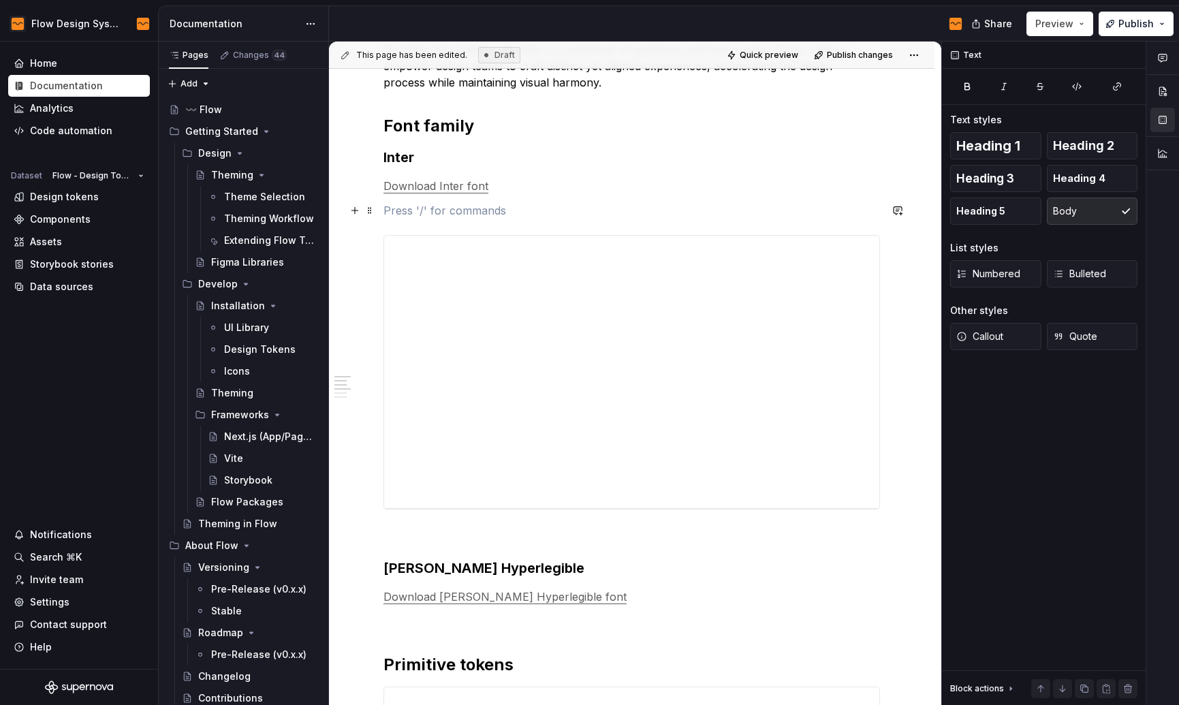
click at [508, 206] on p at bounding box center [631, 210] width 496 height 16
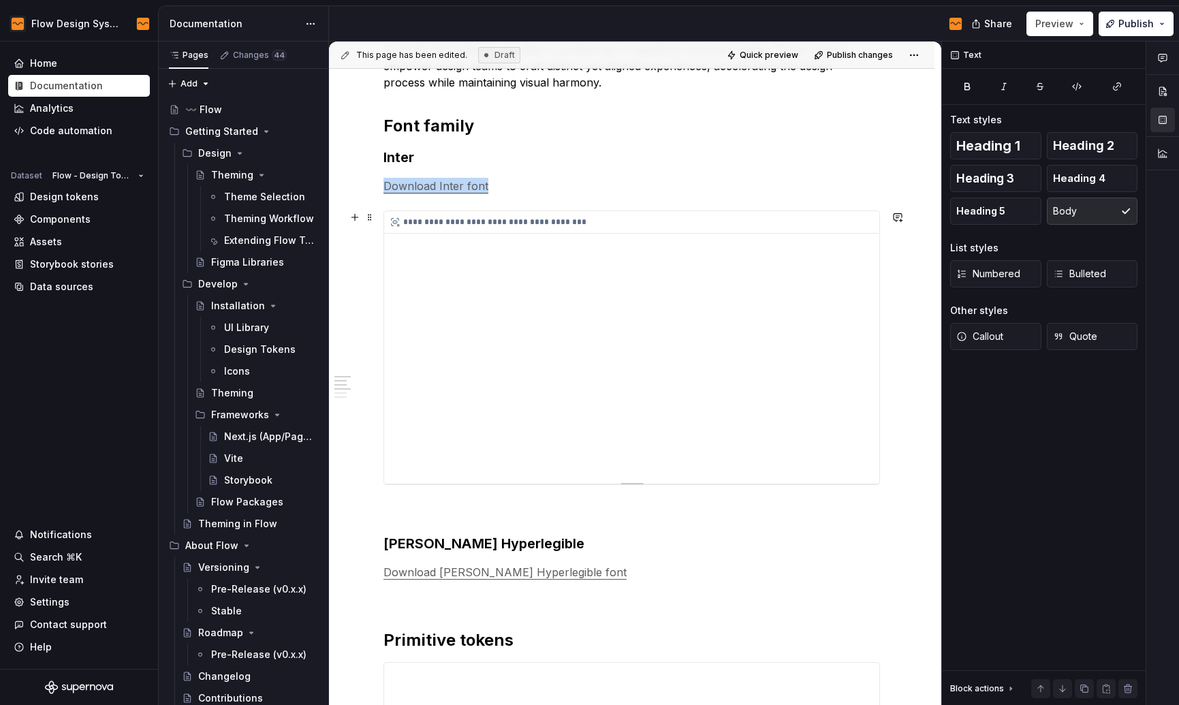
click at [632, 480] on div "**********" at bounding box center [631, 347] width 495 height 272
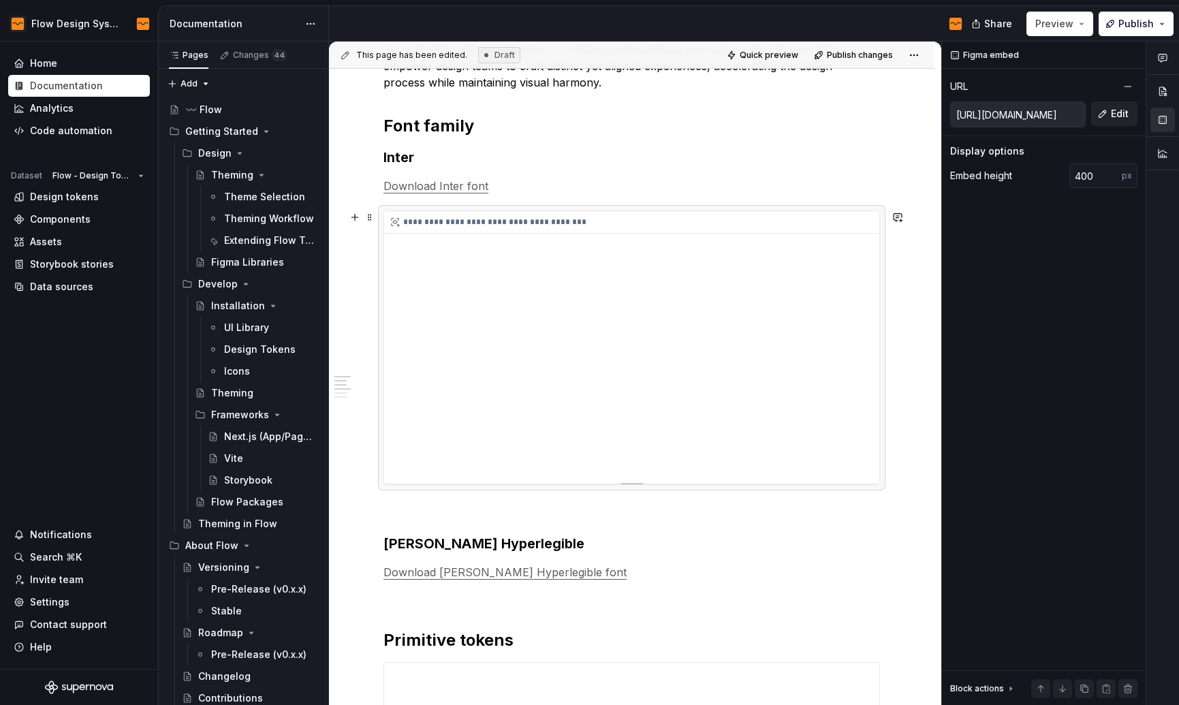
click at [636, 345] on div "**********" at bounding box center [631, 347] width 495 height 272
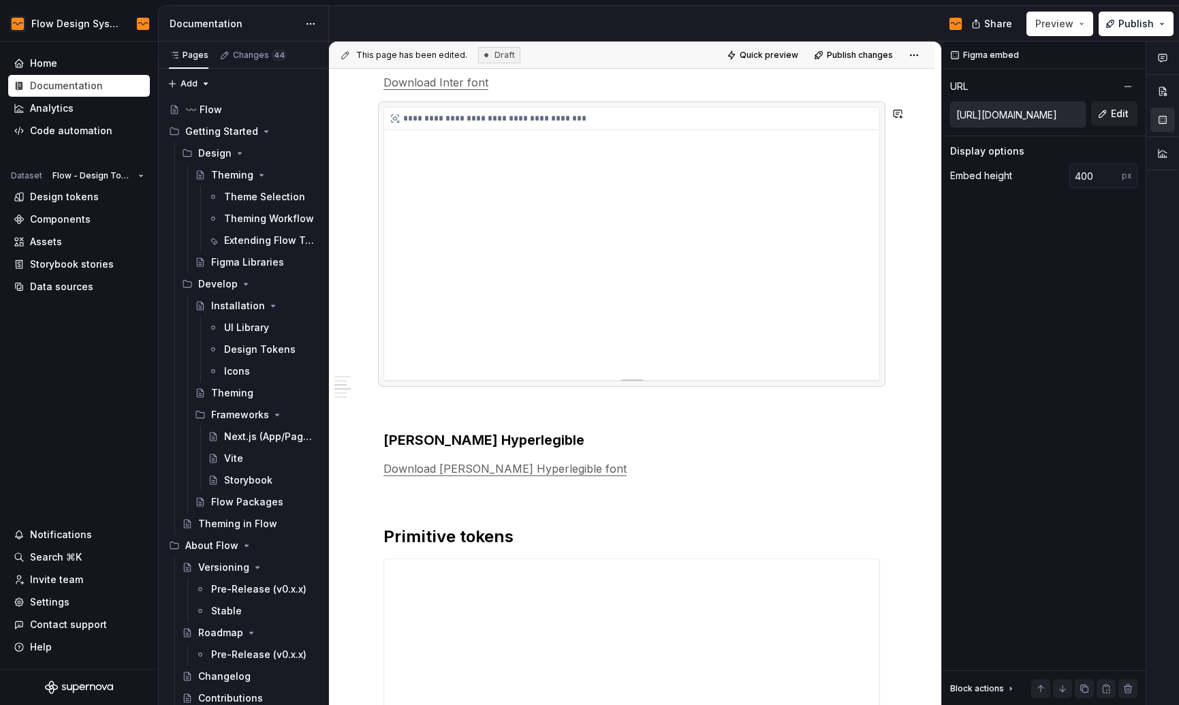
scroll to position [494, 0]
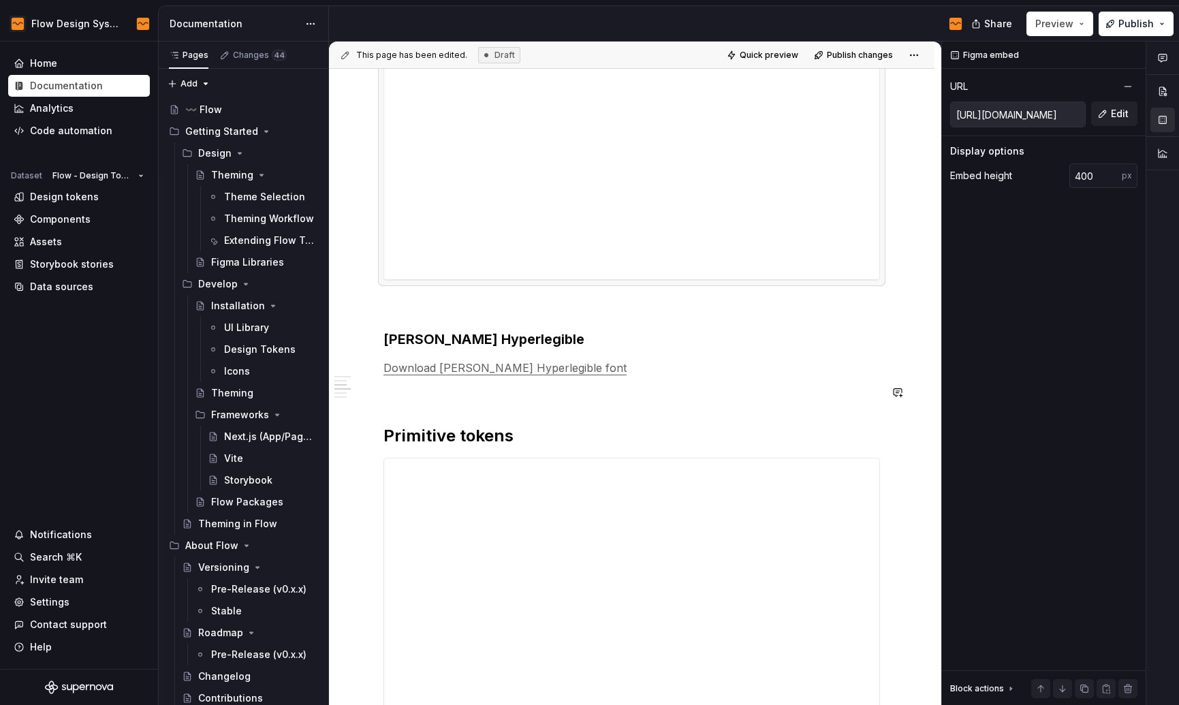
click at [601, 370] on p "Download [PERSON_NAME] Hyperlegible font" at bounding box center [631, 368] width 496 height 16
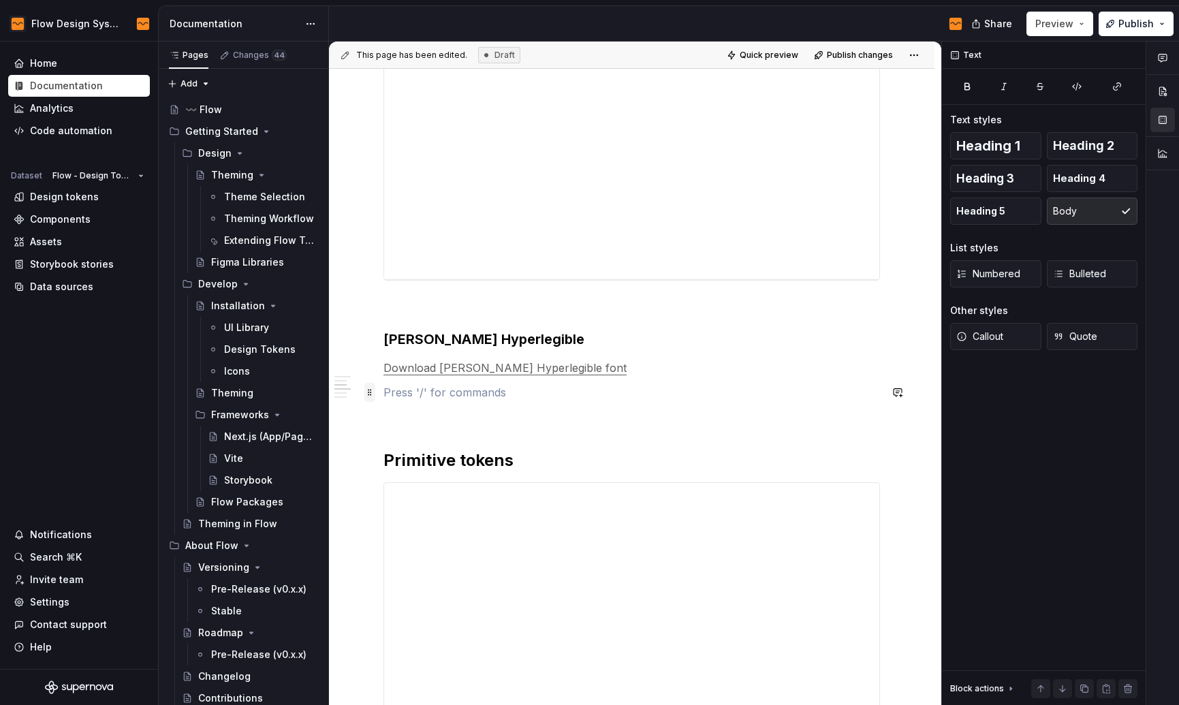
click at [369, 390] on span at bounding box center [369, 392] width 11 height 19
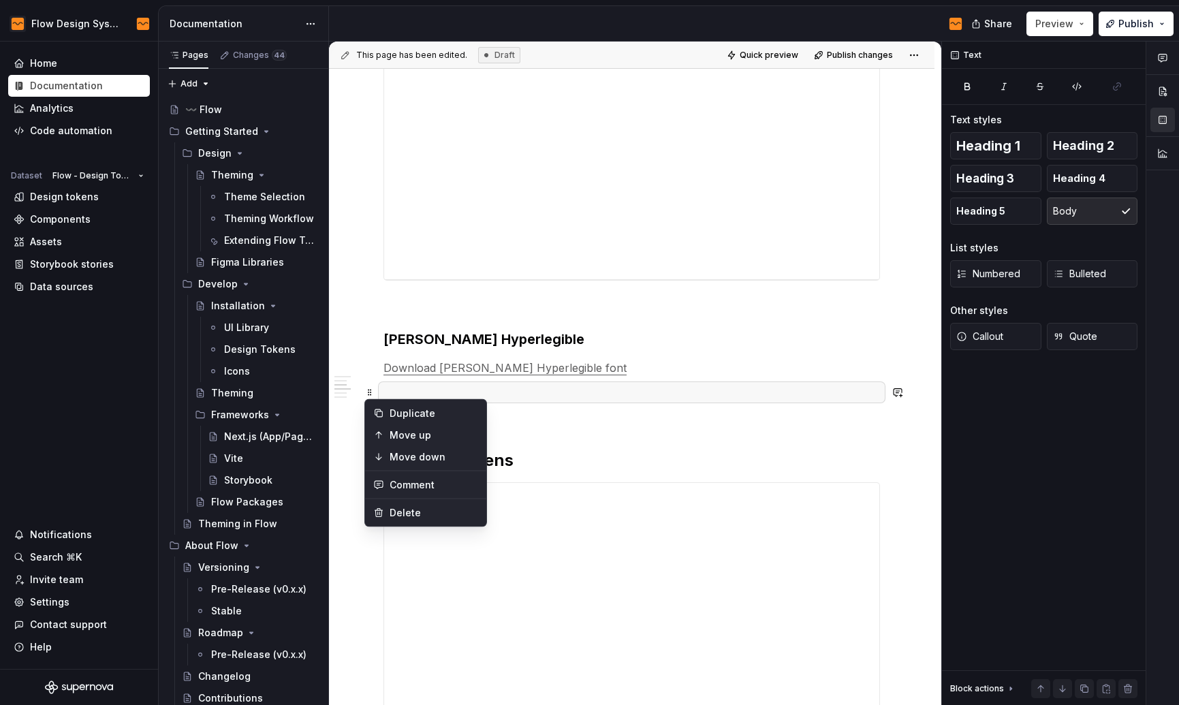
click at [570, 398] on p at bounding box center [631, 392] width 496 height 16
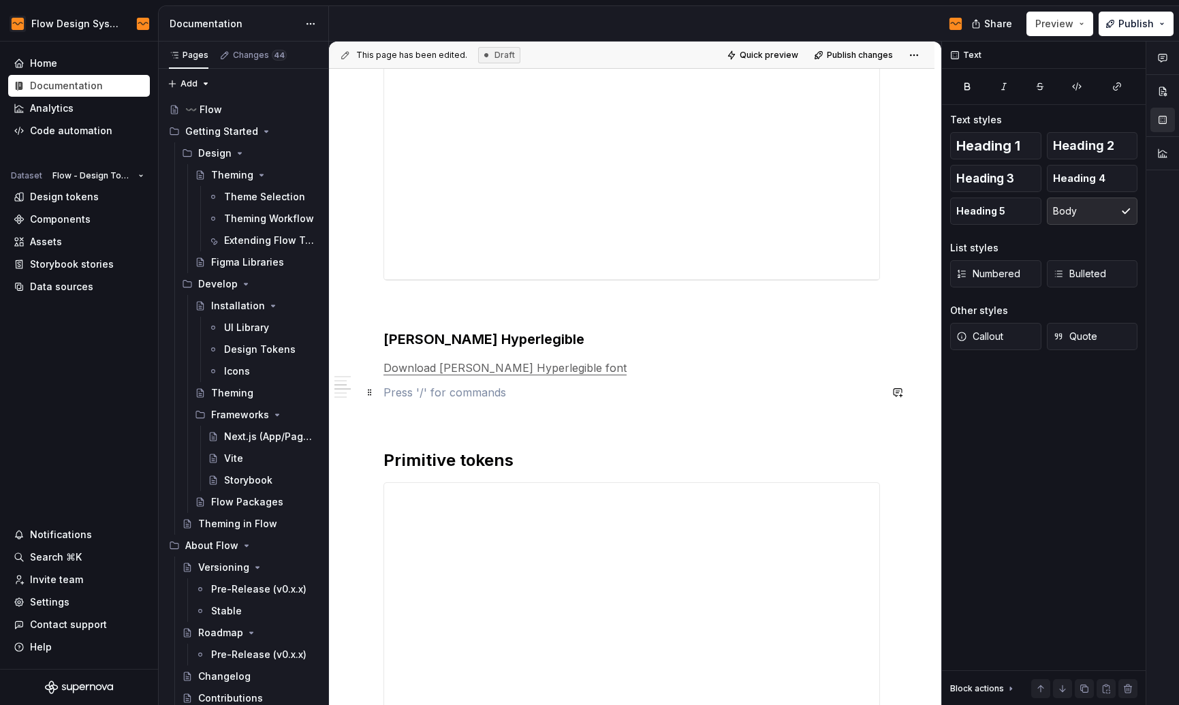
click at [383, 389] on p at bounding box center [631, 392] width 496 height 16
click at [658, 384] on p at bounding box center [631, 392] width 496 height 16
click at [606, 389] on p at bounding box center [631, 392] width 496 height 16
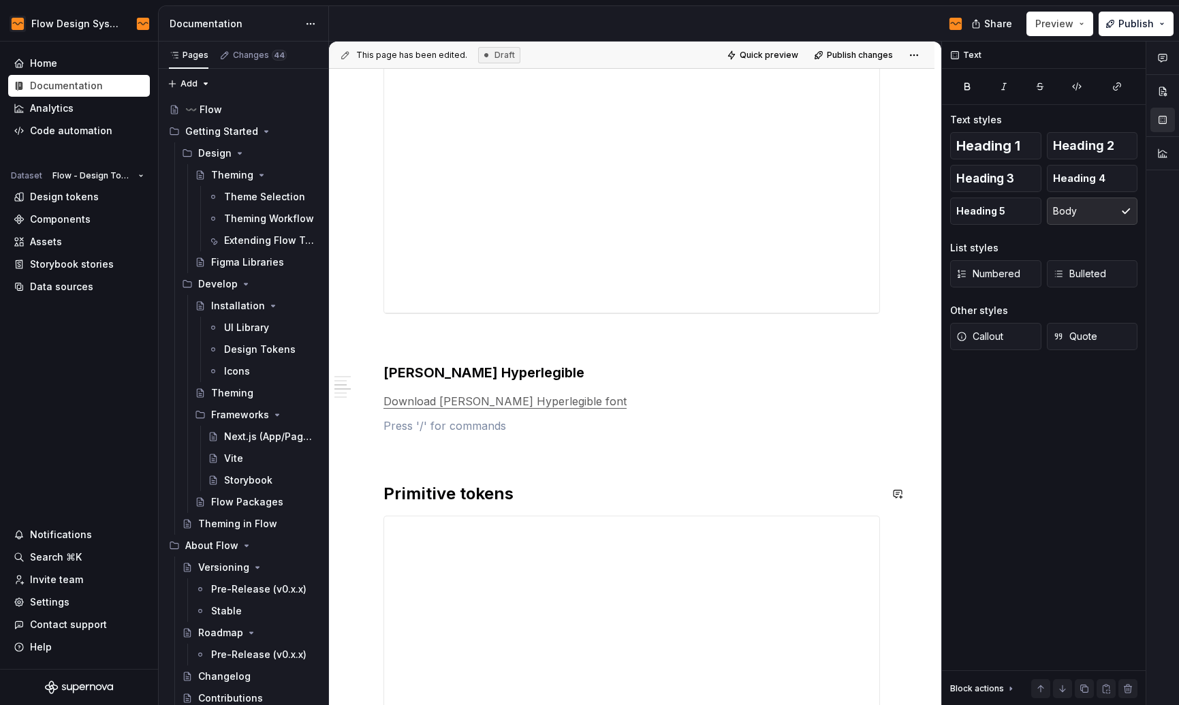
scroll to position [459, 0]
click at [350, 424] on button "button" at bounding box center [354, 426] width 19 height 19
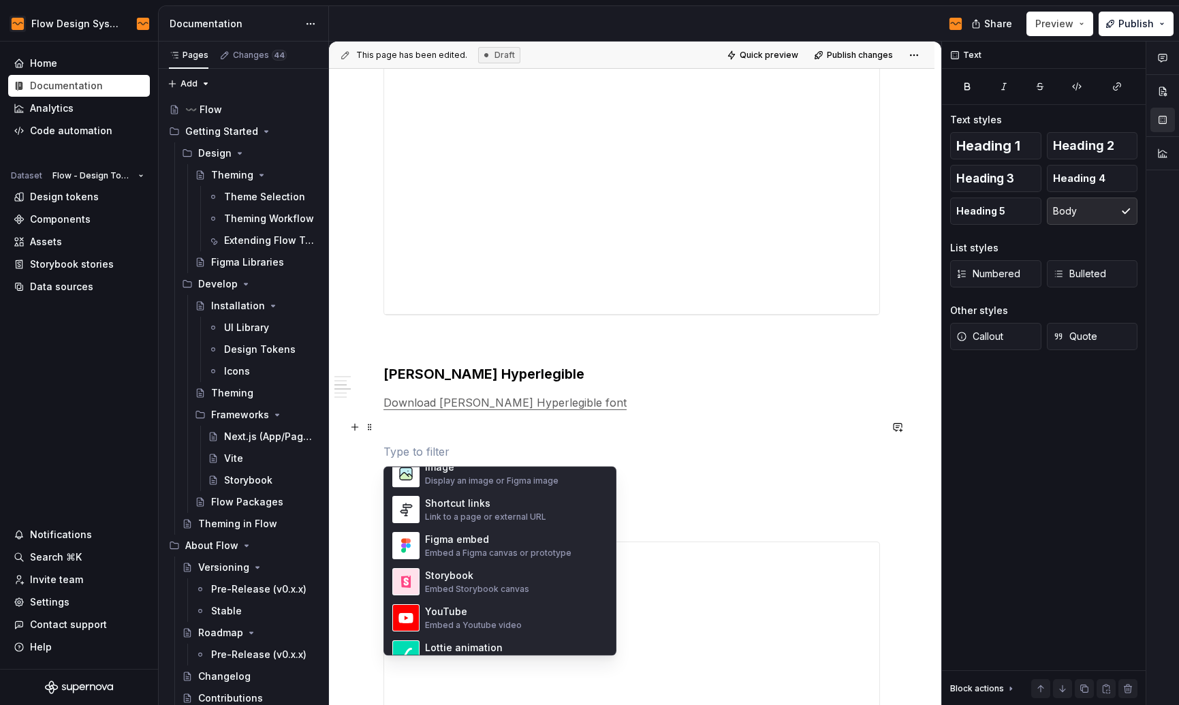
scroll to position [682, 0]
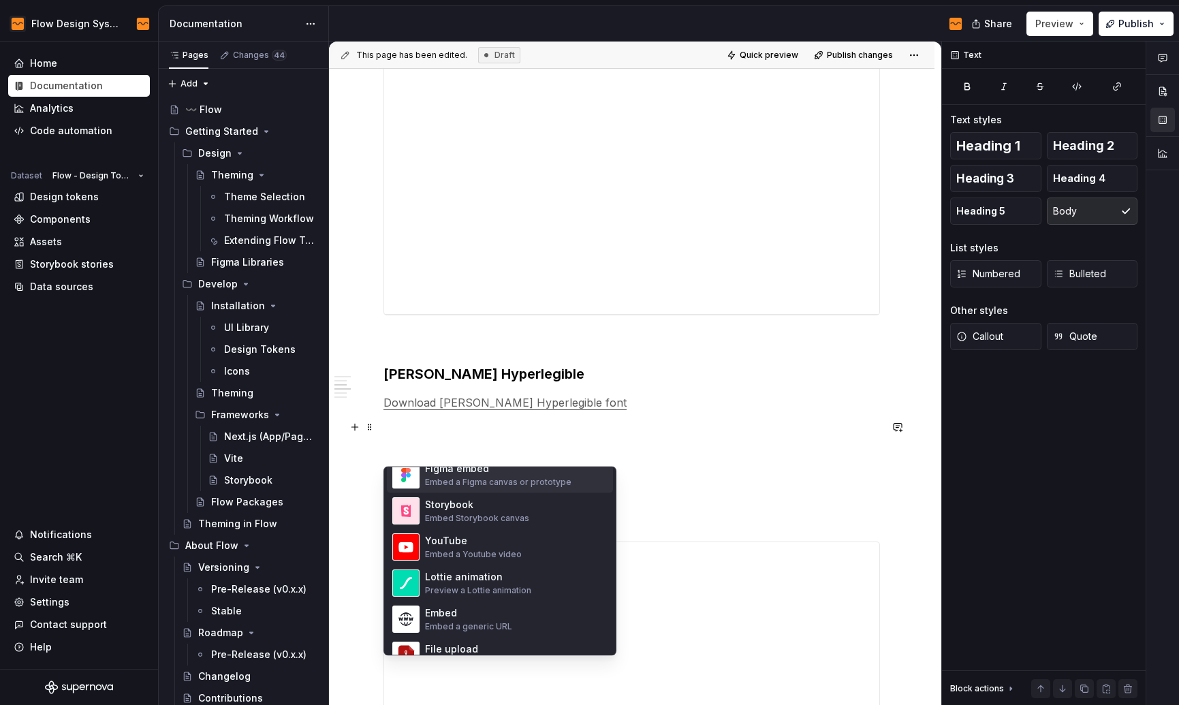
click at [523, 485] on div "Embed a Figma canvas or prototype" at bounding box center [498, 482] width 146 height 11
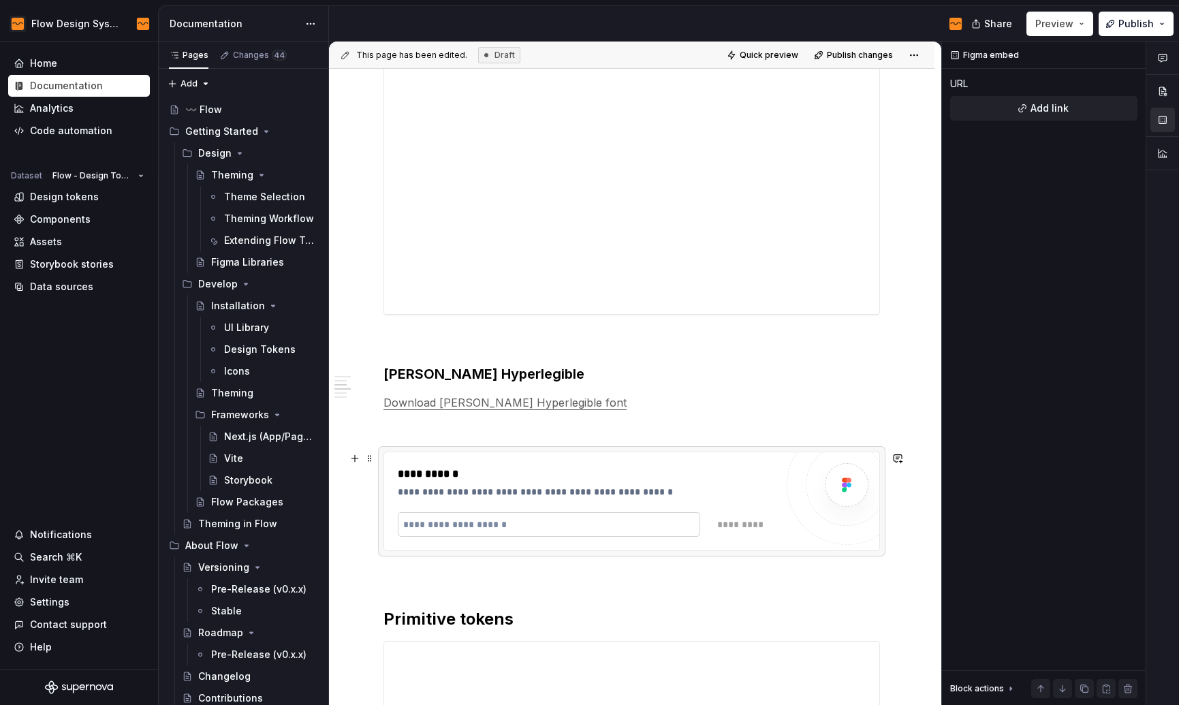
click at [460, 522] on input "text" at bounding box center [549, 524] width 302 height 25
paste input "**********"
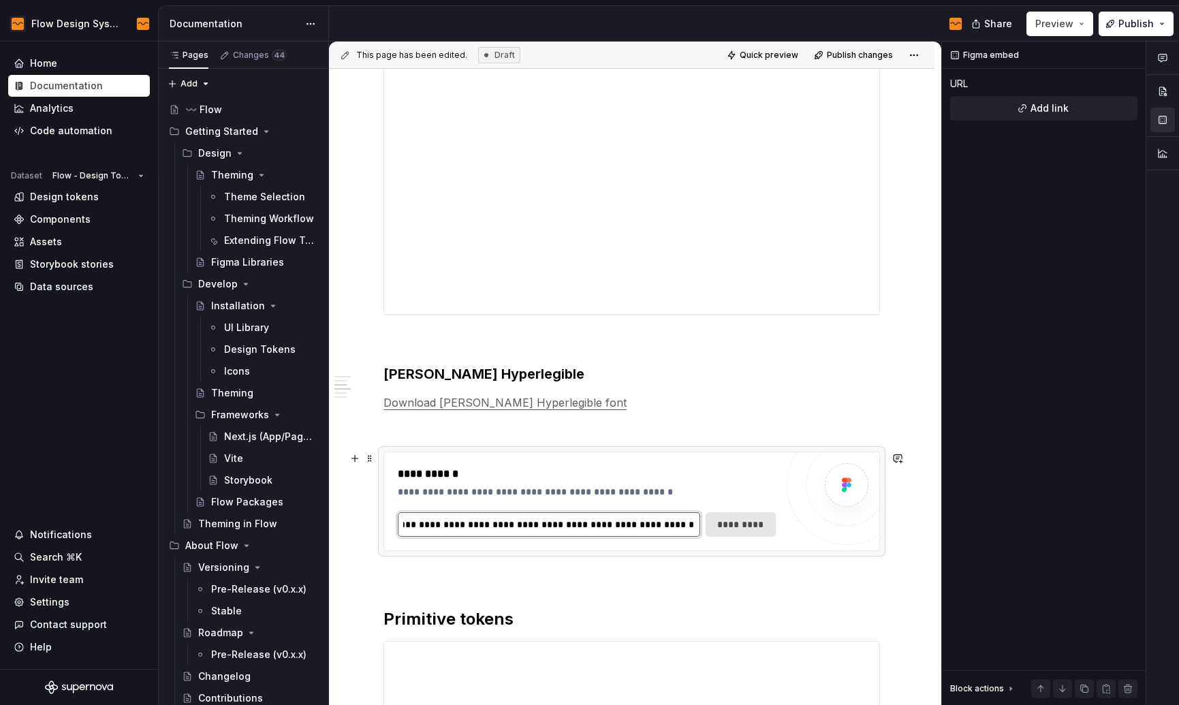
type input "**********"
click at [741, 530] on span "*********" at bounding box center [740, 524] width 52 height 14
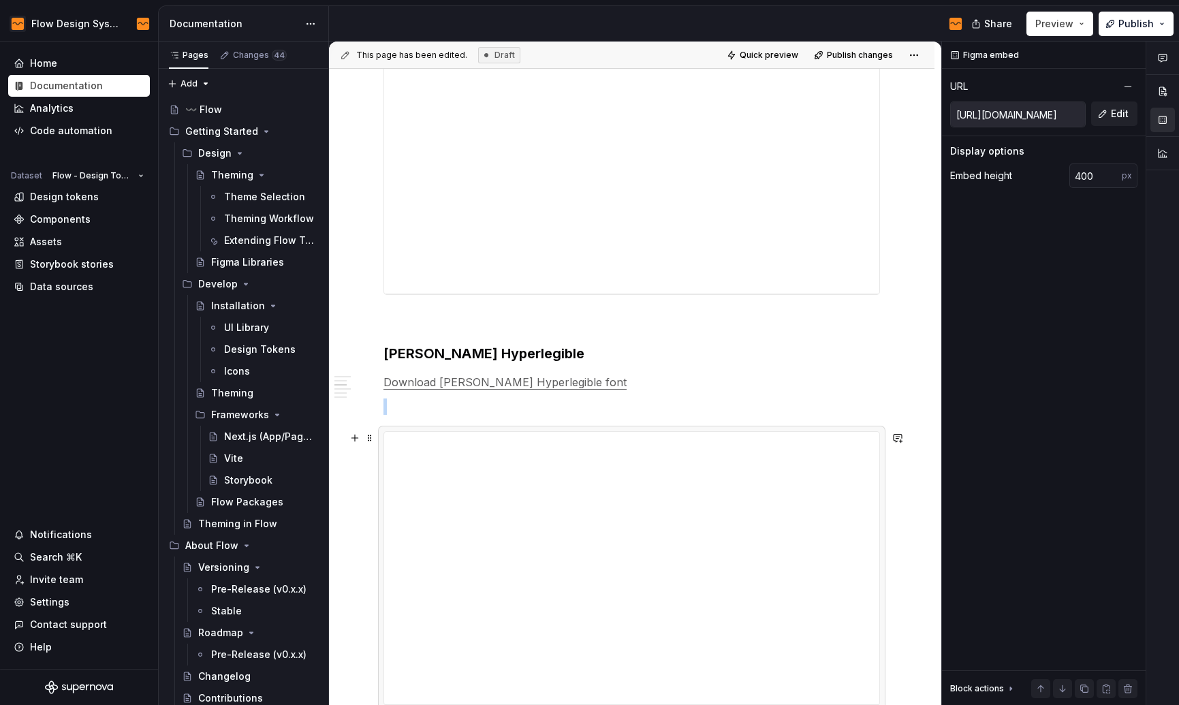
click at [569, 401] on p at bounding box center [631, 406] width 496 height 16
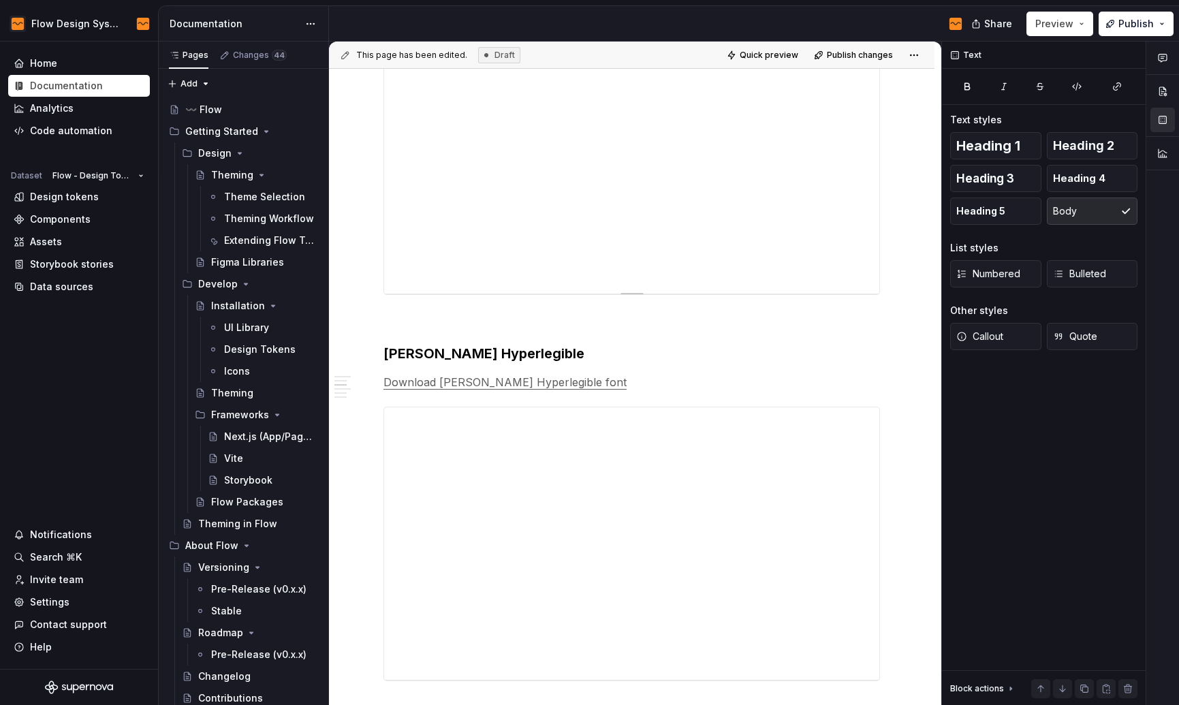
click at [549, 276] on div "**********" at bounding box center [631, 157] width 495 height 272
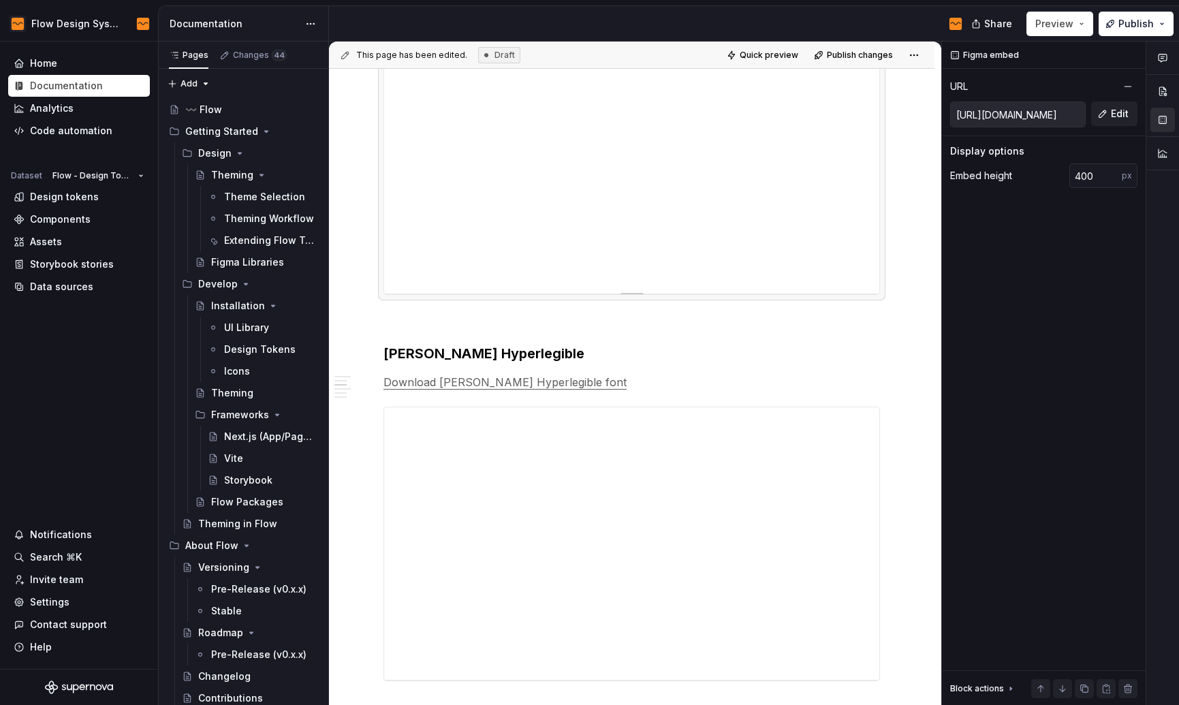
scroll to position [220, 0]
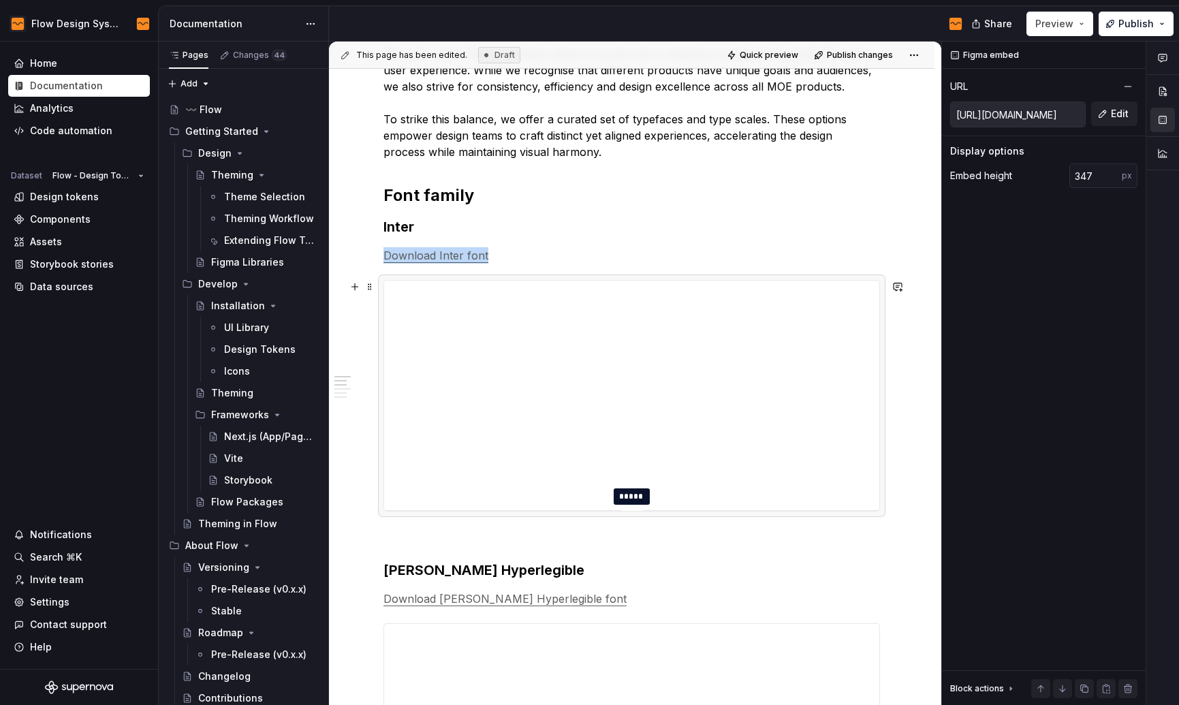
type input "348"
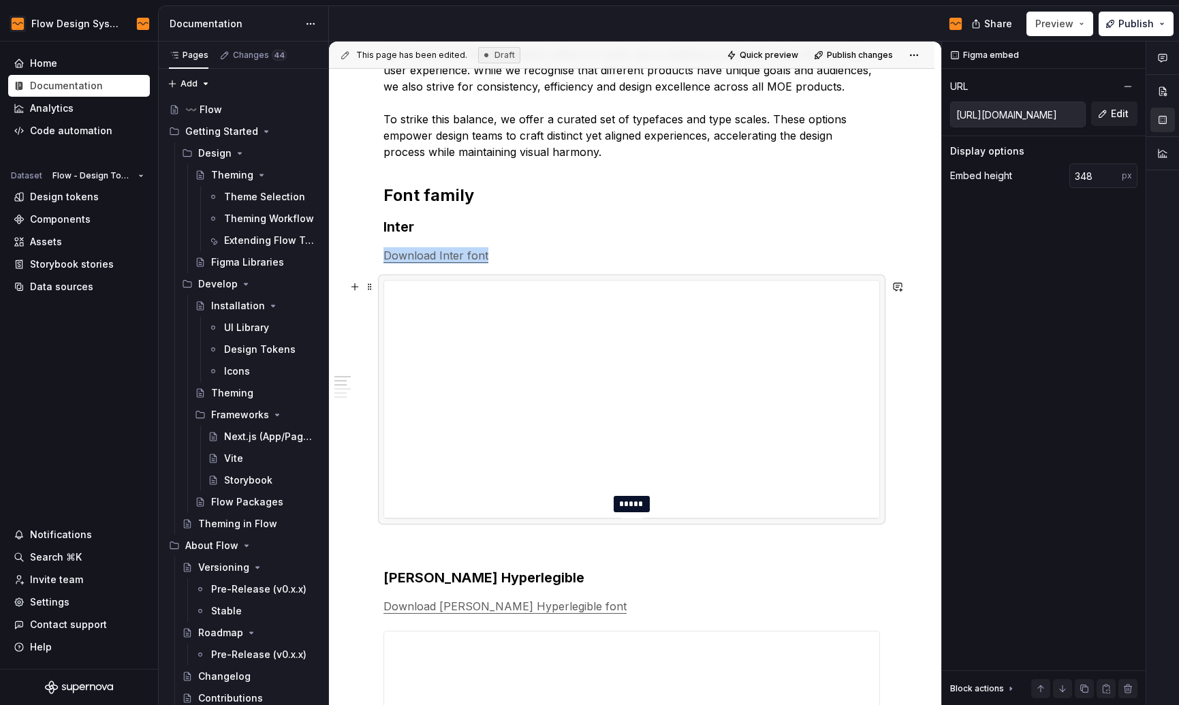
drag, startPoint x: 641, startPoint y: 552, endPoint x: 637, endPoint y: 517, distance: 35.0
click at [637, 517] on div at bounding box center [632, 518] width 22 height 3
drag, startPoint x: 597, startPoint y: 353, endPoint x: 596, endPoint y: 341, distance: 12.3
click at [596, 341] on div "**********" at bounding box center [631, 399] width 495 height 237
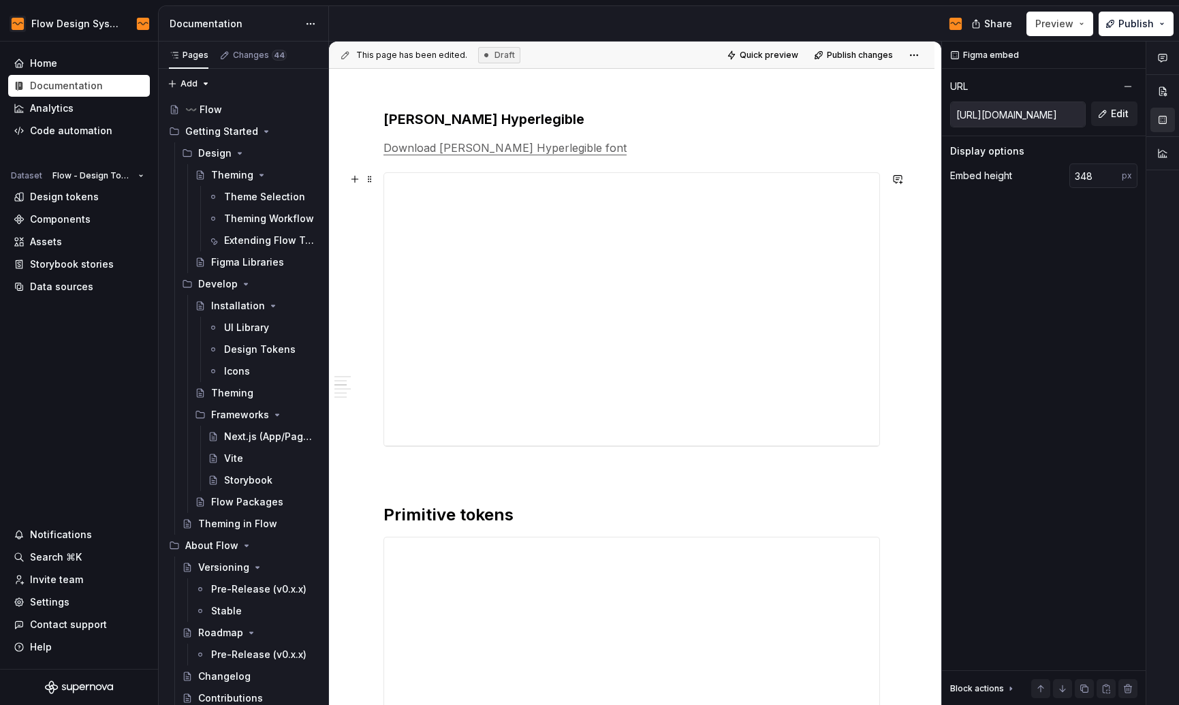
scroll to position [678, 0]
type input "[URL][DOMAIN_NAME]"
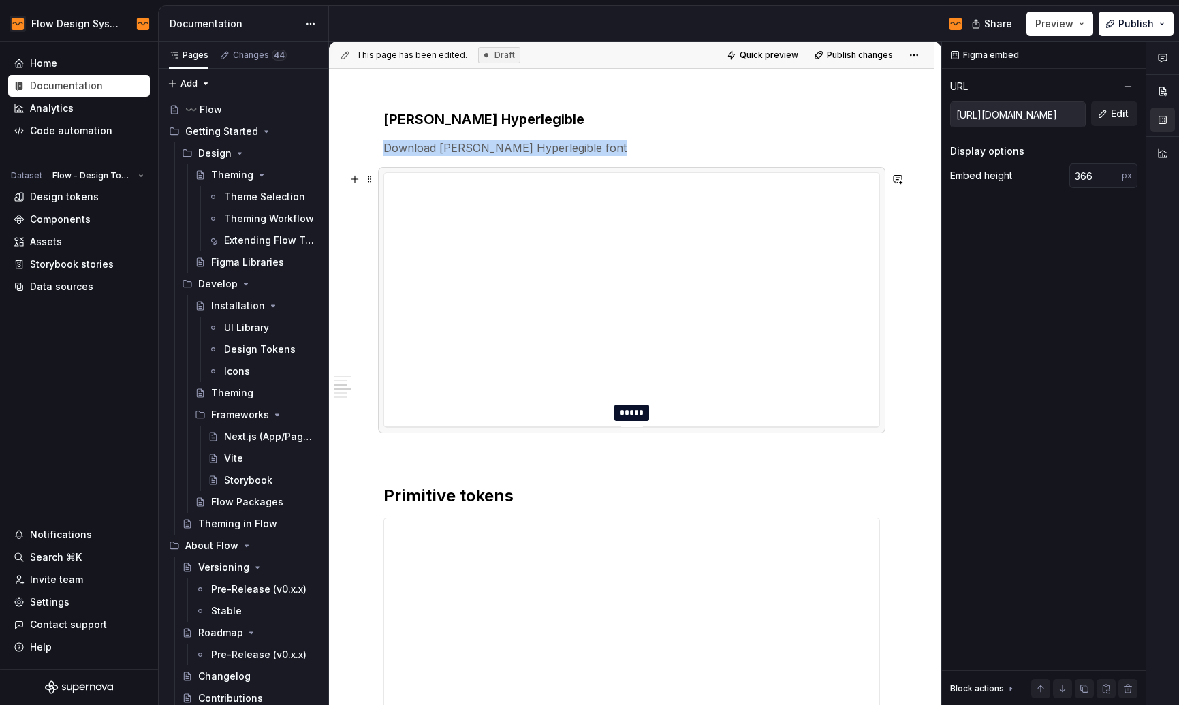
type input "365"
drag, startPoint x: 626, startPoint y: 445, endPoint x: 625, endPoint y: 421, distance: 23.9
click at [625, 421] on div at bounding box center [632, 422] width 22 height 3
click at [902, 417] on div "**********" at bounding box center [631, 706] width 605 height 2303
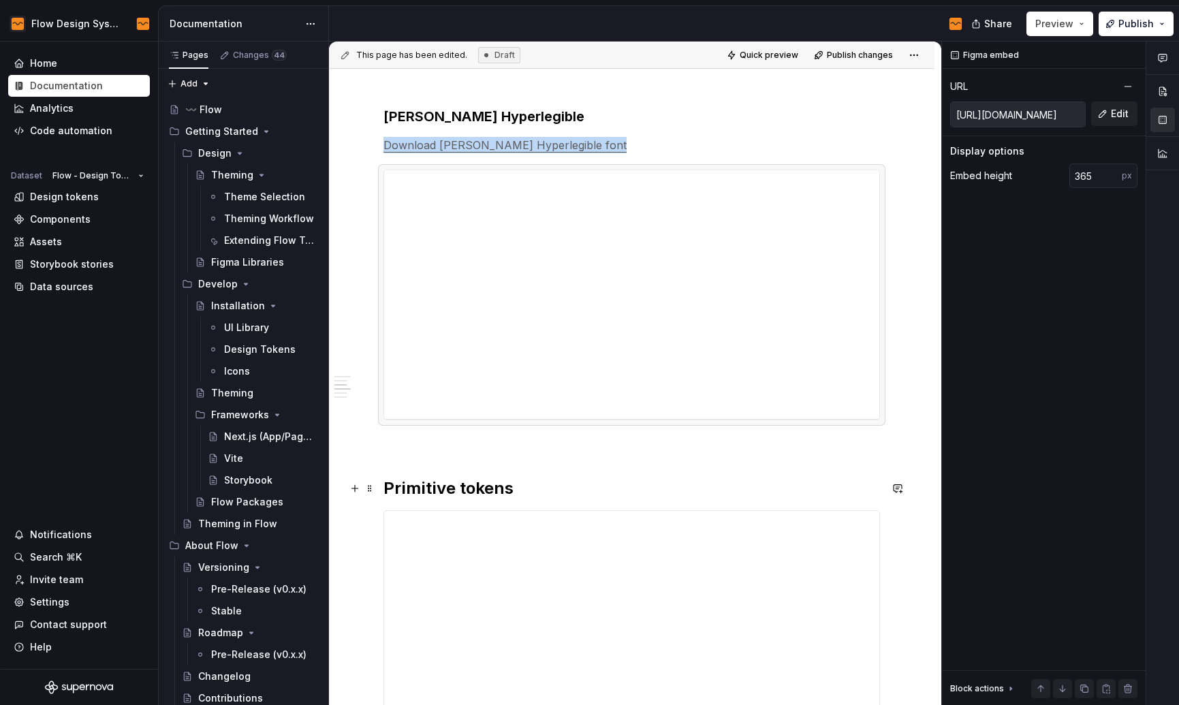
scroll to position [679, 0]
click at [485, 458] on div "**********" at bounding box center [631, 608] width 496 height 2042
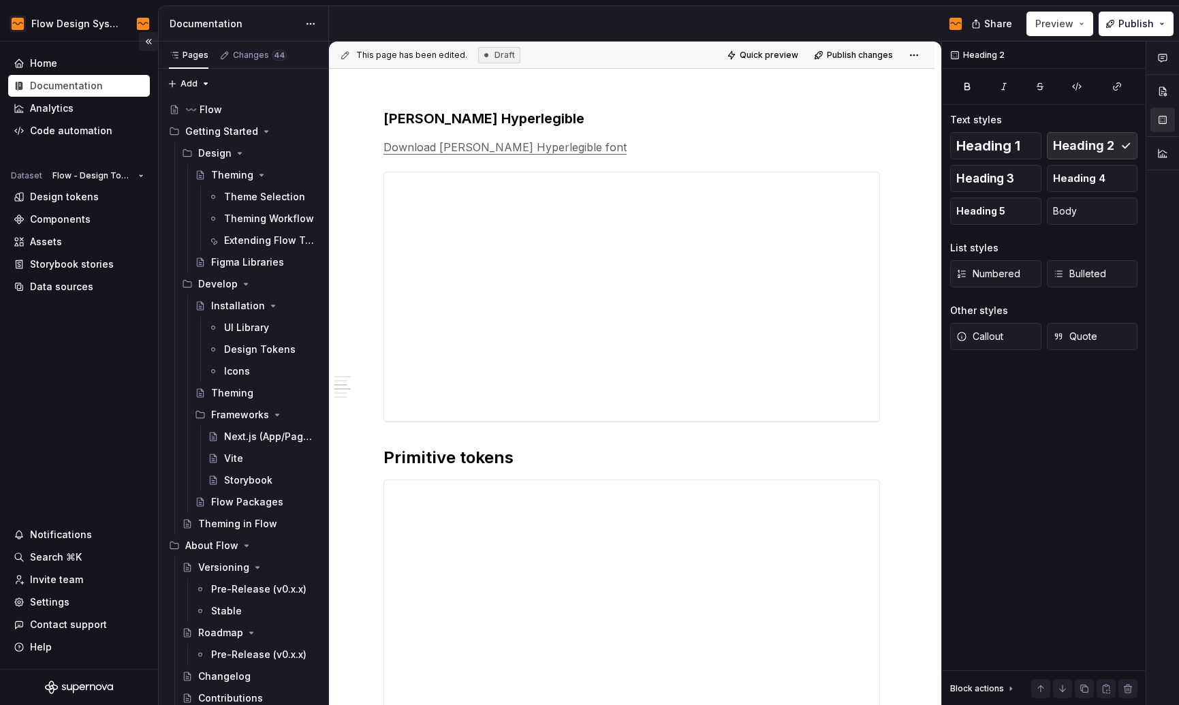
click at [154, 37] on button "Collapse sidebar" at bounding box center [148, 41] width 19 height 19
type textarea "*"
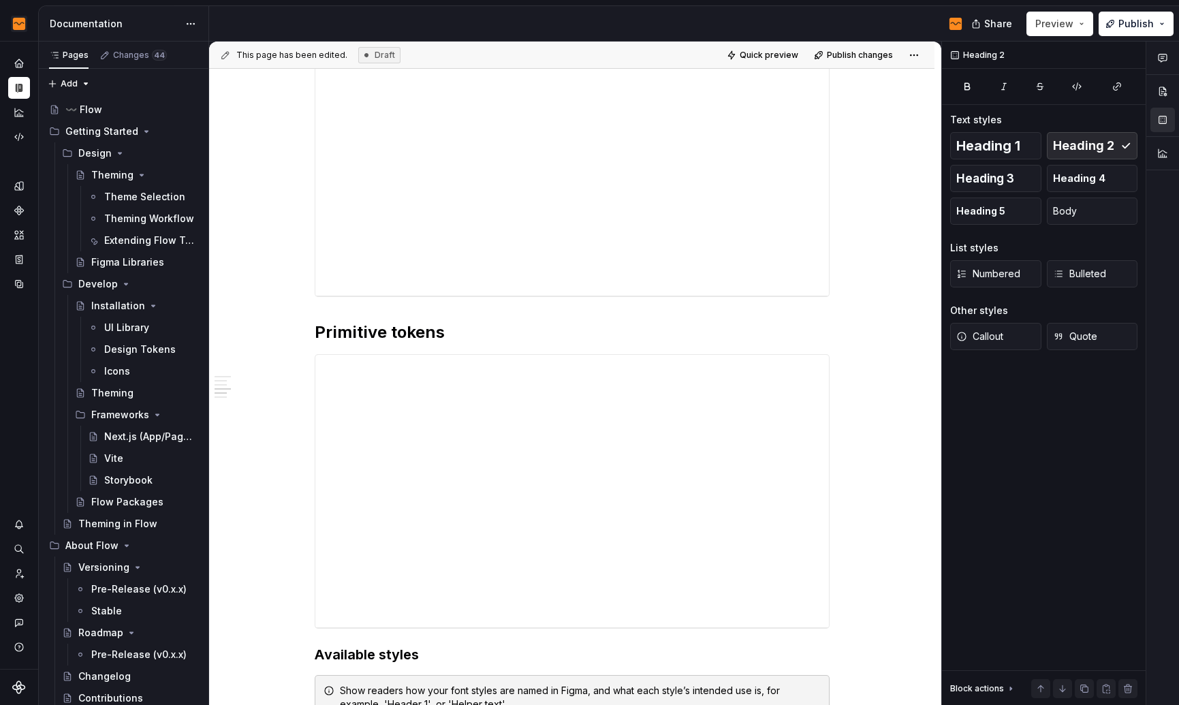
scroll to position [863, 0]
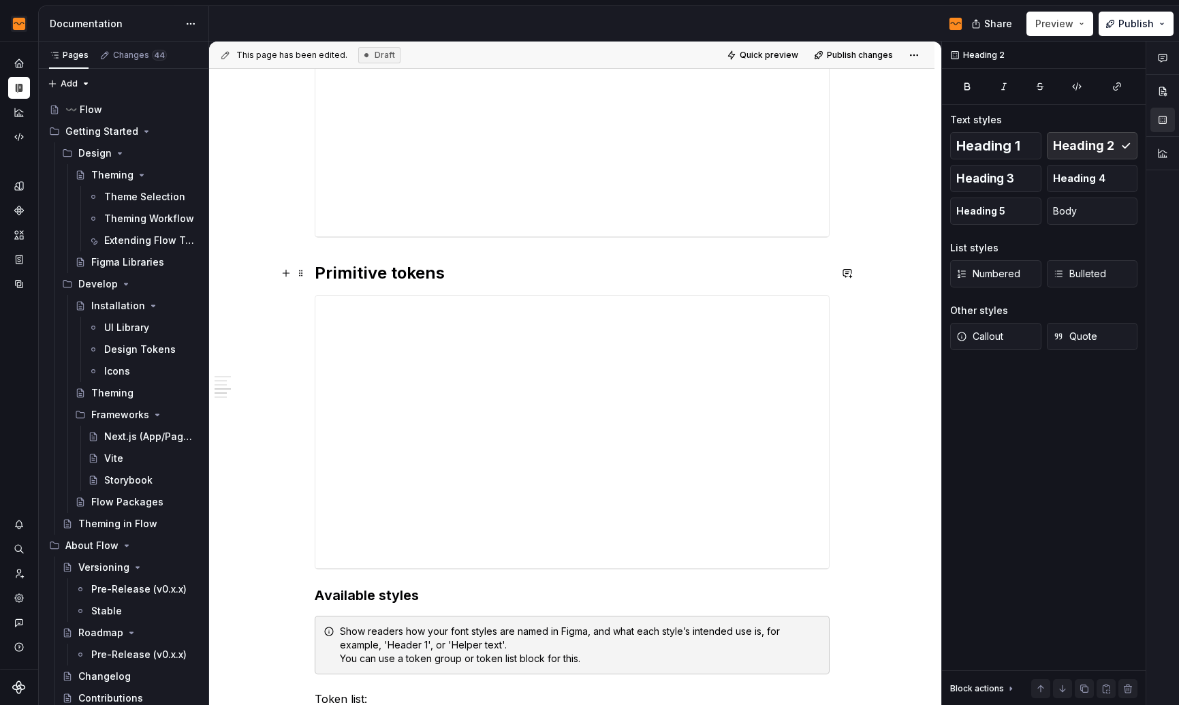
click at [454, 277] on h2 "Primitive tokens" at bounding box center [572, 273] width 515 height 22
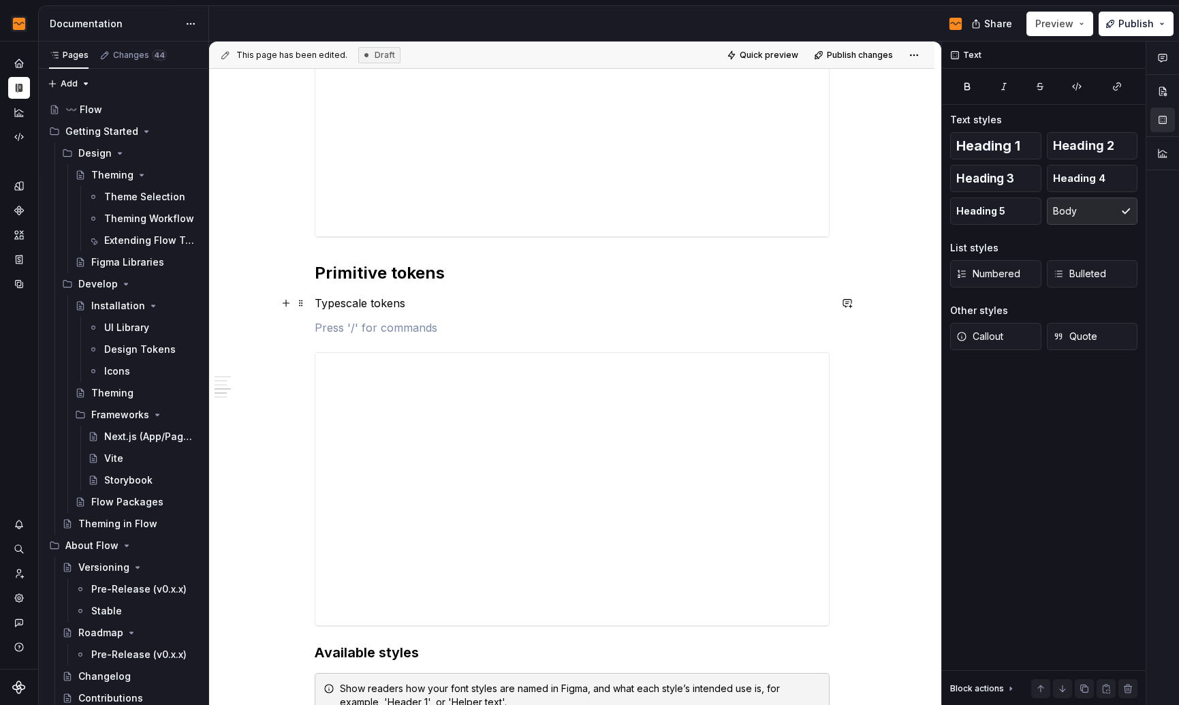
click at [364, 302] on p "Typescale tokens" at bounding box center [572, 303] width 515 height 16
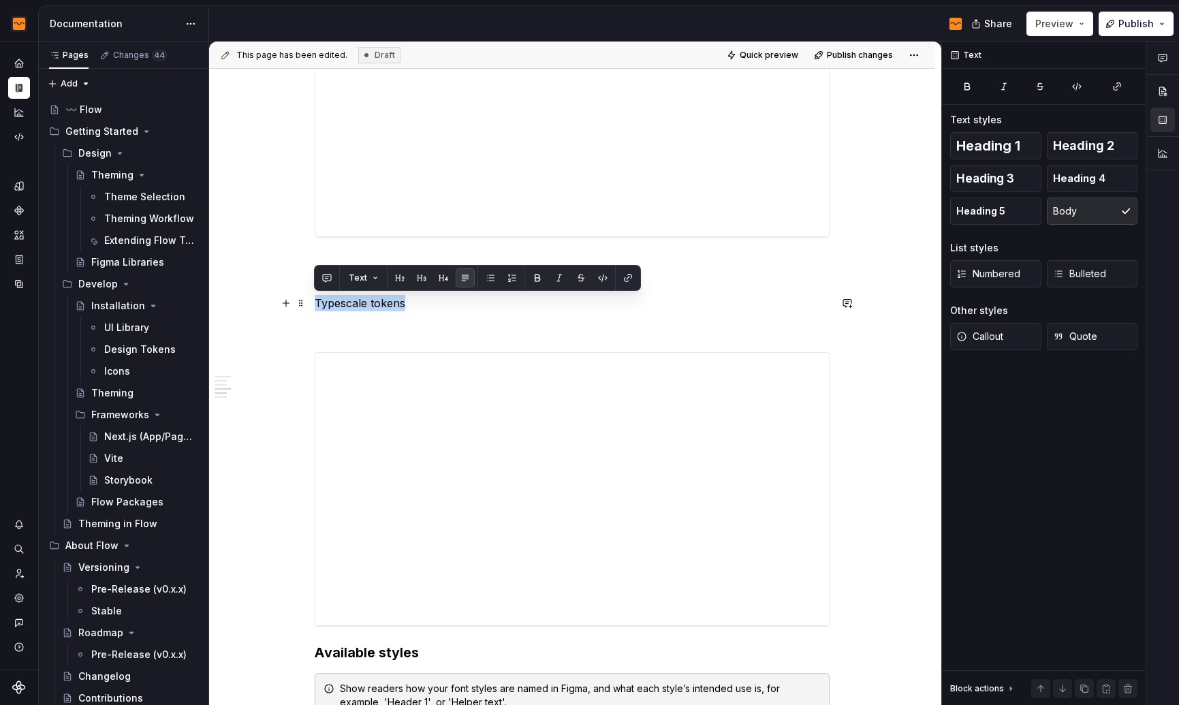
click at [364, 302] on p "Typescale tokens" at bounding box center [572, 303] width 515 height 16
click at [401, 281] on button "button" at bounding box center [399, 277] width 19 height 19
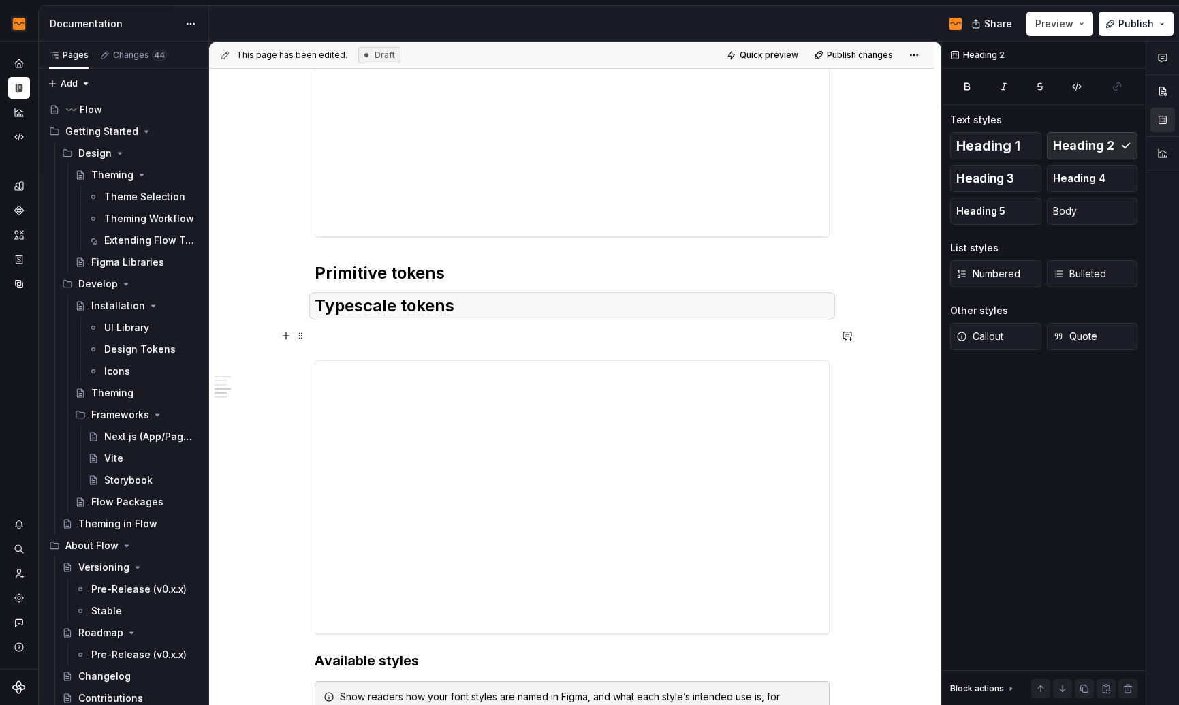
click at [426, 328] on p at bounding box center [572, 336] width 515 height 16
click at [418, 310] on h2 "Typescale tokens" at bounding box center [572, 306] width 515 height 22
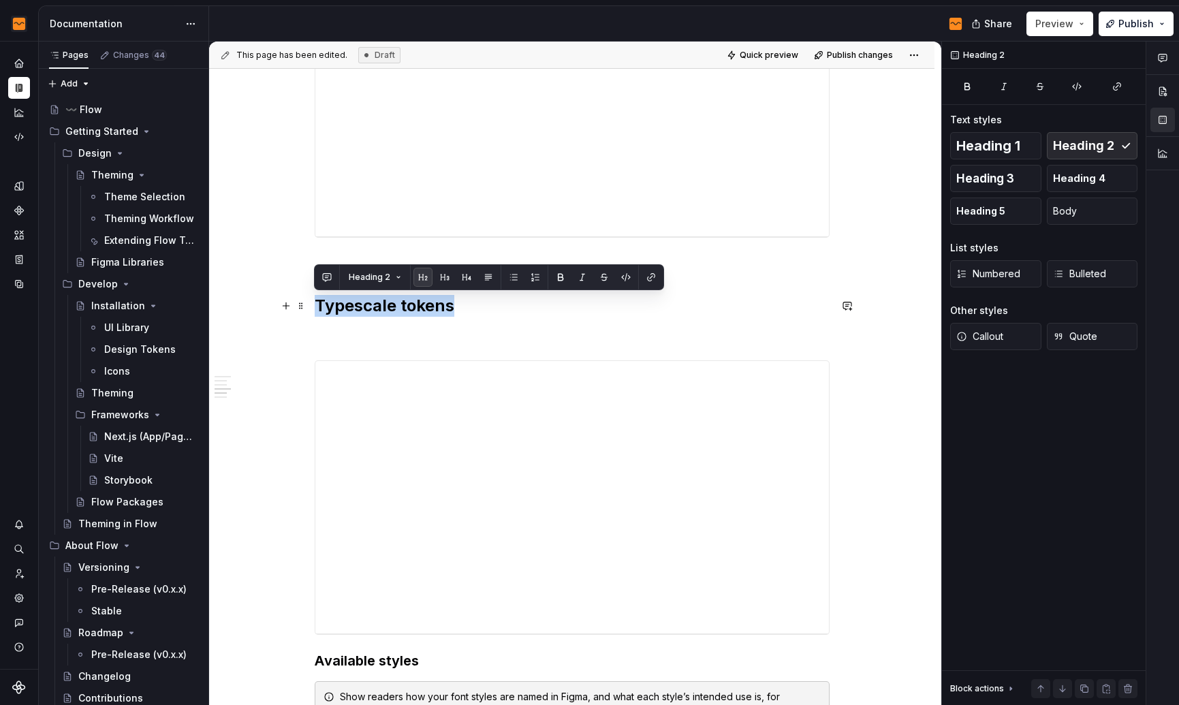
click at [418, 310] on h2 "Typescale tokens" at bounding box center [572, 306] width 515 height 22
click at [439, 279] on button "button" at bounding box center [444, 277] width 19 height 19
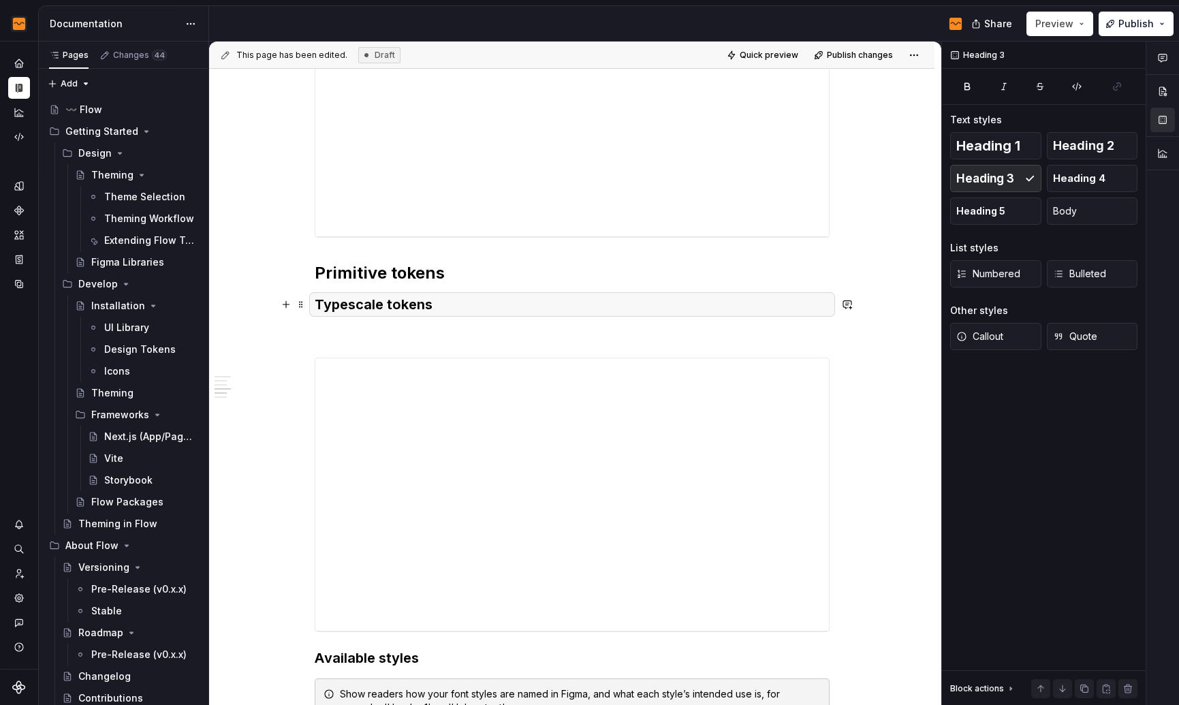
click at [423, 333] on p at bounding box center [572, 333] width 515 height 16
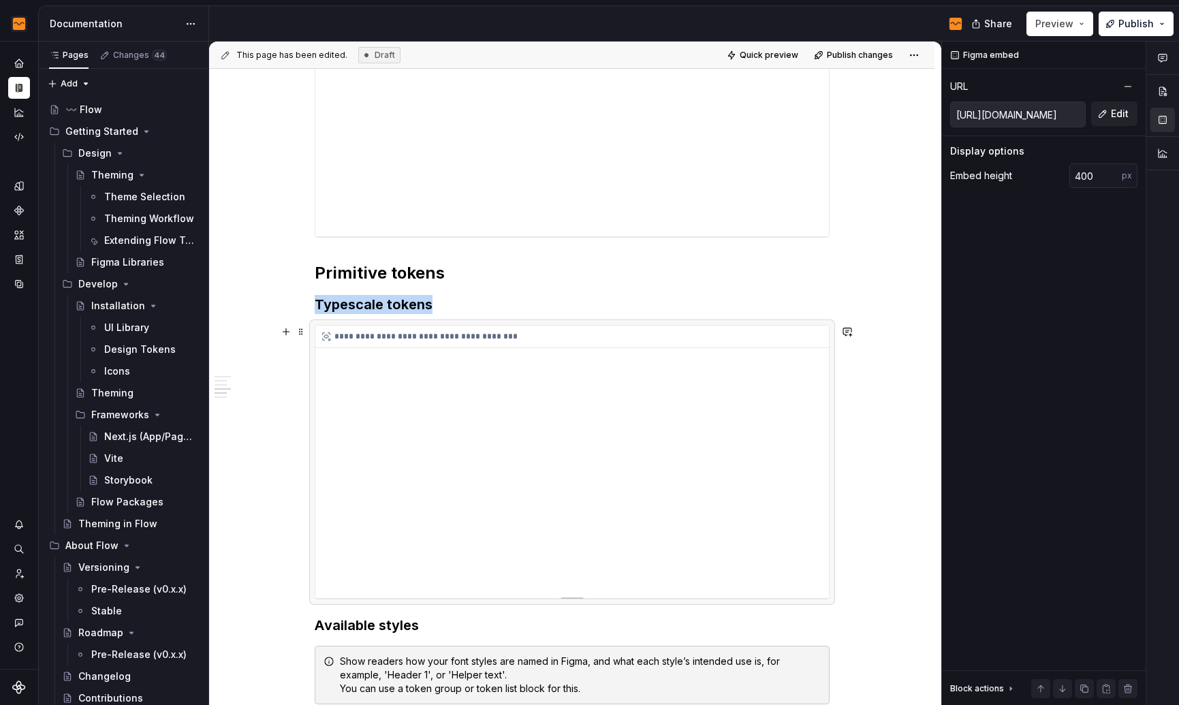
click at [697, 482] on div "**********" at bounding box center [571, 461] width 513 height 272
click at [361, 340] on div "**********" at bounding box center [571, 336] width 513 height 22
drag, startPoint x: 364, startPoint y: 405, endPoint x: 392, endPoint y: 571, distance: 168.5
click at [392, 571] on div "**********" at bounding box center [571, 461] width 513 height 272
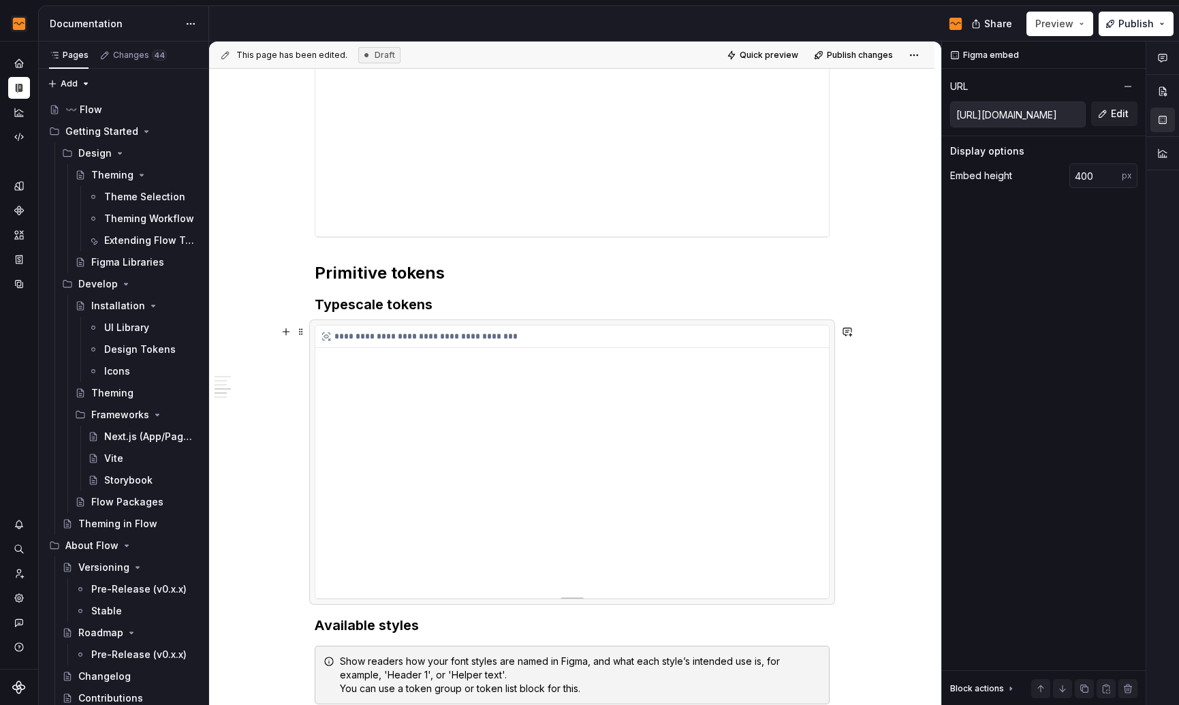
click at [390, 588] on div "**********" at bounding box center [571, 461] width 513 height 272
click at [300, 332] on span at bounding box center [301, 331] width 11 height 19
click at [646, 383] on div "**********" at bounding box center [571, 461] width 513 height 272
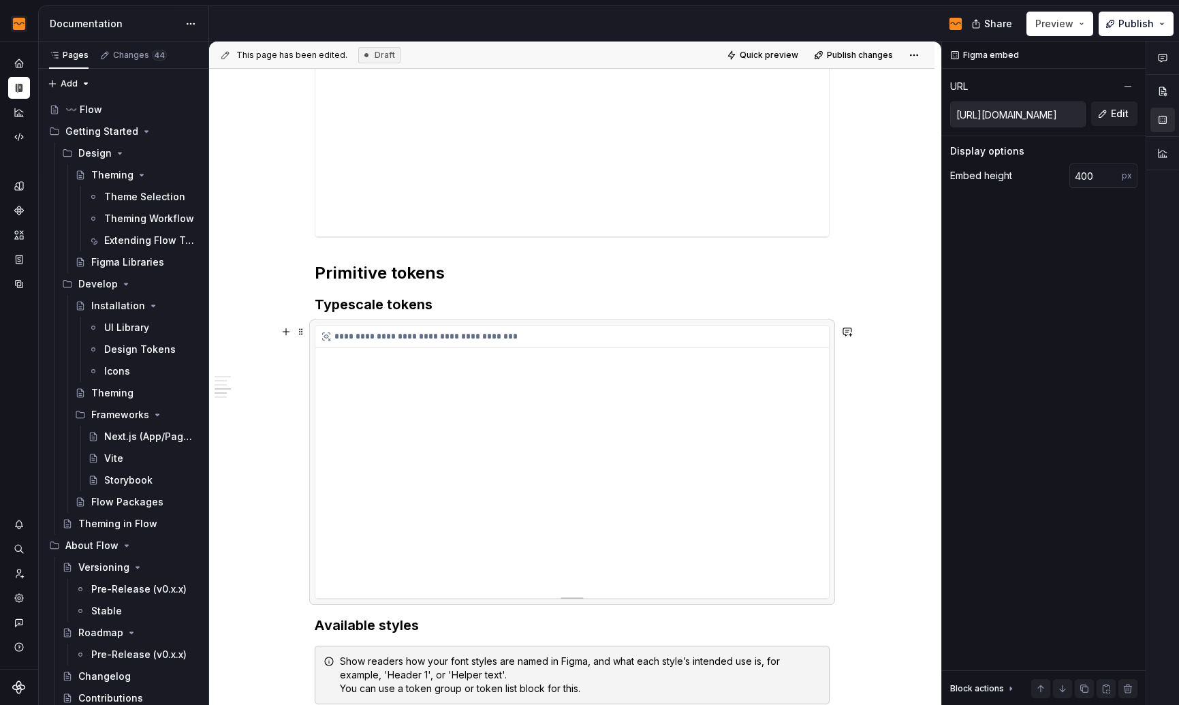
click at [624, 332] on div "**********" at bounding box center [571, 336] width 513 height 22
click at [806, 544] on div "**********" at bounding box center [571, 461] width 513 height 272
click at [808, 542] on div "**********" at bounding box center [571, 461] width 513 height 272
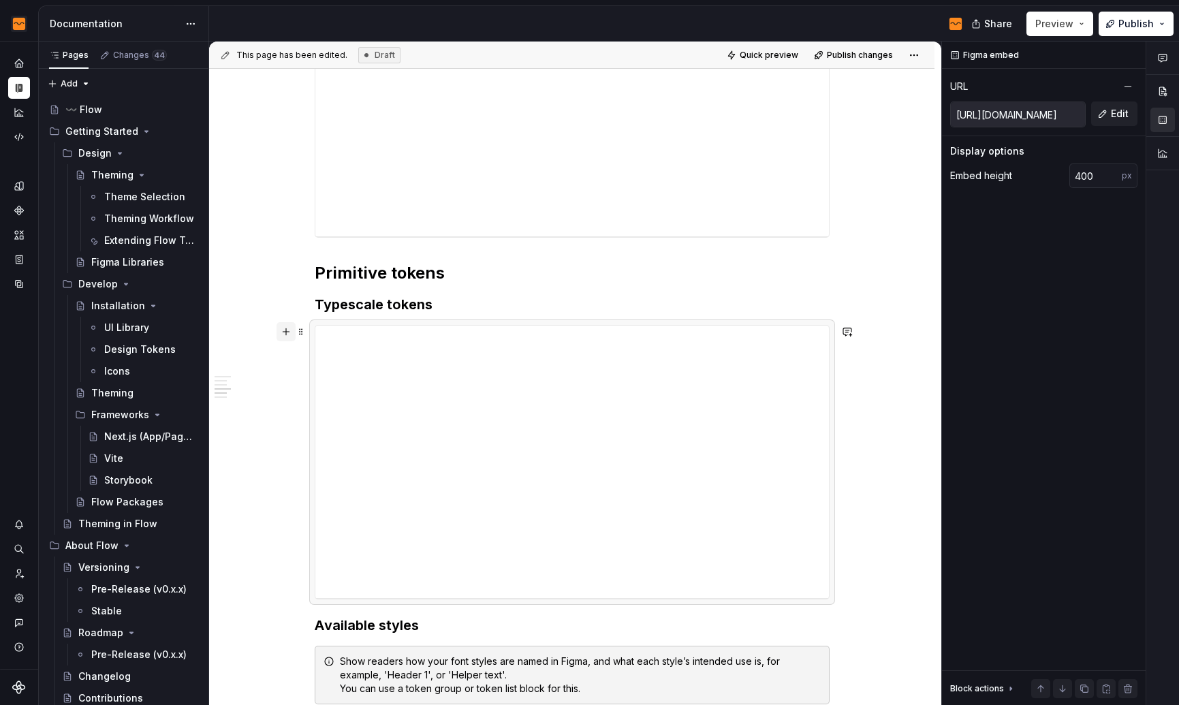
click at [289, 332] on button "button" at bounding box center [285, 331] width 19 height 19
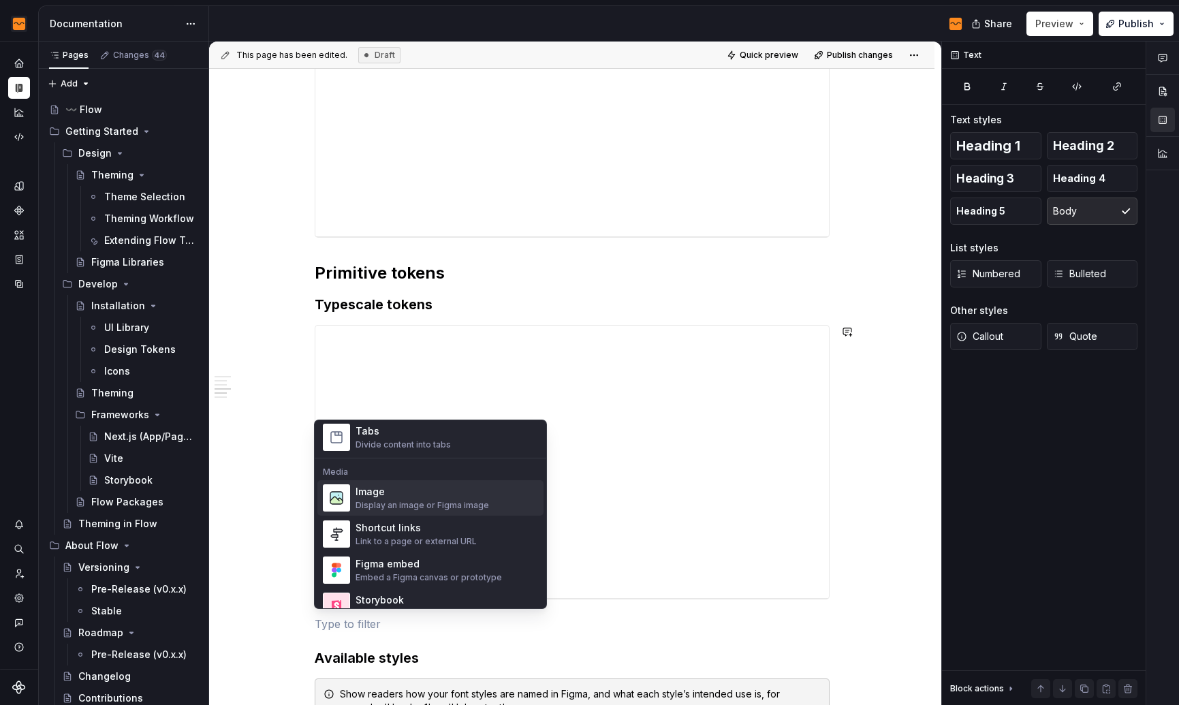
scroll to position [543, 0]
click at [404, 558] on div "Figma embed" at bounding box center [428, 561] width 146 height 14
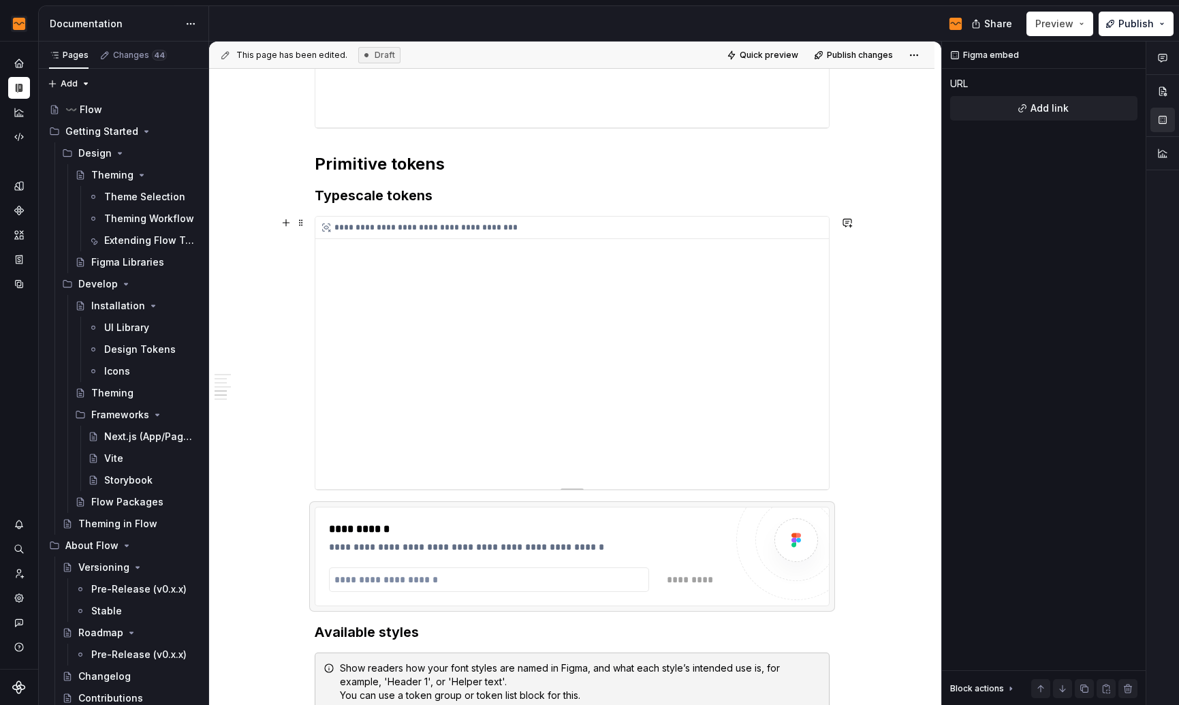
scroll to position [1136, 0]
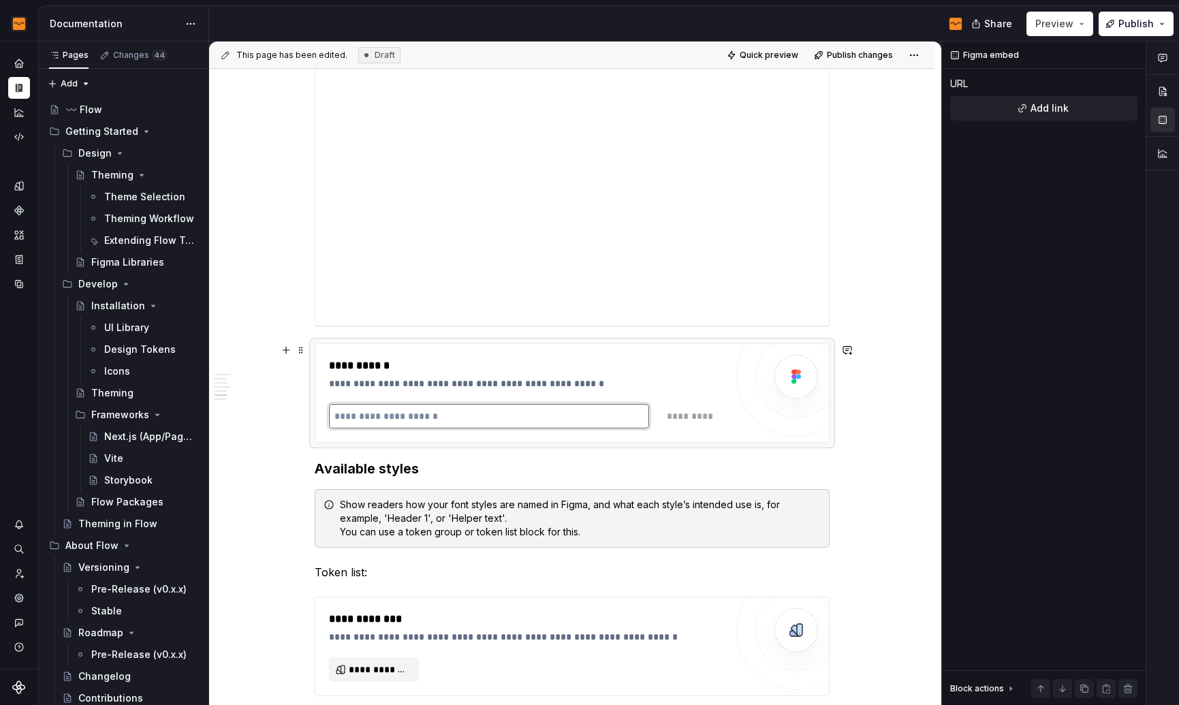
click at [520, 413] on input "text" at bounding box center [489, 416] width 321 height 25
paste input "**********"
type input "**********"
type textarea "*"
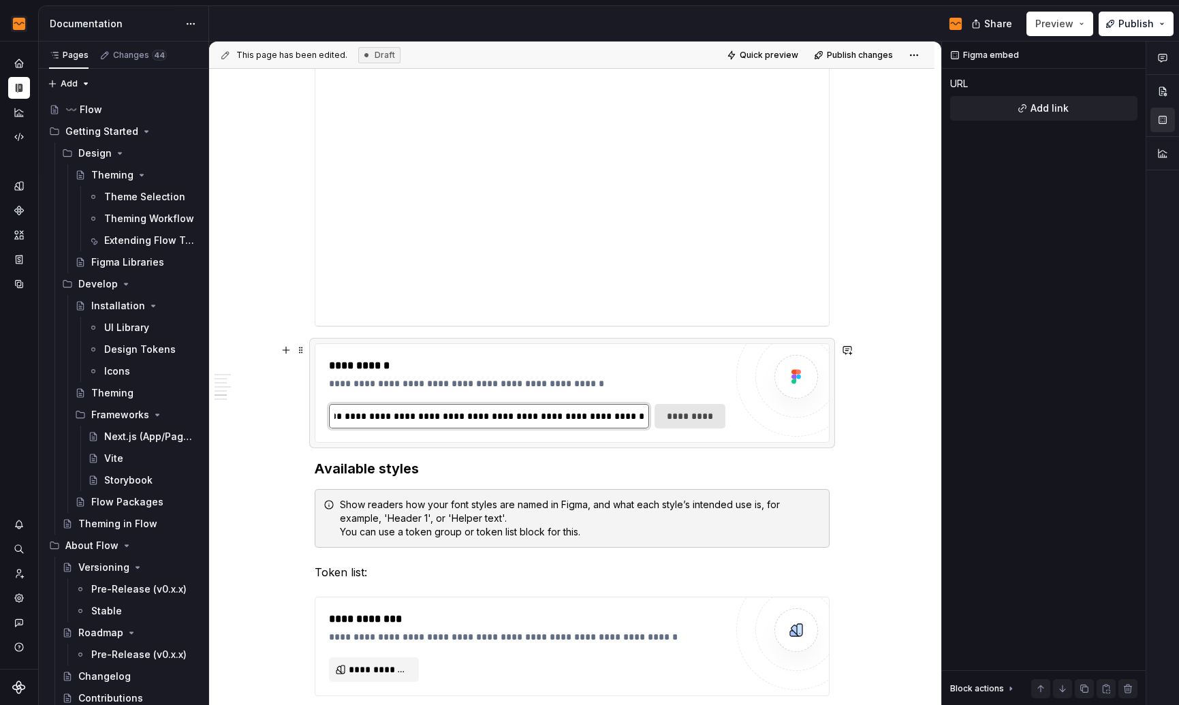
type input "**********"
click at [700, 419] on span "*********" at bounding box center [689, 416] width 52 height 14
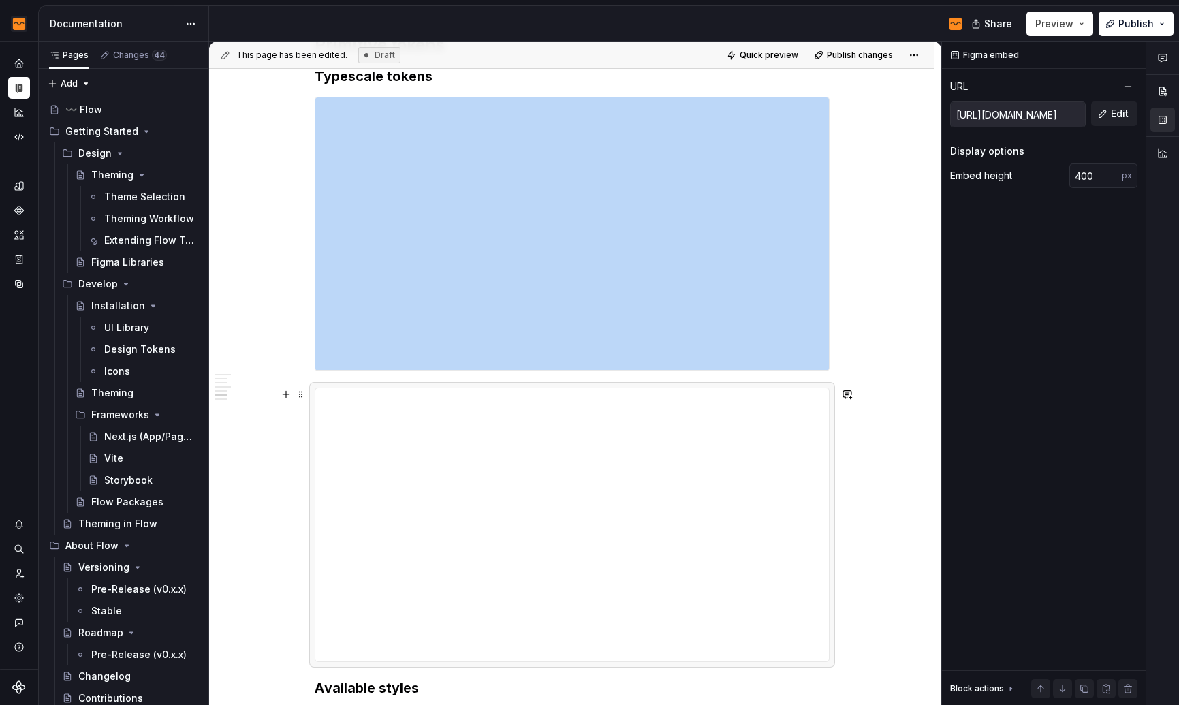
scroll to position [1087, 0]
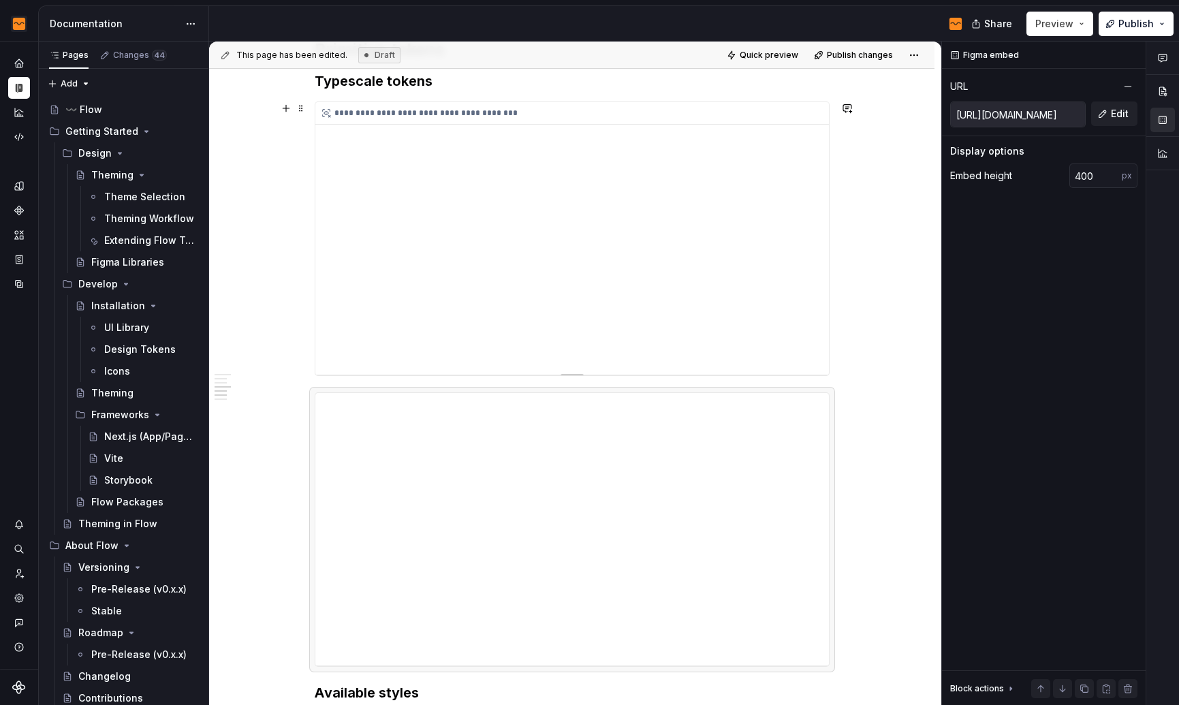
click at [616, 290] on div "**********" at bounding box center [571, 238] width 513 height 272
click at [399, 230] on div "**********" at bounding box center [571, 238] width 513 height 272
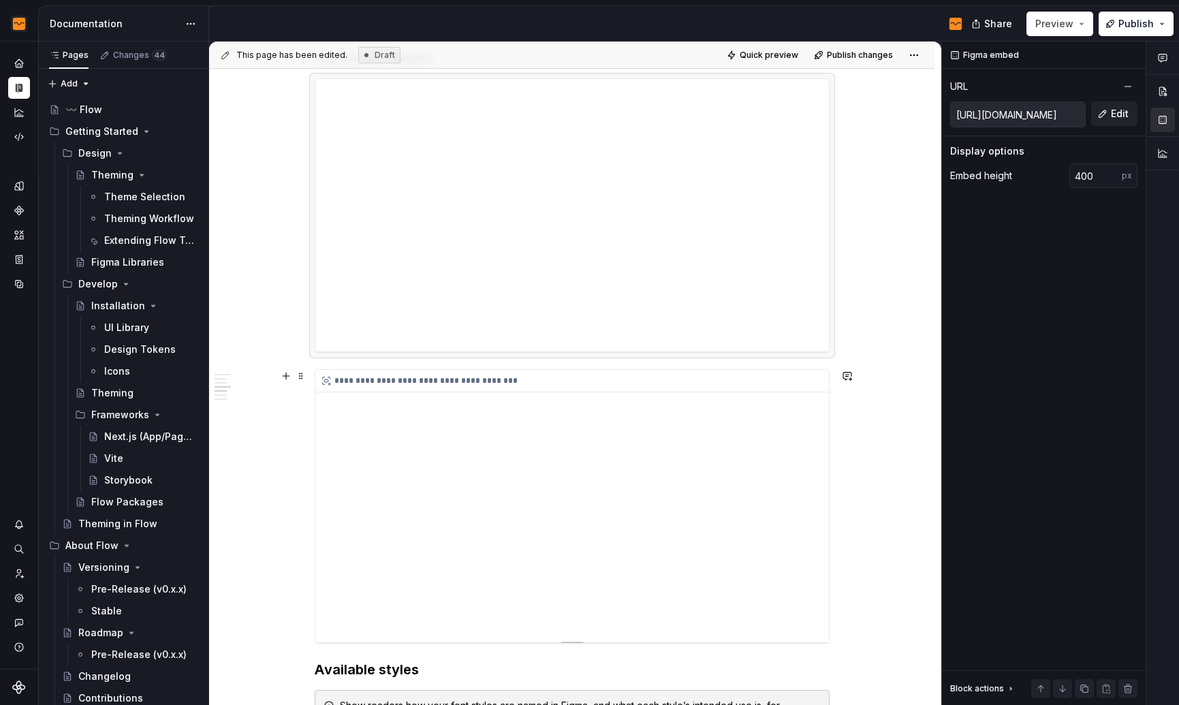
scroll to position [1118, 0]
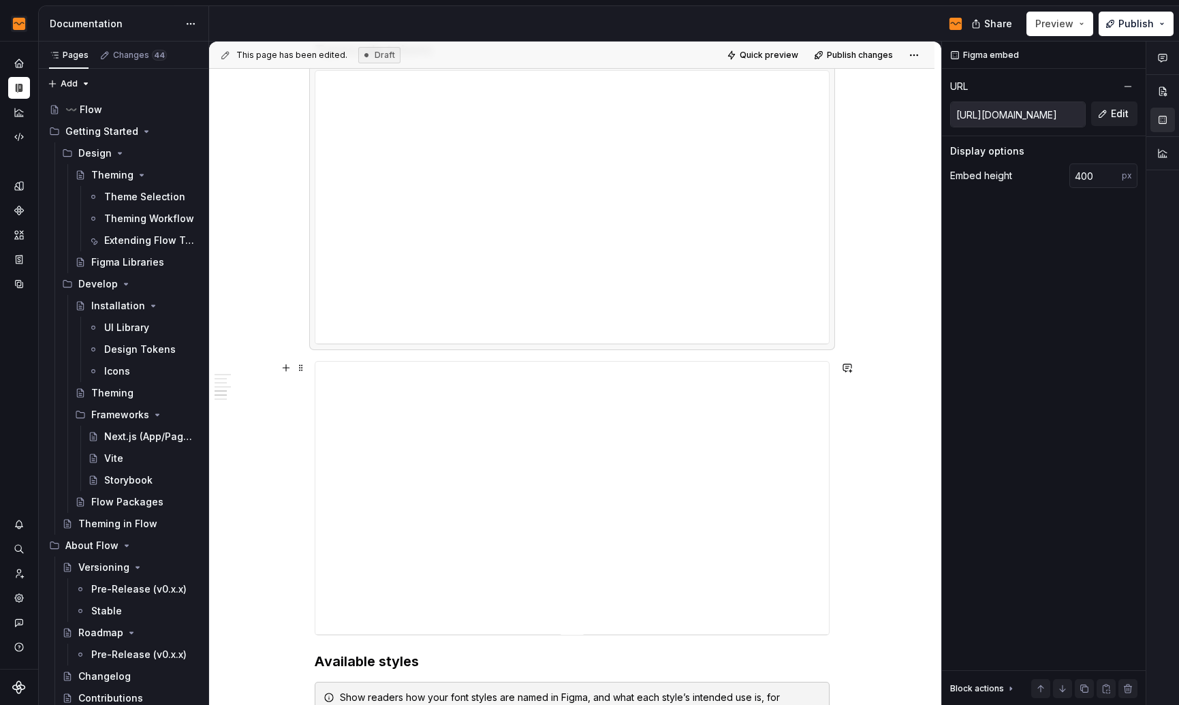
type input "[URL][DOMAIN_NAME]"
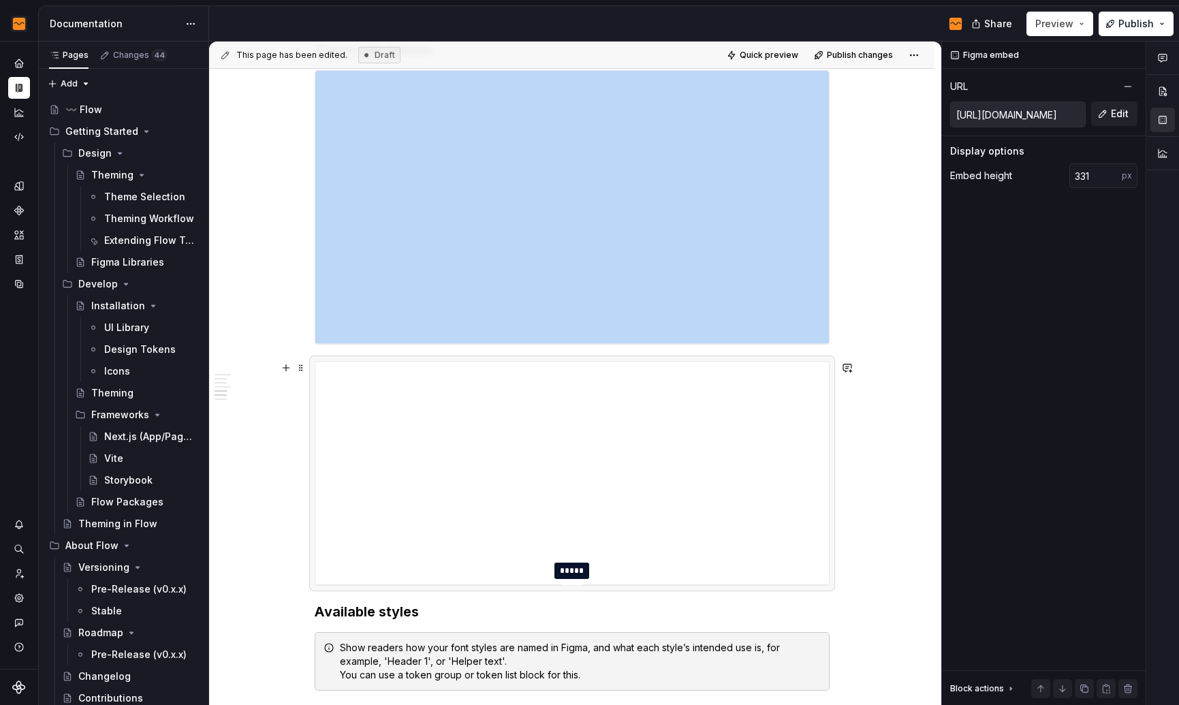
drag, startPoint x: 567, startPoint y: 634, endPoint x: 563, endPoint y: 587, distance: 47.2
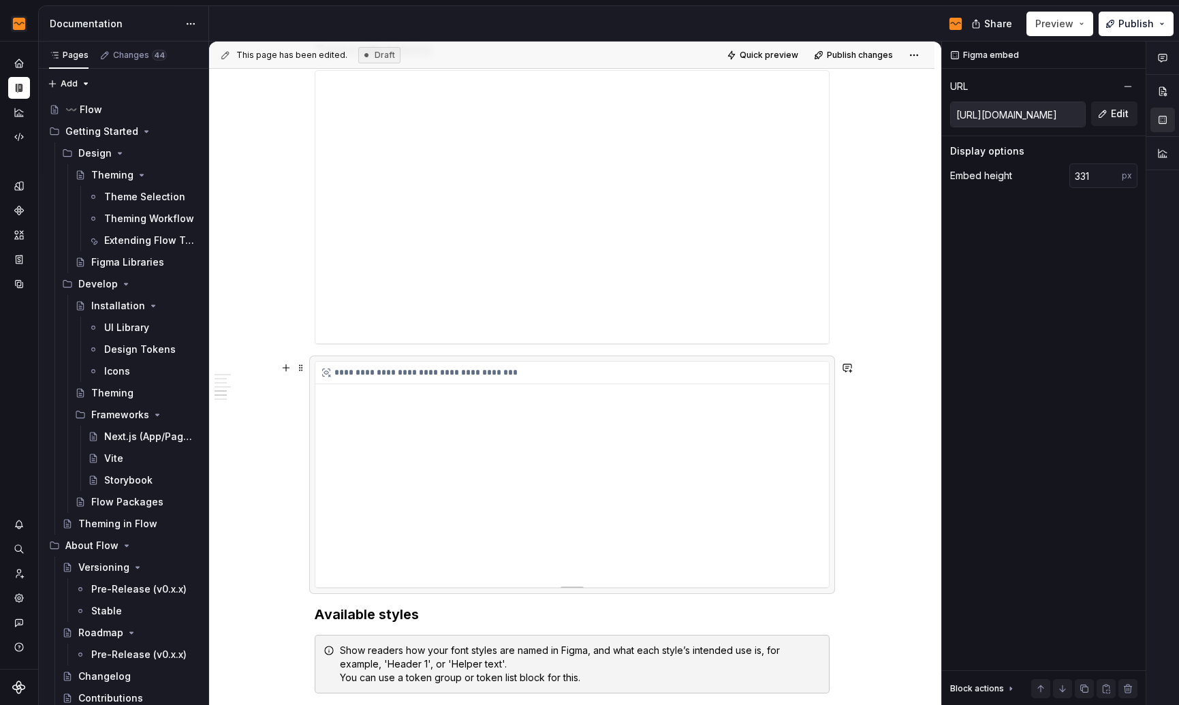
drag, startPoint x: 560, startPoint y: 356, endPoint x: 559, endPoint y: 367, distance: 11.0
click at [559, 367] on div "**********" at bounding box center [572, 474] width 515 height 227
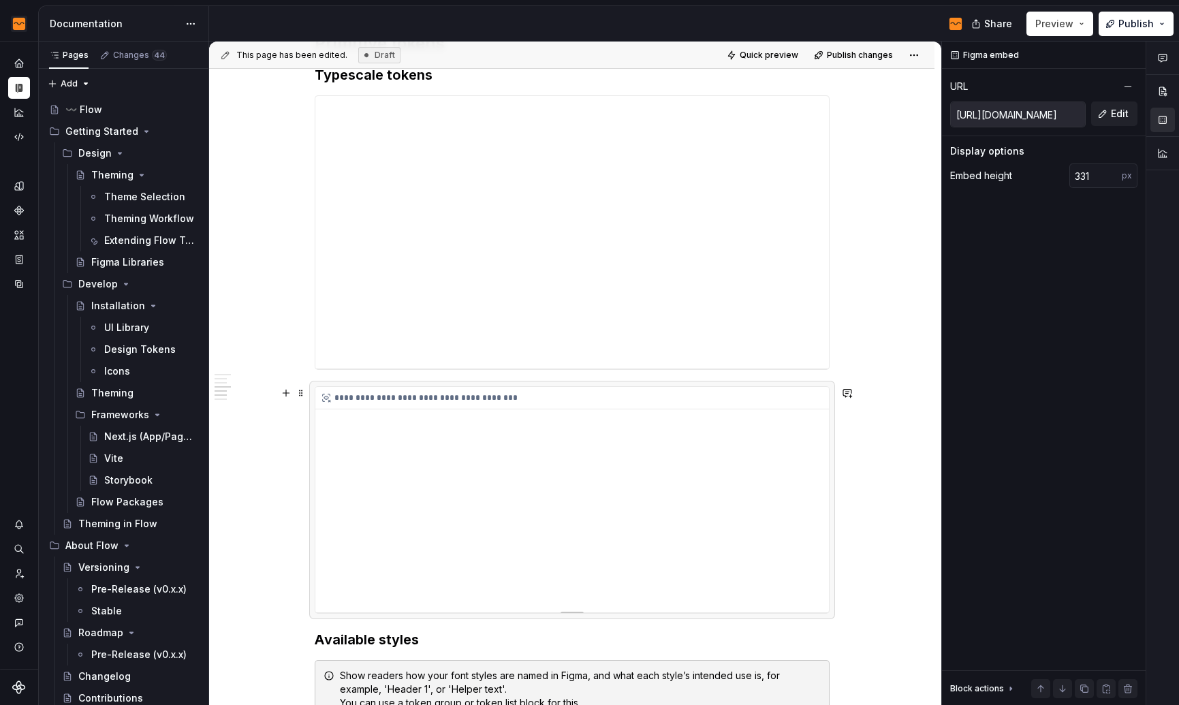
scroll to position [1091, 0]
click at [366, 403] on div "**********" at bounding box center [571, 399] width 513 height 22
click at [357, 420] on div "**********" at bounding box center [571, 500] width 513 height 225
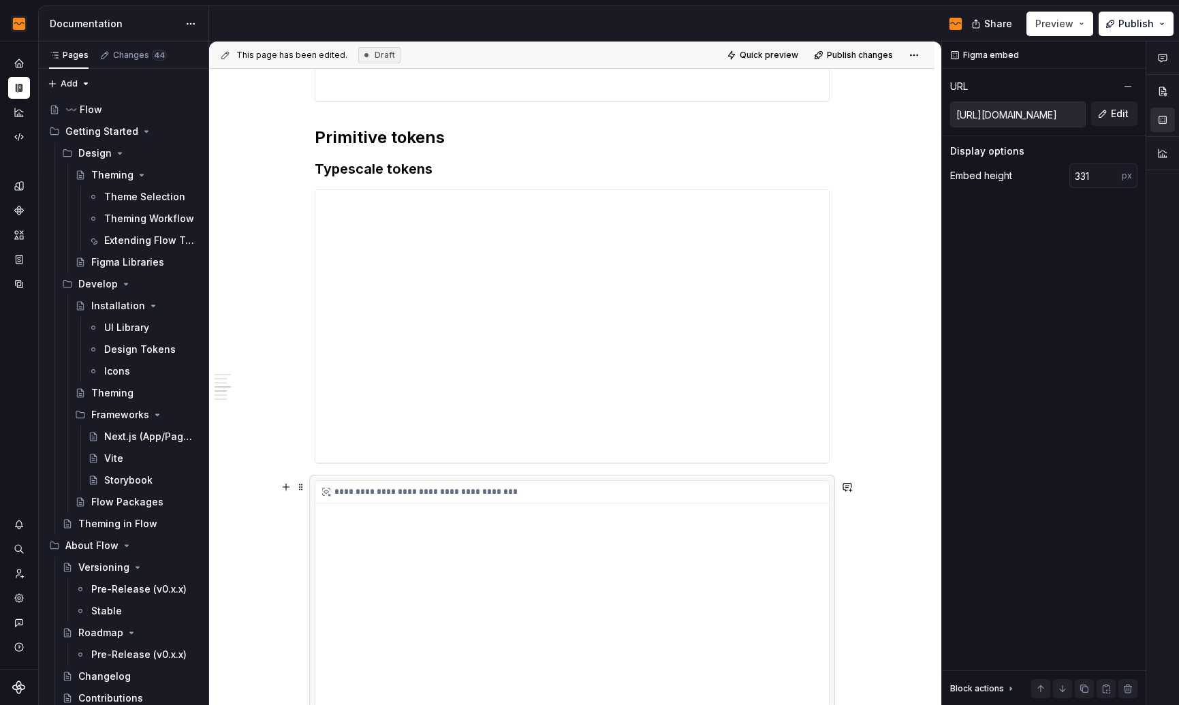
scroll to position [823, 0]
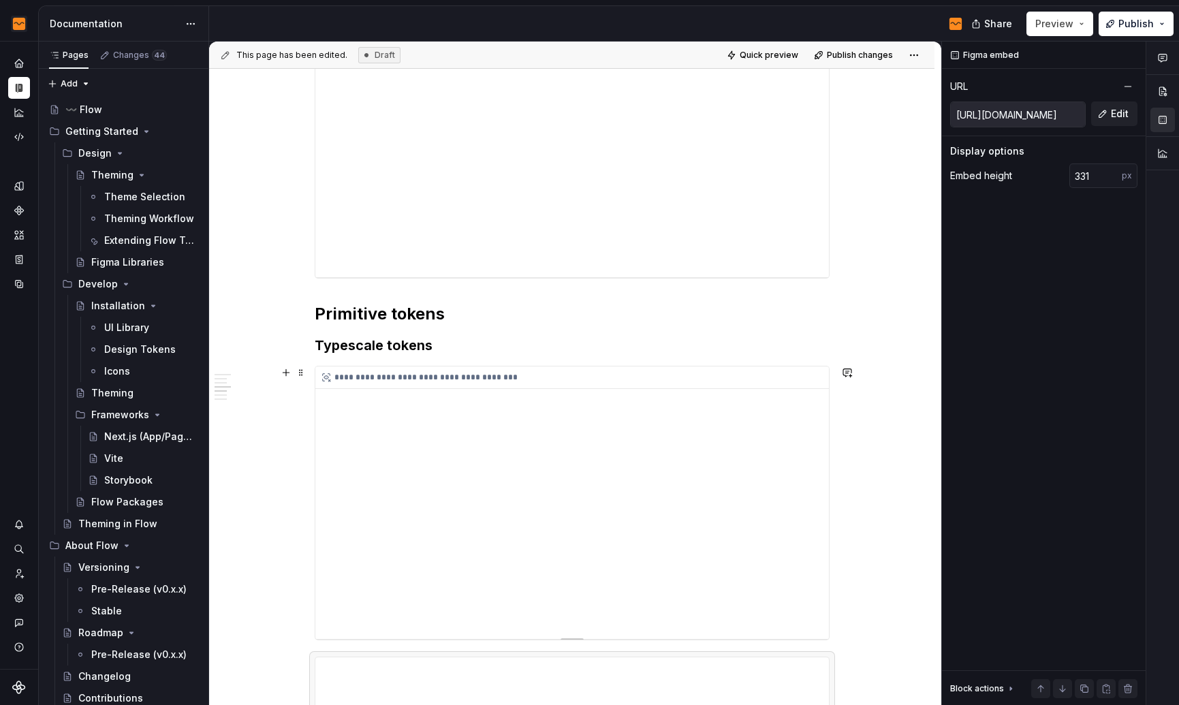
type input "400"
type input "[URL][DOMAIN_NAME]"
click at [680, 436] on div "**********" at bounding box center [571, 502] width 513 height 272
type input "331"
type input "[URL][DOMAIN_NAME]"
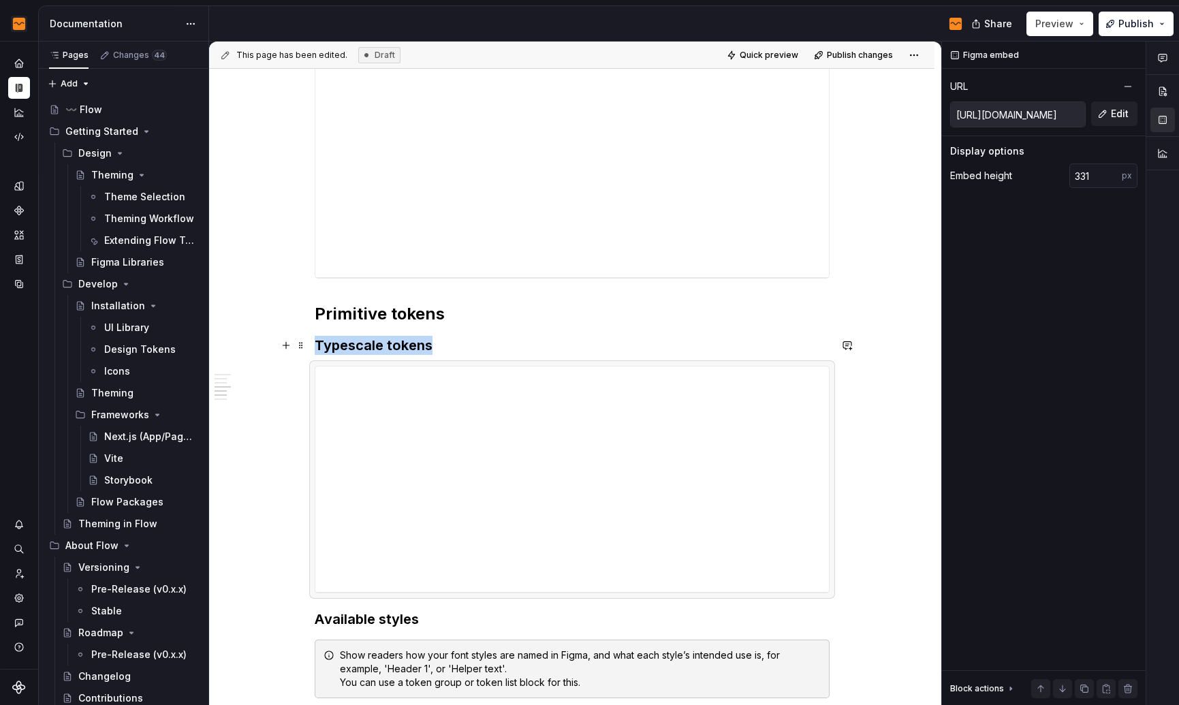
click at [450, 348] on h3 "Typescale tokens" at bounding box center [572, 345] width 515 height 19
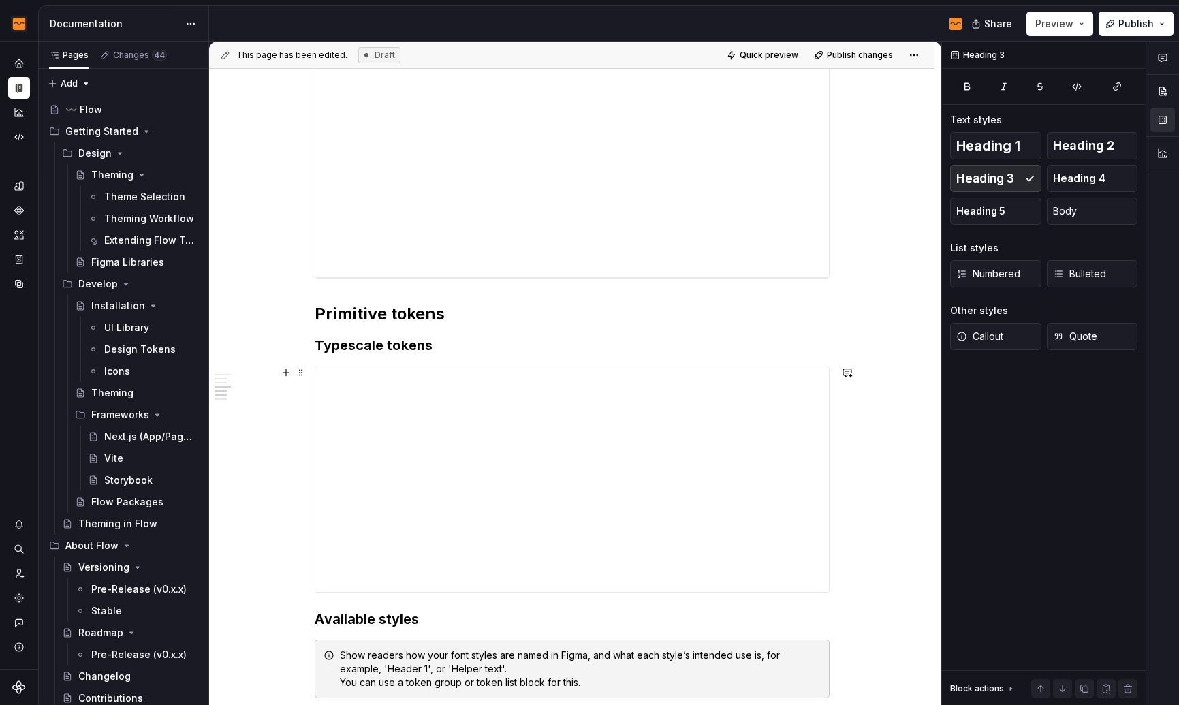
click at [850, 477] on div "**********" at bounding box center [571, 536] width 725 height 2253
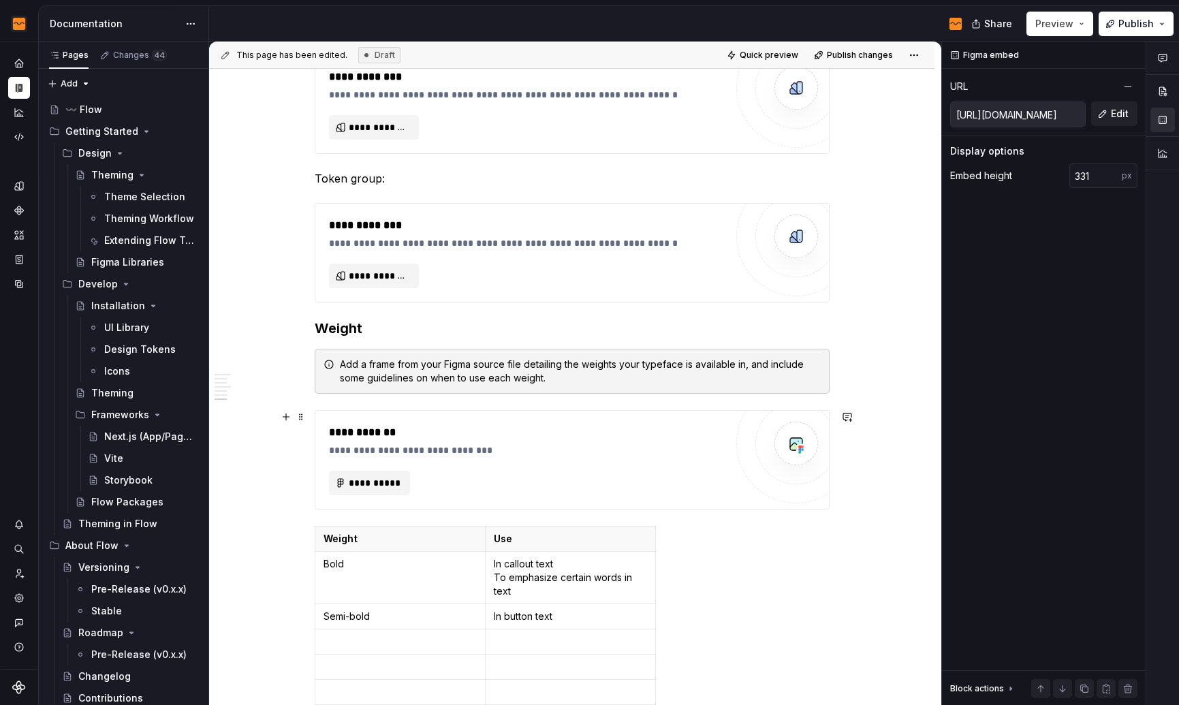
scroll to position [1279, 0]
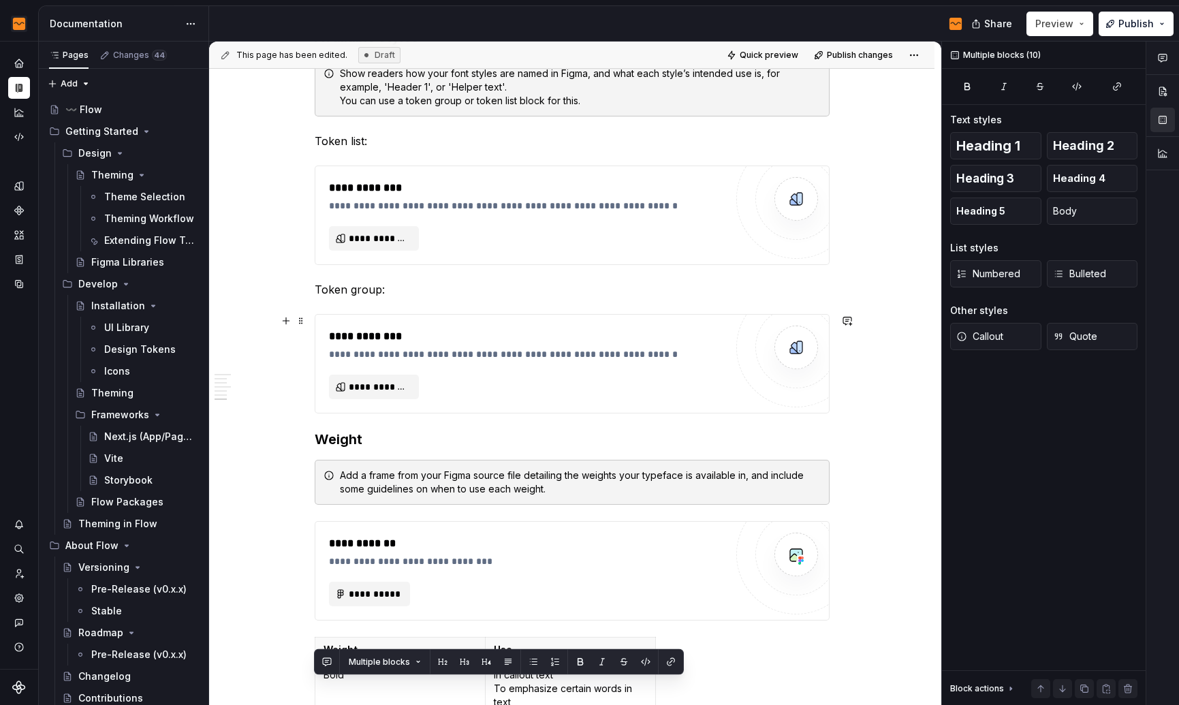
scroll to position [1424, 0]
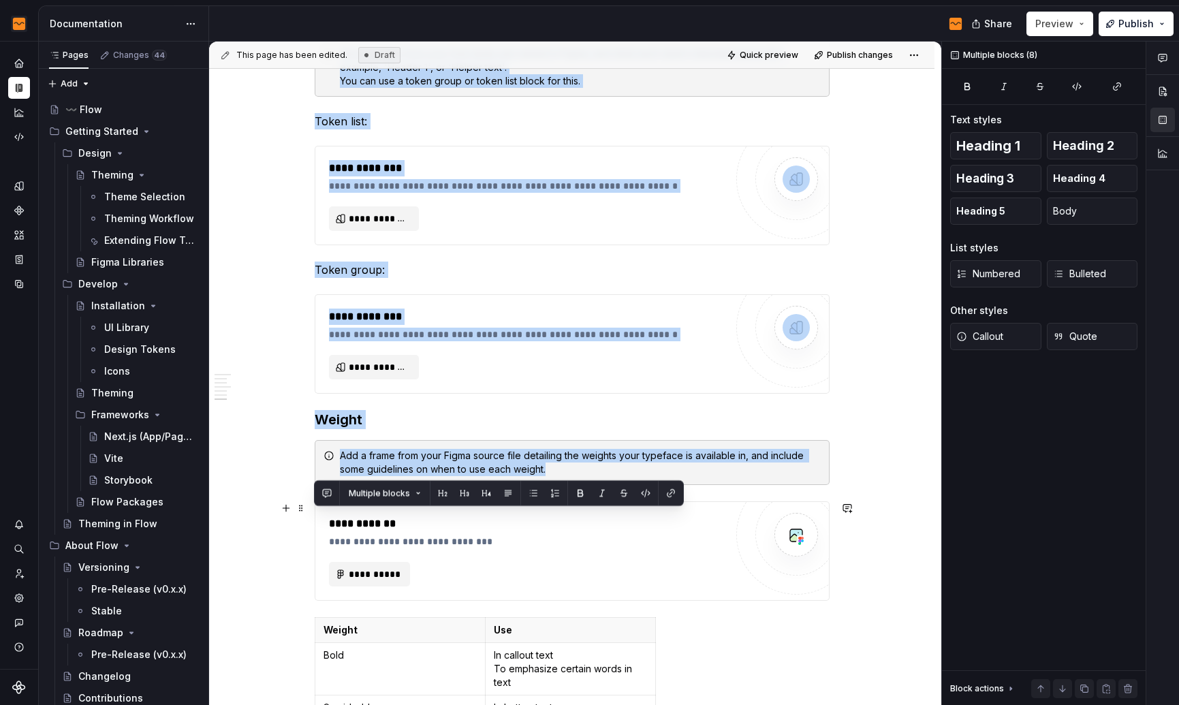
drag, startPoint x: 315, startPoint y: 291, endPoint x: 650, endPoint y: 573, distance: 437.8
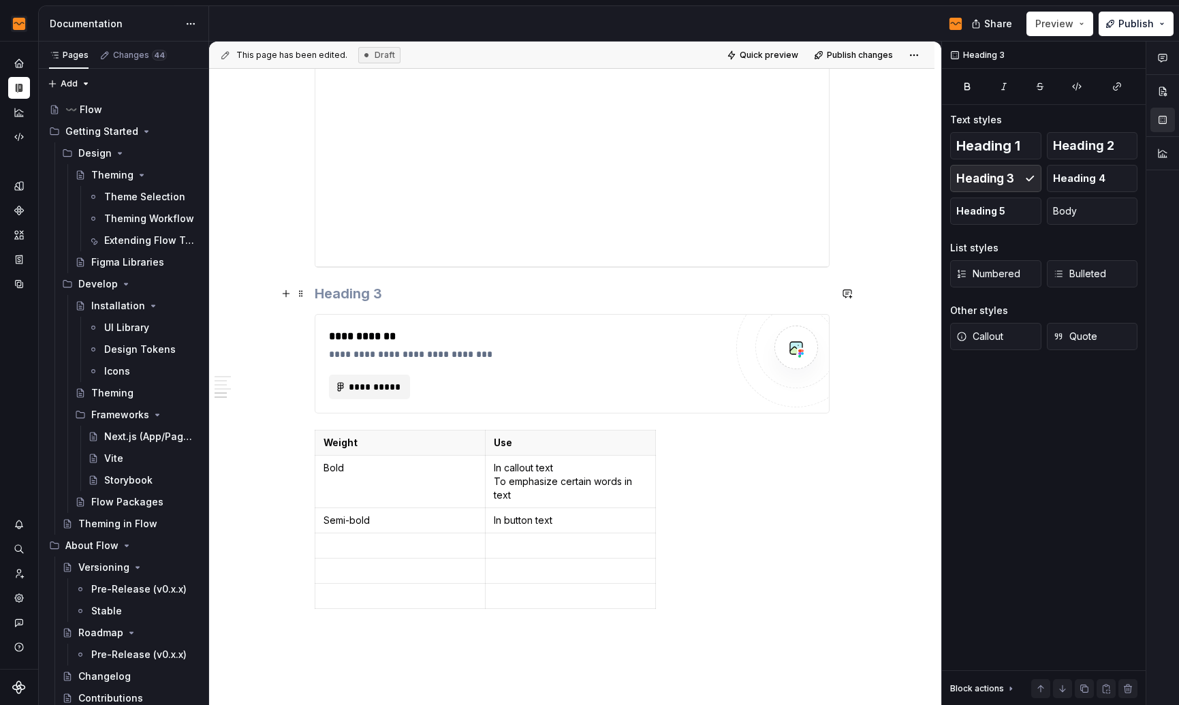
scroll to position [1103, 0]
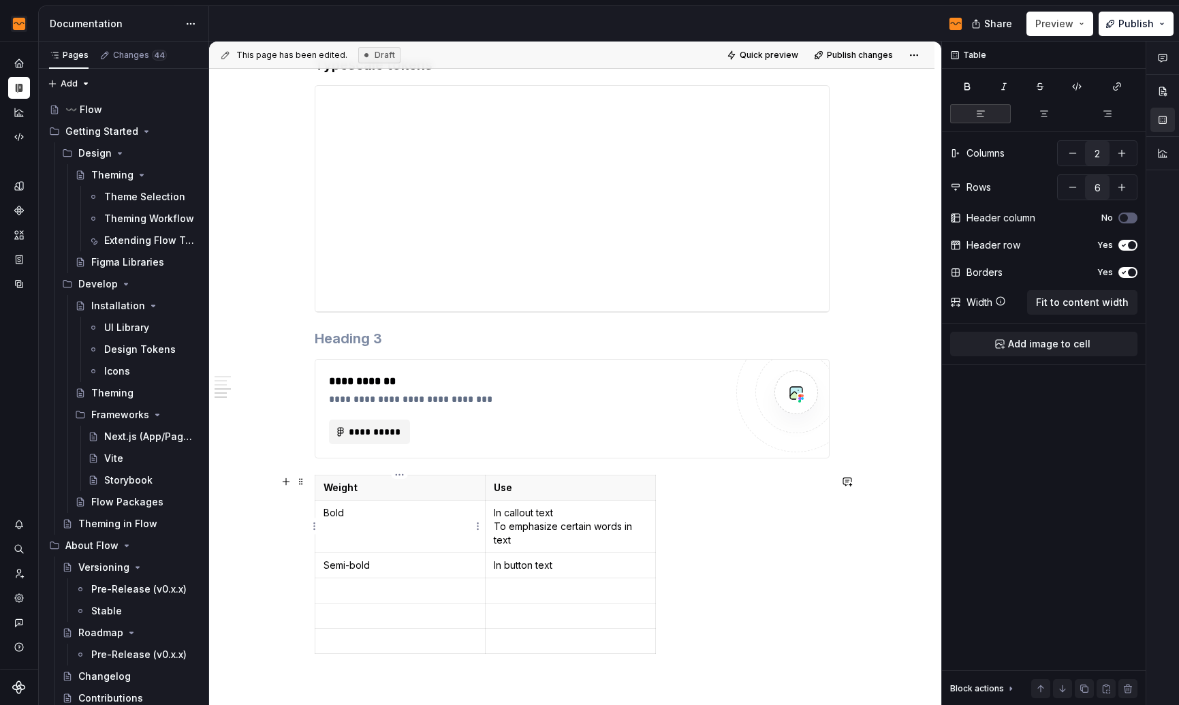
click at [376, 513] on p "Bold" at bounding box center [399, 513] width 153 height 14
click at [572, 528] on p "In callout text To emphasize certain words in text" at bounding box center [570, 526] width 153 height 41
click at [497, 518] on p "In callout text To emphasize certain words in text" at bounding box center [570, 526] width 153 height 41
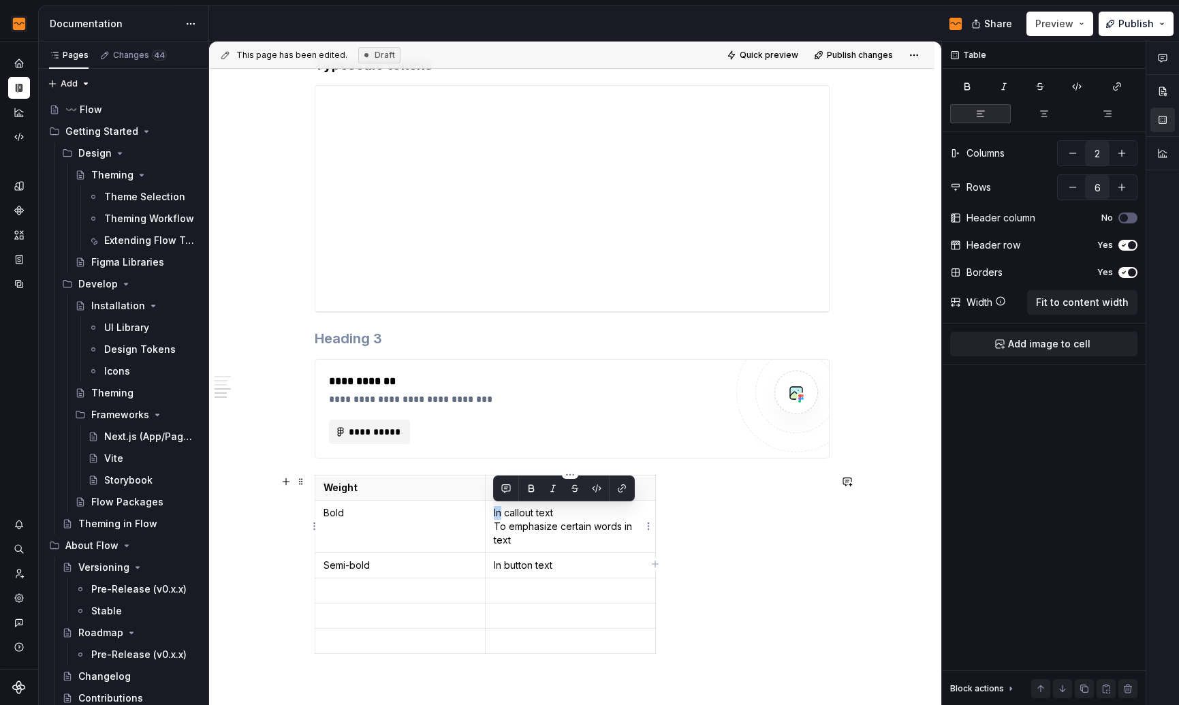
click at [497, 518] on p "In callout text To emphasize certain words in text" at bounding box center [570, 526] width 153 height 41
drag, startPoint x: 526, startPoint y: 543, endPoint x: 493, endPoint y: 509, distance: 47.2
click at [494, 509] on p "In callout text To emphasize certain words in text" at bounding box center [570, 526] width 153 height 41
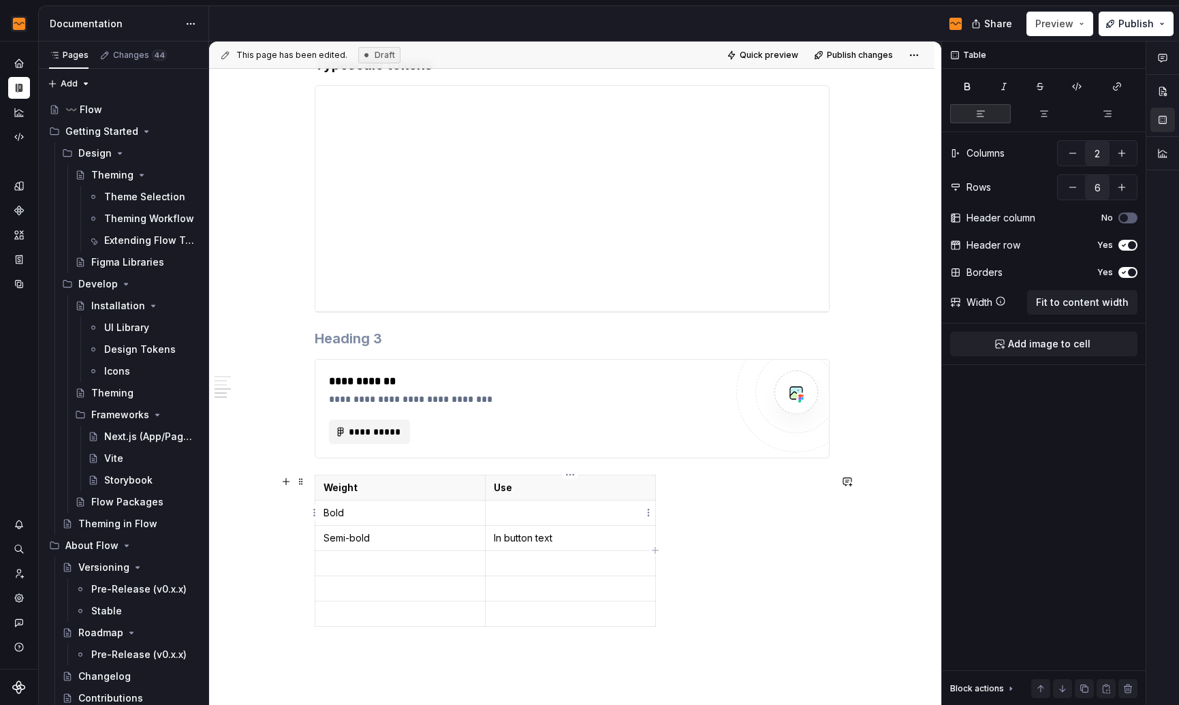
click at [546, 512] on p at bounding box center [570, 513] width 153 height 14
click at [646, 513] on html "Flow Design System Dataset Flow - Design Tokens Documentation Share Preview Pub…" at bounding box center [589, 352] width 1179 height 705
click at [625, 513] on html "Flow Design System Dataset Flow - Design Tokens Documentation Share Preview Pub…" at bounding box center [589, 352] width 1179 height 705
click at [568, 513] on p at bounding box center [570, 513] width 153 height 14
click at [519, 515] on p at bounding box center [570, 513] width 153 height 14
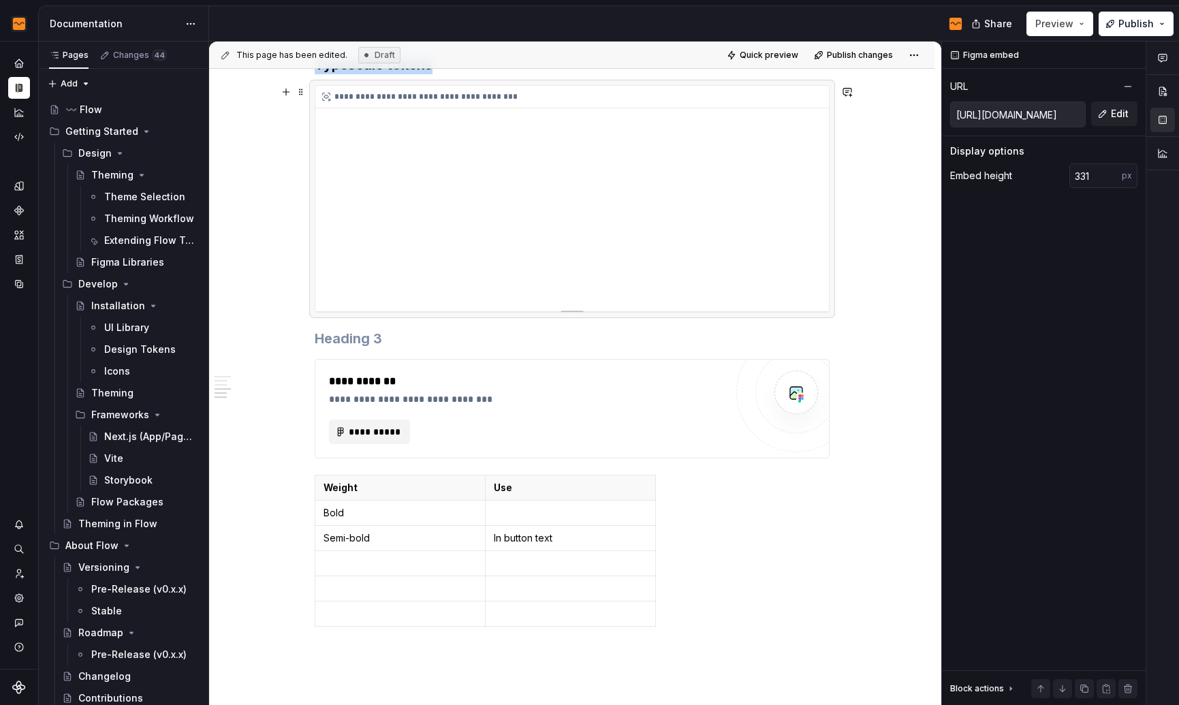
click at [603, 254] on div "**********" at bounding box center [571, 198] width 513 height 225
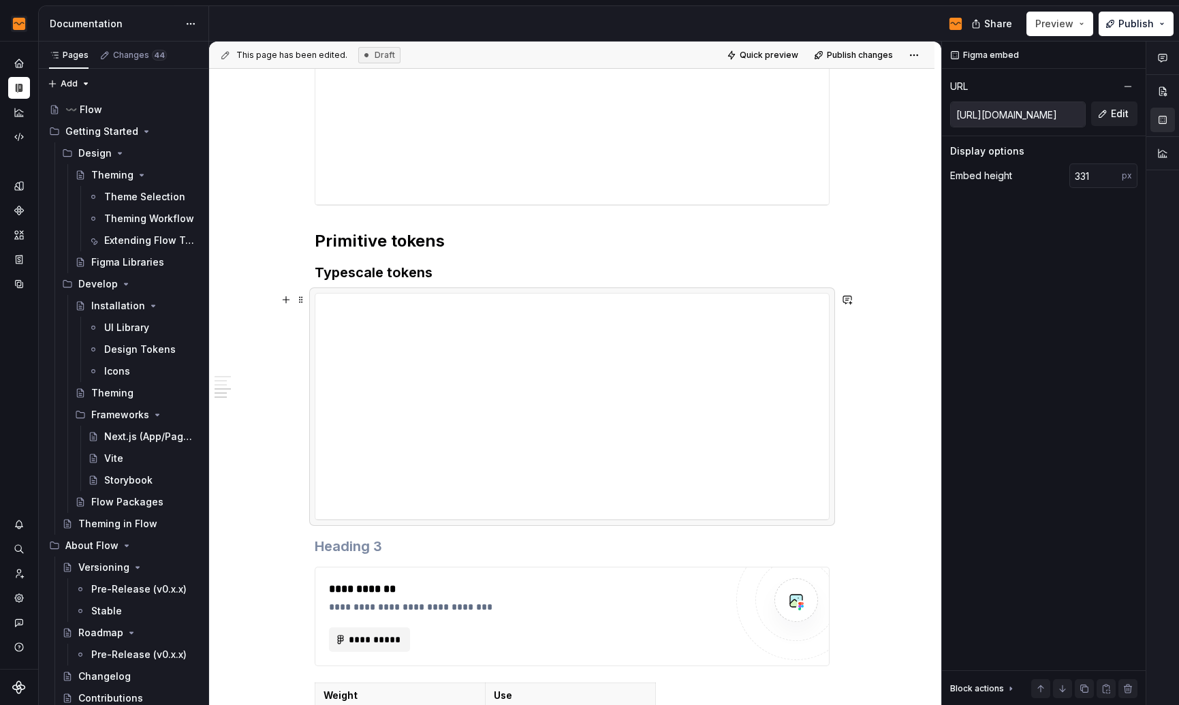
scroll to position [894, 0]
click at [1111, 178] on input "330" at bounding box center [1095, 175] width 52 height 25
click at [1114, 179] on input "329" at bounding box center [1095, 175] width 52 height 25
click at [1114, 179] on input "328" at bounding box center [1095, 175] width 52 height 25
click at [1114, 179] on input "327" at bounding box center [1095, 175] width 52 height 25
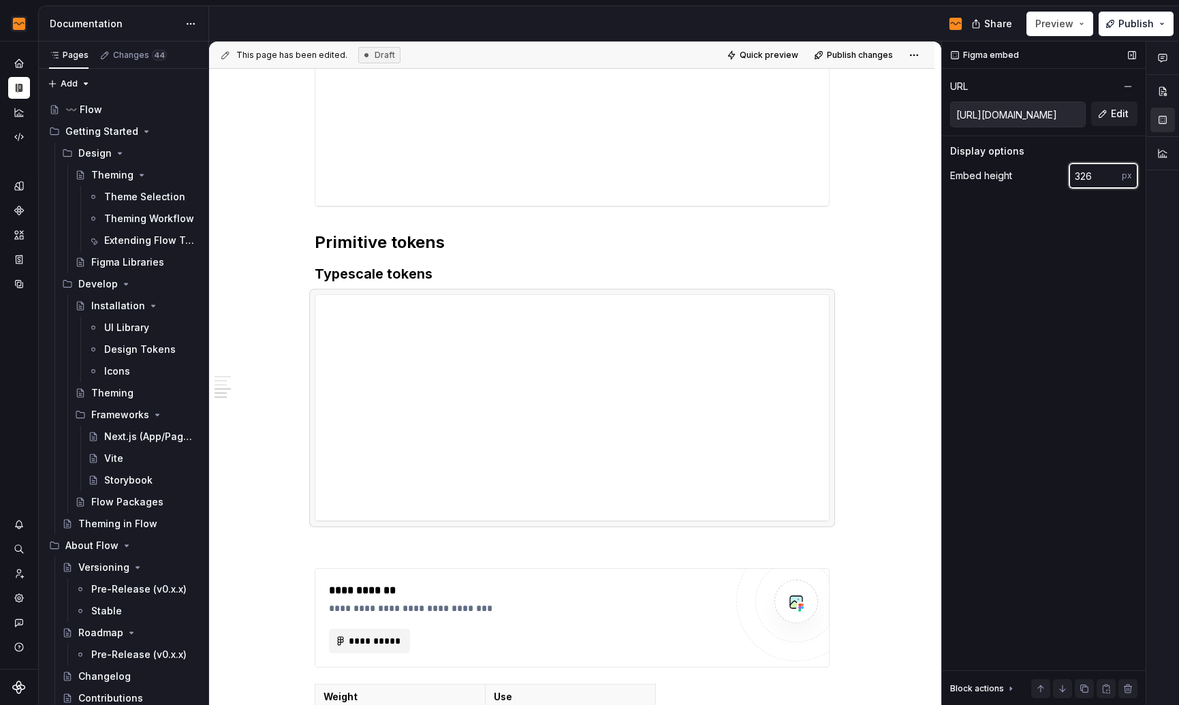
click at [1114, 179] on input "326" at bounding box center [1095, 175] width 52 height 25
click at [1114, 179] on input "325" at bounding box center [1095, 175] width 52 height 25
click at [1114, 179] on input "324" at bounding box center [1095, 175] width 52 height 25
click at [1114, 179] on input "323" at bounding box center [1095, 175] width 52 height 25
click at [1114, 179] on input "322" at bounding box center [1095, 175] width 52 height 25
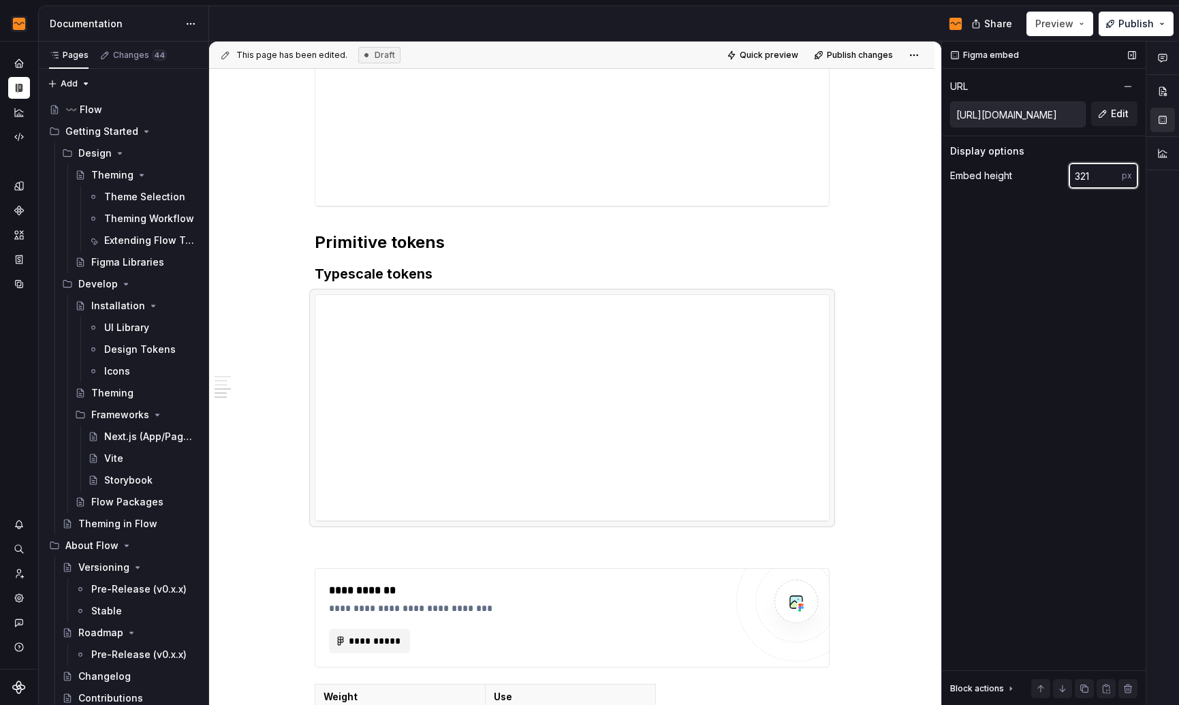
click at [1114, 179] on input "321" at bounding box center [1095, 175] width 52 height 25
click at [1114, 179] on input "320" at bounding box center [1095, 175] width 52 height 25
drag, startPoint x: 1039, startPoint y: 179, endPoint x: 1008, endPoint y: 178, distance: 30.7
click at [1008, 178] on div "Embed height 320 px" at bounding box center [1043, 175] width 187 height 25
type input "300"
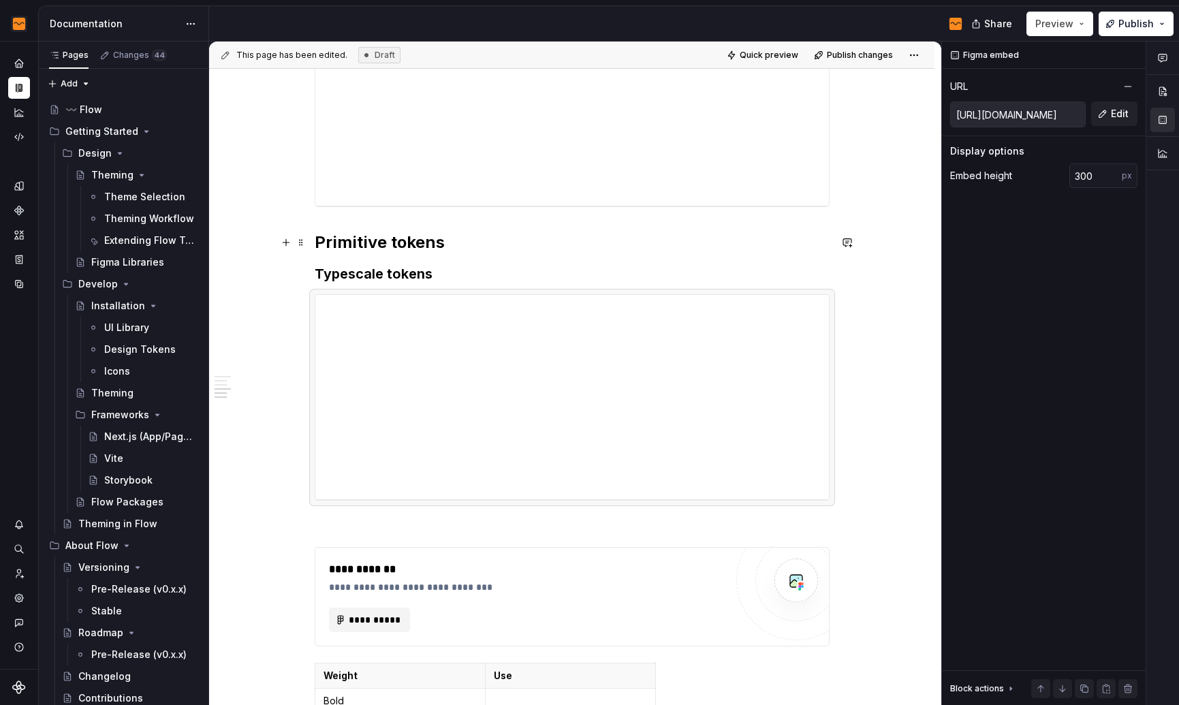
click at [492, 248] on h2 "Primitive tokens" at bounding box center [572, 243] width 515 height 22
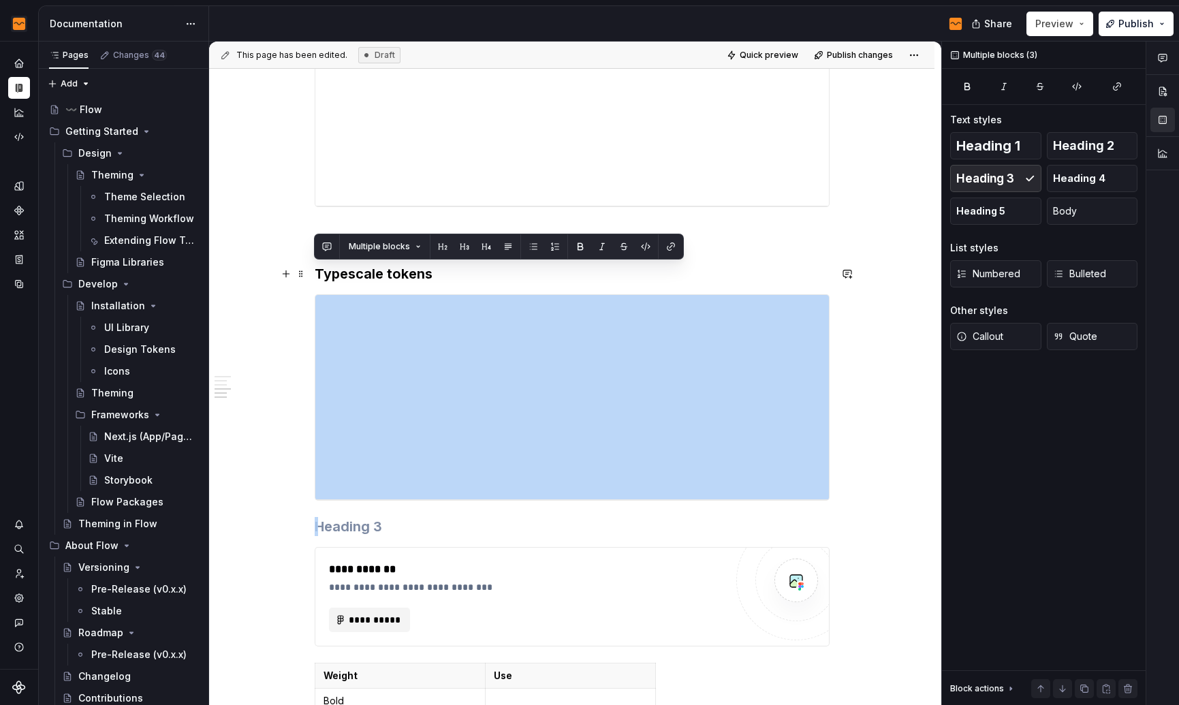
click at [480, 270] on h3 "Typescale tokens" at bounding box center [572, 273] width 515 height 19
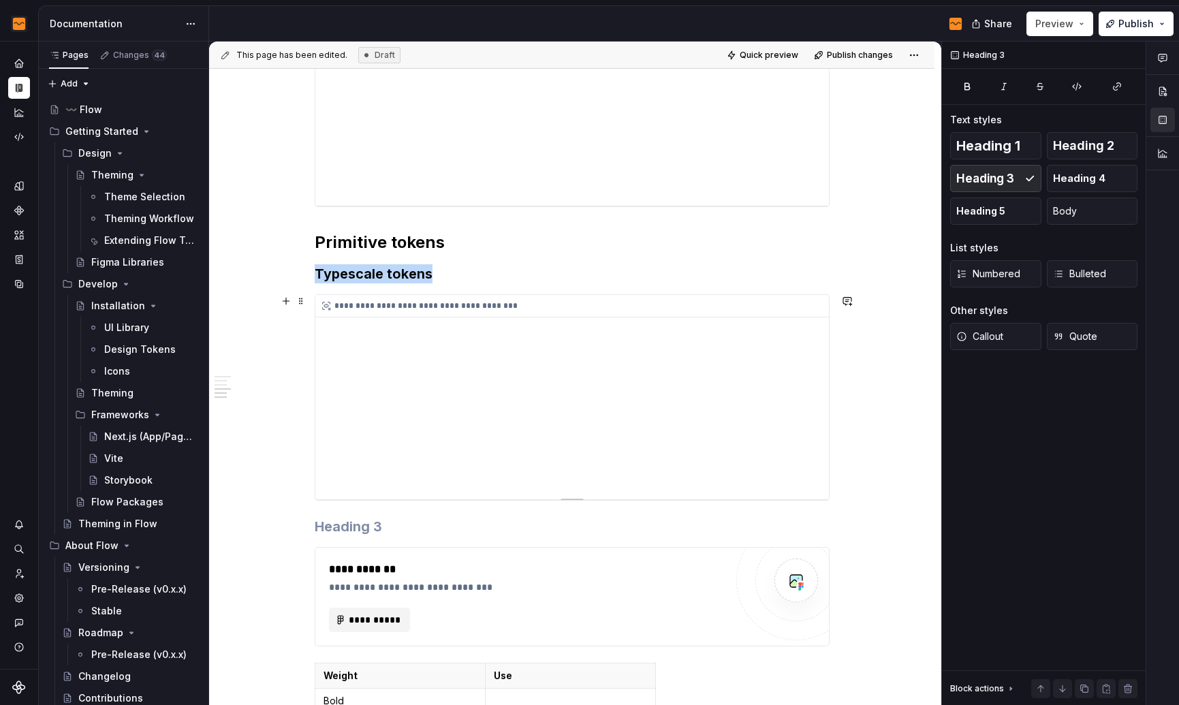
click at [567, 380] on div "**********" at bounding box center [571, 397] width 513 height 204
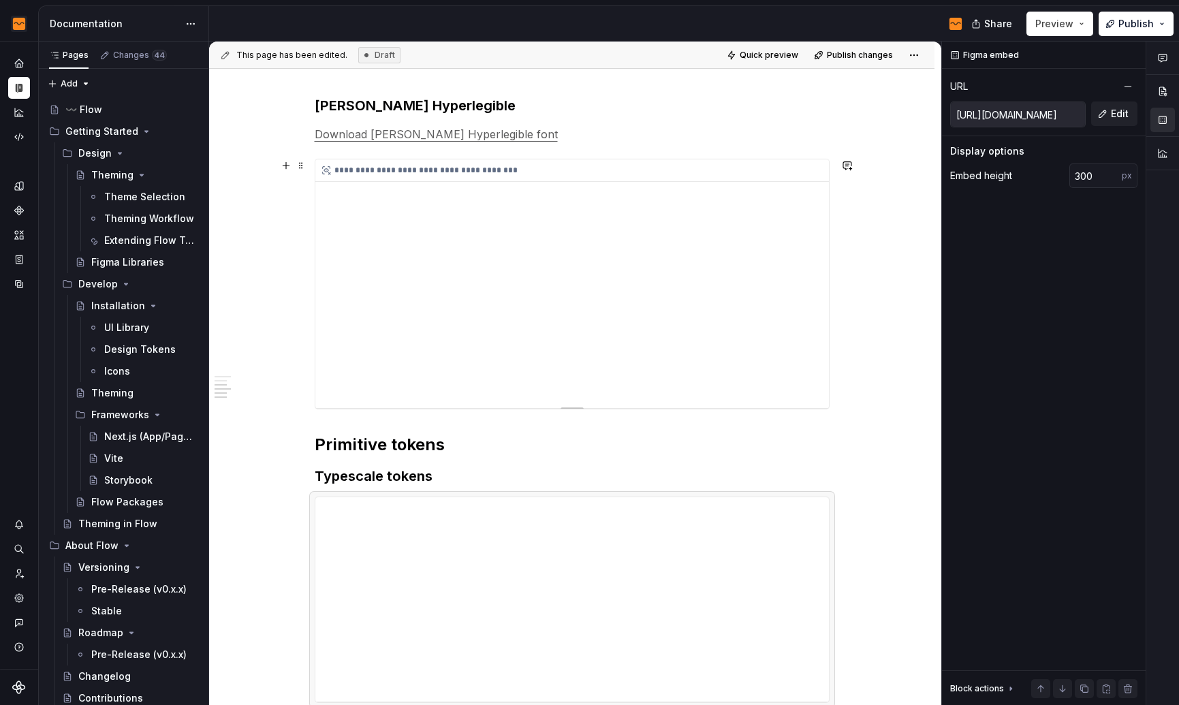
scroll to position [670, 0]
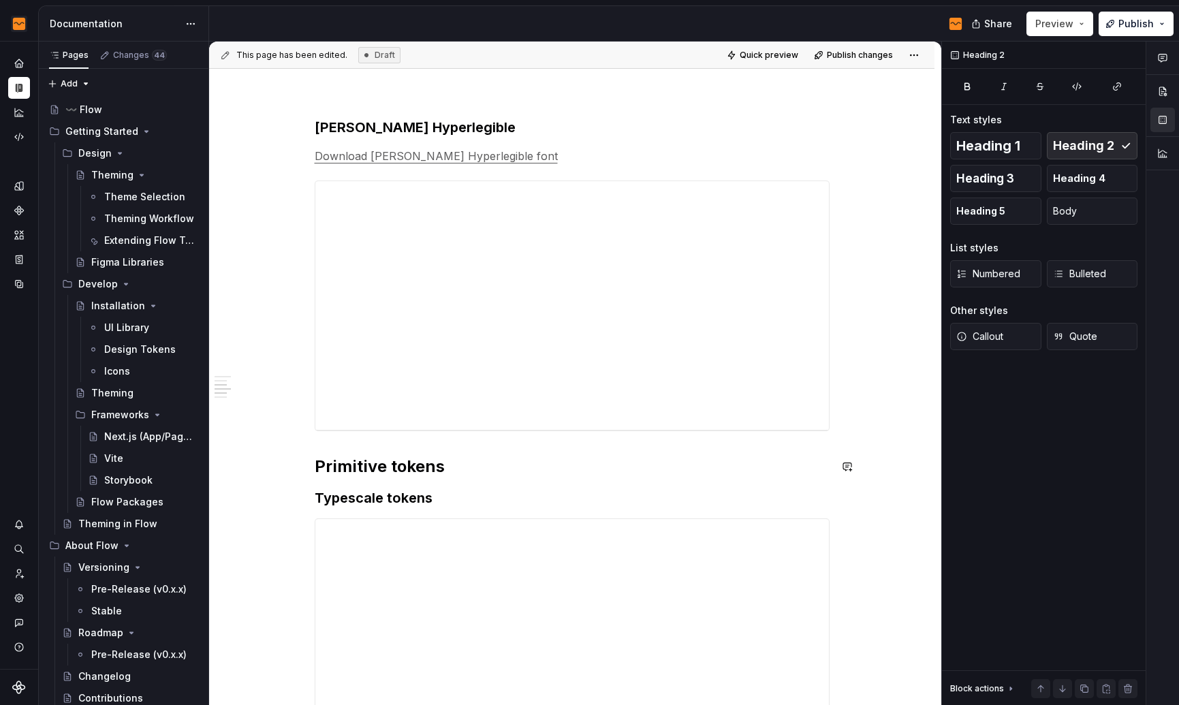
click at [545, 453] on div "**********" at bounding box center [572, 336] width 515 height 1481
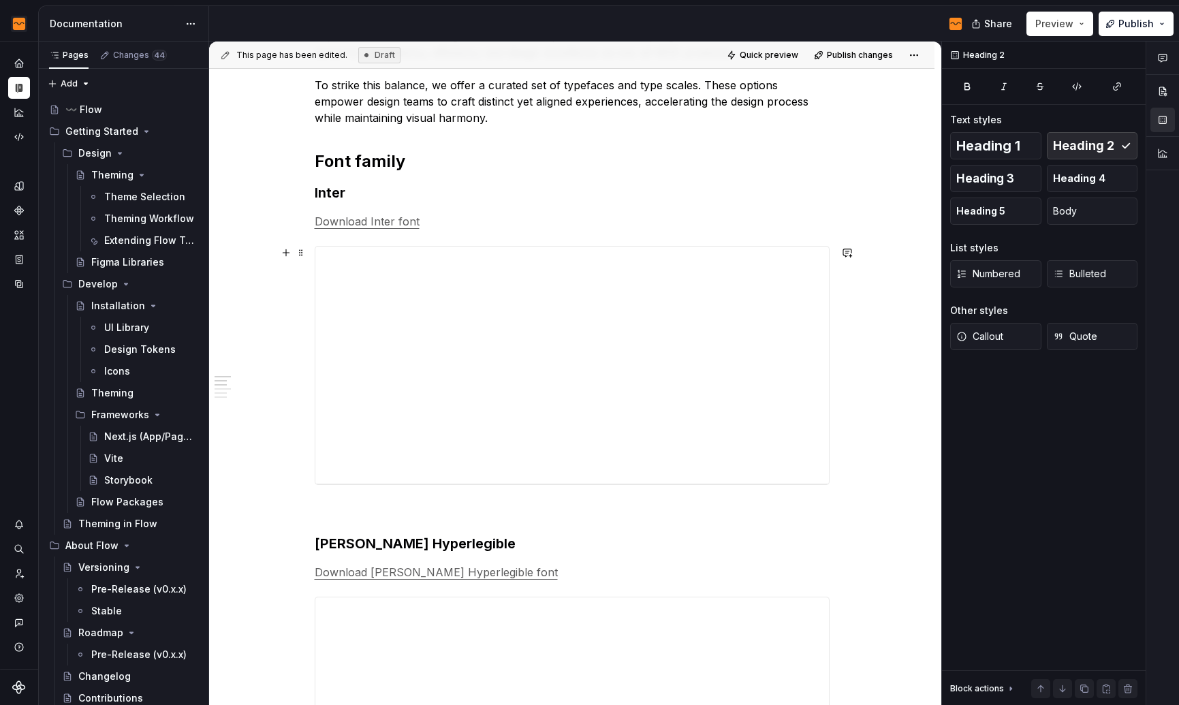
scroll to position [249, 0]
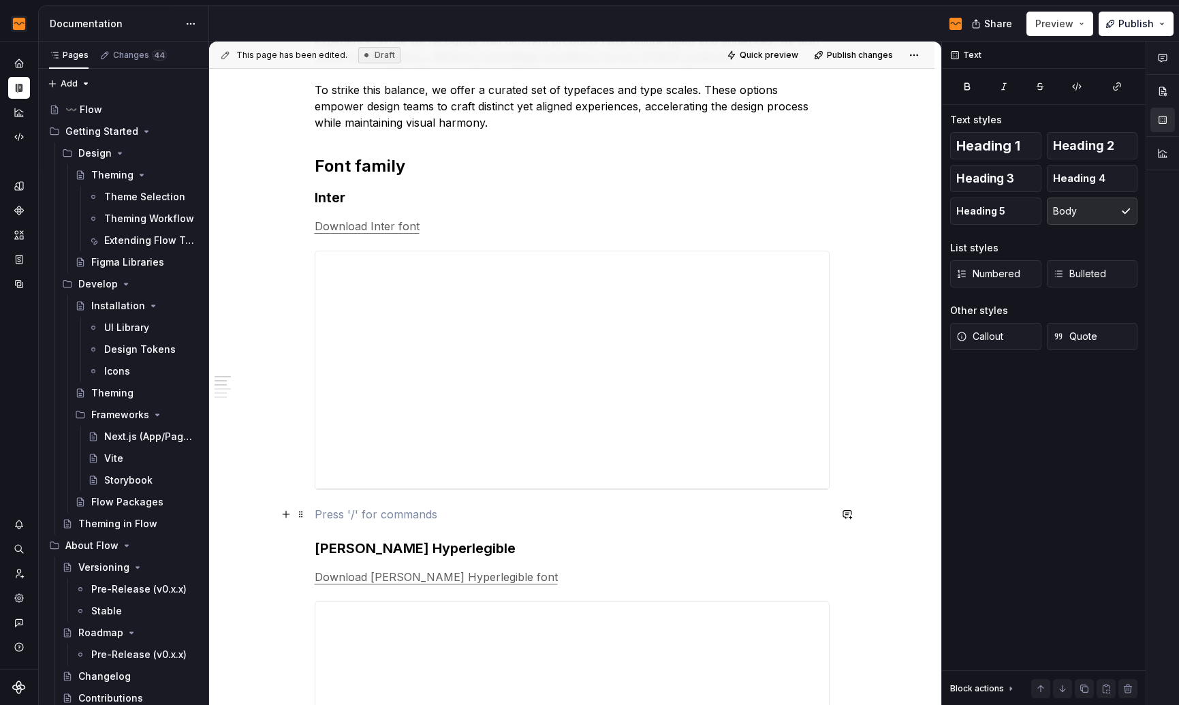
click at [421, 517] on p at bounding box center [572, 514] width 515 height 16
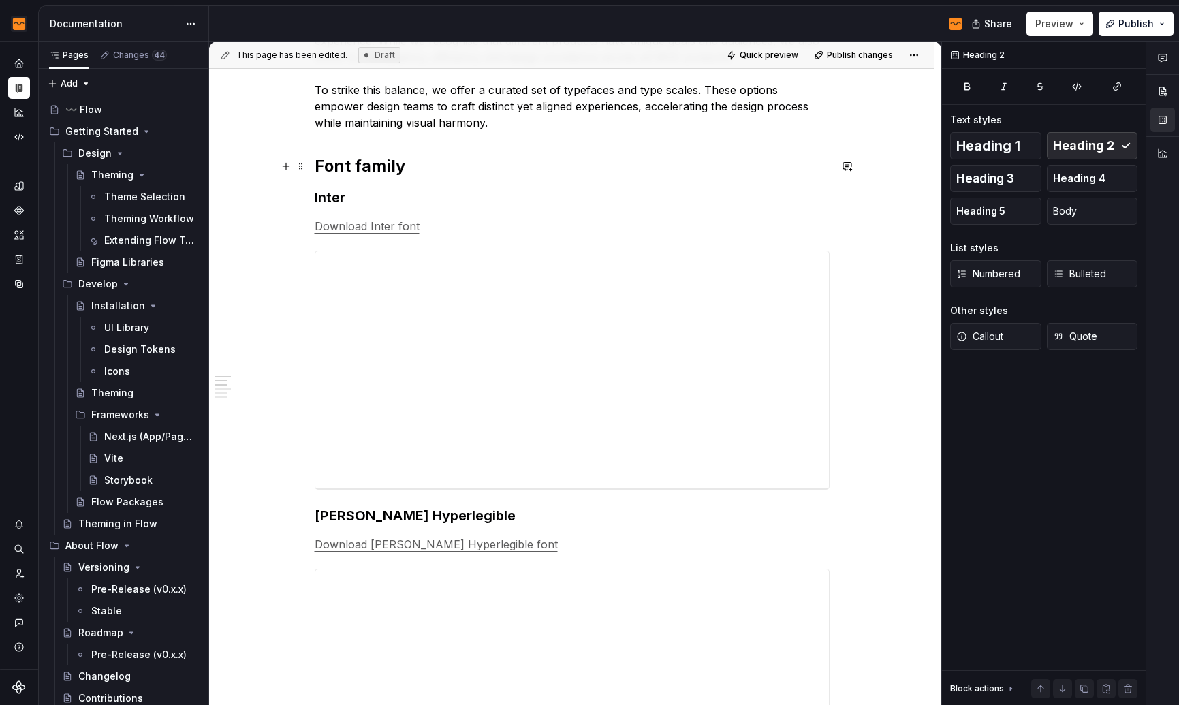
click at [381, 168] on h2 "Font family" at bounding box center [572, 166] width 515 height 22
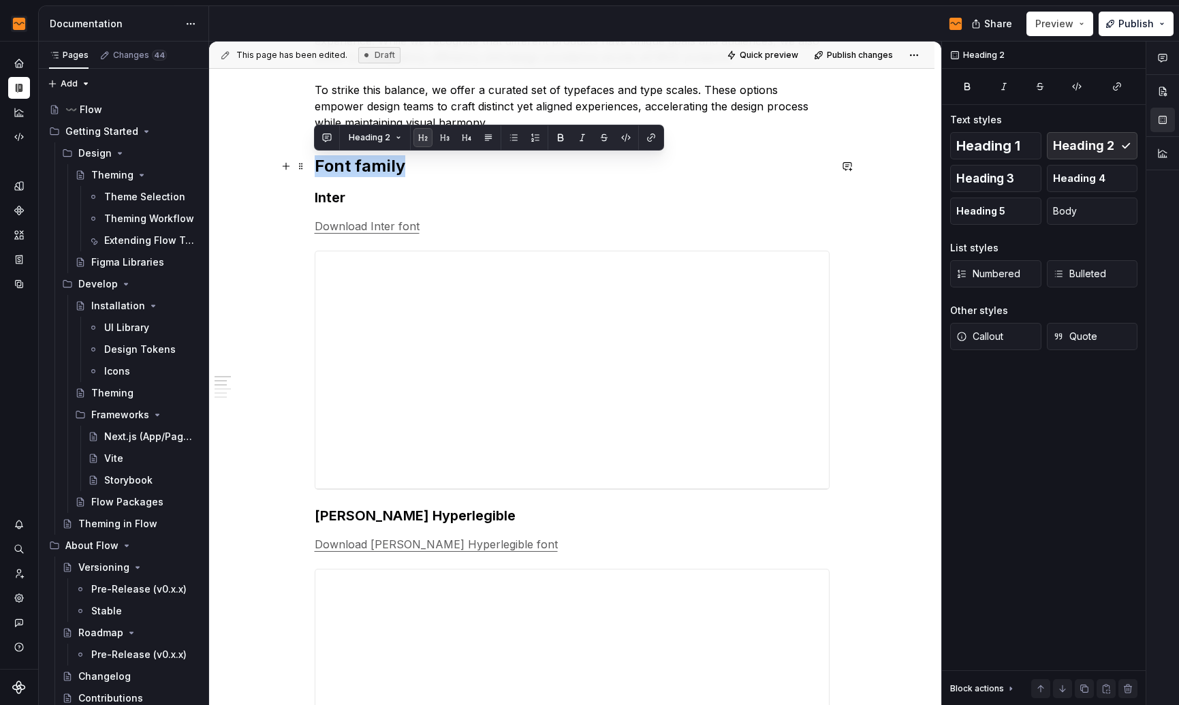
click at [381, 168] on h2 "Font family" at bounding box center [572, 166] width 515 height 22
click at [795, 219] on p "Download Inter font" at bounding box center [572, 226] width 515 height 16
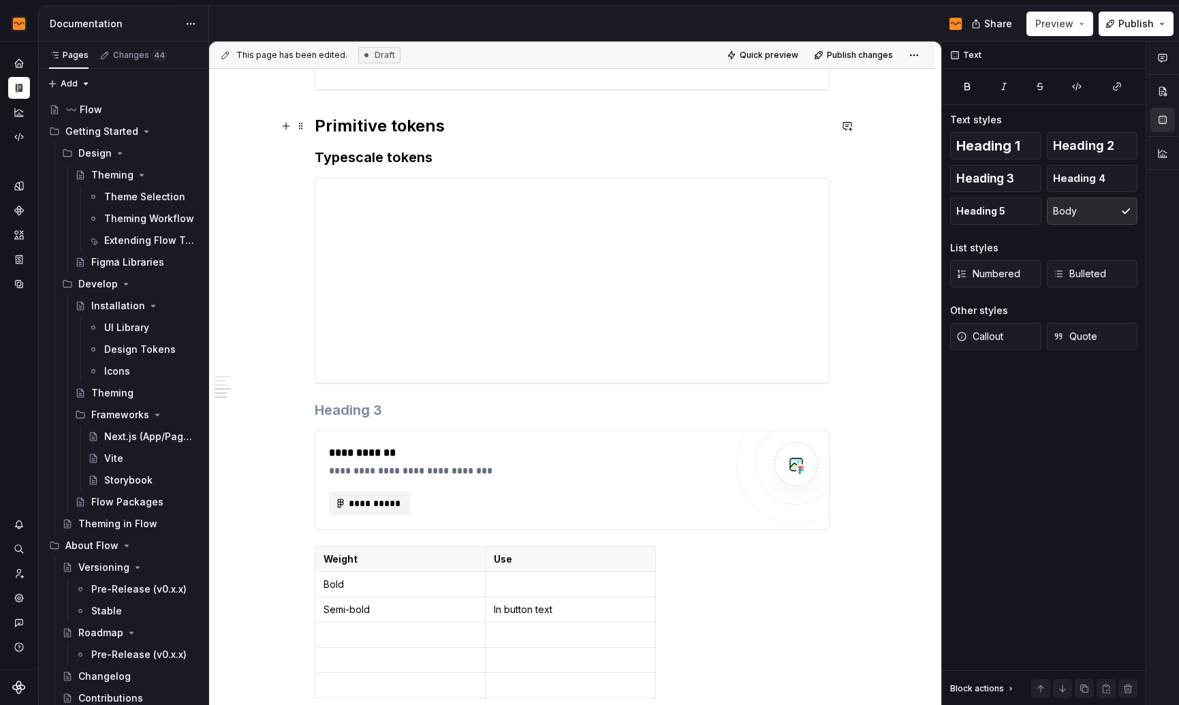
scroll to position [1004, 0]
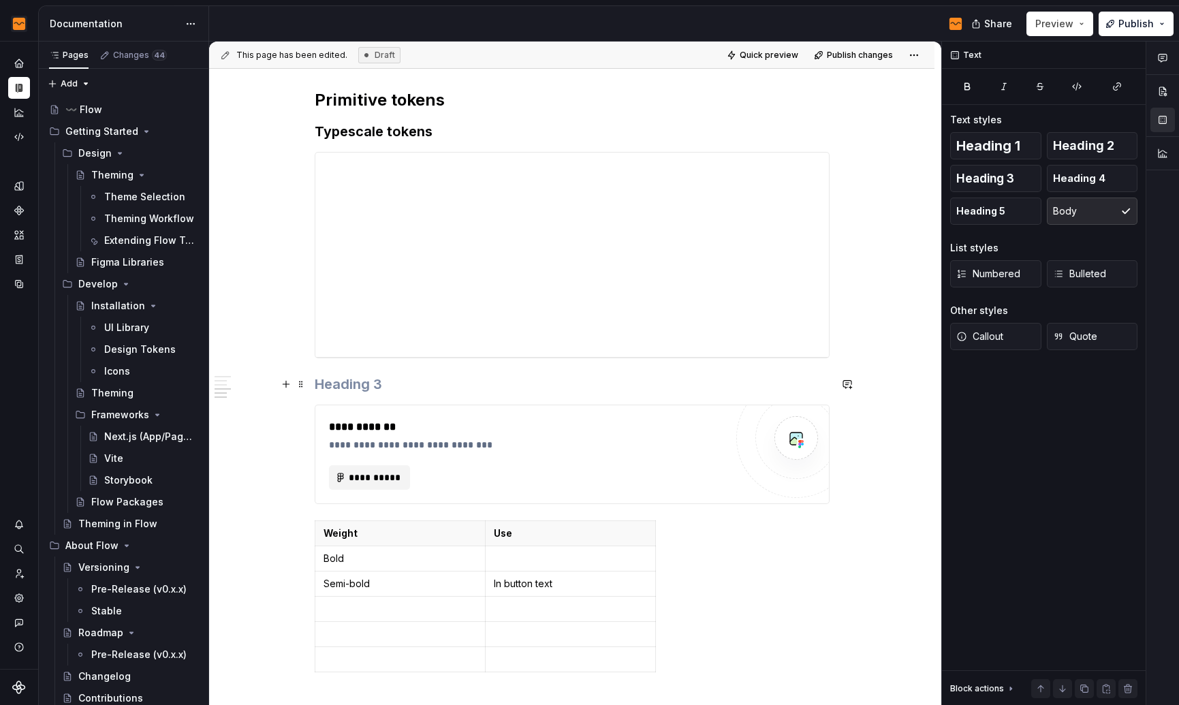
click at [435, 382] on h3 at bounding box center [572, 383] width 515 height 19
click at [389, 383] on h3 at bounding box center [572, 383] width 515 height 19
click at [384, 377] on h3 at bounding box center [572, 383] width 515 height 19
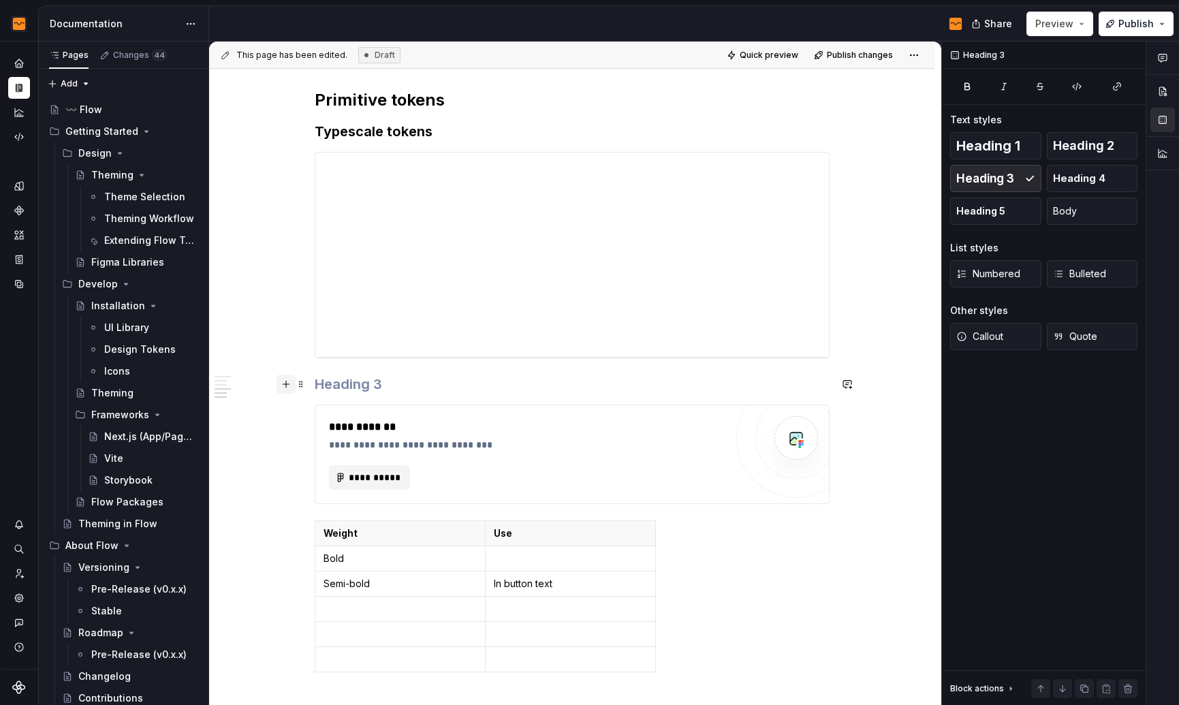
click at [288, 383] on button "button" at bounding box center [285, 383] width 19 height 19
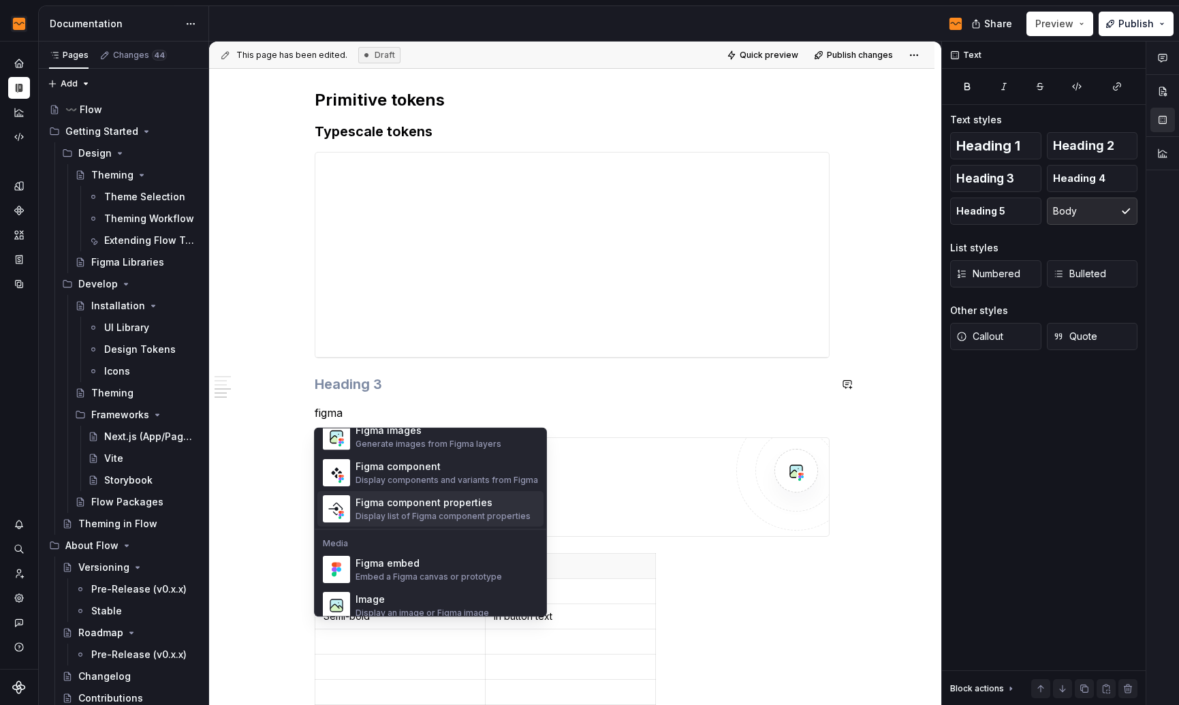
scroll to position [41, 0]
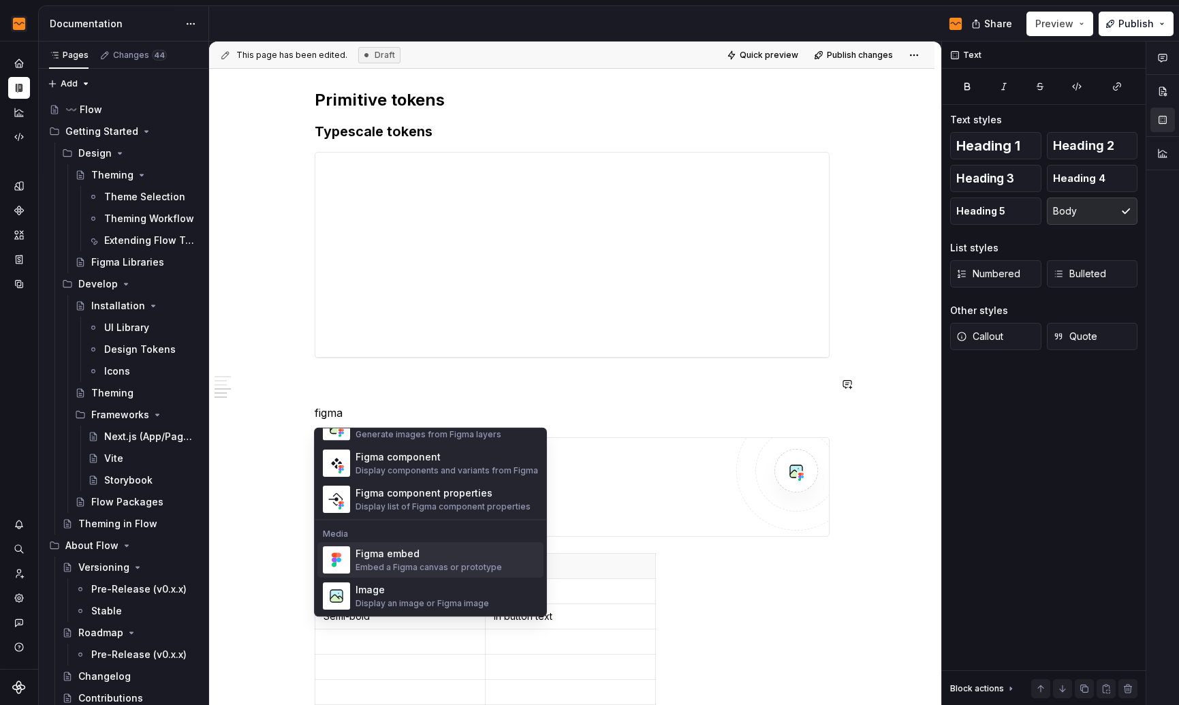
click at [430, 557] on div "Figma embed" at bounding box center [428, 554] width 146 height 14
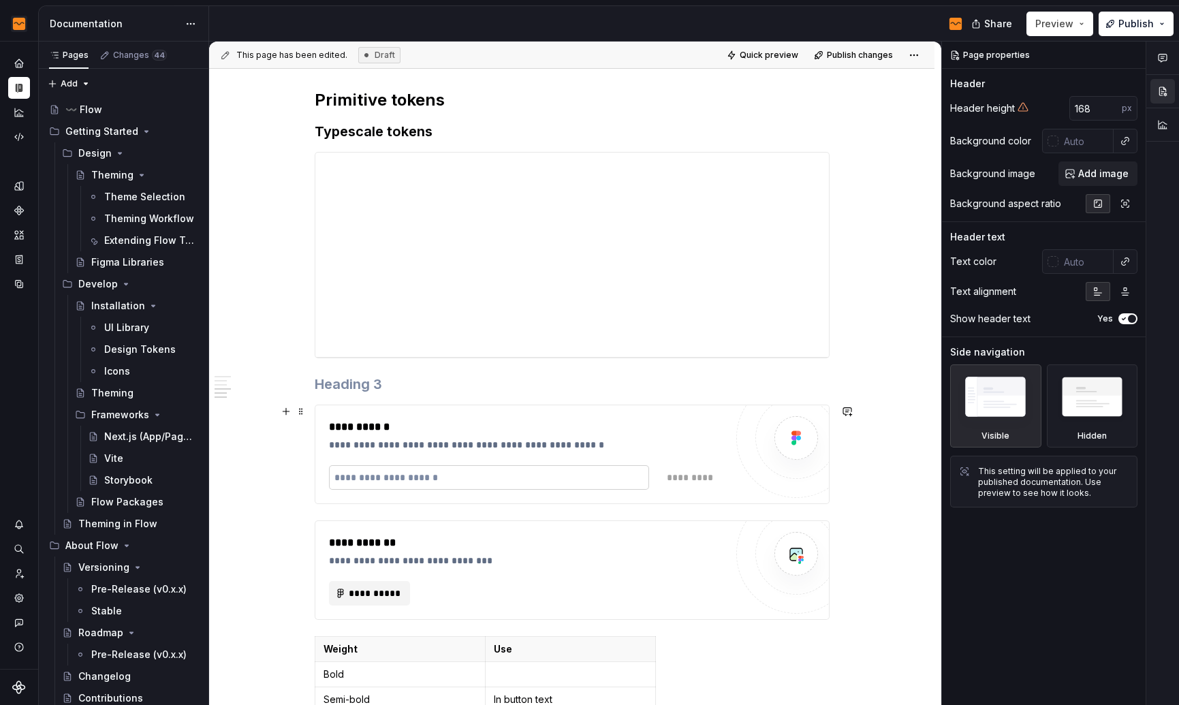
type textarea "*"
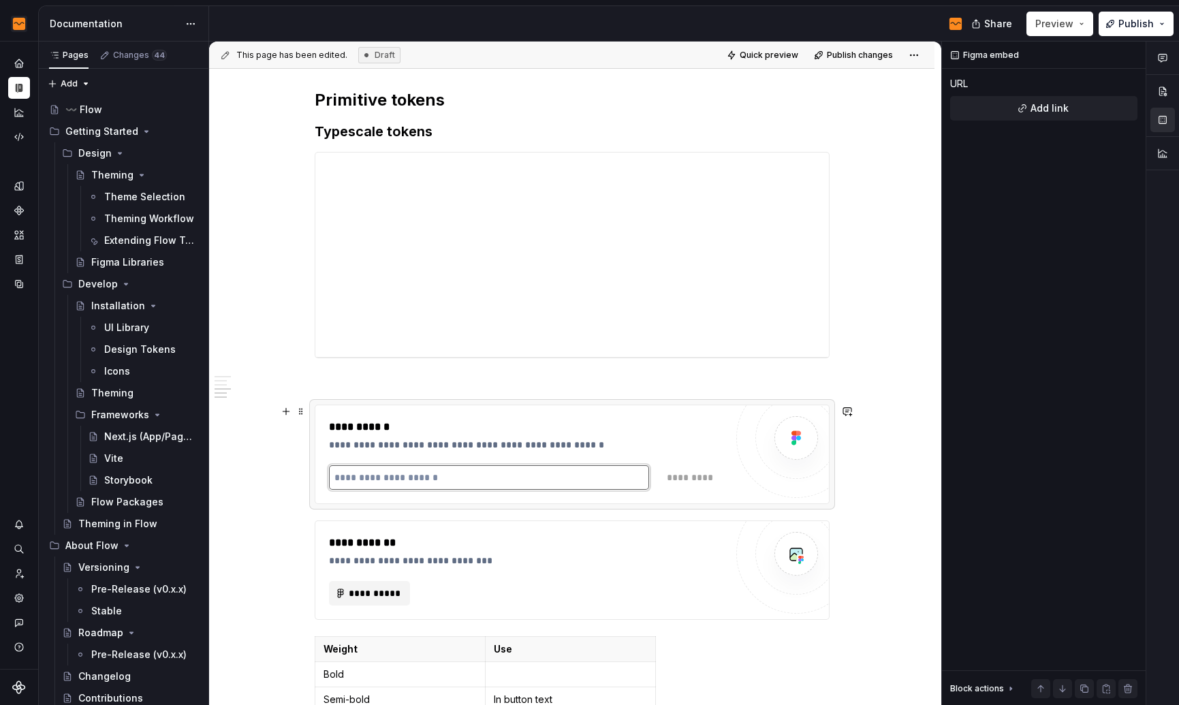
click at [467, 479] on input "text" at bounding box center [489, 477] width 321 height 25
paste input "**********"
type input "**********"
click at [663, 475] on span "*********" at bounding box center [689, 478] width 52 height 14
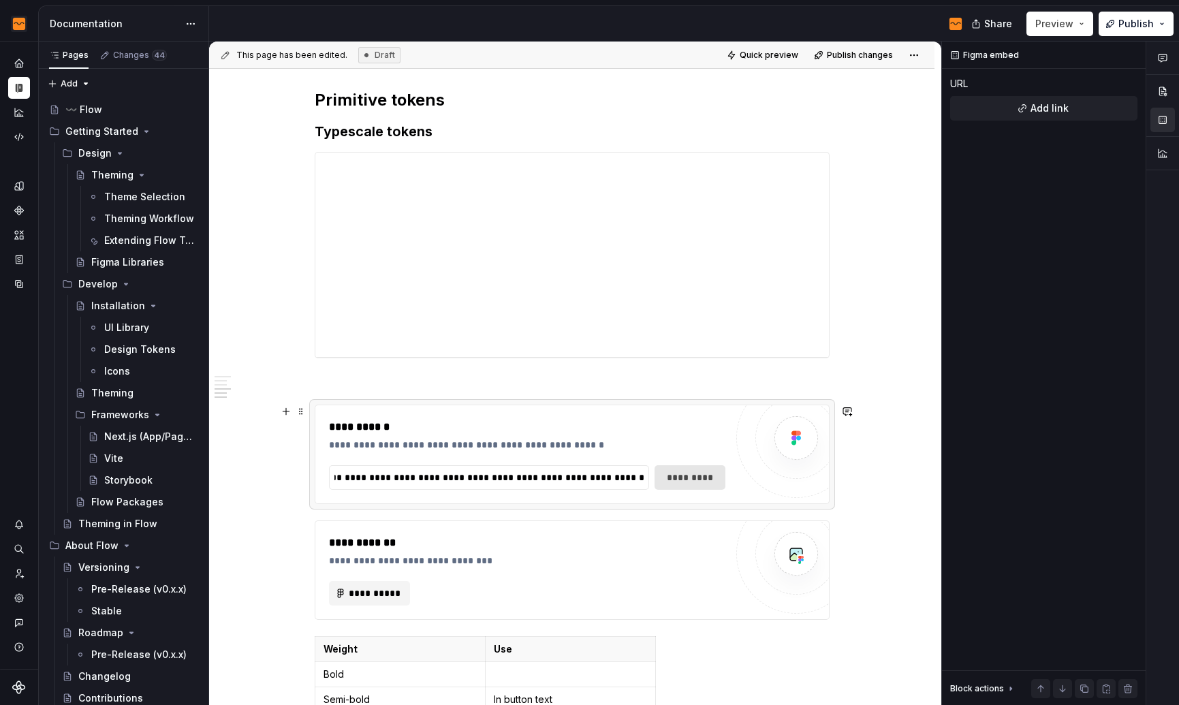
scroll to position [0, 0]
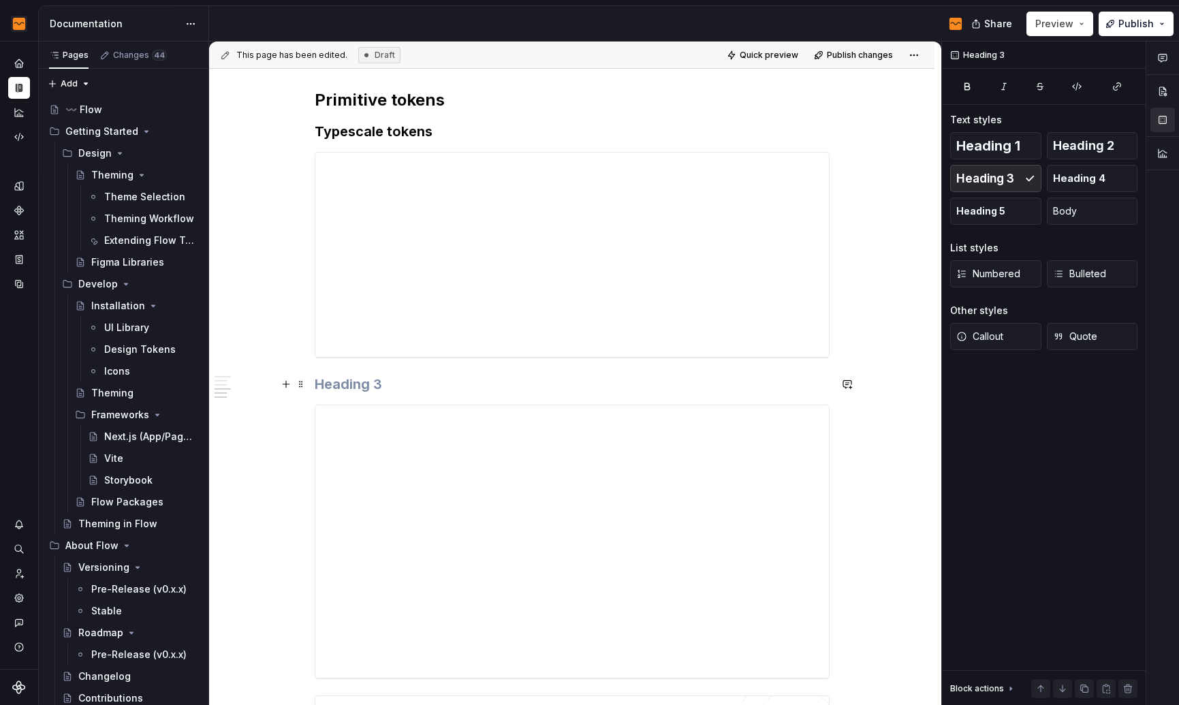
click at [392, 378] on h3 at bounding box center [572, 383] width 515 height 19
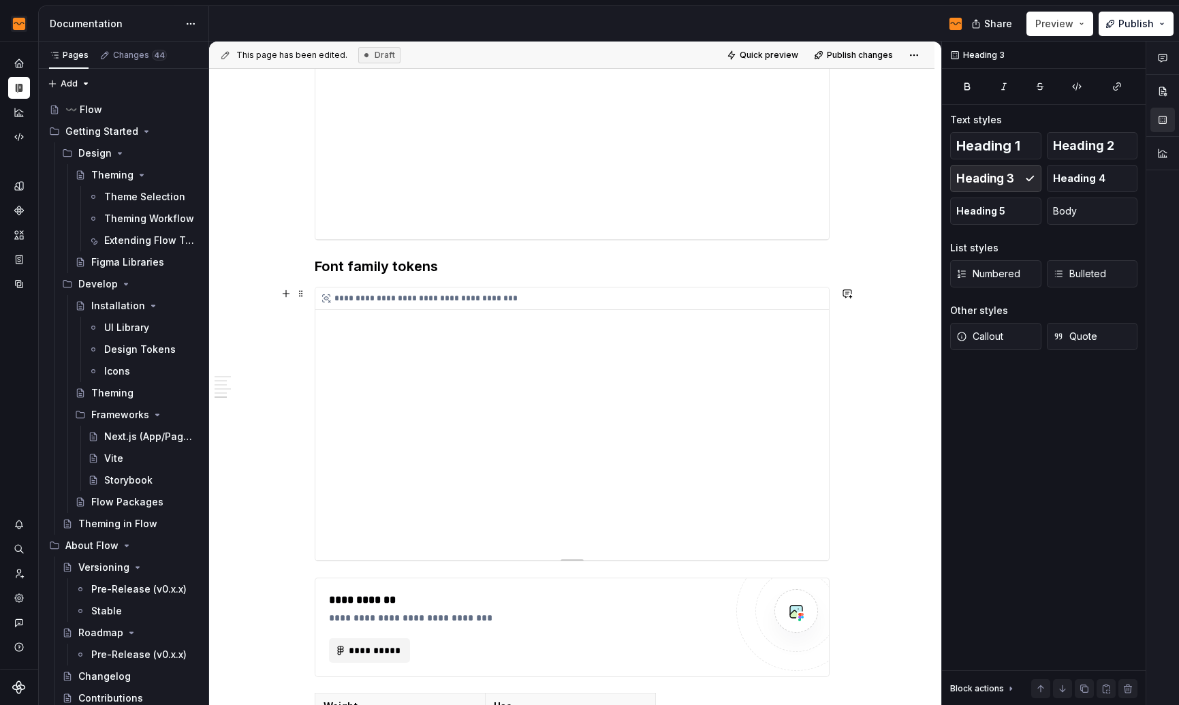
scroll to position [1127, 0]
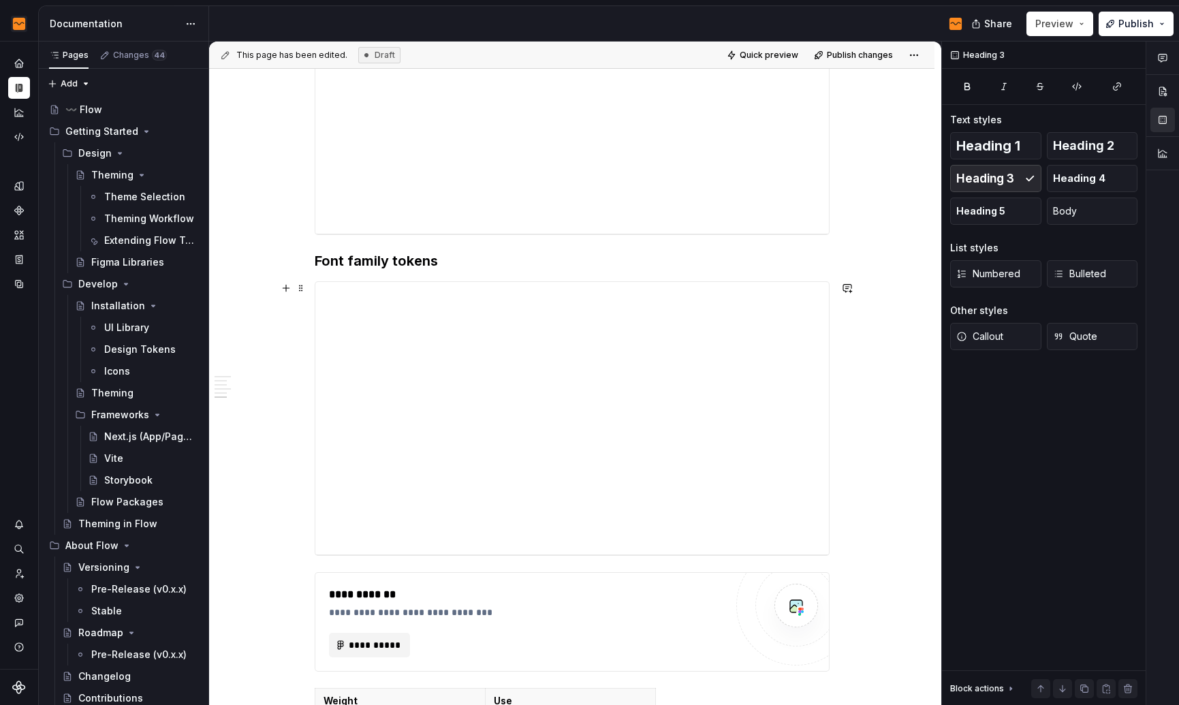
click at [564, 555] on div "**********" at bounding box center [572, 418] width 515 height 274
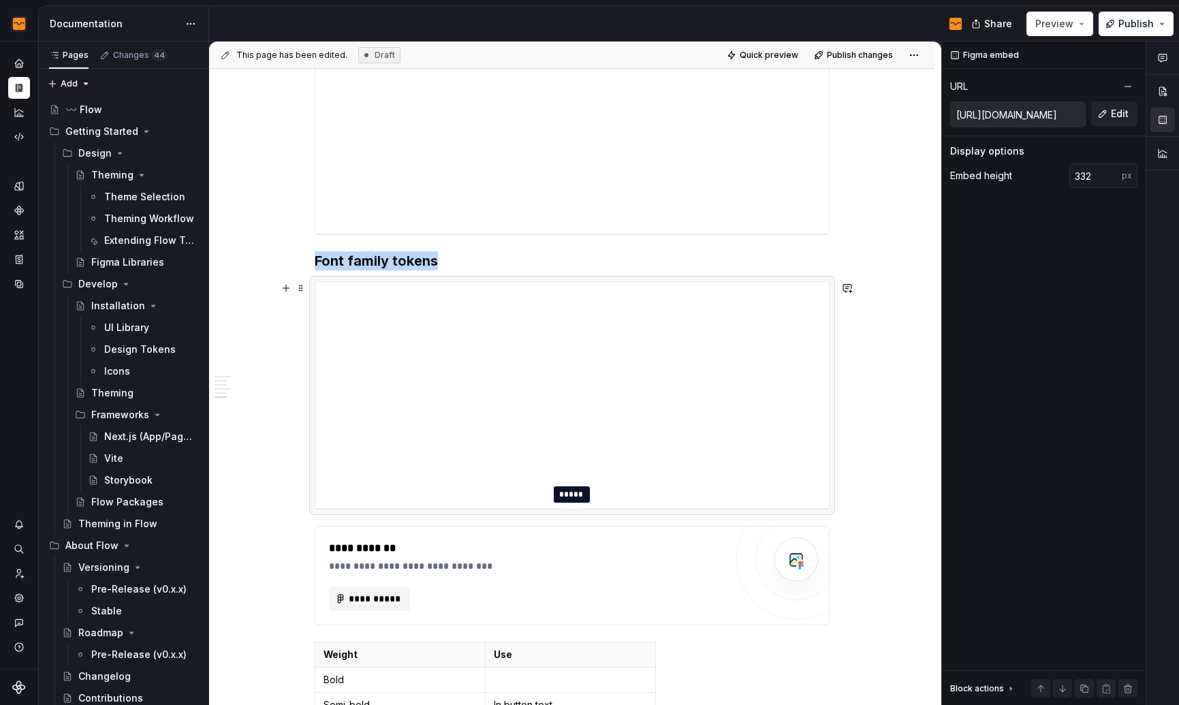
type input "336"
drag, startPoint x: 567, startPoint y: 554, endPoint x: 564, endPoint y: 511, distance: 43.0
drag, startPoint x: 561, startPoint y: 385, endPoint x: 558, endPoint y: 353, distance: 32.1
click at [558, 353] on div "**********" at bounding box center [571, 396] width 513 height 229
click at [797, 436] on div "**********" at bounding box center [571, 396] width 513 height 229
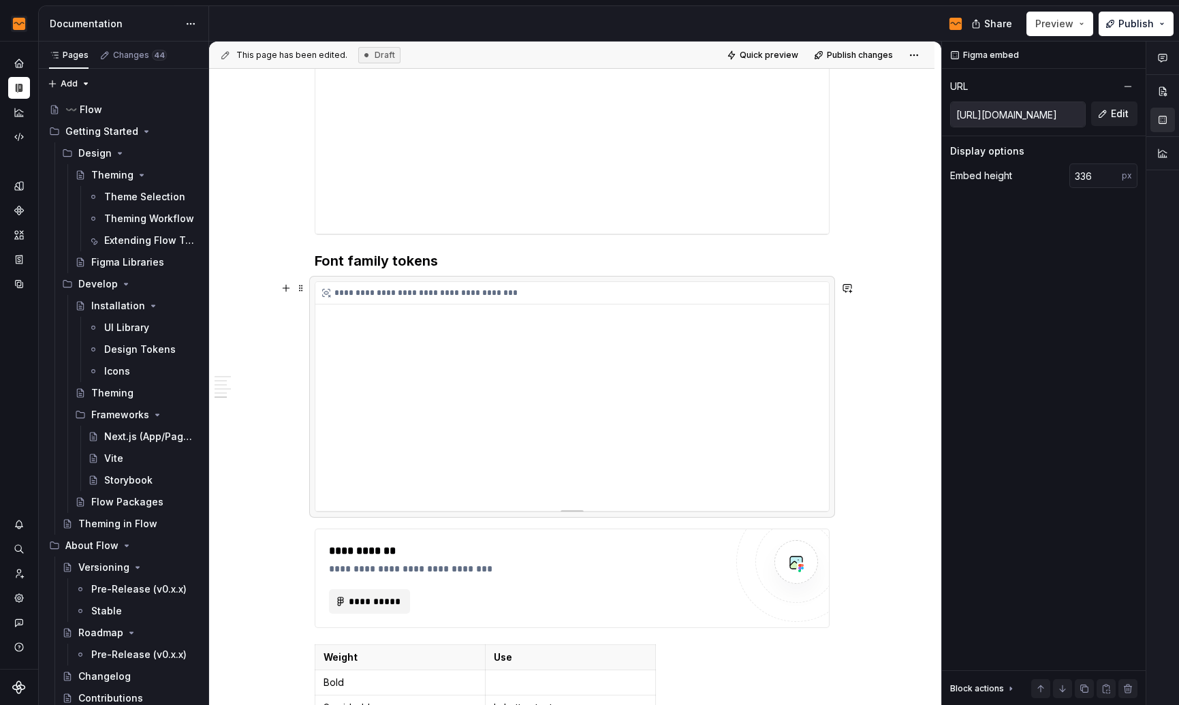
click at [809, 442] on div "**********" at bounding box center [571, 396] width 513 height 229
click at [845, 509] on div "**********" at bounding box center [571, 84] width 725 height 1956
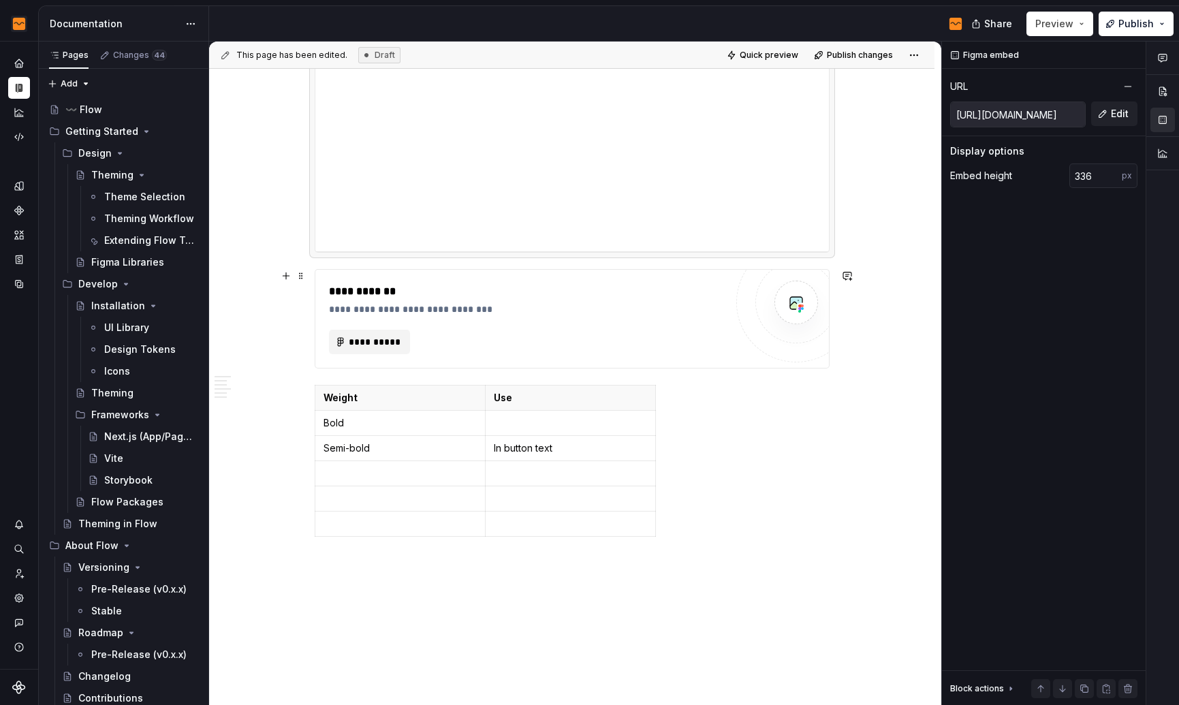
click at [550, 308] on div "**********" at bounding box center [527, 309] width 396 height 14
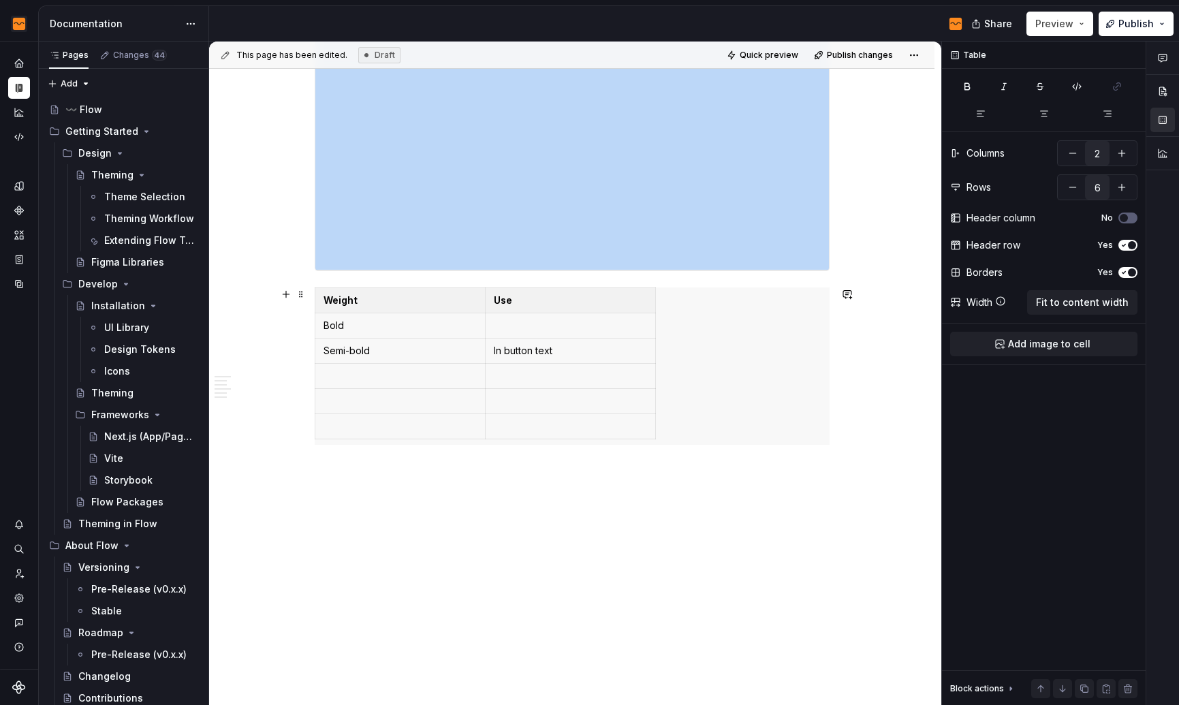
click at [695, 363] on div "Weight Use Bold Semi-bold In button text" at bounding box center [572, 365] width 515 height 157
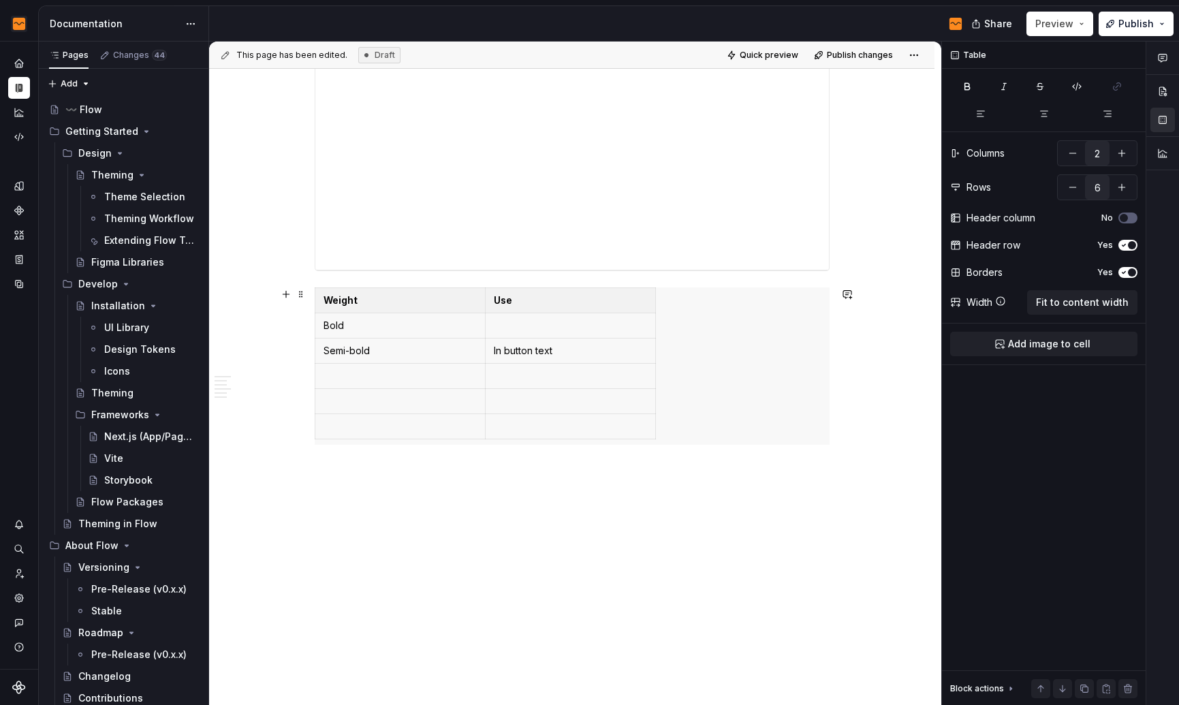
scroll to position [1367, 0]
click at [603, 272] on div "**********" at bounding box center [572, 156] width 515 height 231
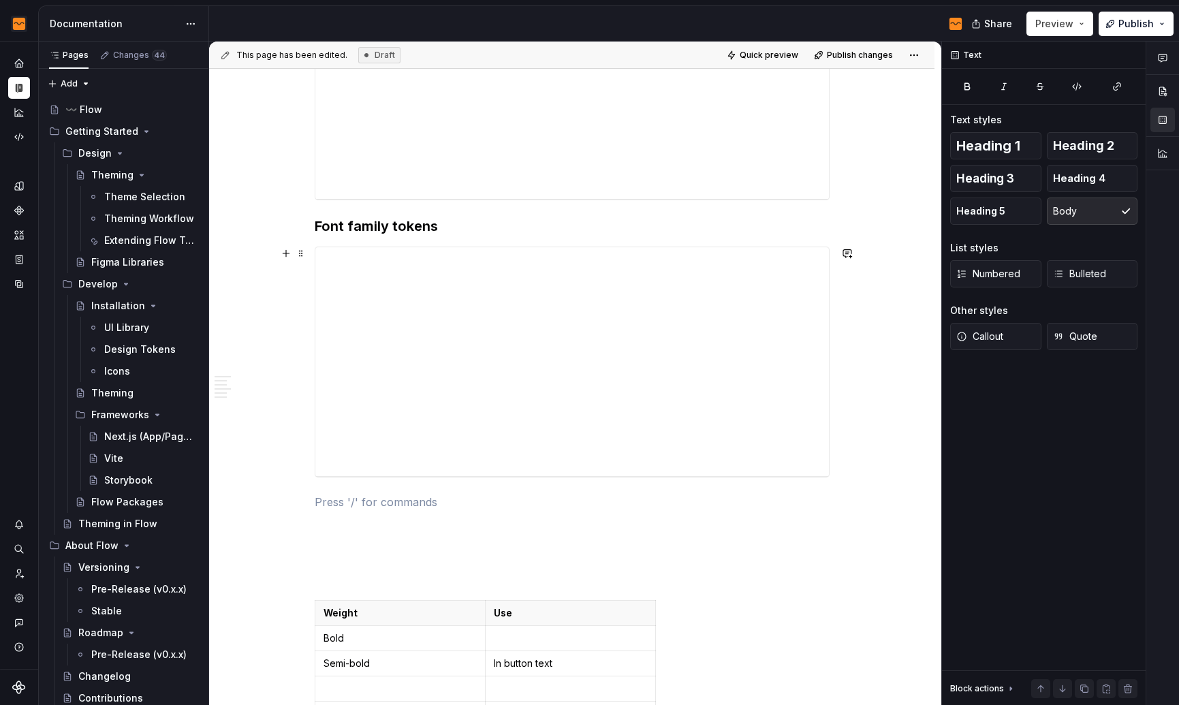
scroll to position [1130, 0]
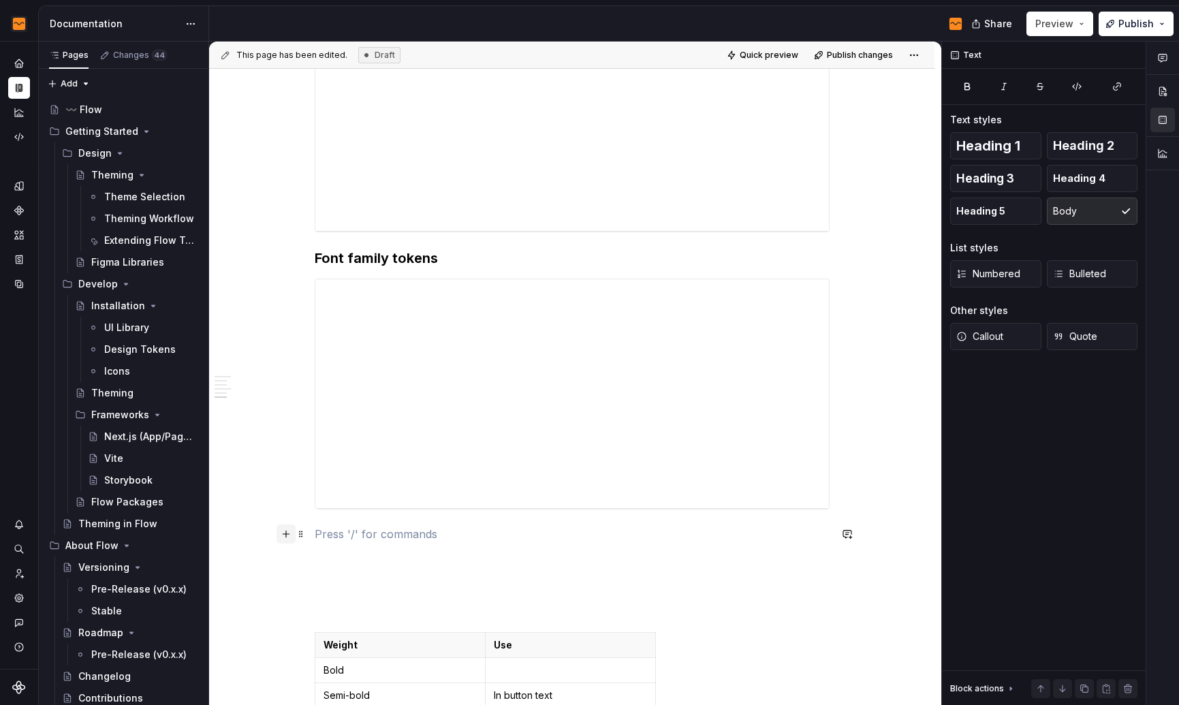
click at [288, 538] on button "button" at bounding box center [285, 533] width 19 height 19
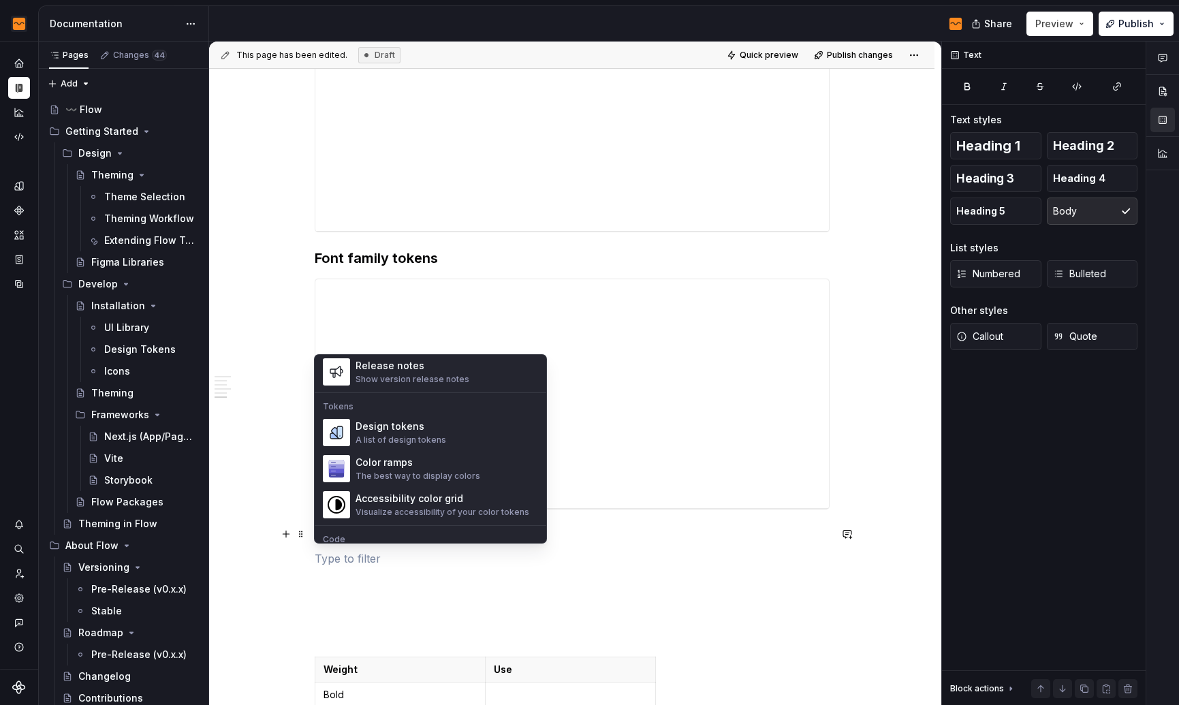
scroll to position [951, 0]
click at [429, 430] on div "Design tokens" at bounding box center [400, 426] width 91 height 14
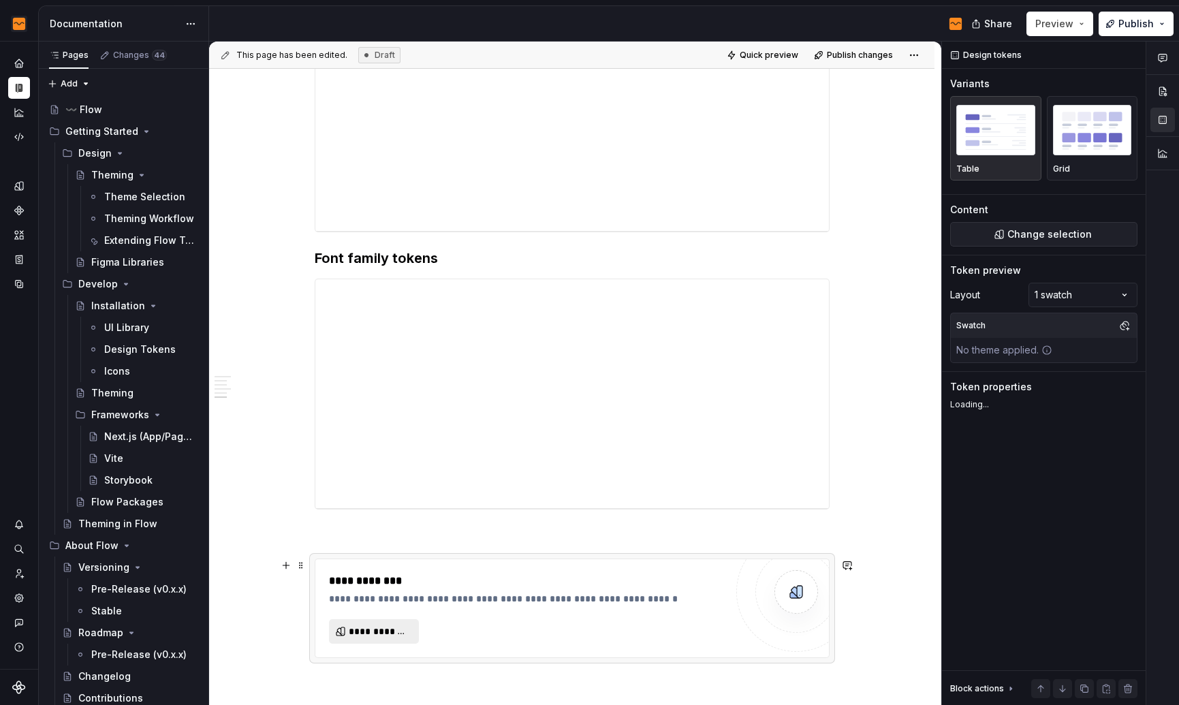
click at [387, 629] on span "**********" at bounding box center [379, 631] width 61 height 14
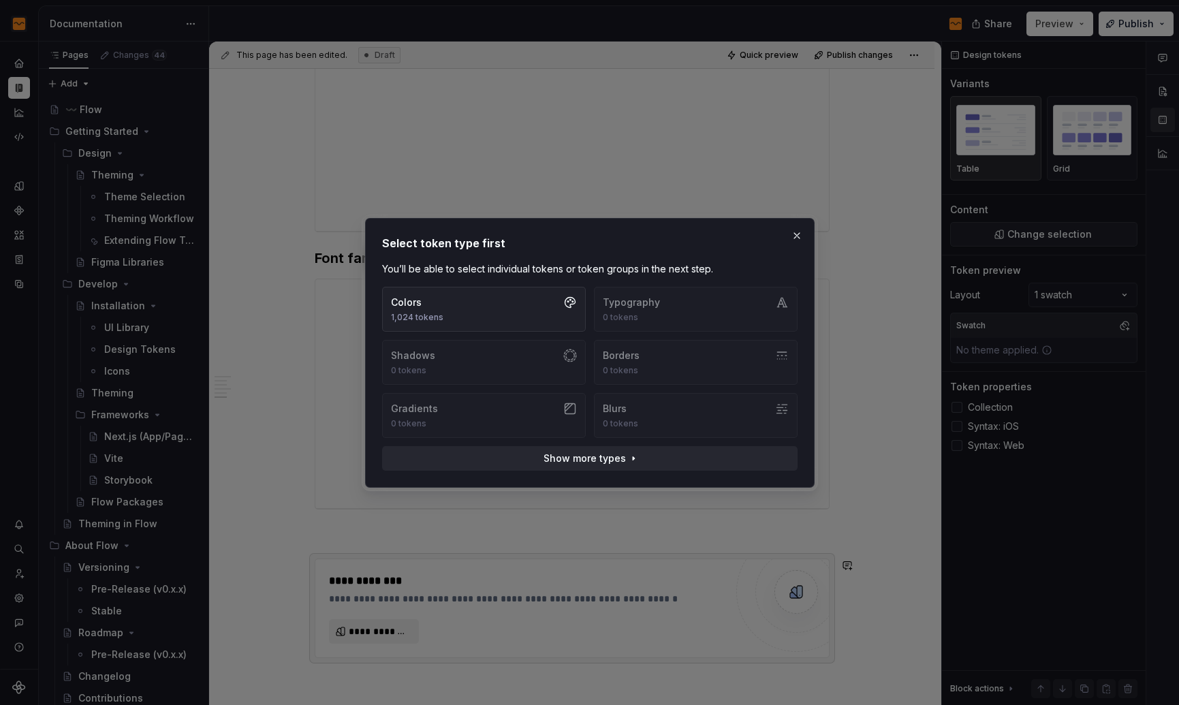
click at [698, 304] on div "Colors 1,024 tokens Typography 0 tokens Shadows 0 tokens Borders 0 tokens Gradi…" at bounding box center [589, 362] width 415 height 151
type textarea "*"
click at [665, 300] on div "Colors 1,024 tokens Typography 0 tokens Shadows 0 tokens Borders 0 tokens Gradi…" at bounding box center [589, 362] width 415 height 151
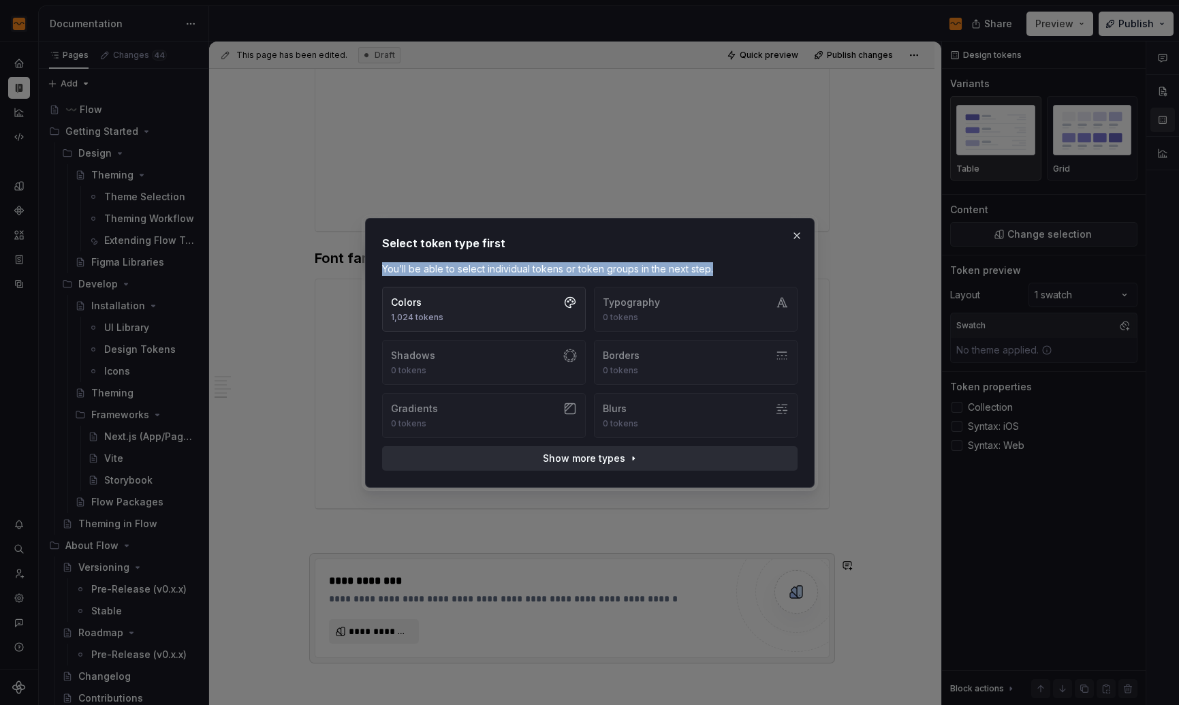
click at [607, 462] on span "Show more types" at bounding box center [584, 458] width 82 height 14
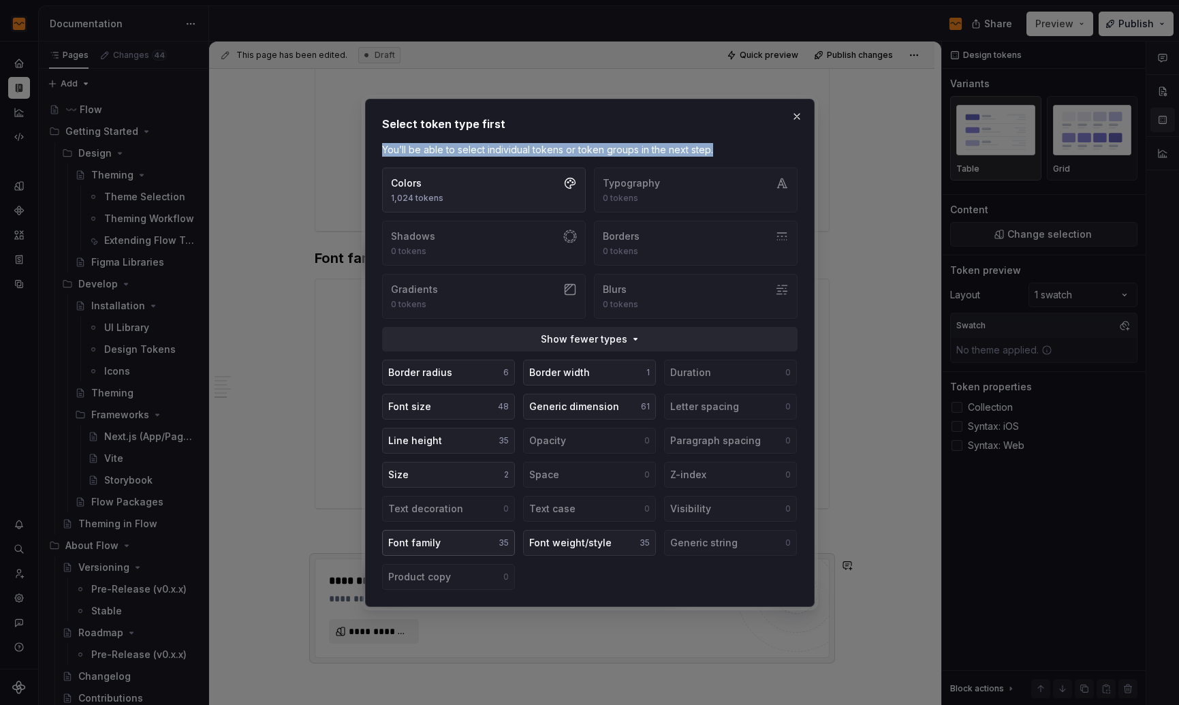
click at [457, 539] on button "Font family 35" at bounding box center [448, 543] width 133 height 26
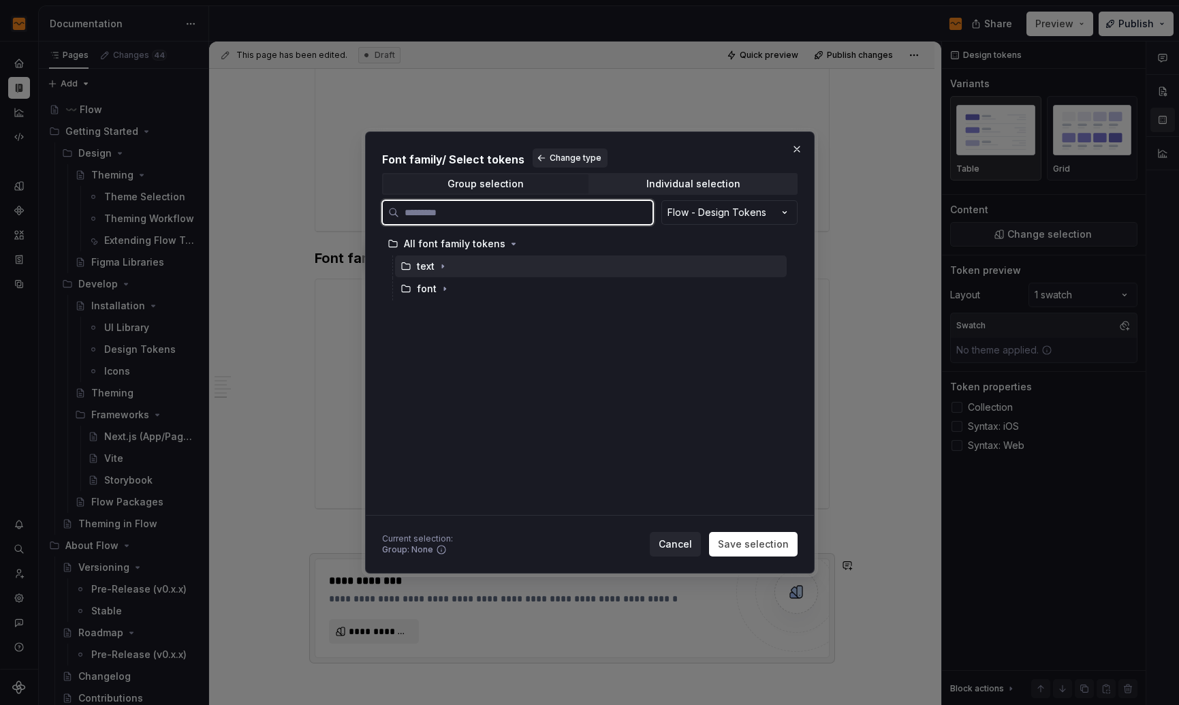
click at [421, 264] on div "text" at bounding box center [426, 266] width 18 height 14
click at [467, 284] on div "font" at bounding box center [591, 289] width 392 height 22
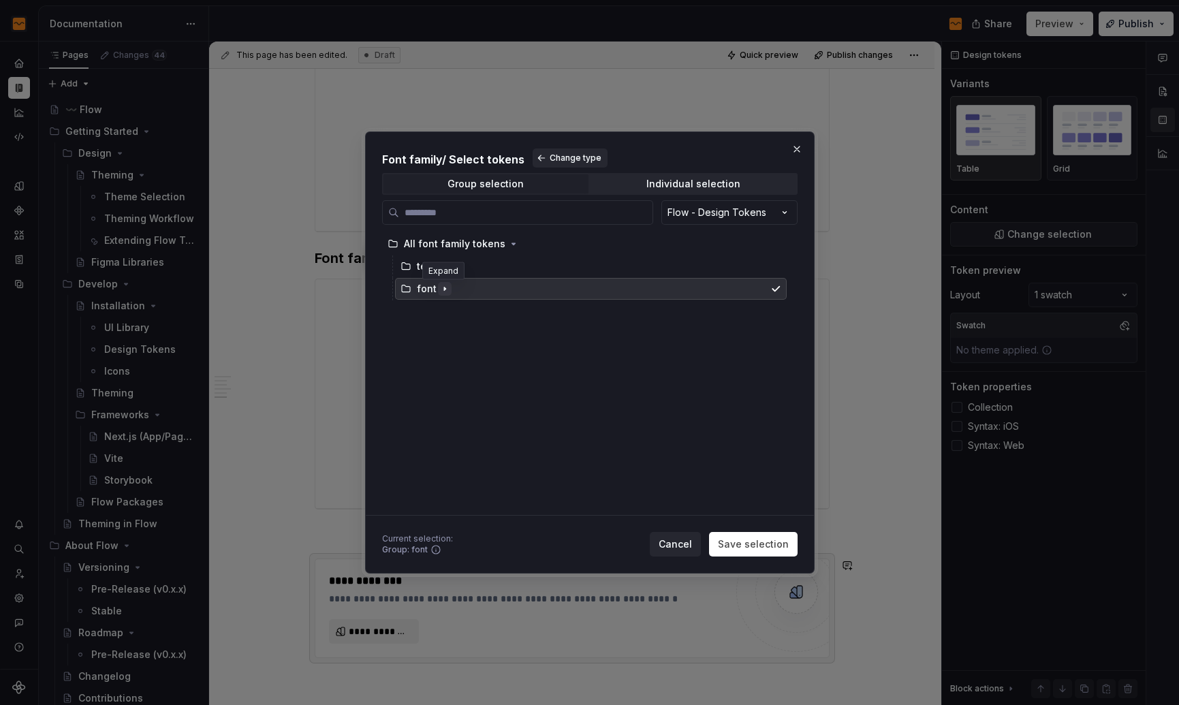
click at [443, 291] on icon "button" at bounding box center [444, 288] width 11 height 11
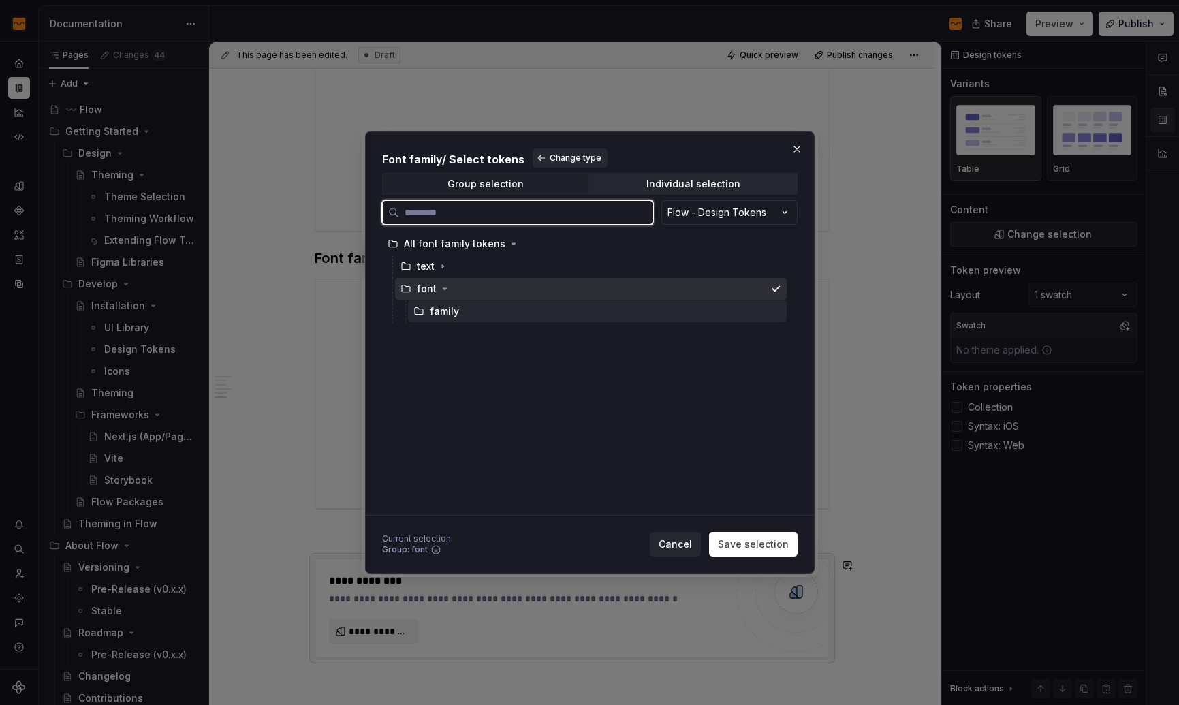
click at [435, 304] on div "family" at bounding box center [597, 311] width 379 height 22
click at [458, 314] on div "family" at bounding box center [597, 311] width 379 height 22
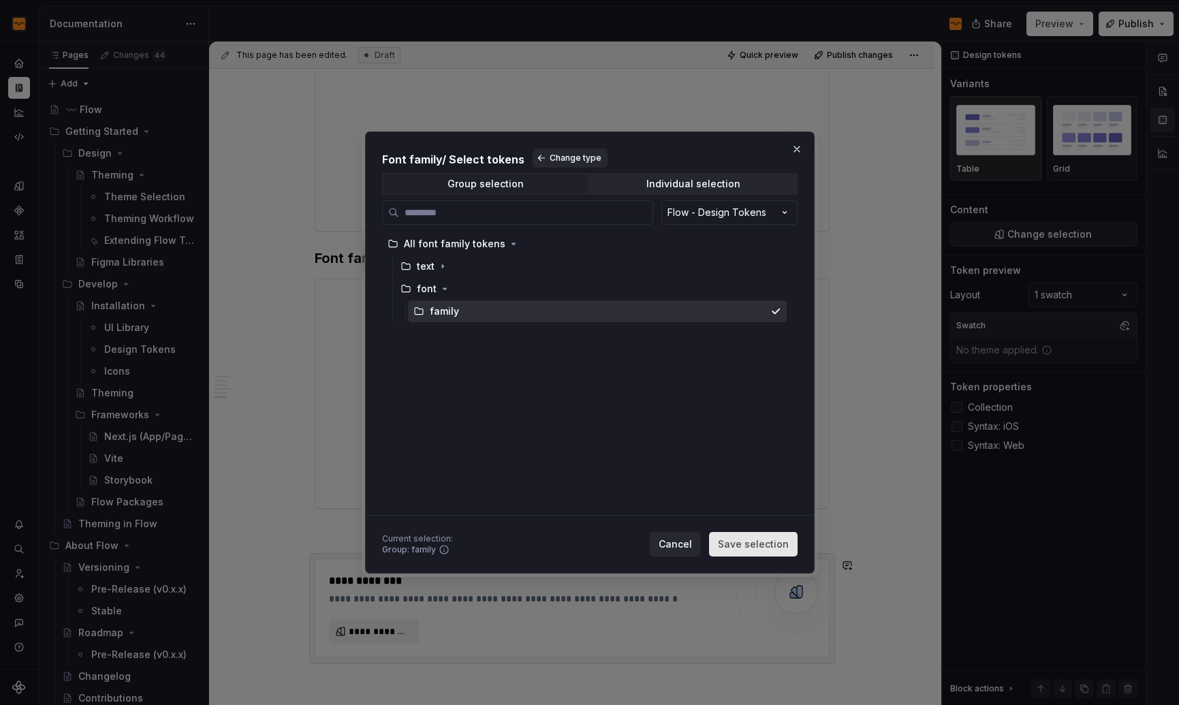
click at [747, 543] on span "Save selection" at bounding box center [753, 544] width 71 height 14
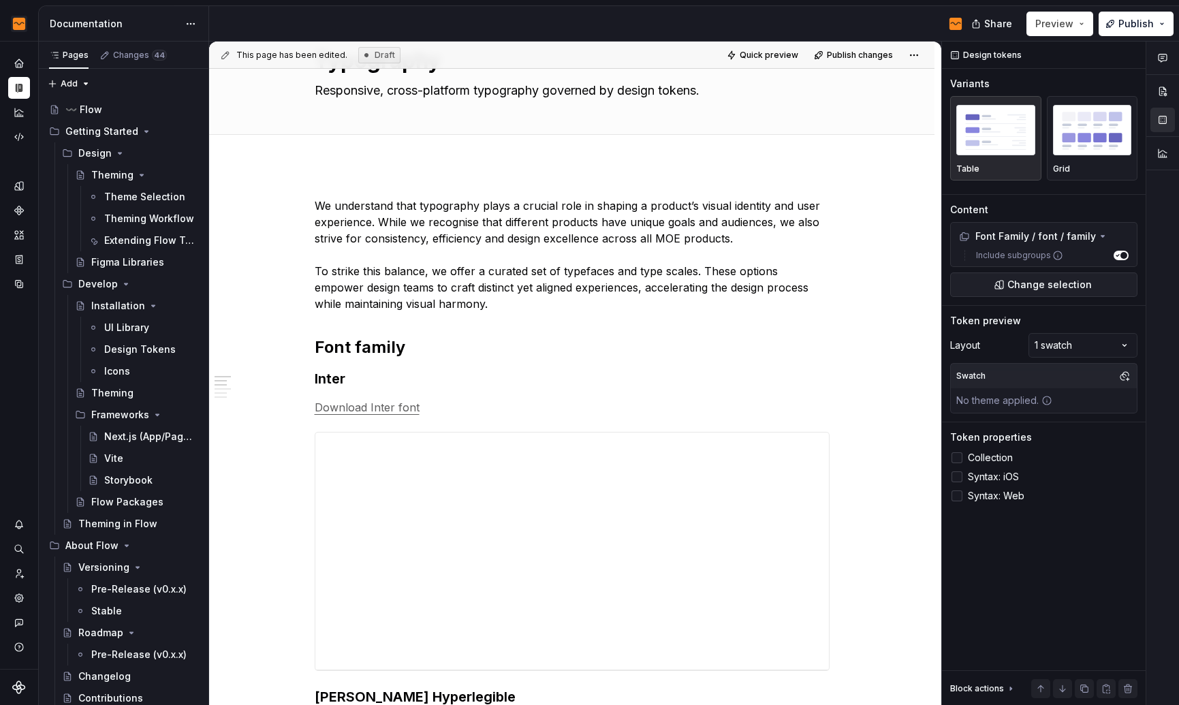
scroll to position [0, 0]
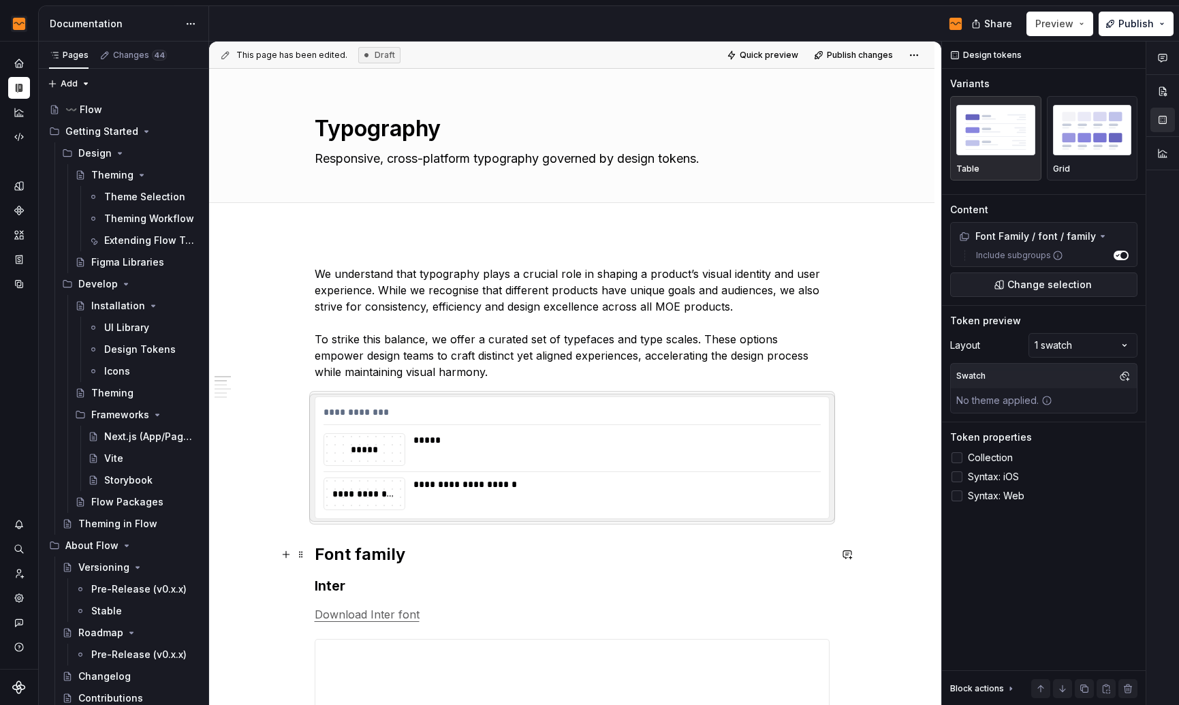
click at [347, 552] on h2 "Font family" at bounding box center [572, 554] width 515 height 22
click at [395, 556] on h2 "Font family" at bounding box center [572, 554] width 515 height 22
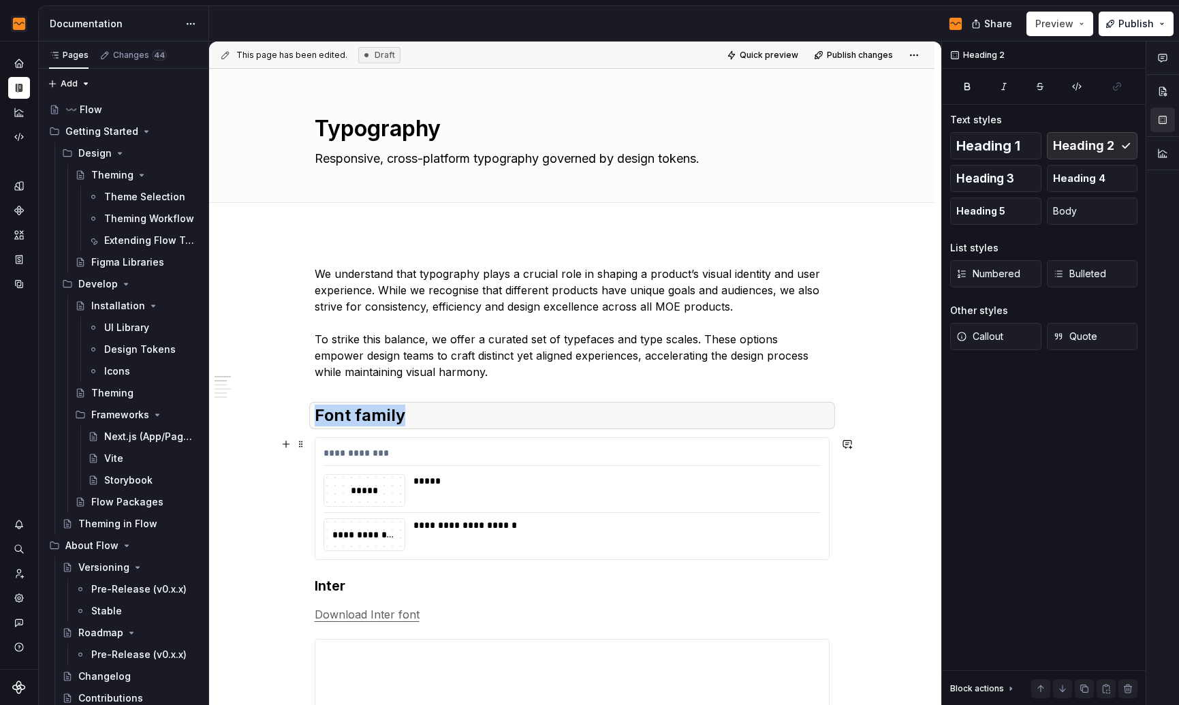
click at [417, 510] on div "**********" at bounding box center [571, 498] width 513 height 121
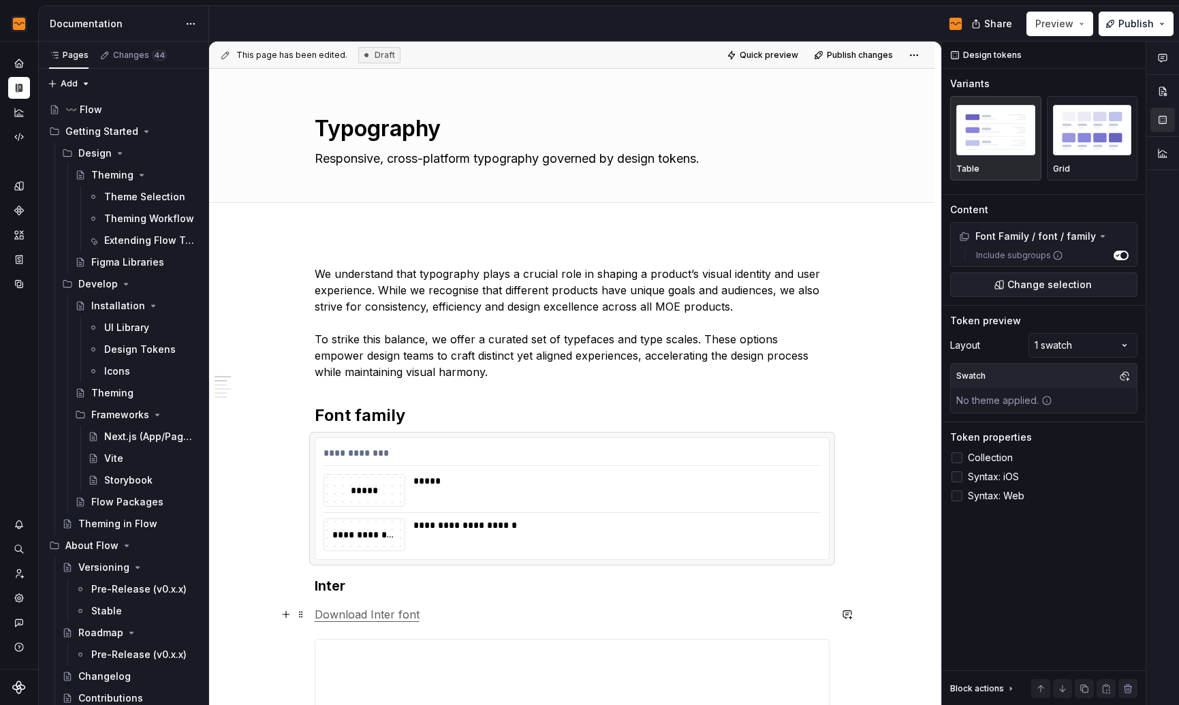
click at [547, 612] on p "Download Inter font" at bounding box center [572, 614] width 515 height 16
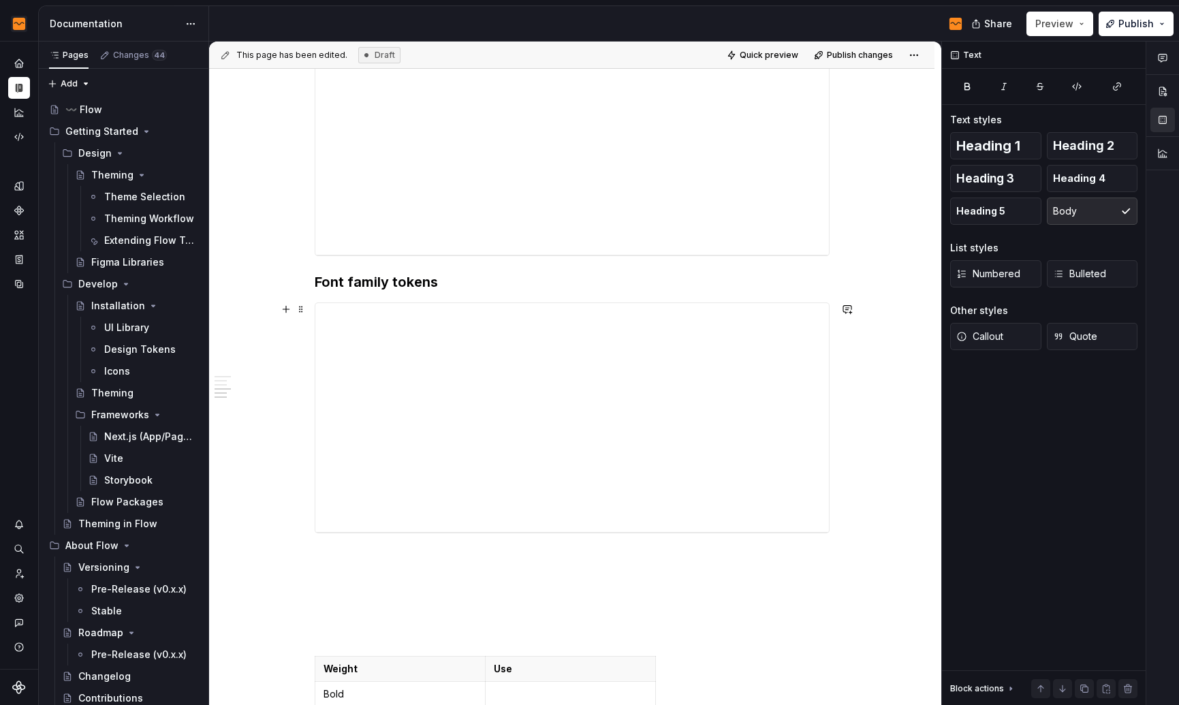
scroll to position [1246, 0]
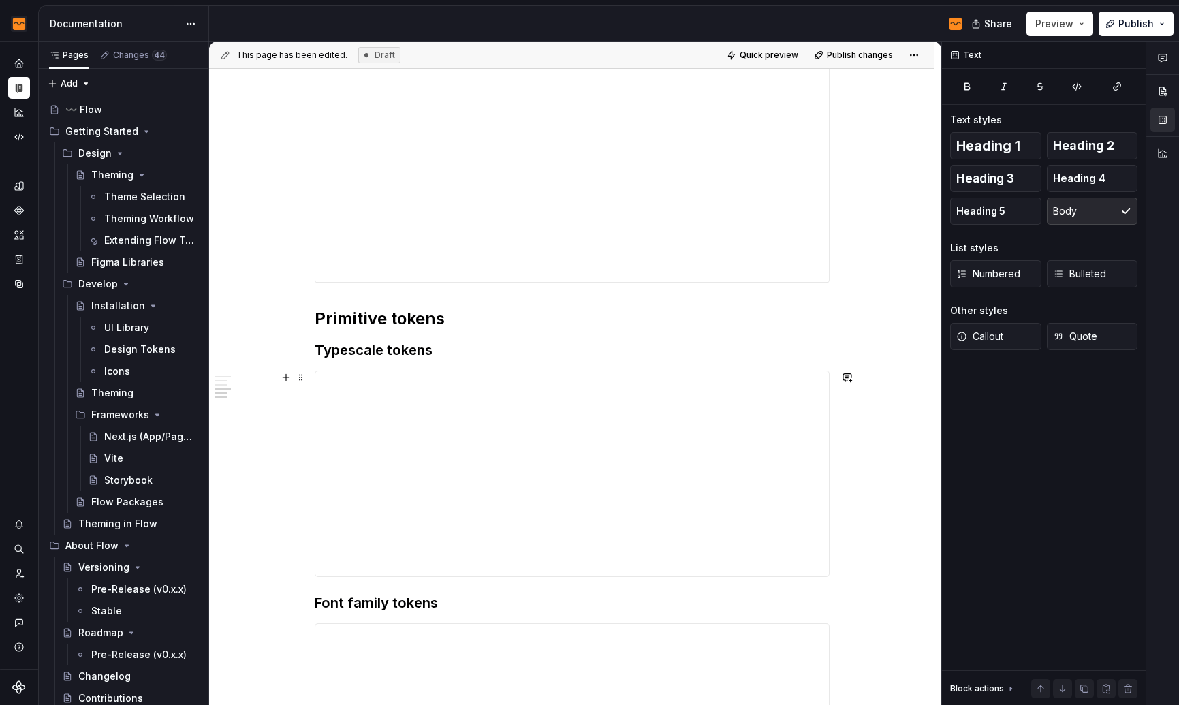
scroll to position [921, 0]
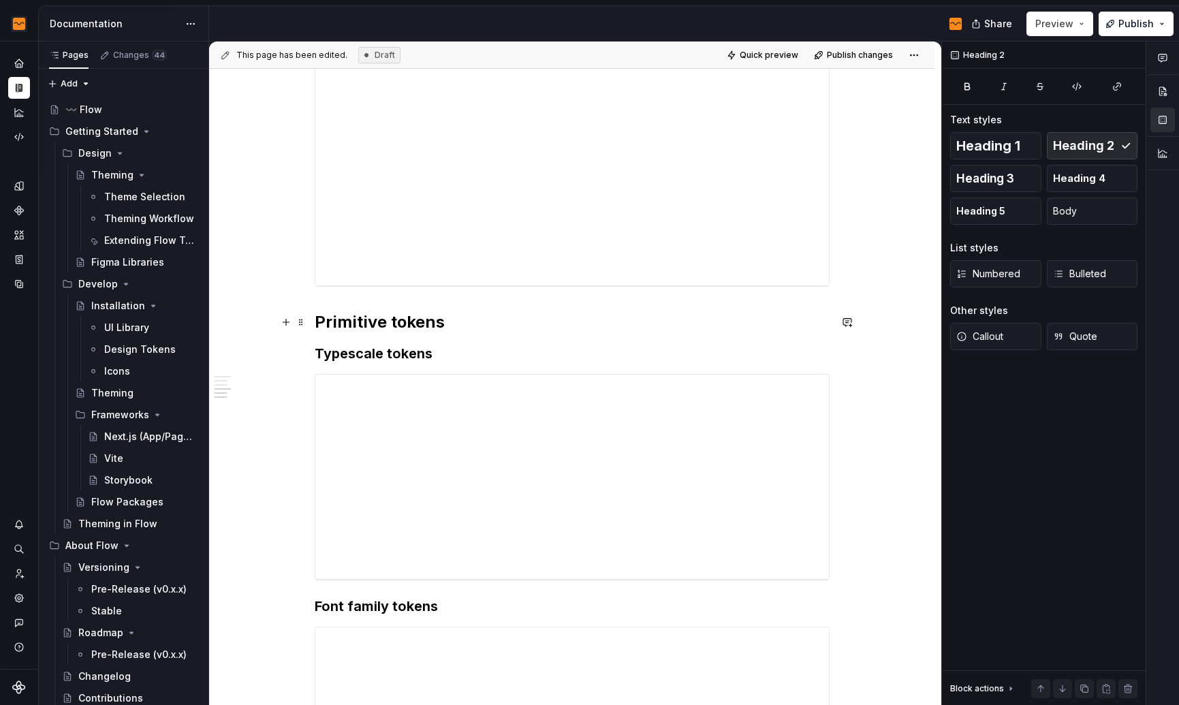
click at [468, 324] on h2 "Primitive tokens" at bounding box center [572, 322] width 515 height 22
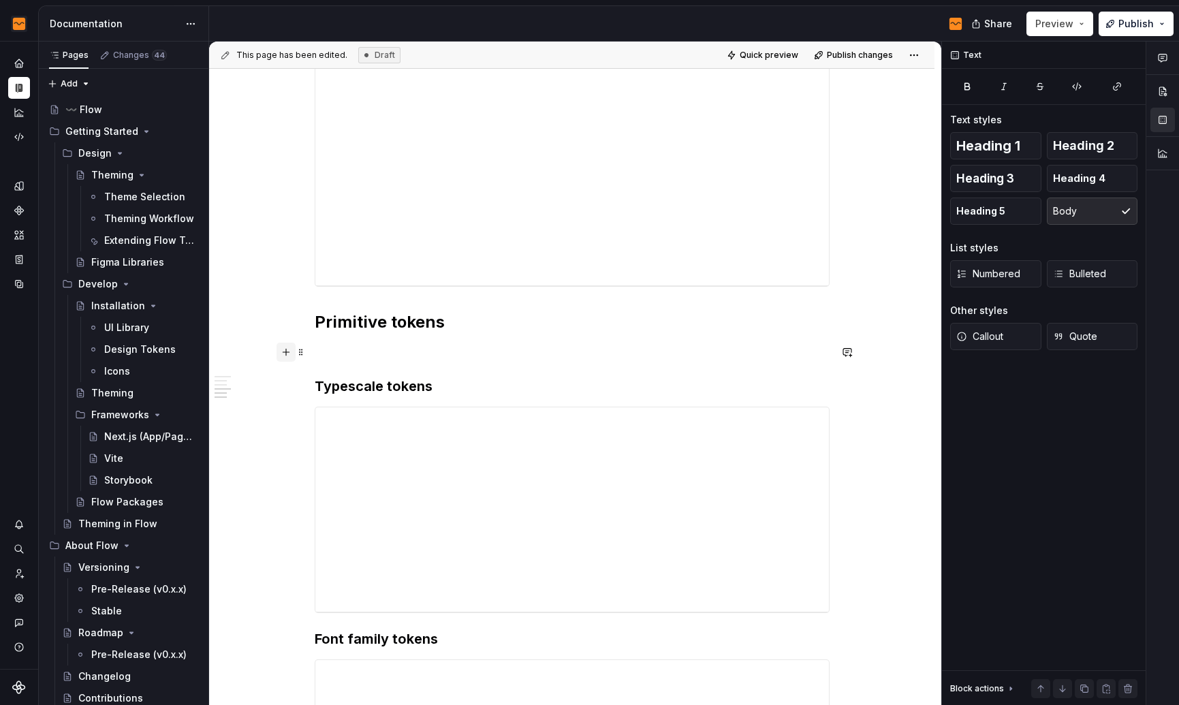
click at [289, 352] on button "button" at bounding box center [285, 351] width 19 height 19
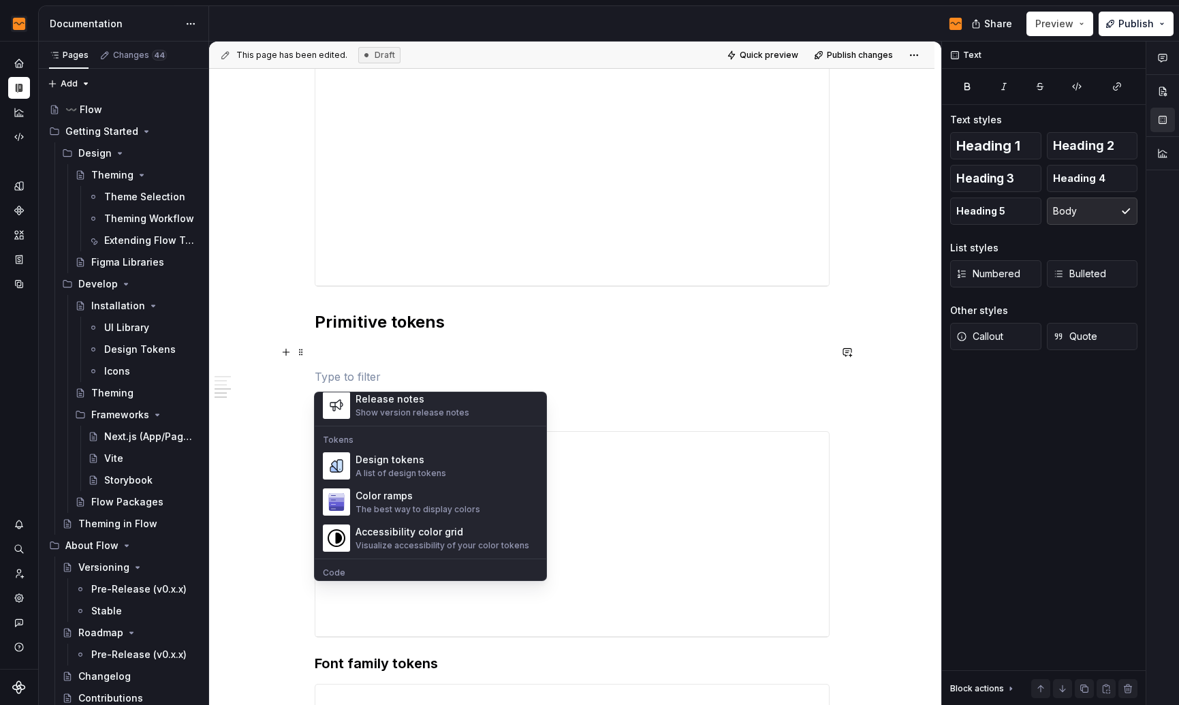
scroll to position [955, 0]
click at [445, 474] on div "Design tokens A list of design tokens" at bounding box center [446, 464] width 182 height 27
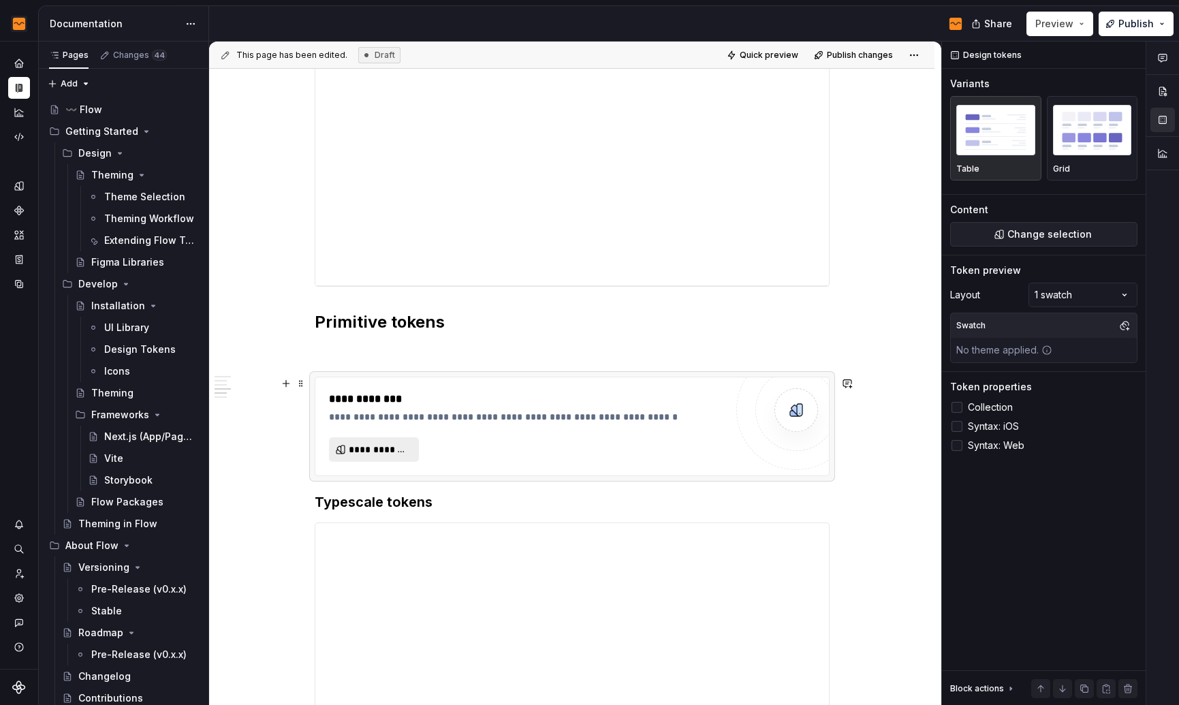
click at [397, 447] on span "**********" at bounding box center [379, 450] width 61 height 14
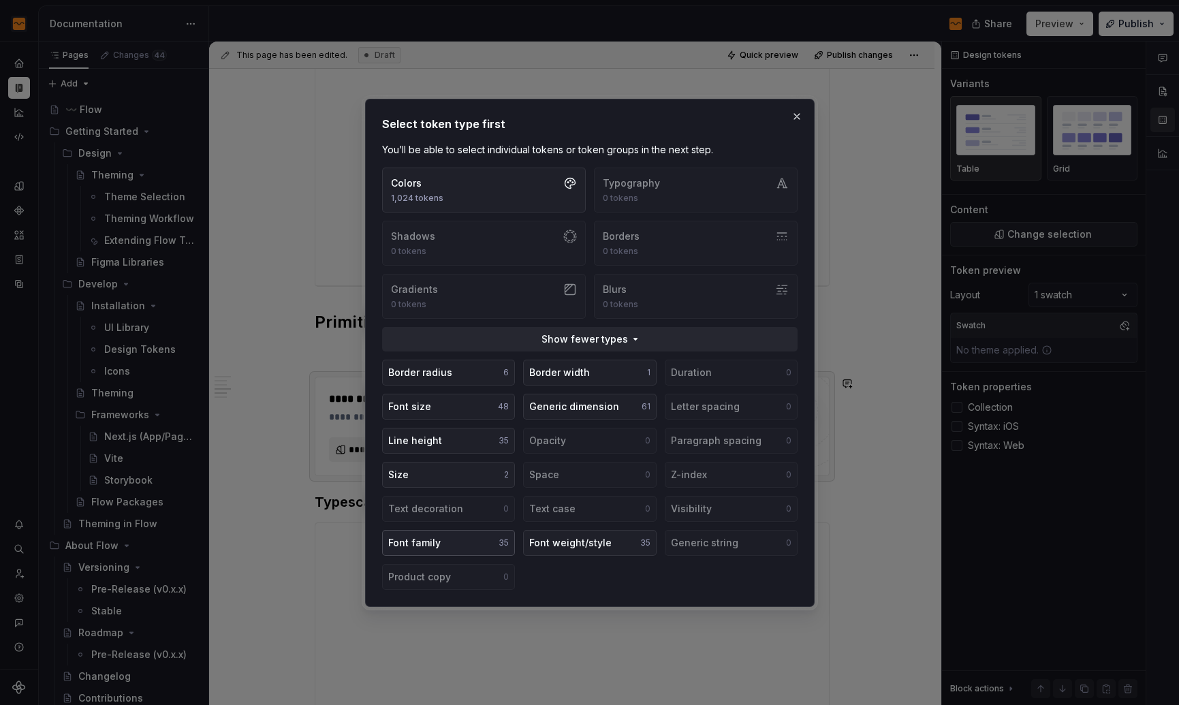
click at [491, 539] on button "Font family 35" at bounding box center [448, 543] width 133 height 26
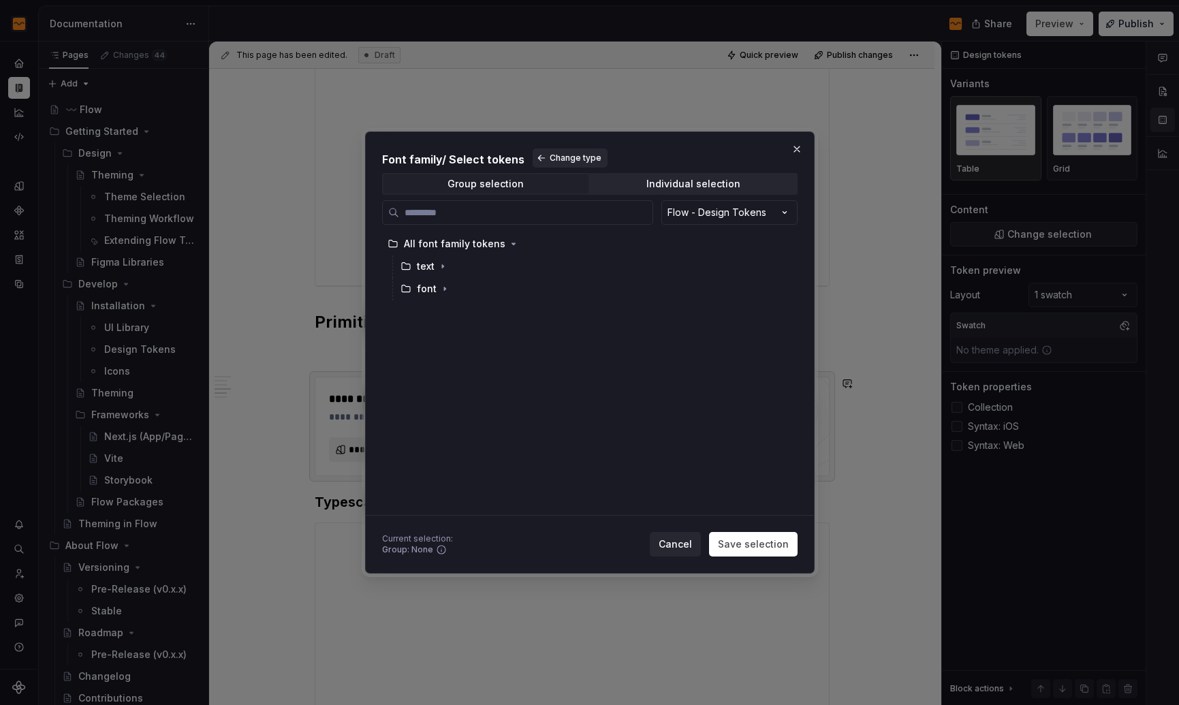
click at [503, 161] on h2 "Font family / Select tokens Change type" at bounding box center [589, 157] width 415 height 19
click at [413, 163] on h2 "Font family / Select tokens Change type" at bounding box center [589, 157] width 415 height 19
click at [529, 191] on span "Group selection" at bounding box center [485, 183] width 205 height 19
click at [535, 180] on span "Group selection" at bounding box center [485, 183] width 205 height 19
click at [646, 159] on h2 "Font family / Select tokens Change type" at bounding box center [589, 157] width 415 height 19
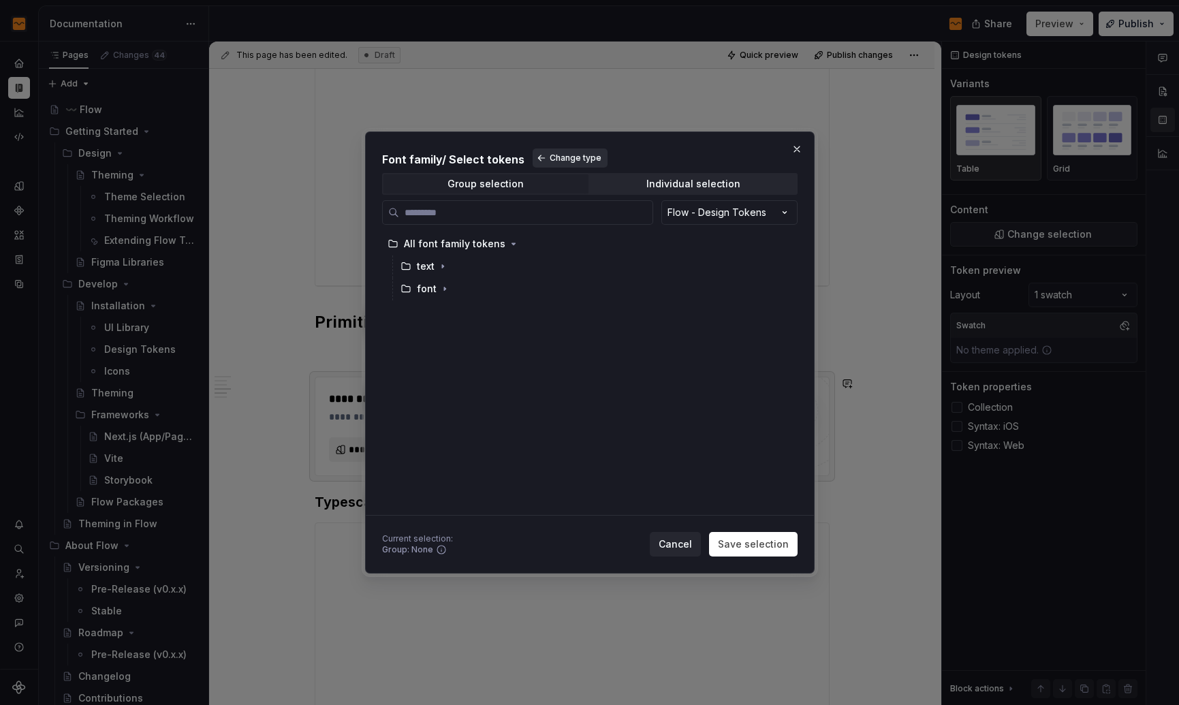
click at [587, 161] on span "Change type" at bounding box center [575, 158] width 52 height 11
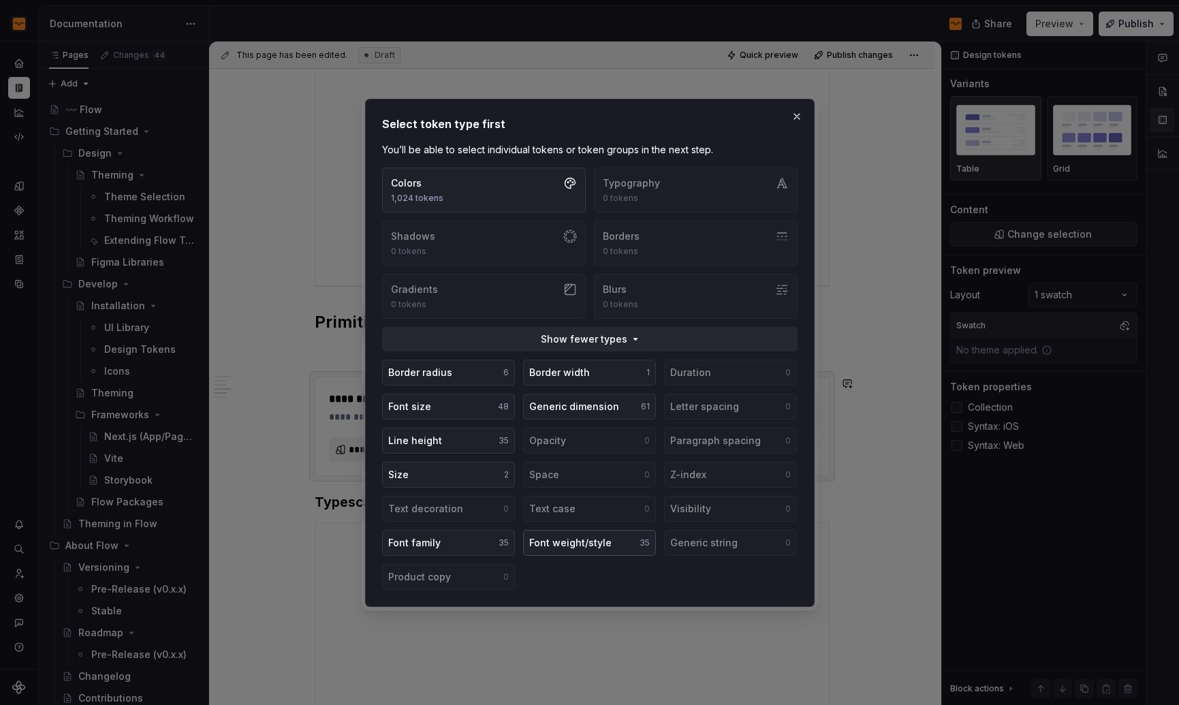
click at [581, 537] on div "Font weight/style" at bounding box center [570, 543] width 82 height 14
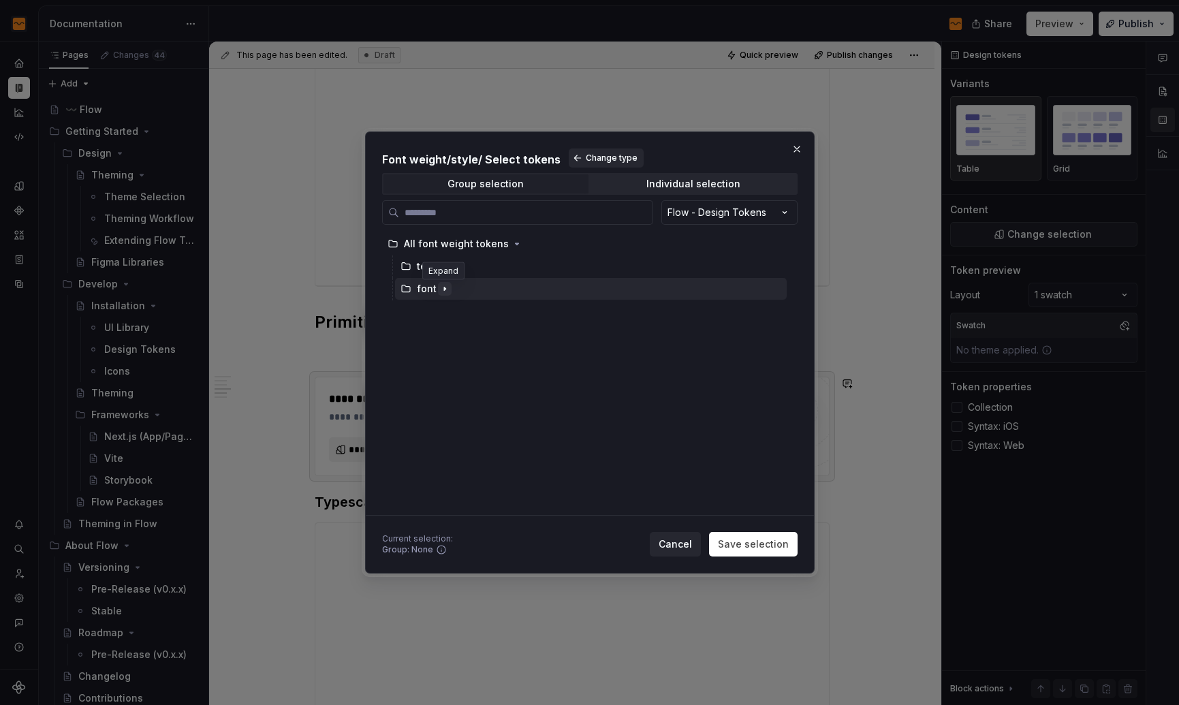
click at [447, 295] on button "button" at bounding box center [445, 289] width 14 height 14
click at [443, 264] on icon "button" at bounding box center [442, 266] width 11 height 11
click at [458, 287] on icon "button" at bounding box center [461, 288] width 11 height 11
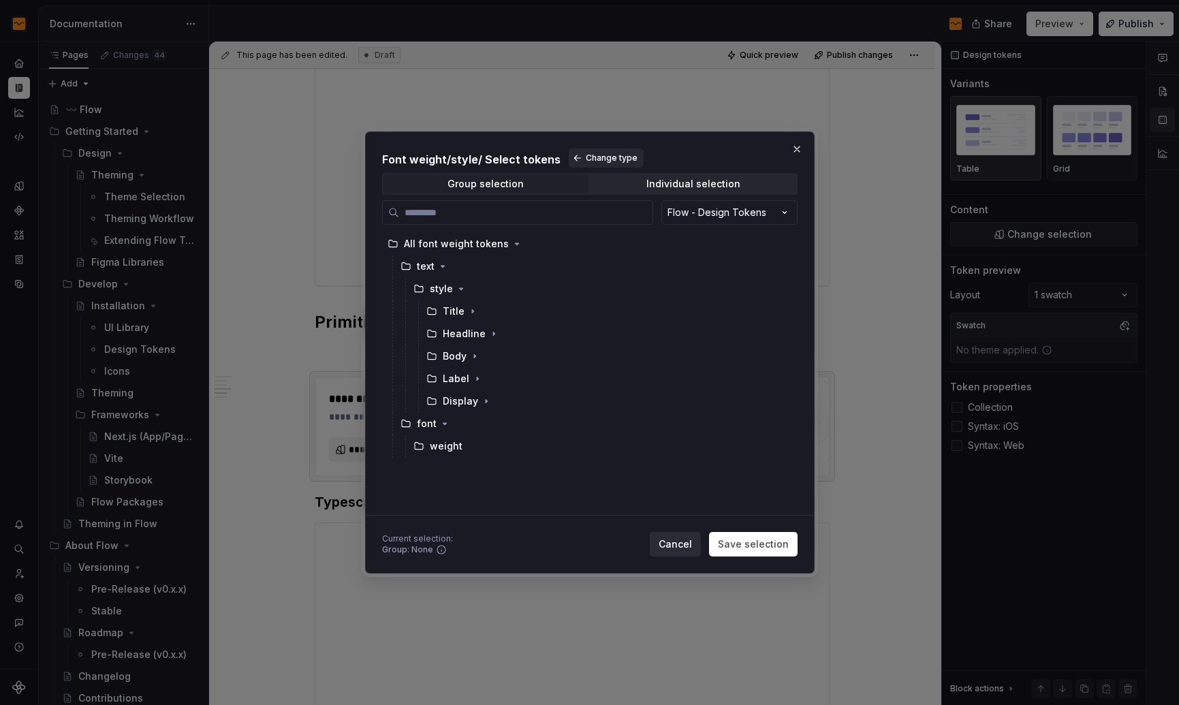
click at [673, 541] on span "Cancel" at bounding box center [674, 544] width 33 height 14
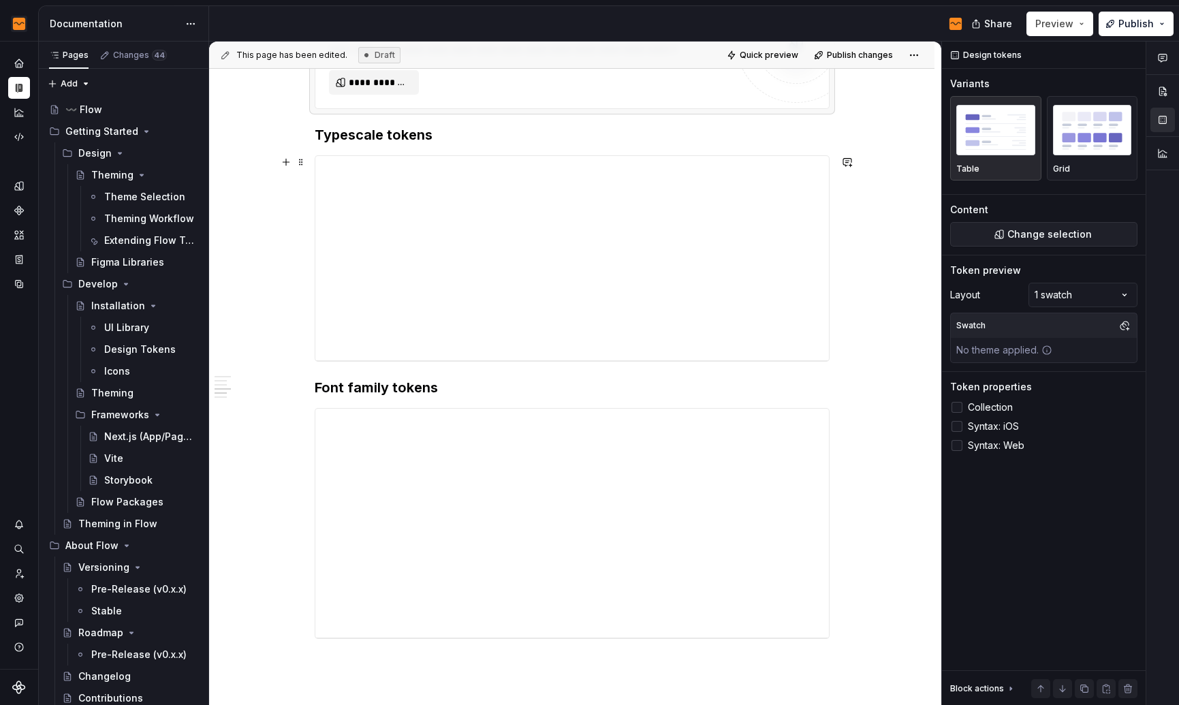
scroll to position [1343, 0]
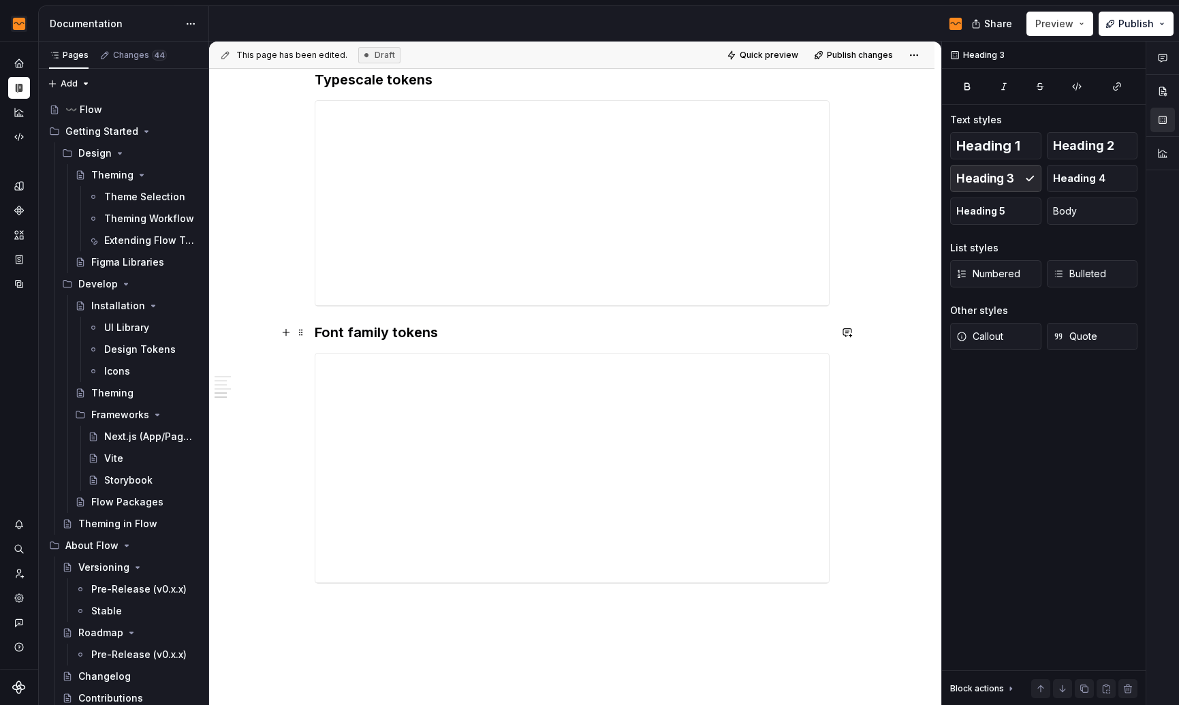
click at [347, 332] on h3 "Font family tokens" at bounding box center [572, 332] width 515 height 19
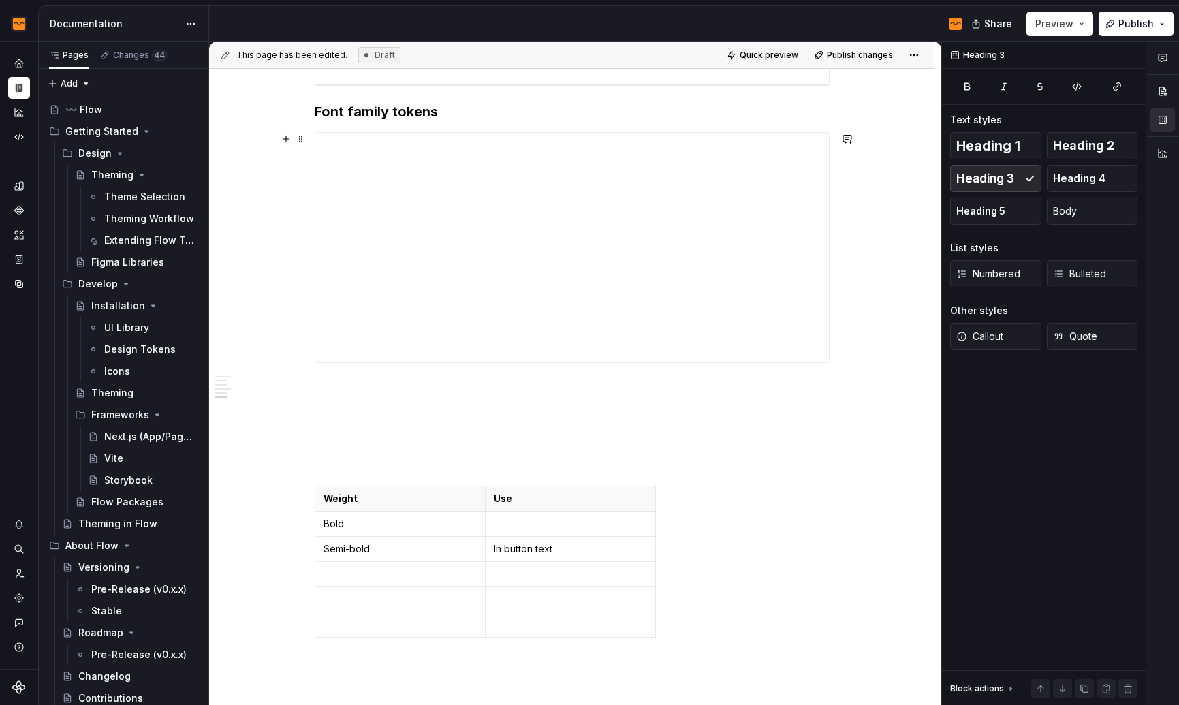
scroll to position [1565, 0]
click at [456, 402] on p at bounding box center [572, 410] width 515 height 16
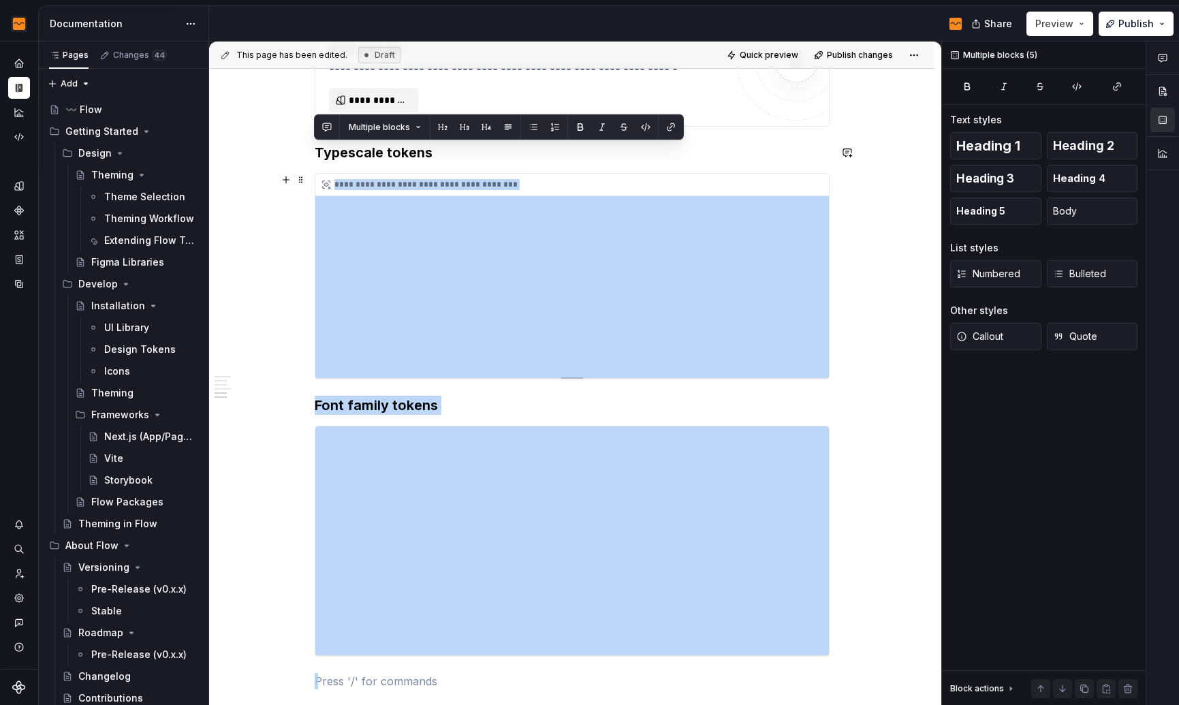
scroll to position [1269, 0]
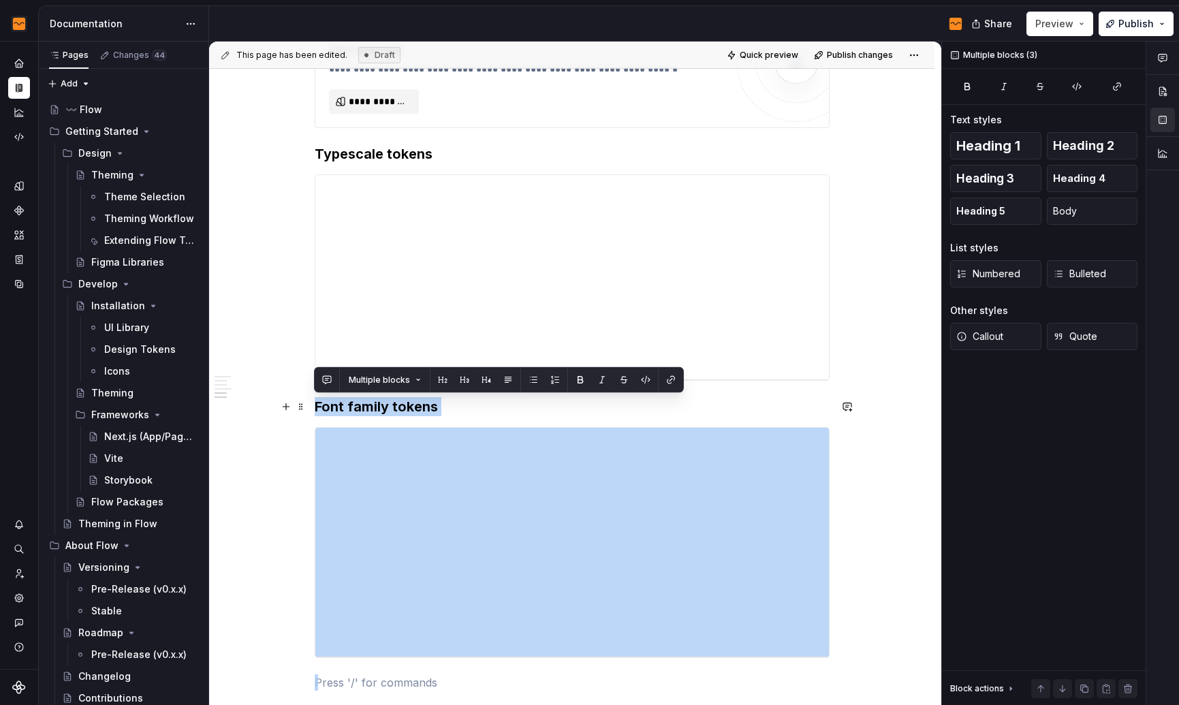
drag, startPoint x: 362, startPoint y: 380, endPoint x: 317, endPoint y: 401, distance: 49.6
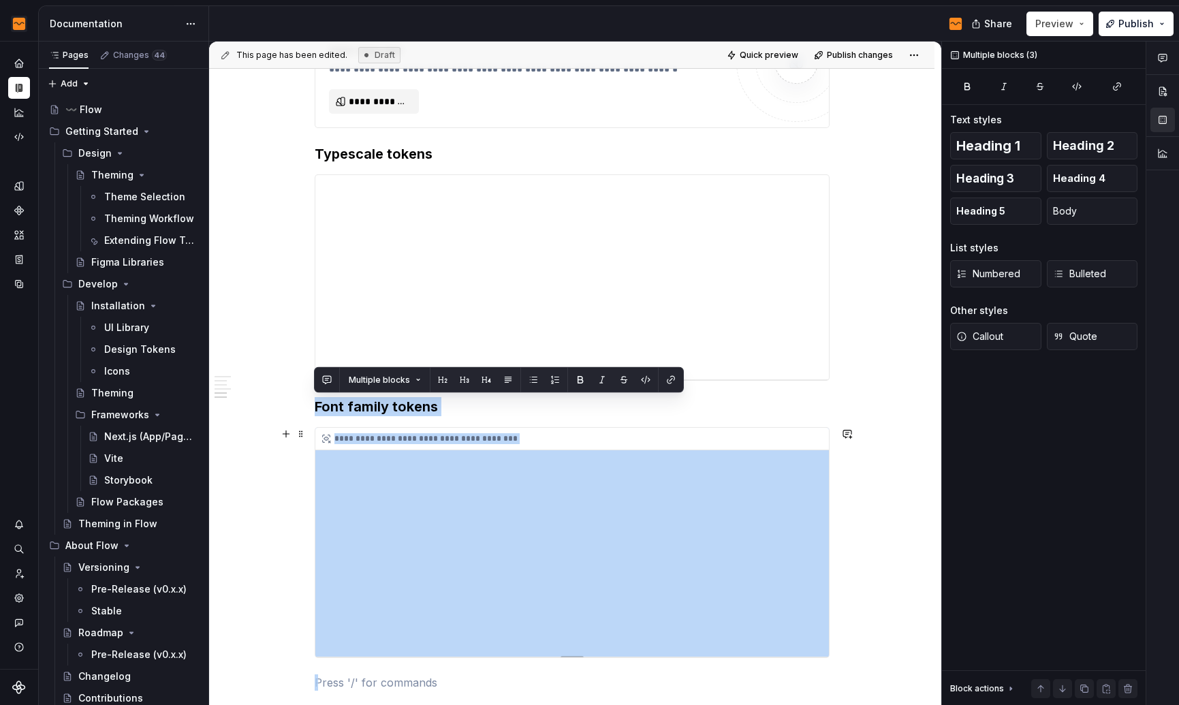
copy div "**********"
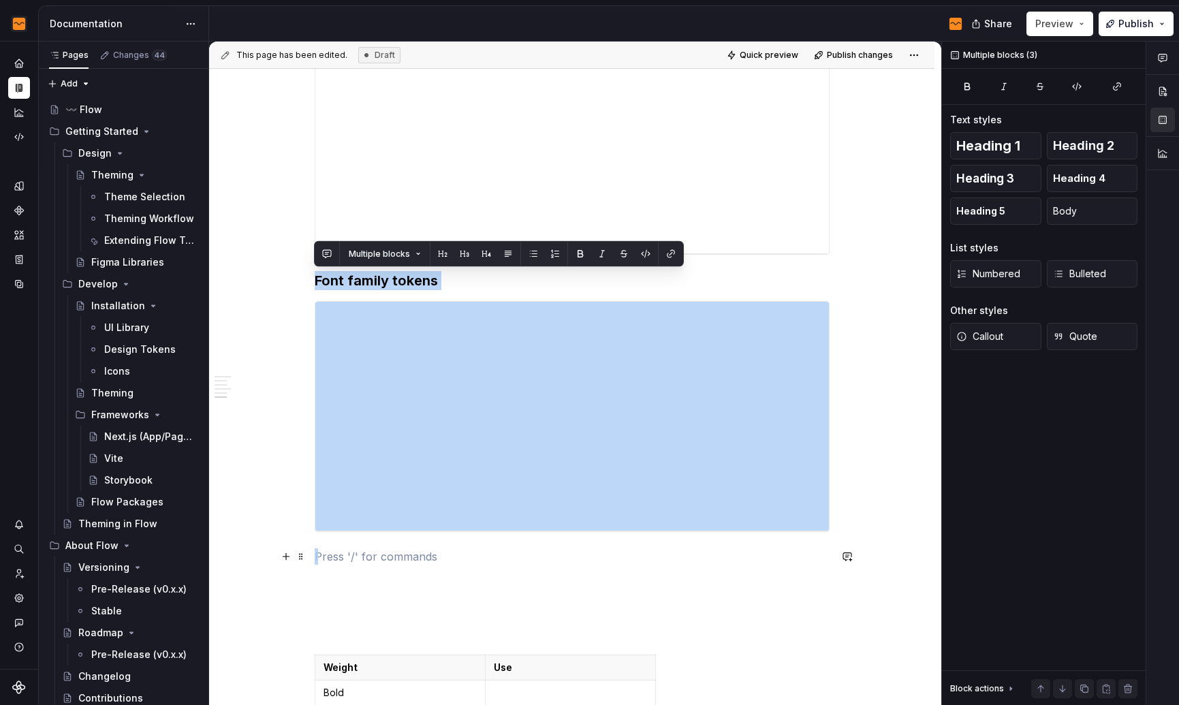
click at [362, 557] on p at bounding box center [572, 556] width 515 height 16
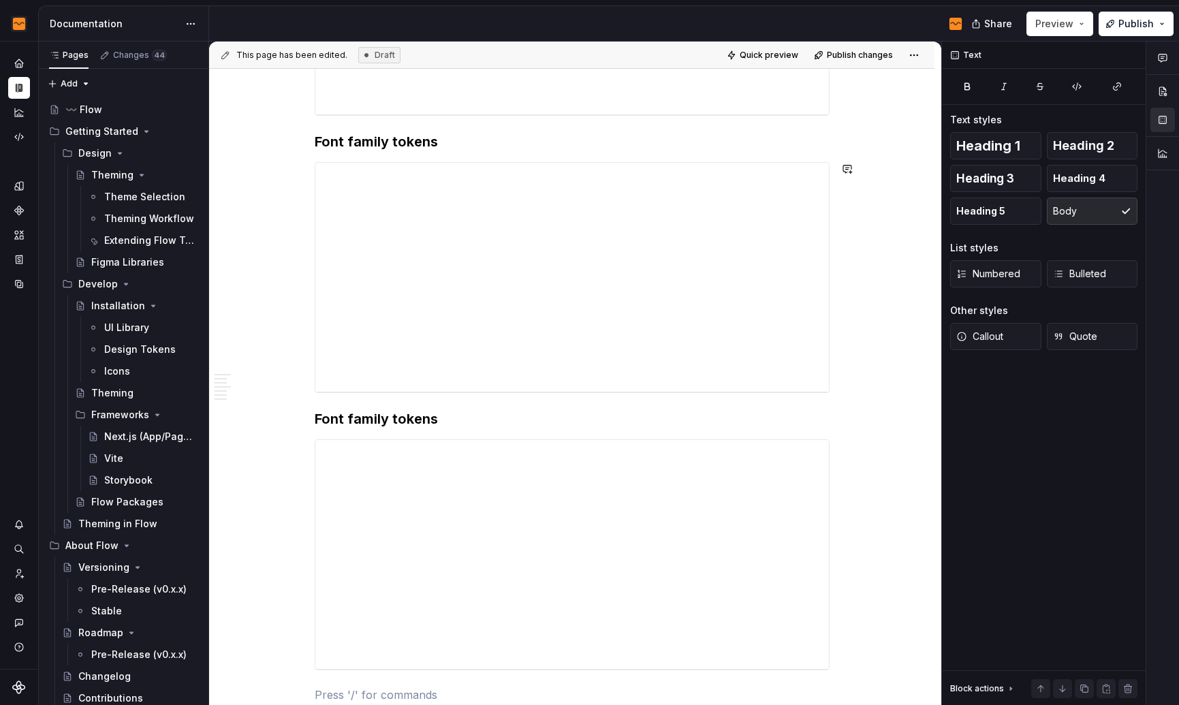
scroll to position [1667, 0]
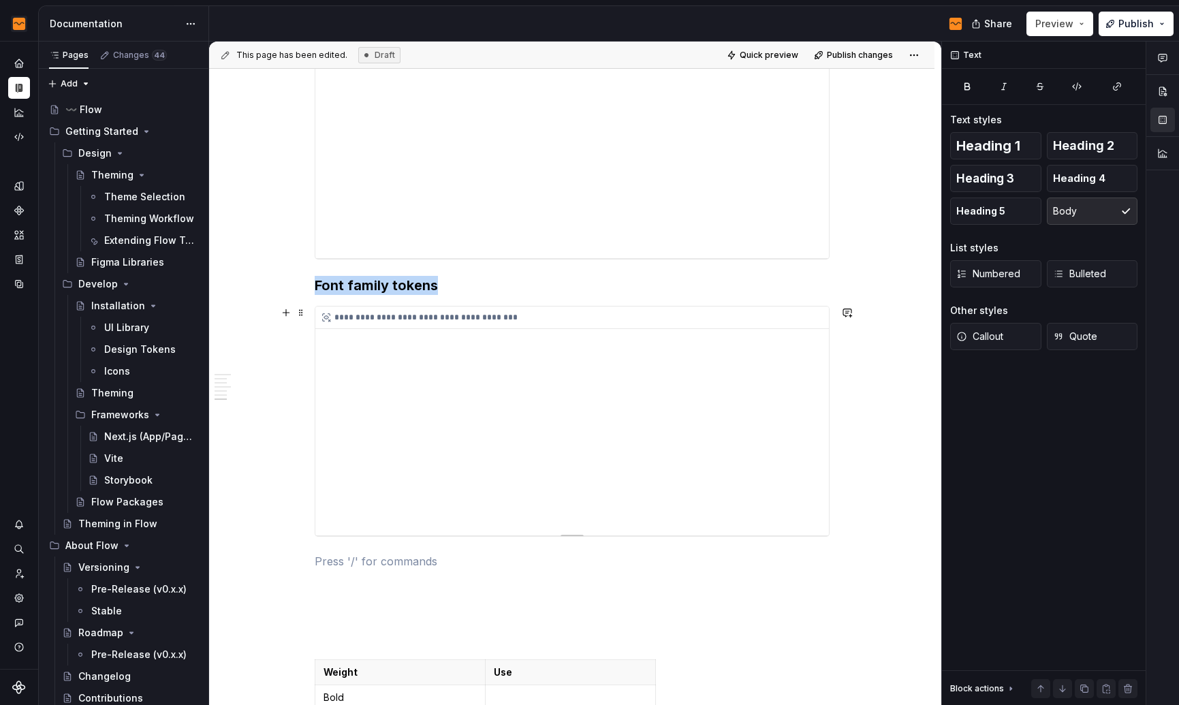
click at [419, 359] on div "**********" at bounding box center [571, 420] width 513 height 229
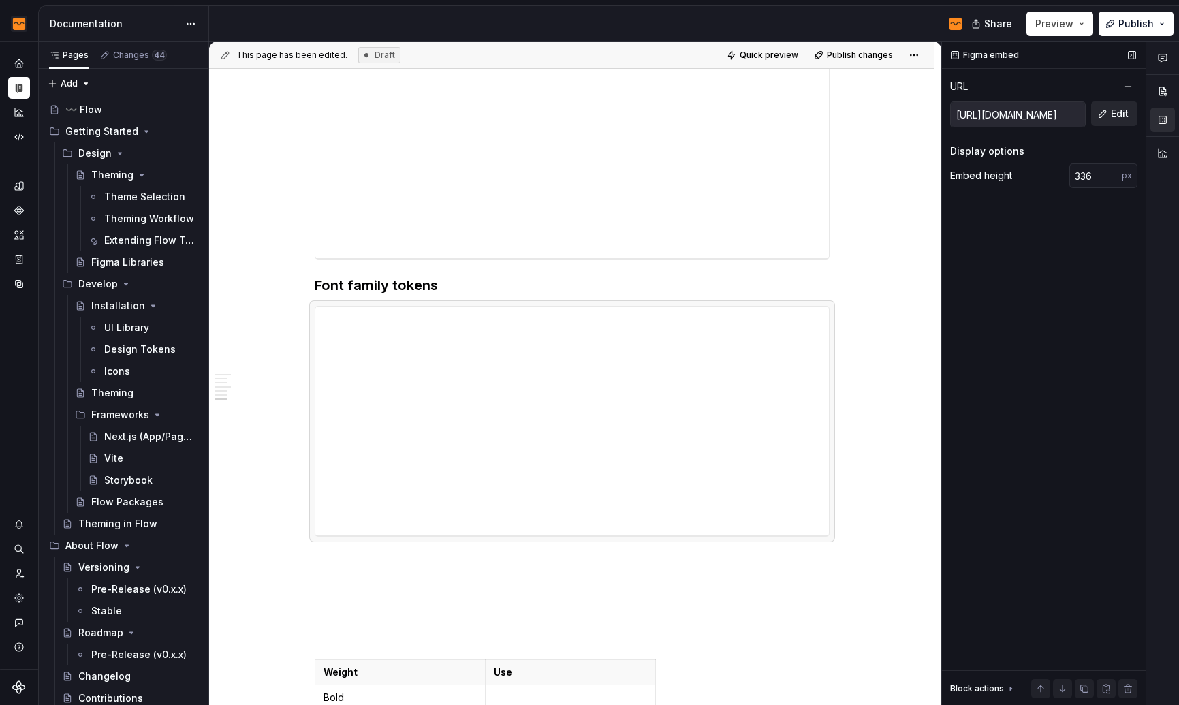
click at [1116, 108] on span "Edit" at bounding box center [1120, 114] width 18 height 14
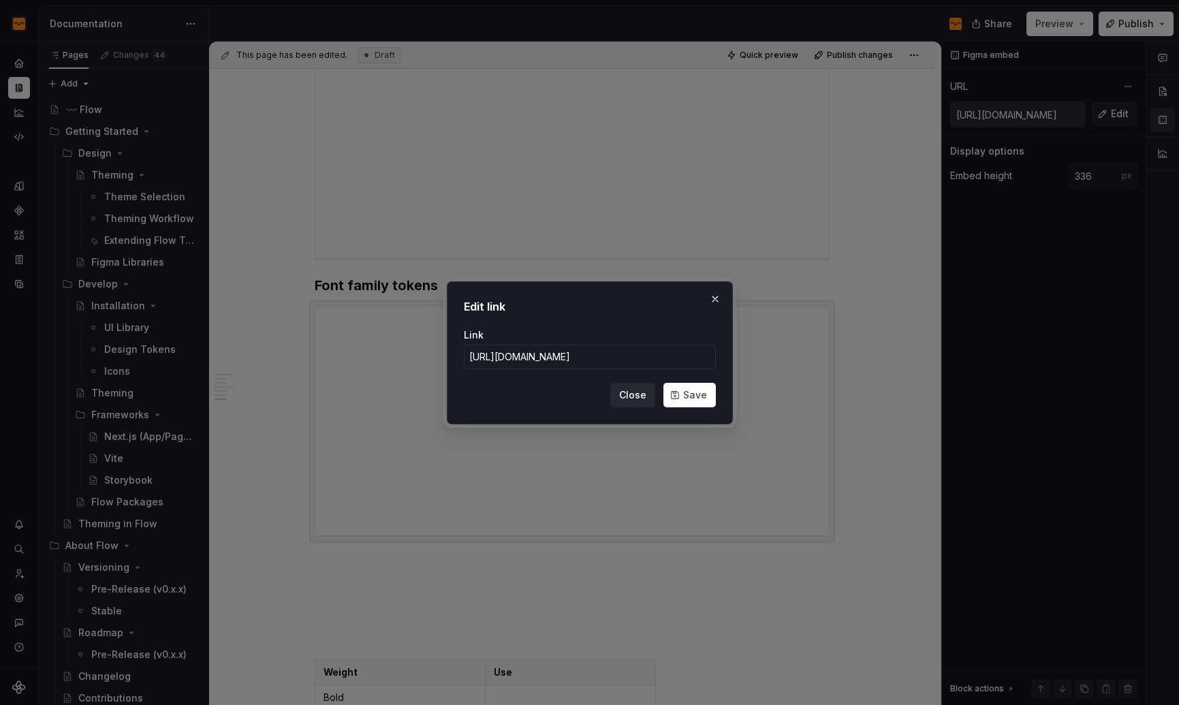
scroll to position [0, 291]
type input "[URL][DOMAIN_NAME]"
click at [680, 386] on button "Save" at bounding box center [689, 395] width 52 height 25
type input "[URL][DOMAIN_NAME]"
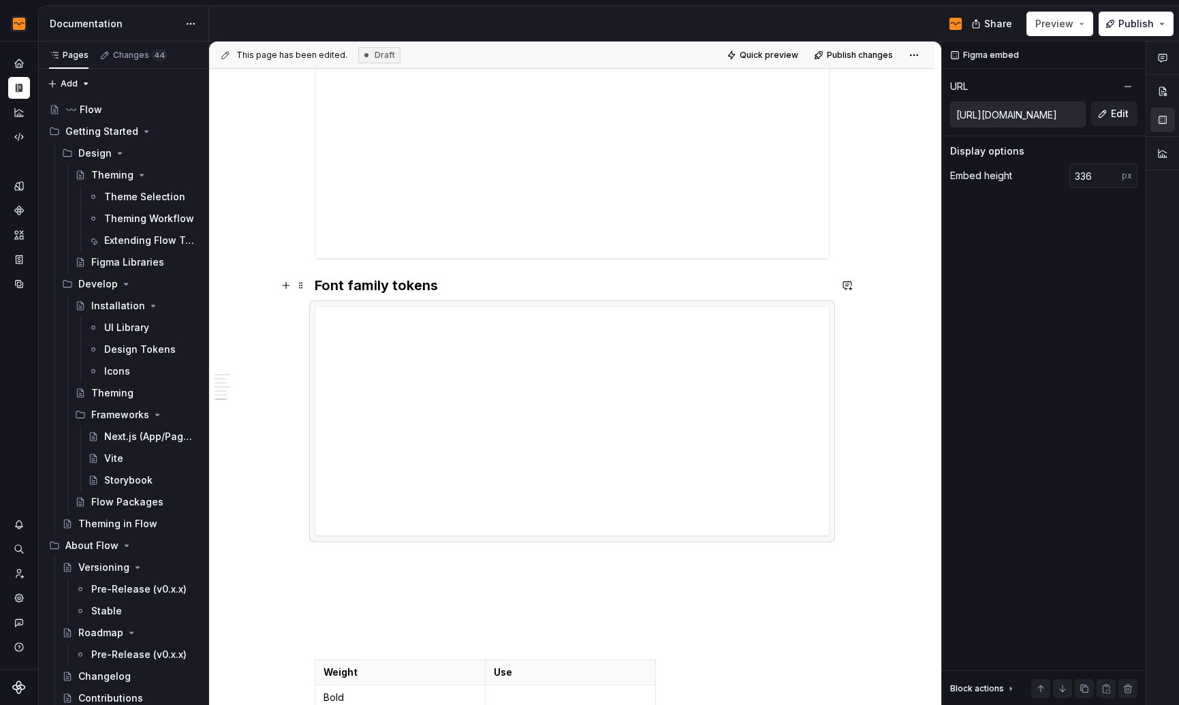
click at [361, 284] on h3 "Font family tokens" at bounding box center [572, 285] width 515 height 19
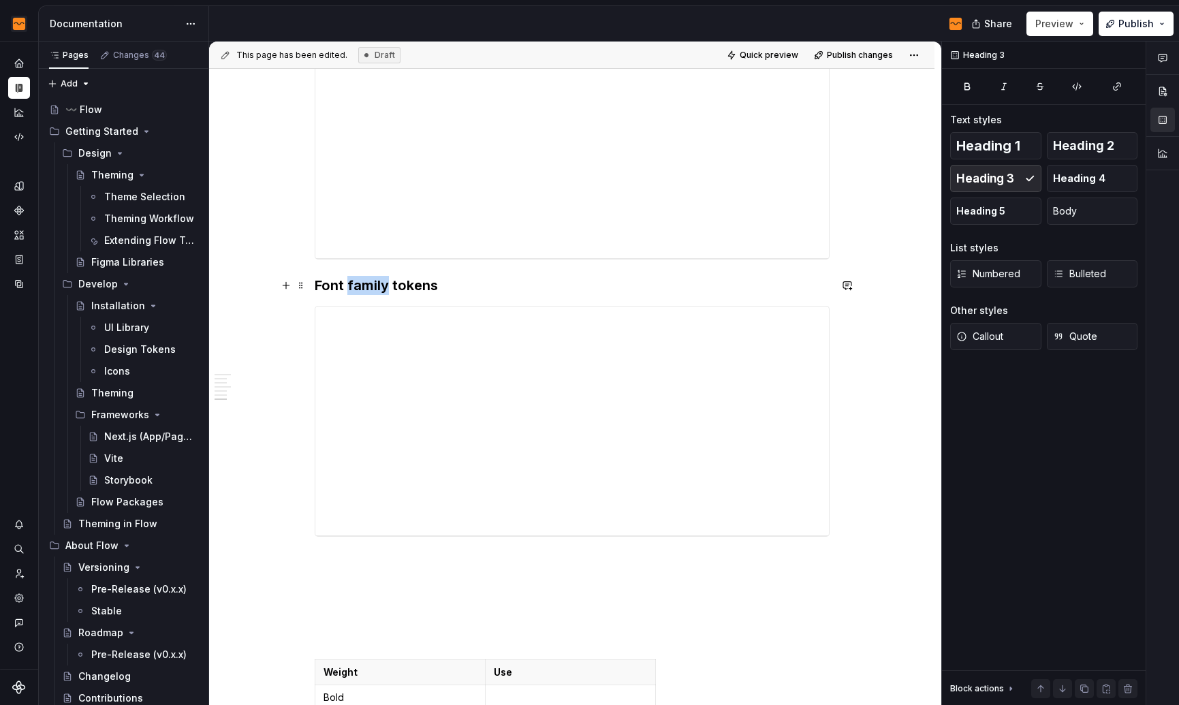
click at [361, 283] on h3 "Font family tokens" at bounding box center [572, 285] width 515 height 19
click at [426, 537] on div "**********" at bounding box center [572, 421] width 515 height 231
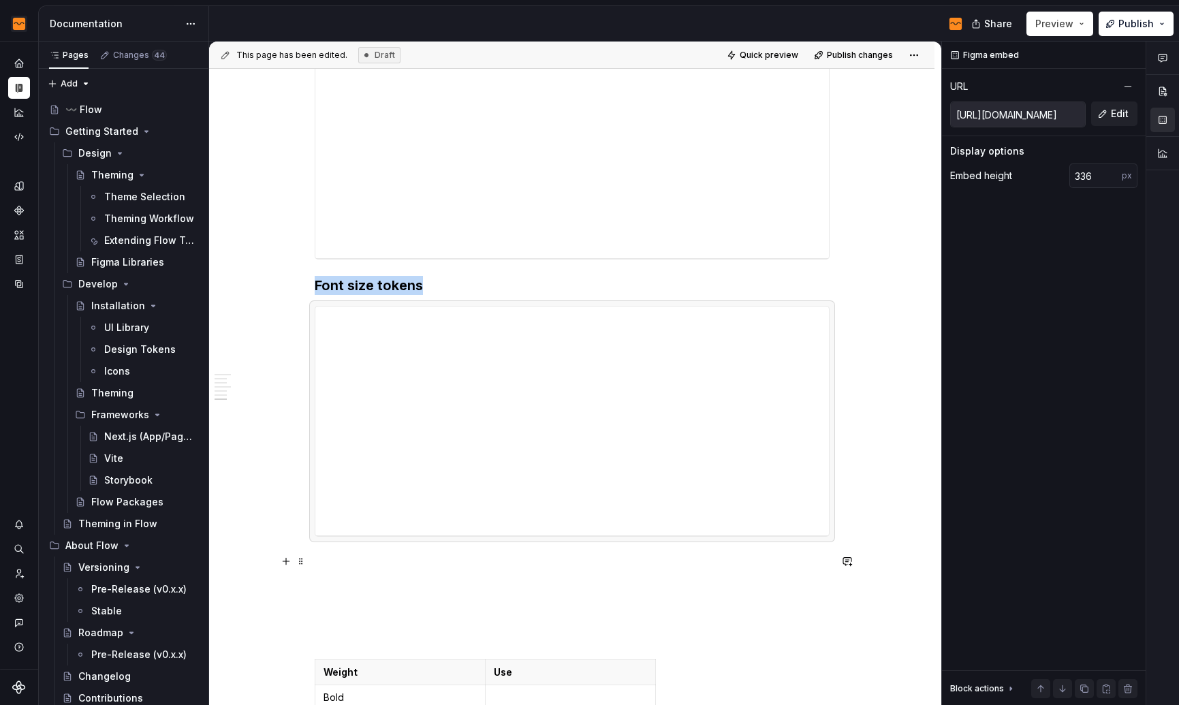
click at [417, 558] on p at bounding box center [572, 561] width 515 height 16
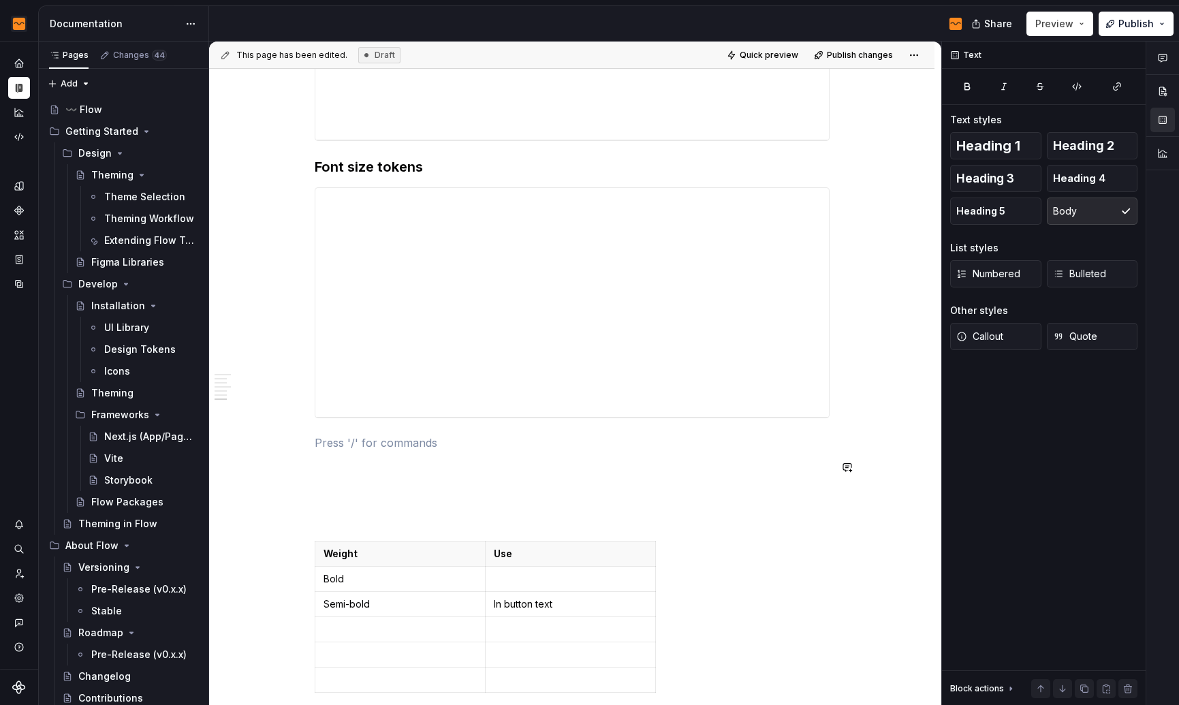
scroll to position [1721, 0]
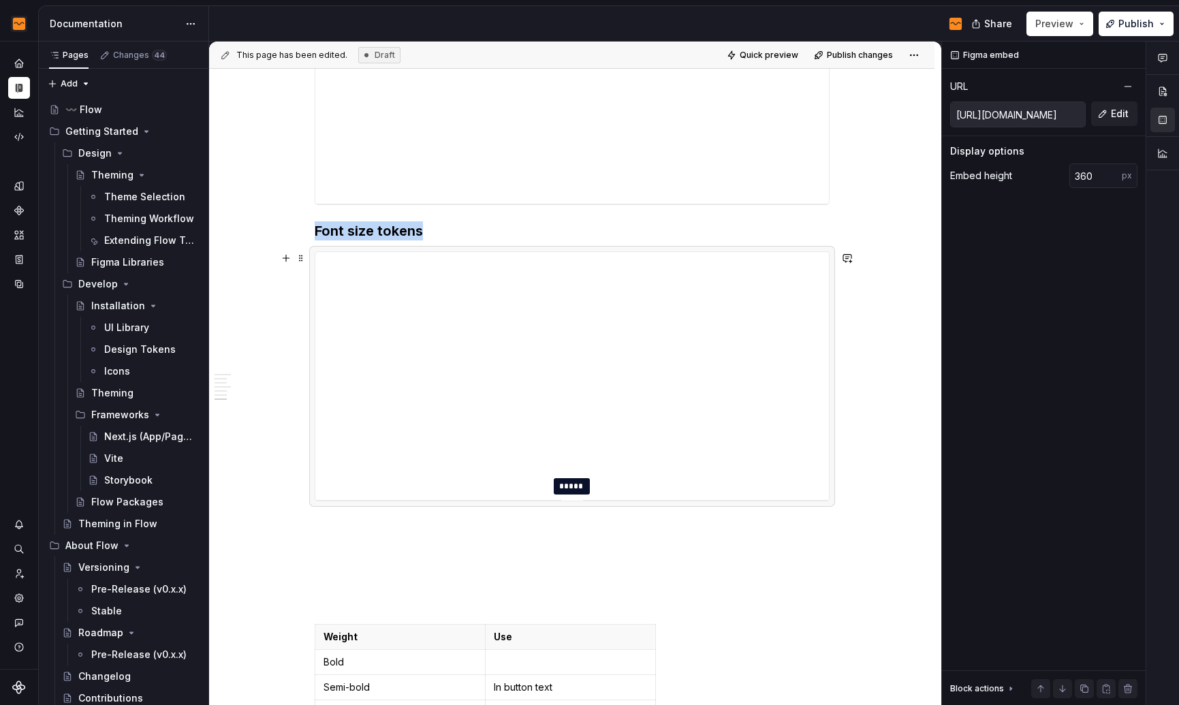
type input "359"
drag, startPoint x: 567, startPoint y: 479, endPoint x: 563, endPoint y: 496, distance: 17.4
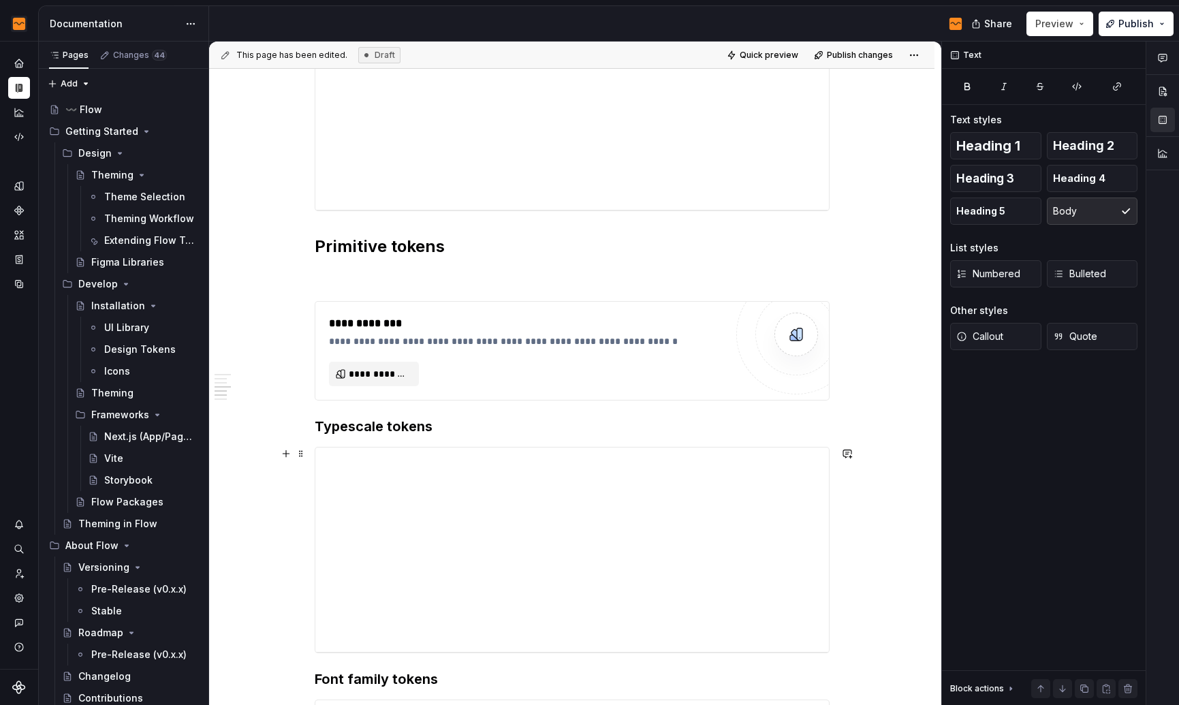
scroll to position [993, 0]
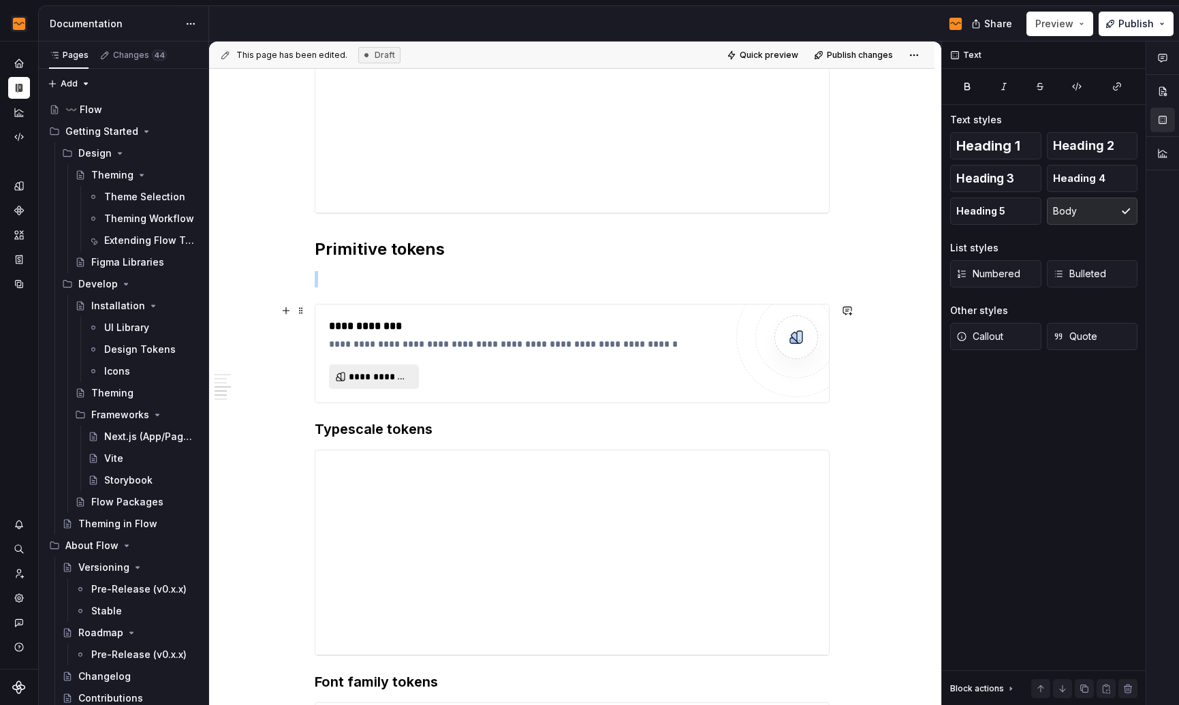
click at [371, 378] on span "**********" at bounding box center [379, 377] width 61 height 14
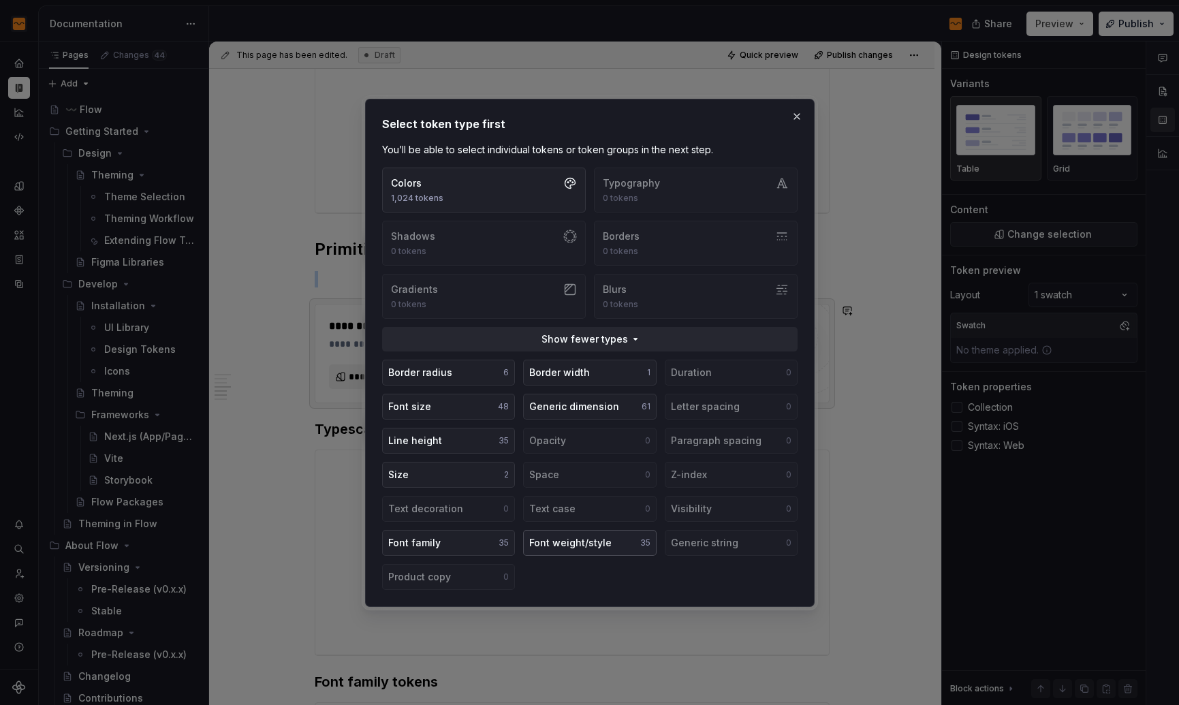
type textarea "*"
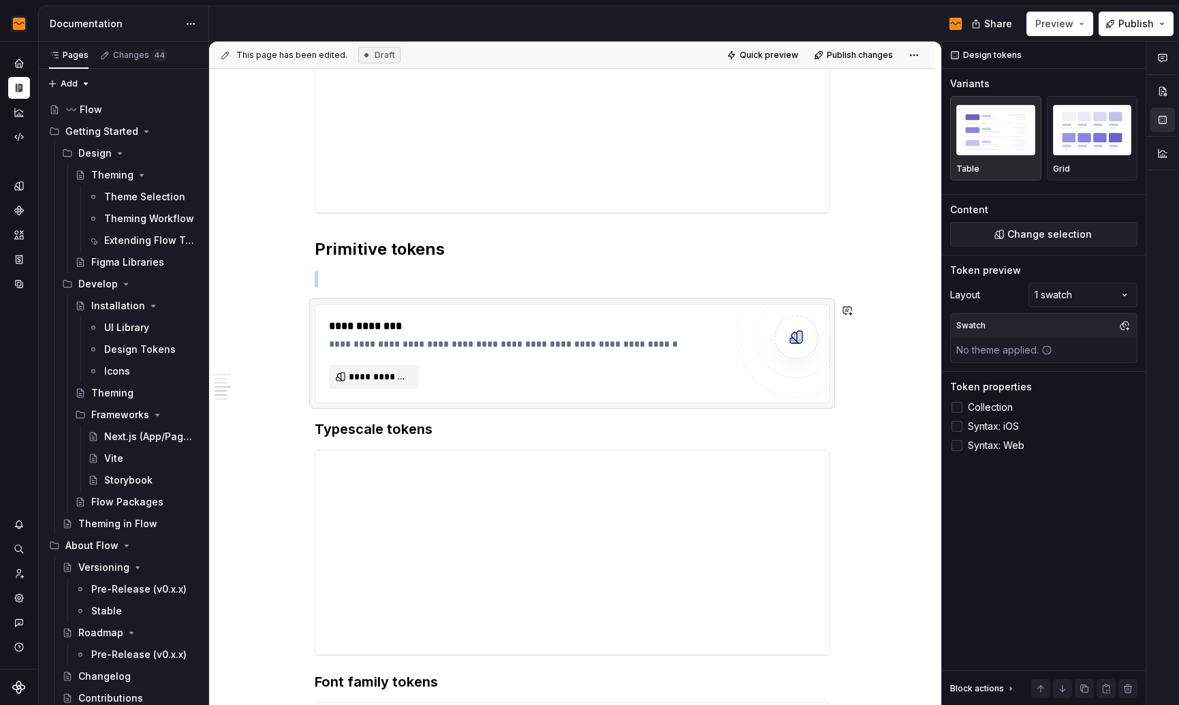
click at [846, 443] on div "**********" at bounding box center [571, 514] width 725 height 2551
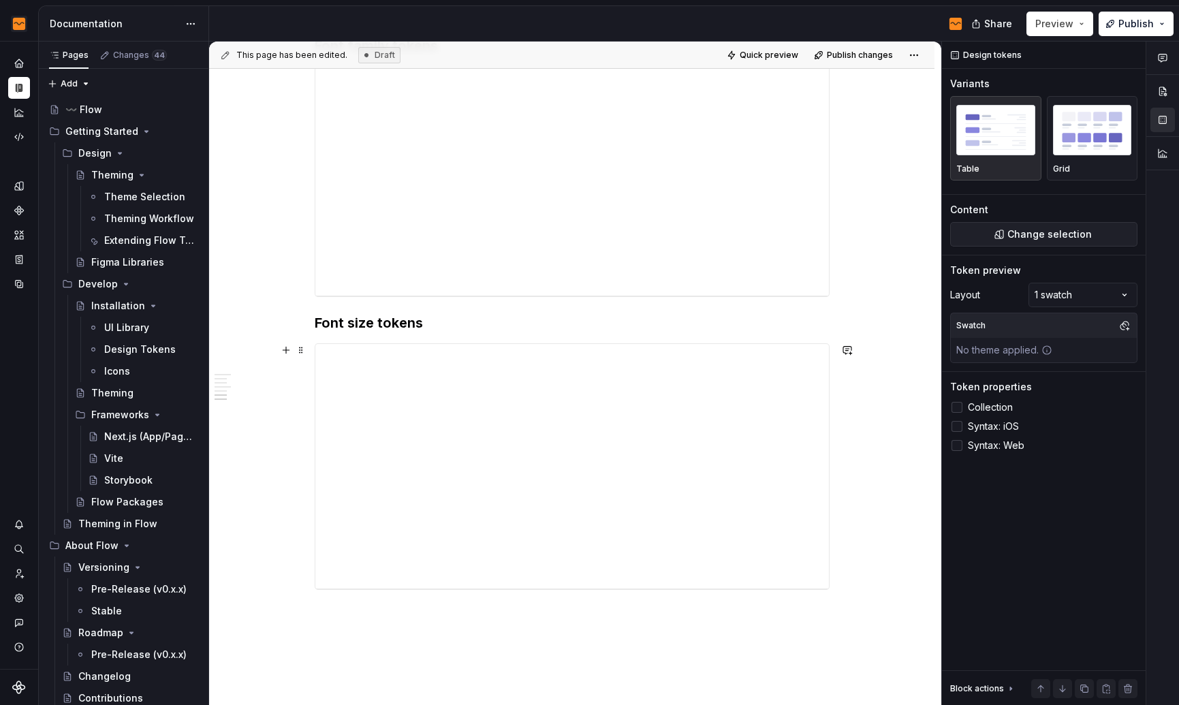
scroll to position [1630, 0]
click at [443, 610] on p at bounding box center [572, 613] width 515 height 16
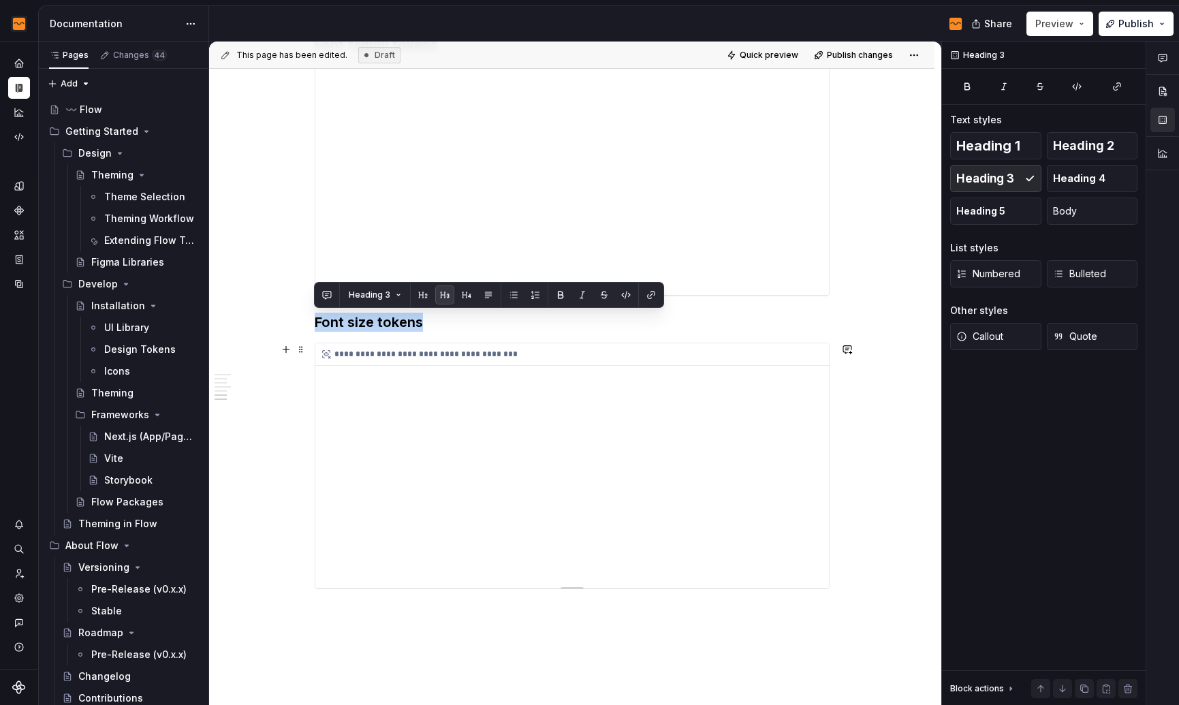
drag, startPoint x: 315, startPoint y: 321, endPoint x: 514, endPoint y: 572, distance: 320.3
copy h3 "Font size tokens"
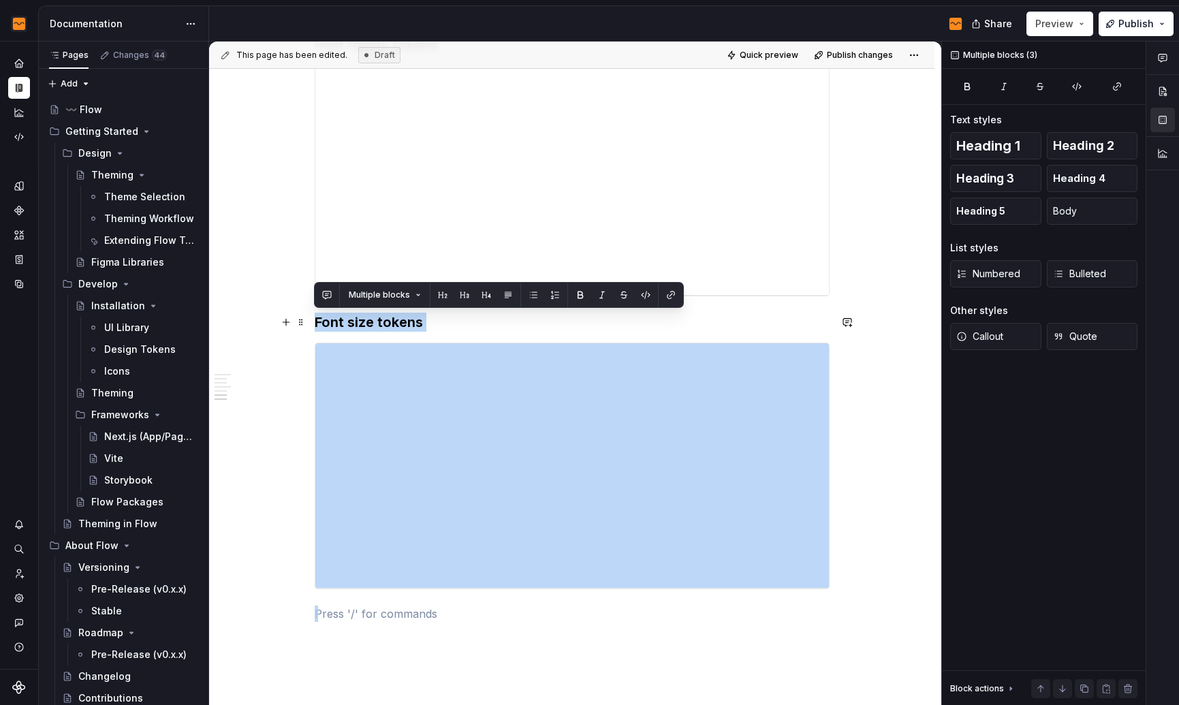
drag, startPoint x: 394, startPoint y: 605, endPoint x: 316, endPoint y: 317, distance: 298.5
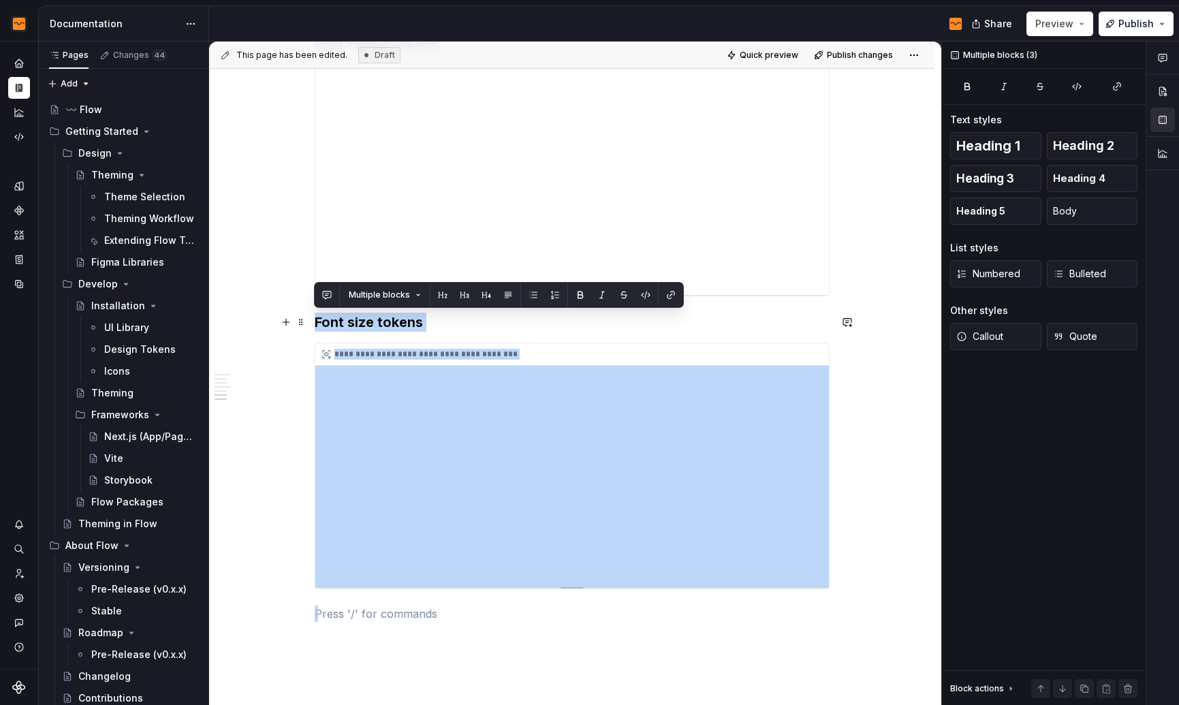
copy div "**********"
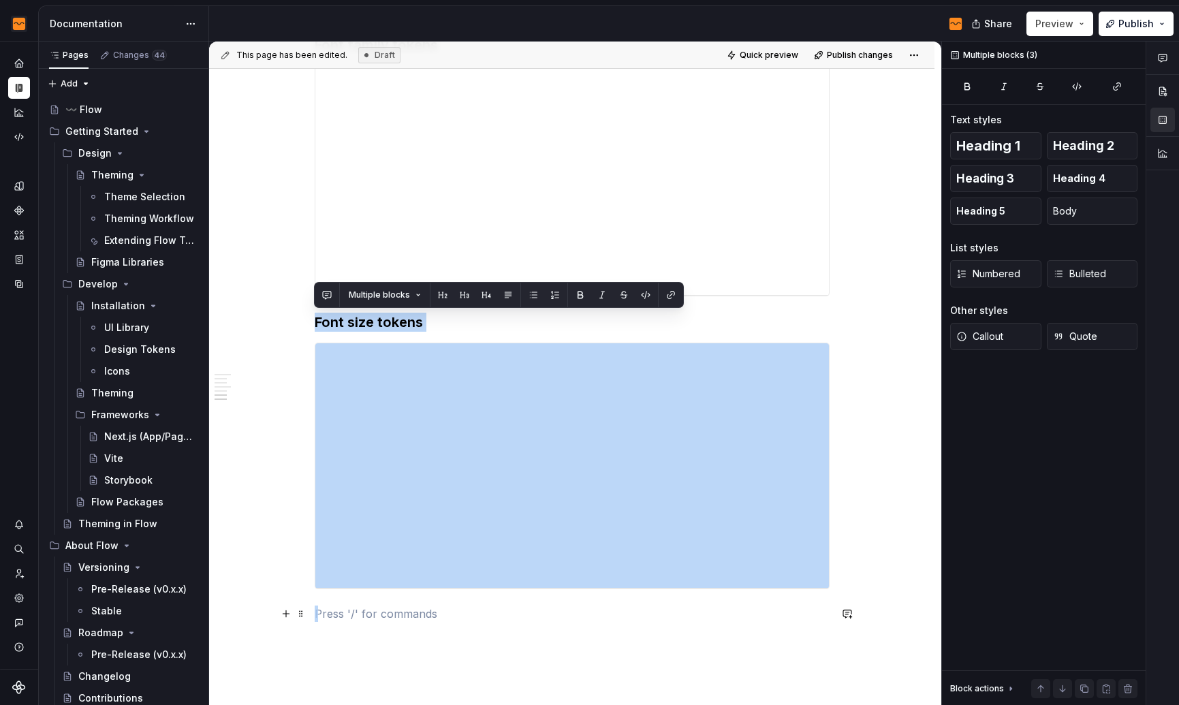
click at [366, 608] on p at bounding box center [572, 613] width 515 height 16
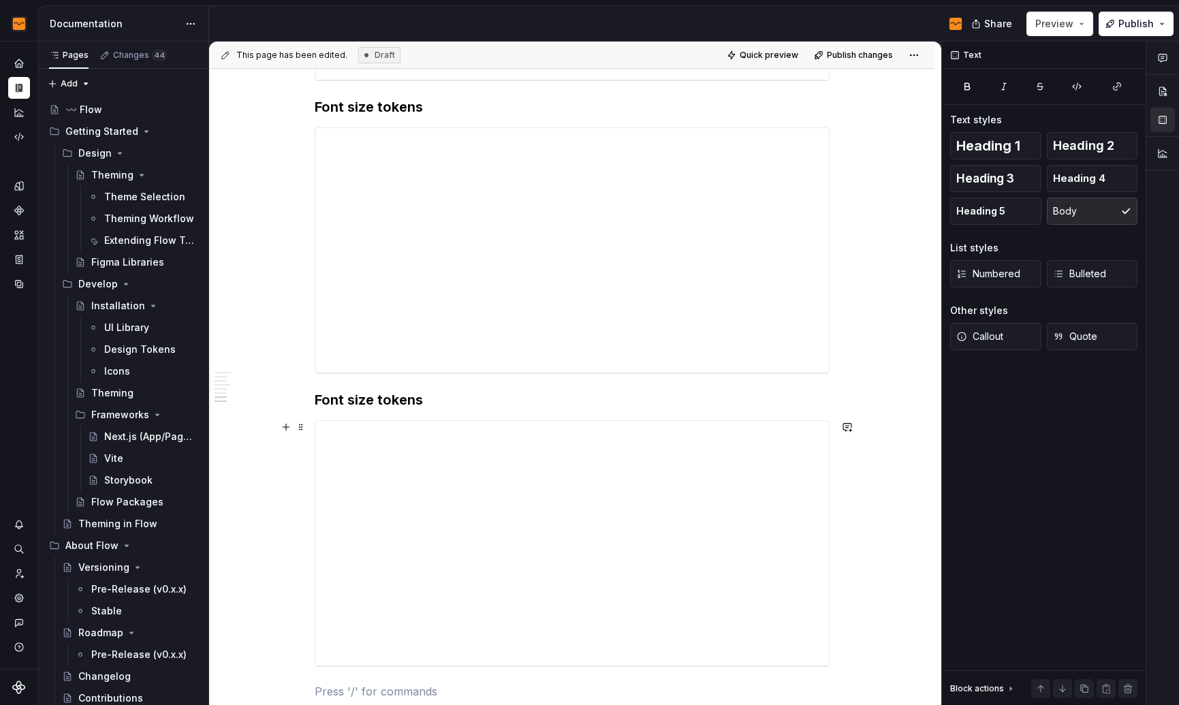
scroll to position [1840, 0]
click at [353, 408] on h3 "Font size tokens" at bounding box center [572, 404] width 515 height 19
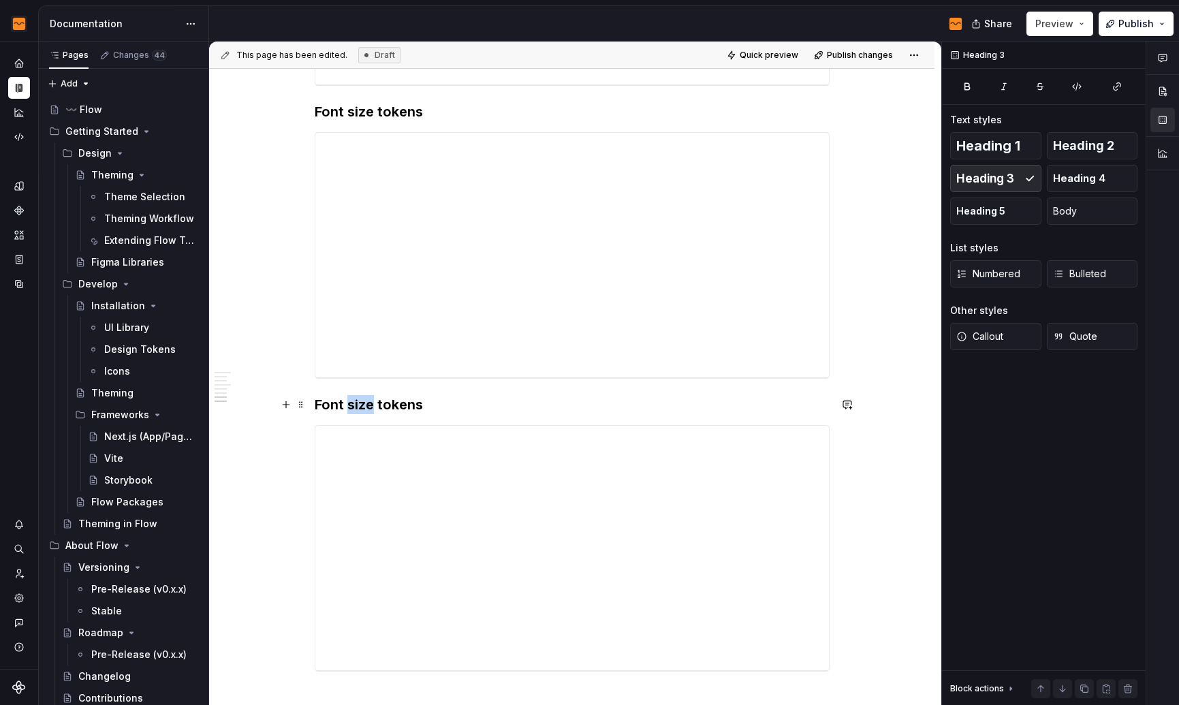
click at [353, 408] on h3 "Font size tokens" at bounding box center [572, 404] width 515 height 19
click at [567, 508] on div "**********" at bounding box center [571, 548] width 513 height 244
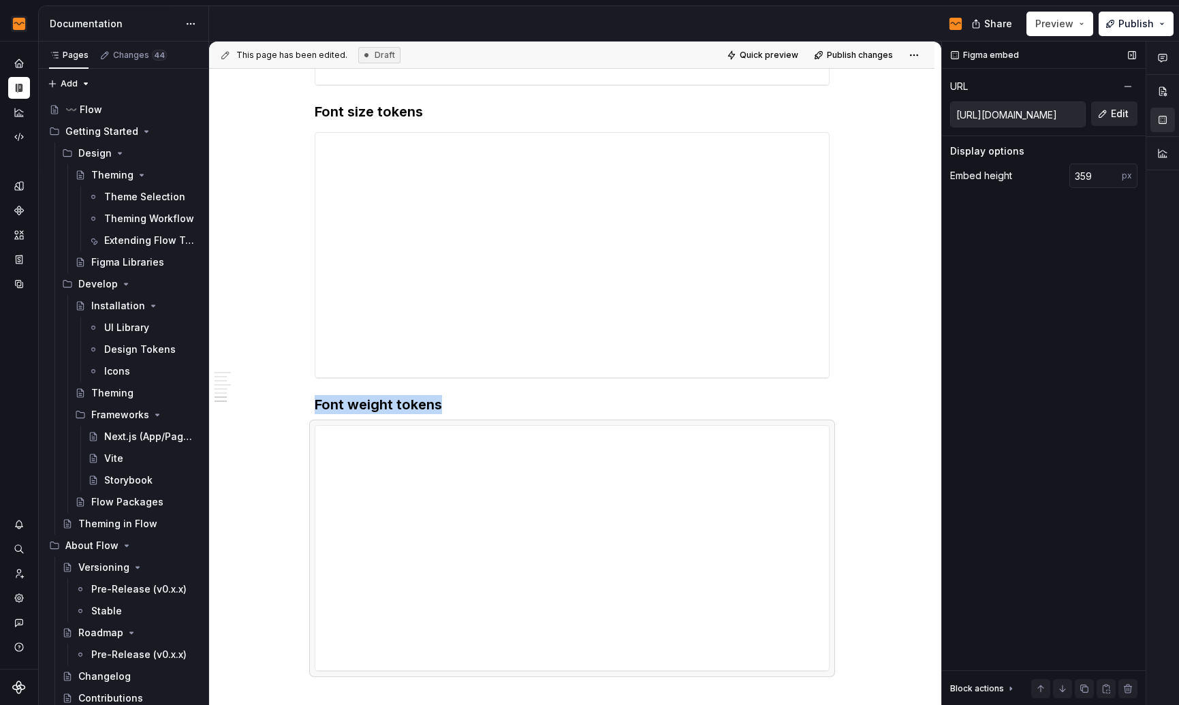
click at [1126, 112] on span "Edit" at bounding box center [1120, 114] width 18 height 14
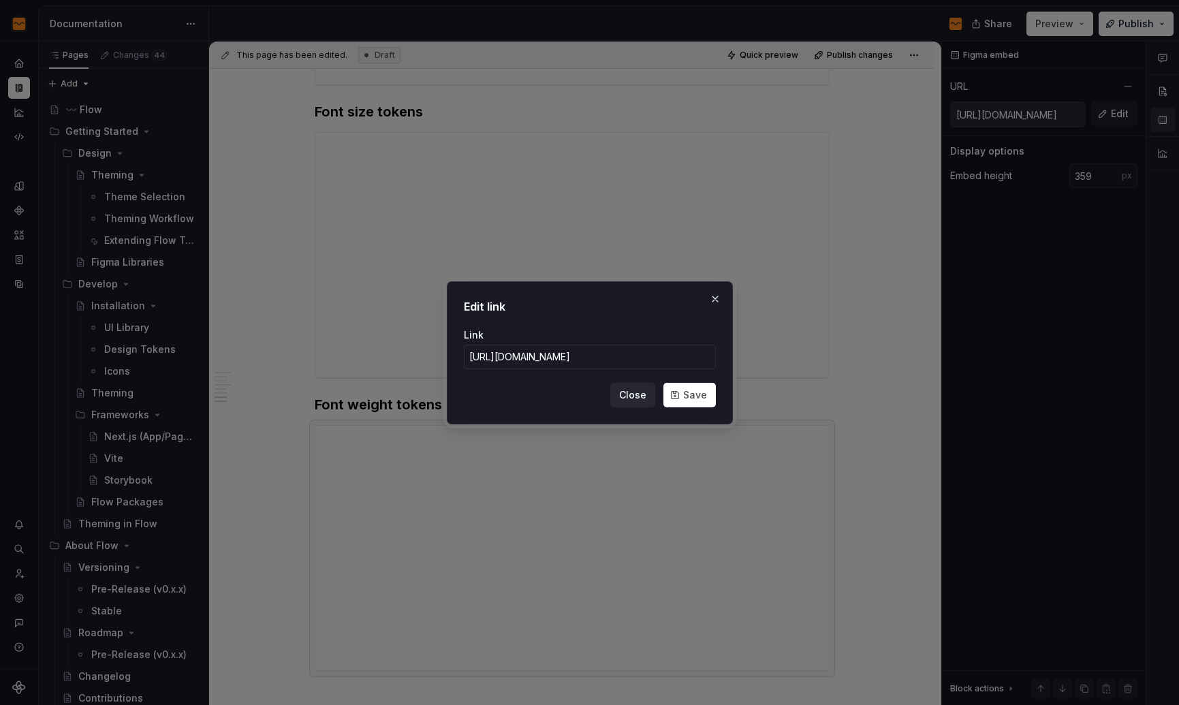
scroll to position [0, 289]
type input "[URL][DOMAIN_NAME]"
click at [683, 396] on button "Save" at bounding box center [689, 395] width 52 height 25
type input "[URL][DOMAIN_NAME]"
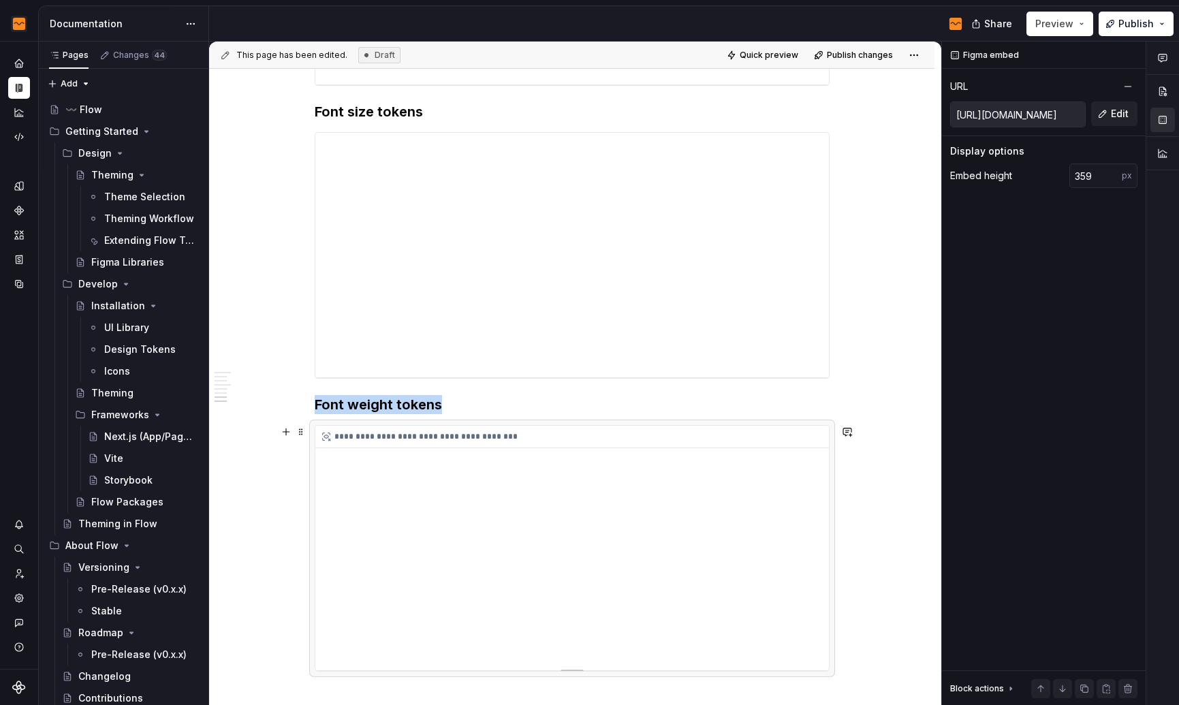
scroll to position [2113, 0]
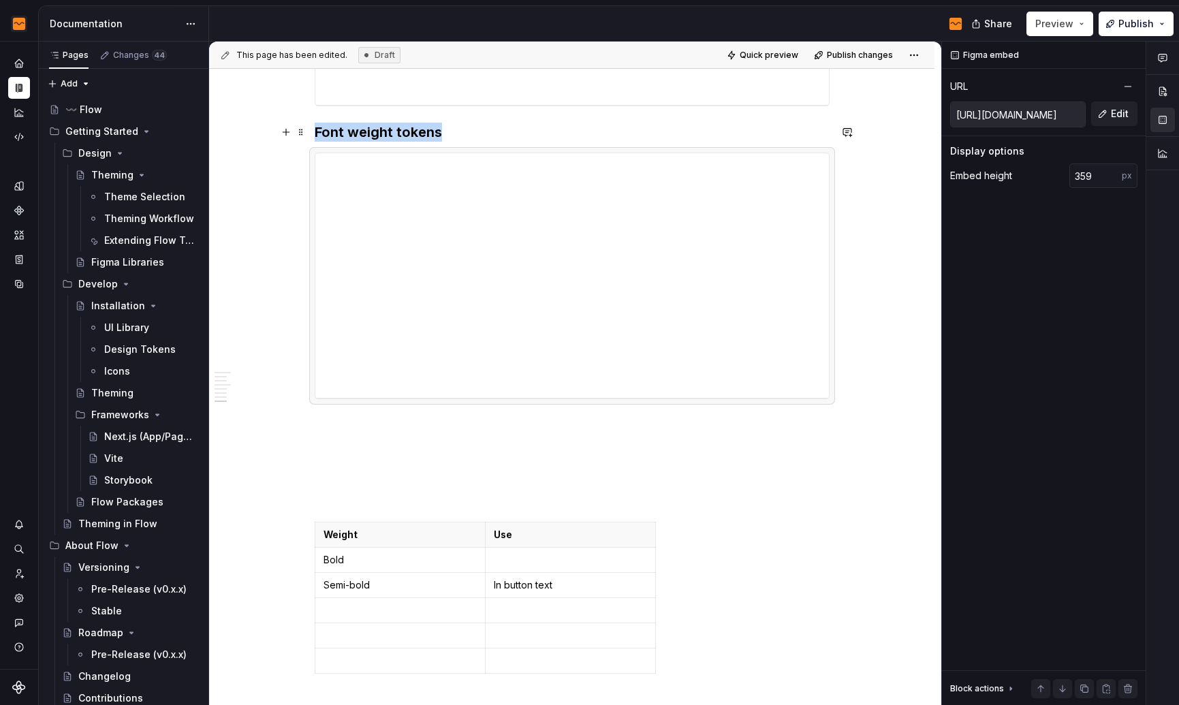
click at [486, 133] on h3 "Font weight tokens" at bounding box center [572, 132] width 515 height 19
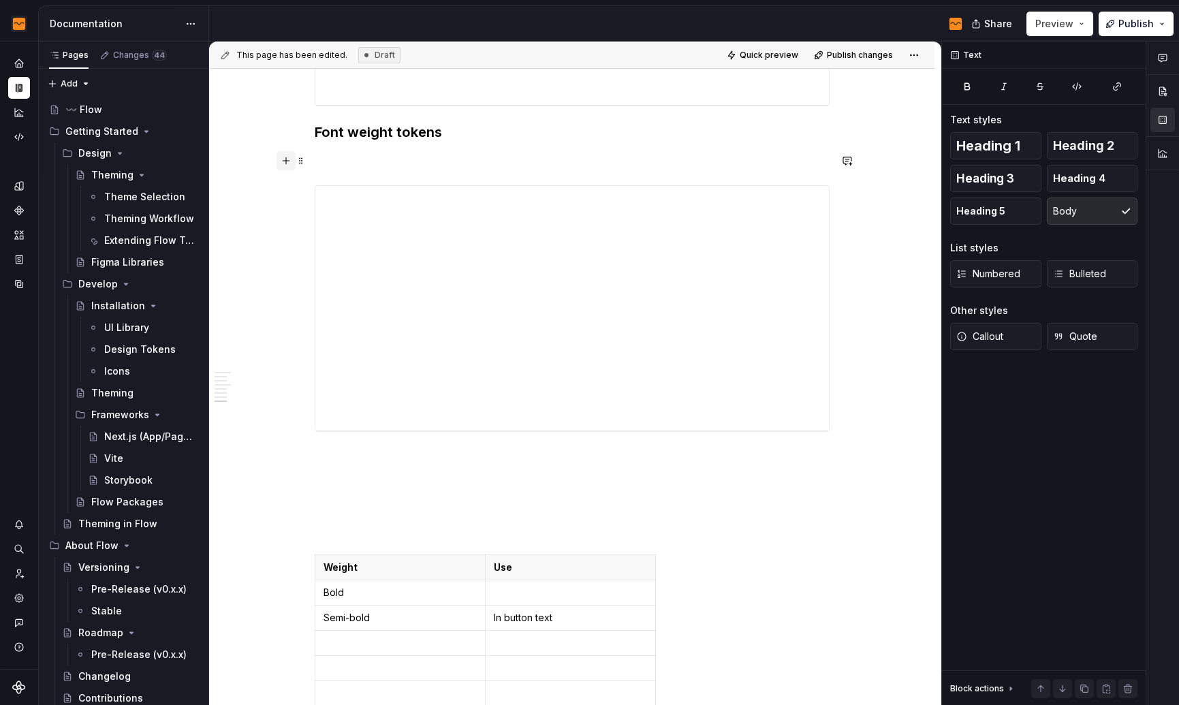
click at [285, 163] on button "button" at bounding box center [285, 160] width 19 height 19
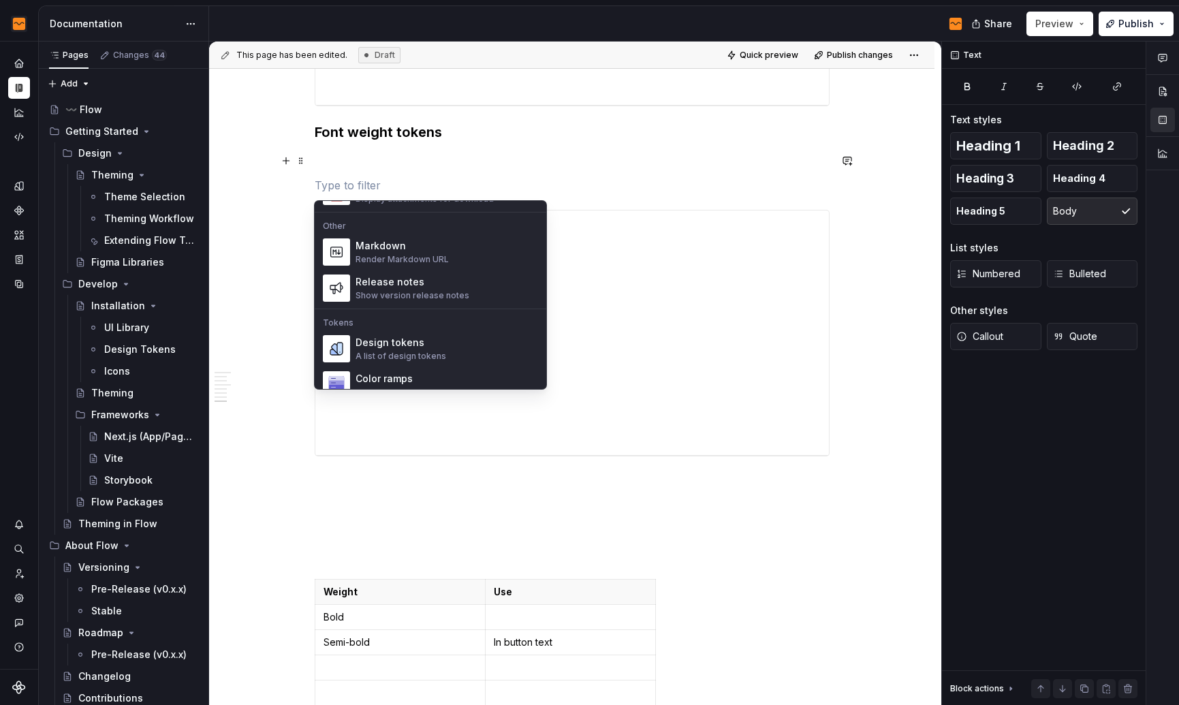
scroll to position [872, 0]
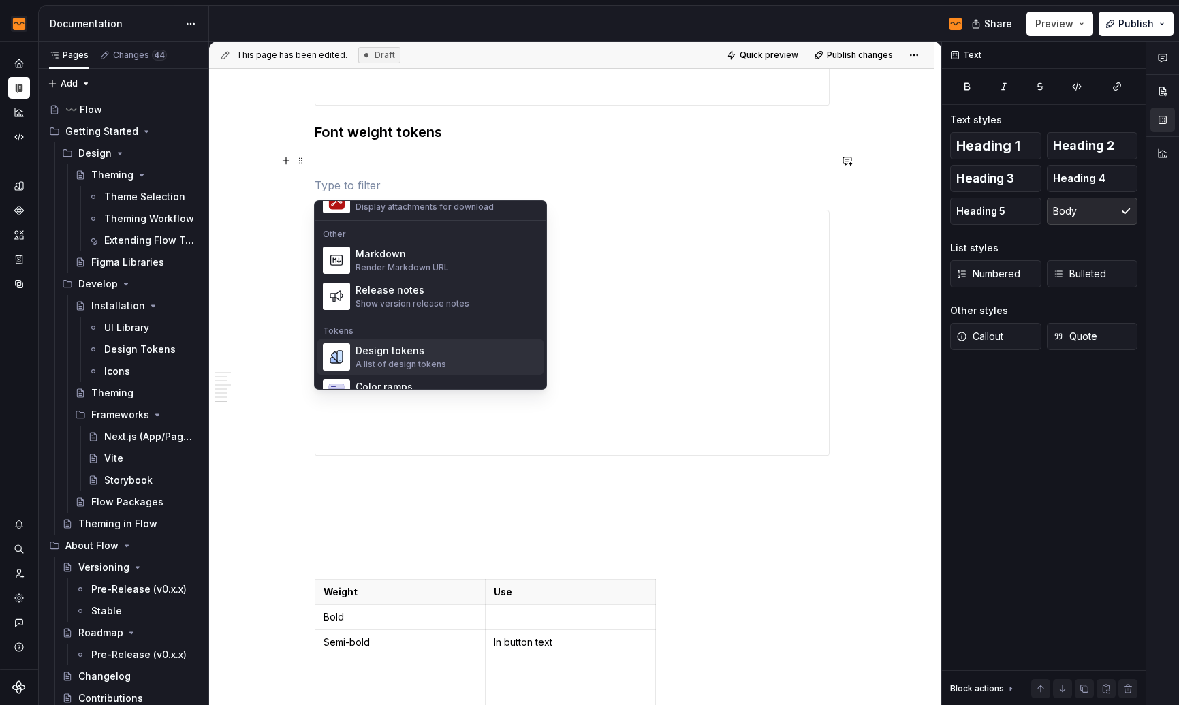
click at [404, 359] on div "A list of design tokens" at bounding box center [400, 364] width 91 height 11
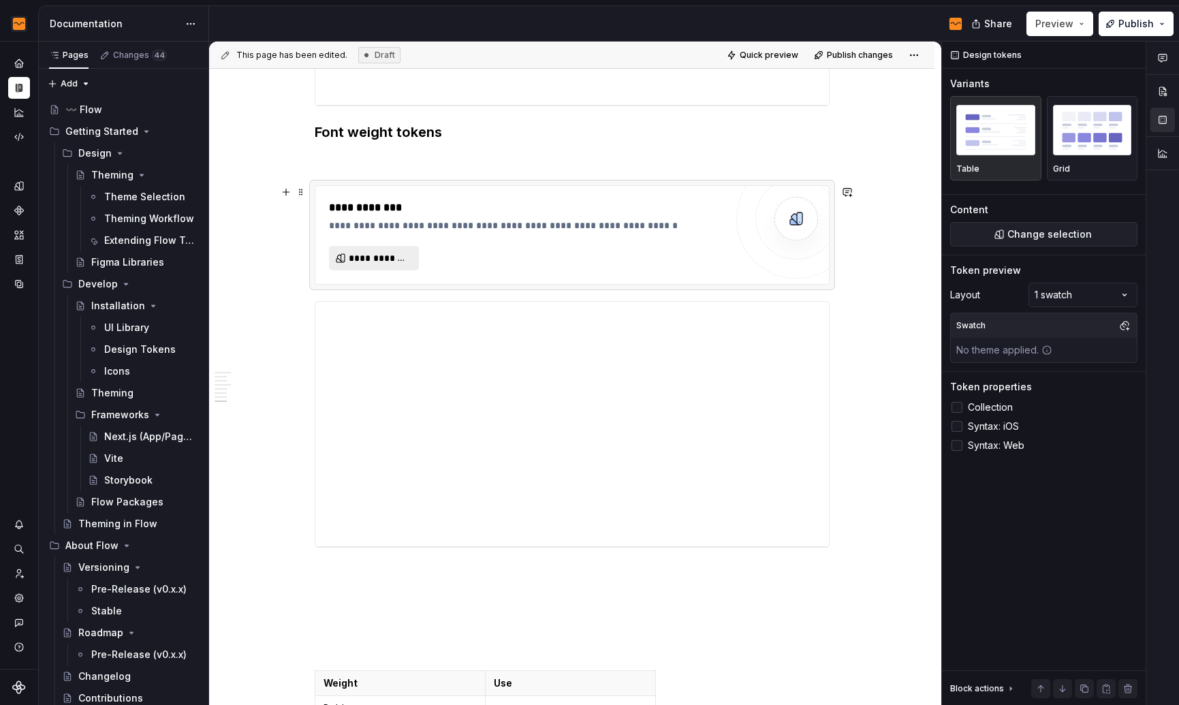
click at [388, 248] on button "**********" at bounding box center [374, 258] width 90 height 25
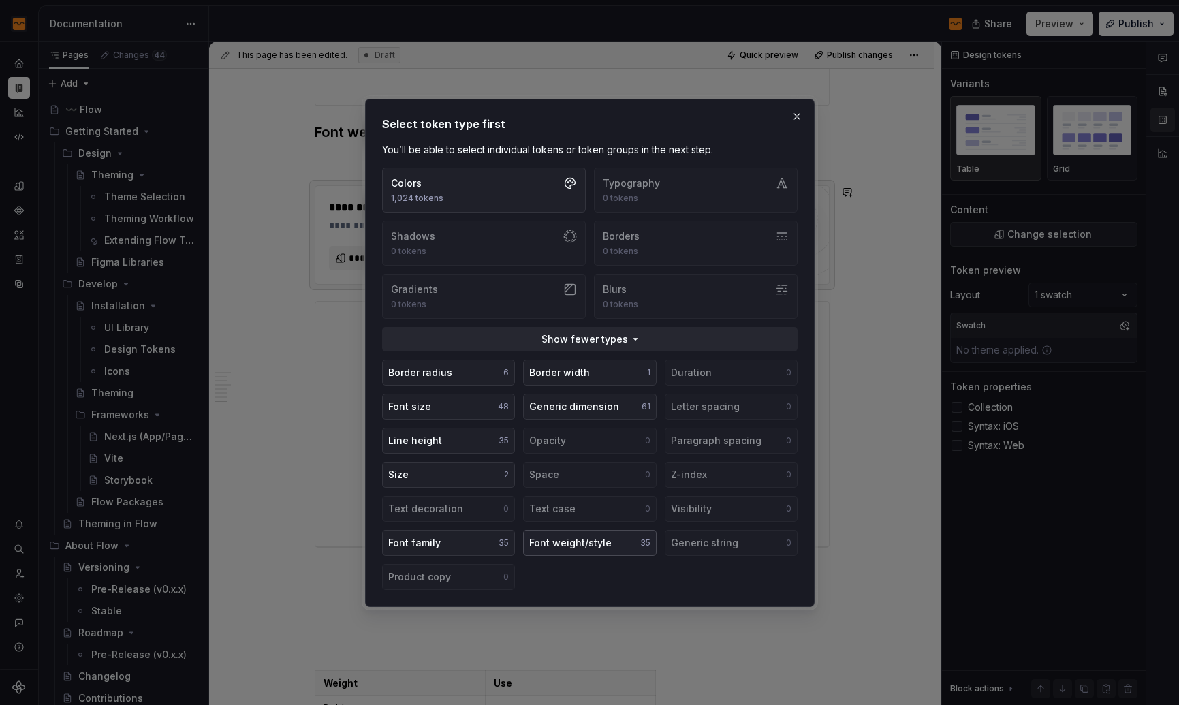
click at [603, 539] on div "Font weight/style" at bounding box center [570, 543] width 82 height 14
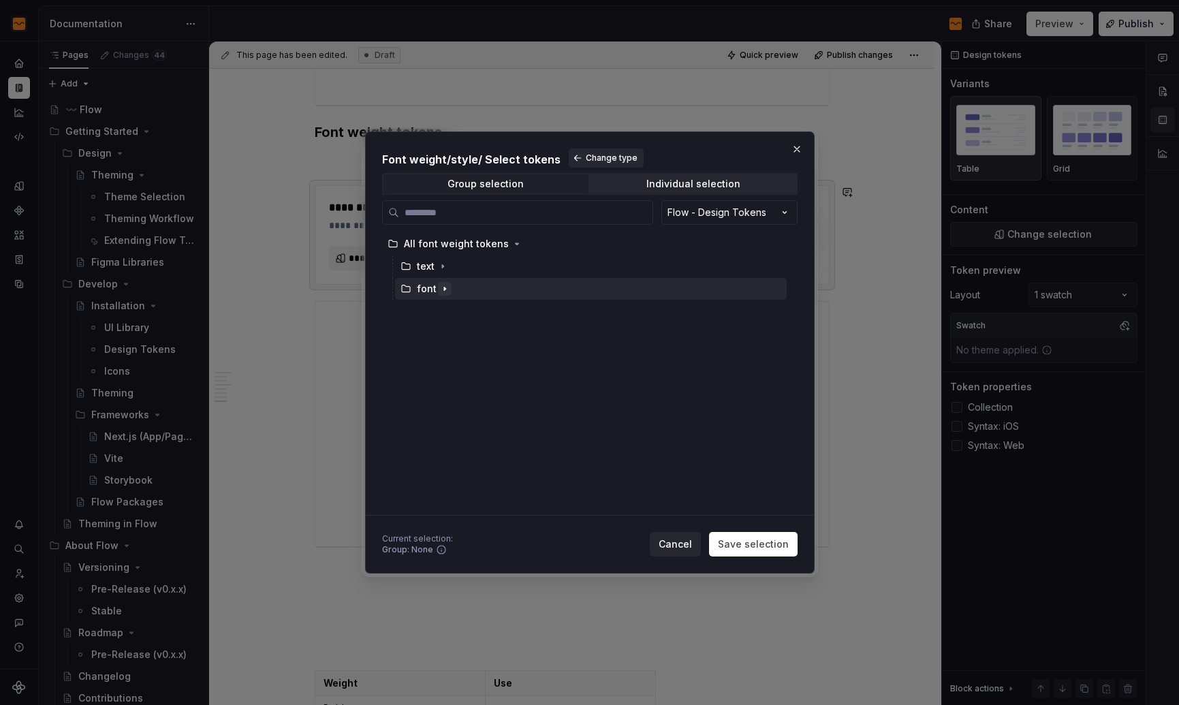
click at [441, 291] on icon "button" at bounding box center [444, 288] width 11 height 11
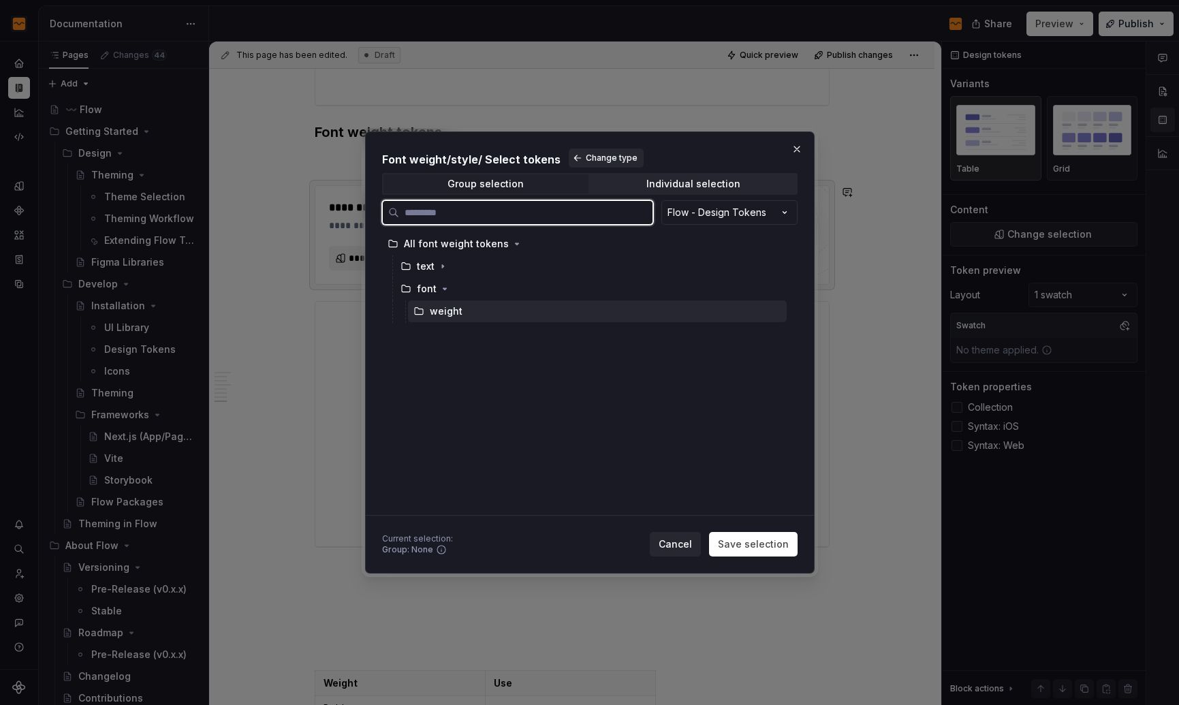
click at [440, 307] on div "weight" at bounding box center [446, 311] width 33 height 14
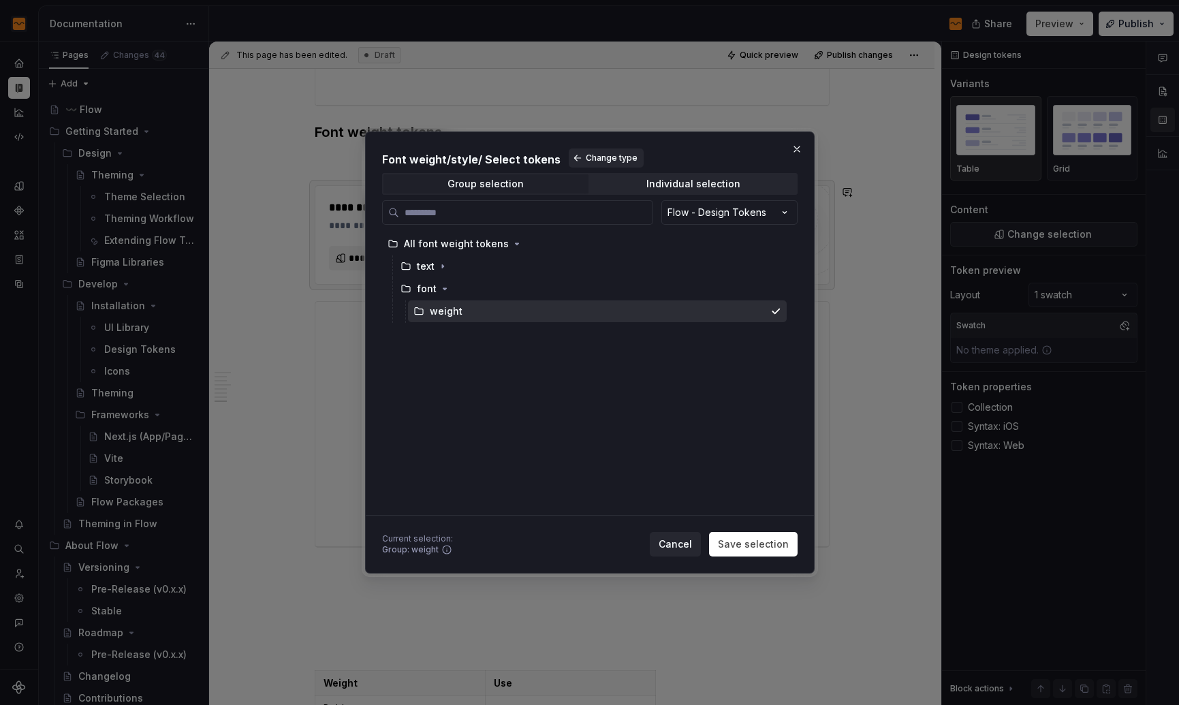
click at [751, 558] on div "Font weight/style / Select tokens Change type Group selection Individual select…" at bounding box center [589, 352] width 449 height 442
click at [750, 545] on span "Save selection" at bounding box center [753, 544] width 71 height 14
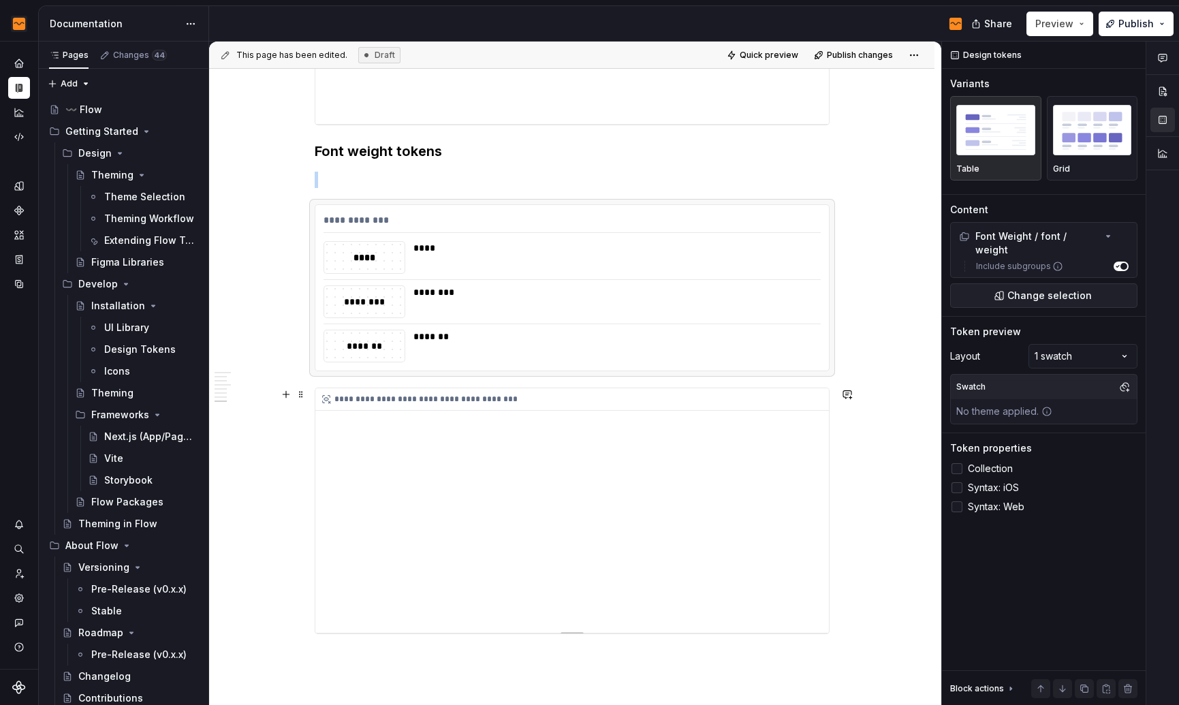
scroll to position [2088, 0]
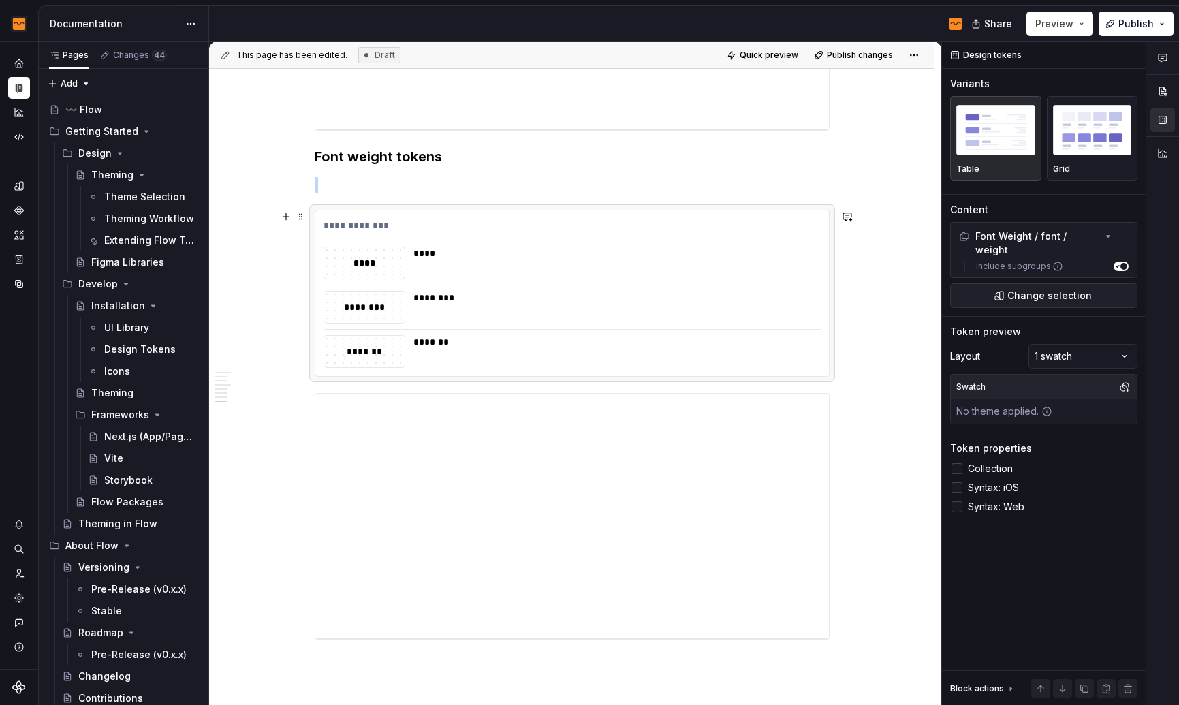
click at [383, 262] on div "****" at bounding box center [364, 262] width 80 height 15
click at [482, 231] on div "**********" at bounding box center [571, 229] width 497 height 20
click at [1118, 142] on img "button" at bounding box center [1092, 130] width 79 height 50
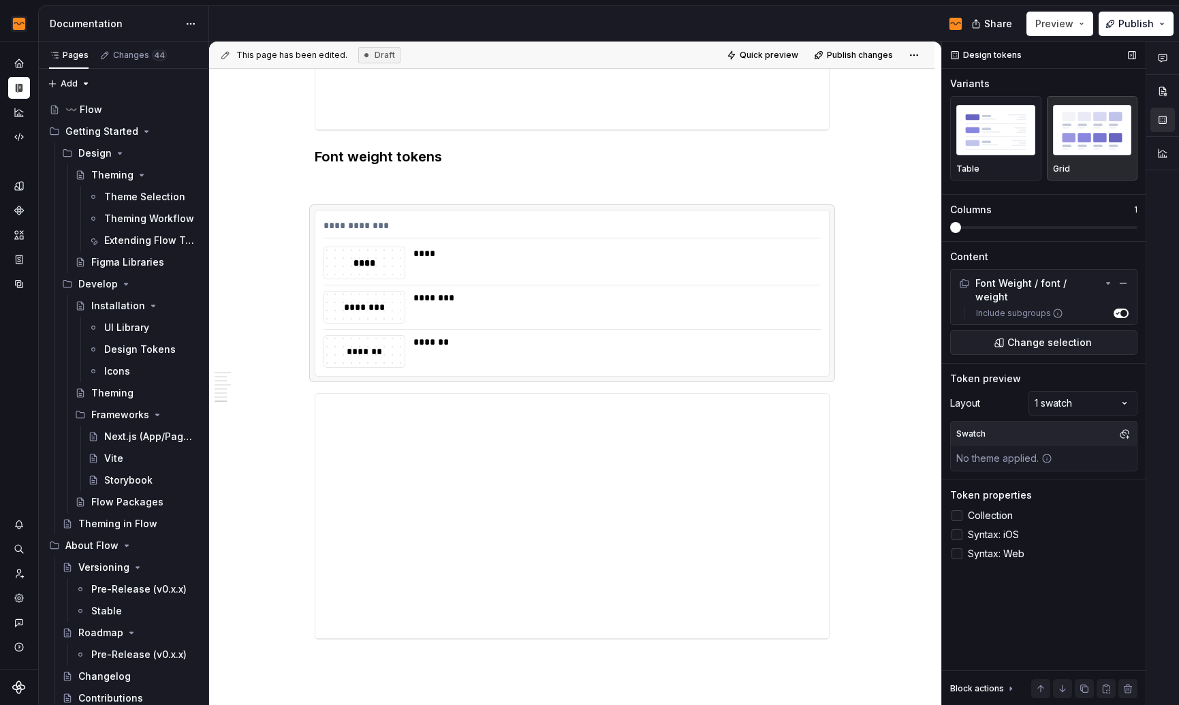
click at [948, 136] on div "Design tokens Variants Table Grid Columns 1 Content Font Weight / font / weight…" at bounding box center [1044, 374] width 204 height 664
click at [1031, 131] on img "button" at bounding box center [995, 130] width 79 height 50
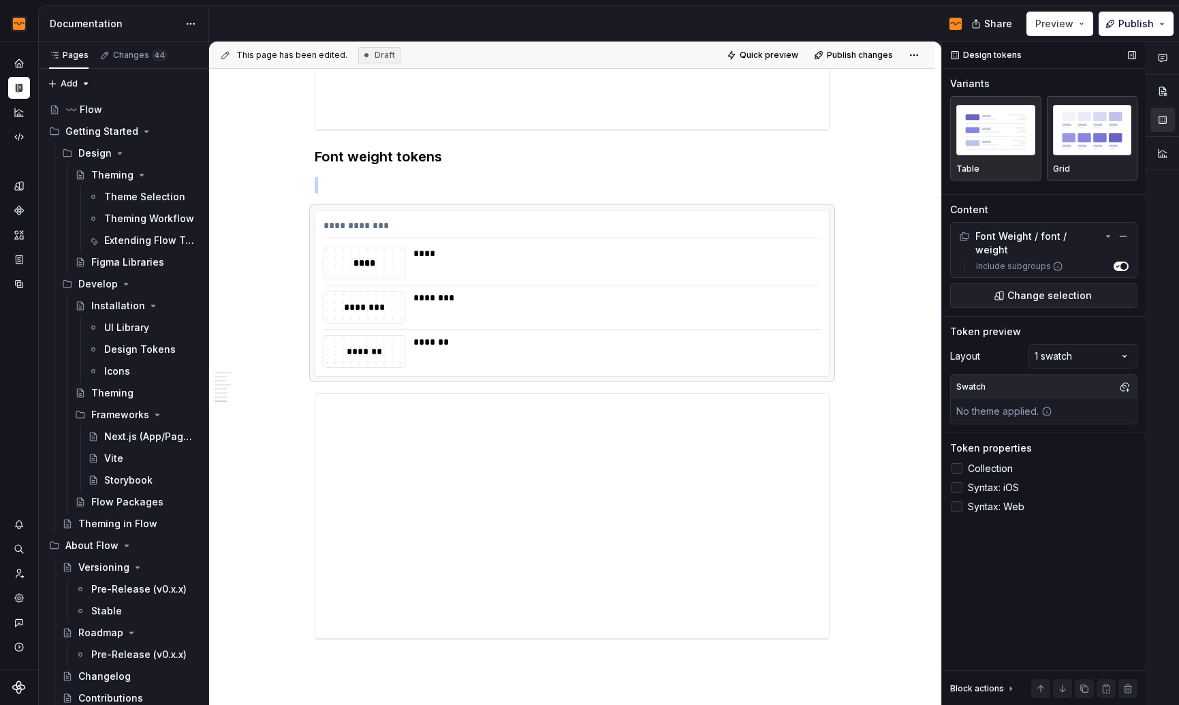
click at [1093, 130] on img "button" at bounding box center [1092, 130] width 79 height 50
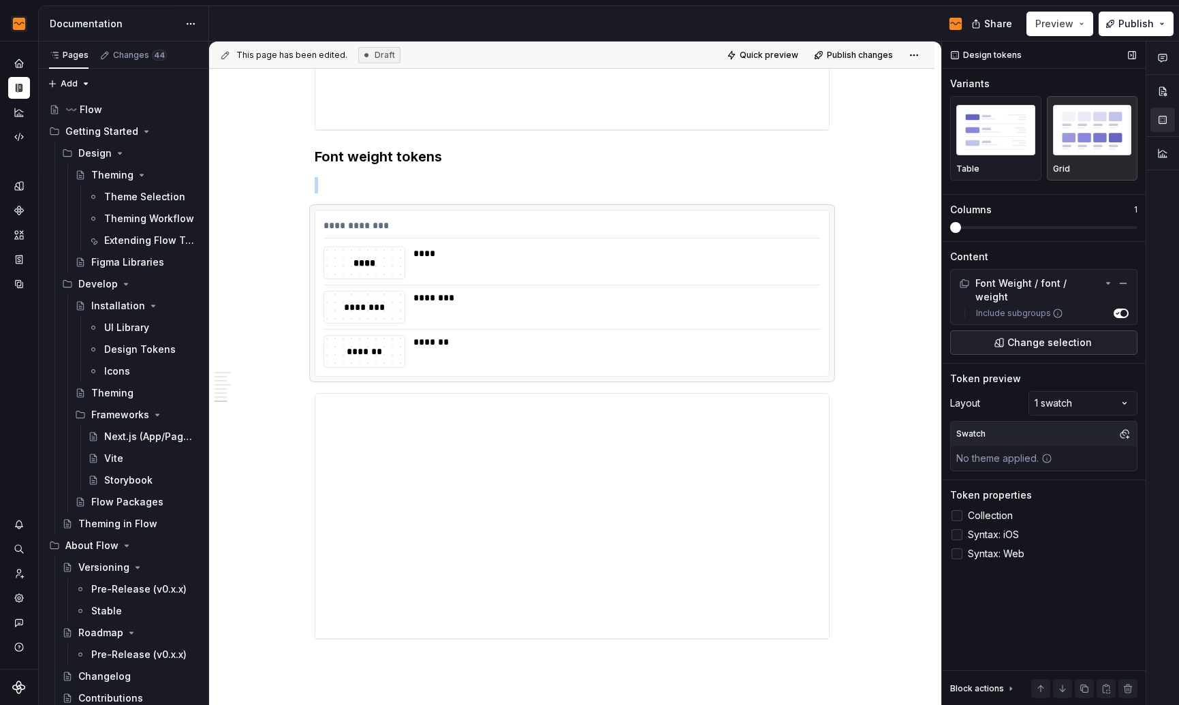
click at [1105, 330] on button "Change selection" at bounding box center [1043, 342] width 187 height 25
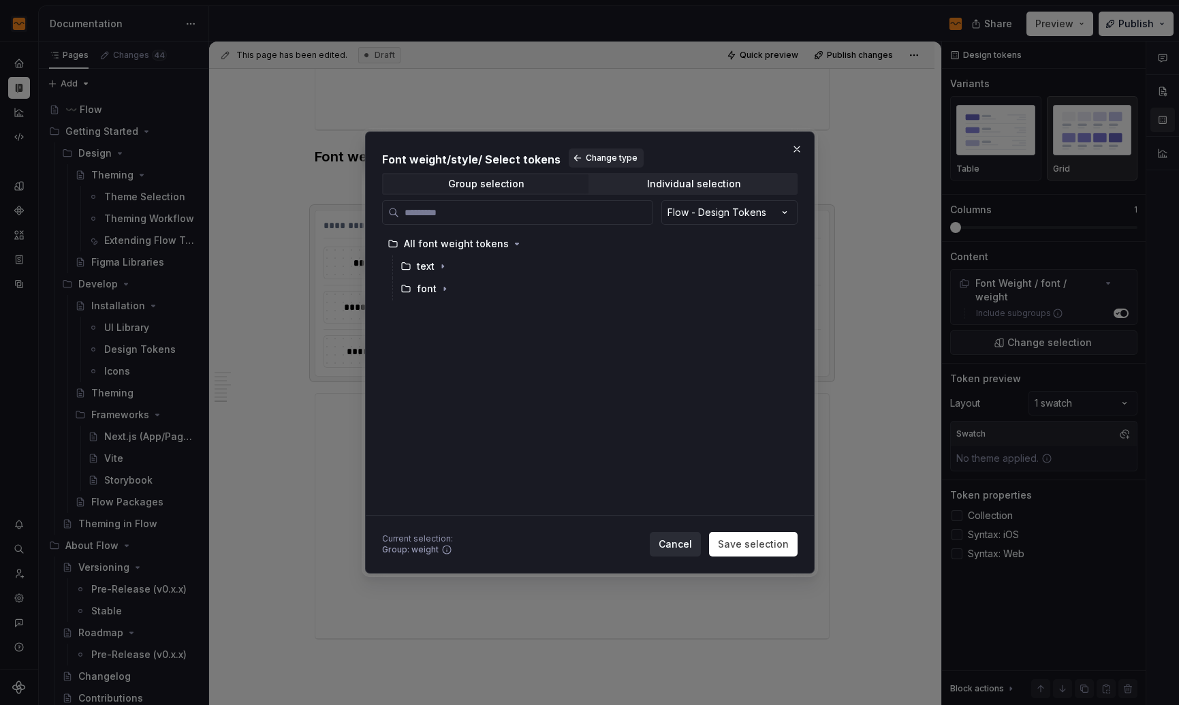
click at [681, 548] on span "Cancel" at bounding box center [674, 544] width 33 height 14
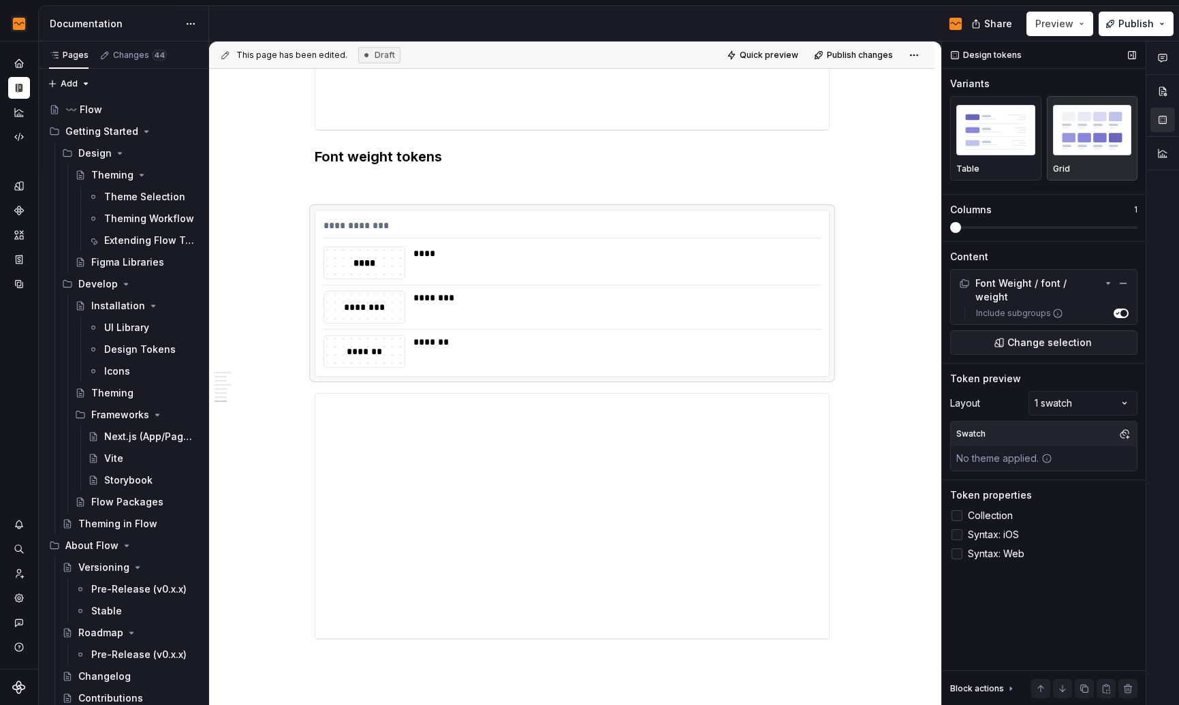
click at [969, 229] on span at bounding box center [1043, 227] width 187 height 11
click at [961, 229] on span at bounding box center [955, 227] width 11 height 11
click at [961, 222] on span at bounding box center [955, 227] width 11 height 11
click at [1068, 222] on span at bounding box center [1073, 227] width 11 height 11
click at [677, 257] on div "****" at bounding box center [612, 253] width 399 height 14
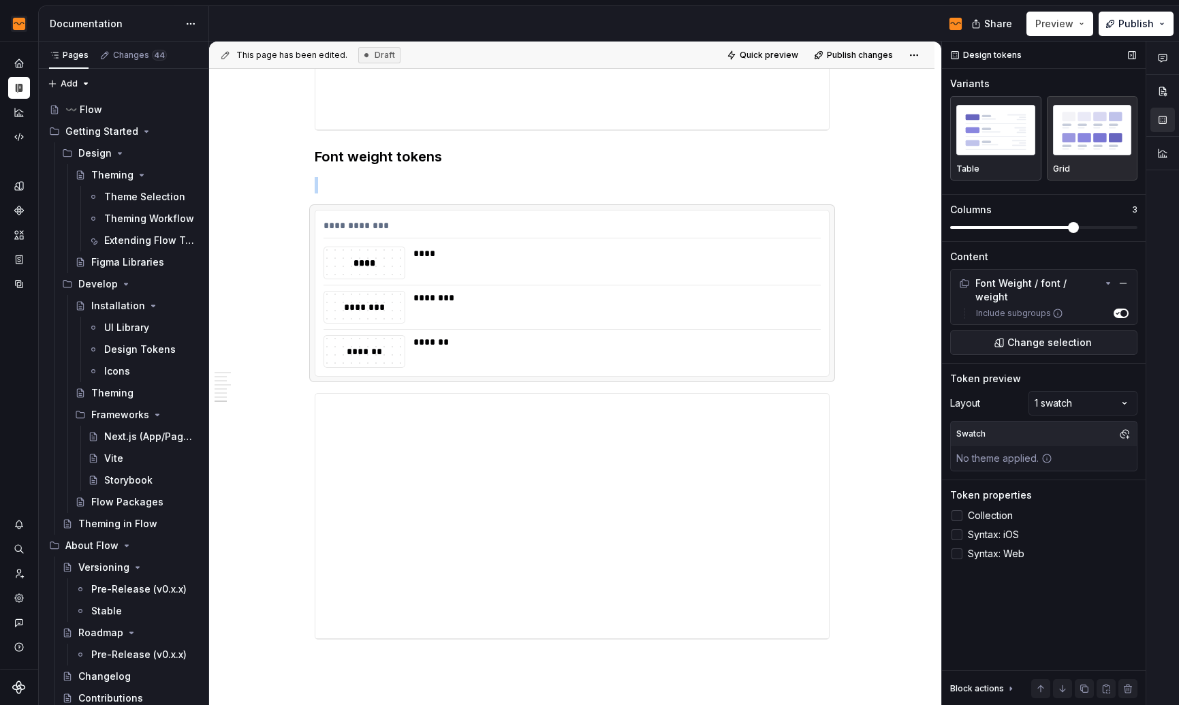
click at [1002, 146] on img "button" at bounding box center [995, 130] width 79 height 50
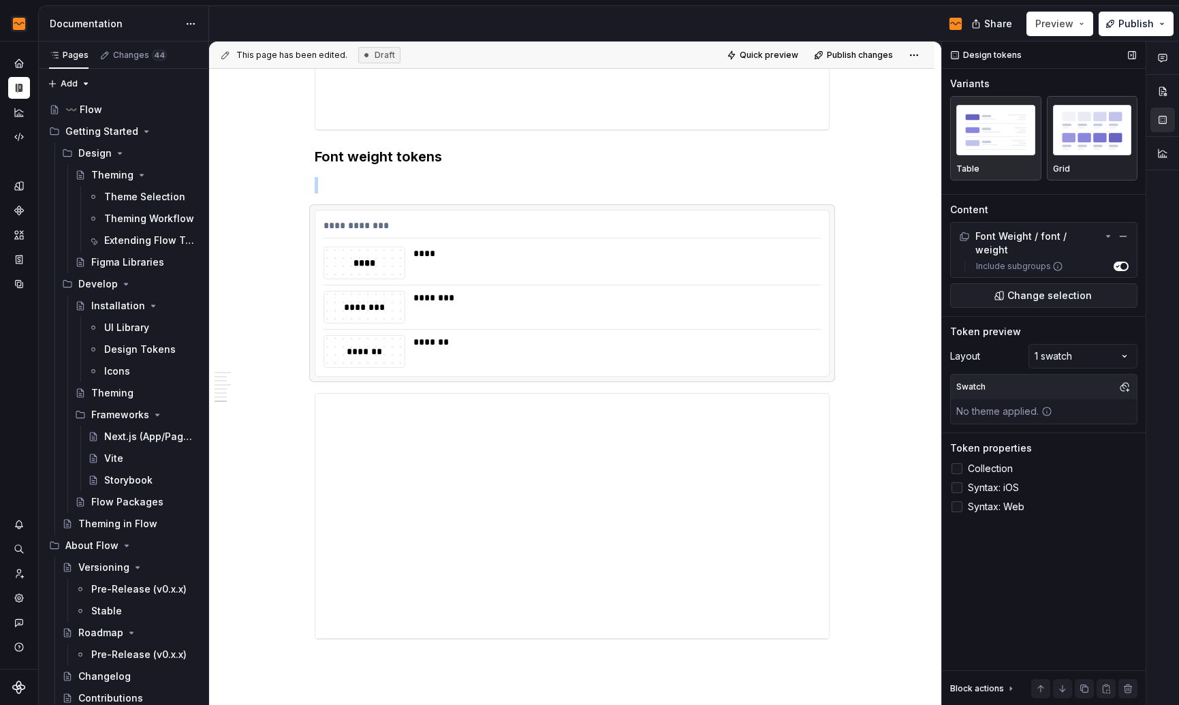
click at [1098, 154] on img "button" at bounding box center [1092, 130] width 79 height 50
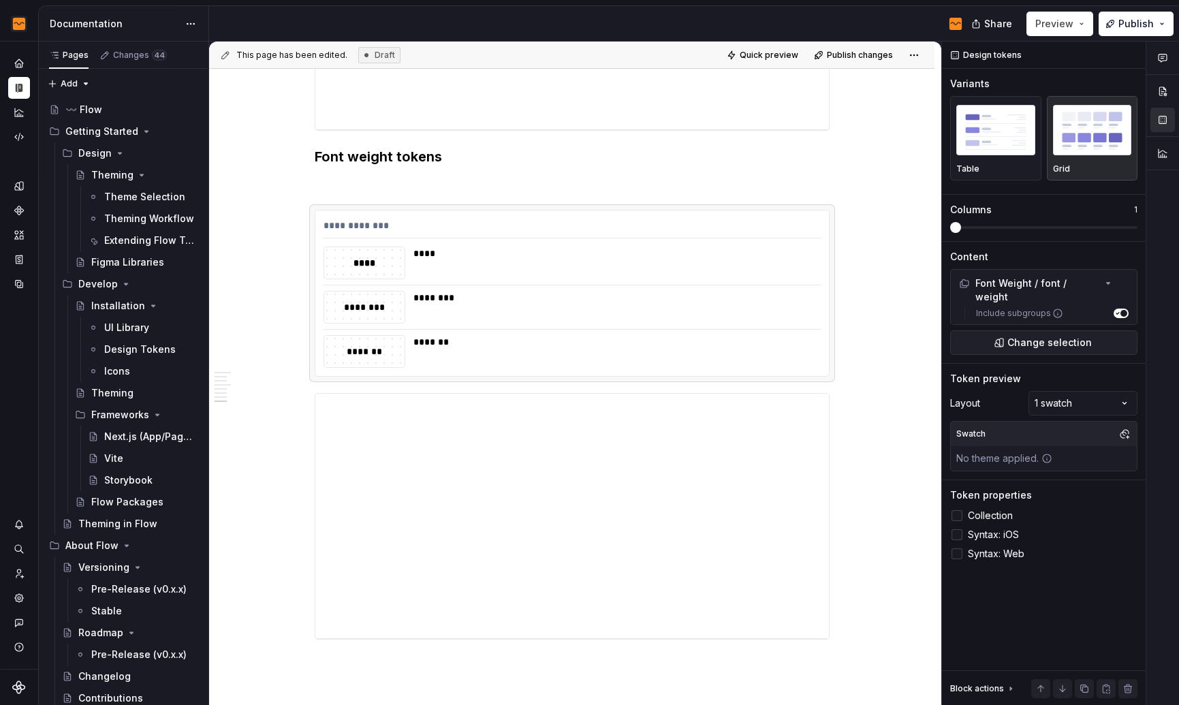
click at [941, 155] on div "**********" at bounding box center [575, 374] width 733 height 664
click at [617, 307] on div "********" at bounding box center [612, 307] width 399 height 33
click at [1087, 387] on div "Comments Open comments No comments yet Select ‘Comment’ from the block context …" at bounding box center [1060, 374] width 237 height 664
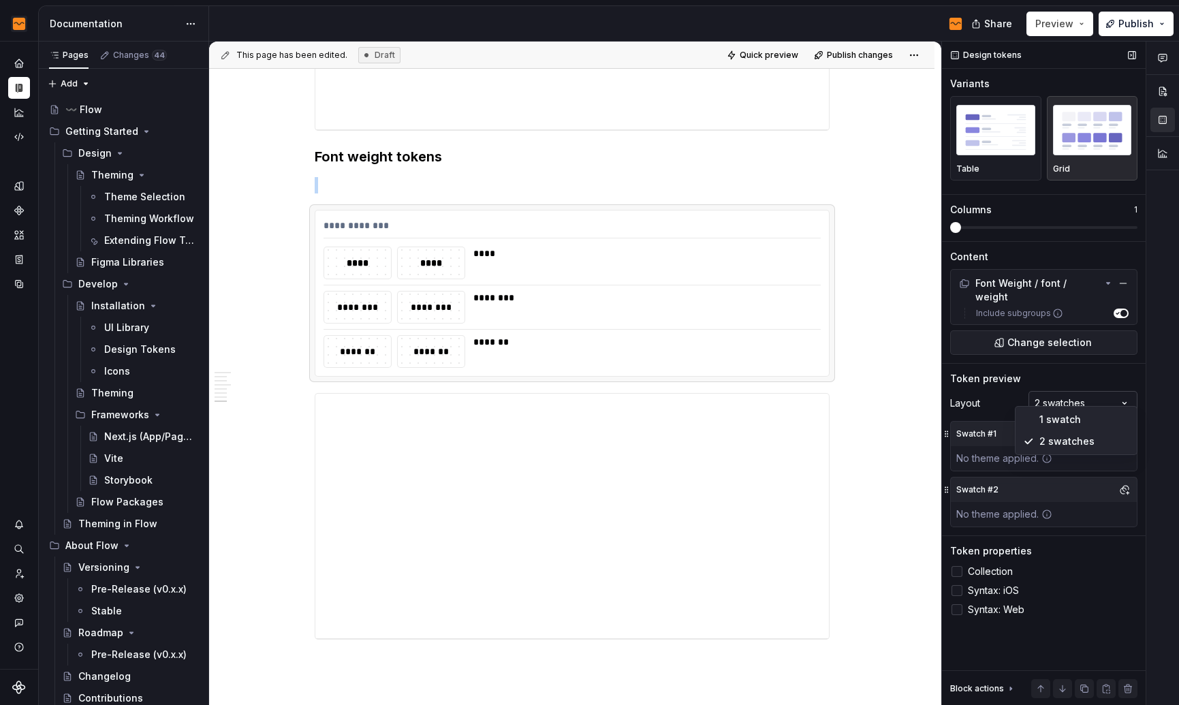
click at [1075, 385] on div "Comments Open comments No comments yet Select ‘Comment’ from the block context …" at bounding box center [1060, 374] width 237 height 664
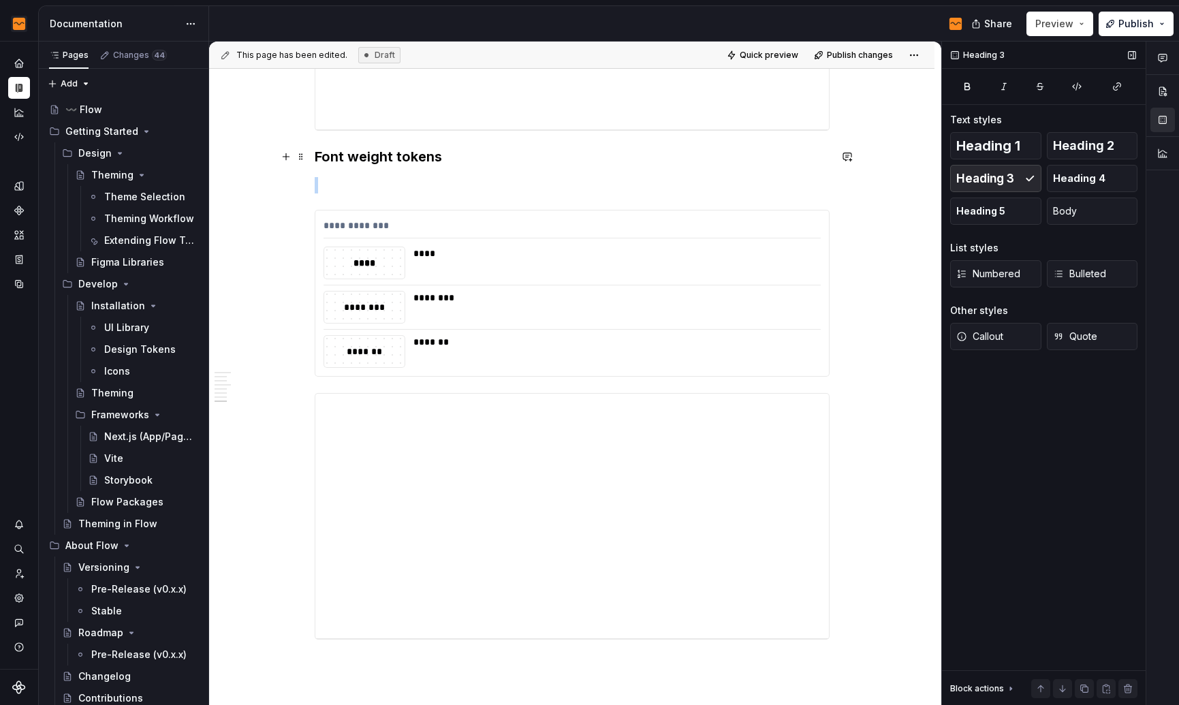
click at [444, 164] on h3 "Font weight tokens" at bounding box center [572, 156] width 515 height 19
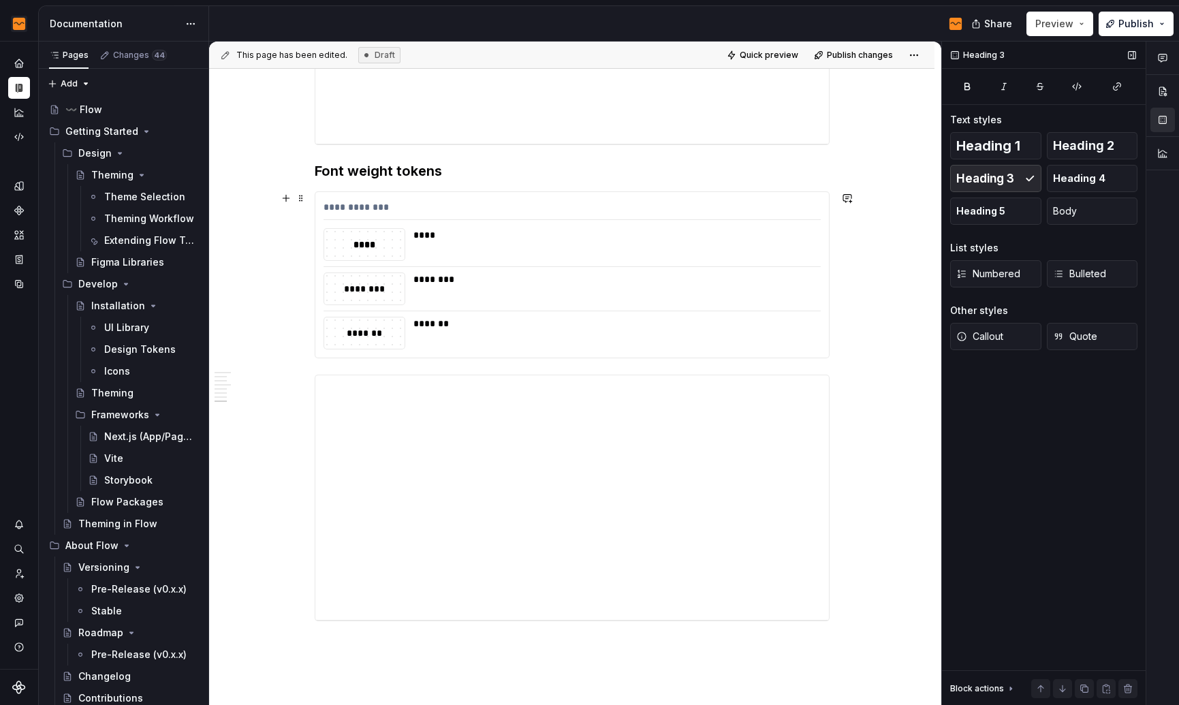
scroll to position [2071, 0]
click at [603, 259] on div "****" at bounding box center [612, 247] width 399 height 33
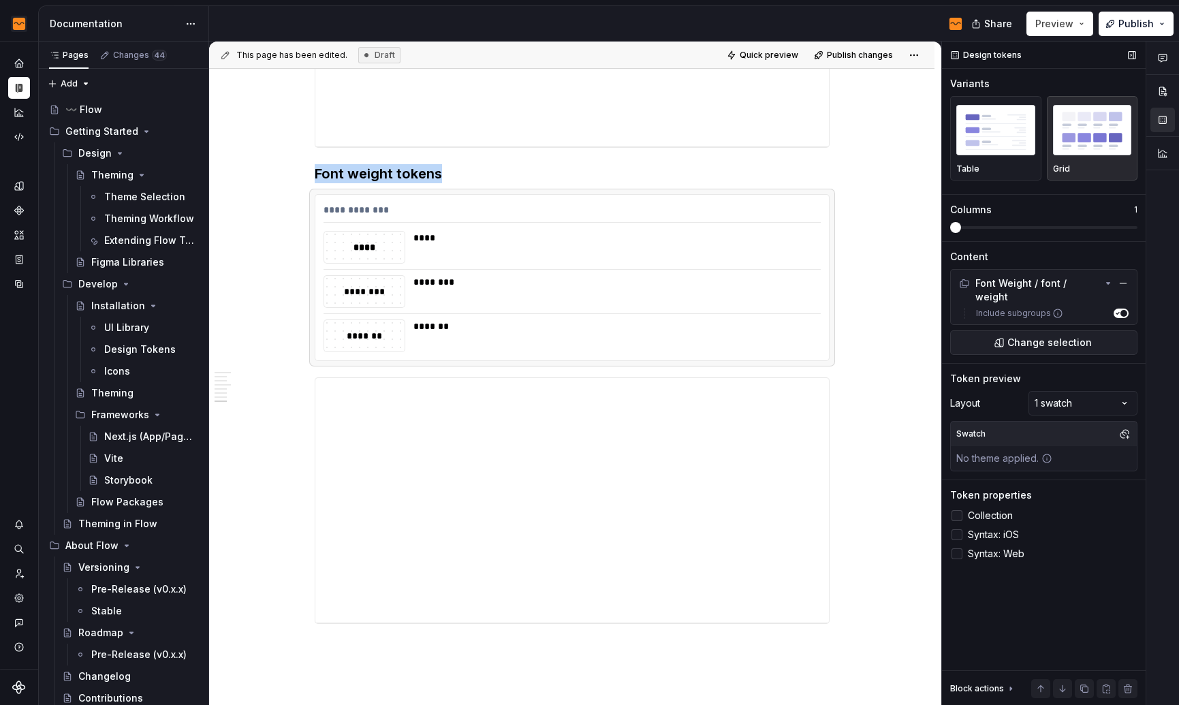
click at [958, 510] on div at bounding box center [956, 515] width 11 height 11
click at [957, 515] on polyline at bounding box center [957, 515] width 0 height 0
click at [958, 529] on div at bounding box center [956, 534] width 11 height 11
click at [957, 535] on icon at bounding box center [957, 535] width 0 height 0
click at [957, 548] on label "Syntax: Web" at bounding box center [1043, 553] width 187 height 16
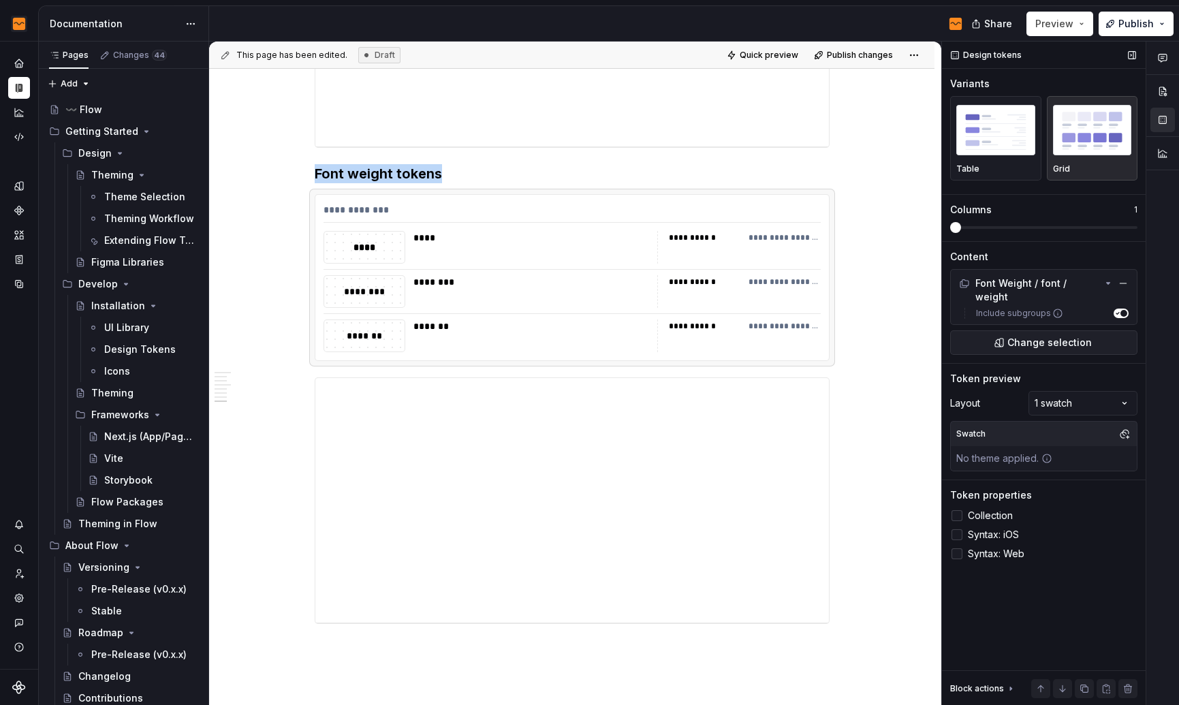
click at [957, 554] on icon at bounding box center [957, 554] width 0 height 0
click at [957, 548] on div at bounding box center [956, 553] width 11 height 11
click at [794, 287] on div "**********" at bounding box center [784, 282] width 72 height 14
drag, startPoint x: 774, startPoint y: 282, endPoint x: 835, endPoint y: 279, distance: 62.0
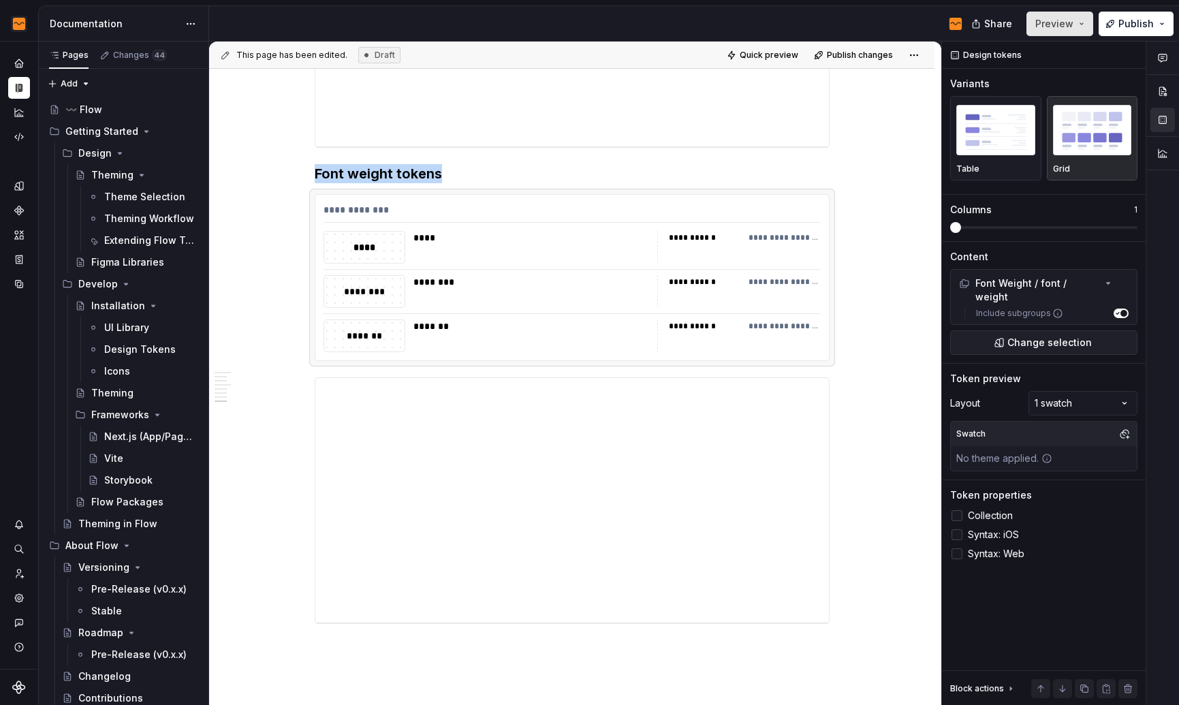
click at [1071, 33] on button "Preview" at bounding box center [1059, 24] width 67 height 25
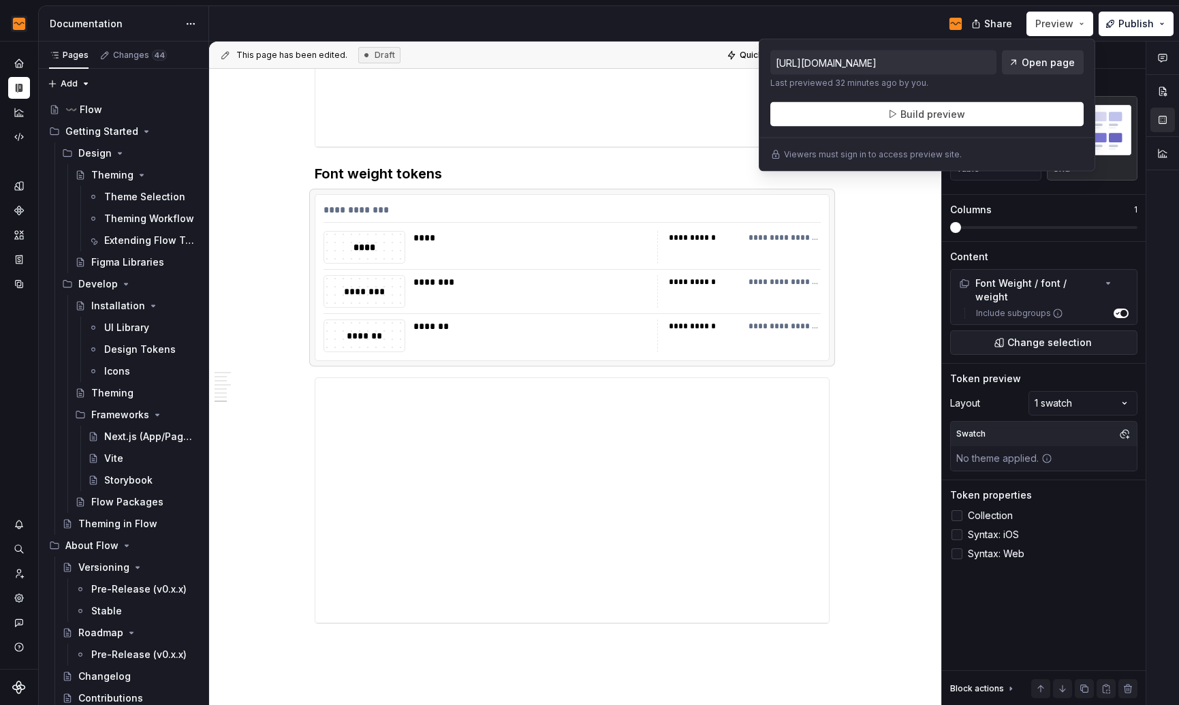
drag, startPoint x: 967, startPoint y: 111, endPoint x: 1017, endPoint y: 73, distance: 63.2
click at [1017, 73] on div "[URL][DOMAIN_NAME] Last previewed 32 minutes ago by you. Open page Build preview" at bounding box center [926, 88] width 313 height 76
click at [1038, 59] on span "Open page" at bounding box center [1047, 63] width 53 height 14
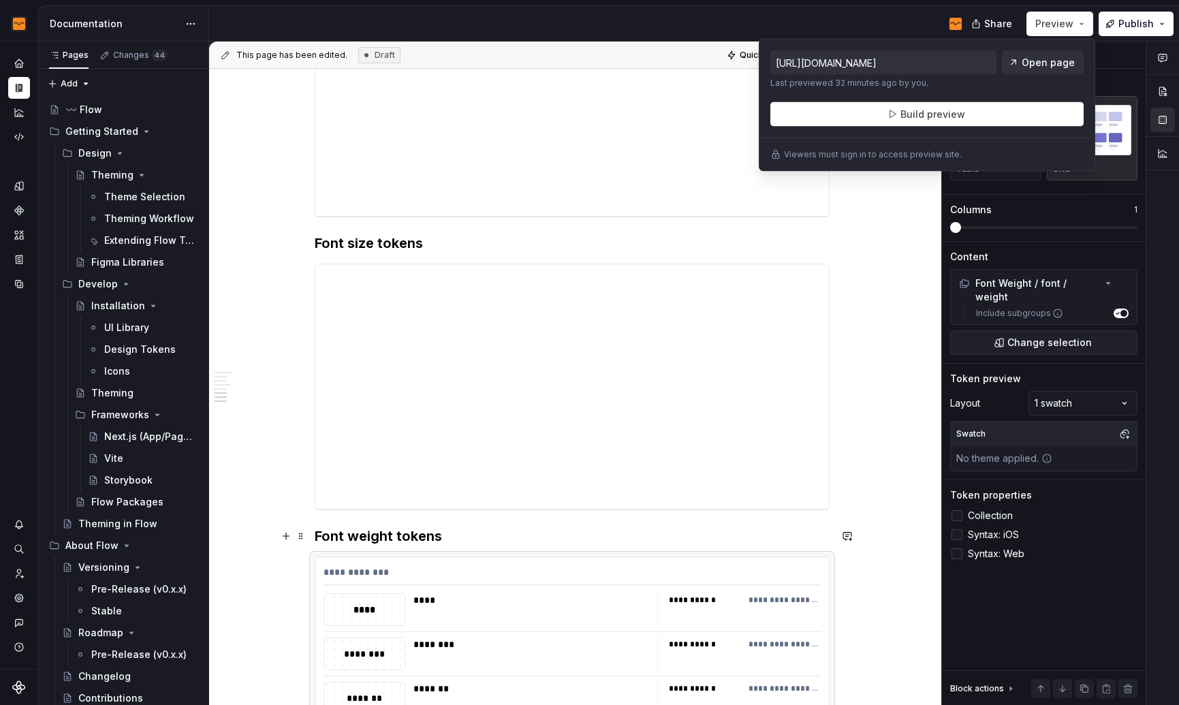
scroll to position [1519, 0]
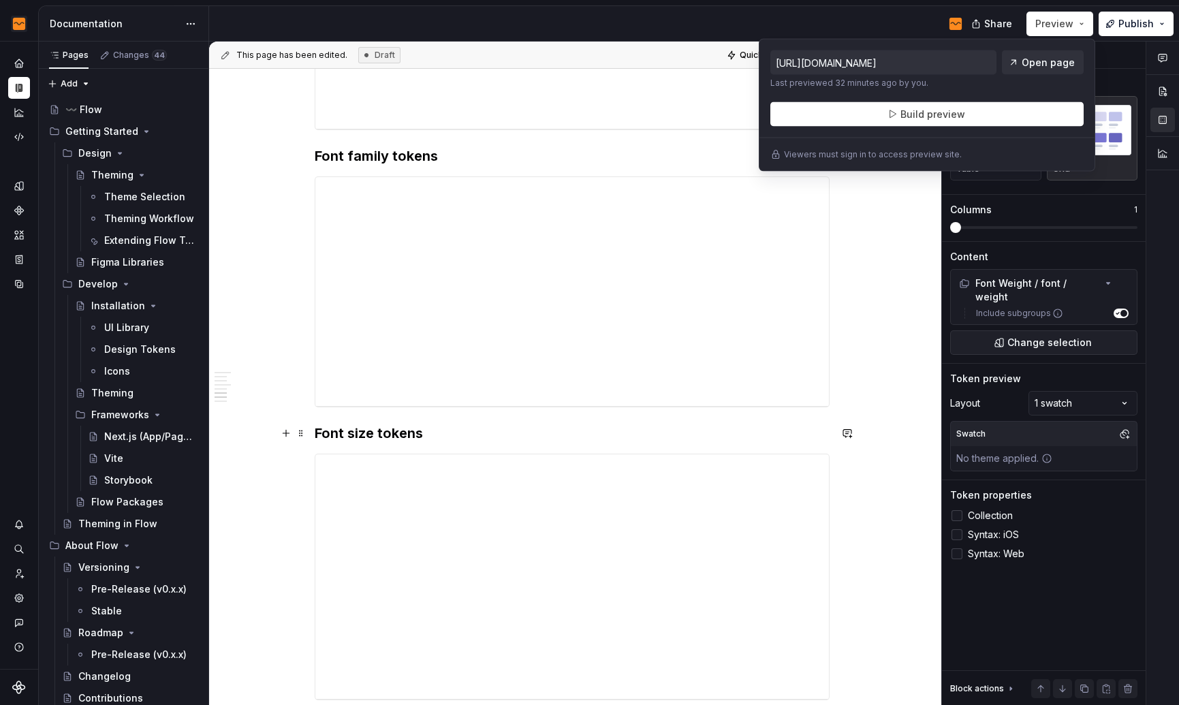
click at [483, 438] on h3 "Font size tokens" at bounding box center [572, 433] width 515 height 19
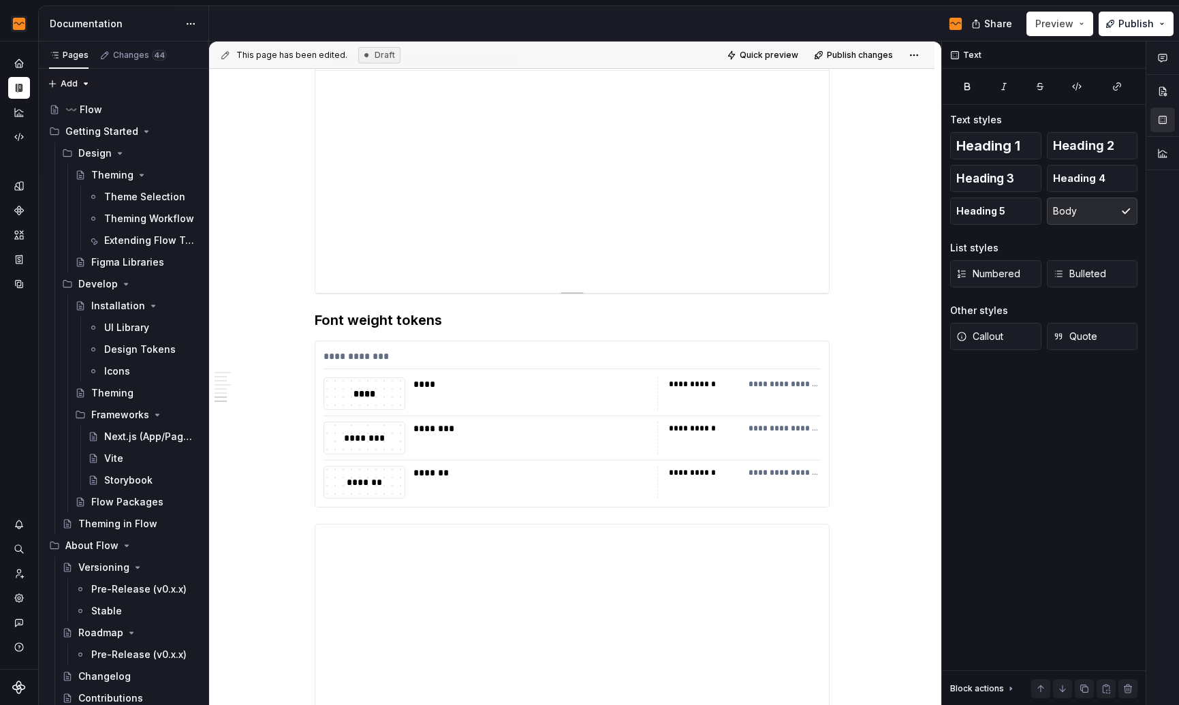
scroll to position [1680, 0]
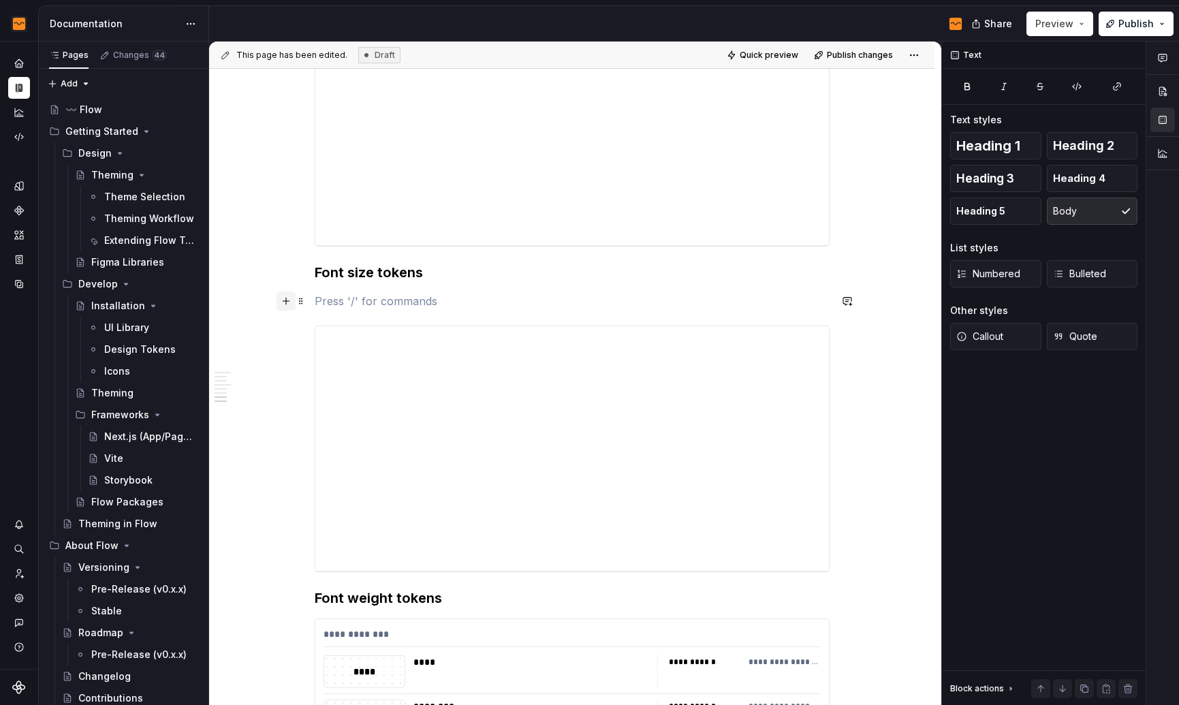
click at [284, 300] on button "button" at bounding box center [285, 300] width 19 height 19
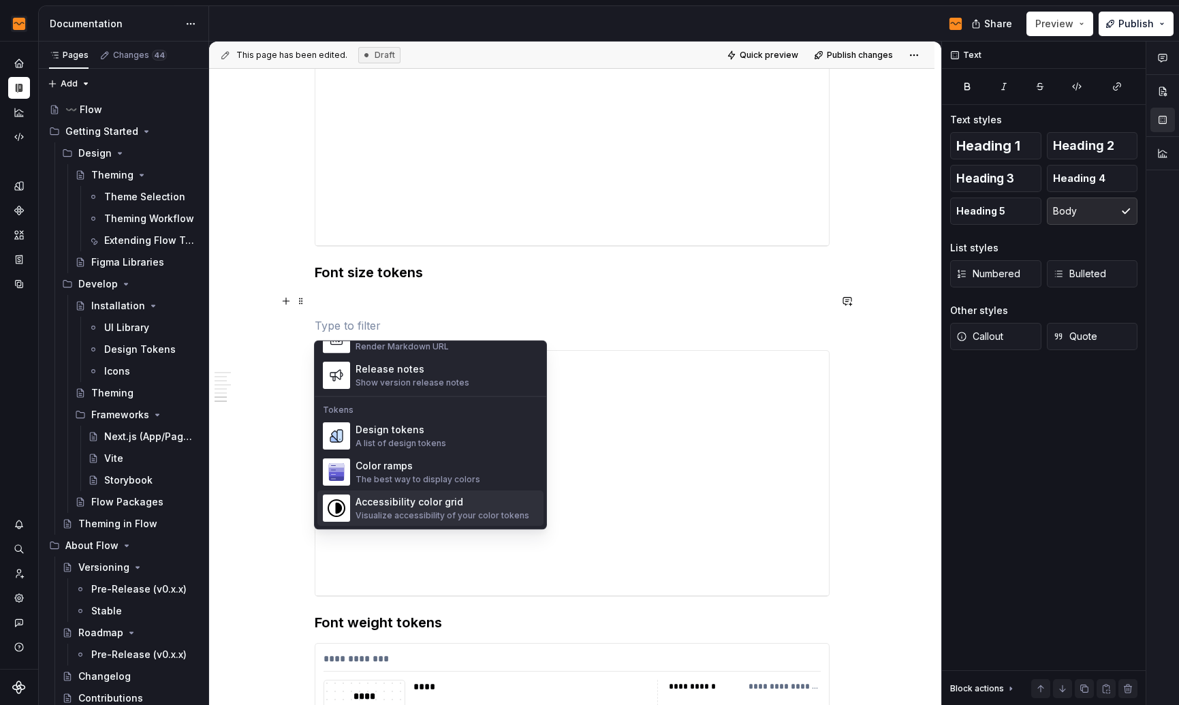
scroll to position [910, 0]
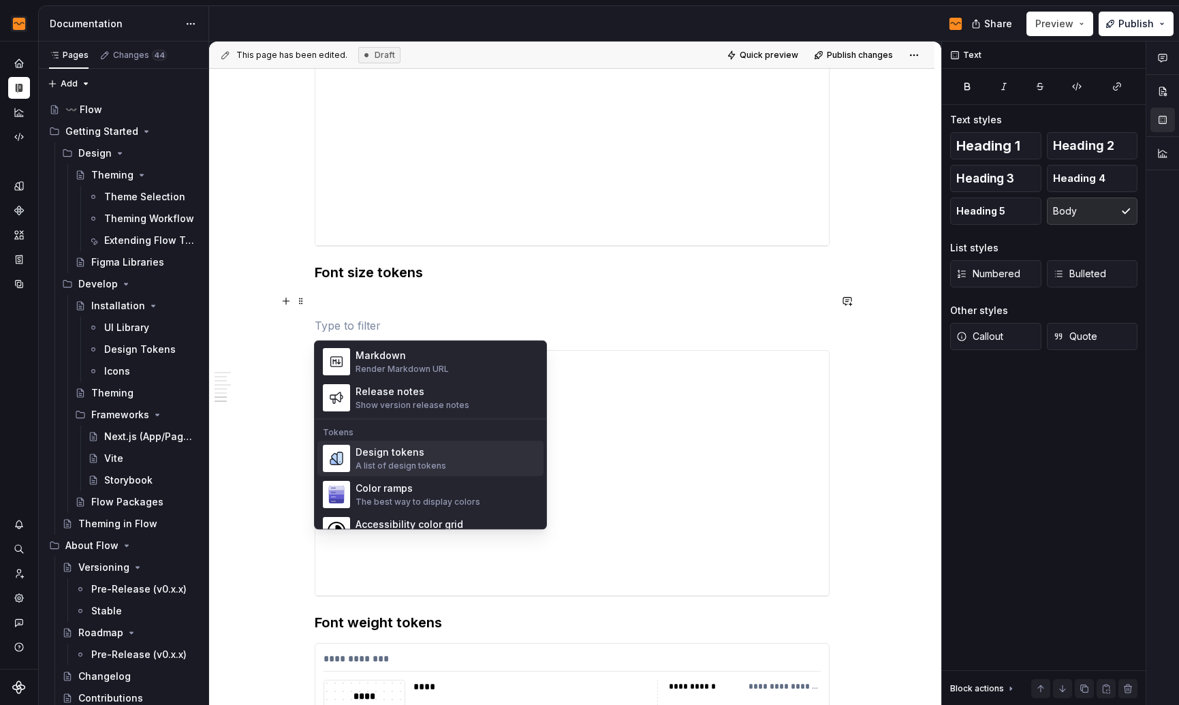
click at [438, 447] on div "Design tokens" at bounding box center [400, 453] width 91 height 14
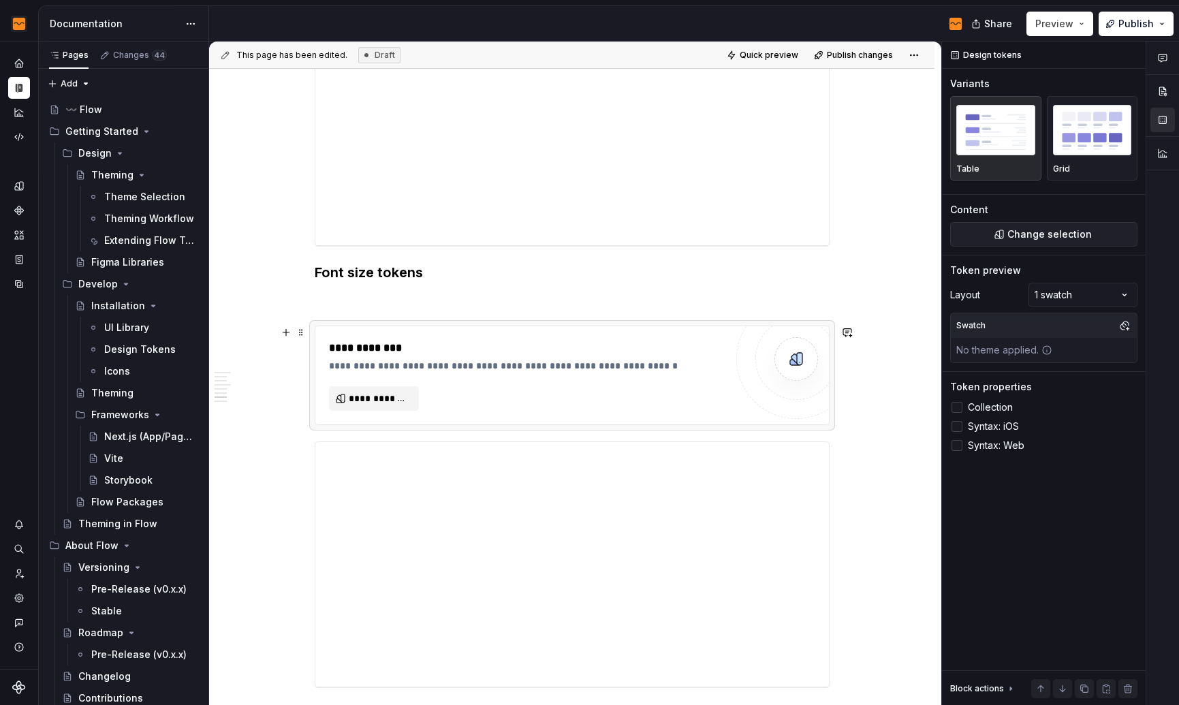
click at [394, 384] on div "**********" at bounding box center [527, 375] width 396 height 71
click at [385, 397] on span "**********" at bounding box center [379, 399] width 61 height 14
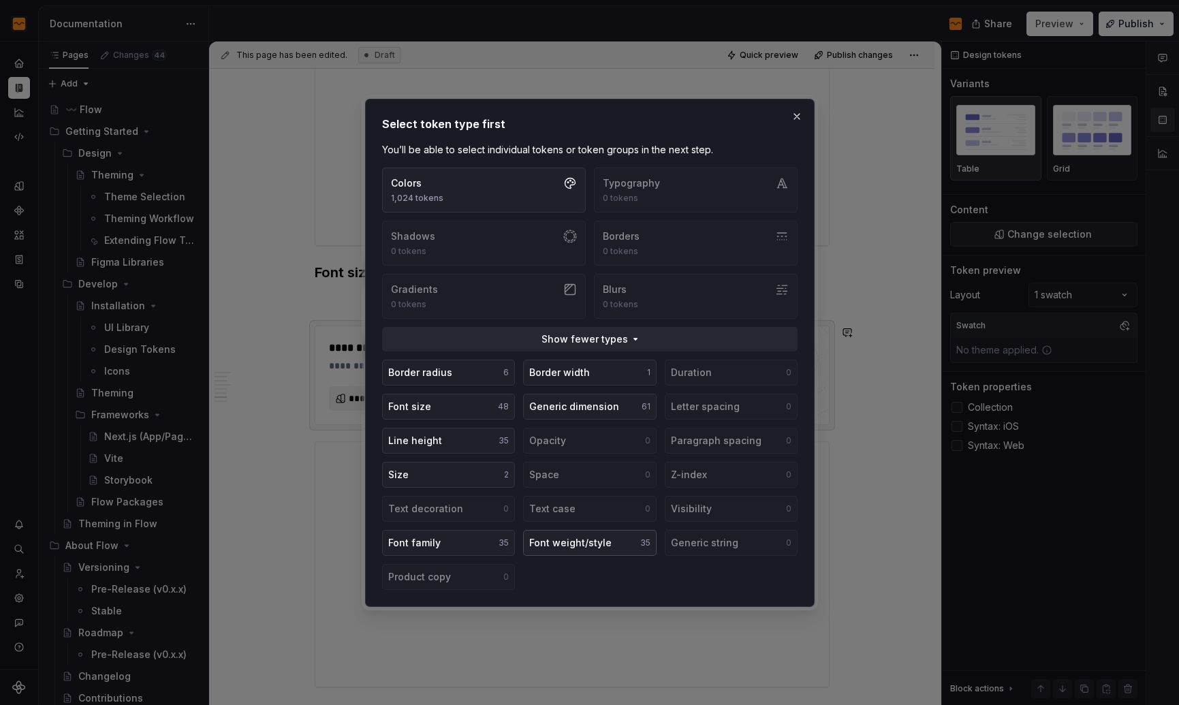
click at [638, 545] on button "Font weight/style 35" at bounding box center [589, 543] width 133 height 26
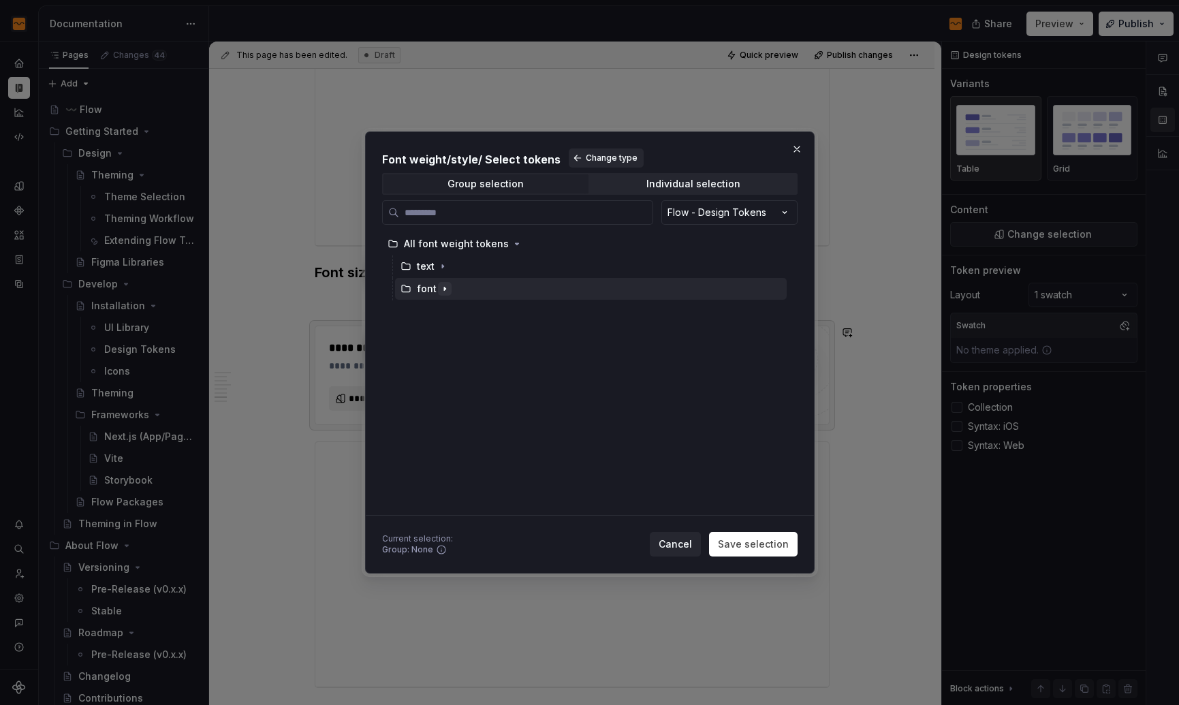
click at [445, 286] on icon "button" at bounding box center [444, 288] width 11 height 11
click at [439, 264] on icon "button" at bounding box center [442, 266] width 11 height 11
click at [574, 159] on button "Change type" at bounding box center [606, 157] width 75 height 19
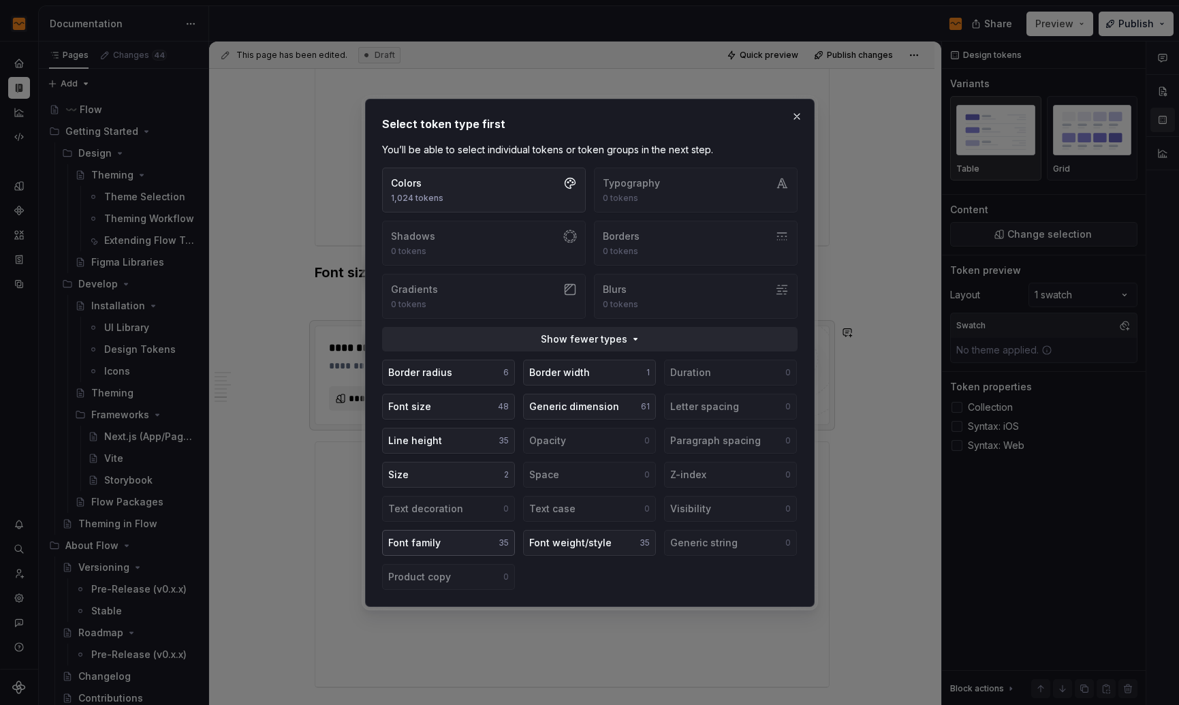
click at [485, 537] on button "Font family 35" at bounding box center [448, 543] width 133 height 26
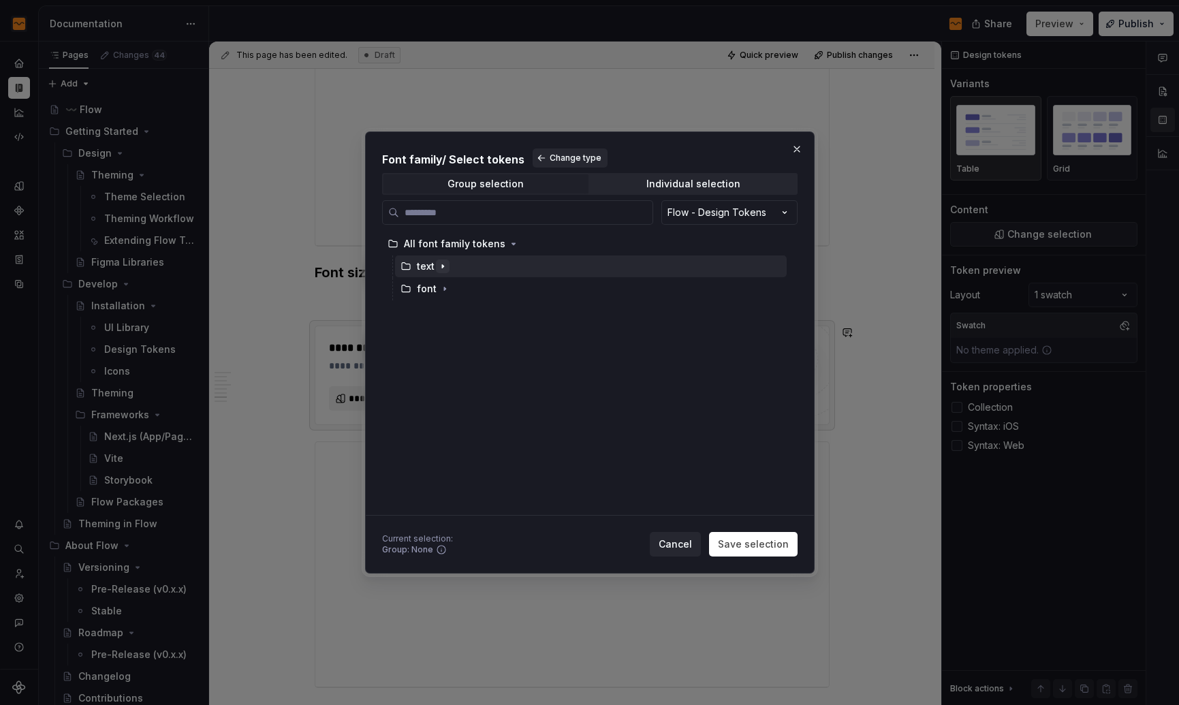
click at [443, 266] on icon "button" at bounding box center [442, 266] width 11 height 11
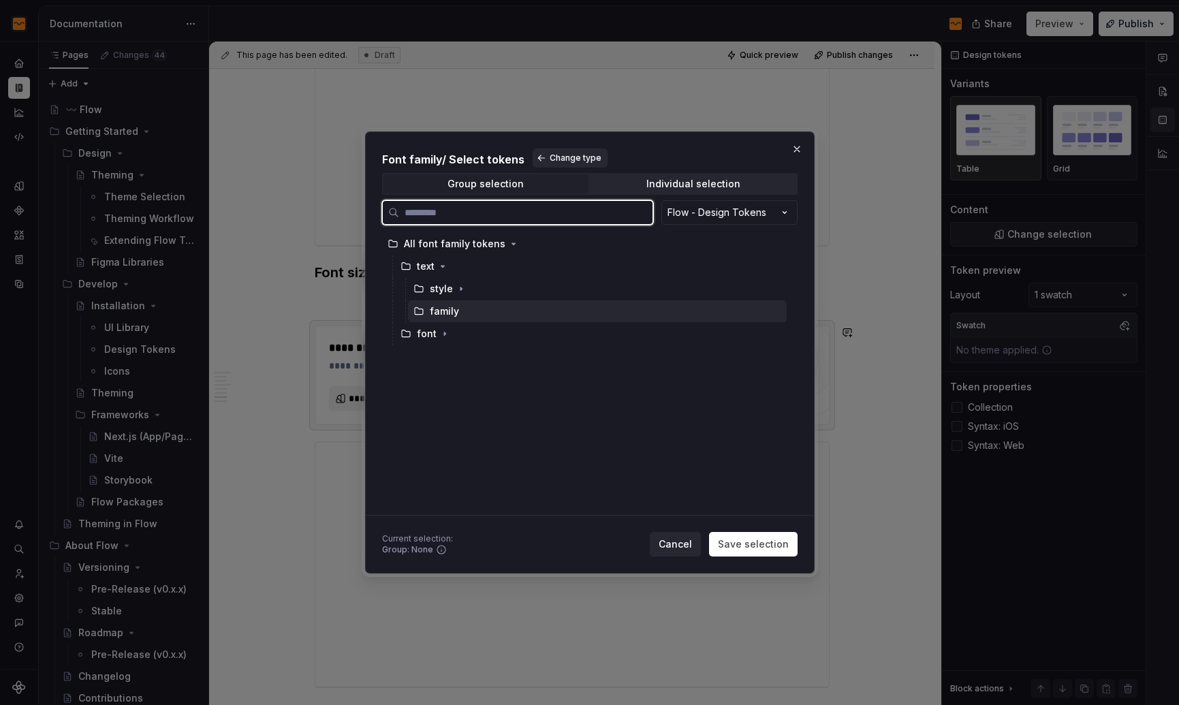
click at [459, 313] on div "family" at bounding box center [597, 311] width 379 height 22
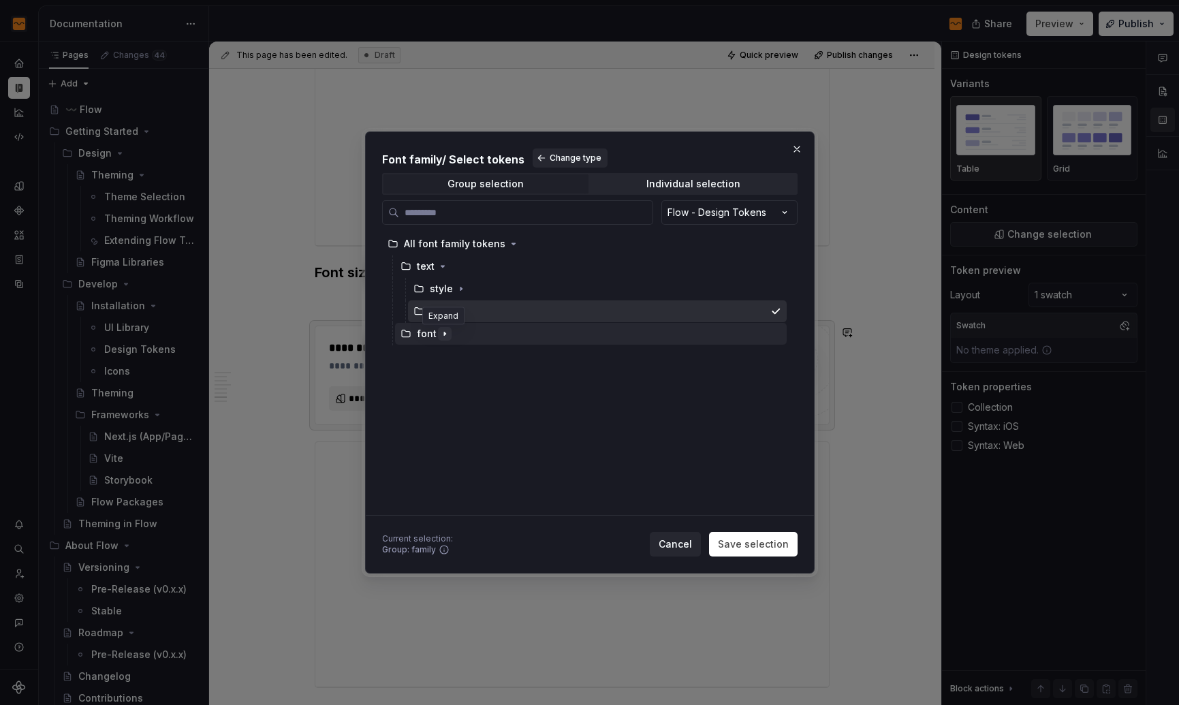
click at [445, 332] on icon "button" at bounding box center [444, 333] width 11 height 11
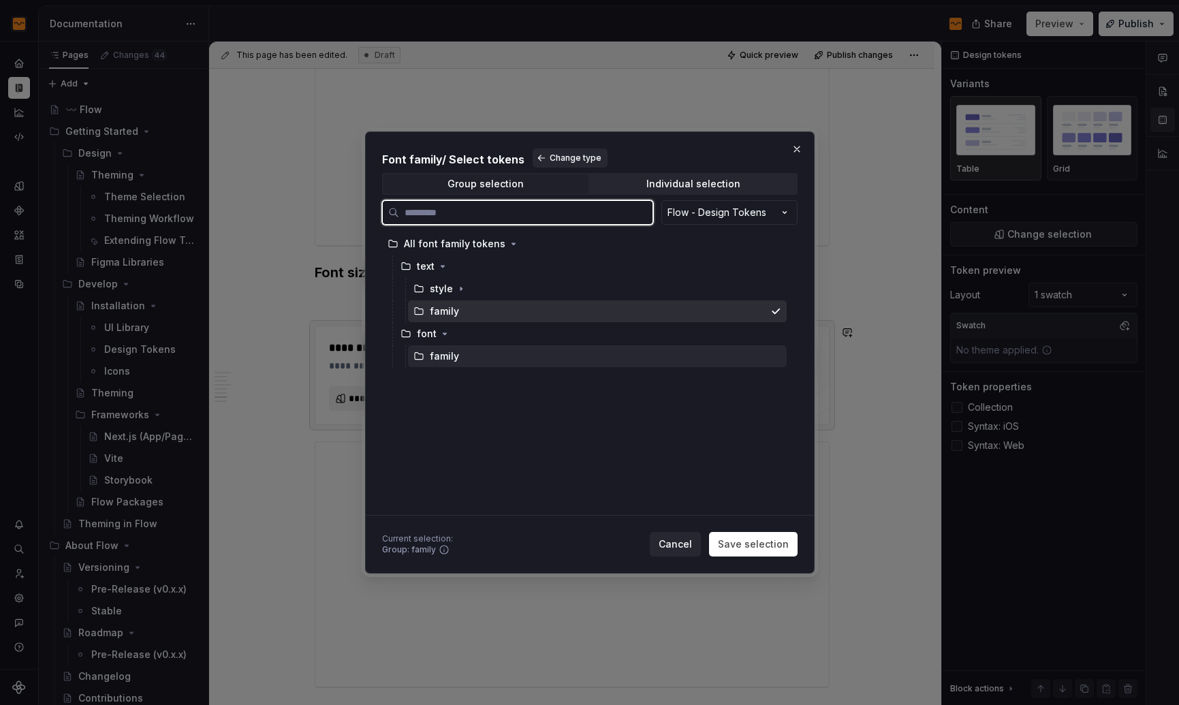
click at [441, 357] on div "family" at bounding box center [444, 356] width 29 height 14
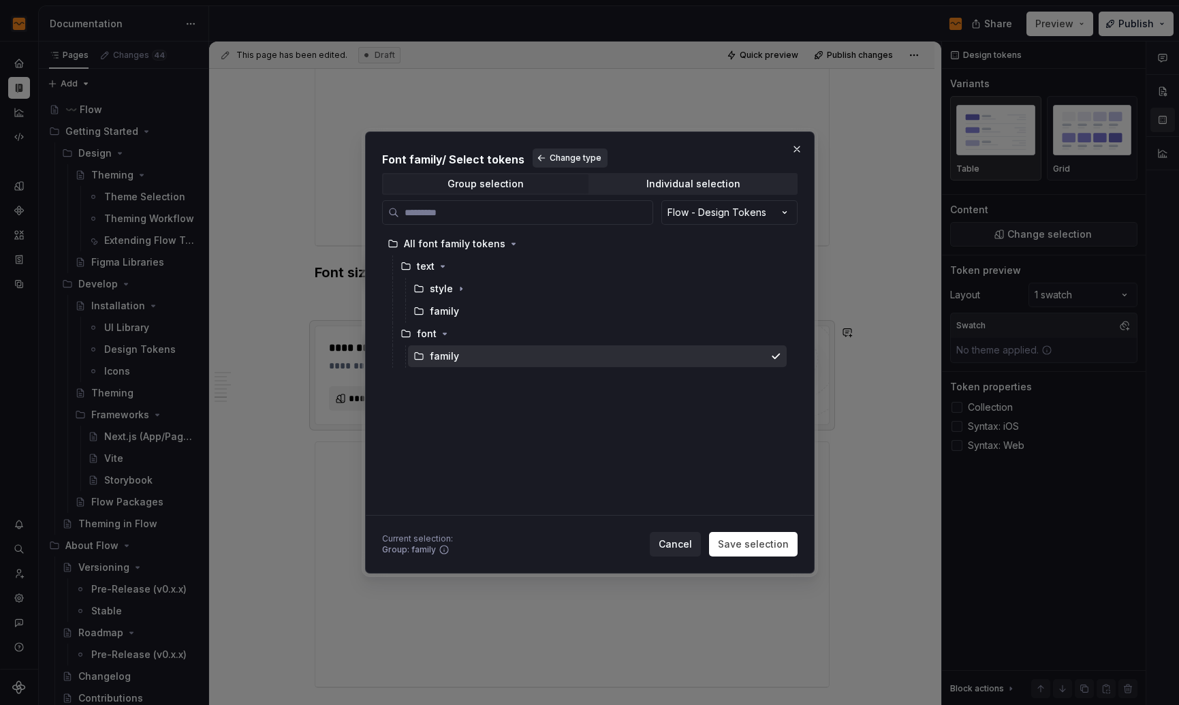
click at [565, 162] on span "Change type" at bounding box center [575, 158] width 52 height 11
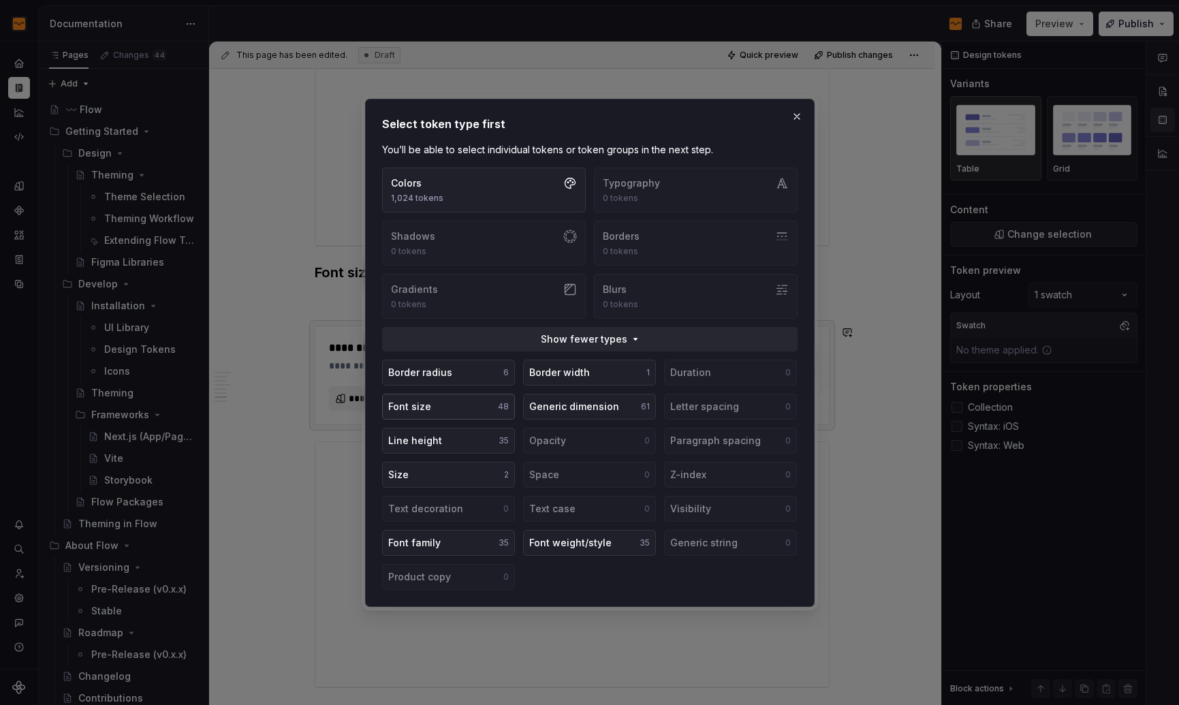
click at [467, 397] on button "Font size 48" at bounding box center [448, 407] width 133 height 26
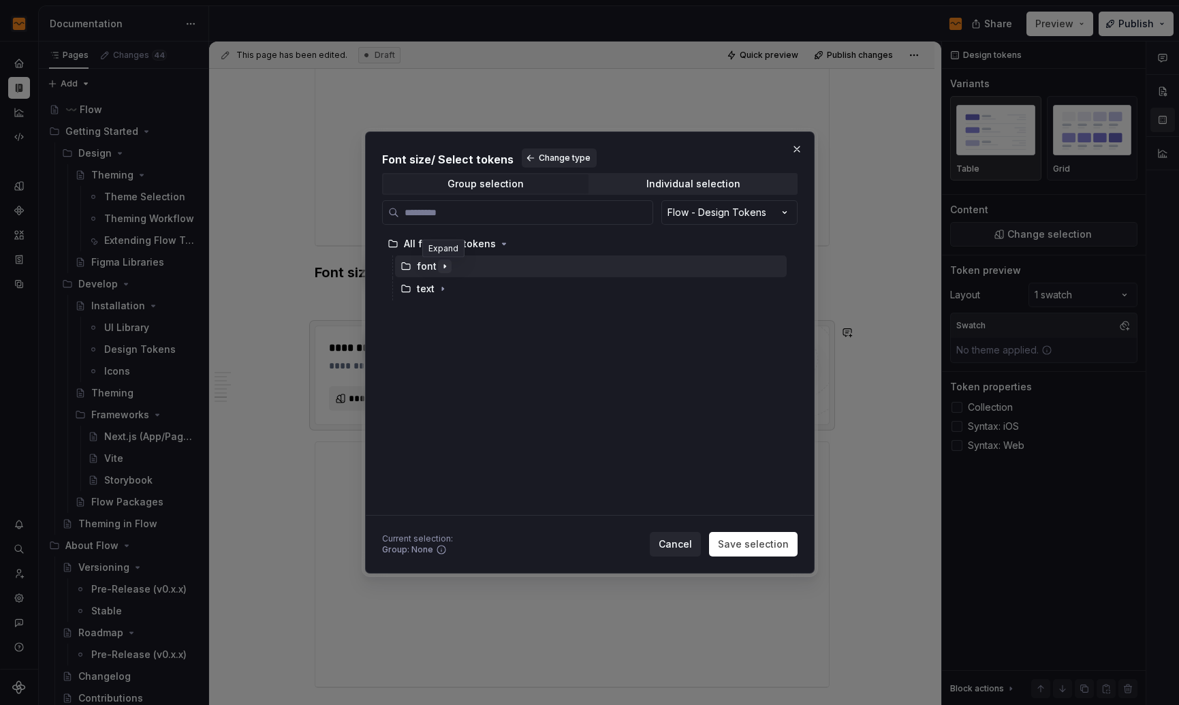
click at [443, 265] on icon "button" at bounding box center [444, 266] width 11 height 11
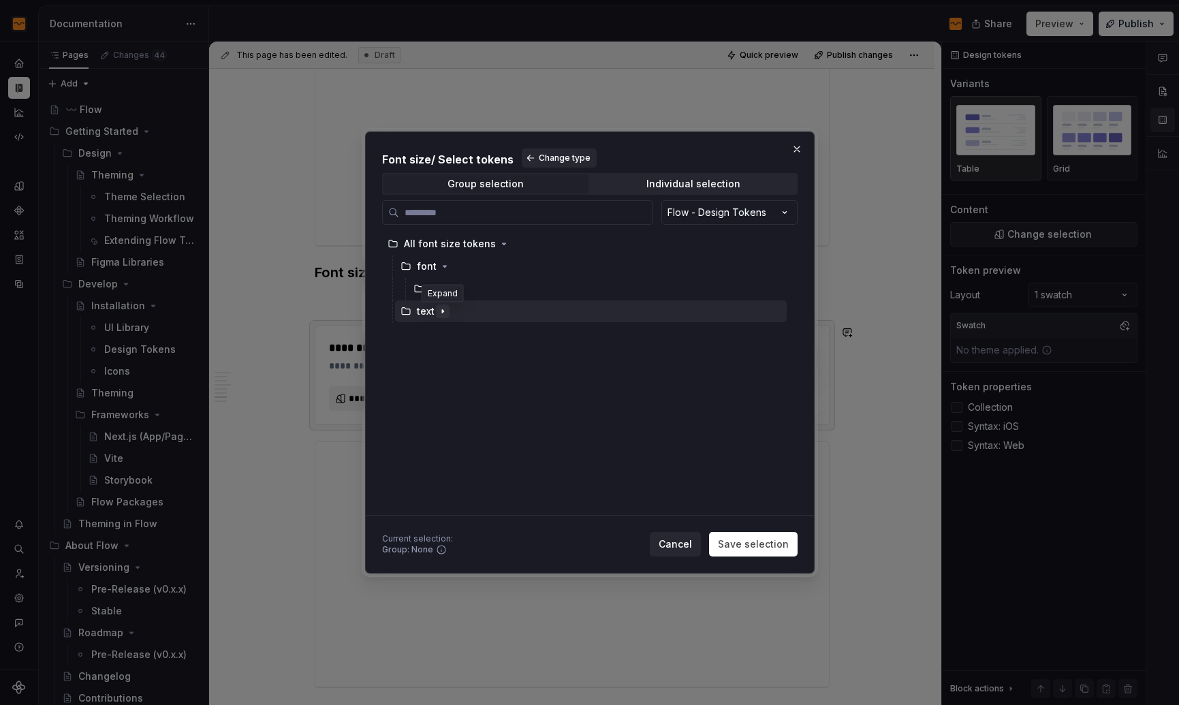
click at [441, 308] on icon "button" at bounding box center [442, 311] width 11 height 11
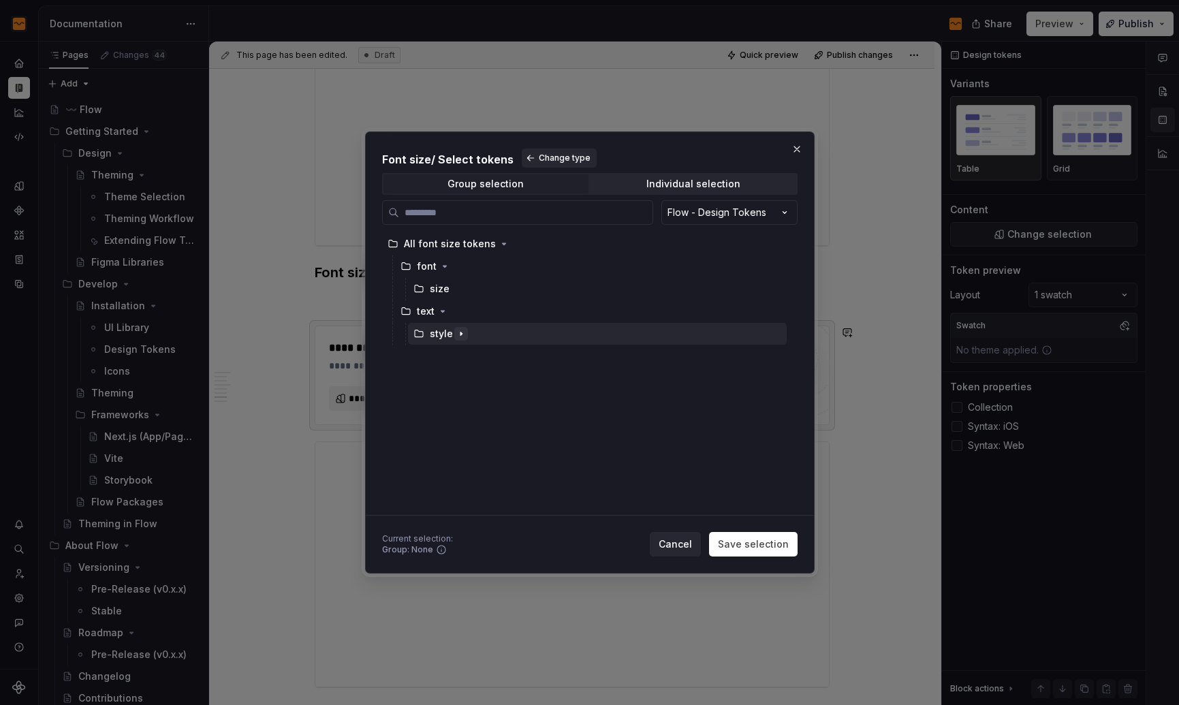
click at [460, 334] on icon "button" at bounding box center [460, 333] width 1 height 3
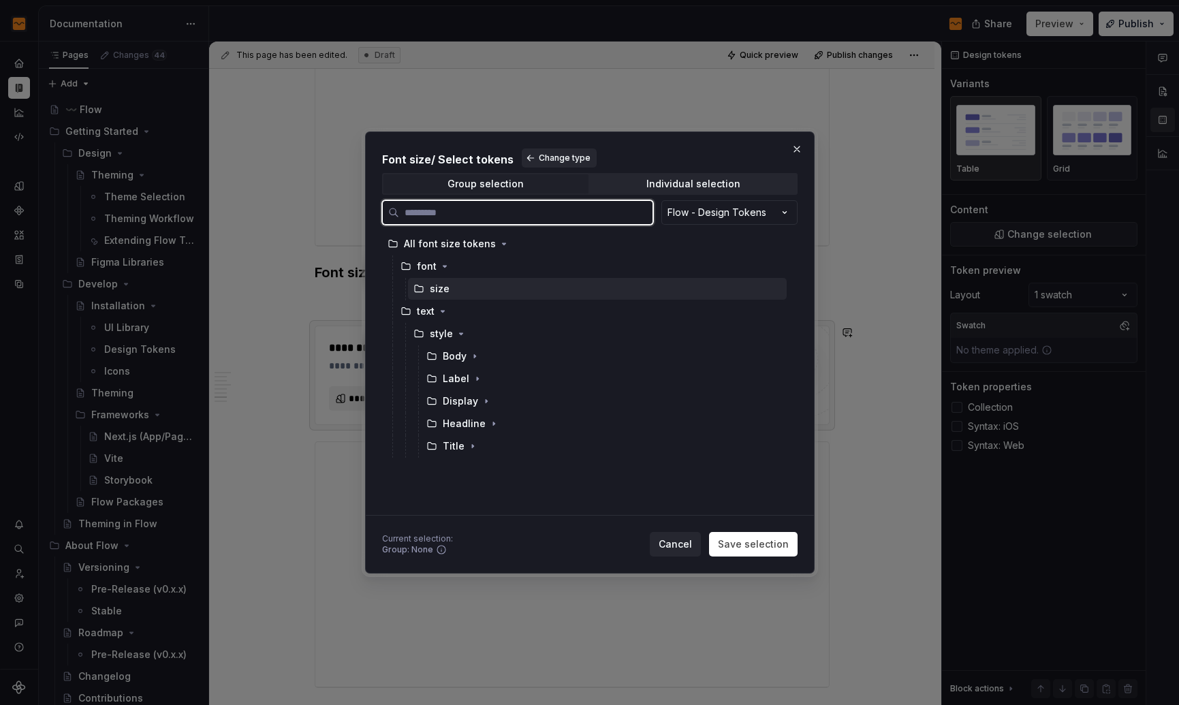
click at [443, 293] on div "size" at bounding box center [440, 289] width 20 height 14
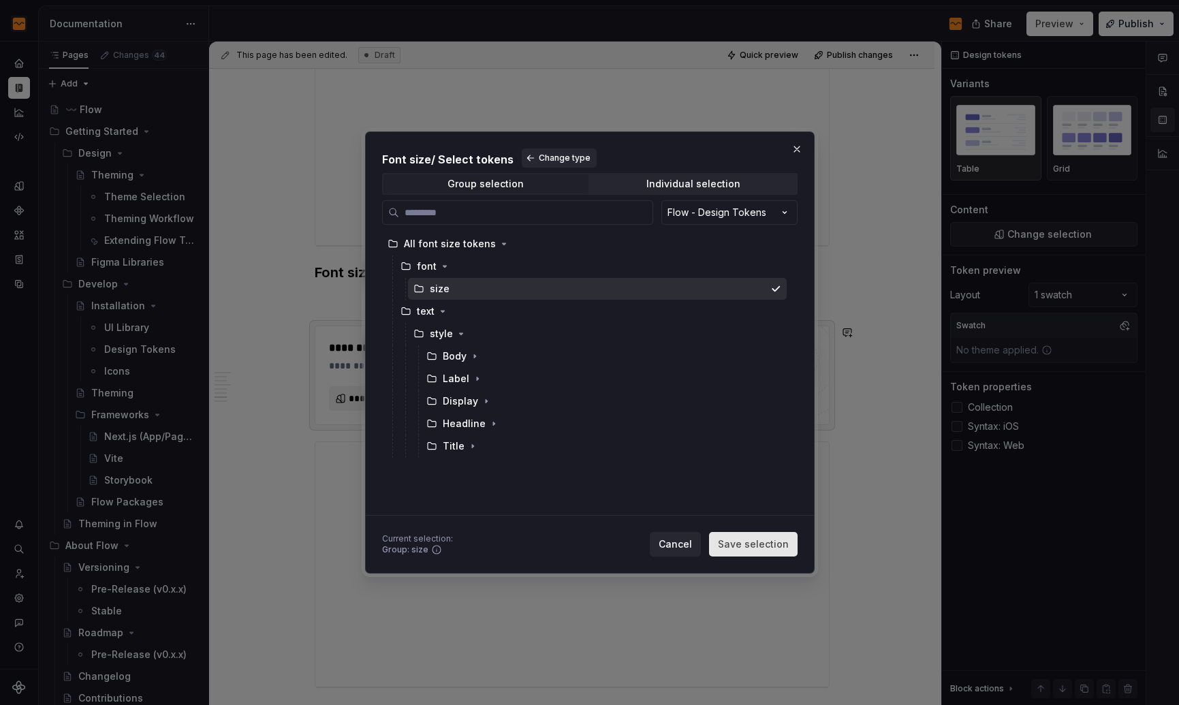
click at [744, 535] on button "Save selection" at bounding box center [753, 544] width 89 height 25
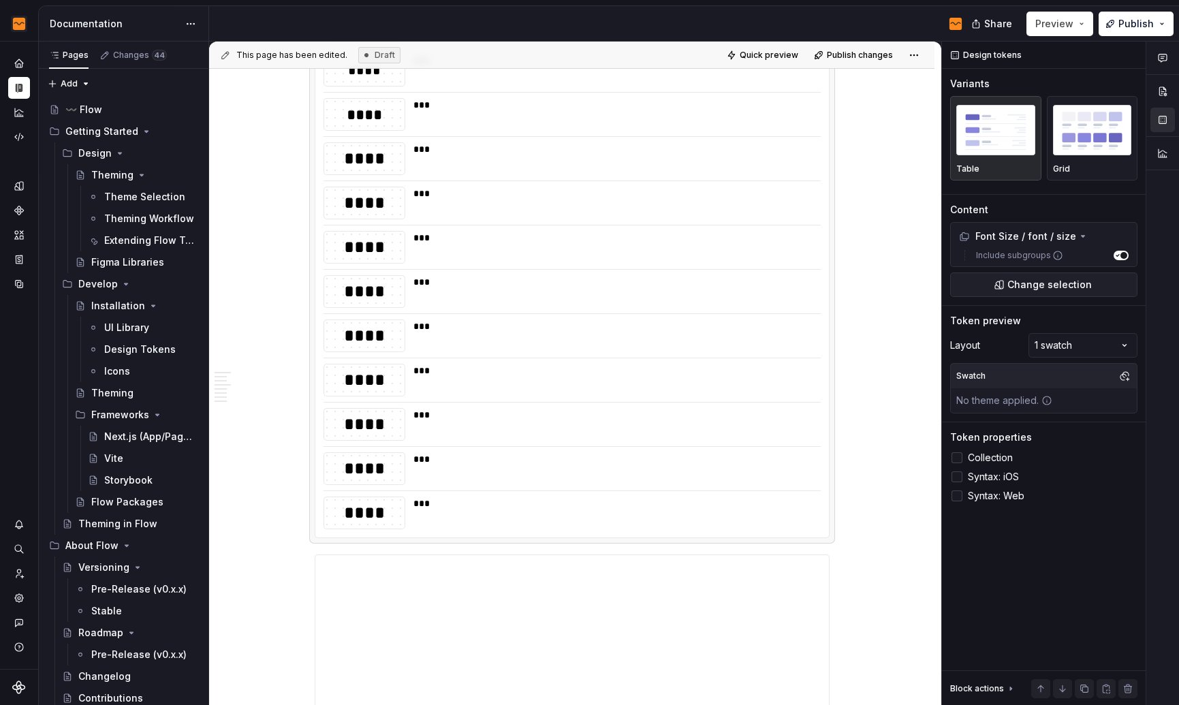
scroll to position [1730, 0]
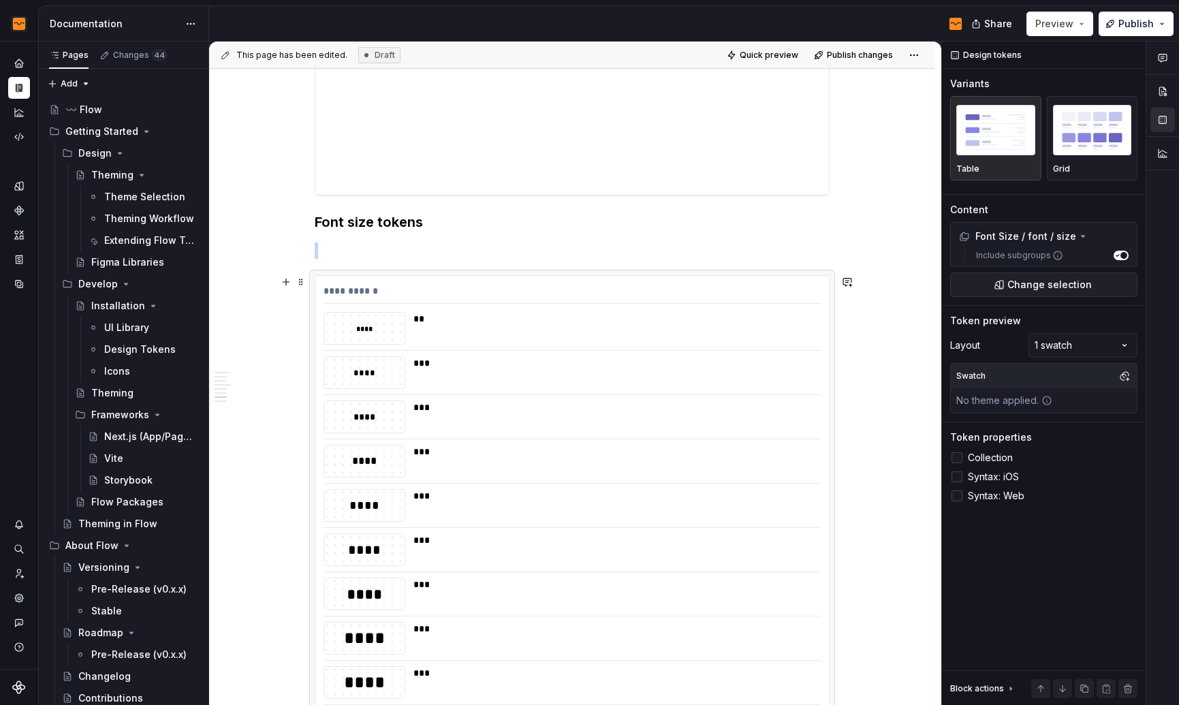
click at [500, 323] on div "**" at bounding box center [612, 319] width 399 height 14
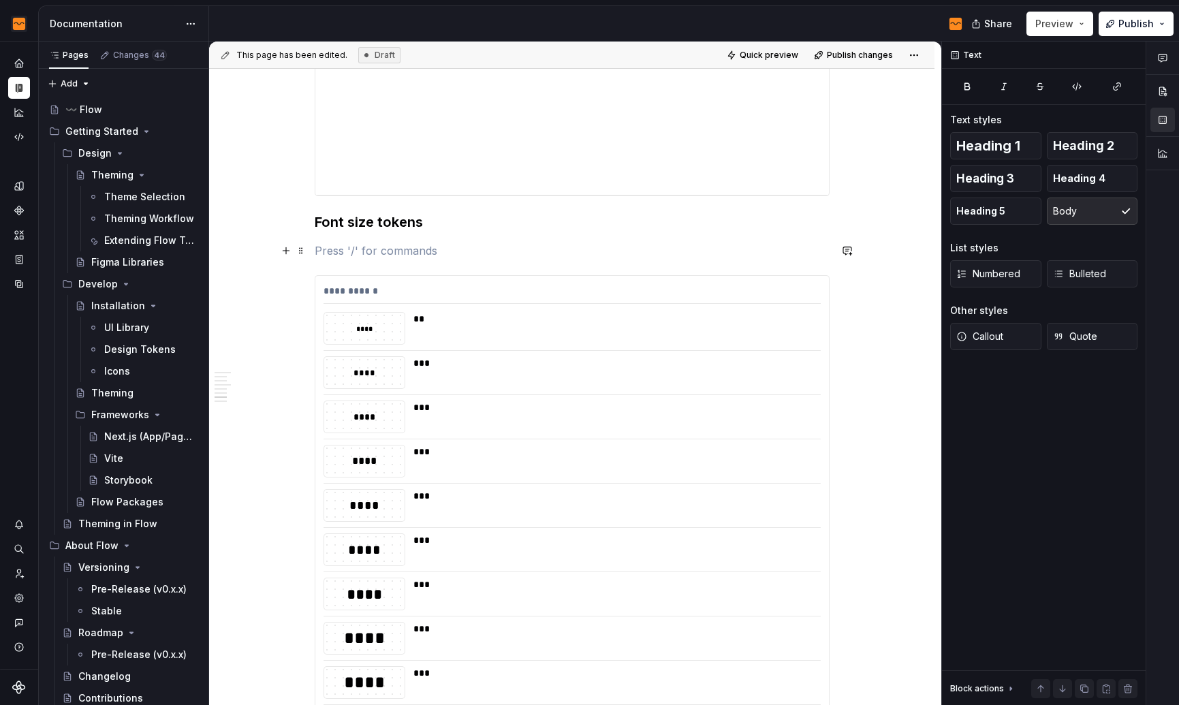
click at [336, 246] on p at bounding box center [572, 250] width 515 height 16
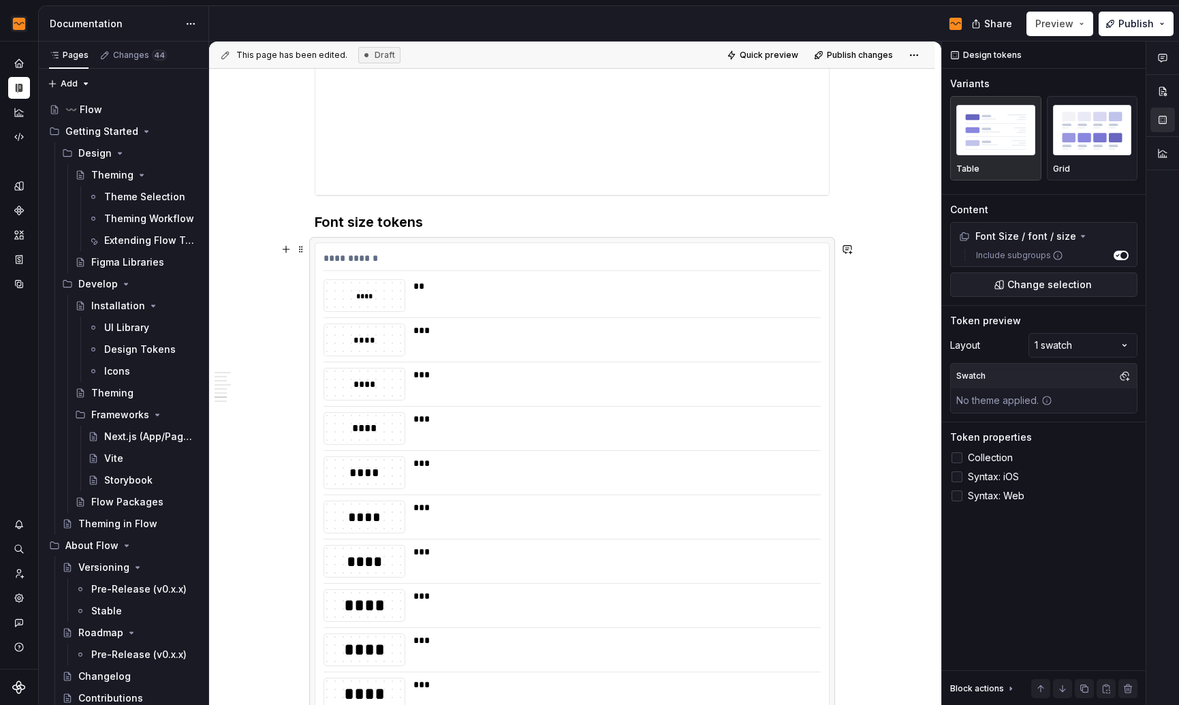
click at [463, 306] on div "**" at bounding box center [612, 295] width 399 height 33
click at [955, 456] on div at bounding box center [956, 457] width 11 height 11
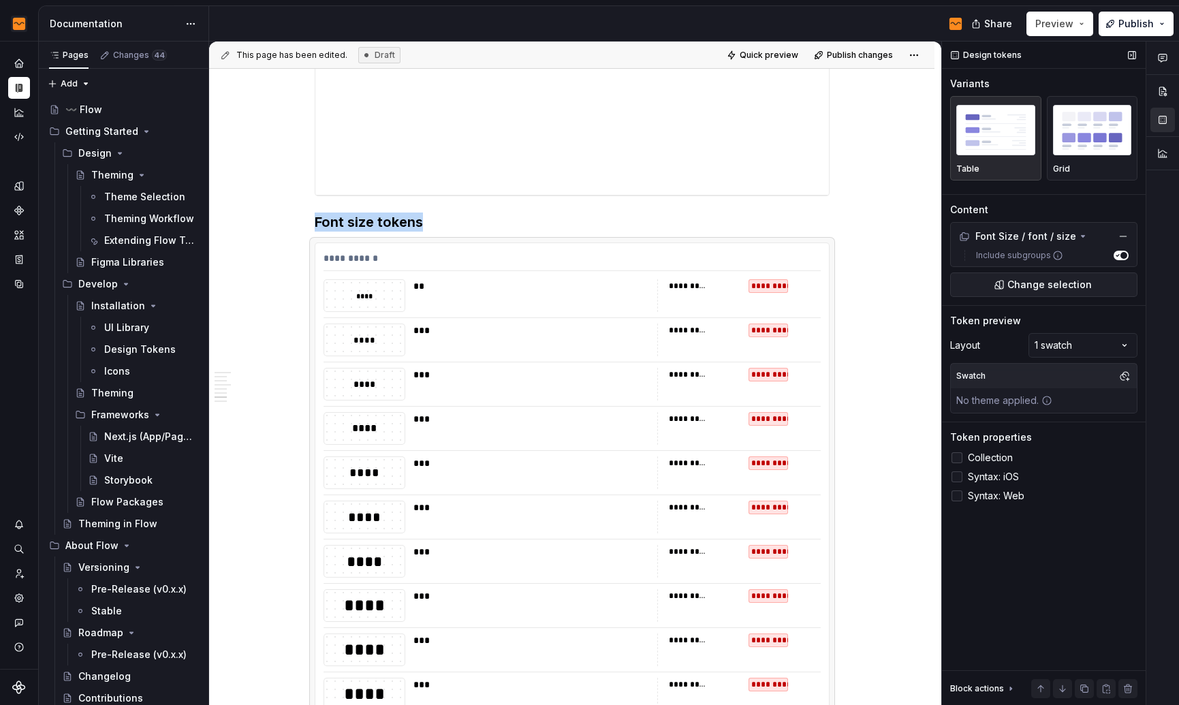
click at [957, 458] on icon at bounding box center [957, 458] width 0 height 0
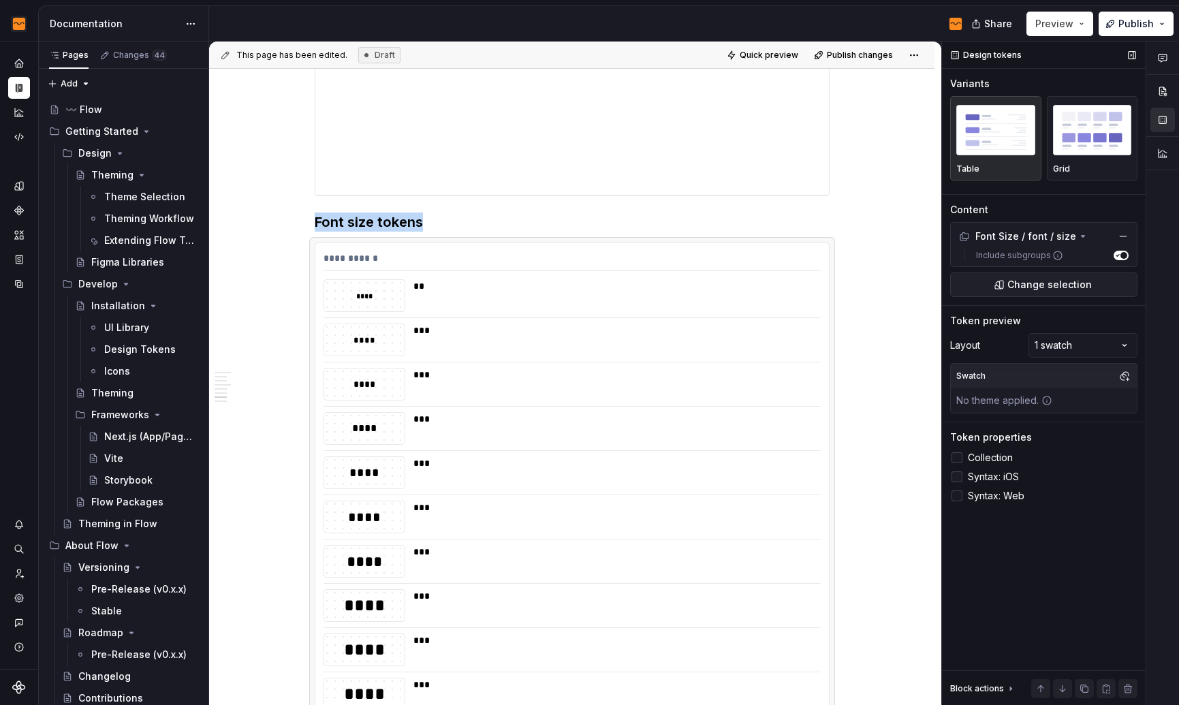
click at [957, 475] on div at bounding box center [956, 476] width 11 height 11
click at [957, 477] on icon at bounding box center [957, 477] width 0 height 0
click at [957, 494] on div at bounding box center [956, 495] width 11 height 11
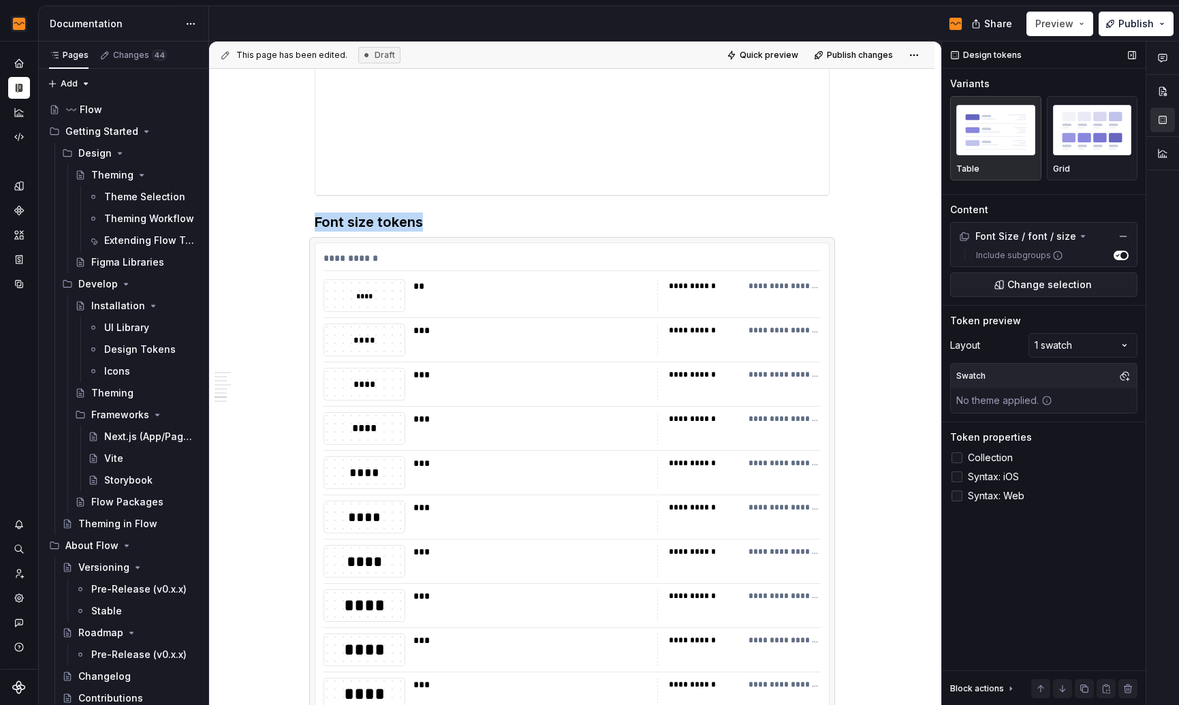
type textarea "*"
drag, startPoint x: 957, startPoint y: 494, endPoint x: 536, endPoint y: 332, distance: 451.3
click at [774, 433] on div "**********" at bounding box center [694, 374] width 970 height 664
click at [437, 284] on div "**" at bounding box center [531, 286] width 236 height 14
click at [430, 287] on div "**" at bounding box center [531, 286] width 236 height 14
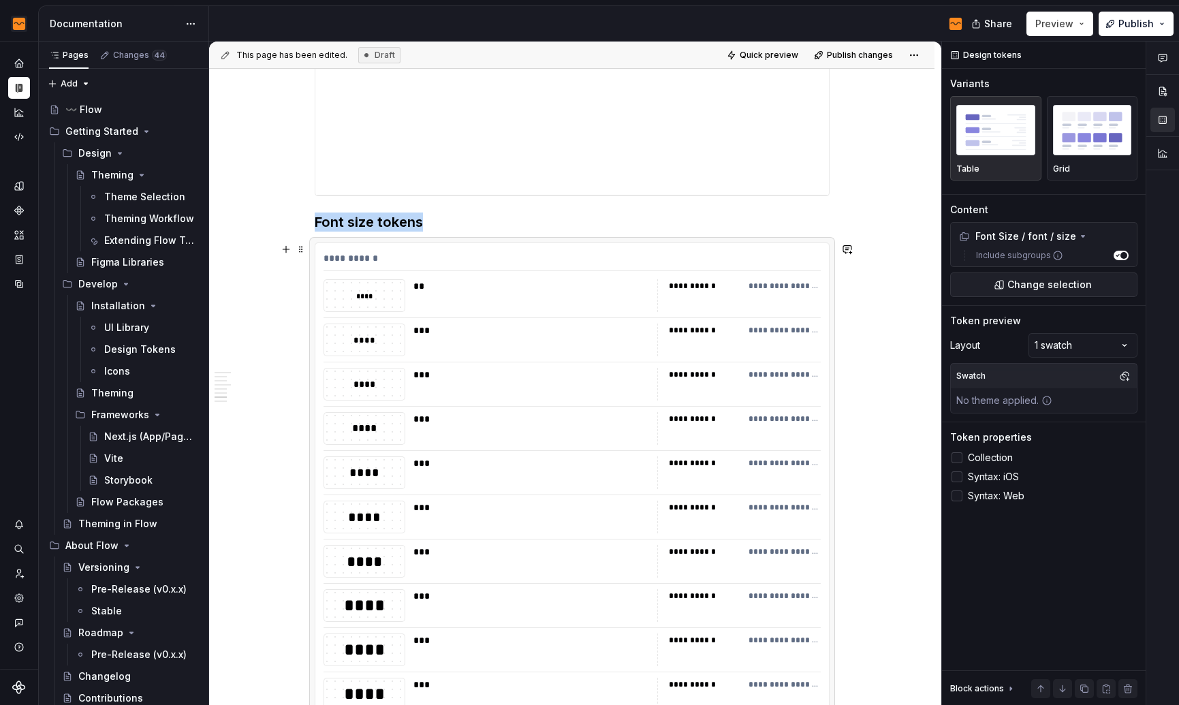
click at [429, 288] on div "**" at bounding box center [531, 286] width 236 height 14
click at [957, 496] on icon at bounding box center [957, 496] width 0 height 0
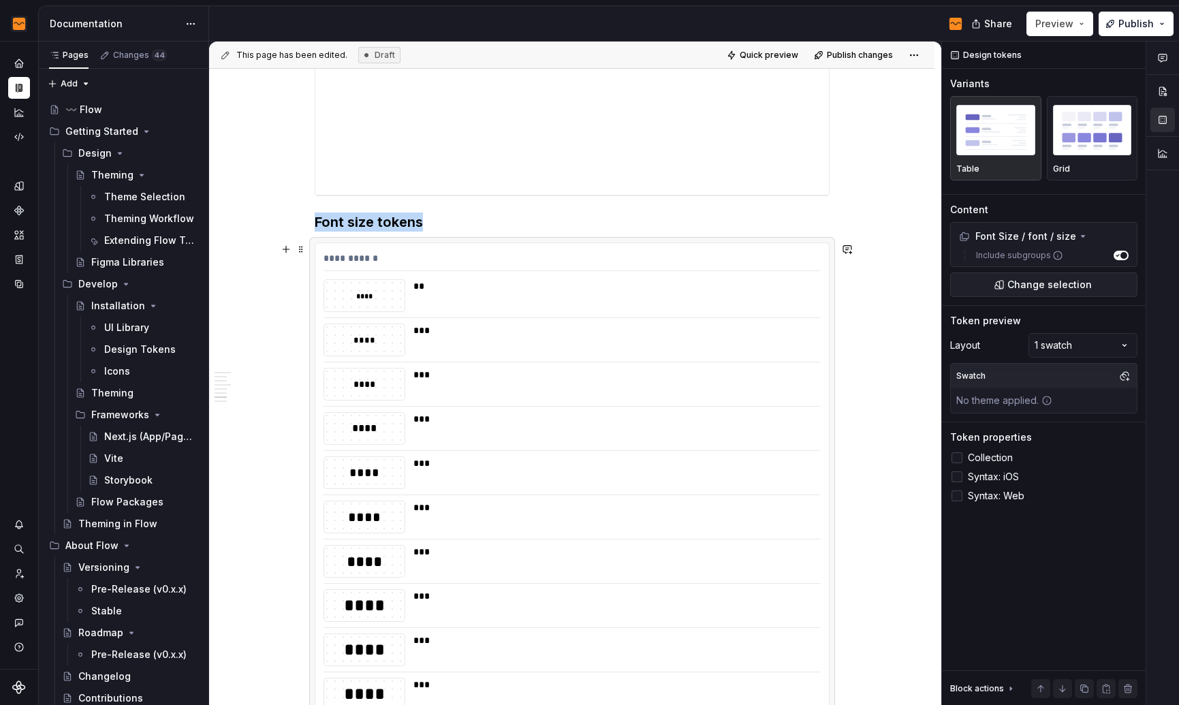
click at [570, 288] on div "**" at bounding box center [612, 286] width 399 height 14
click at [496, 253] on div "**********" at bounding box center [571, 261] width 497 height 20
click at [496, 242] on div "**********" at bounding box center [572, 613] width 515 height 742
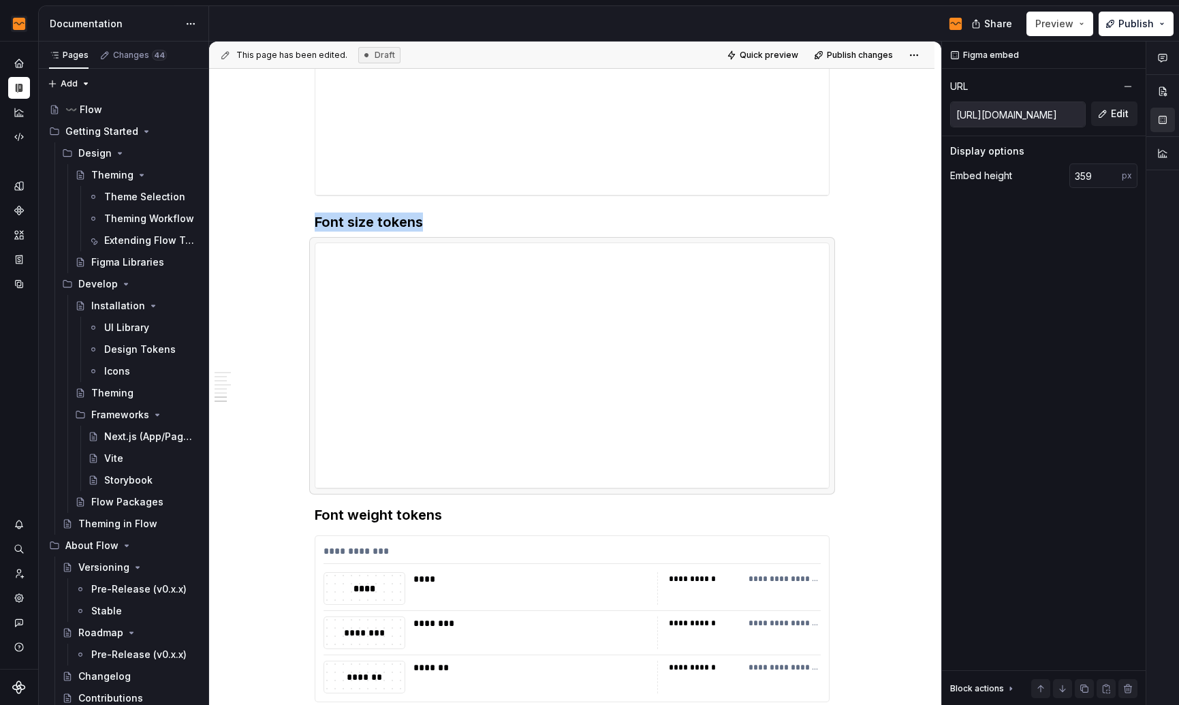
click at [496, 242] on div "**********" at bounding box center [572, 365] width 515 height 246
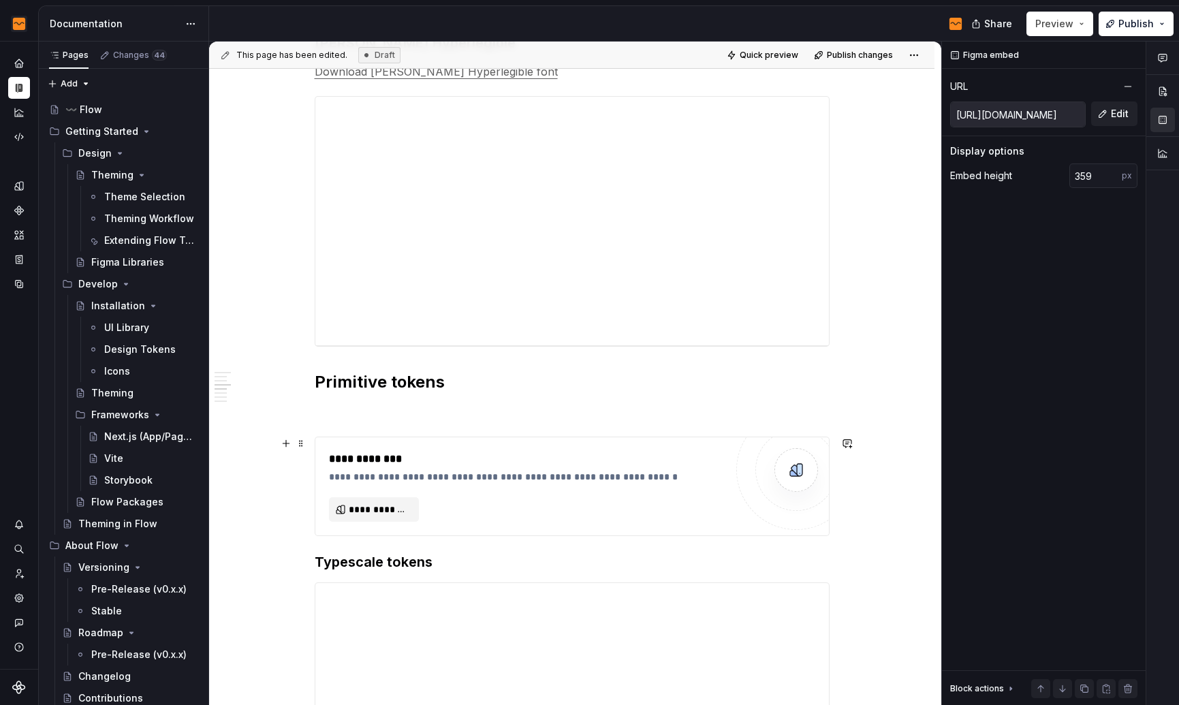
scroll to position [948, 0]
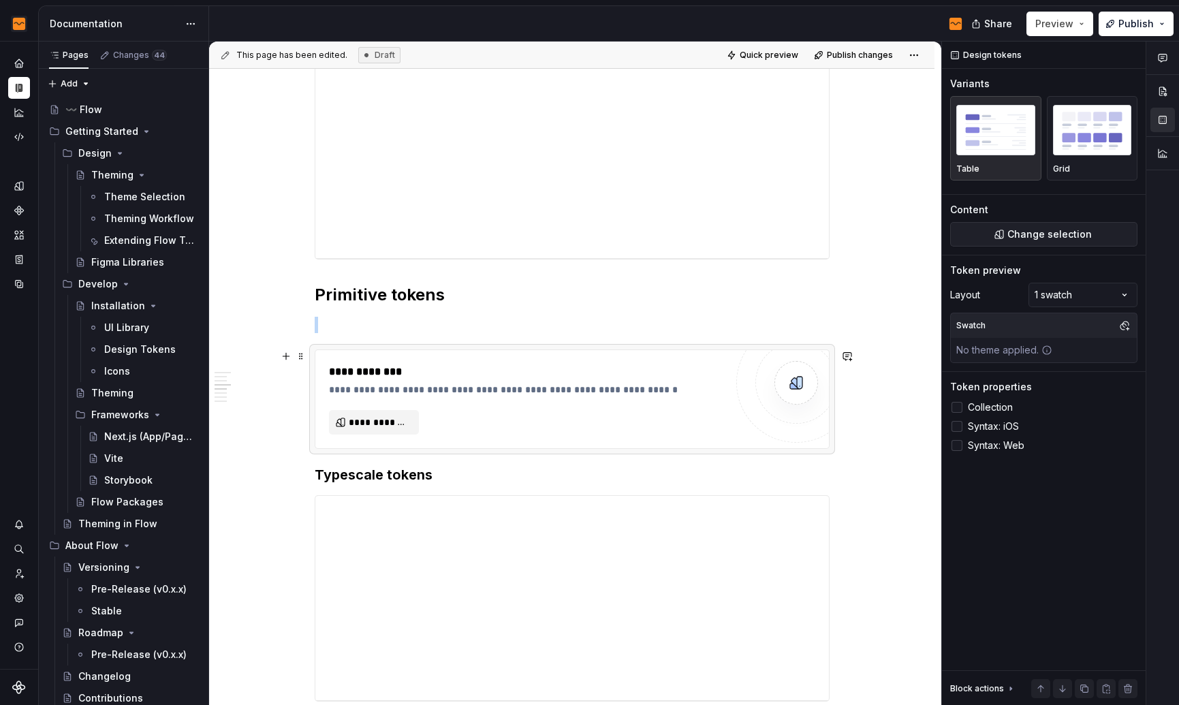
click at [487, 372] on div "**********" at bounding box center [527, 372] width 396 height 16
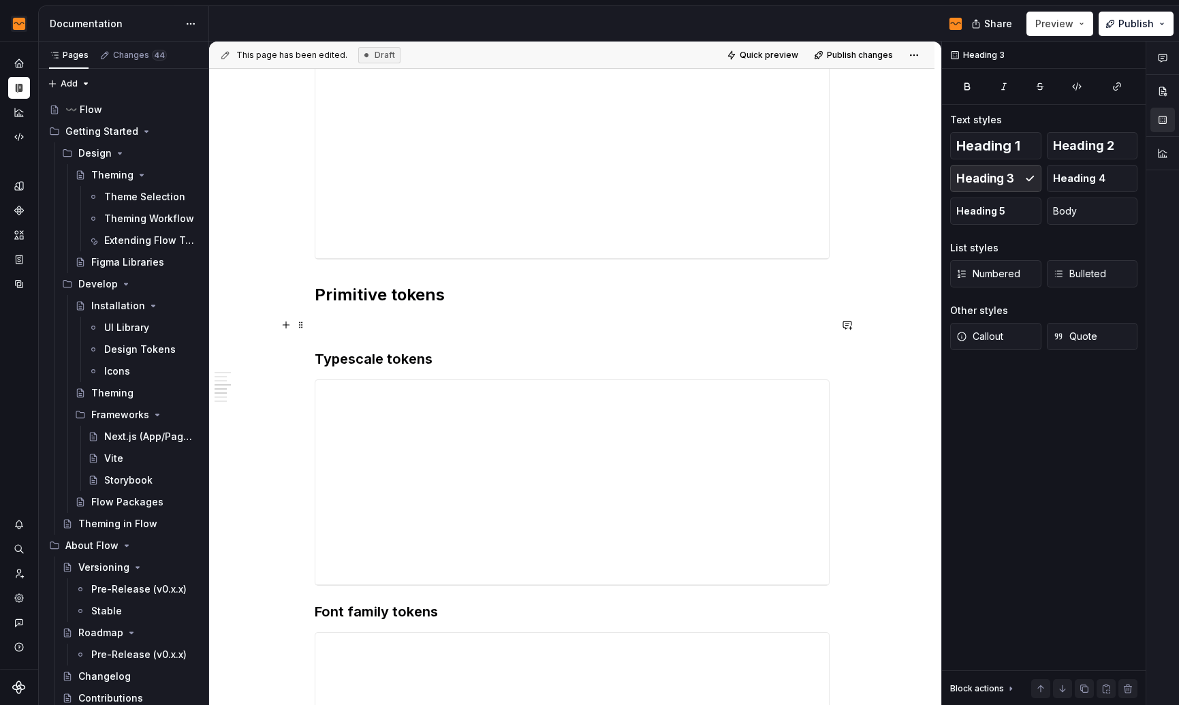
click at [398, 323] on p at bounding box center [572, 325] width 515 height 16
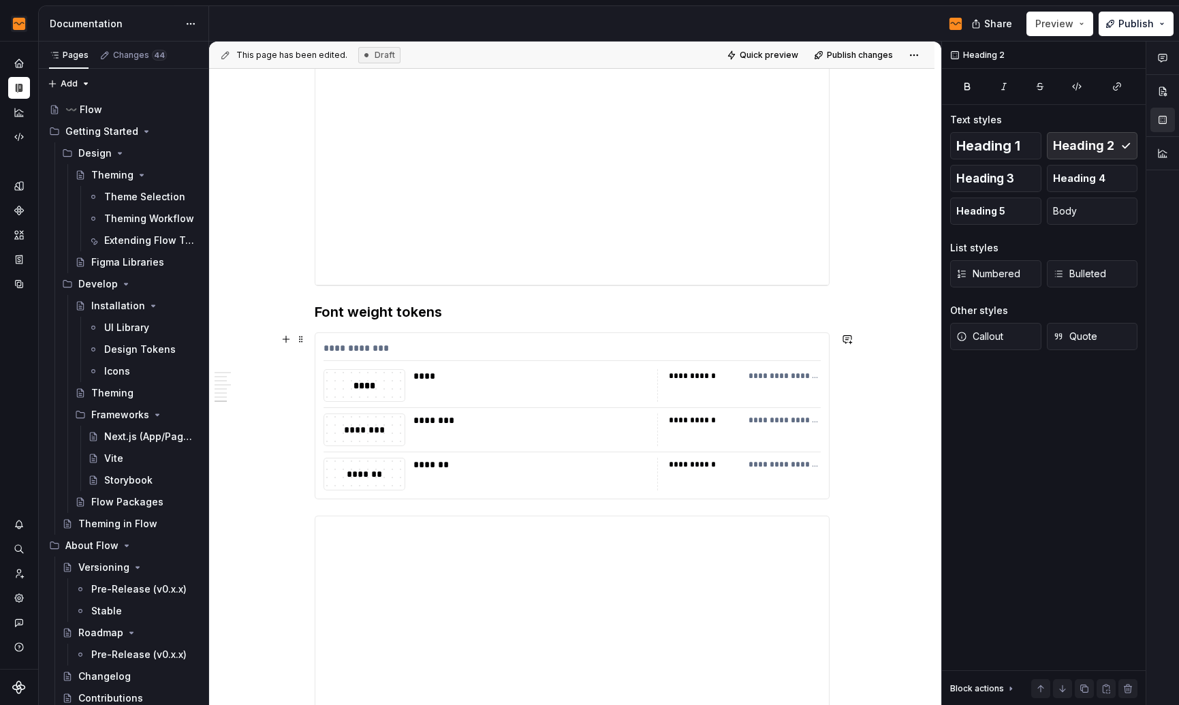
scroll to position [2077, 0]
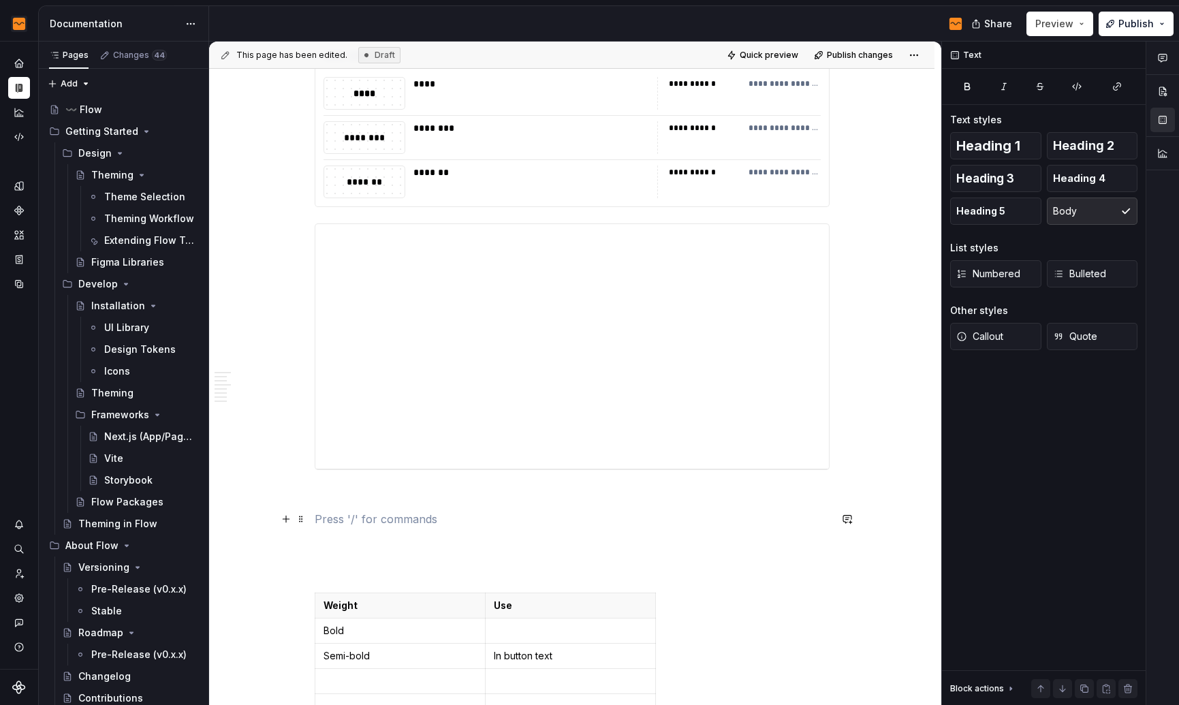
click at [572, 512] on p at bounding box center [572, 519] width 515 height 16
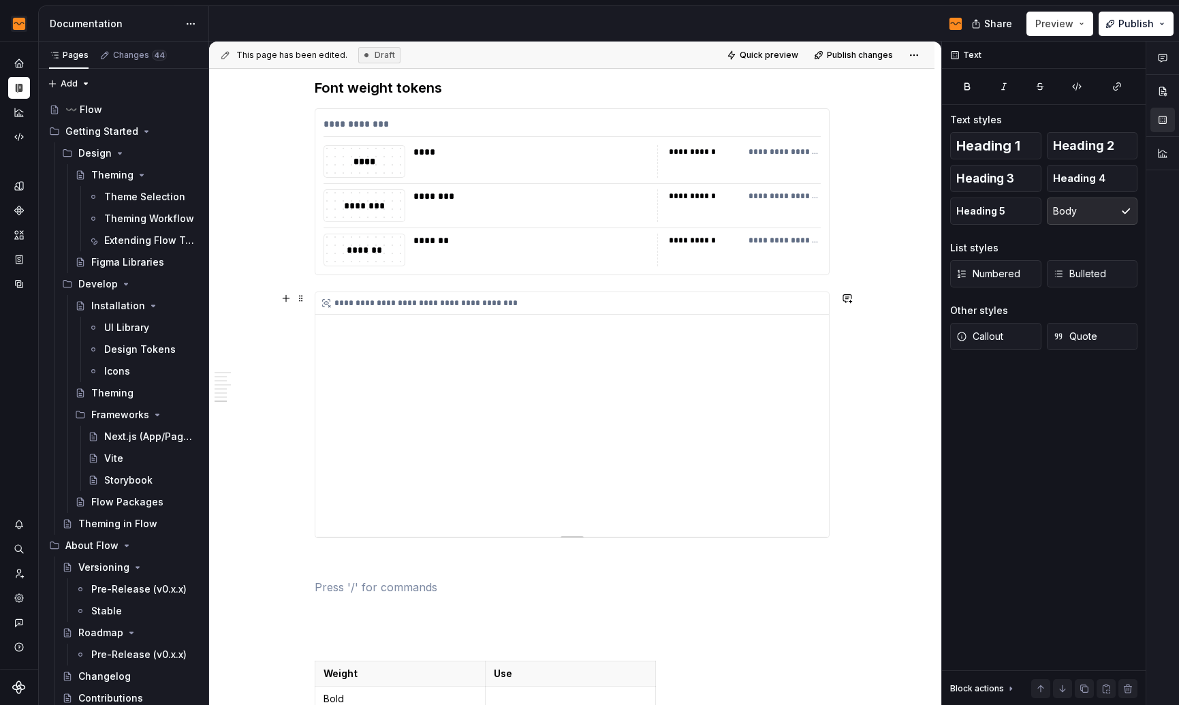
scroll to position [1889, 0]
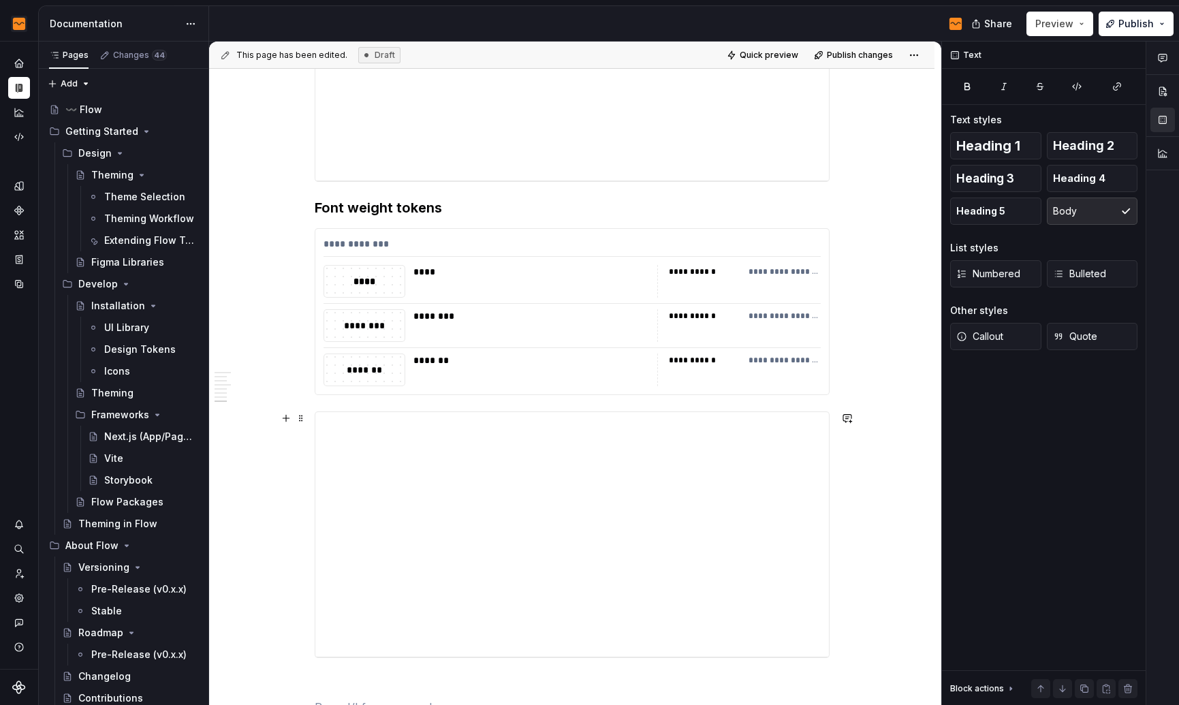
click at [522, 411] on div "**********" at bounding box center [572, 534] width 515 height 246
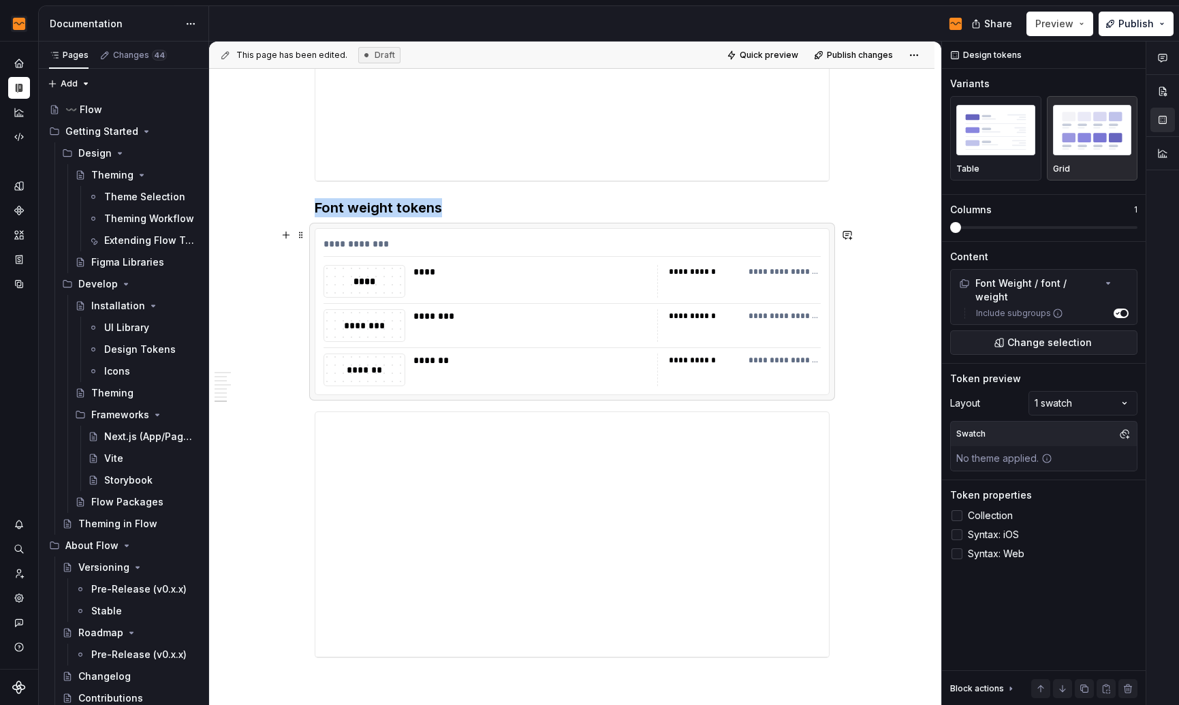
click at [537, 334] on div "********" at bounding box center [531, 325] width 236 height 33
click at [383, 202] on h3 "Font weight tokens" at bounding box center [572, 207] width 515 height 19
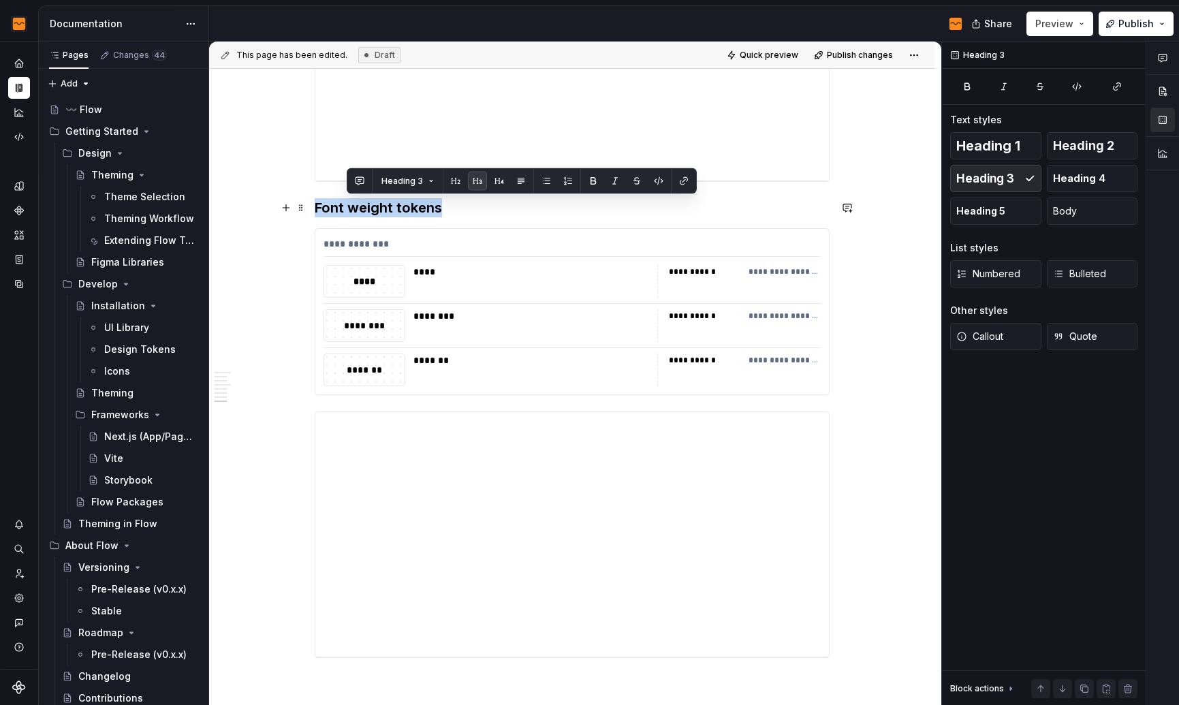
click at [383, 202] on h3 "Font weight tokens" at bounding box center [572, 207] width 515 height 19
copy h3 "Font weight tokens"
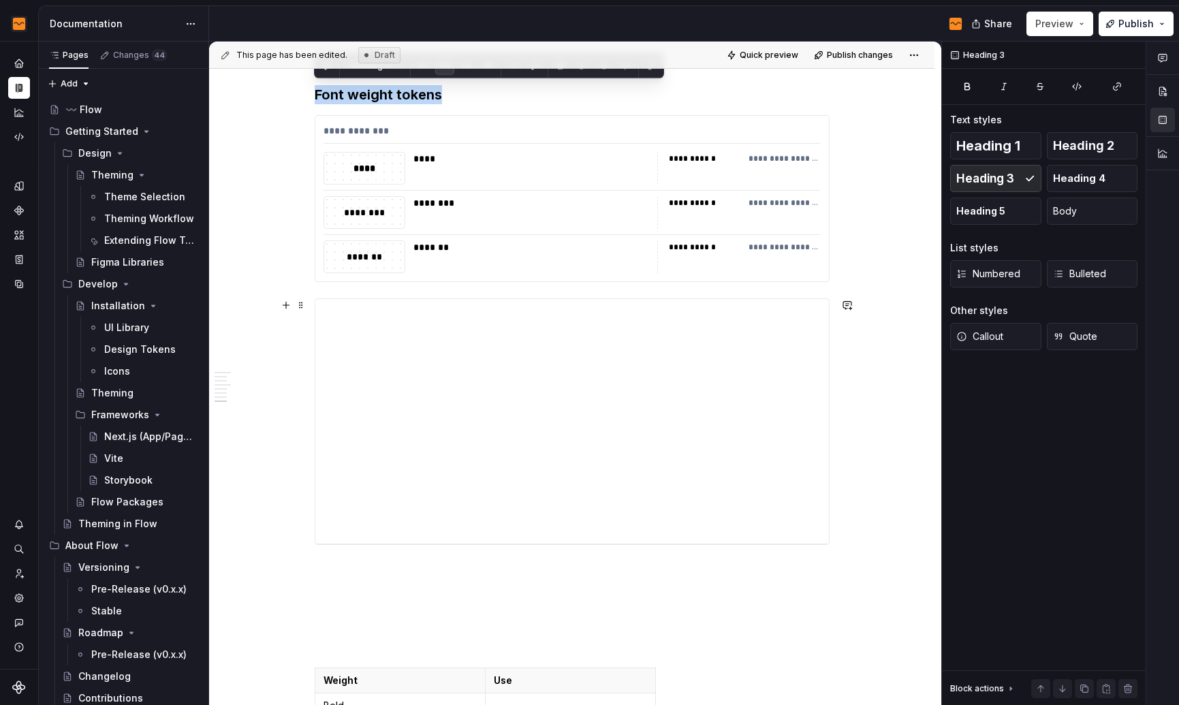
scroll to position [2005, 0]
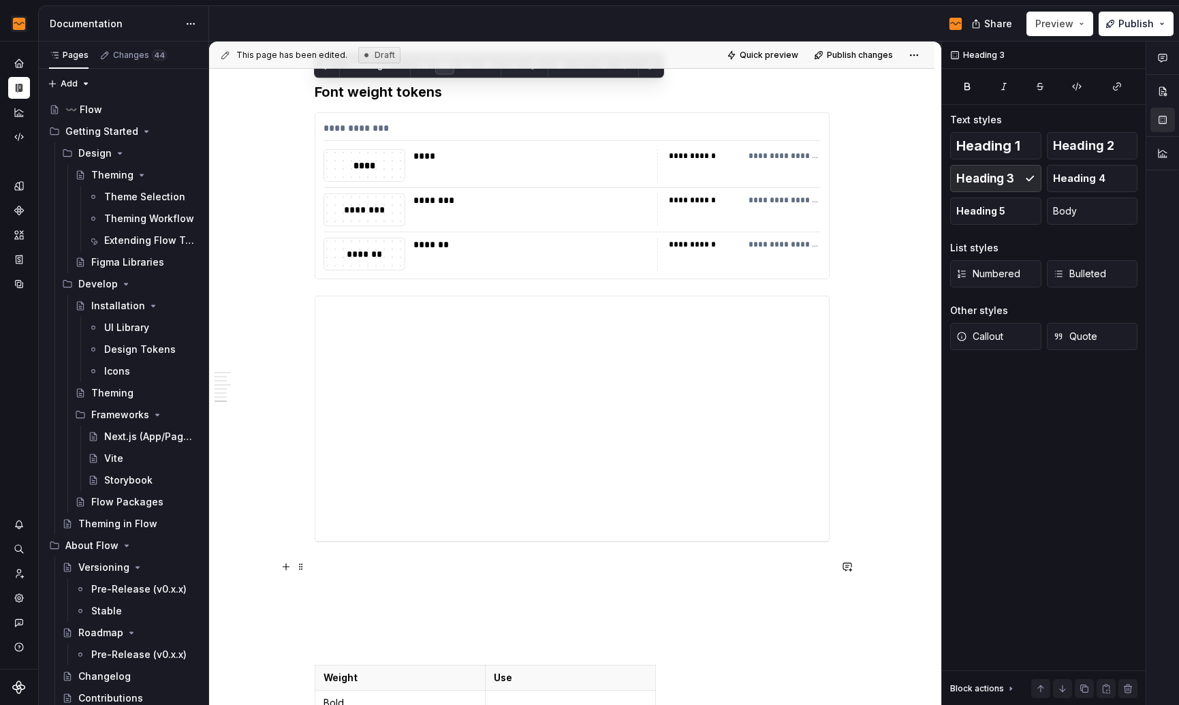
click at [419, 571] on p at bounding box center [572, 566] width 515 height 16
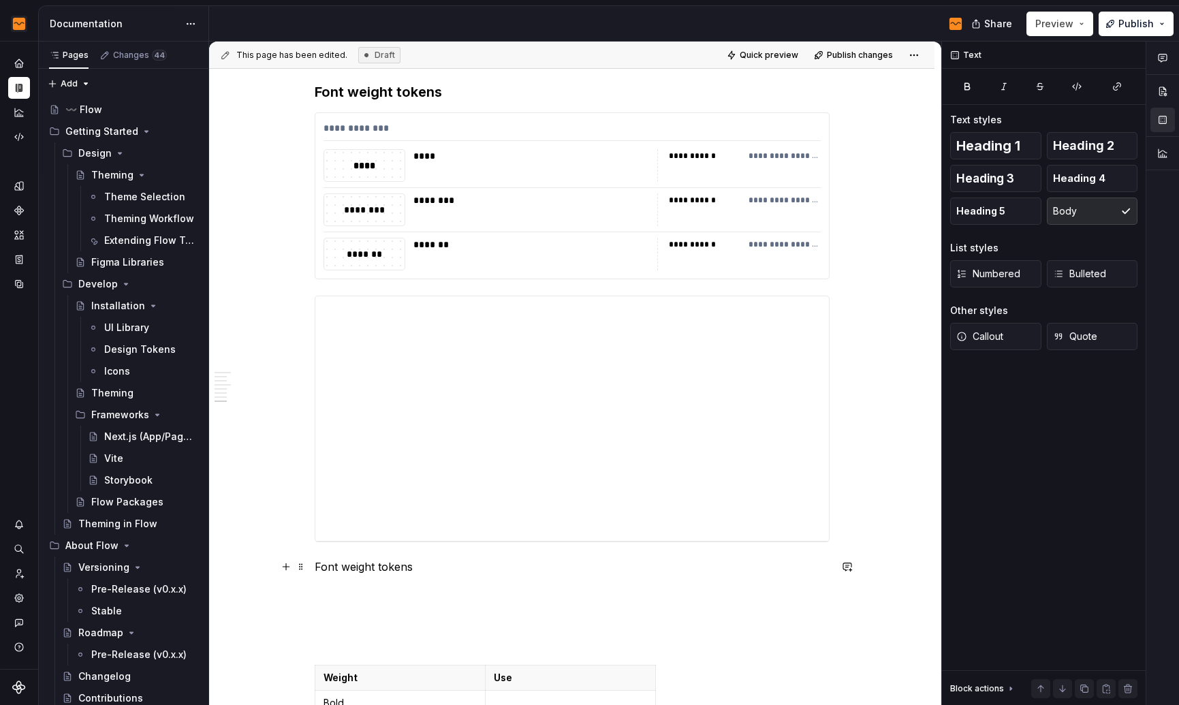
click at [378, 565] on p "Font weight tokens" at bounding box center [572, 566] width 515 height 16
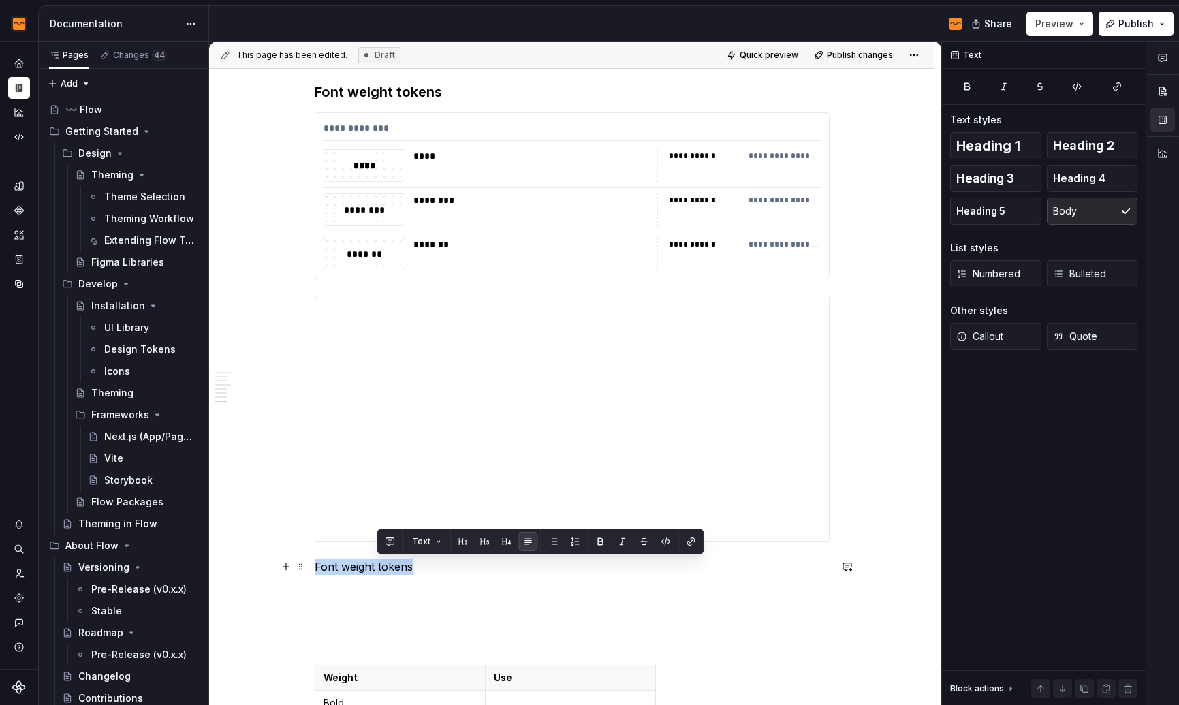
click at [378, 565] on p "Font weight tokens" at bounding box center [572, 566] width 515 height 16
click at [342, 562] on p "Font weight tokens" at bounding box center [572, 566] width 515 height 16
click at [336, 563] on p "Font weight tokens" at bounding box center [572, 566] width 515 height 16
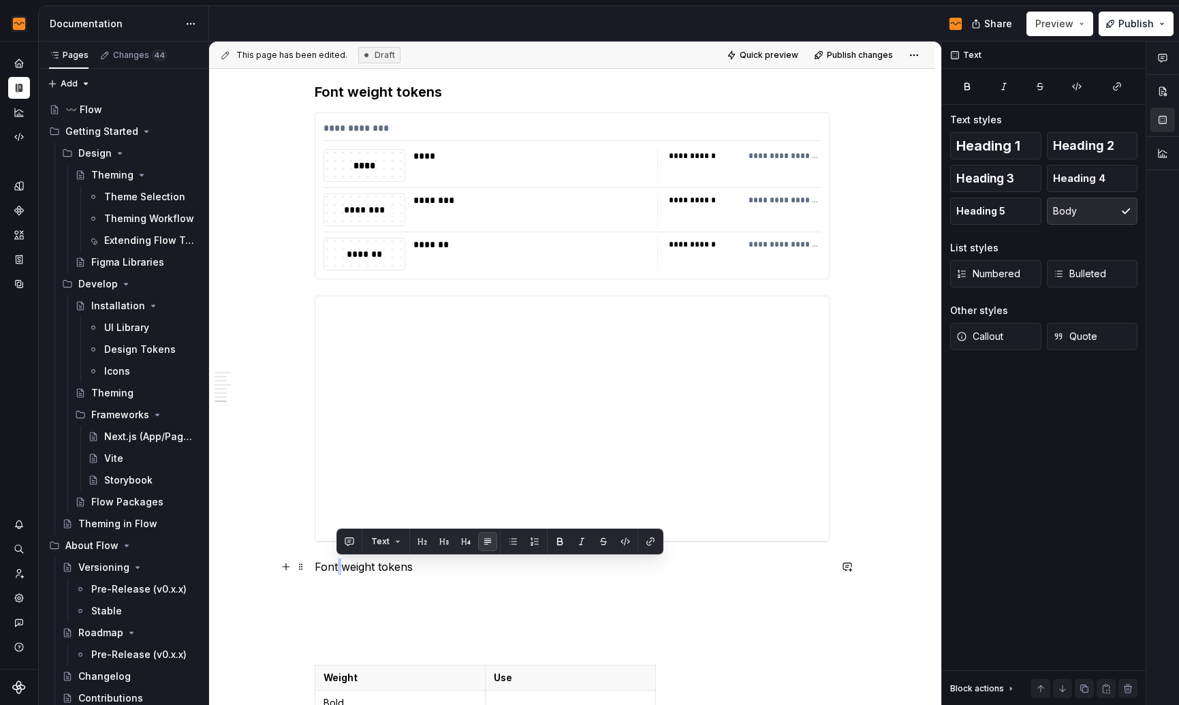
click at [336, 563] on p "Font weight tokens" at bounding box center [572, 566] width 515 height 16
click at [349, 564] on p "Font weight tokens" at bounding box center [572, 566] width 515 height 16
drag, startPoint x: 373, startPoint y: 568, endPoint x: 316, endPoint y: 564, distance: 57.3
click at [316, 564] on p "Font weight tokens" at bounding box center [572, 566] width 515 height 16
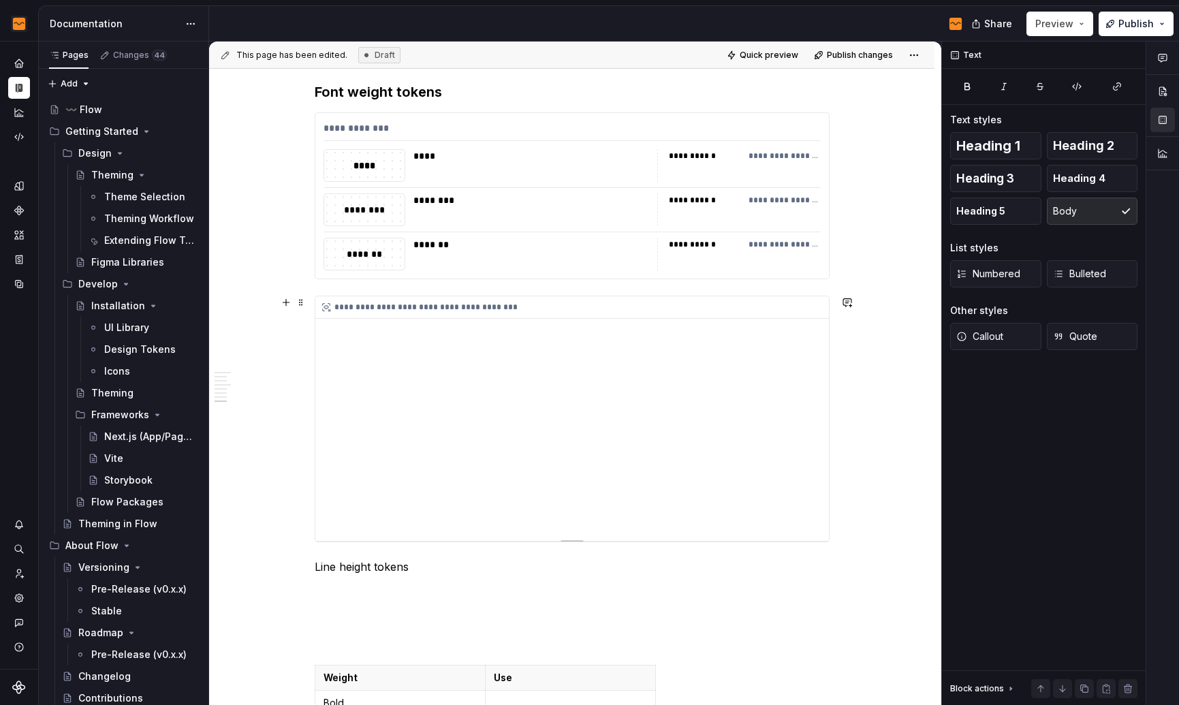
click at [487, 460] on div "**********" at bounding box center [571, 418] width 513 height 244
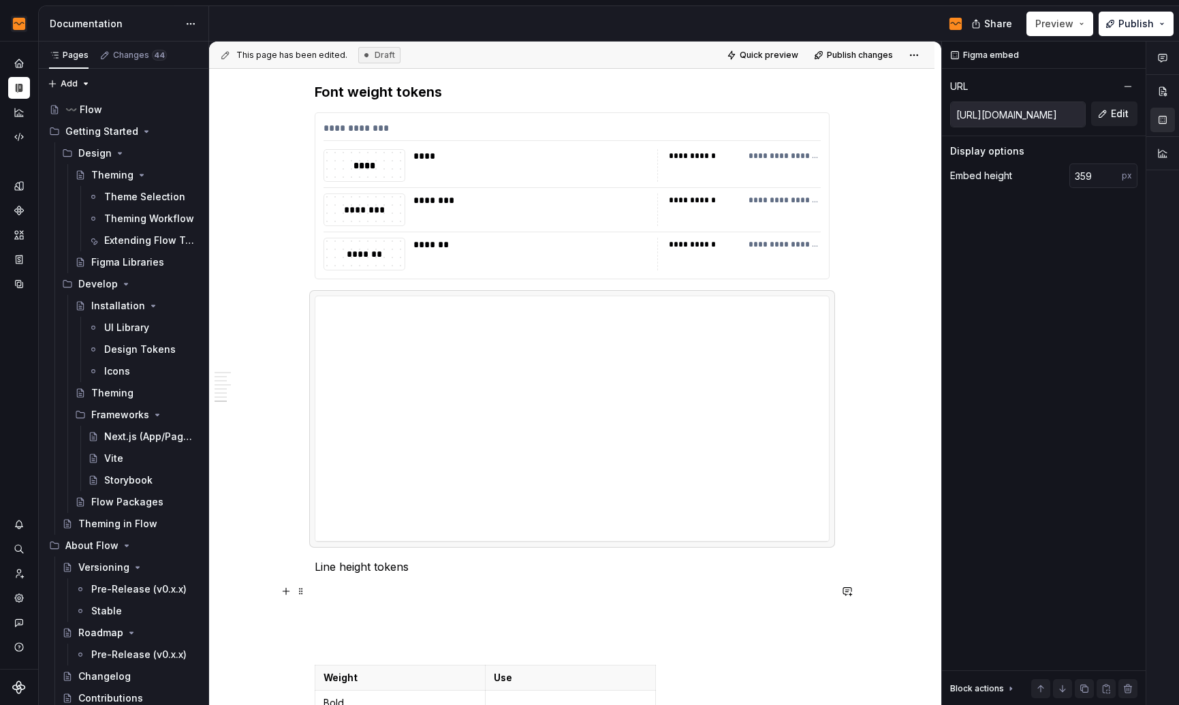
click at [403, 590] on p at bounding box center [572, 591] width 515 height 16
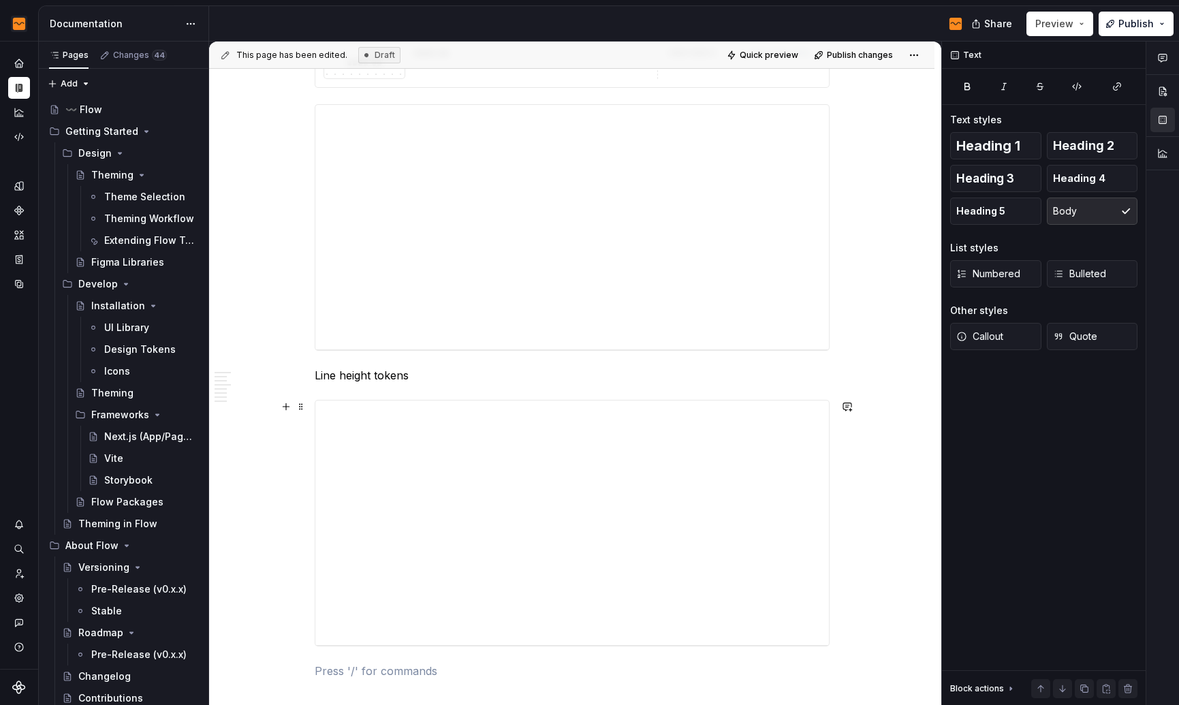
scroll to position [2479, 0]
click at [458, 385] on p at bounding box center [572, 387] width 515 height 16
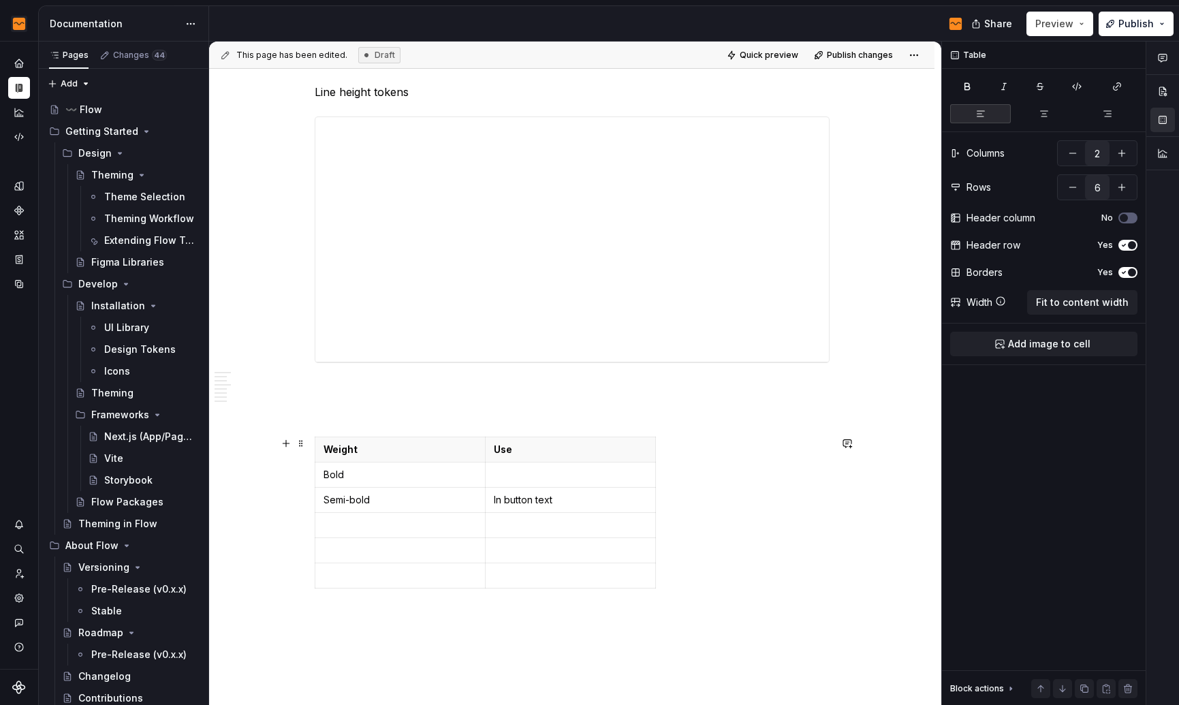
drag, startPoint x: 430, startPoint y: 420, endPoint x: 671, endPoint y: 584, distance: 291.2
click at [298, 439] on span at bounding box center [301, 443] width 11 height 19
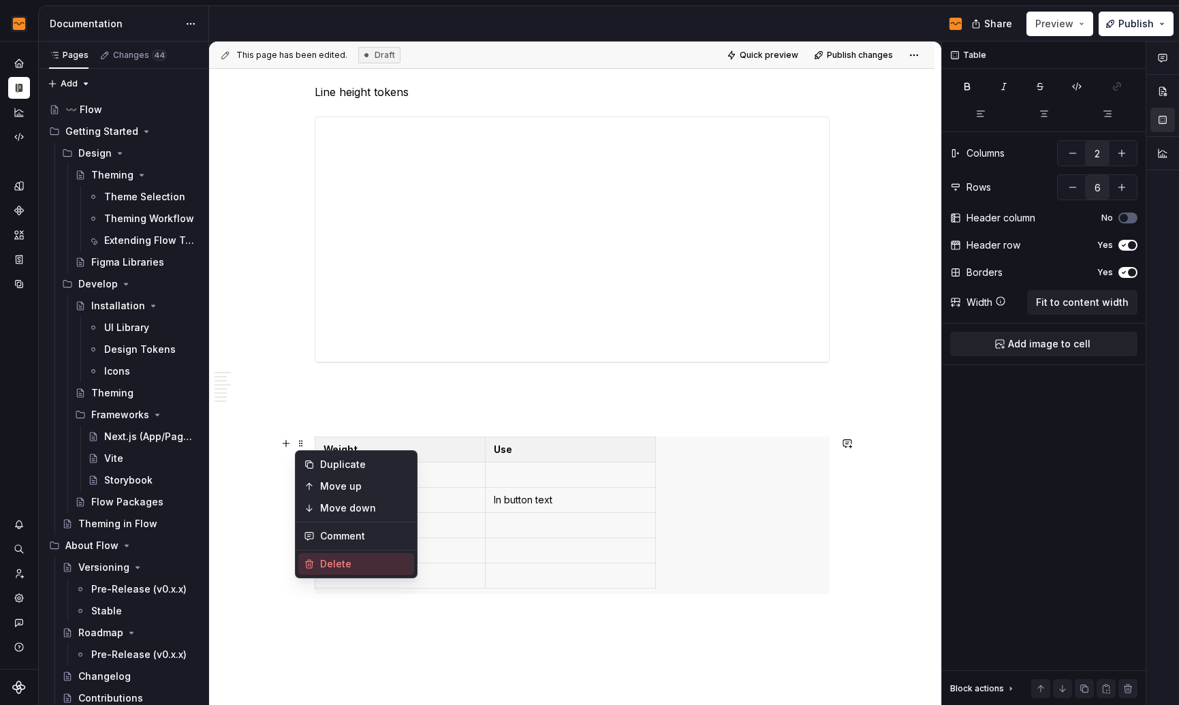
click at [377, 561] on div "Delete" at bounding box center [364, 564] width 89 height 14
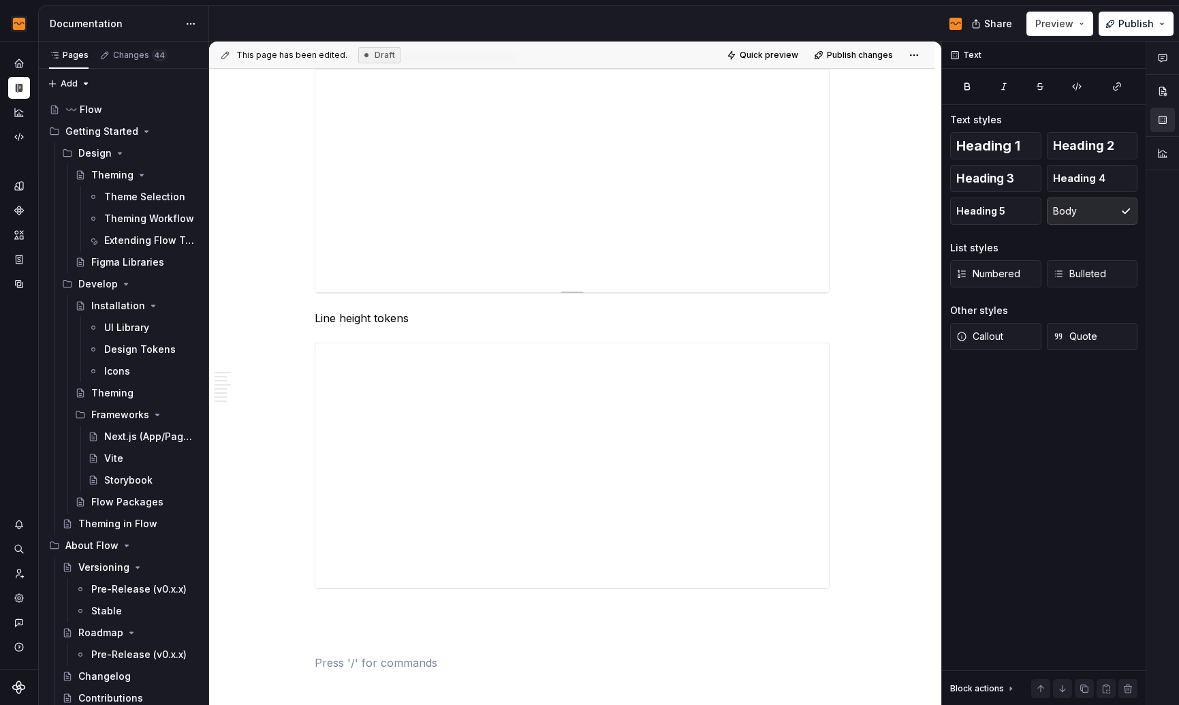
scroll to position [2262, 0]
click at [665, 369] on div "**********" at bounding box center [571, 456] width 513 height 244
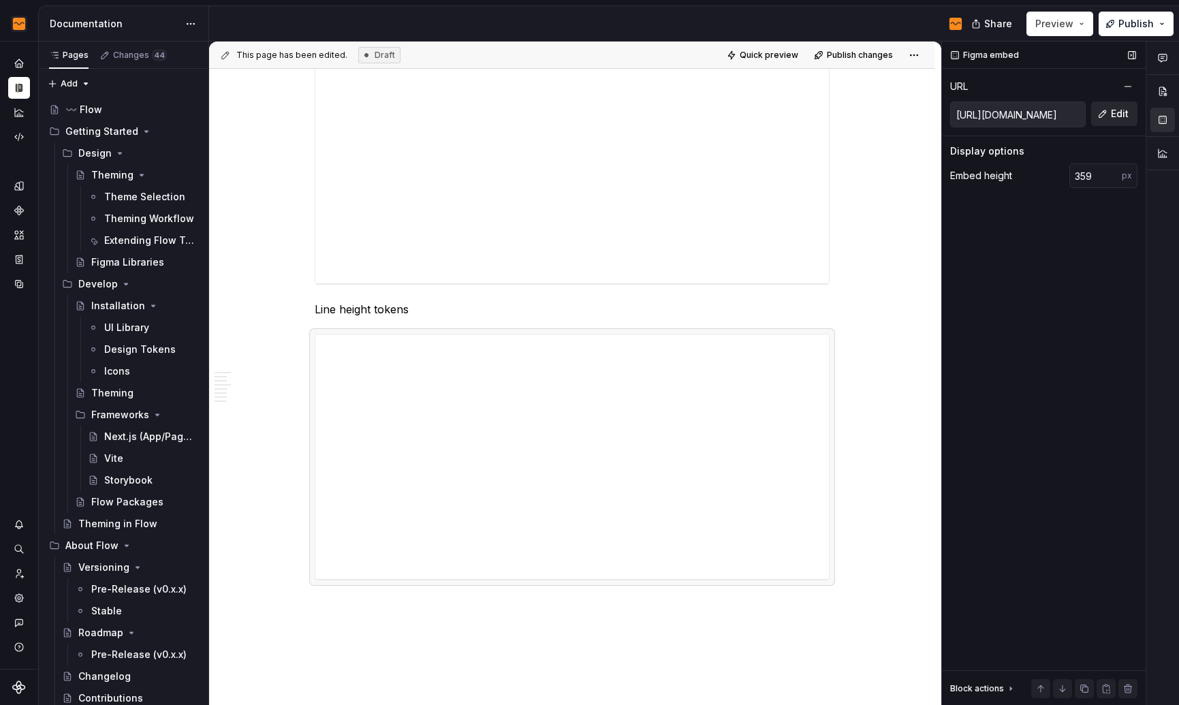
click at [1105, 121] on button "Edit" at bounding box center [1114, 113] width 46 height 25
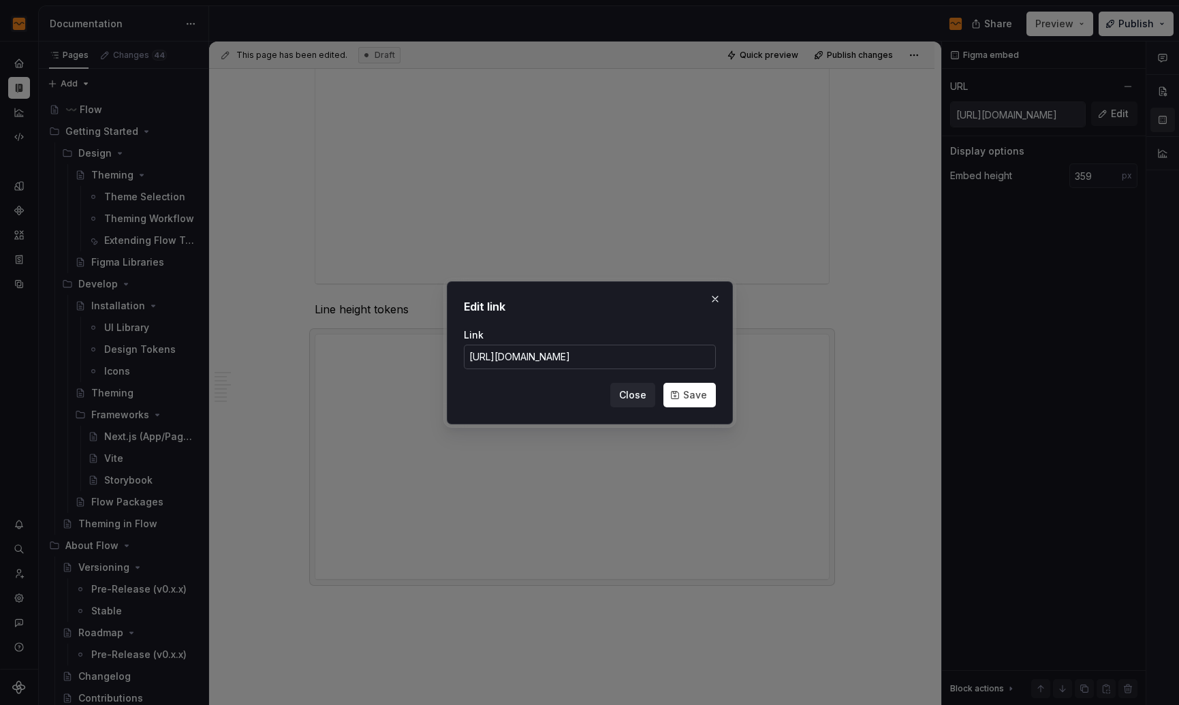
scroll to position [0, 291]
type input "[URL][DOMAIN_NAME]"
click at [677, 394] on button "Save" at bounding box center [689, 395] width 52 height 25
type input "[URL][DOMAIN_NAME]"
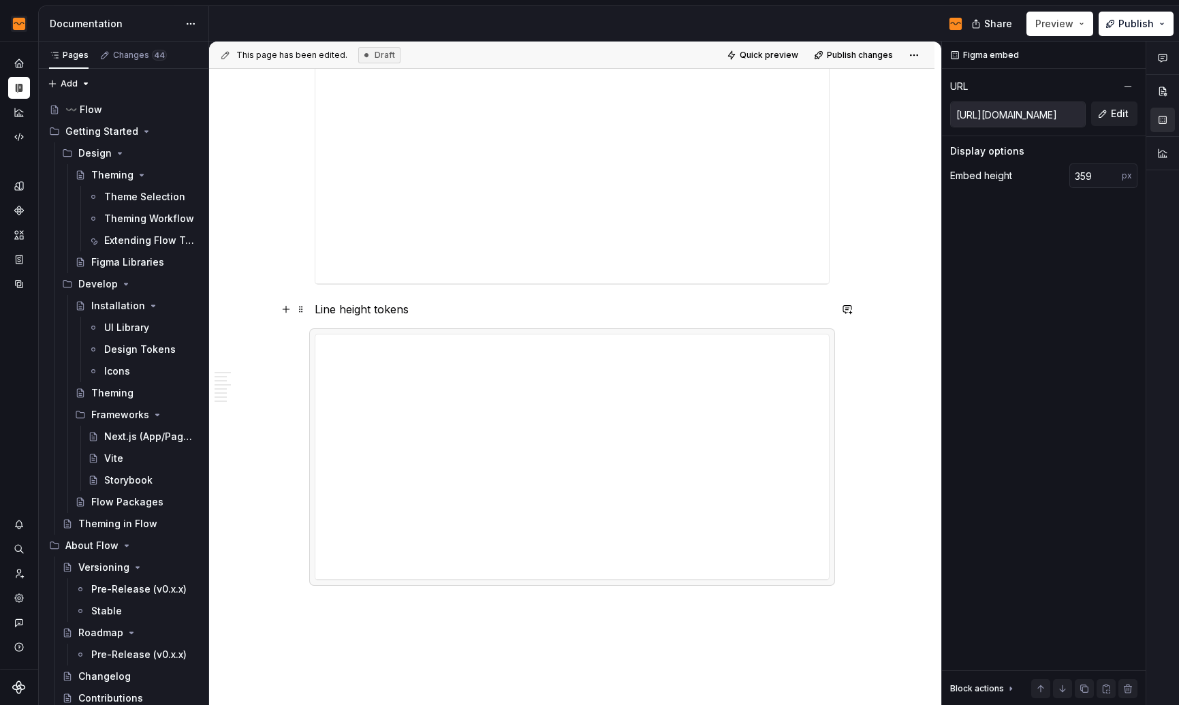
click at [386, 311] on p "Line height tokens" at bounding box center [572, 309] width 515 height 16
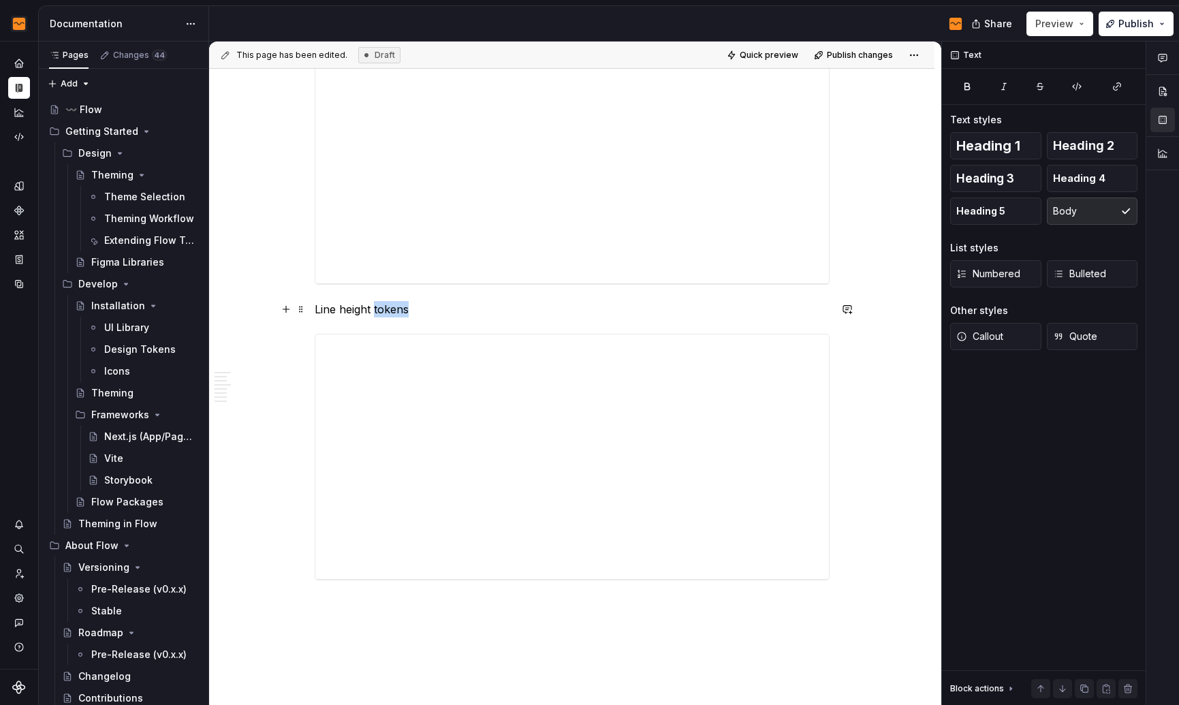
click at [386, 311] on p "Line height tokens" at bounding box center [572, 309] width 515 height 16
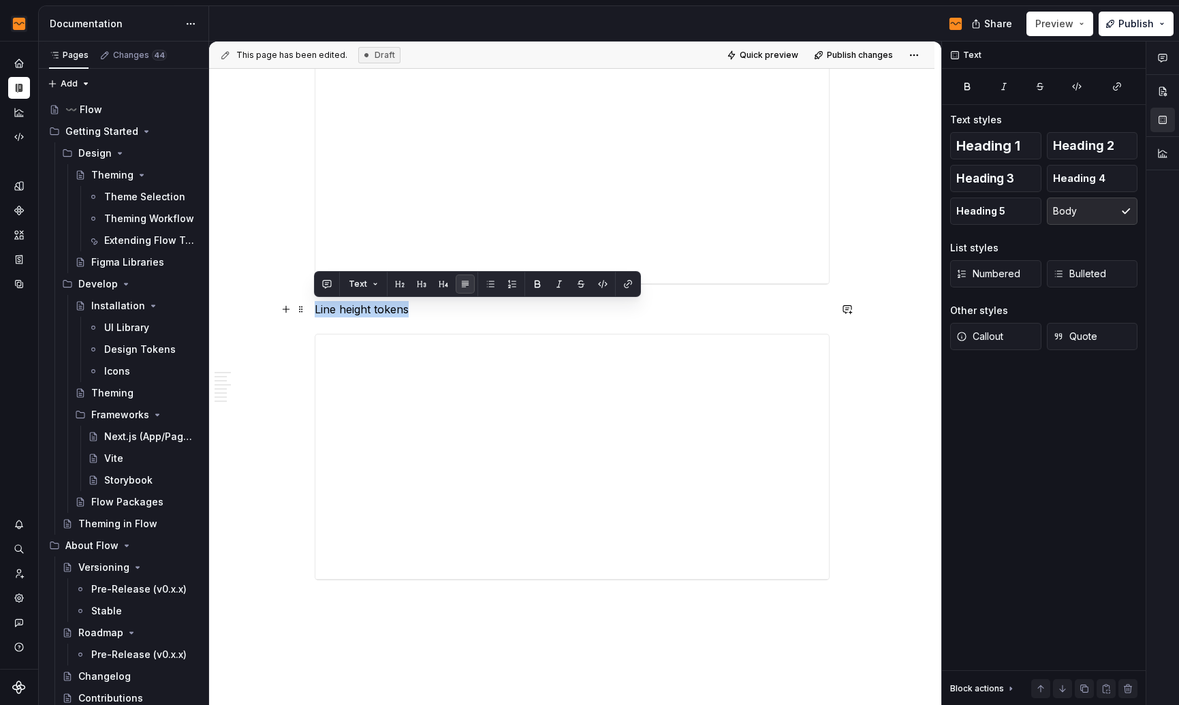
click at [386, 311] on p "Line height tokens" at bounding box center [572, 309] width 515 height 16
click at [424, 285] on button "button" at bounding box center [421, 283] width 19 height 19
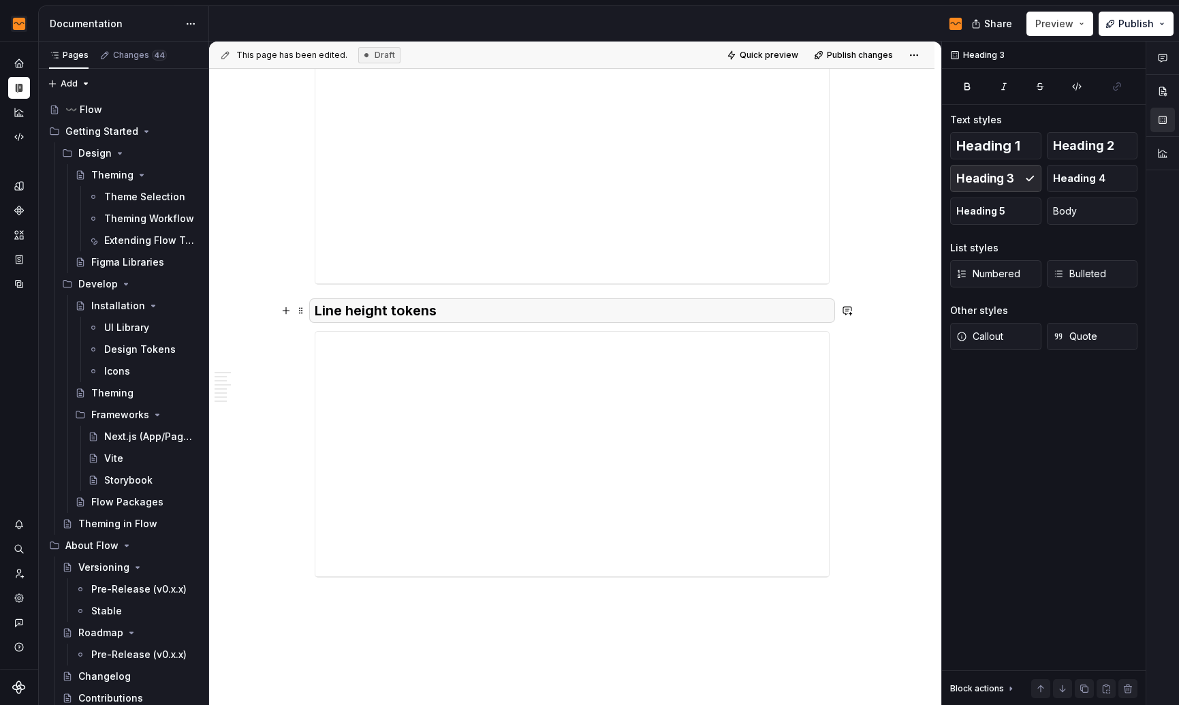
click at [517, 319] on h3 "Line height tokens" at bounding box center [572, 310] width 515 height 19
click at [441, 601] on p at bounding box center [572, 603] width 515 height 16
click at [424, 610] on p at bounding box center [572, 603] width 515 height 16
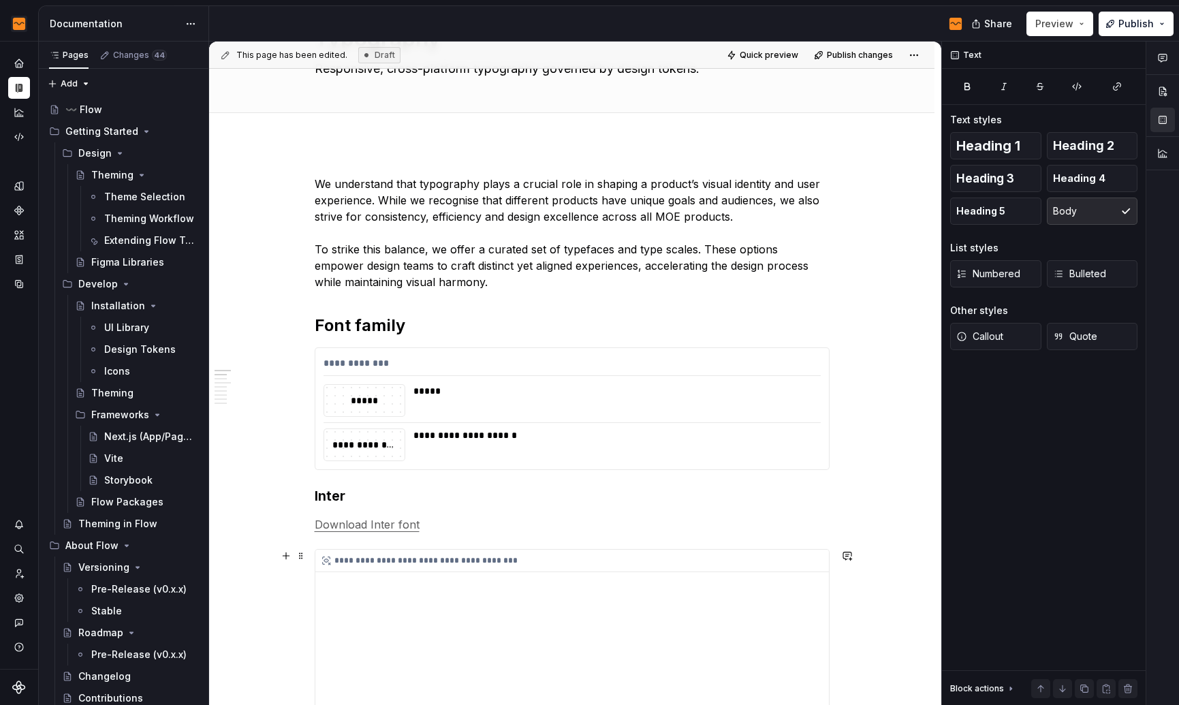
scroll to position [0, 0]
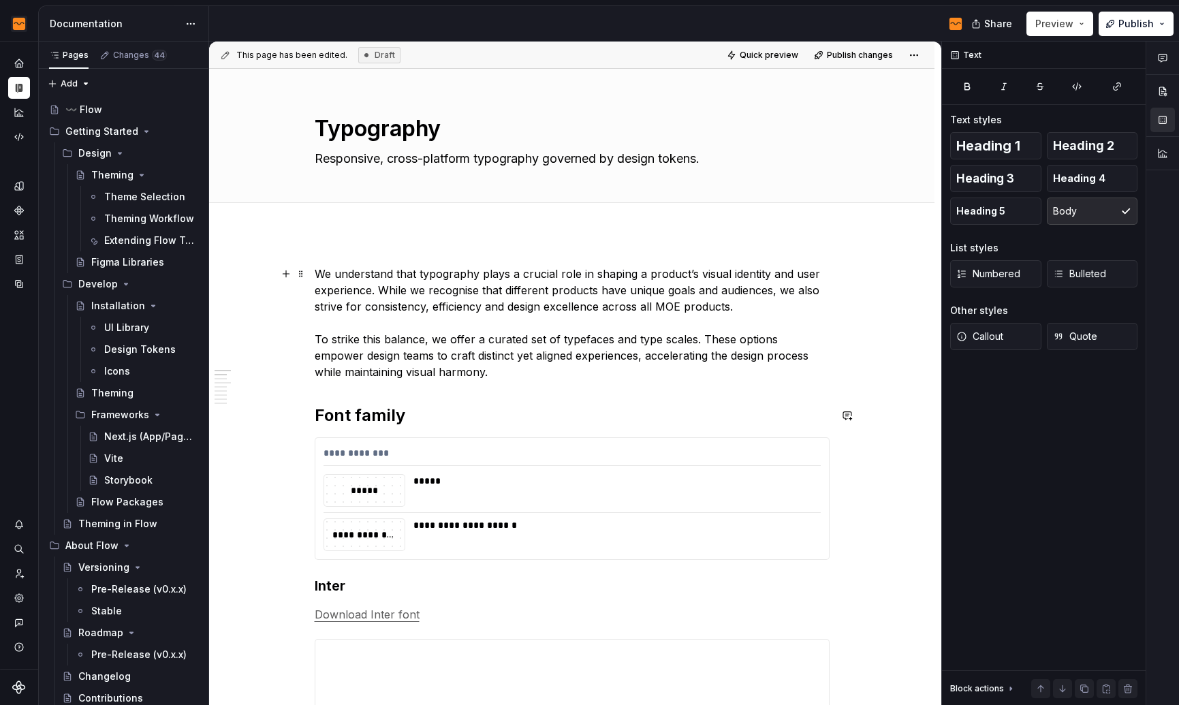
click at [601, 379] on p "We understand that typography plays a crucial role in shaping a product’s visua…" at bounding box center [572, 323] width 515 height 114
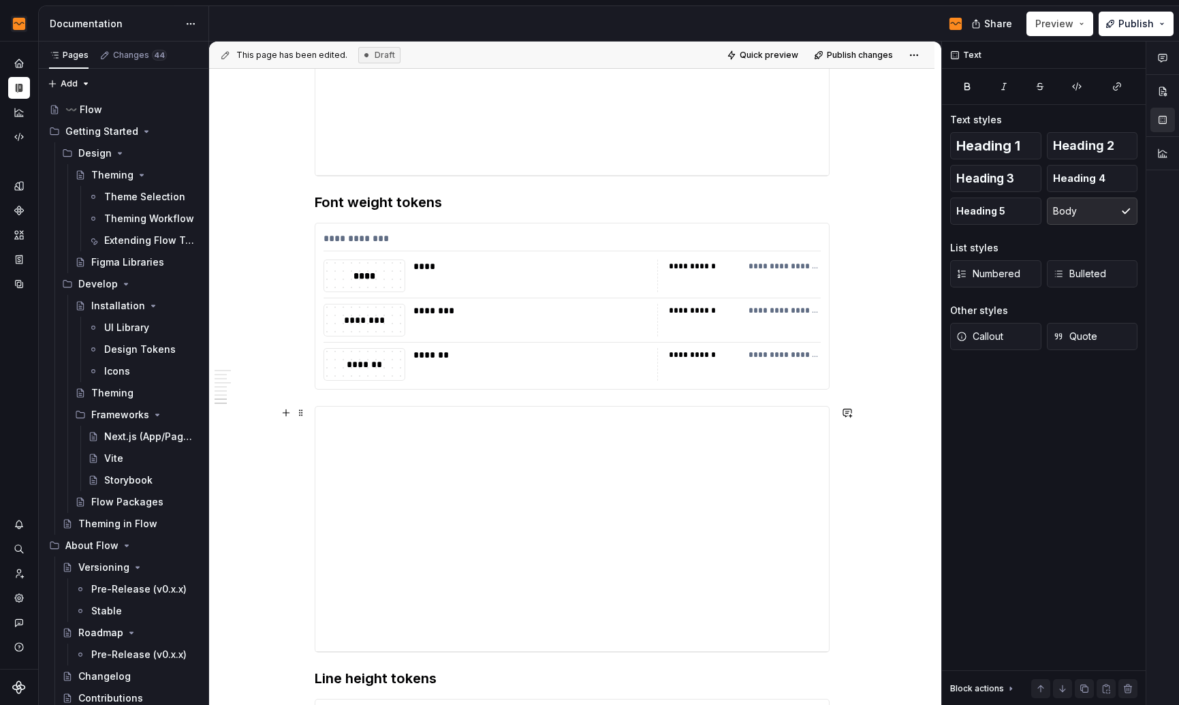
scroll to position [1894, 0]
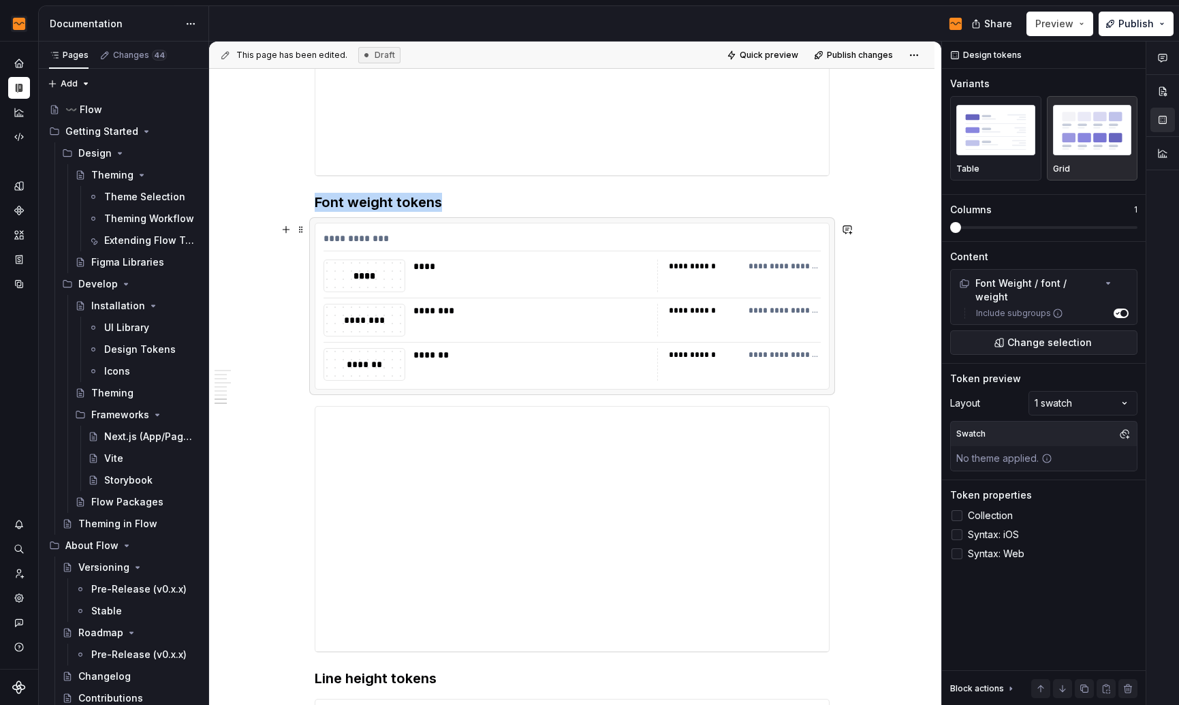
click at [671, 333] on div "**********" at bounding box center [738, 320] width 163 height 33
click at [962, 545] on label "Syntax: Web" at bounding box center [1043, 553] width 187 height 16
click at [381, 268] on div "****" at bounding box center [364, 275] width 80 height 31
click at [1064, 20] on span "Preview" at bounding box center [1054, 24] width 38 height 14
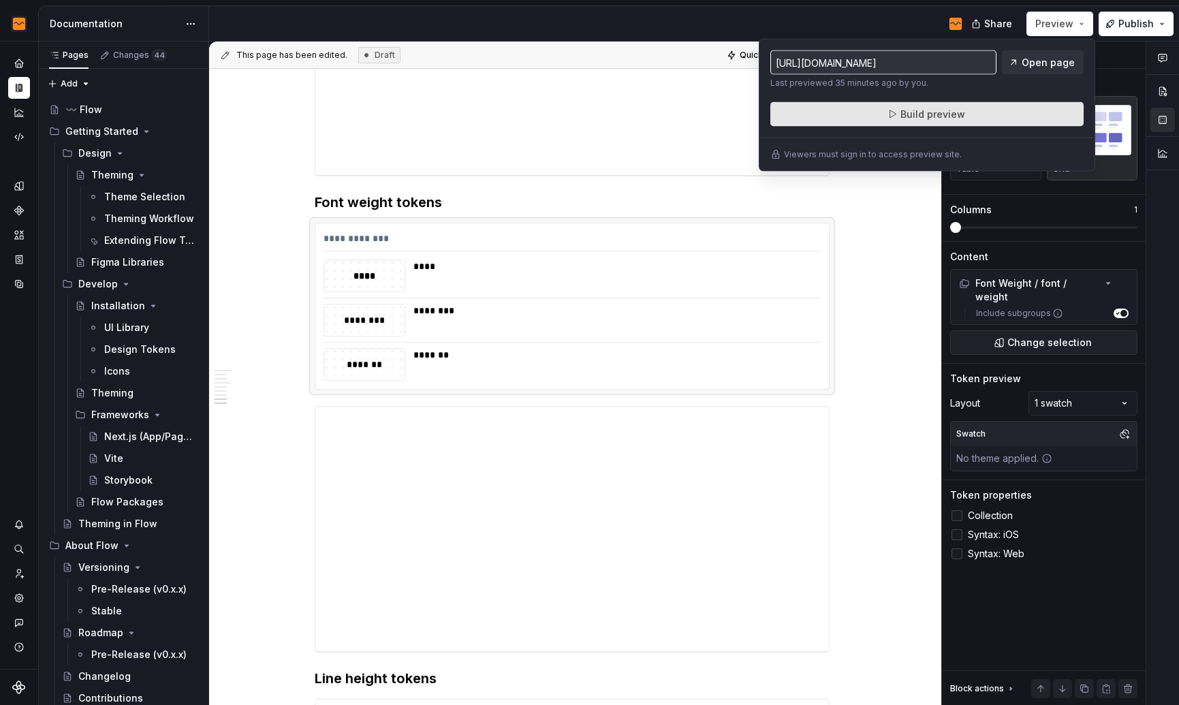
click at [944, 118] on span "Build preview" at bounding box center [932, 115] width 65 height 14
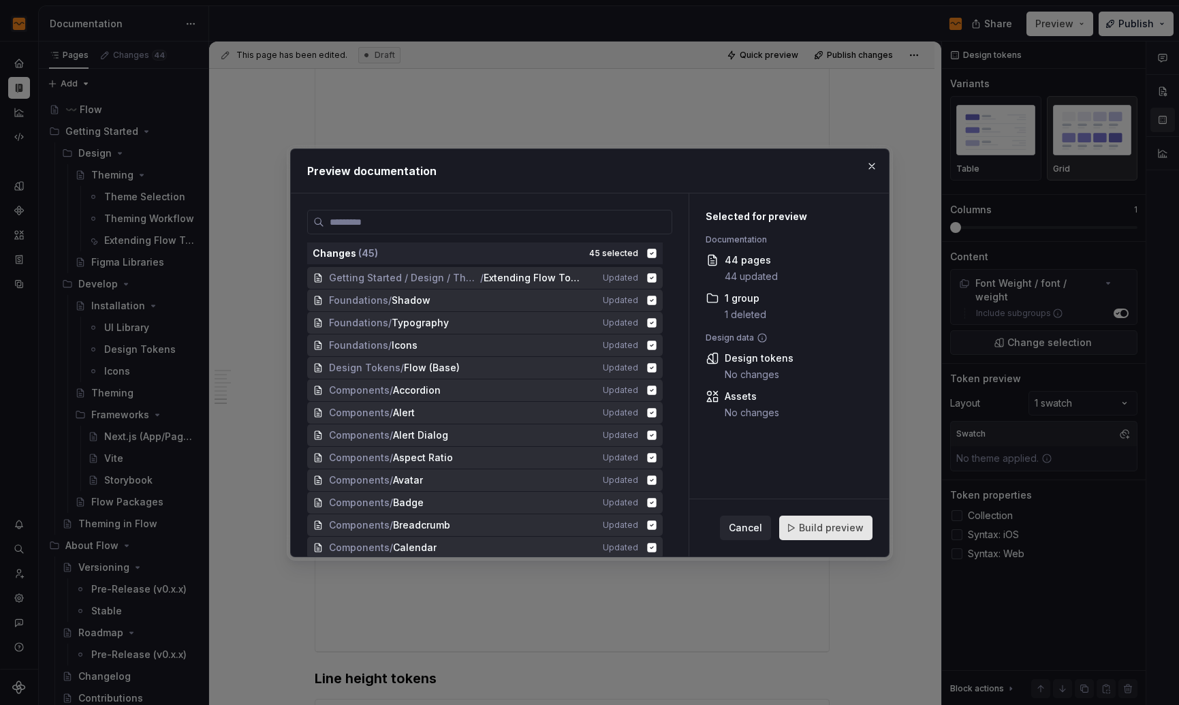
click at [843, 527] on span "Build preview" at bounding box center [831, 528] width 65 height 14
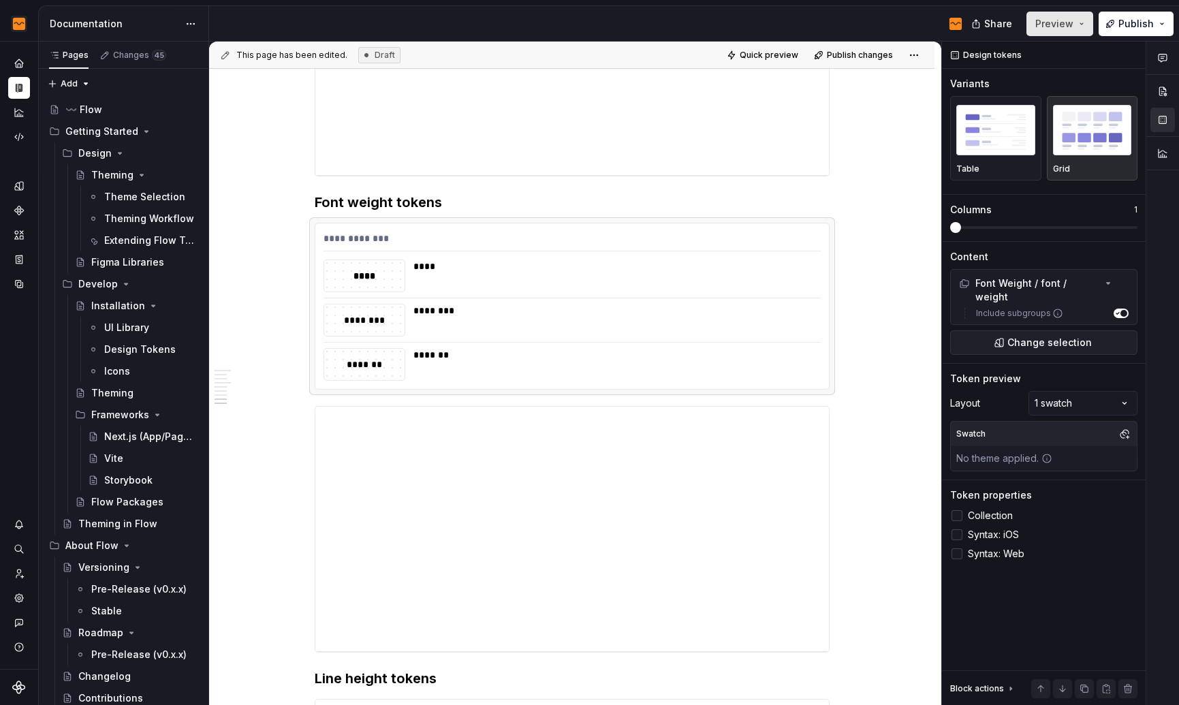
click at [1068, 29] on span "Preview" at bounding box center [1054, 24] width 38 height 14
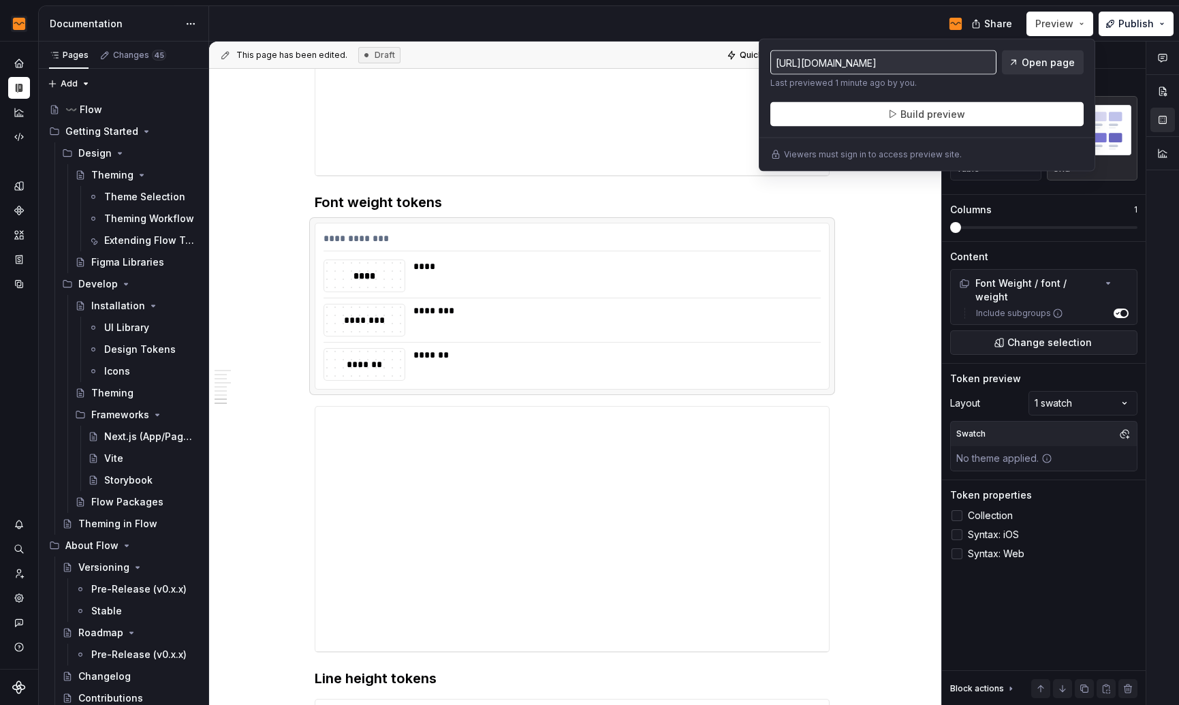
click at [1027, 67] on span "Open page" at bounding box center [1047, 63] width 53 height 14
type textarea "*"
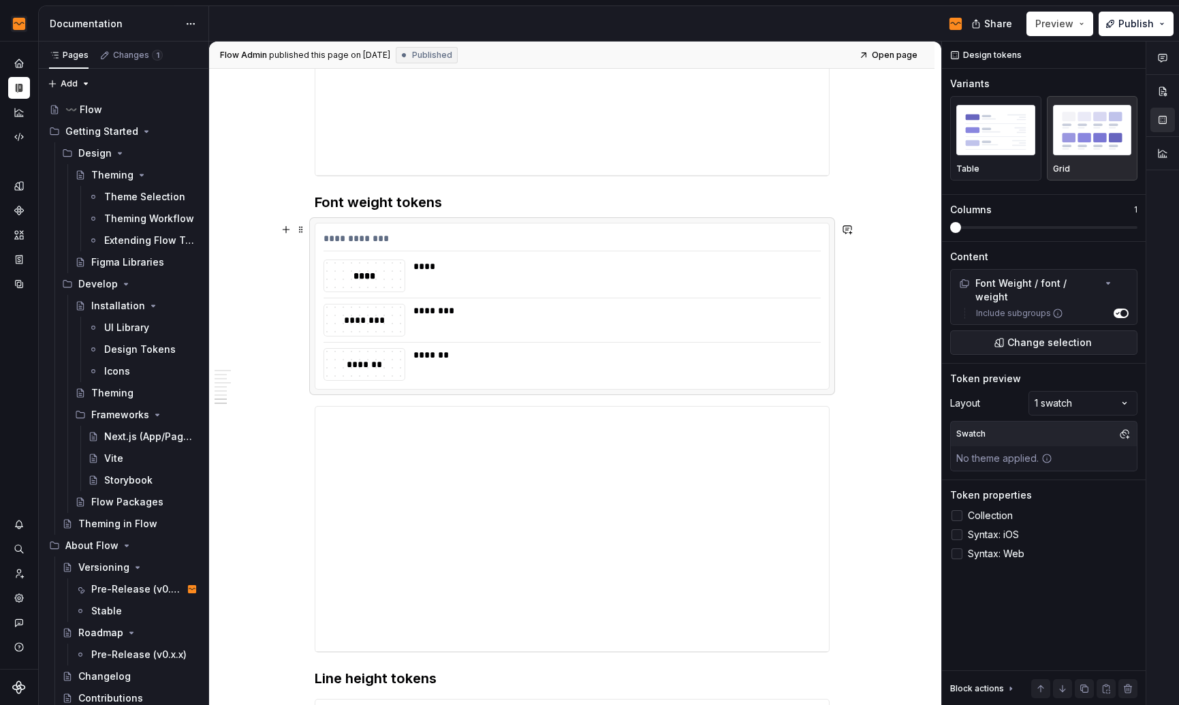
click at [803, 306] on div "********" at bounding box center [612, 311] width 399 height 14
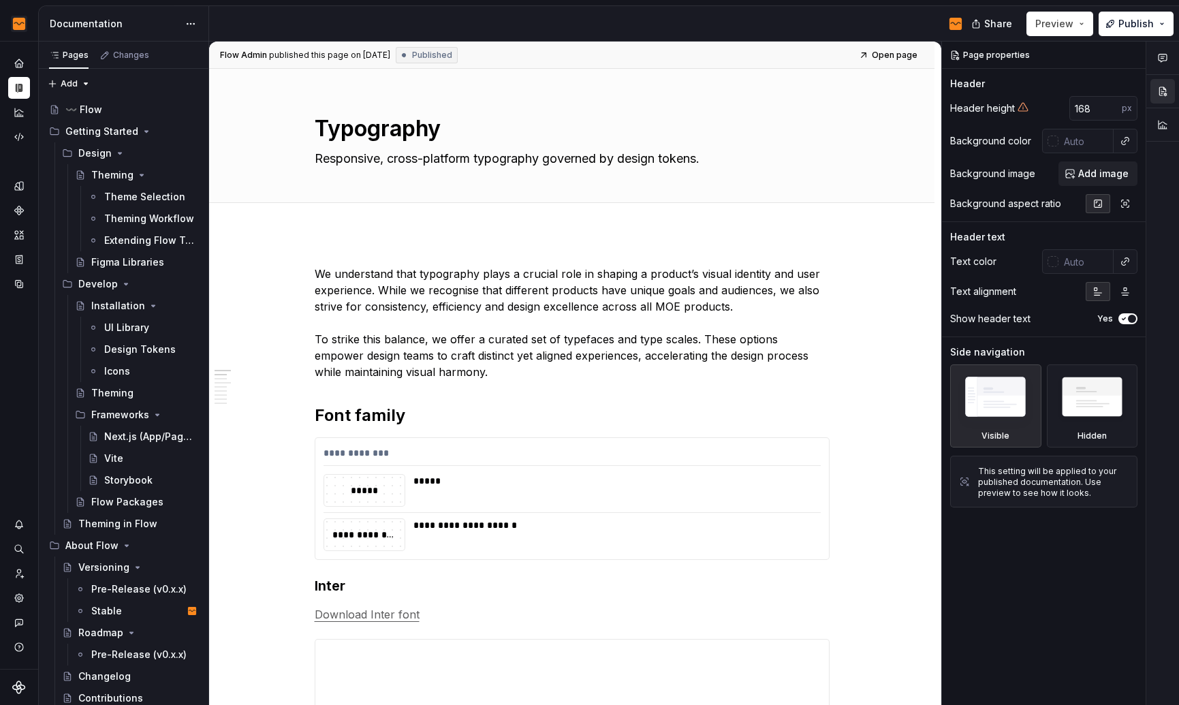
type textarea "*"
